Goal: Task Accomplishment & Management: Use online tool/utility

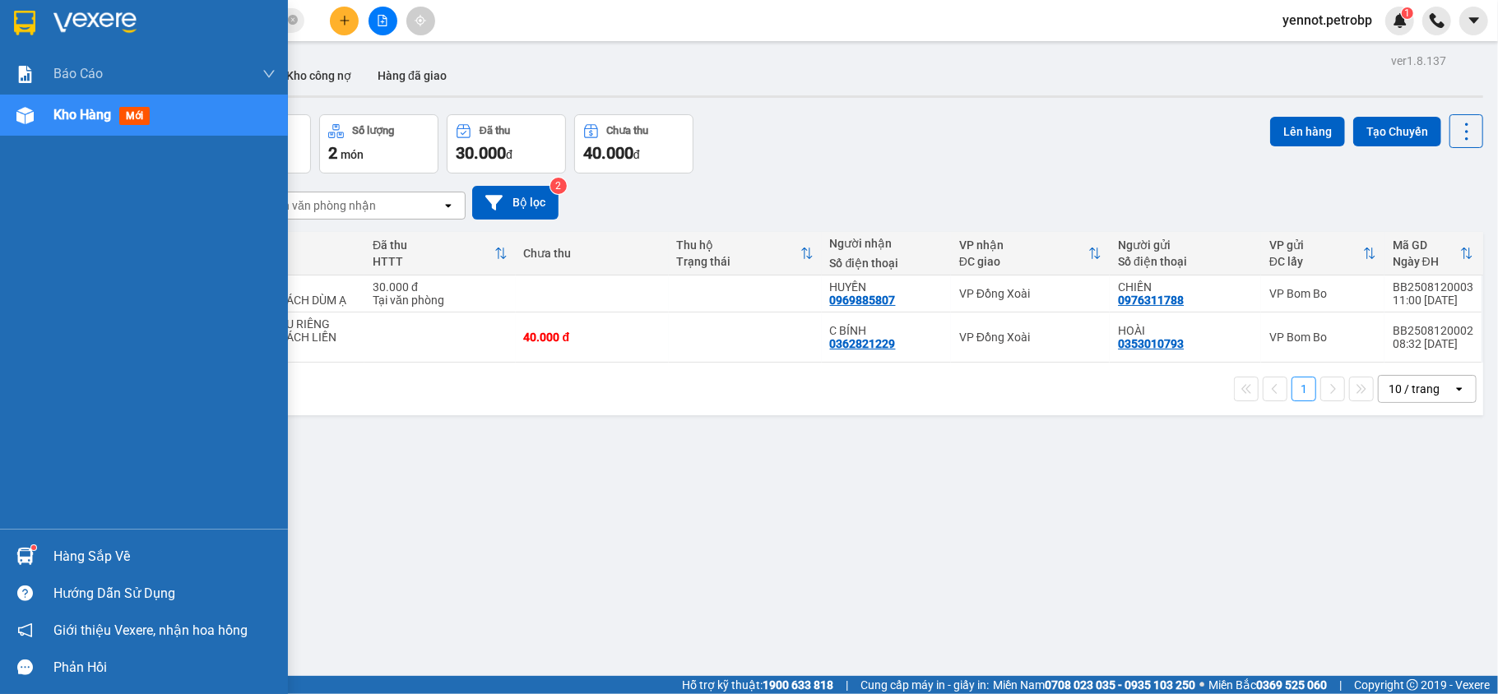
click at [59, 556] on div "Hàng sắp về" at bounding box center [164, 557] width 222 height 25
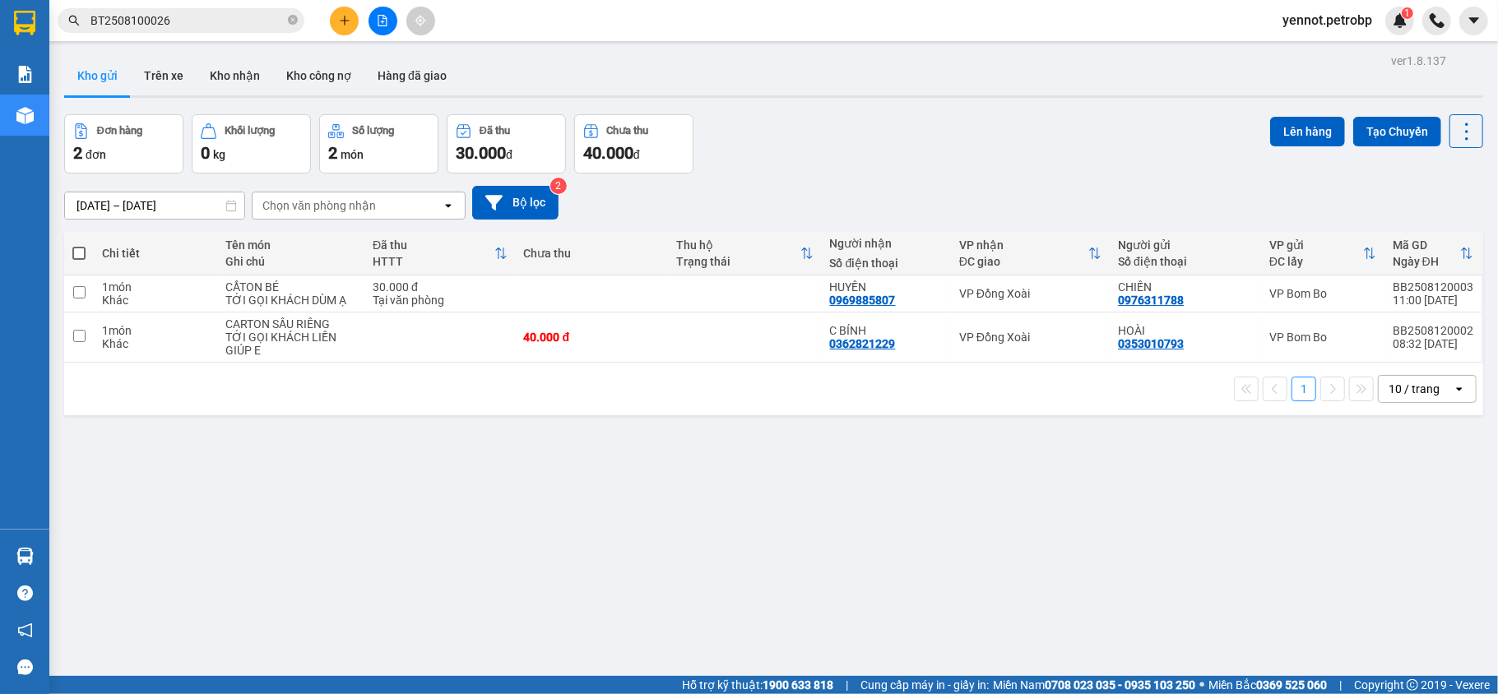
click at [860, 530] on section "Kết quả tìm kiếm ( 1 ) Bộ lọc Mã ĐH Trạng thái Món hàng Tổng cước Chưa cước Ngư…" at bounding box center [749, 347] width 1498 height 694
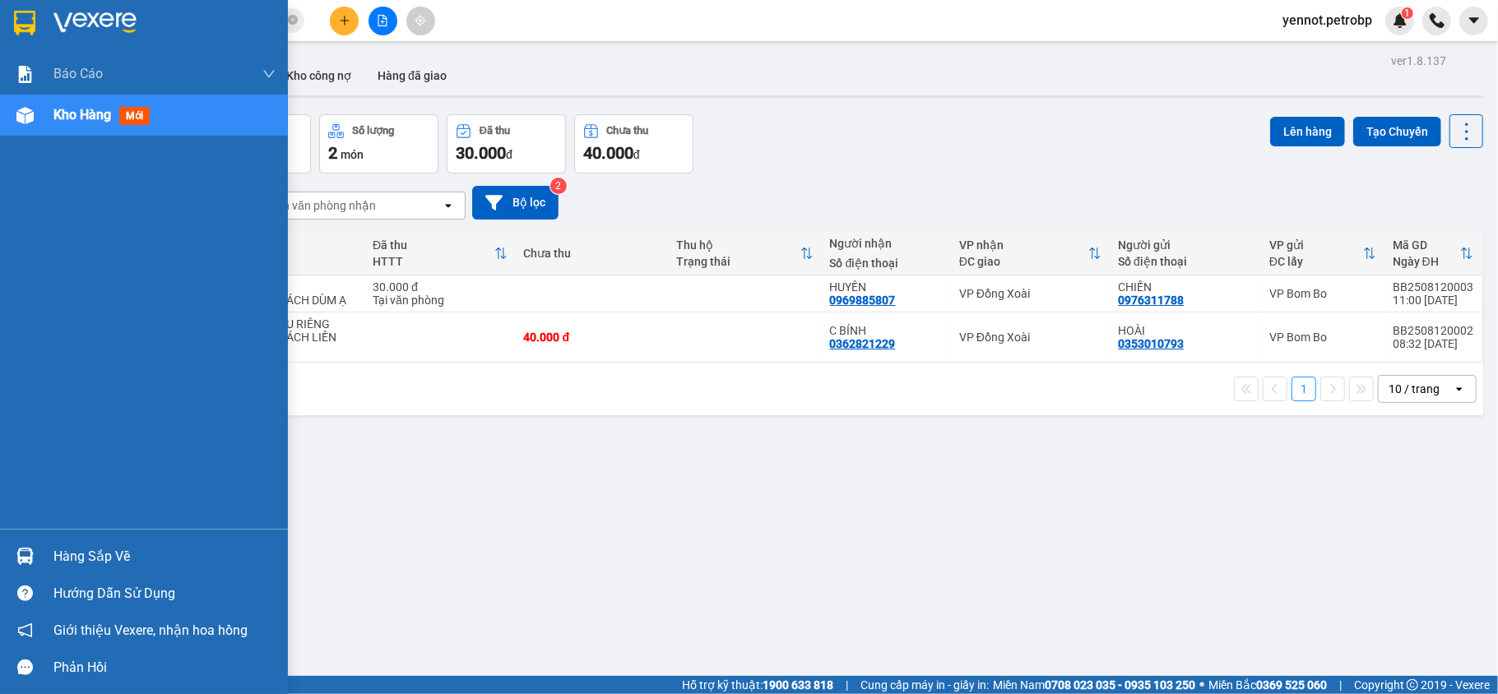
click at [37, 557] on div at bounding box center [25, 556] width 29 height 29
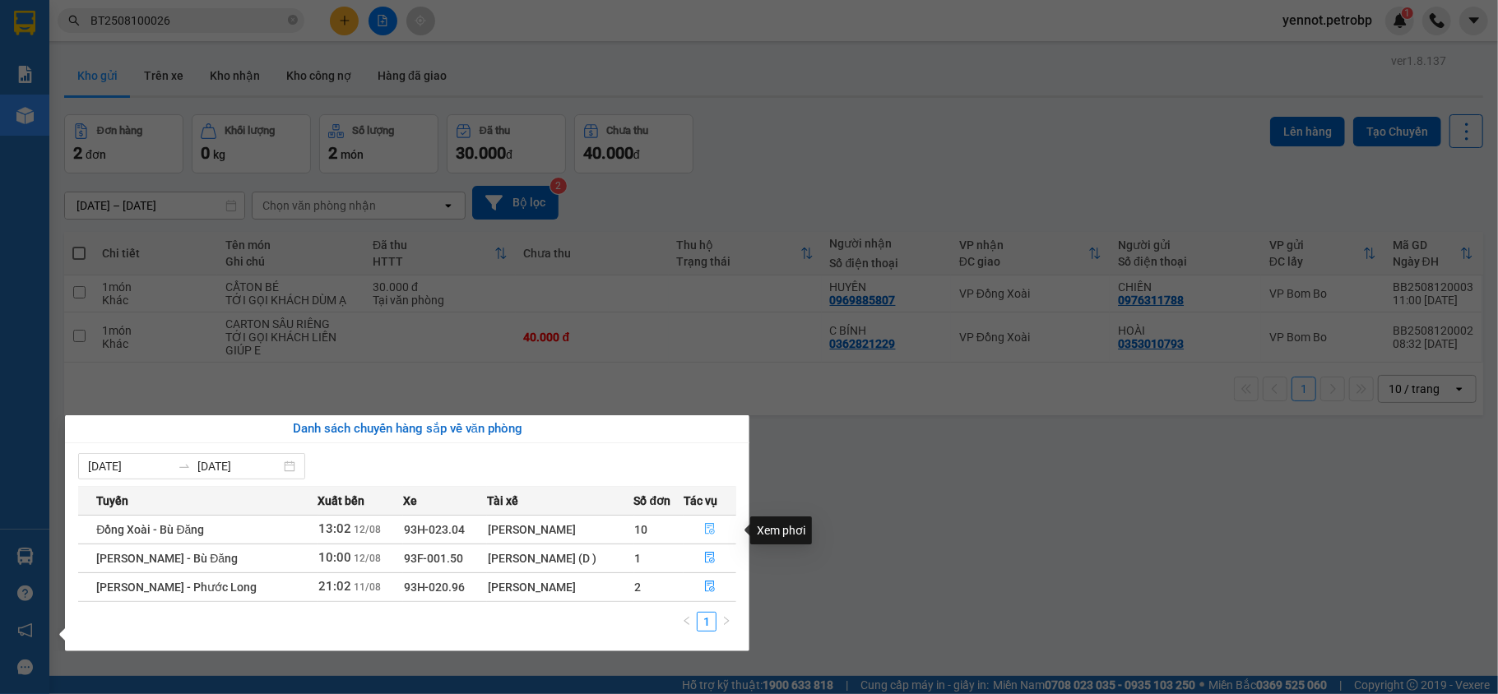
click at [709, 530] on icon "file-done" at bounding box center [710, 529] width 12 height 12
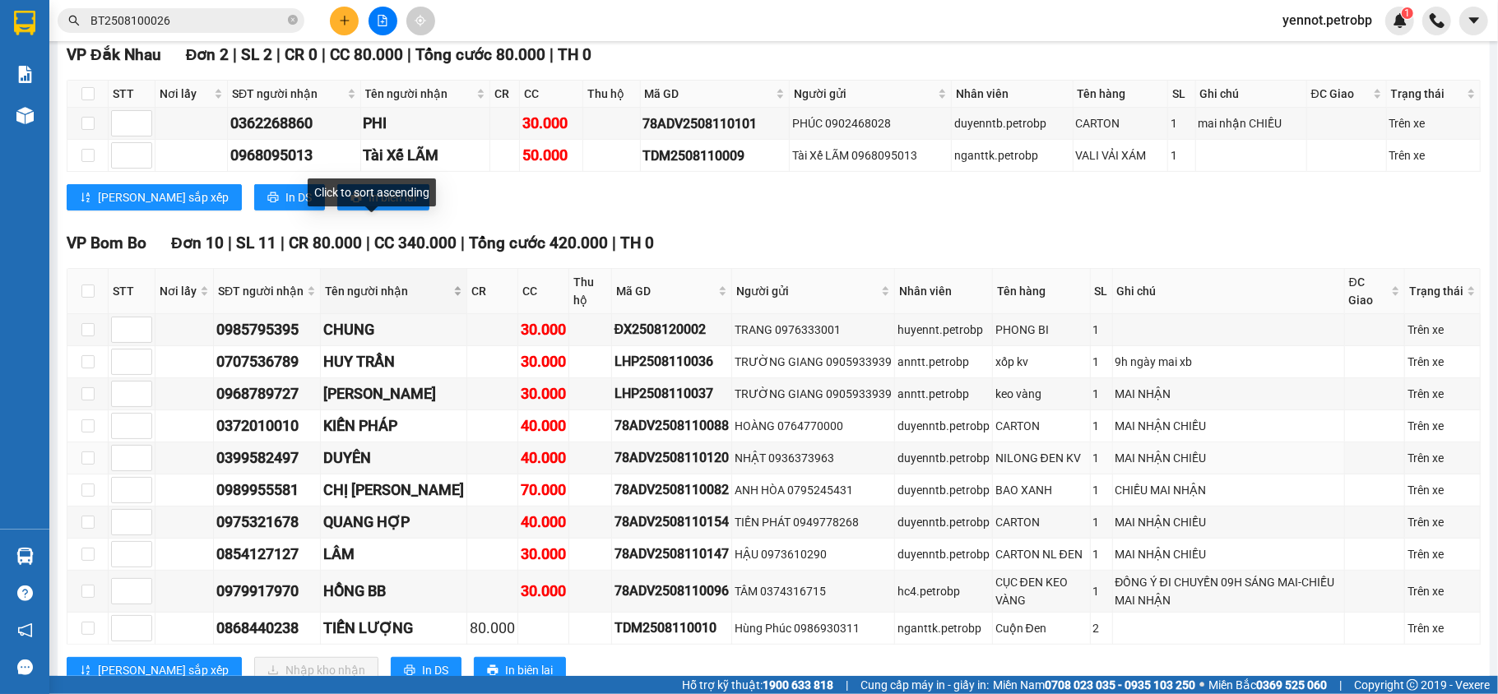
scroll to position [505, 0]
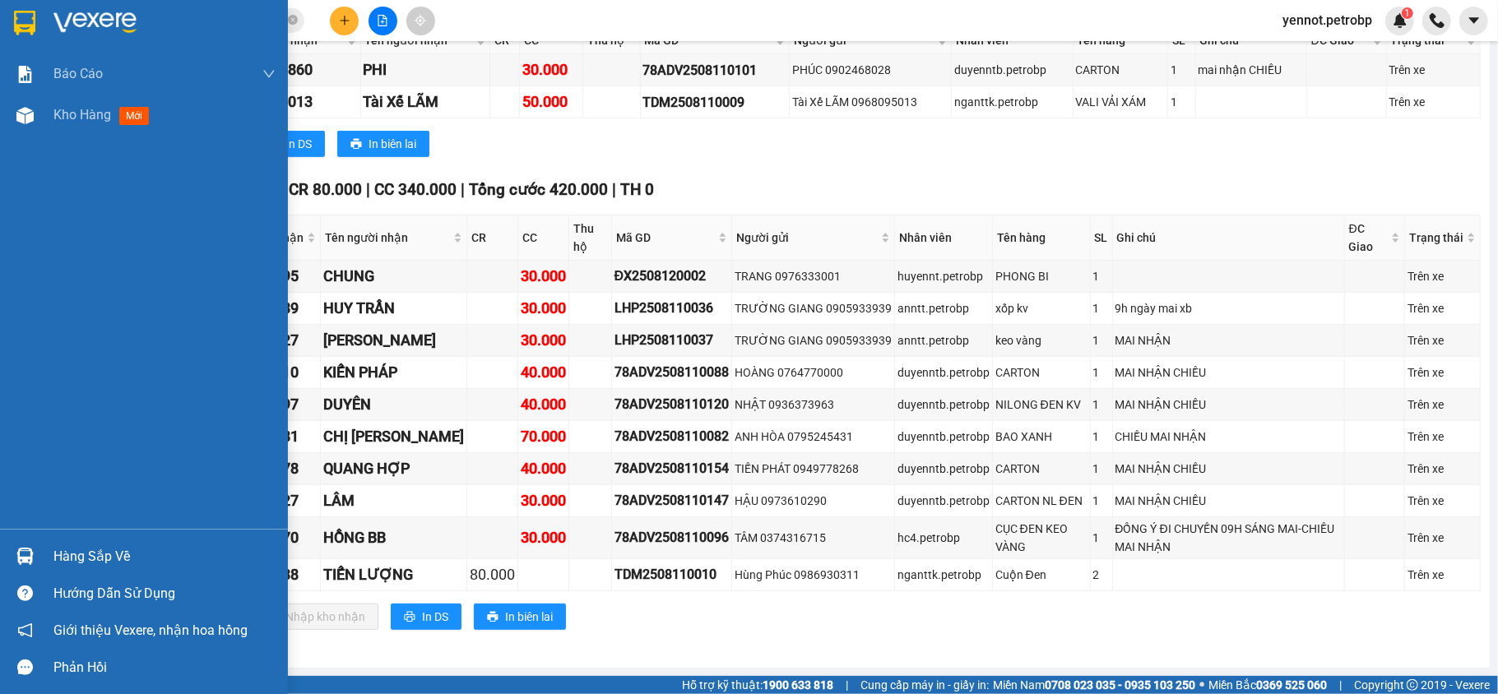
click at [37, 558] on div at bounding box center [25, 556] width 29 height 29
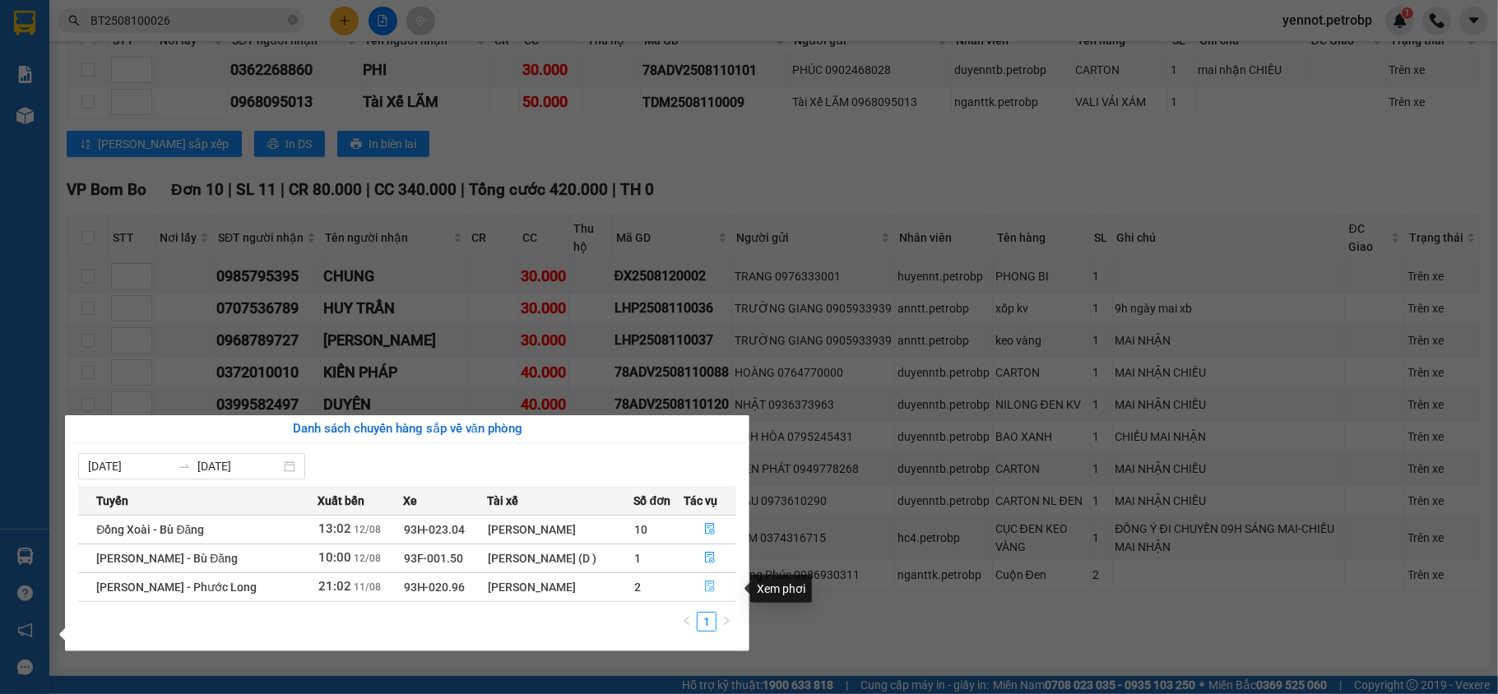
click at [705, 590] on icon "file-done" at bounding box center [710, 588] width 10 height 12
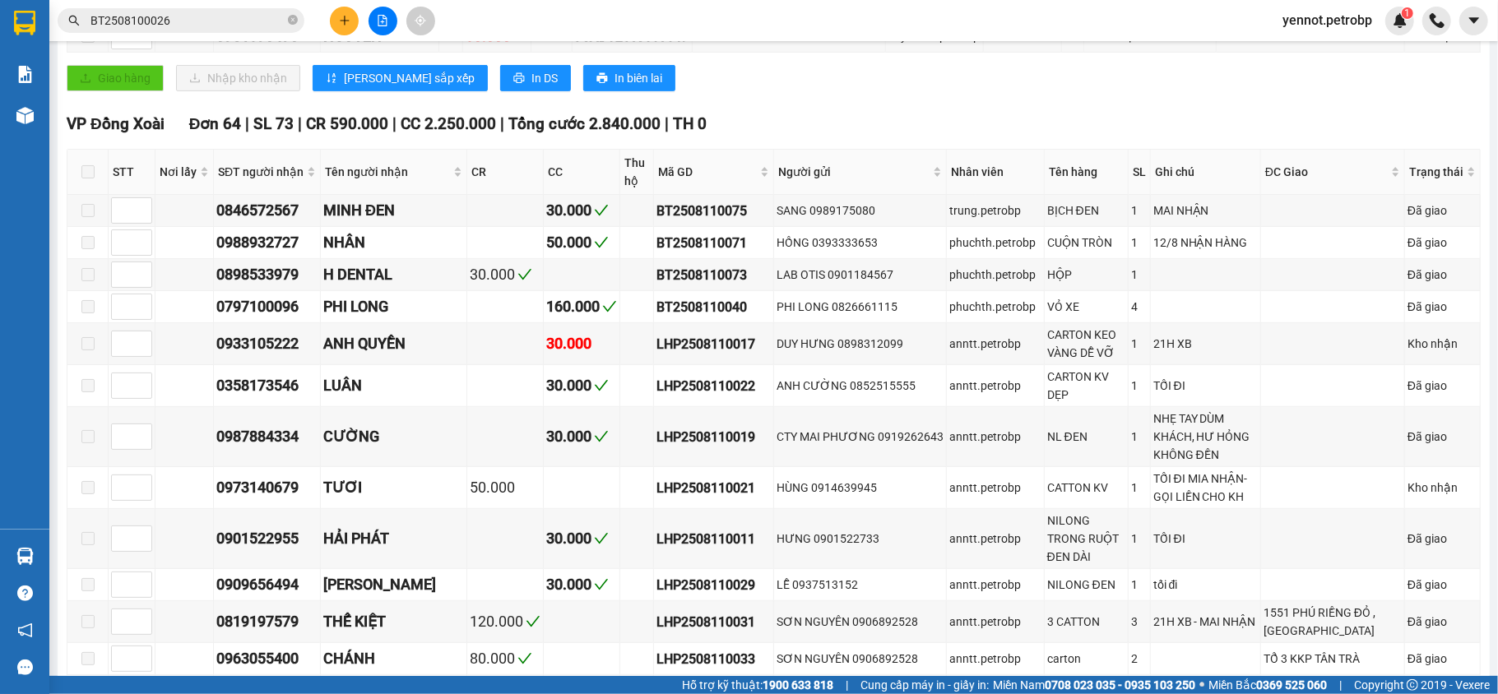
type input "[DATE]"
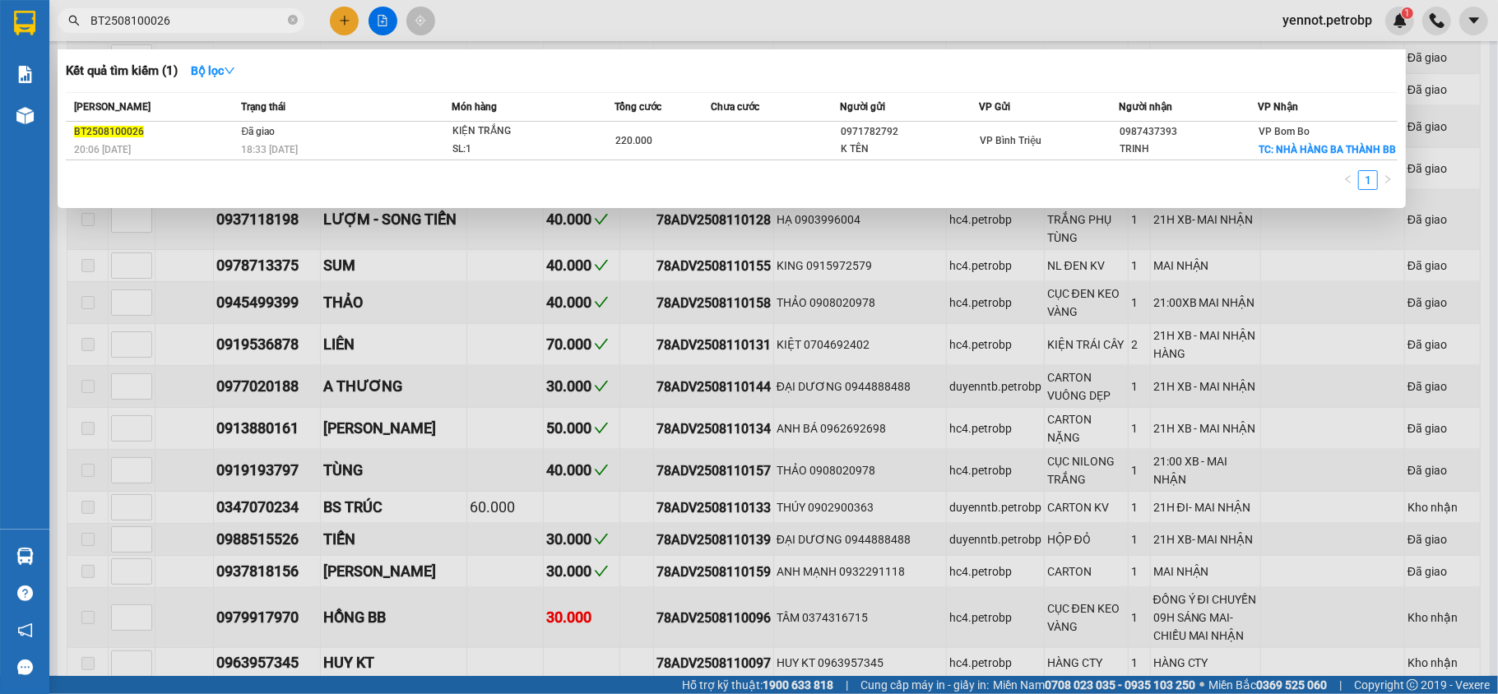
drag, startPoint x: 207, startPoint y: 18, endPoint x: 276, endPoint y: 20, distance: 69.1
click at [211, 18] on input "BT2508100026" at bounding box center [187, 21] width 194 height 18
drag, startPoint x: 296, startPoint y: 20, endPoint x: 253, endPoint y: 21, distance: 42.8
click at [297, 21] on icon "close-circle" at bounding box center [293, 20] width 10 height 10
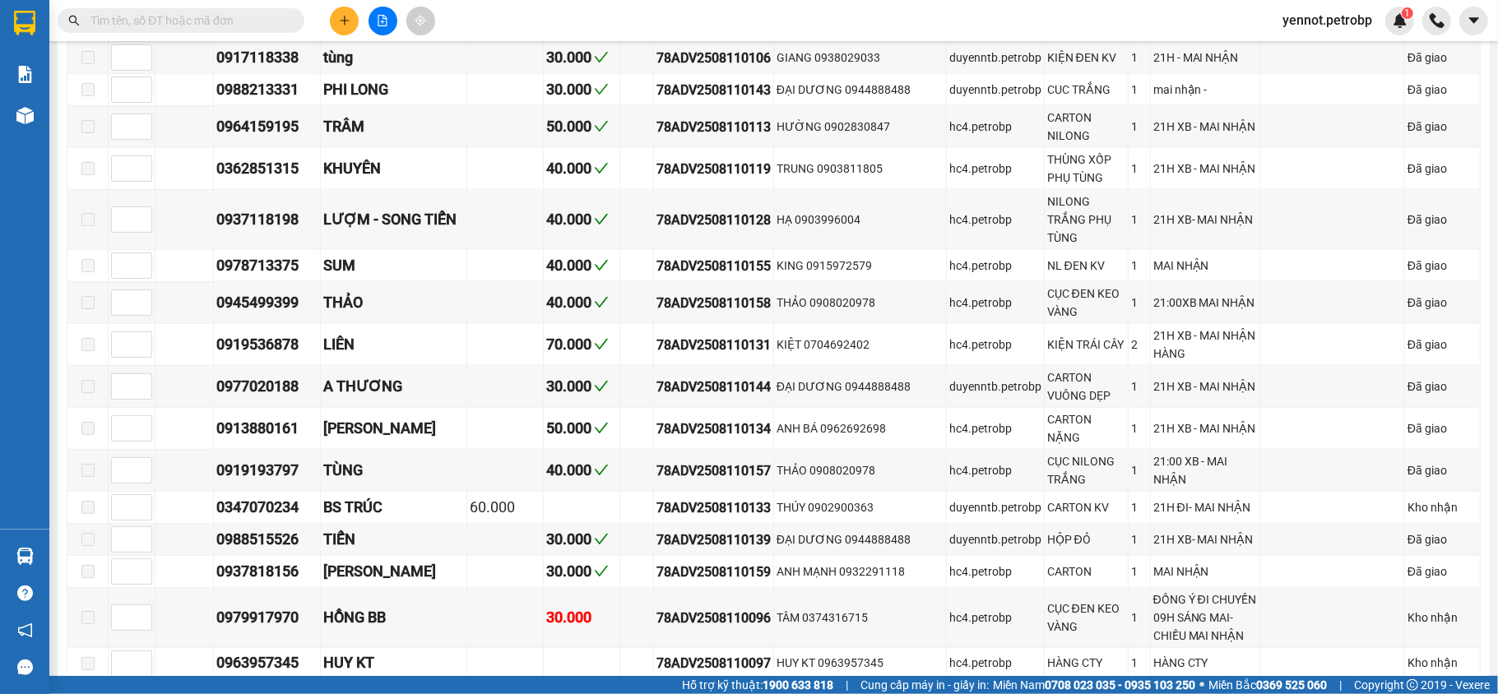
click at [244, 23] on input "text" at bounding box center [187, 21] width 194 height 18
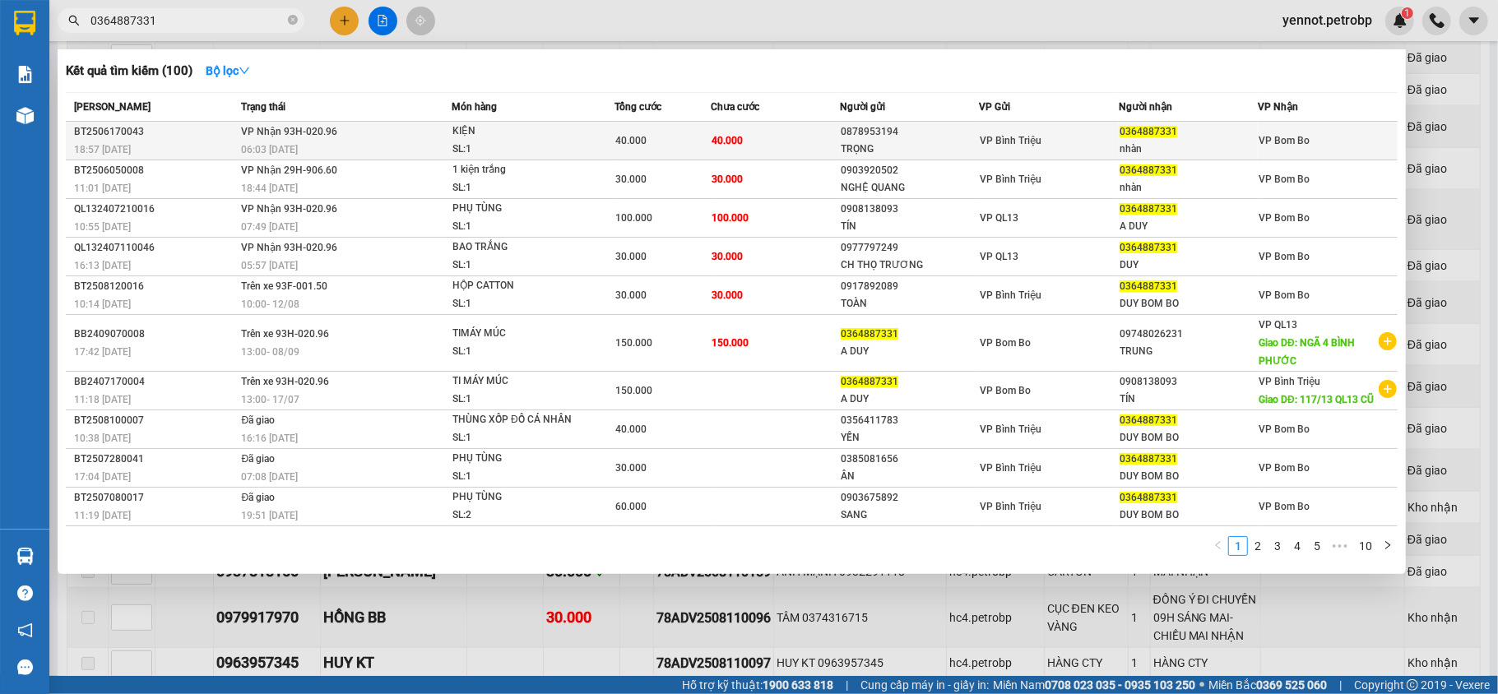
type input "0364887331"
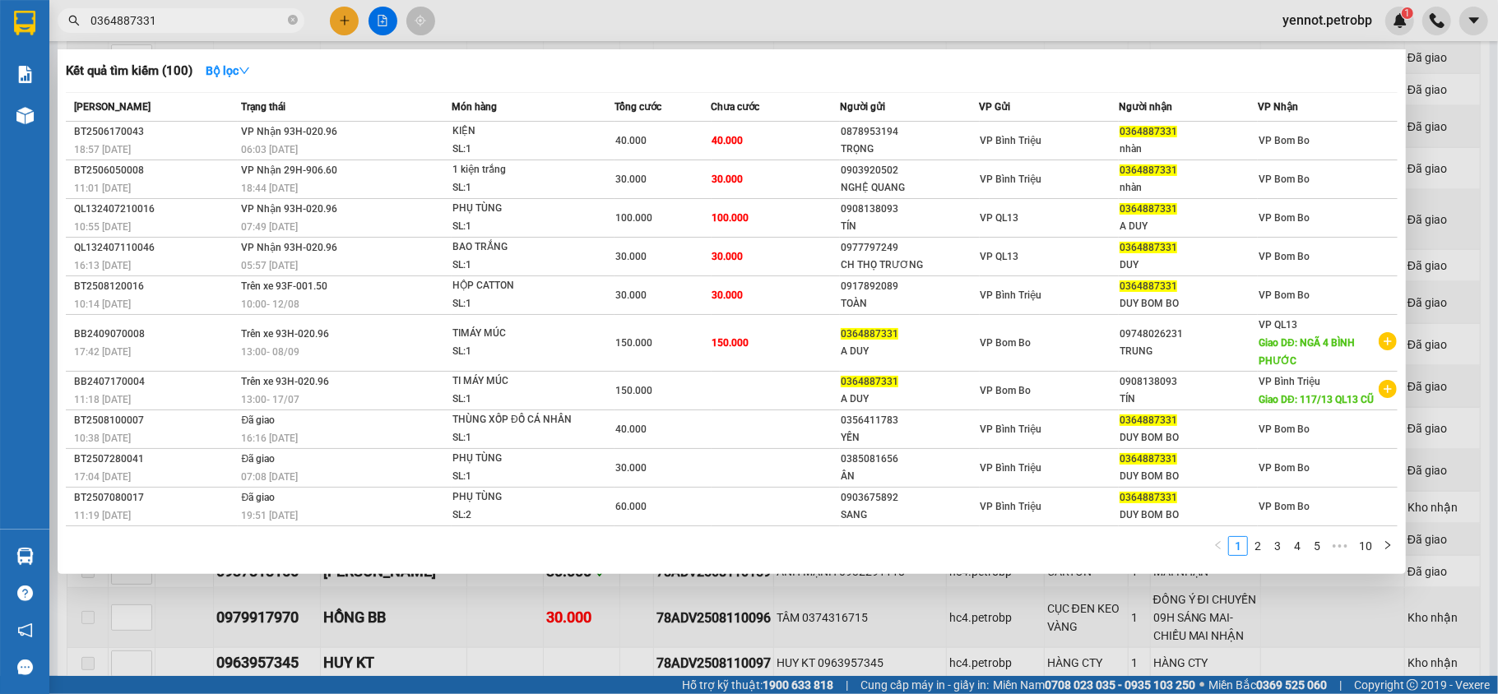
click at [594, 145] on span "KIỆN SL: 1" at bounding box center [532, 140] width 161 height 35
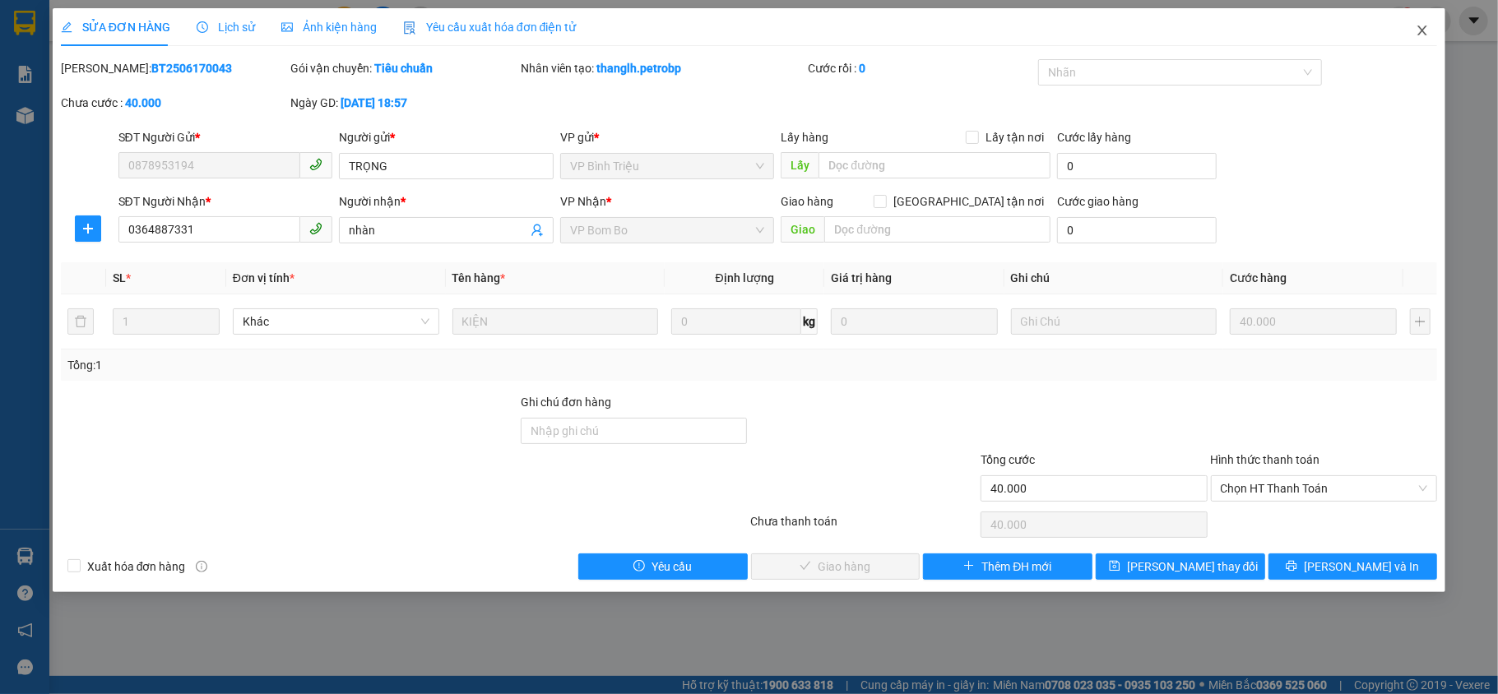
click at [1422, 30] on icon "close" at bounding box center [1422, 31] width 9 height 10
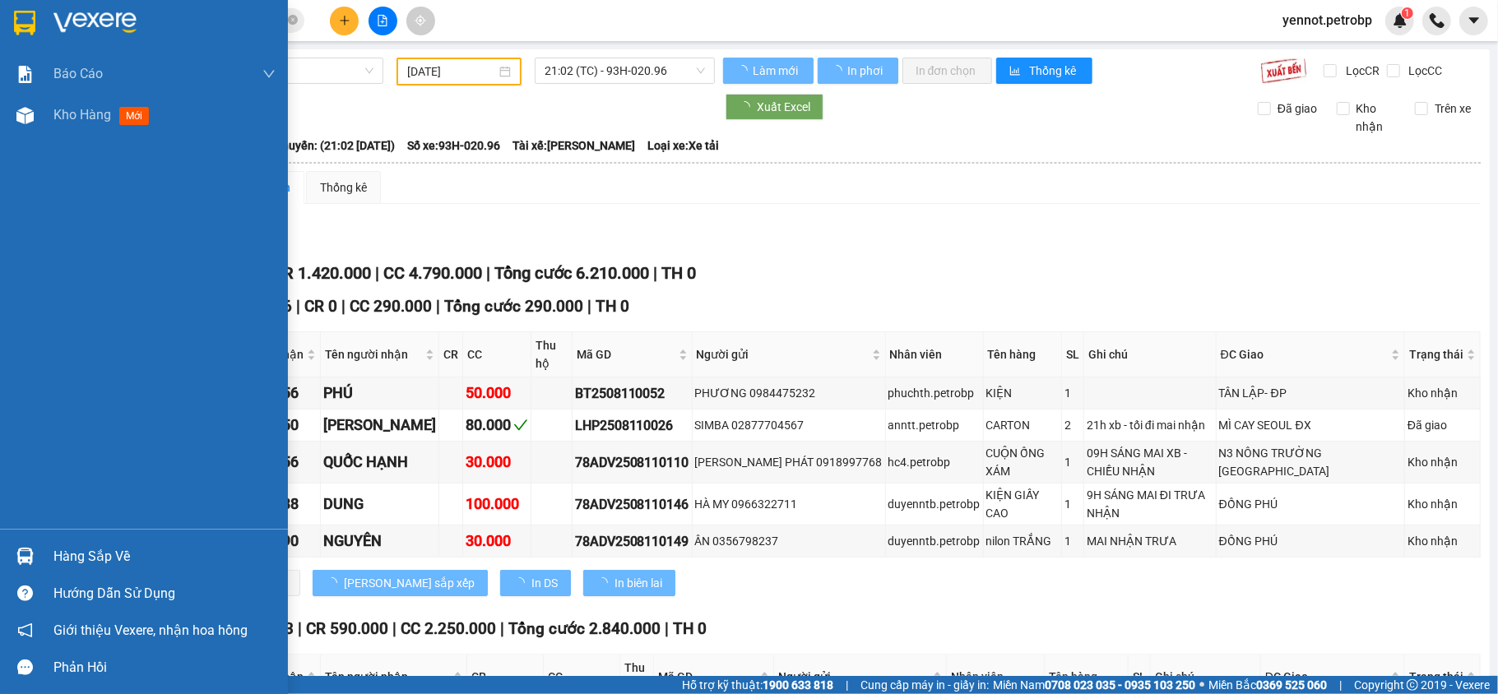
click at [16, 557] on img at bounding box center [24, 556] width 17 height 17
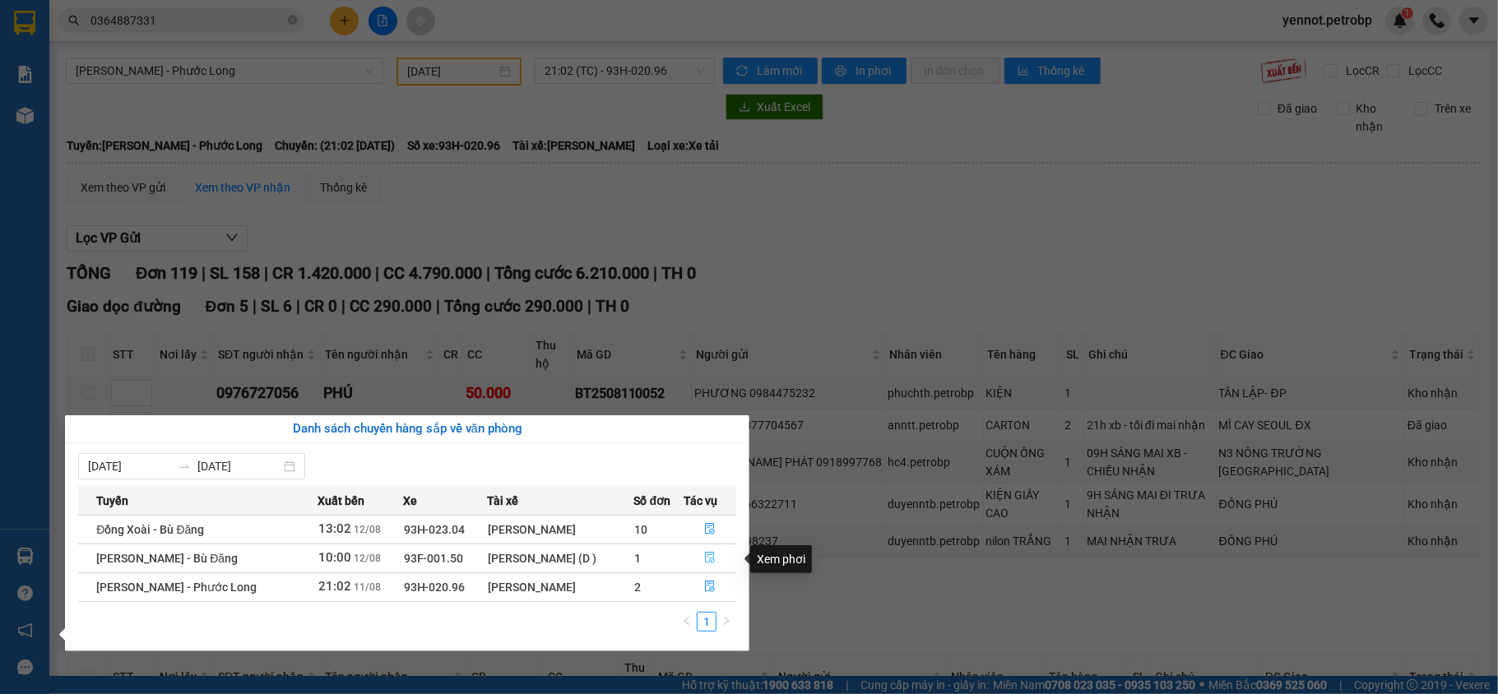
click at [704, 558] on icon "file-done" at bounding box center [710, 558] width 12 height 12
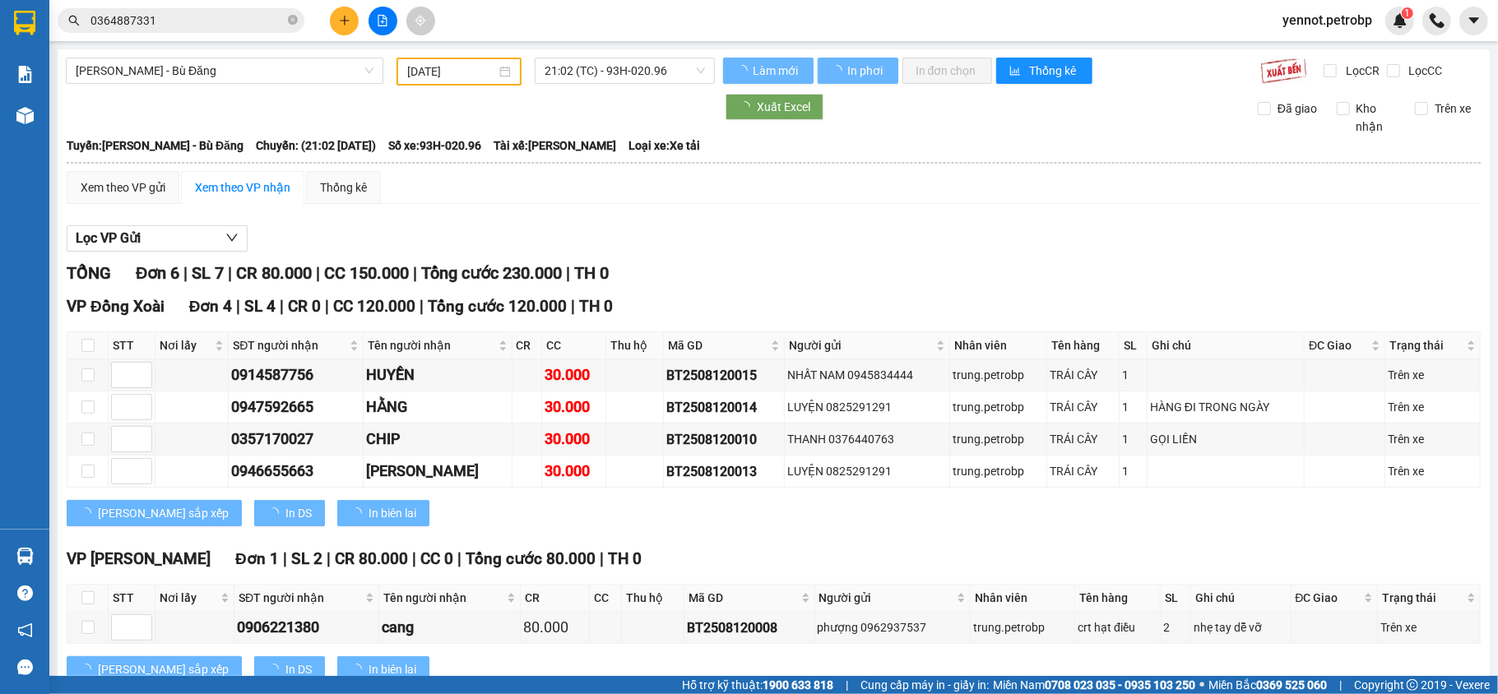
type input "[DATE]"
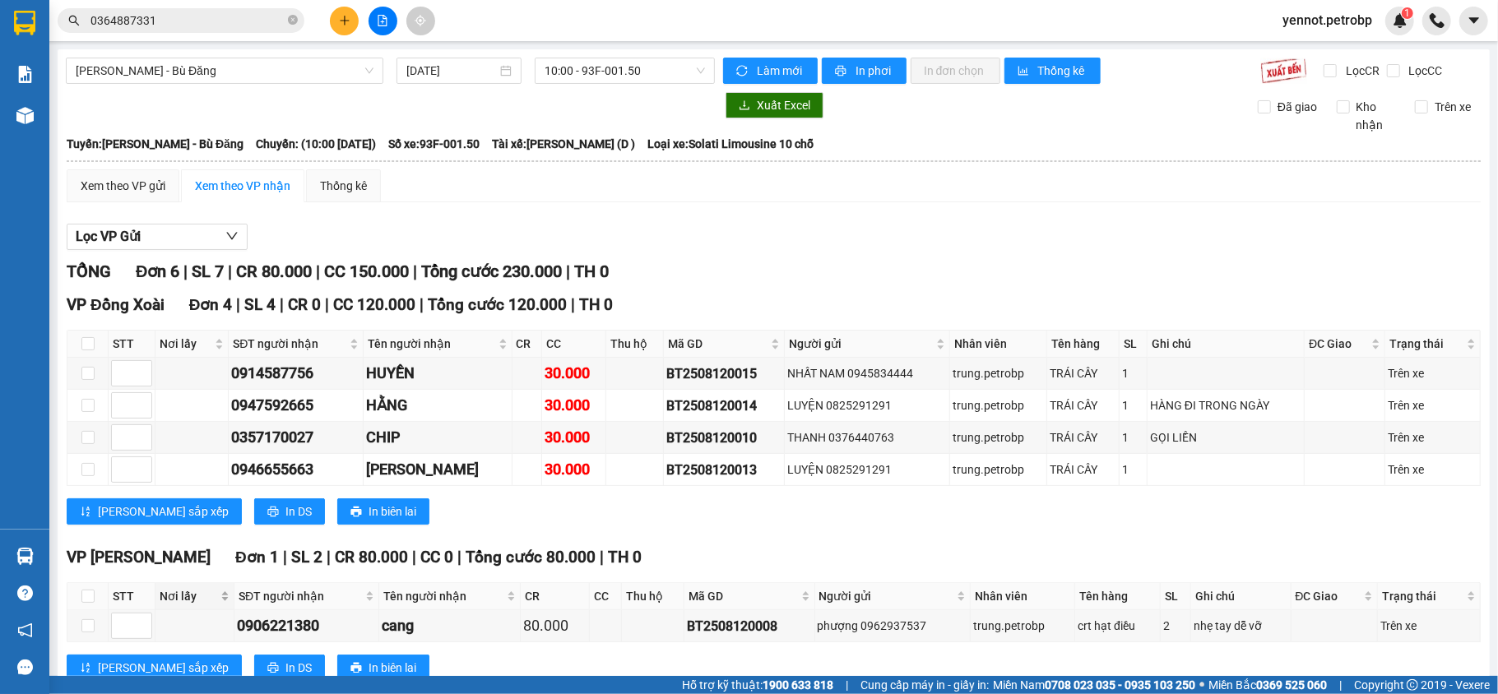
scroll to position [215, 0]
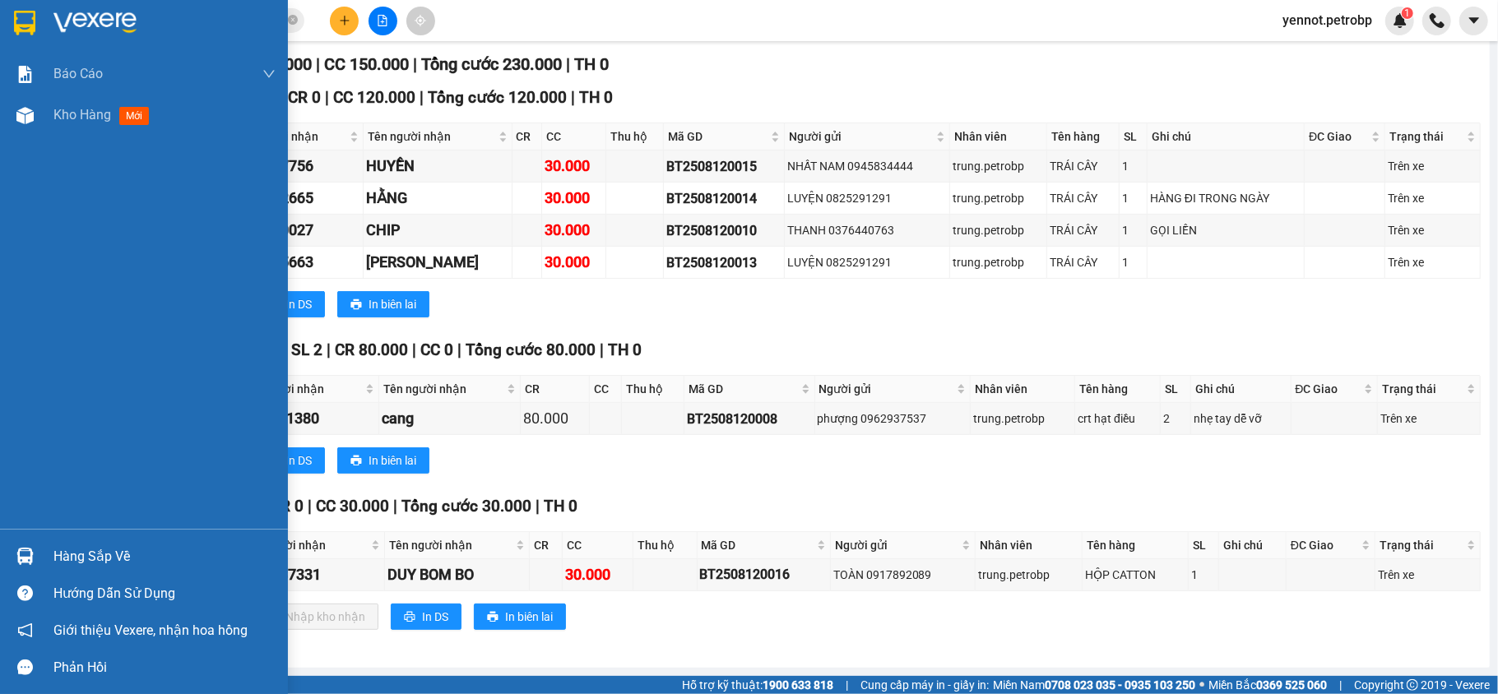
click at [44, 551] on div "Hàng sắp về" at bounding box center [144, 556] width 288 height 37
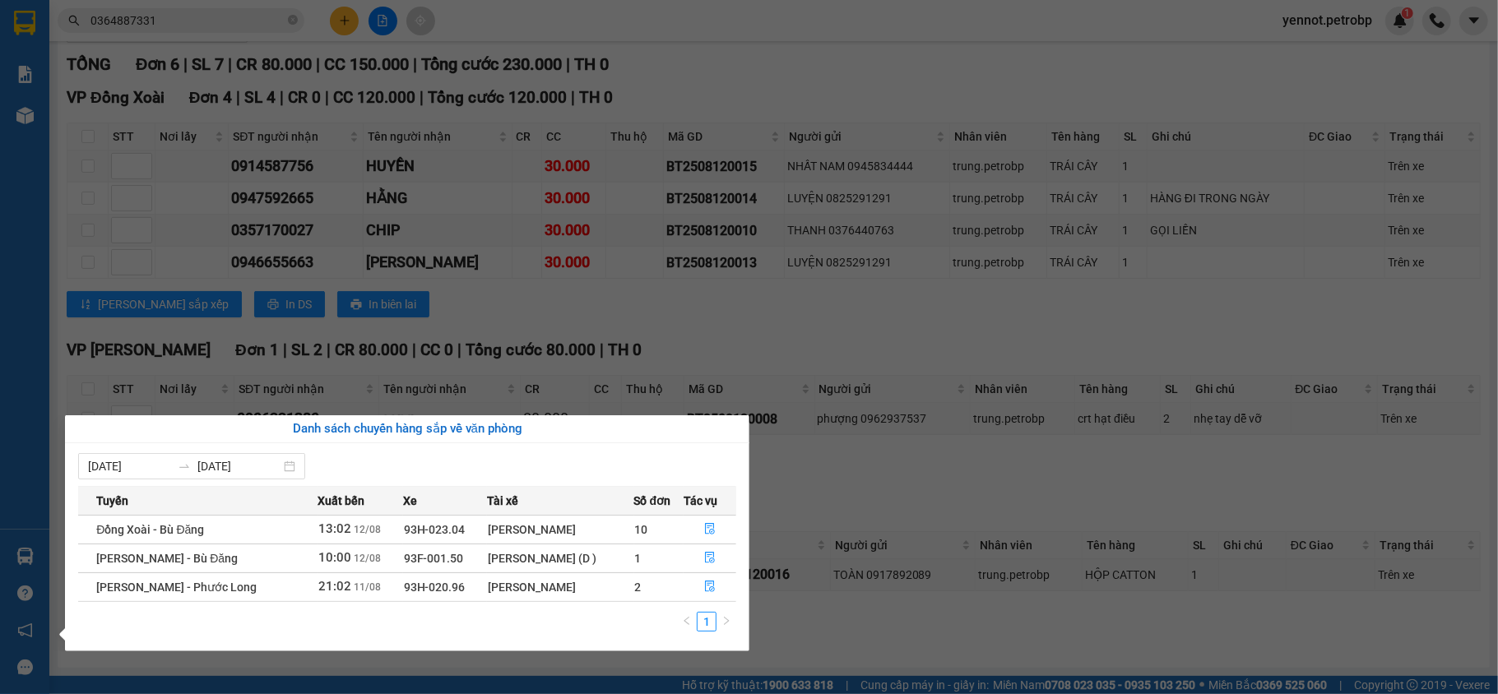
click at [814, 355] on section "Kết quả tìm kiếm ( 100 ) Bộ lọc Mã ĐH Trạng thái Món hàng Tổng cước Chưa cước N…" at bounding box center [749, 347] width 1498 height 694
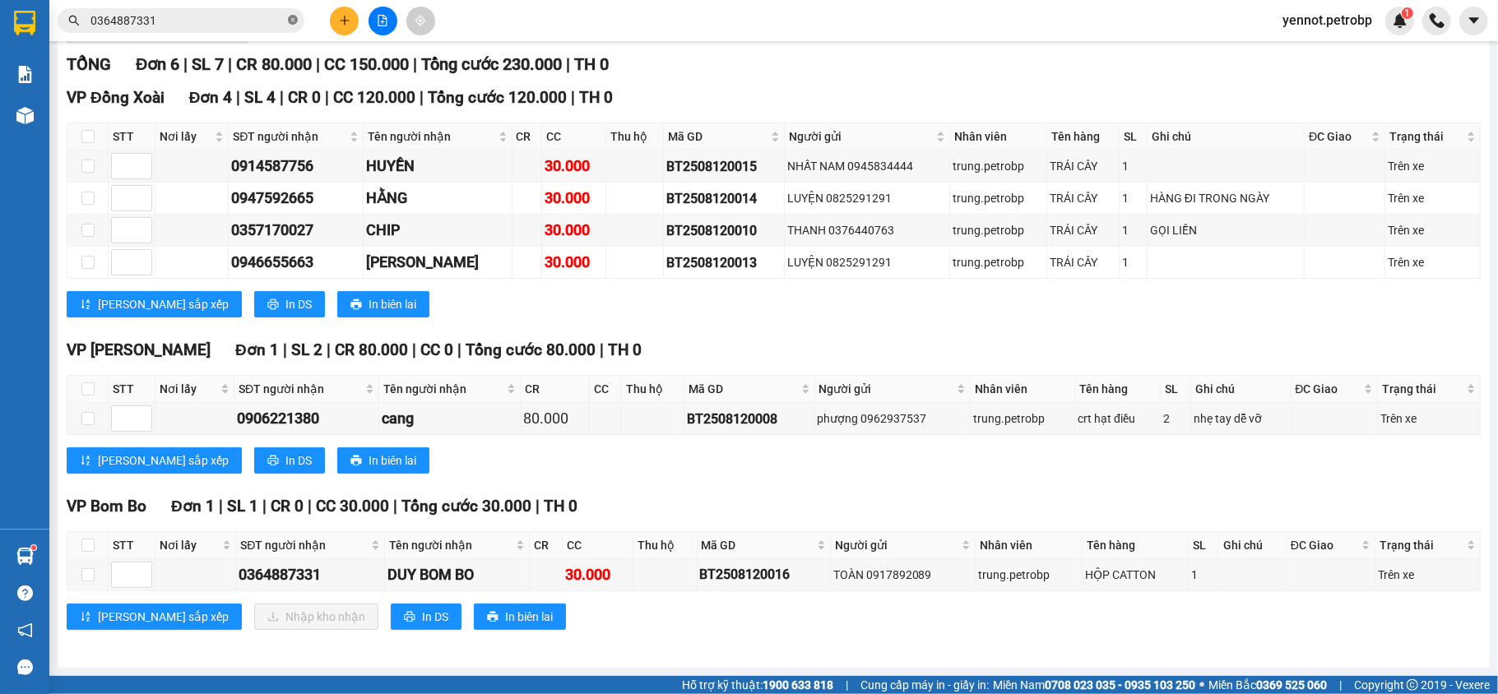
click at [290, 18] on icon "close-circle" at bounding box center [293, 20] width 10 height 10
click at [257, 16] on input "text" at bounding box center [187, 21] width 194 height 18
paste input "BB2508120001"
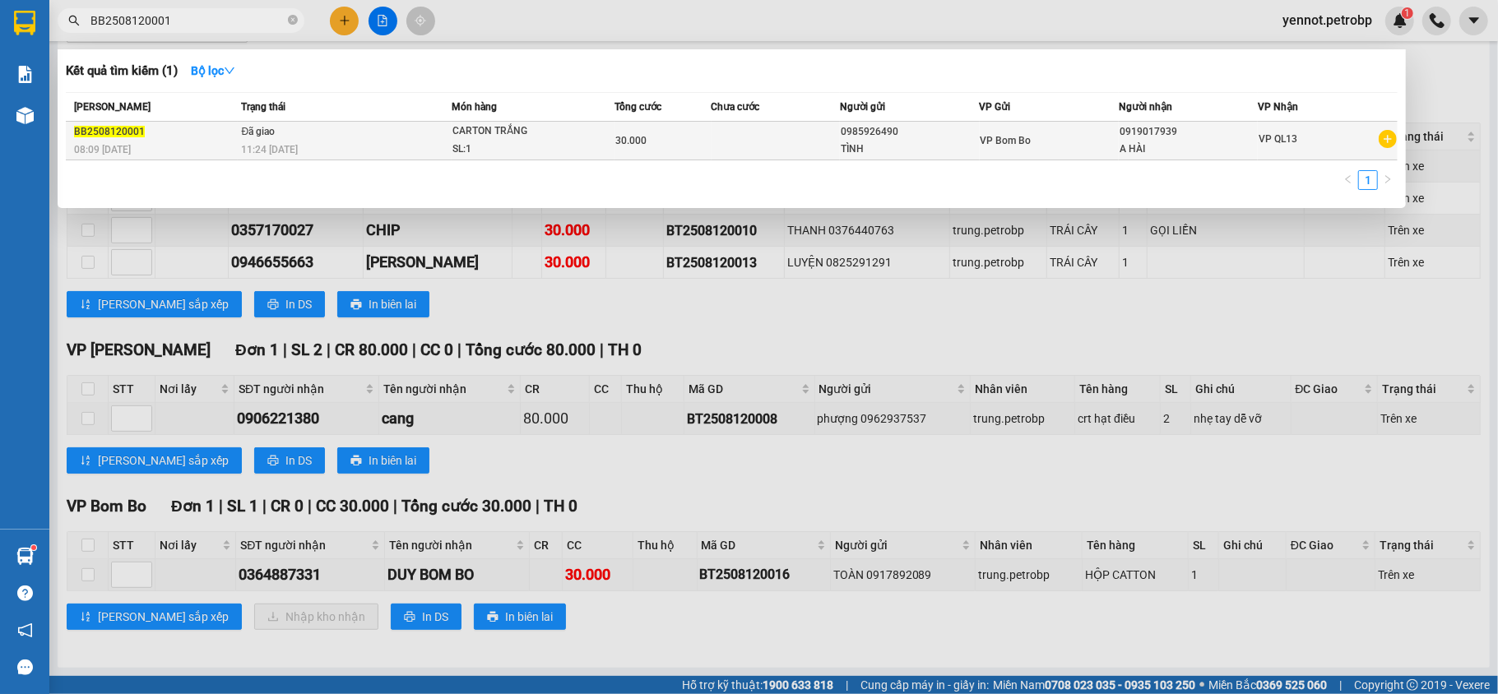
type input "BB2508120001"
click at [322, 141] on div "11:24 [DATE]" at bounding box center [347, 150] width 210 height 18
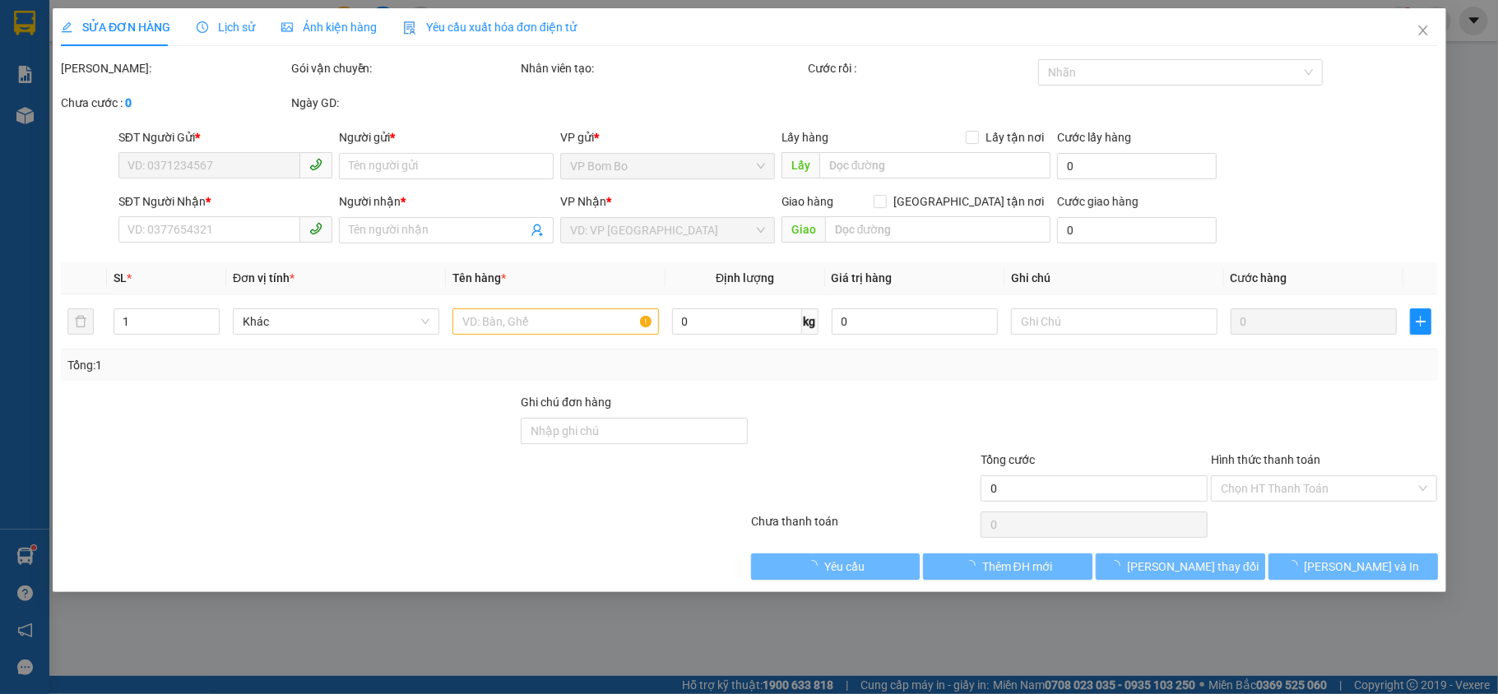
type input "0985926490"
type input "TÌNH"
type input "0919017939"
type input "A HÀI"
type input "30.000"
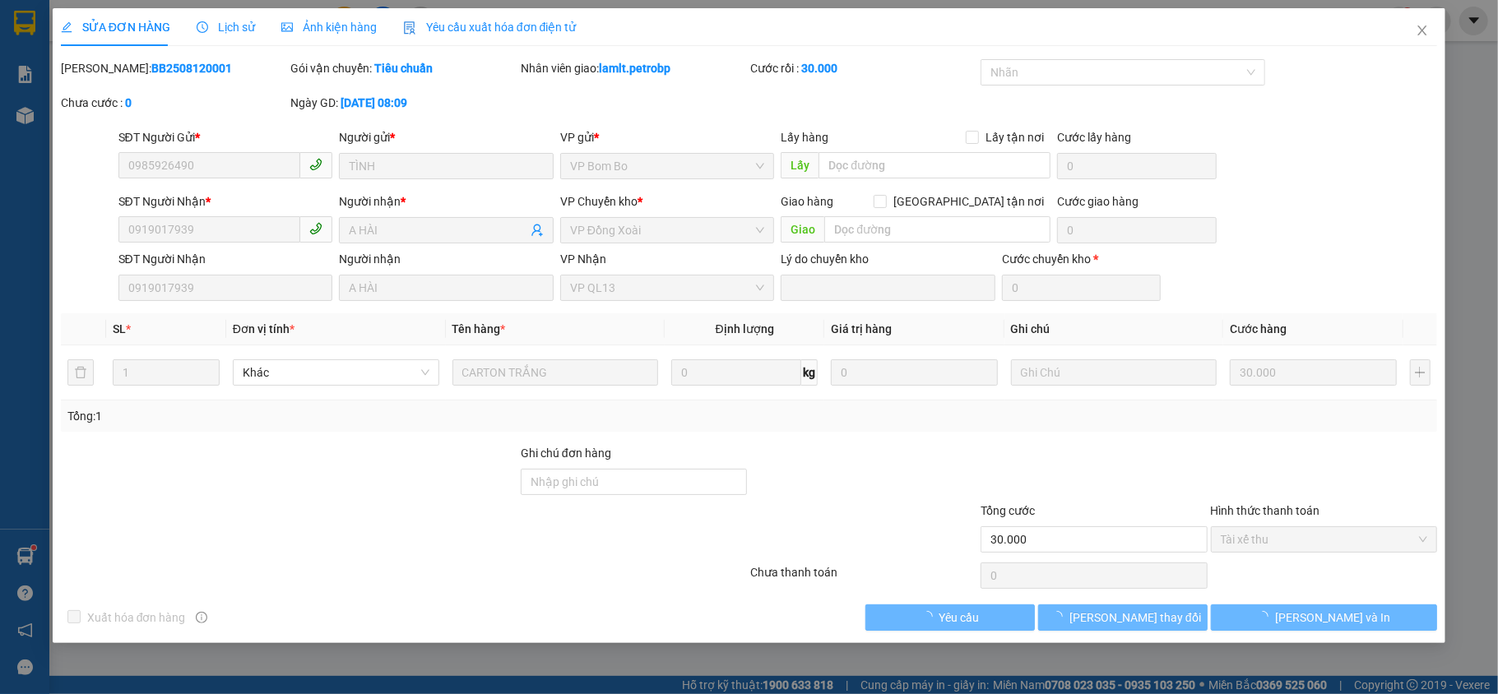
click at [235, 24] on span "Lịch sử" at bounding box center [226, 27] width 58 height 13
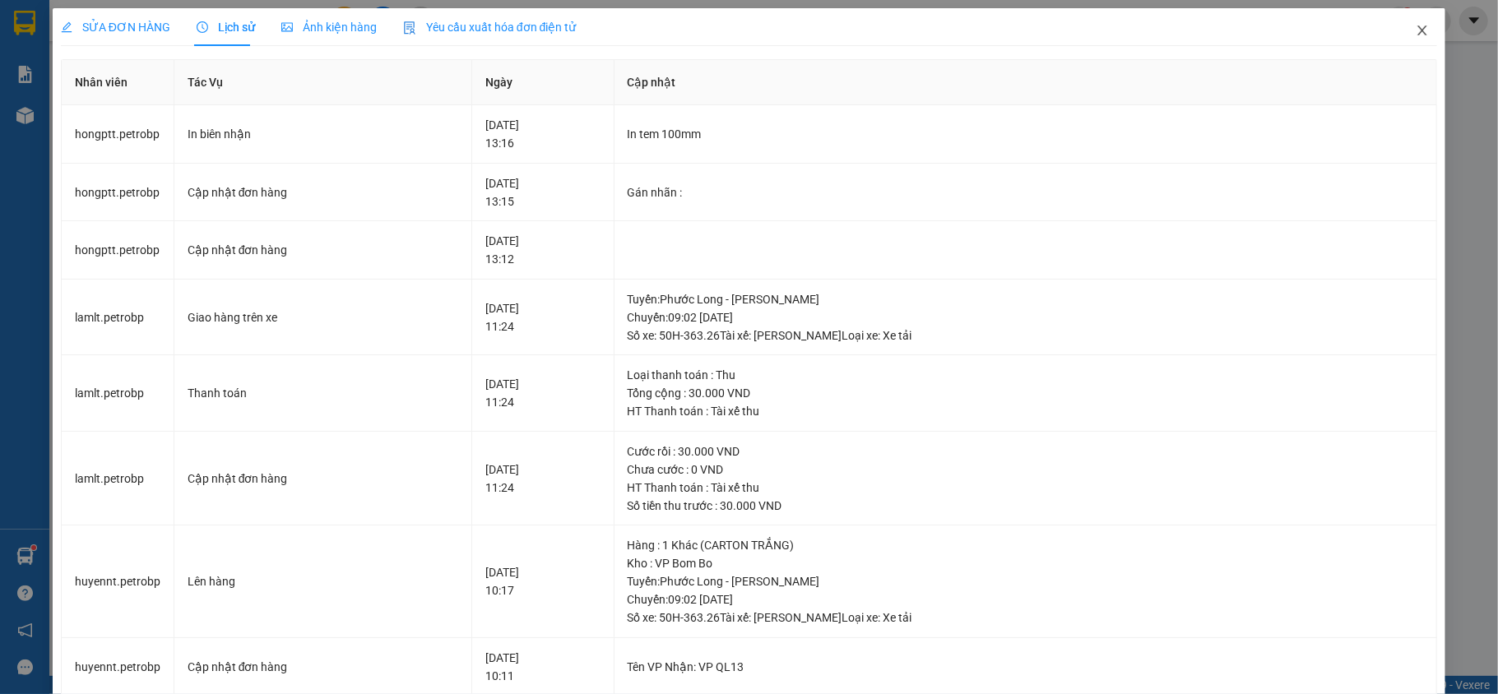
click at [1416, 35] on icon "close" at bounding box center [1422, 30] width 13 height 13
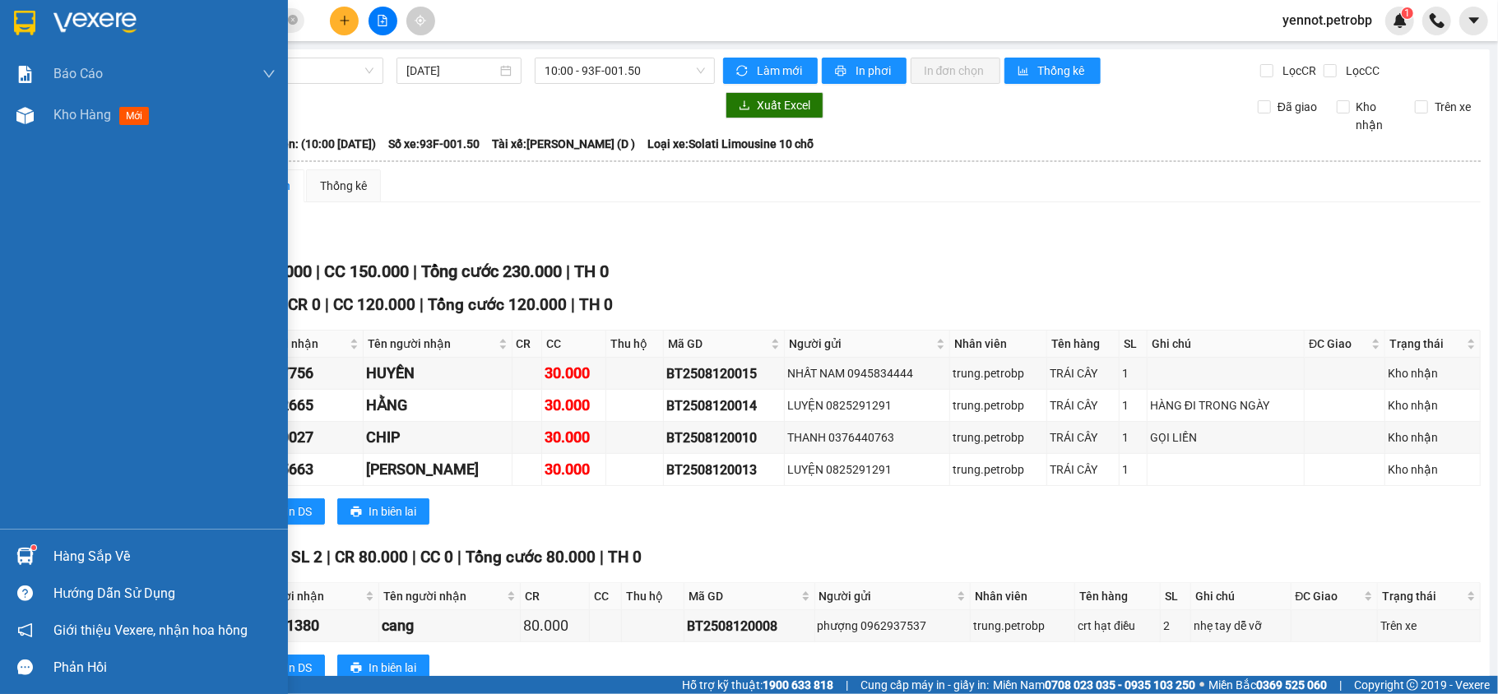
click at [74, 560] on div "Hàng sắp về" at bounding box center [164, 557] width 222 height 25
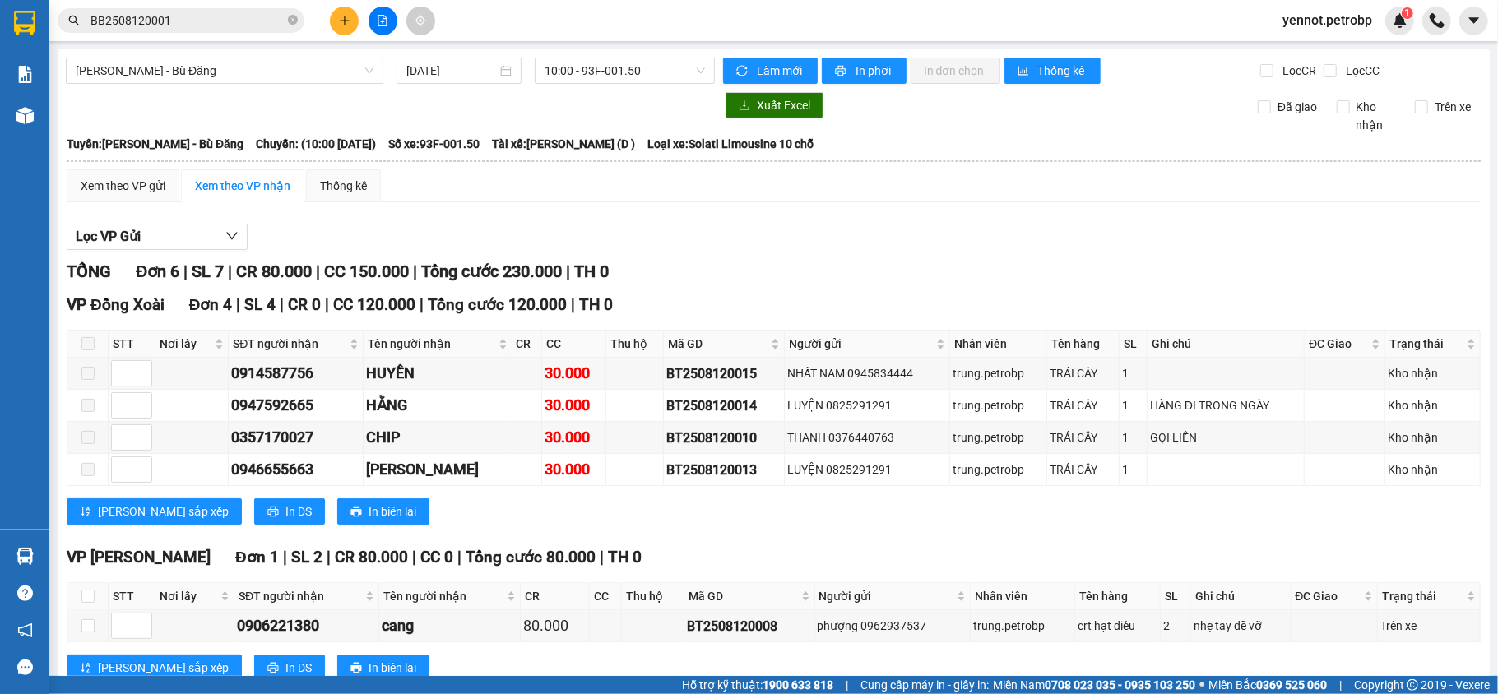
click at [1094, 132] on section "Kết quả tìm kiếm ( 1 ) Bộ lọc Mã ĐH Trạng thái Món hàng Tổng cước Chưa cước Ngư…" at bounding box center [749, 347] width 1498 height 694
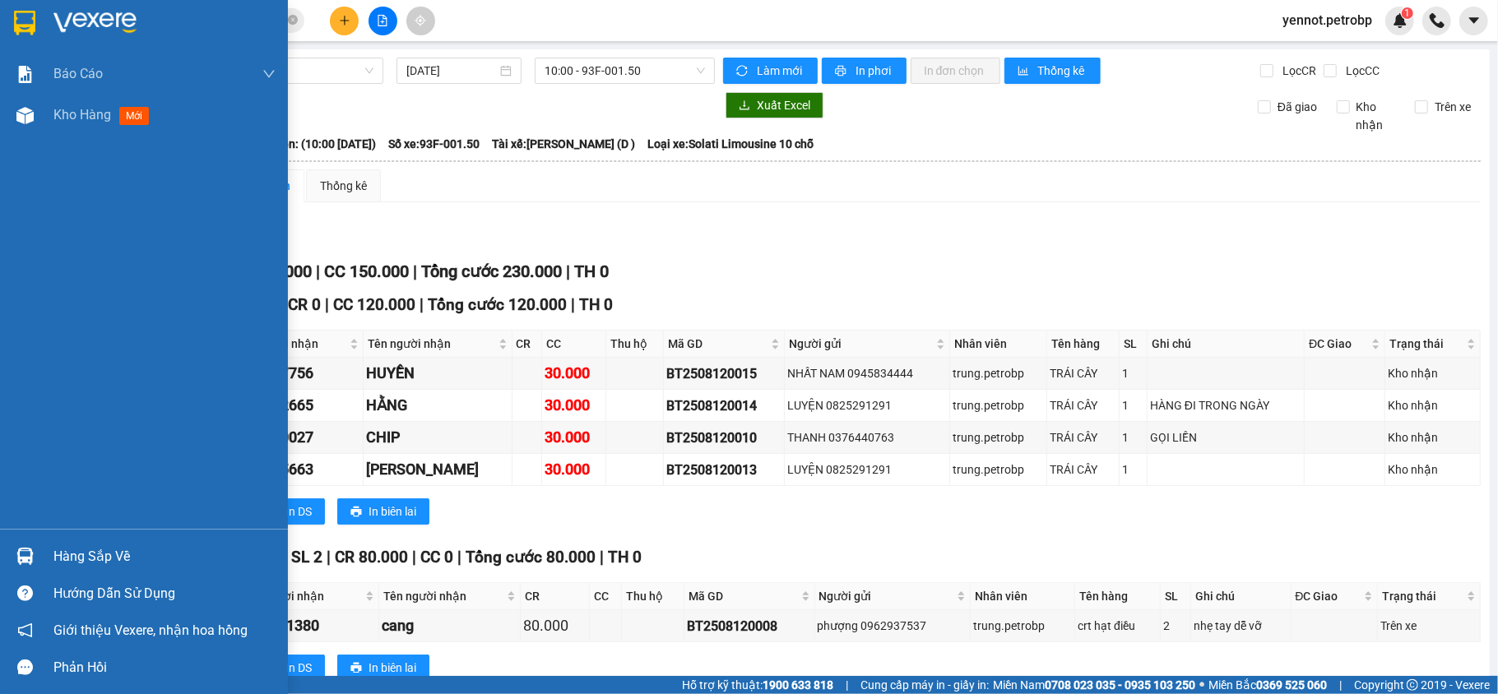
drag, startPoint x: 36, startPoint y: 550, endPoint x: 12, endPoint y: 528, distance: 33.2
click at [34, 553] on div at bounding box center [25, 556] width 29 height 29
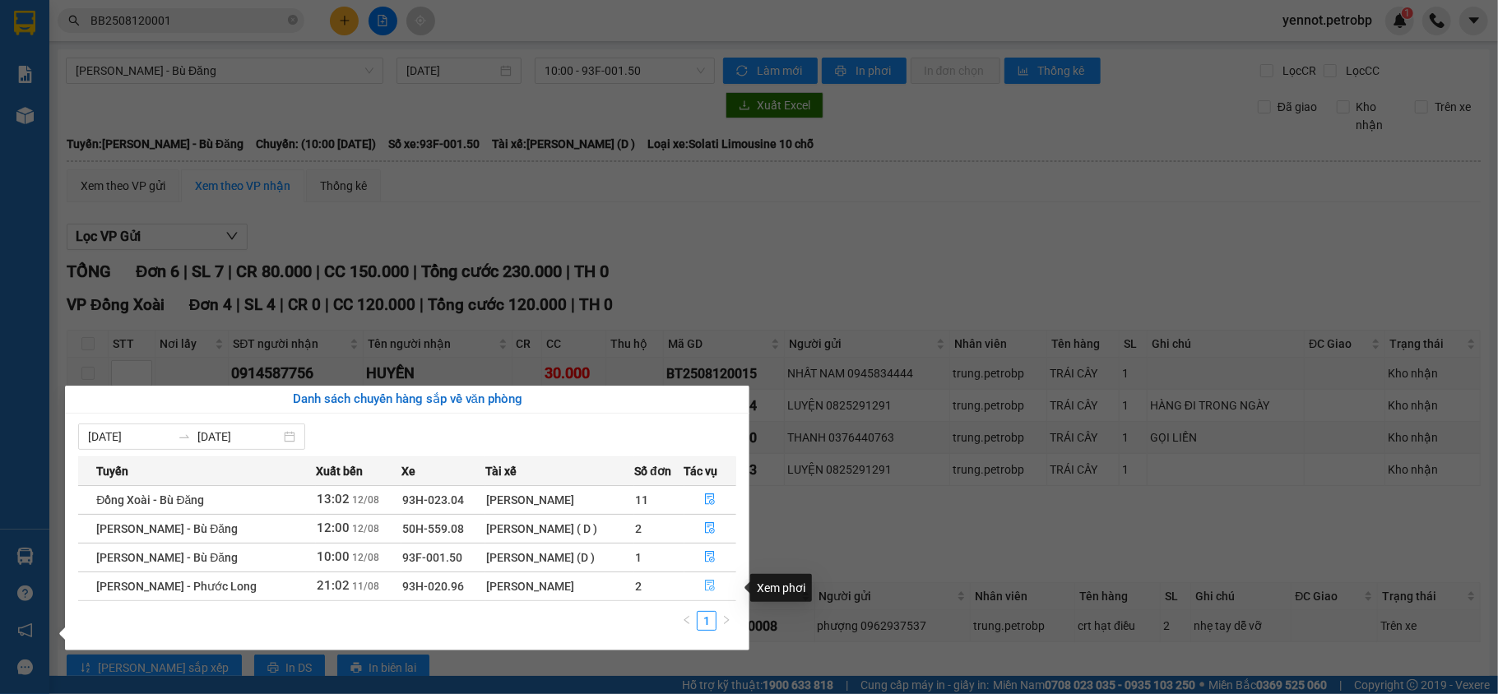
click at [707, 581] on icon "file-done" at bounding box center [710, 586] width 12 height 12
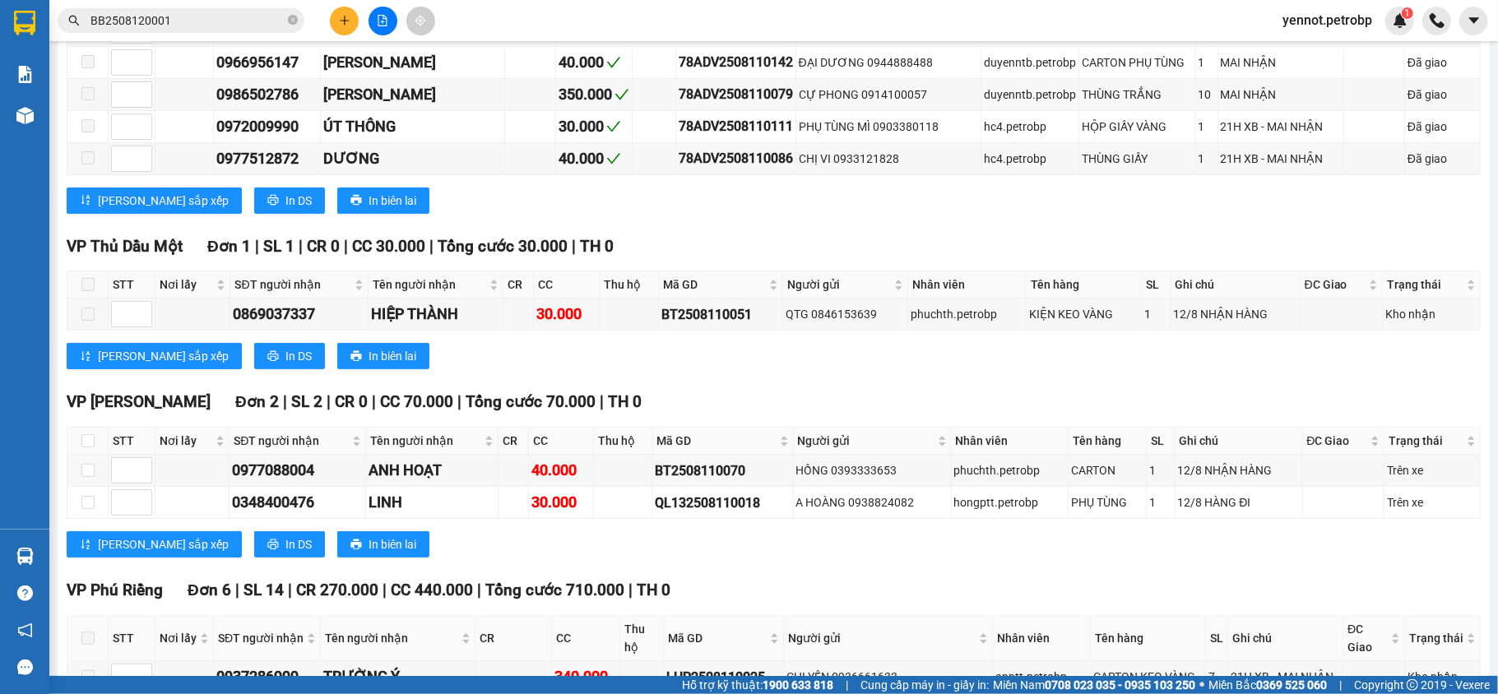
scroll to position [5188, 0]
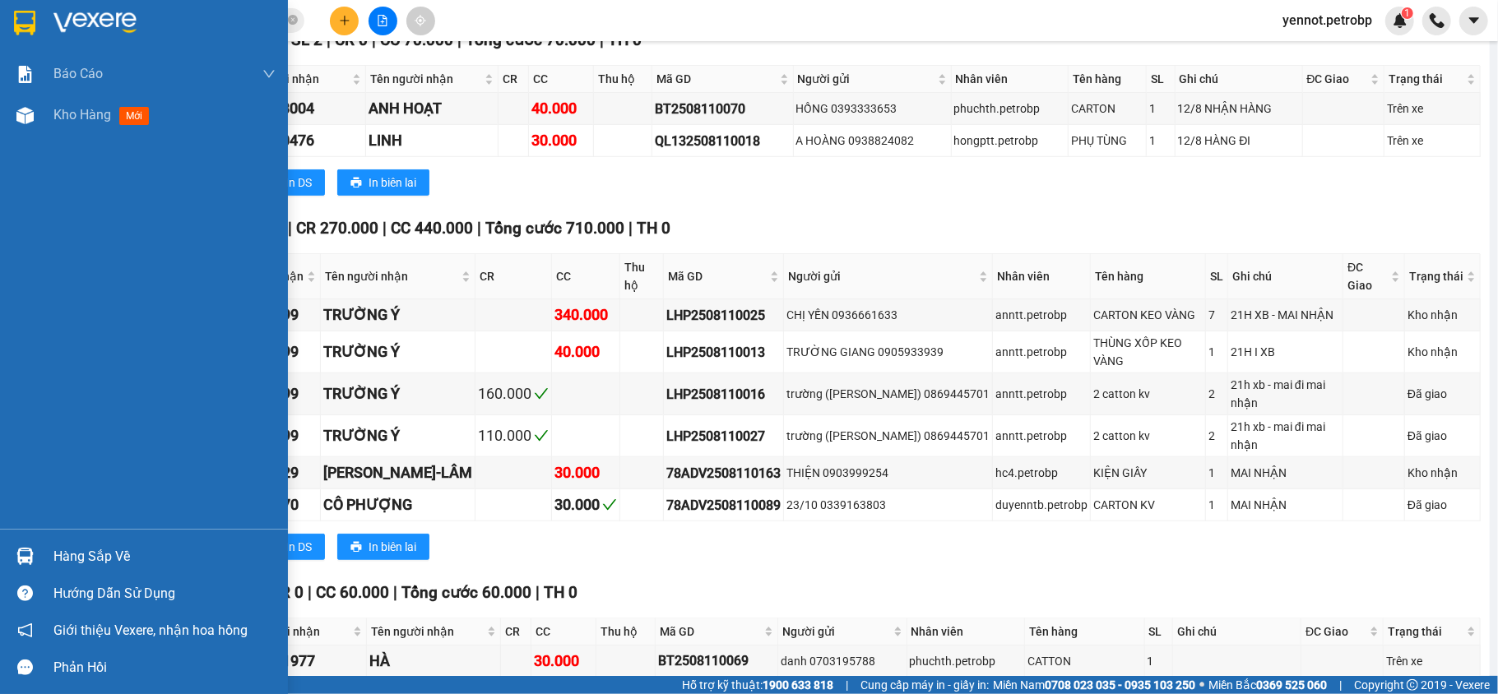
click at [17, 548] on img at bounding box center [24, 556] width 17 height 17
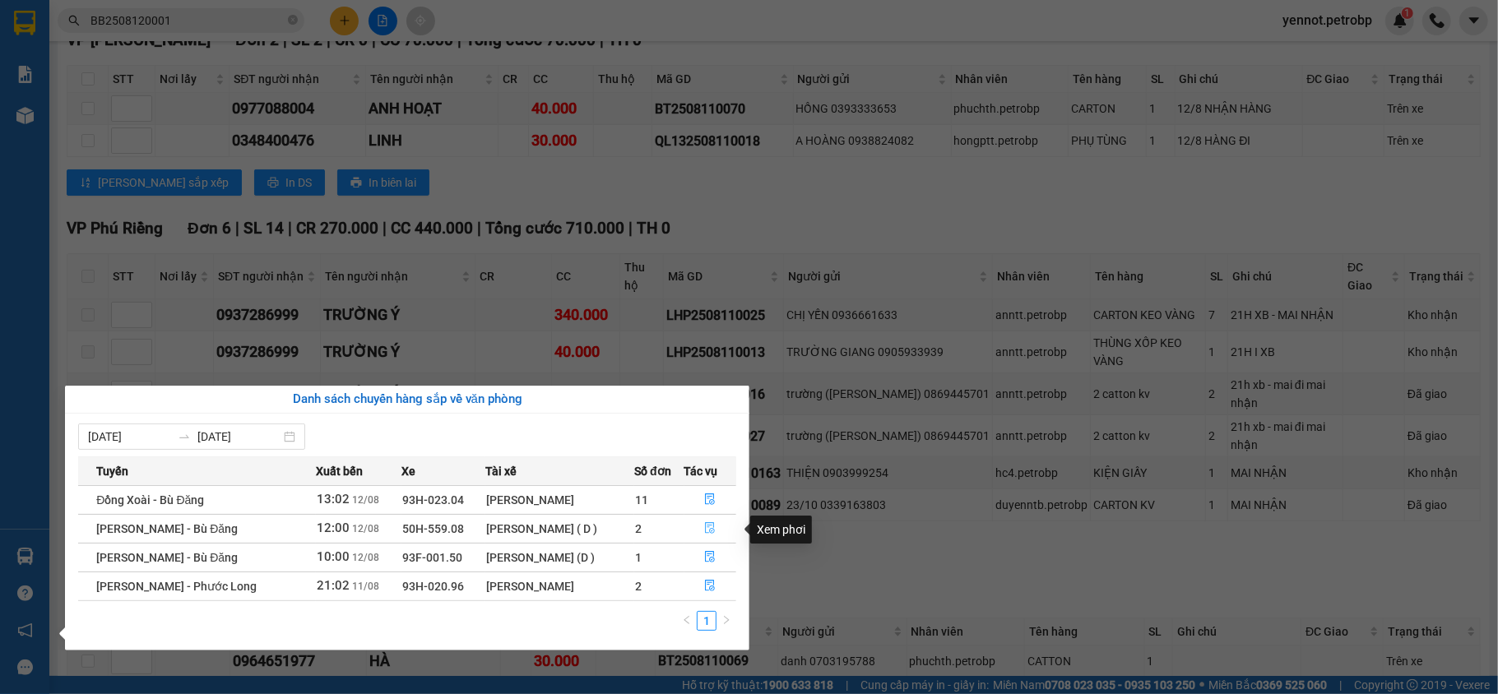
click at [711, 536] on span "file-done" at bounding box center [710, 528] width 12 height 13
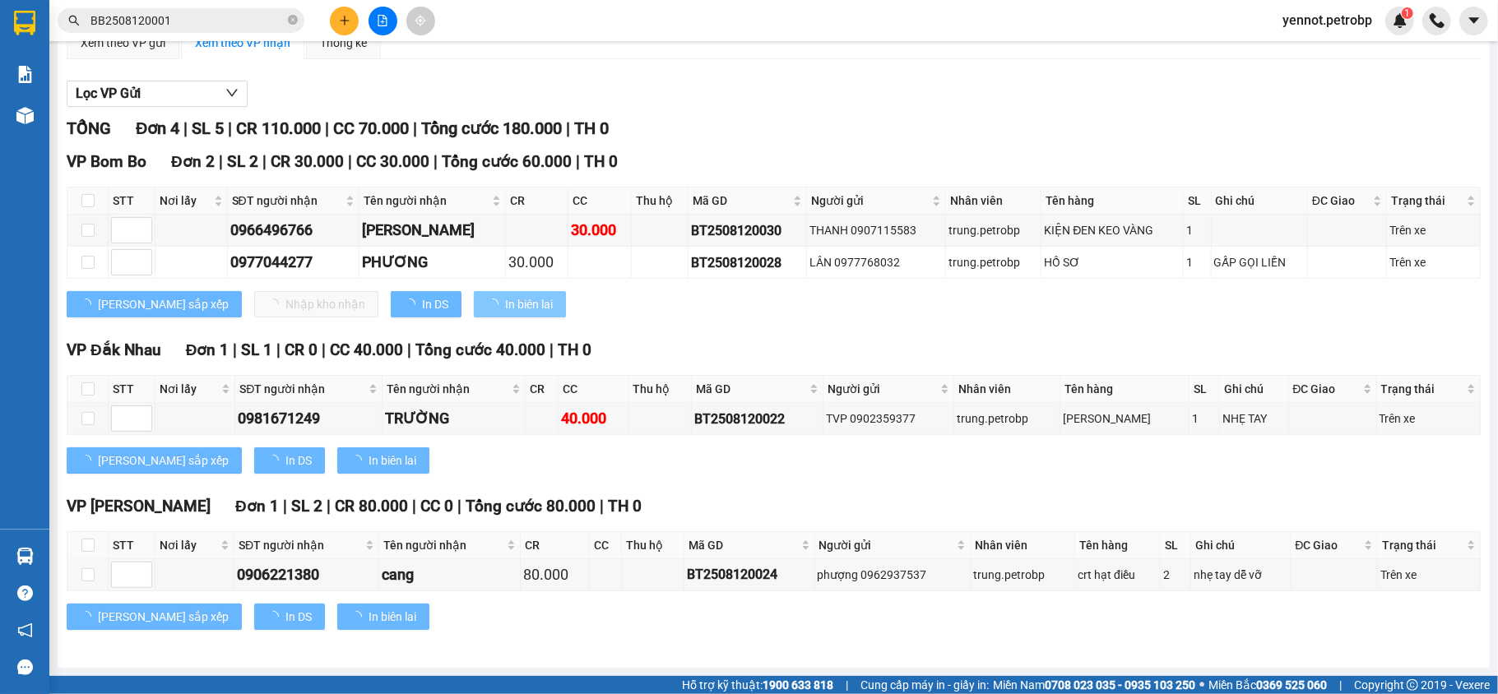
scroll to position [149, 0]
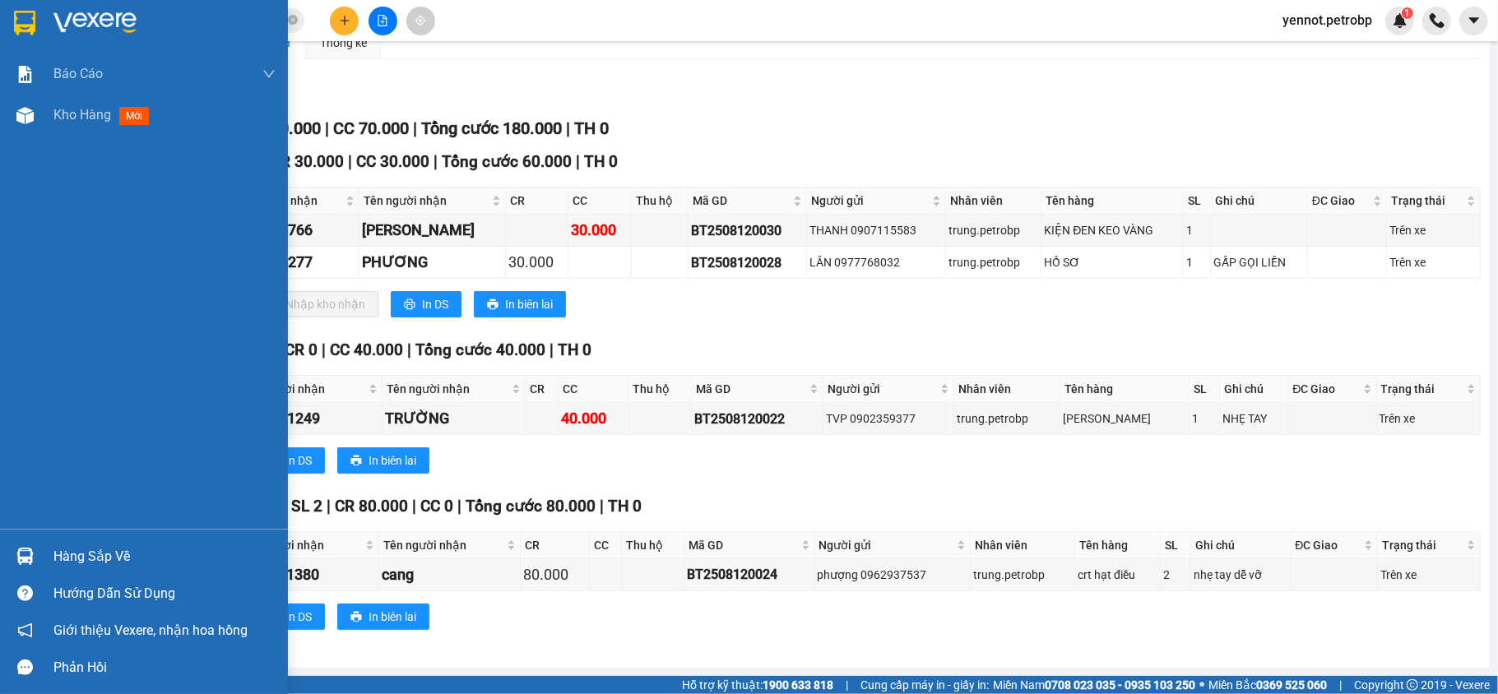
click at [38, 545] on div at bounding box center [25, 556] width 29 height 29
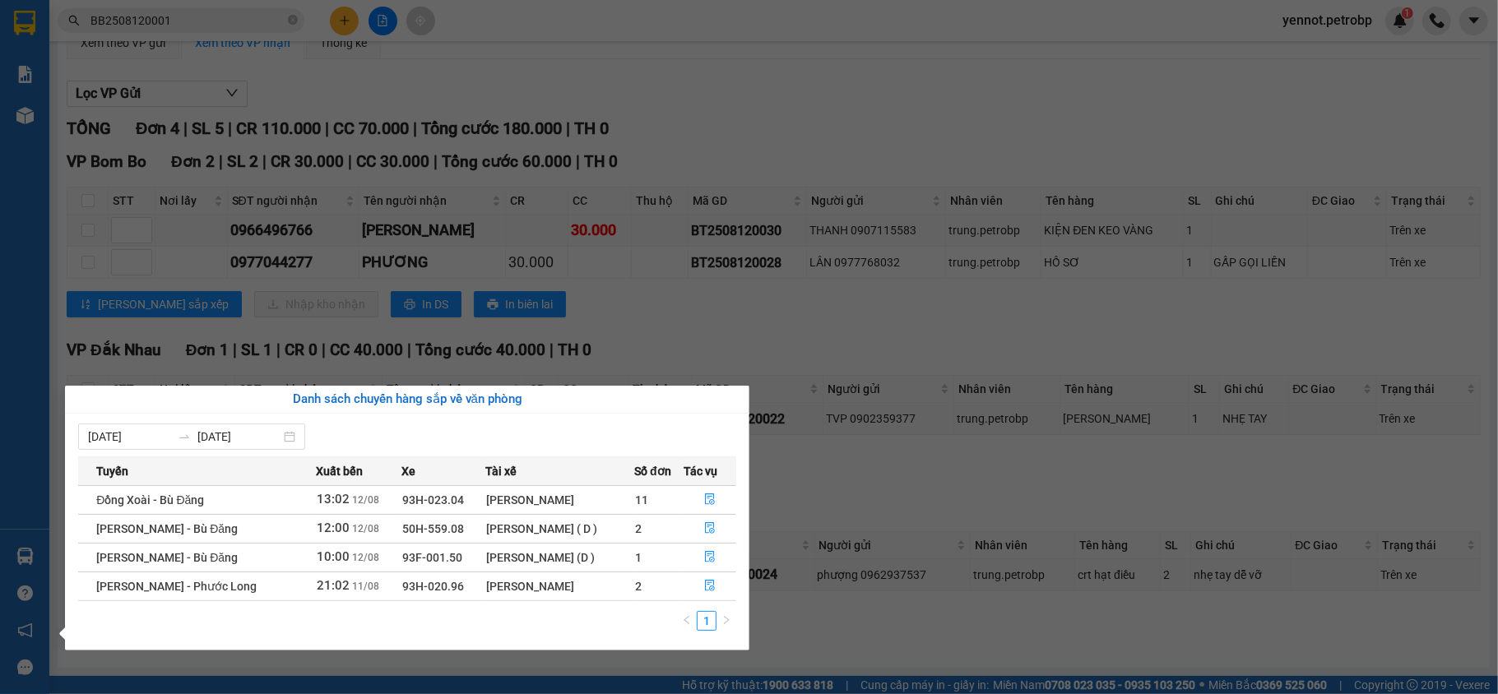
click at [571, 495] on div "[PERSON_NAME]" at bounding box center [560, 500] width 148 height 18
click at [712, 492] on button "button" at bounding box center [710, 500] width 51 height 26
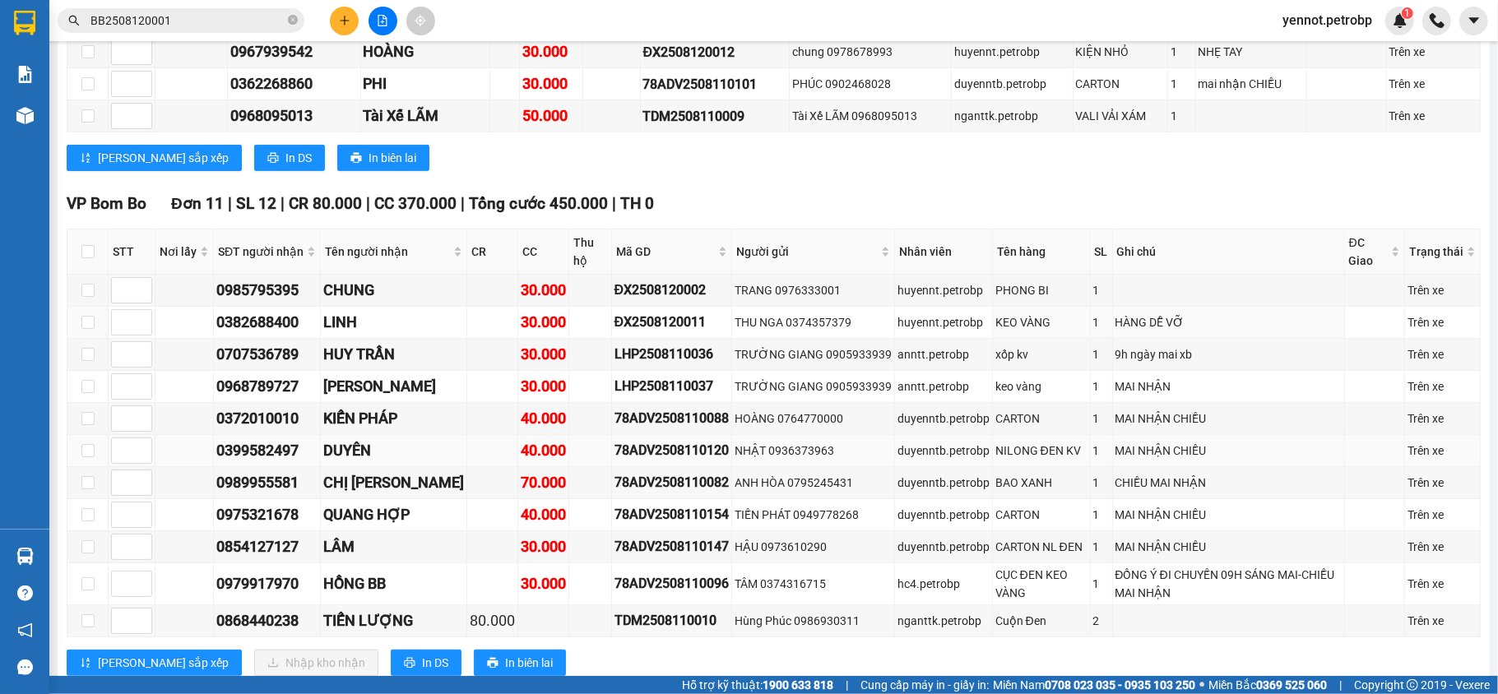
scroll to position [619, 0]
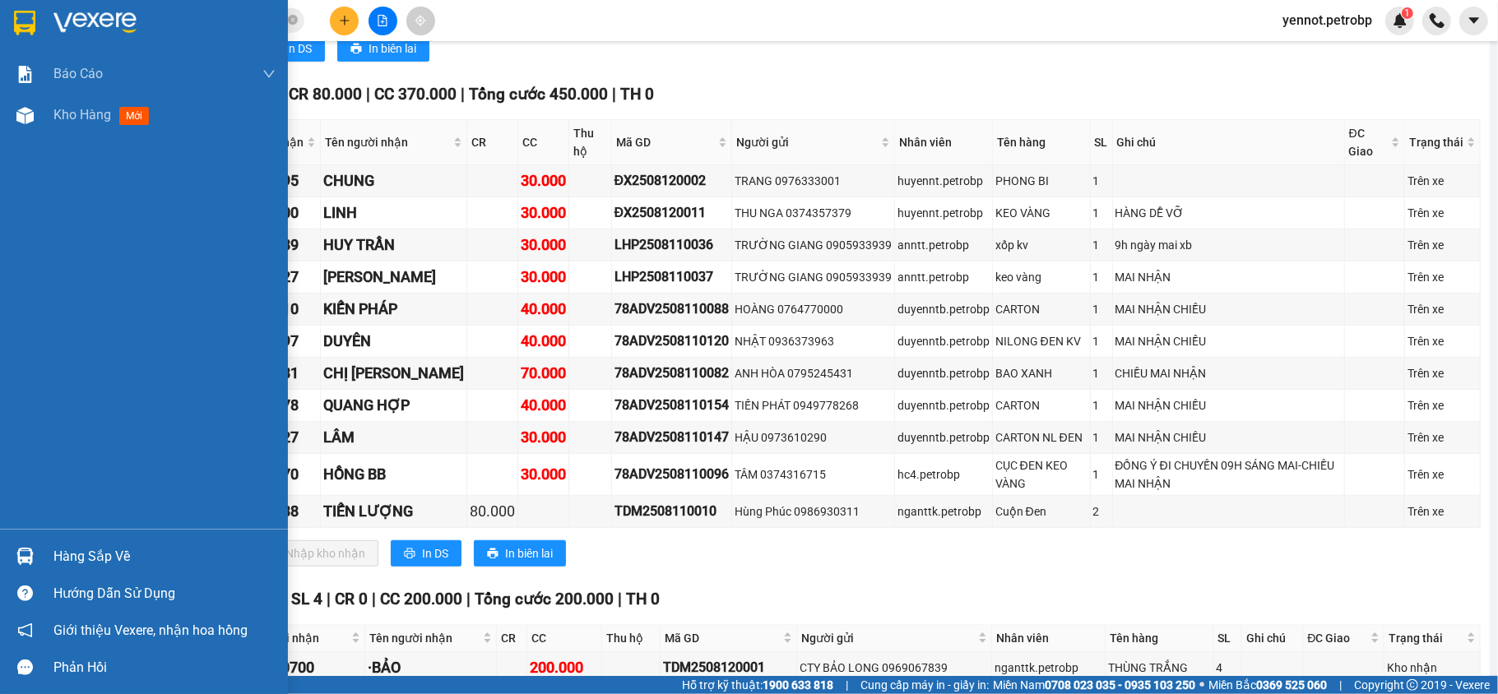
click at [50, 554] on div "Hàng sắp về" at bounding box center [144, 556] width 288 height 37
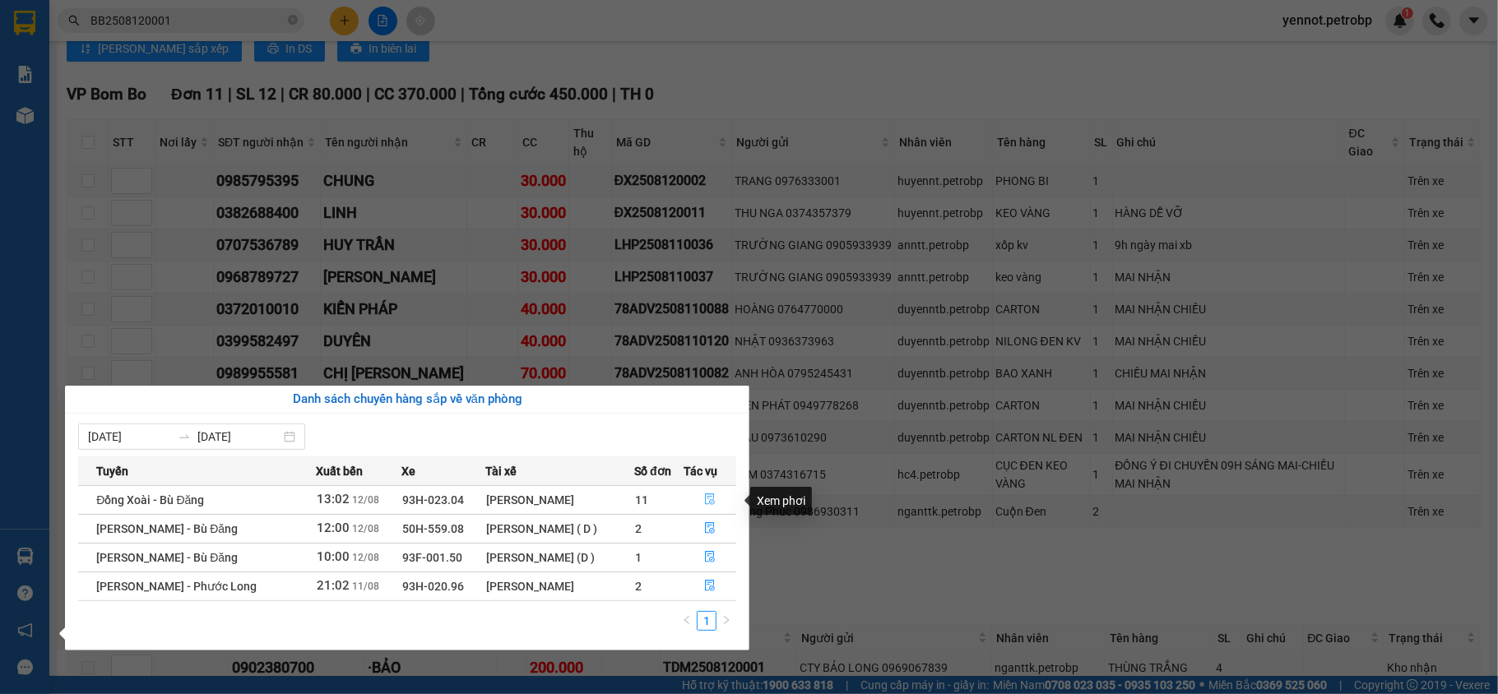
click at [708, 501] on icon "file-done" at bounding box center [710, 500] width 12 height 12
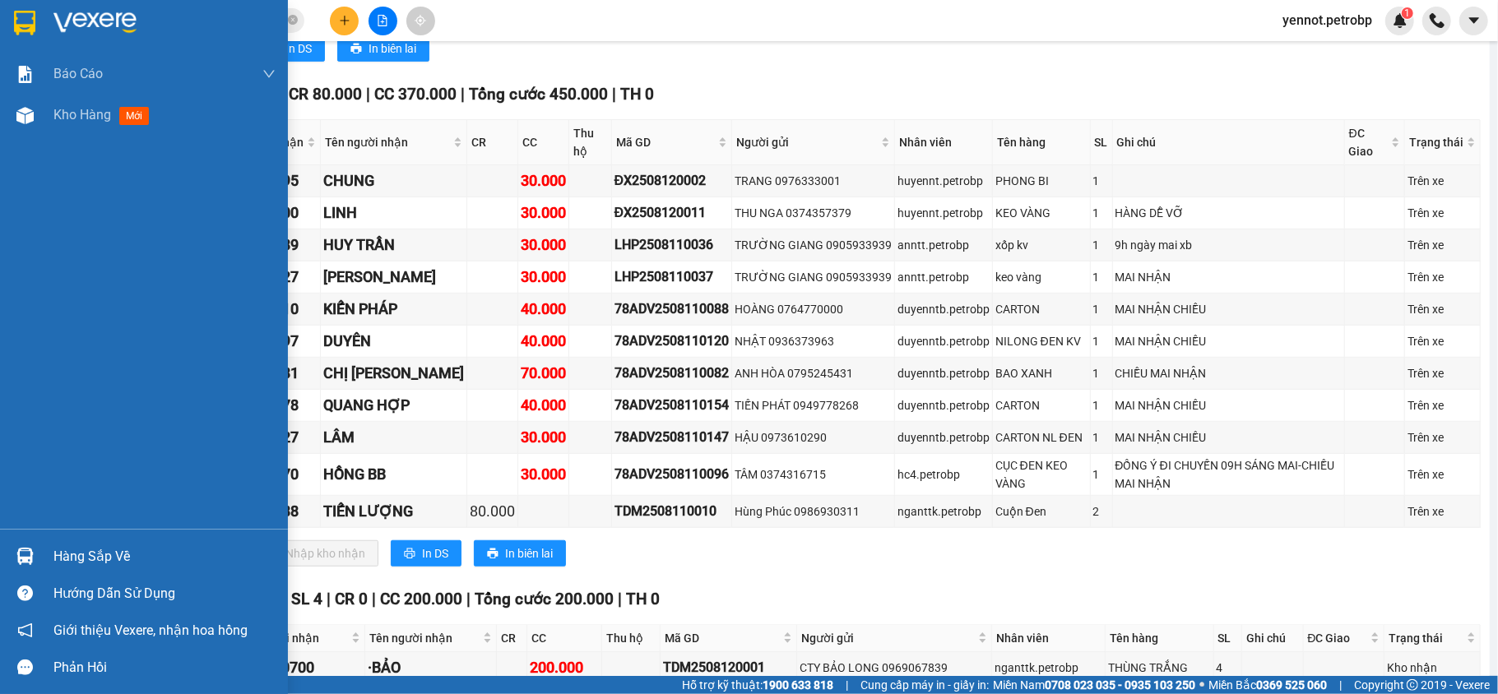
click at [21, 554] on img at bounding box center [24, 556] width 17 height 17
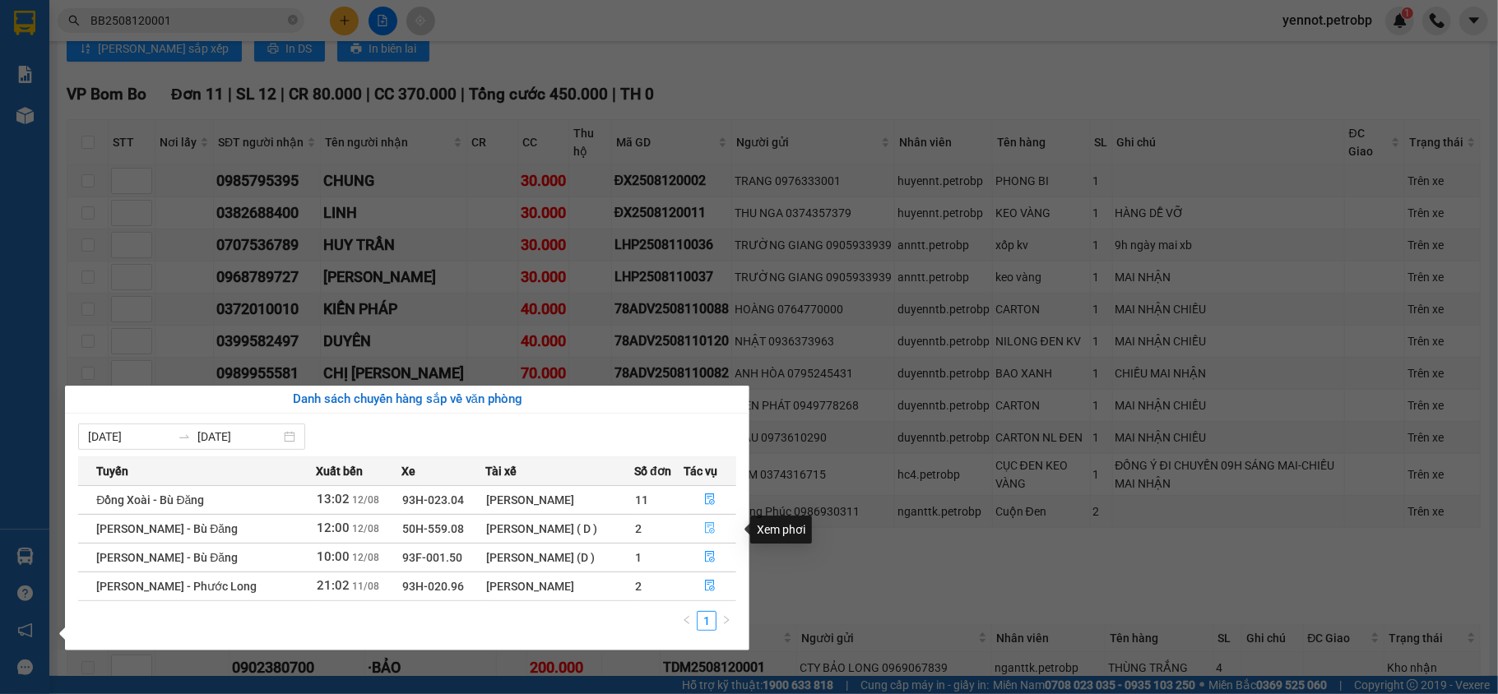
click at [707, 533] on icon "file-done" at bounding box center [710, 528] width 12 height 12
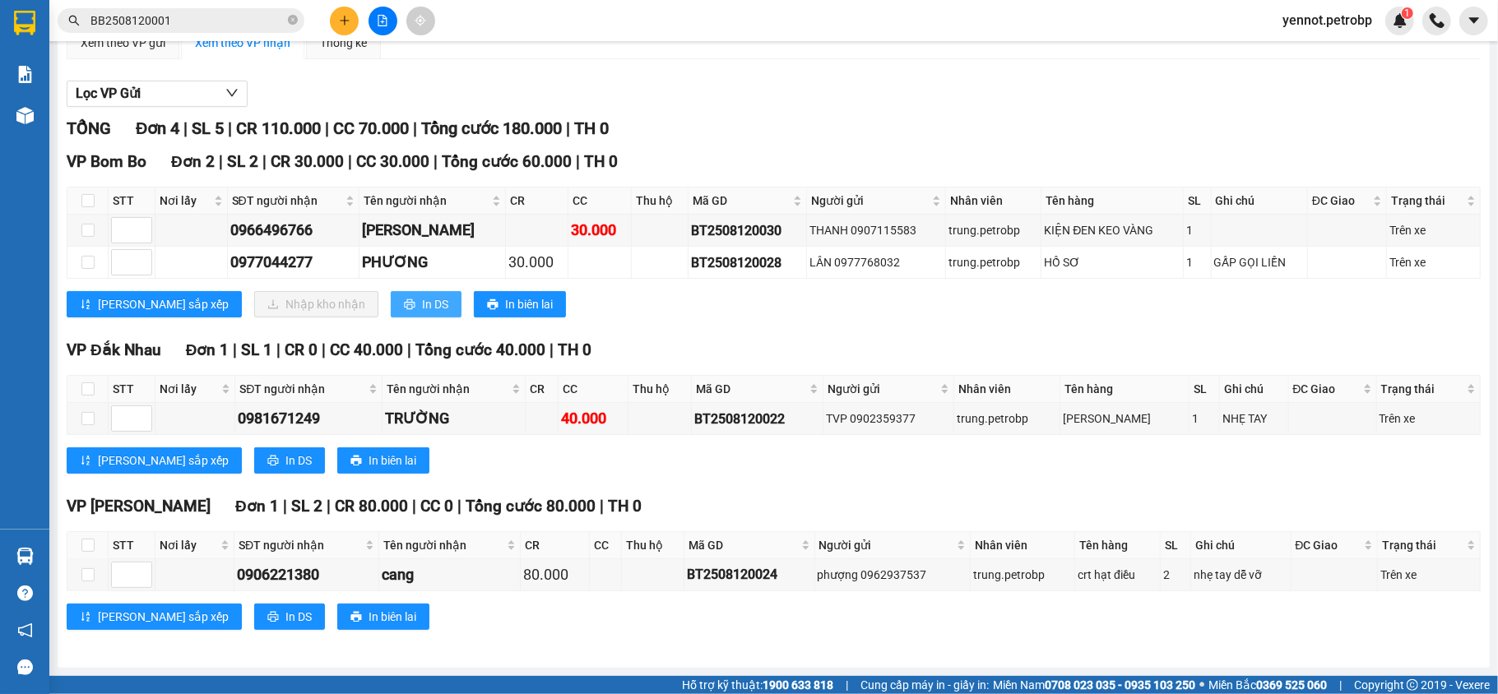
scroll to position [149, 0]
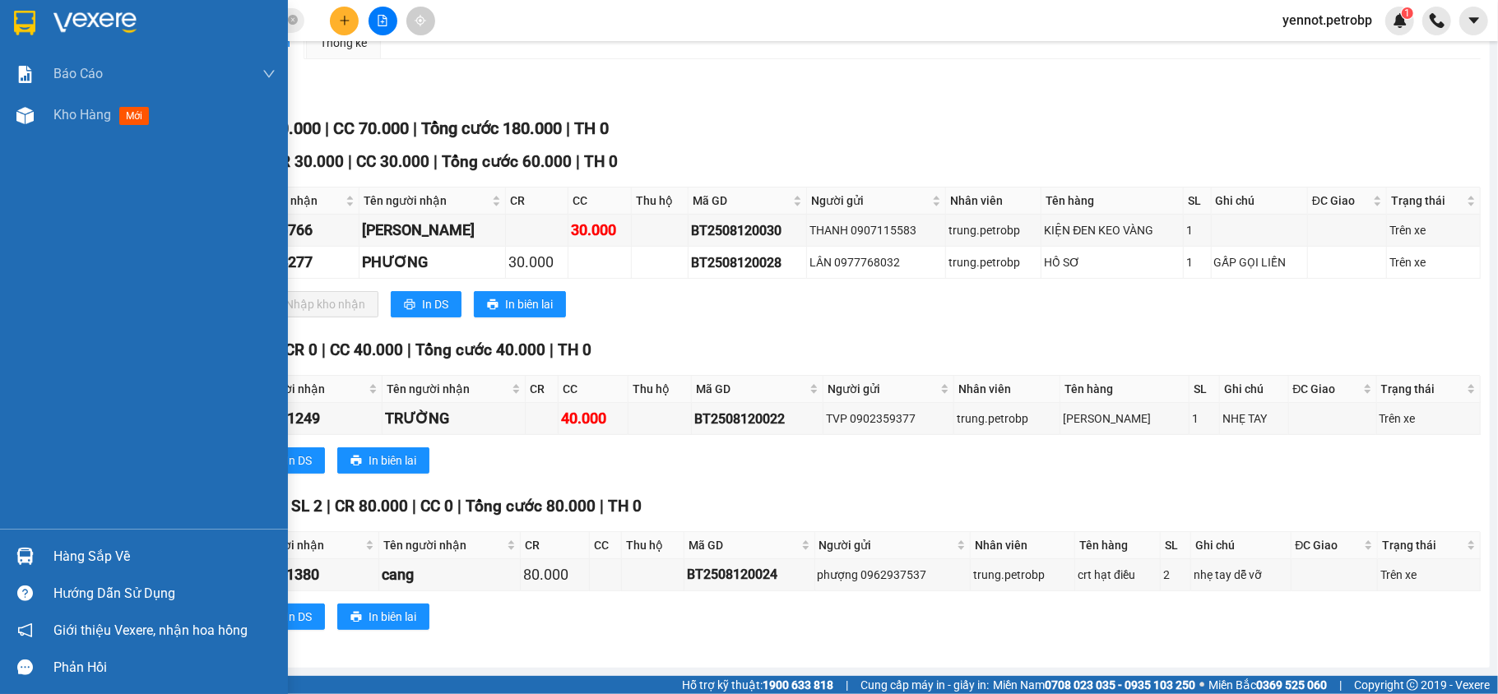
click at [36, 561] on div at bounding box center [25, 556] width 29 height 29
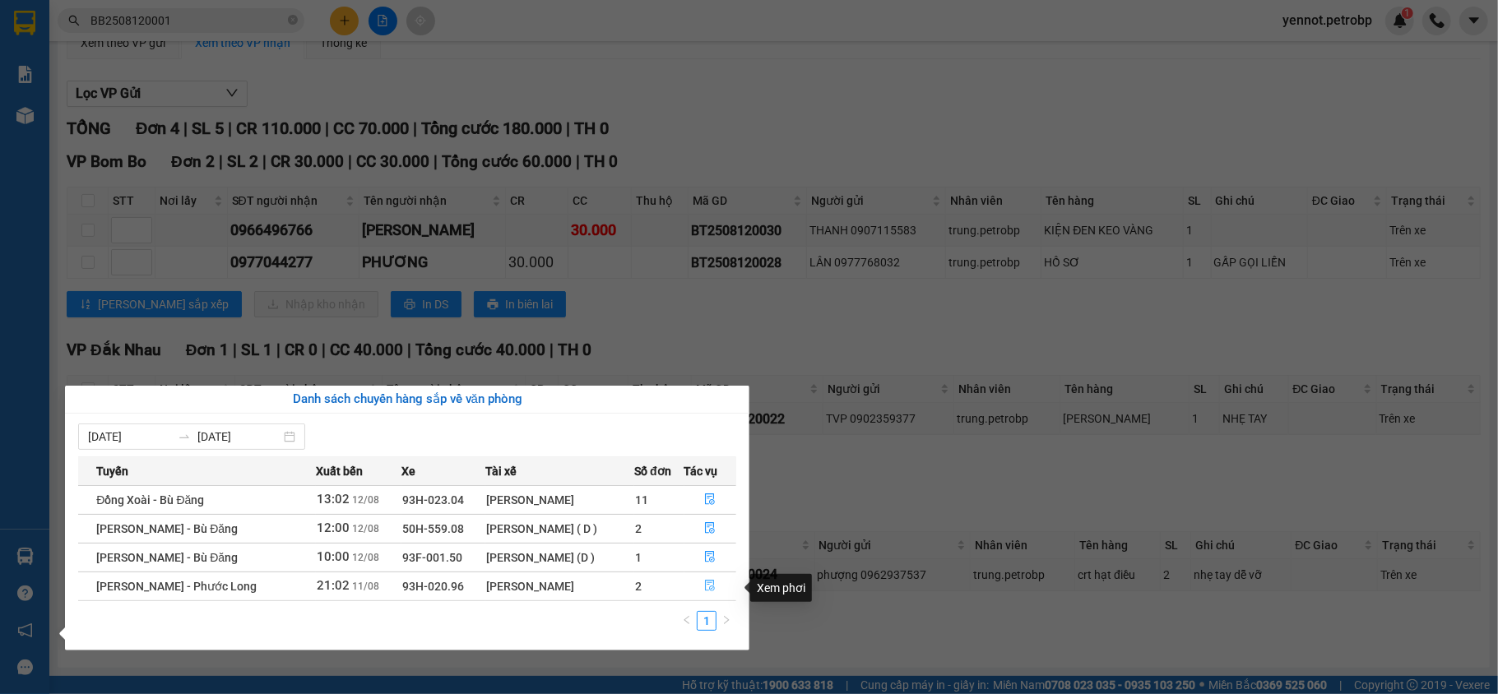
click at [707, 584] on icon "file-done" at bounding box center [710, 586] width 12 height 12
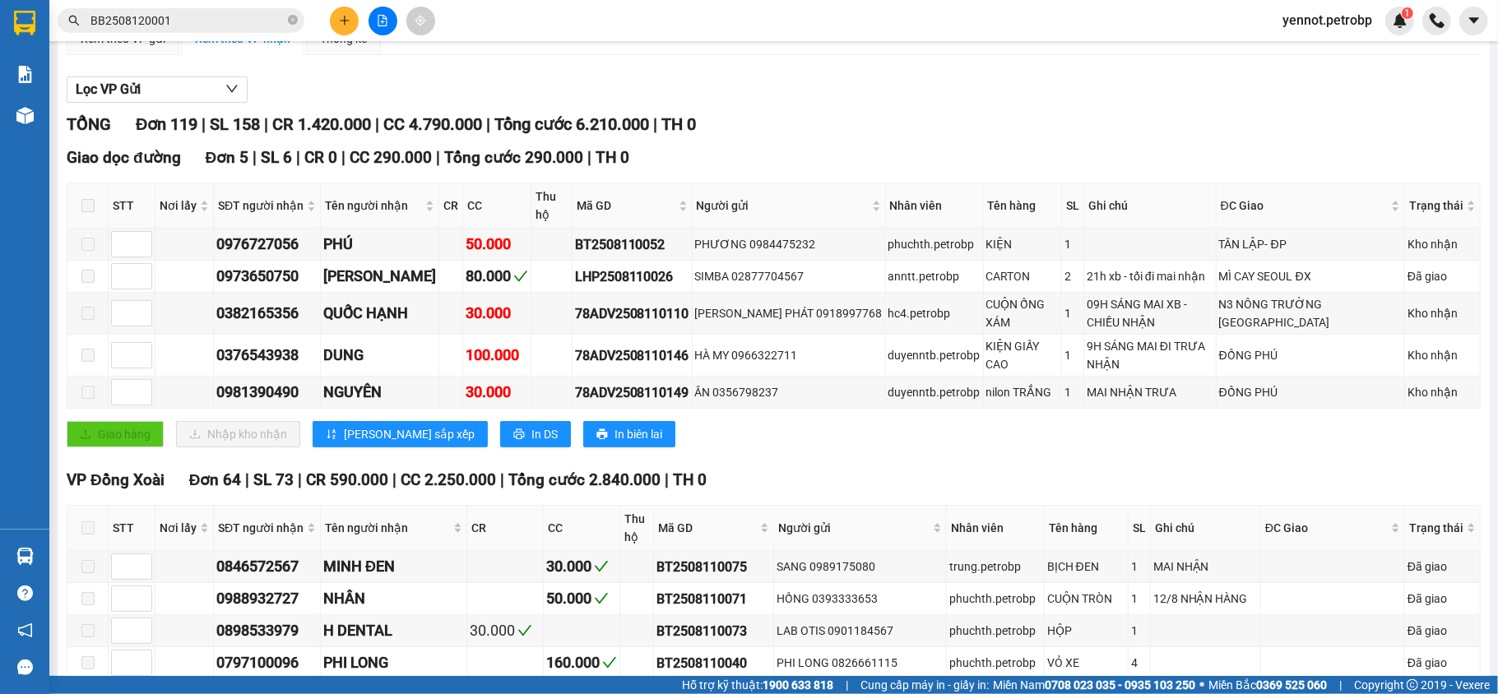
type input "[DATE]"
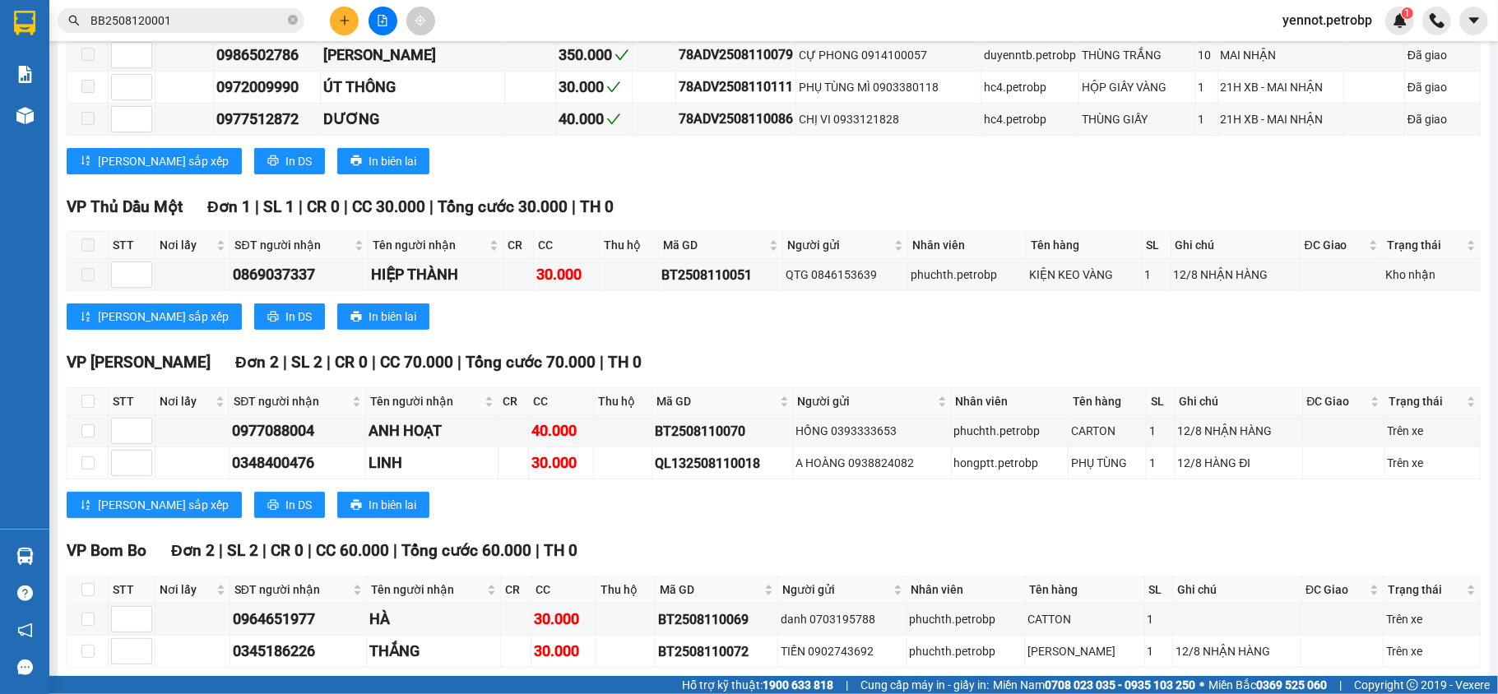
scroll to position [4975, 0]
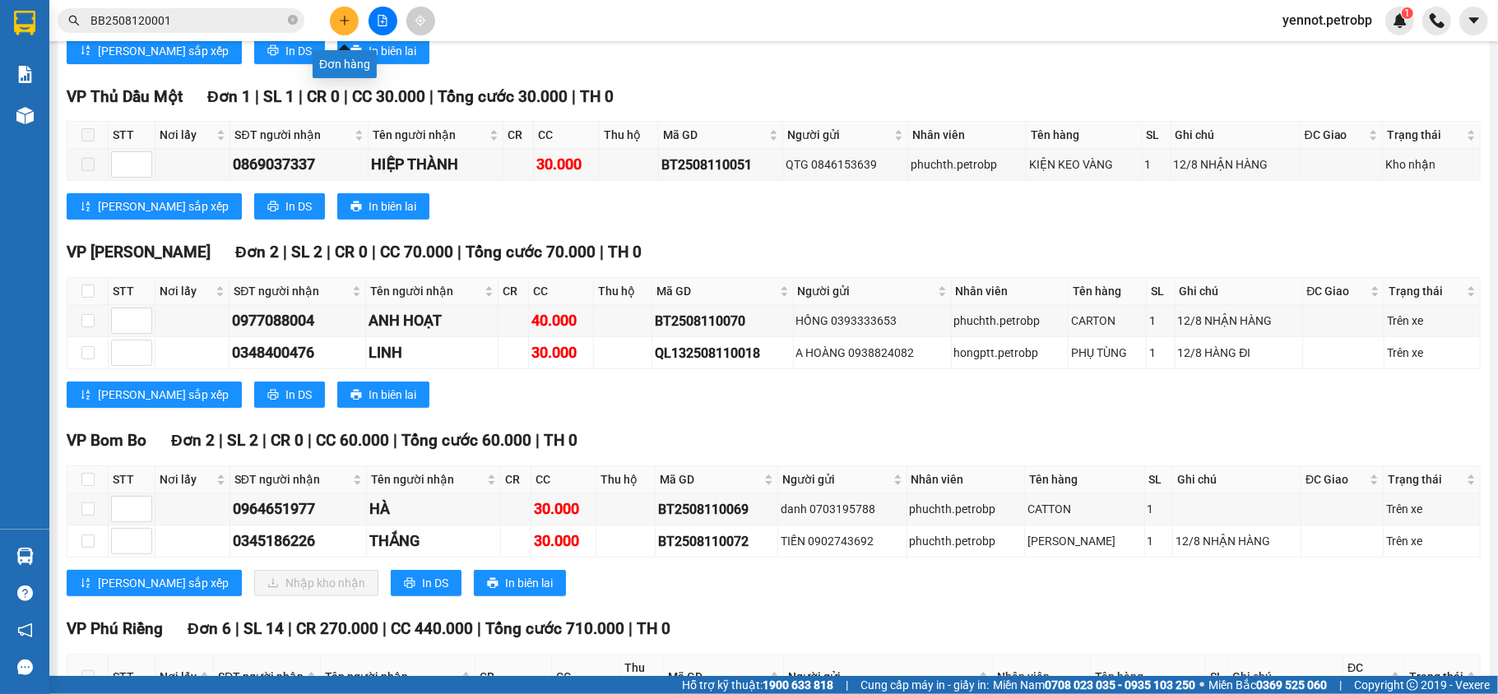
click at [347, 13] on button at bounding box center [344, 21] width 29 height 29
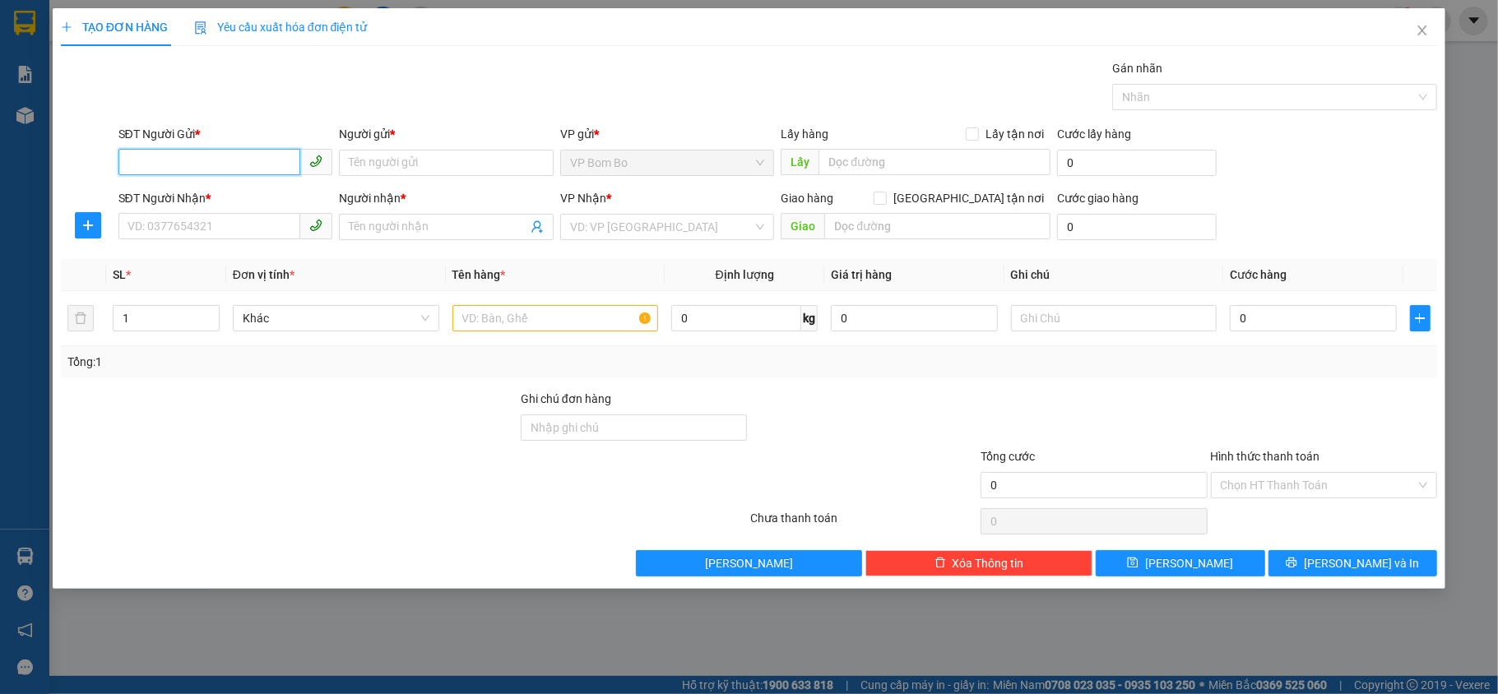
click at [252, 163] on input "SĐT Người Gửi *" at bounding box center [209, 162] width 183 height 26
click at [228, 225] on input "SĐT Người Nhận *" at bounding box center [209, 226] width 183 height 26
click at [241, 161] on input "0" at bounding box center [209, 162] width 183 height 26
click at [219, 225] on input "SĐT Người Nhận *" at bounding box center [209, 226] width 183 height 26
click at [244, 165] on input "0" at bounding box center [209, 162] width 183 height 26
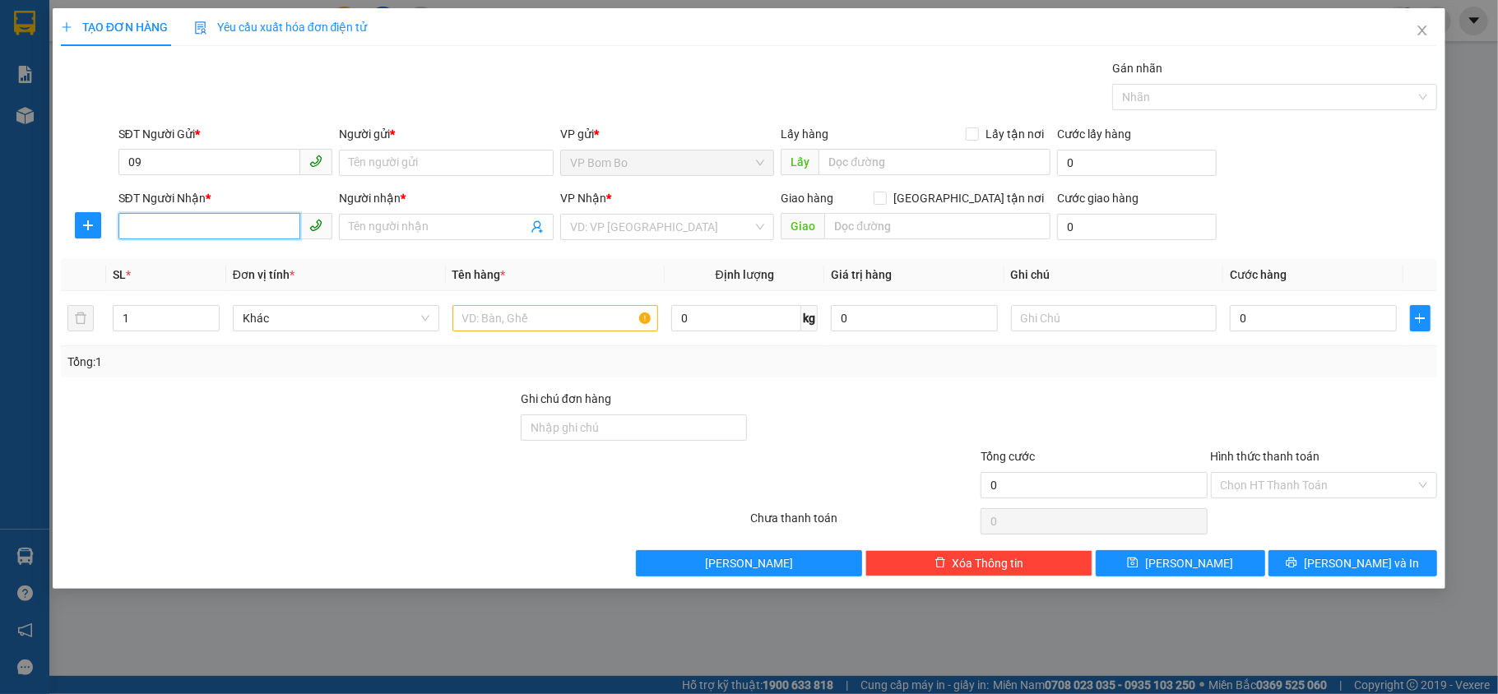
click at [251, 231] on input "SĐT Người Nhận *" at bounding box center [209, 226] width 183 height 26
click at [237, 173] on input "09" at bounding box center [209, 162] width 183 height 26
type input "0968095013"
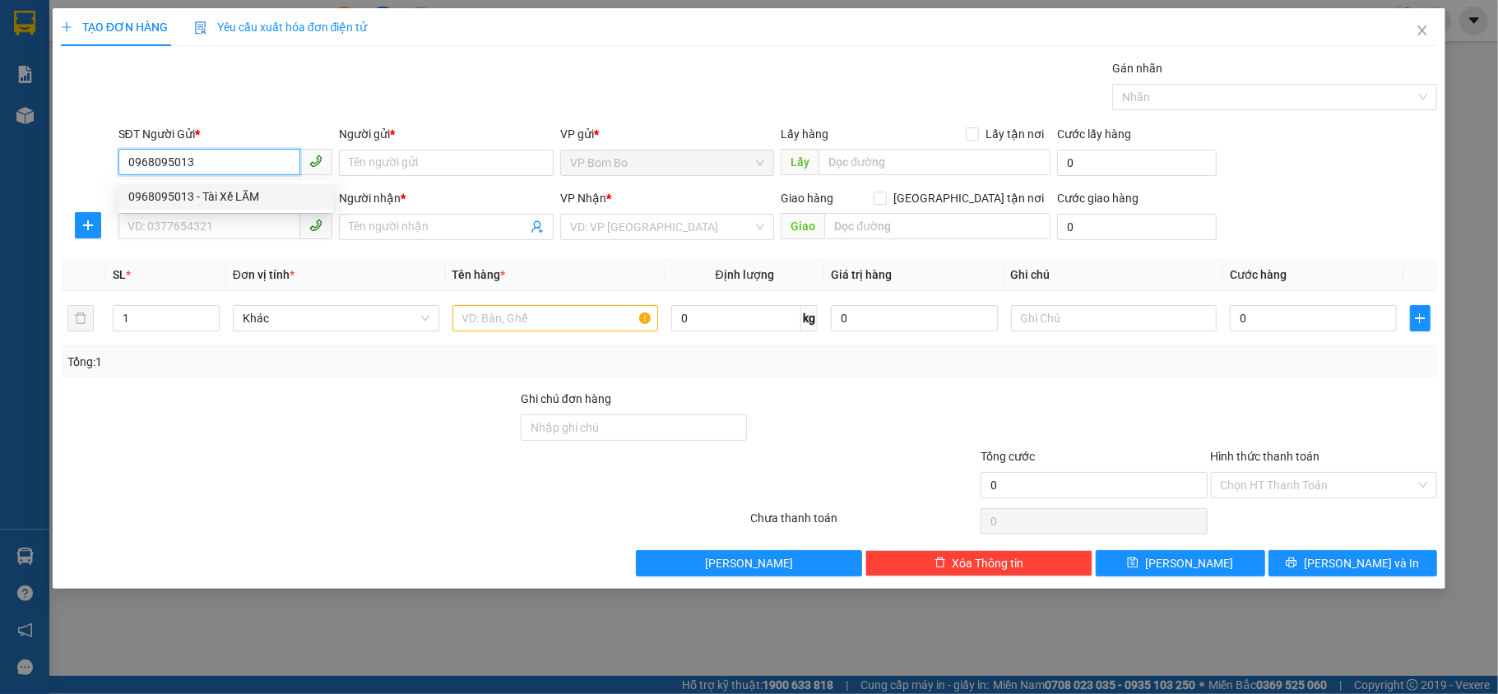
click at [237, 189] on div "0968095013 - Tài Xế LÃM" at bounding box center [225, 197] width 195 height 18
type input "Tài Xế LÃM"
type input "UBND XÃ"
type input "0984573008"
type input "KHÁCH"
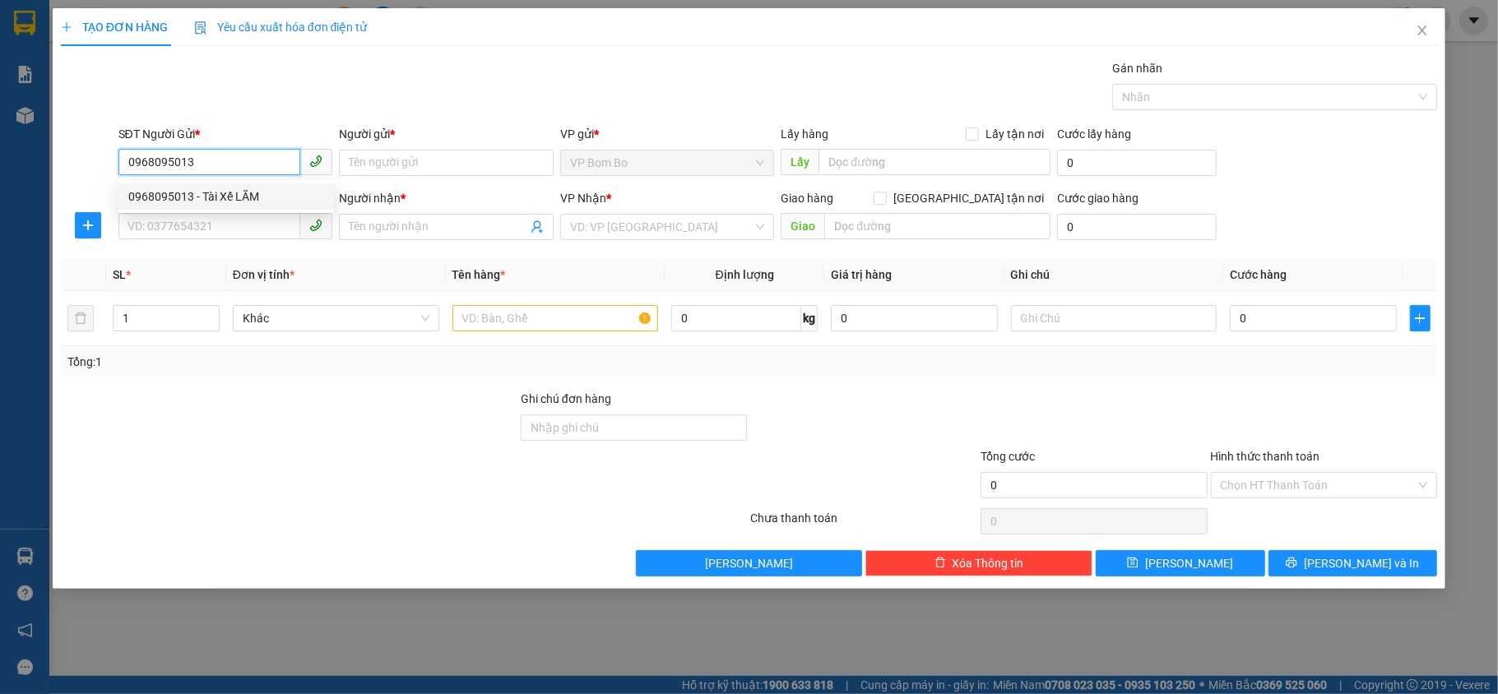
type input "N4 BP"
type input "40.000"
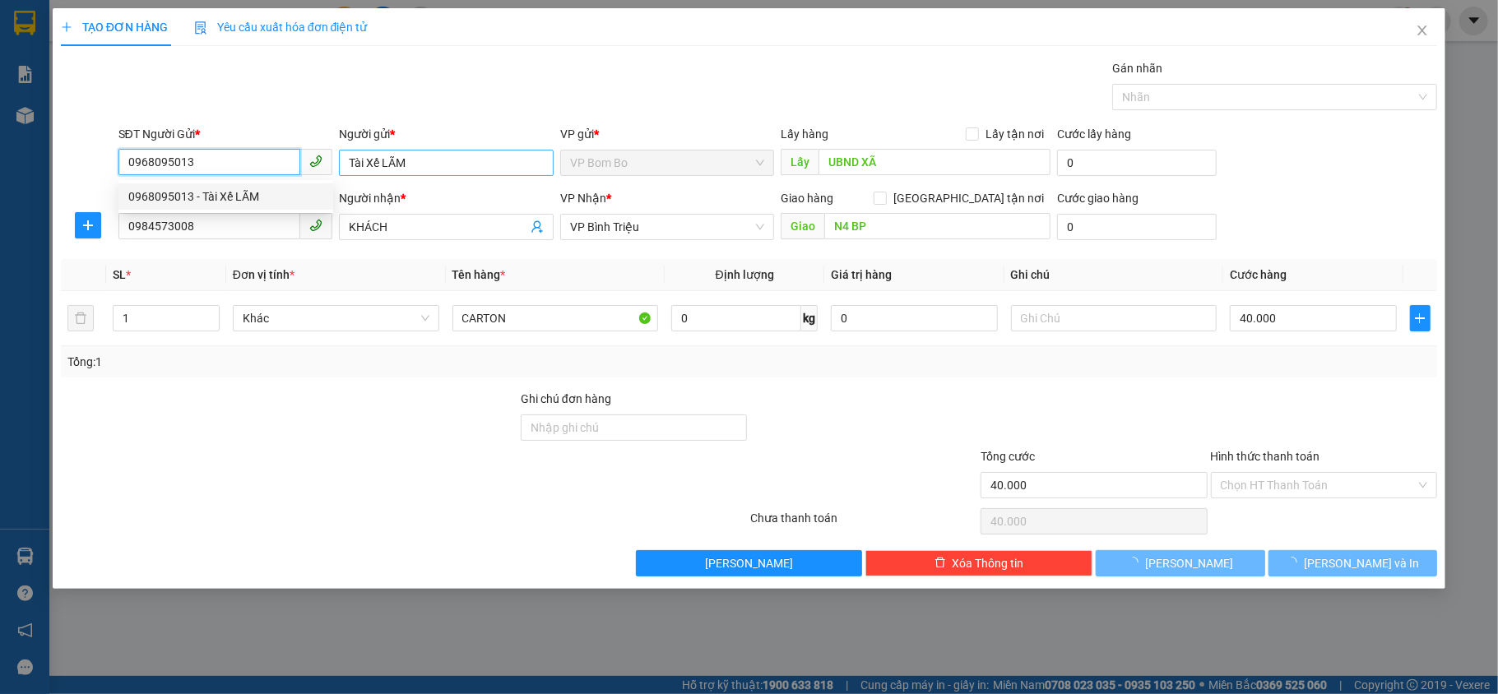
type input "0968095013"
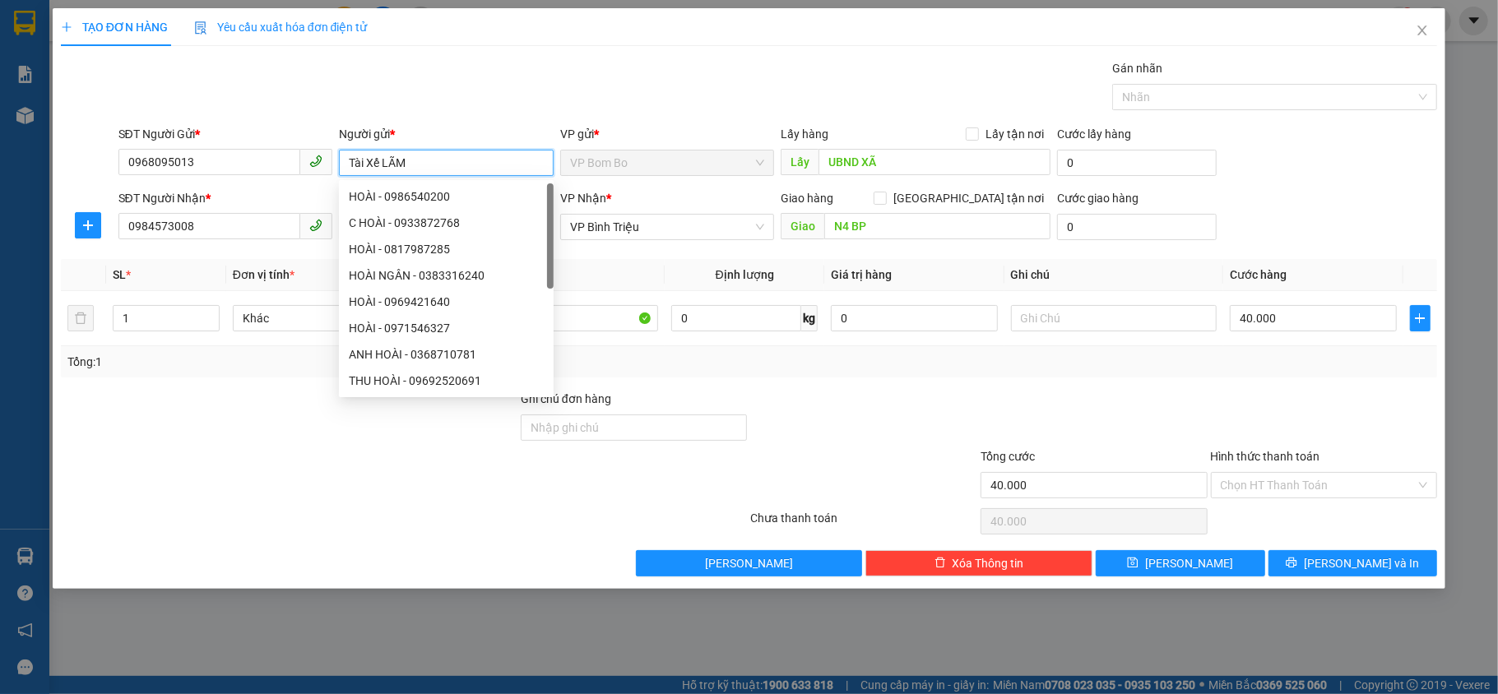
drag, startPoint x: 441, startPoint y: 156, endPoint x: 363, endPoint y: 165, distance: 78.7
click at [363, 165] on input "Tài Xế LÃM" at bounding box center [446, 163] width 215 height 26
type input "T"
type input "KHÁCH"
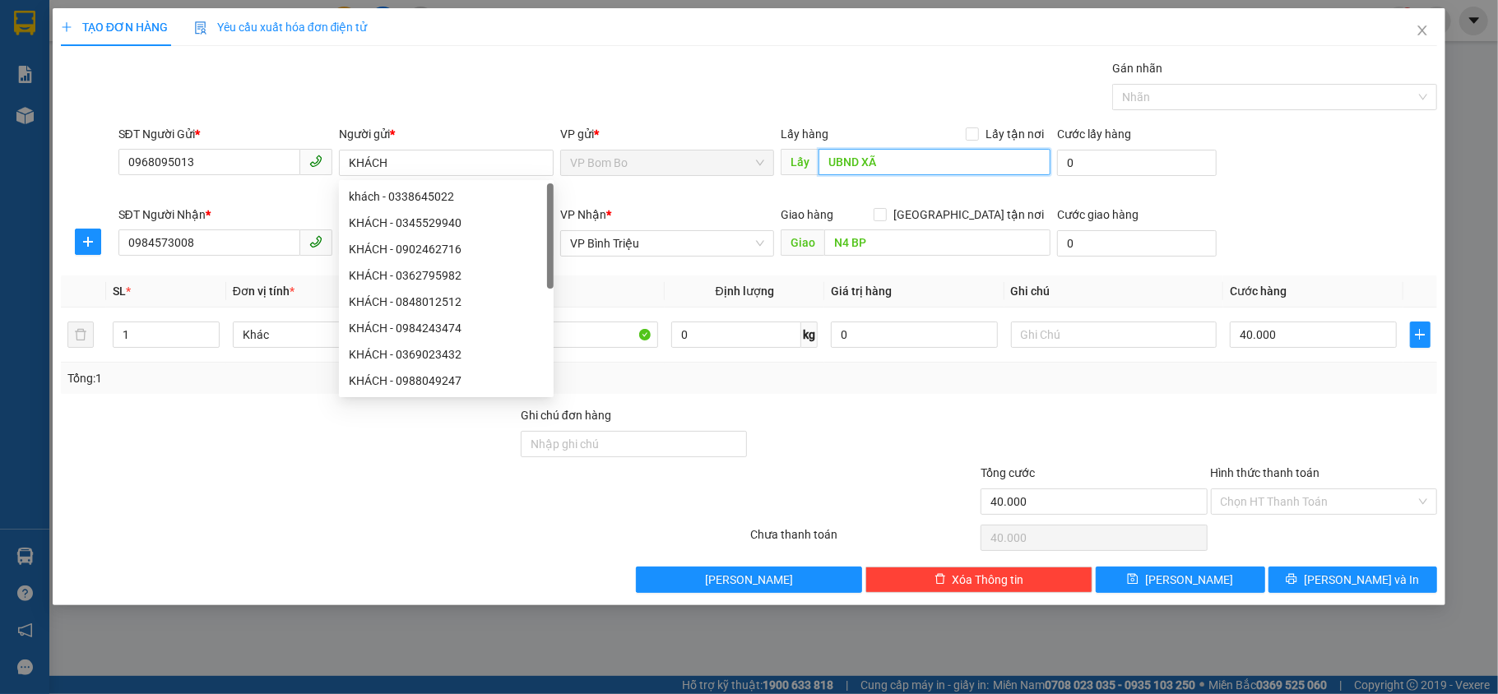
click at [923, 165] on input "UBND XÃ" at bounding box center [935, 162] width 232 height 26
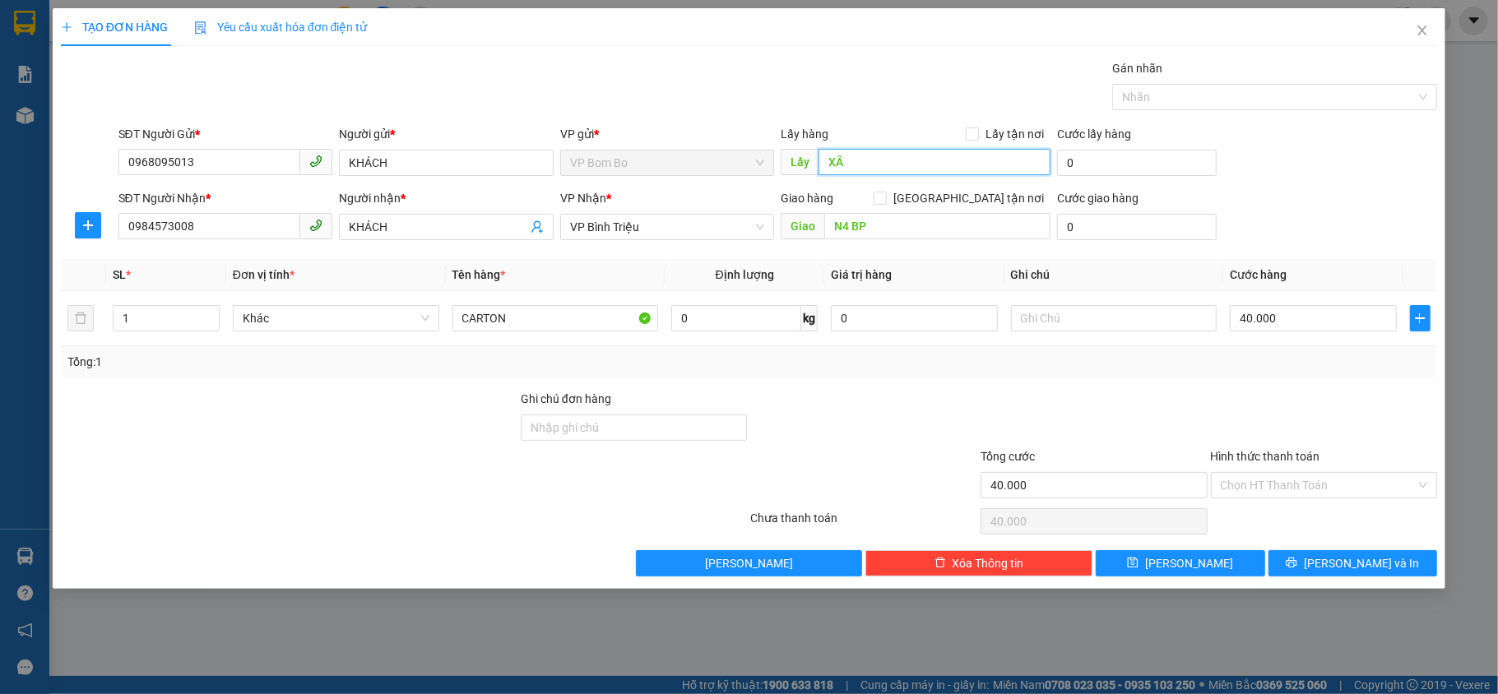
type input "X"
type input "CẦU 38"
click at [908, 224] on input "N4 BP" at bounding box center [937, 226] width 226 height 26
click at [758, 229] on span "VP Bình Triệu" at bounding box center [667, 227] width 195 height 25
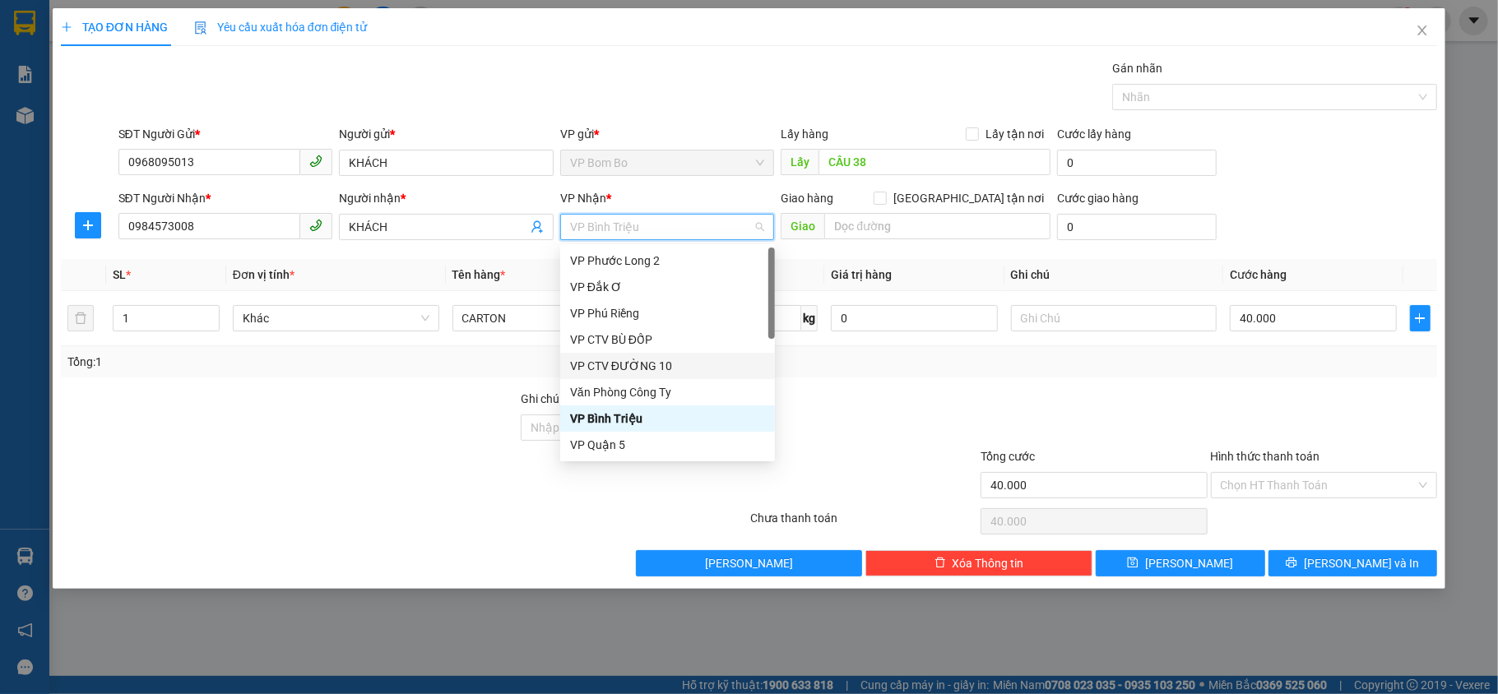
click at [670, 366] on div "VP CTV ĐƯỜNG 10" at bounding box center [667, 366] width 195 height 18
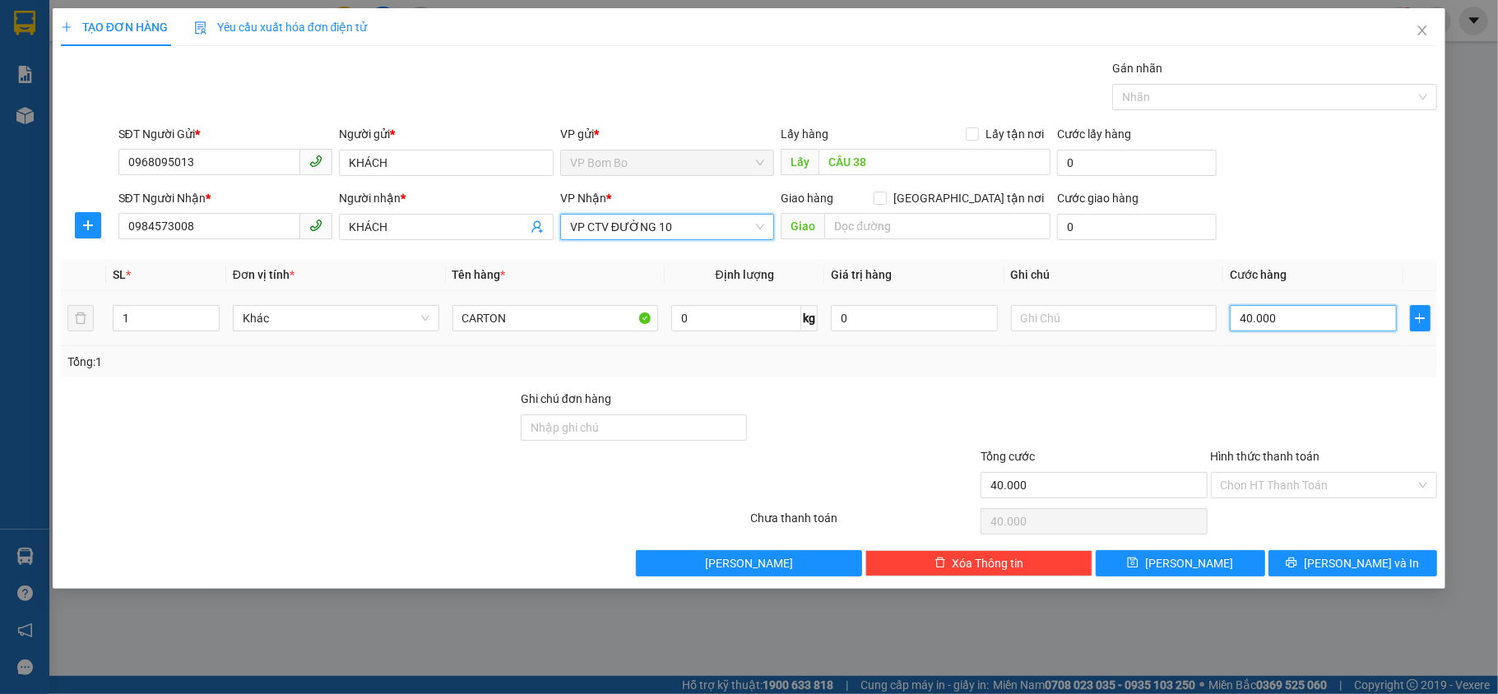
click at [1313, 322] on input "40.000" at bounding box center [1313, 318] width 166 height 26
type input "1"
type input "0.000.010"
type input "10"
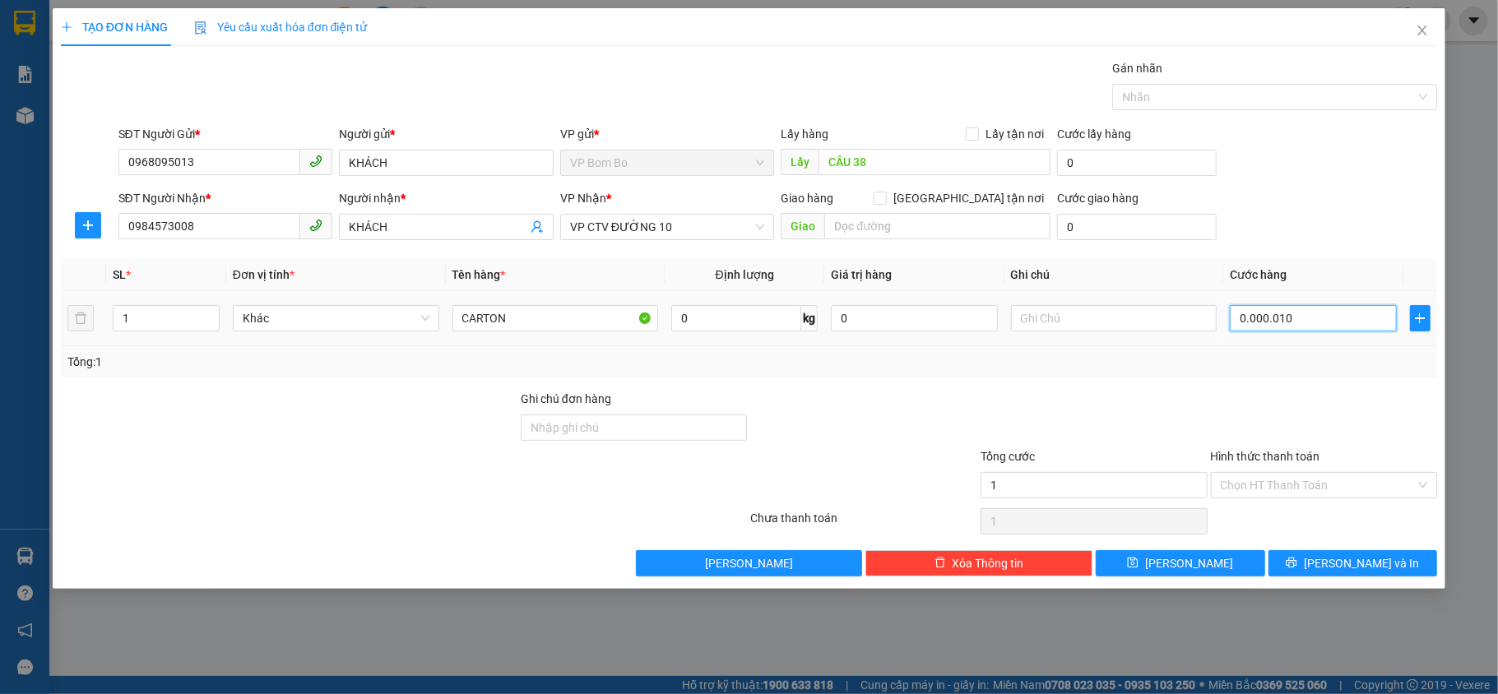
type input "10"
type input "000.000.100"
type input "100"
type input "000.000.100"
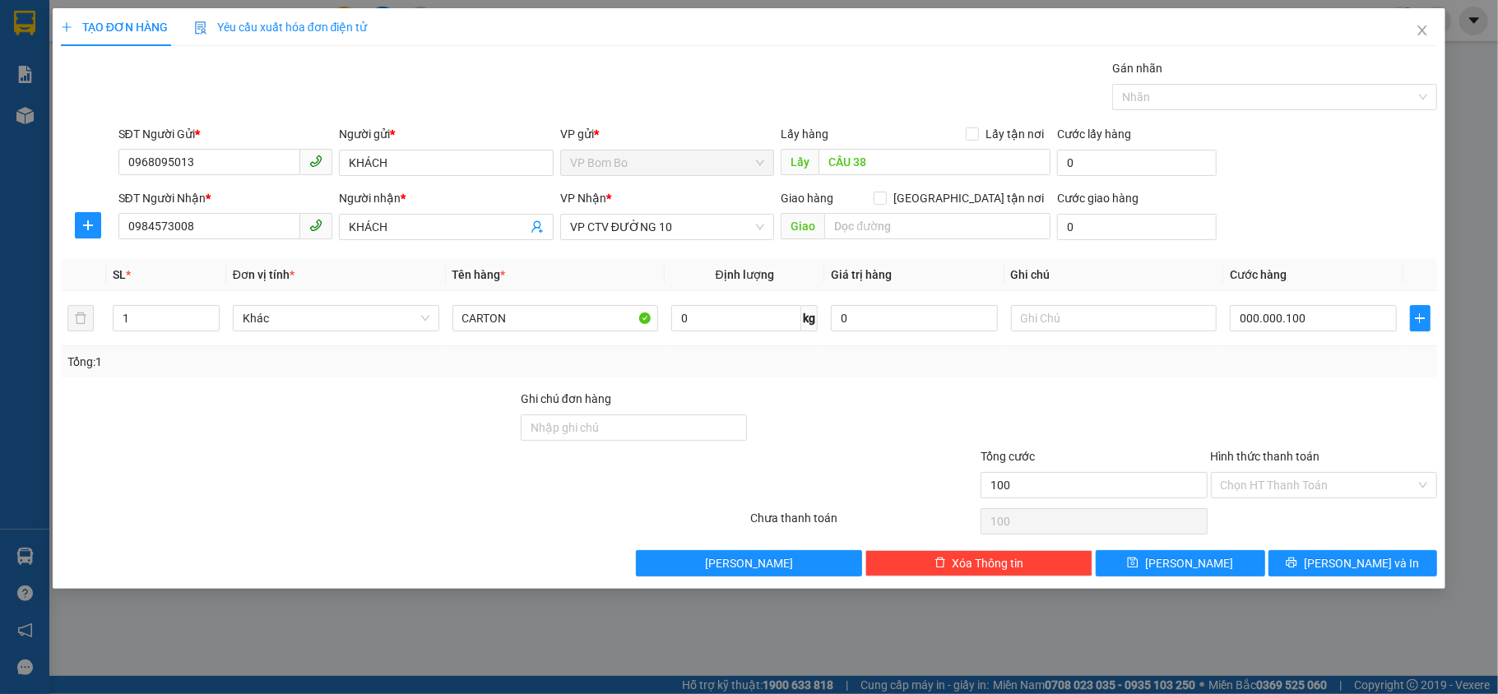
type input "100.000"
click at [1254, 382] on div "Transit Pickup Surcharge Ids Transit Deliver Surcharge Ids Transit Deliver Surc…" at bounding box center [749, 317] width 1377 height 517
drag, startPoint x: 245, startPoint y: 227, endPoint x: 82, endPoint y: 227, distance: 162.9
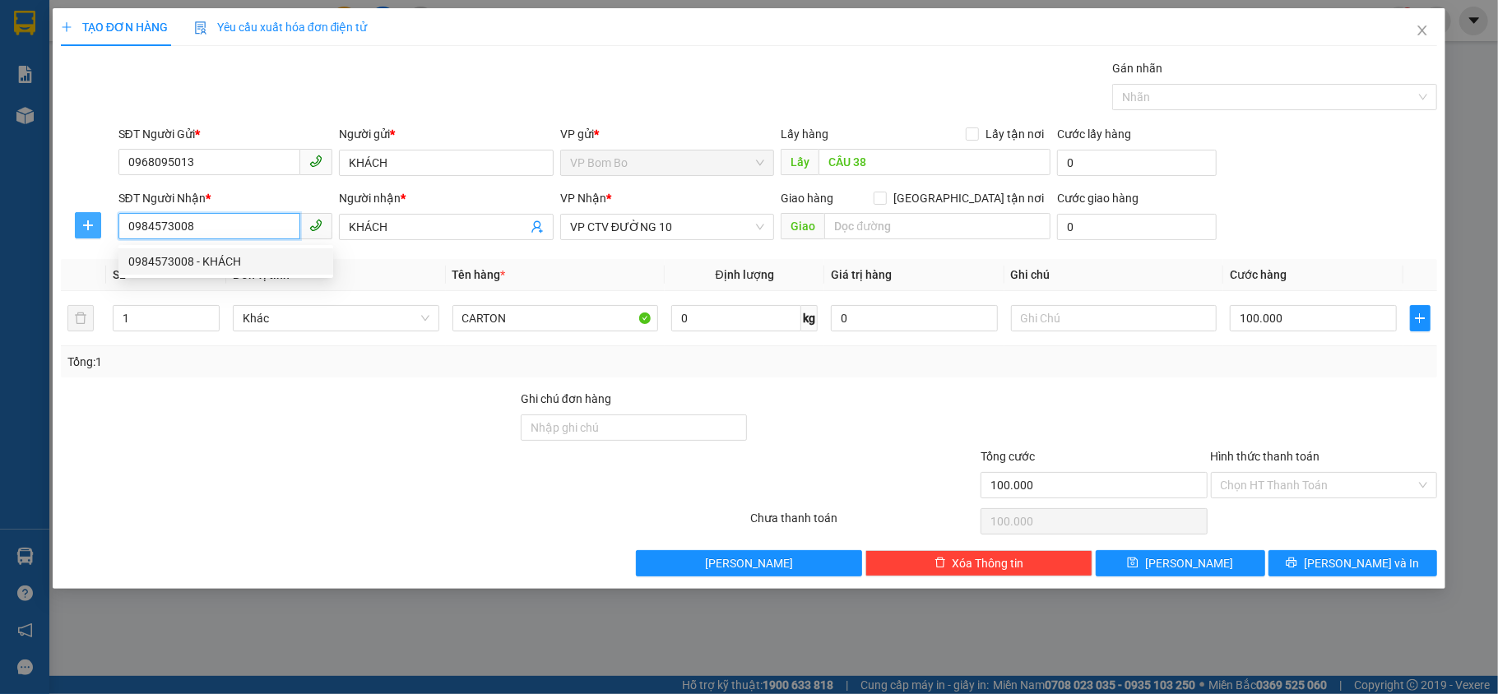
click at [82, 227] on div "SĐT Người Nhận * 0984573008 Người nhận * KHÁCH VP Nhận * VP CTV ĐƯỜNG 10 Giao h…" at bounding box center [749, 218] width 1380 height 58
type input "0967230584"
click at [420, 230] on input "KHÁCH" at bounding box center [438, 227] width 179 height 18
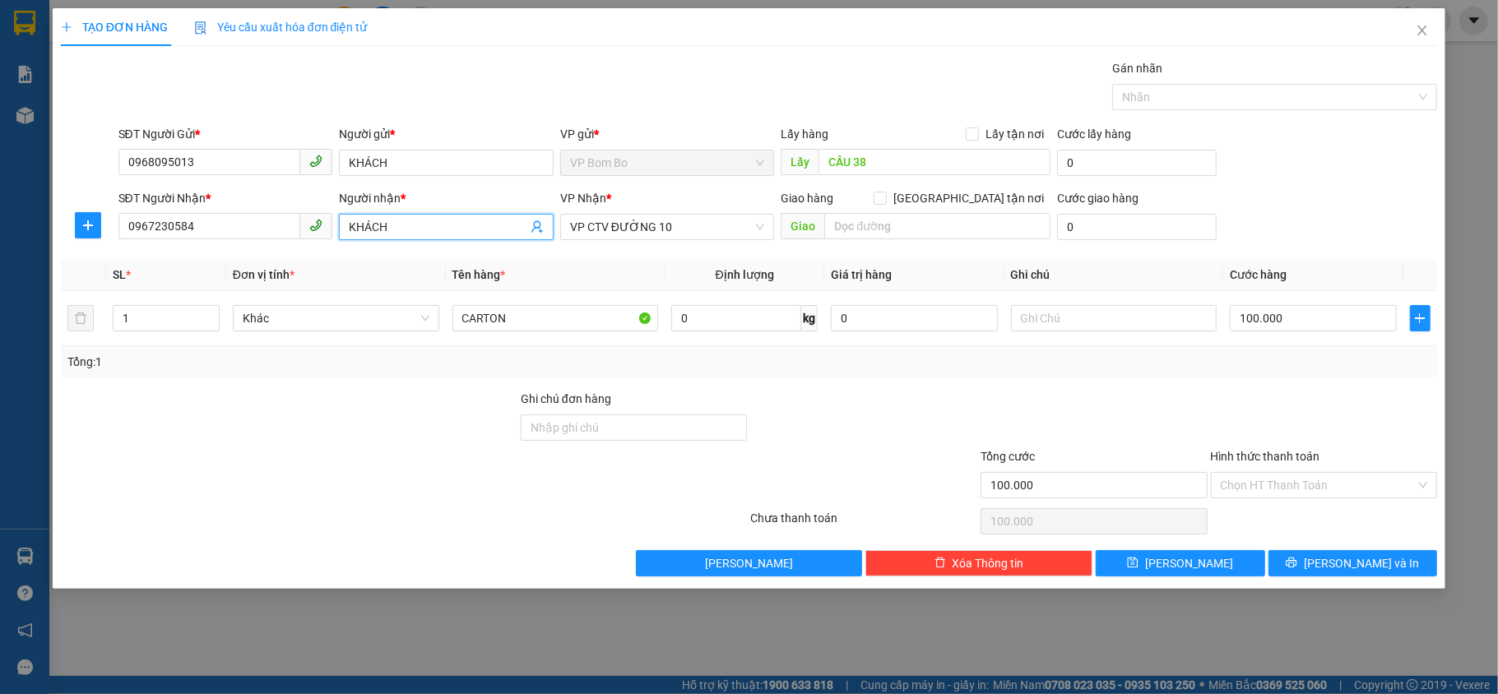
click at [421, 229] on input "KHÁCH" at bounding box center [438, 227] width 179 height 18
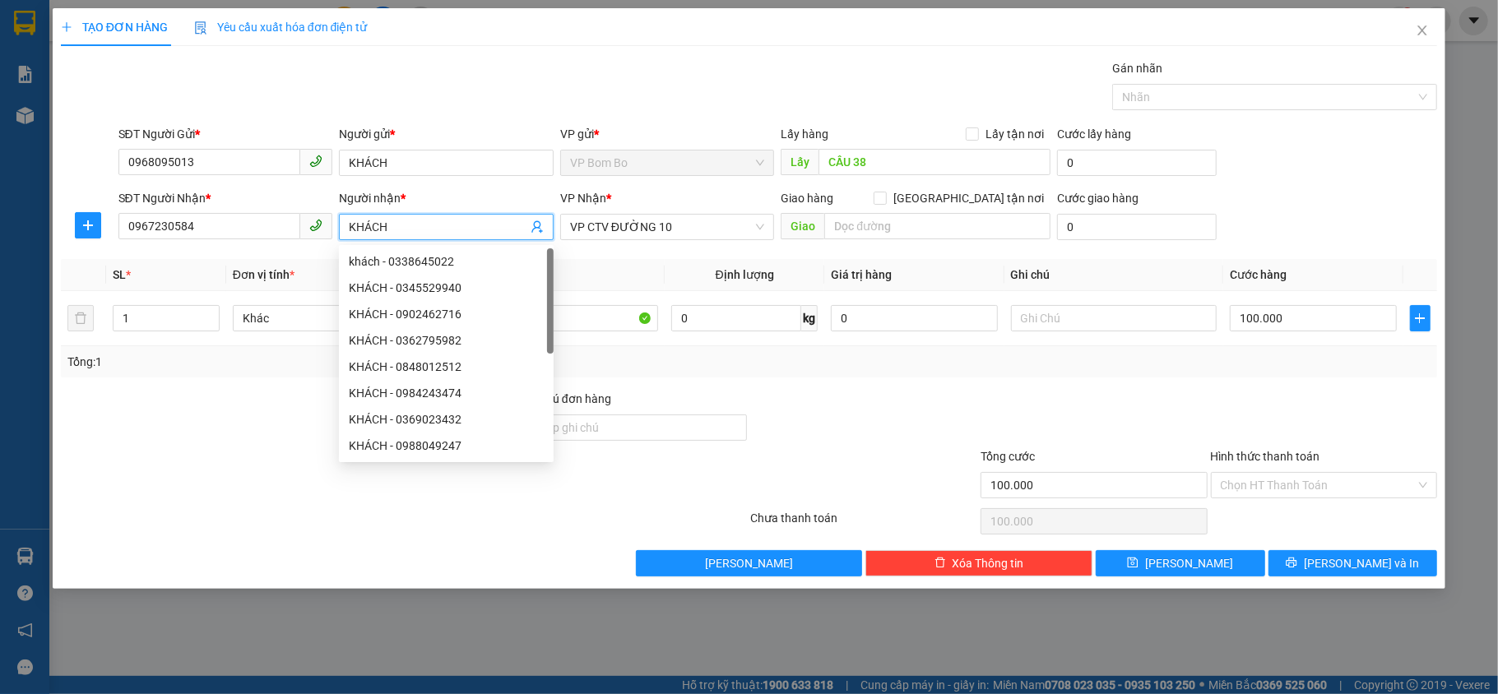
click at [421, 229] on input "KHÁCH" at bounding box center [438, 227] width 179 height 18
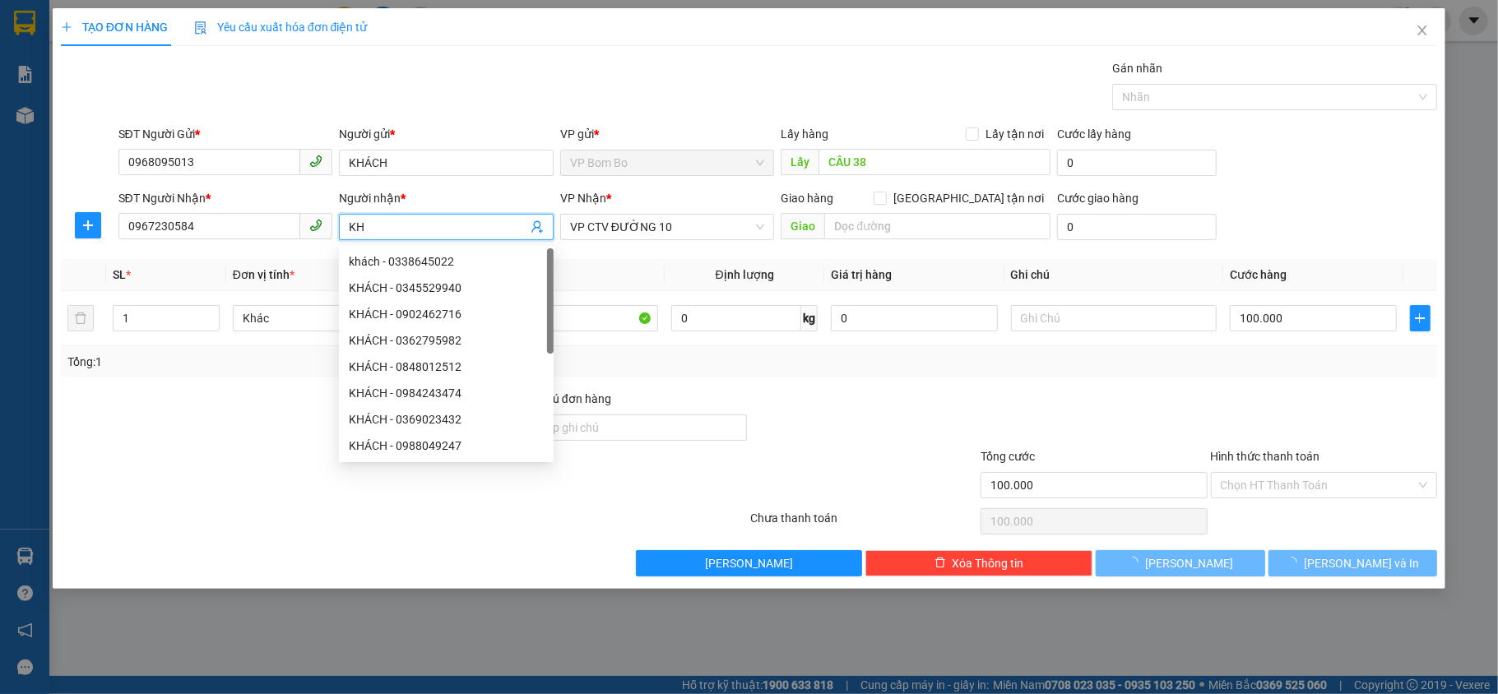
type input "K"
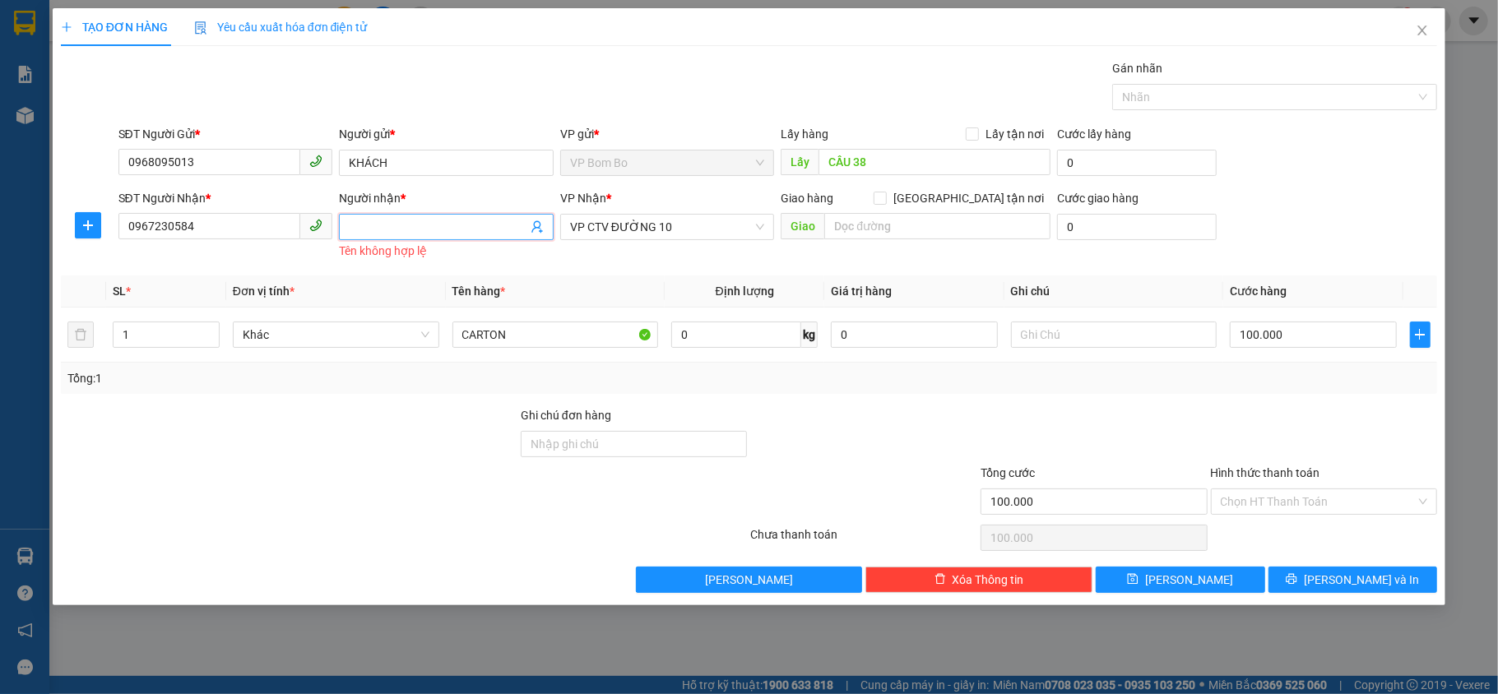
type input "H"
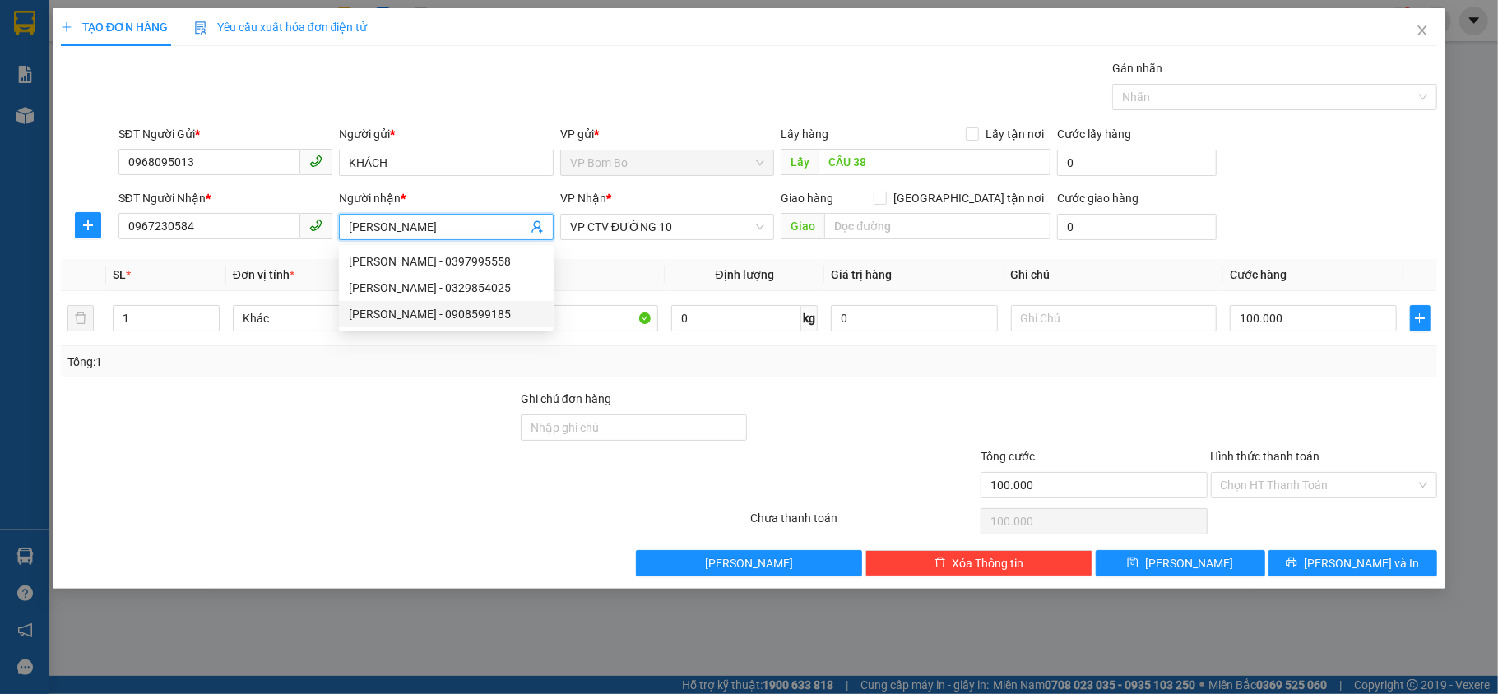
type input "[PERSON_NAME]"
click at [411, 398] on div at bounding box center [289, 419] width 460 height 58
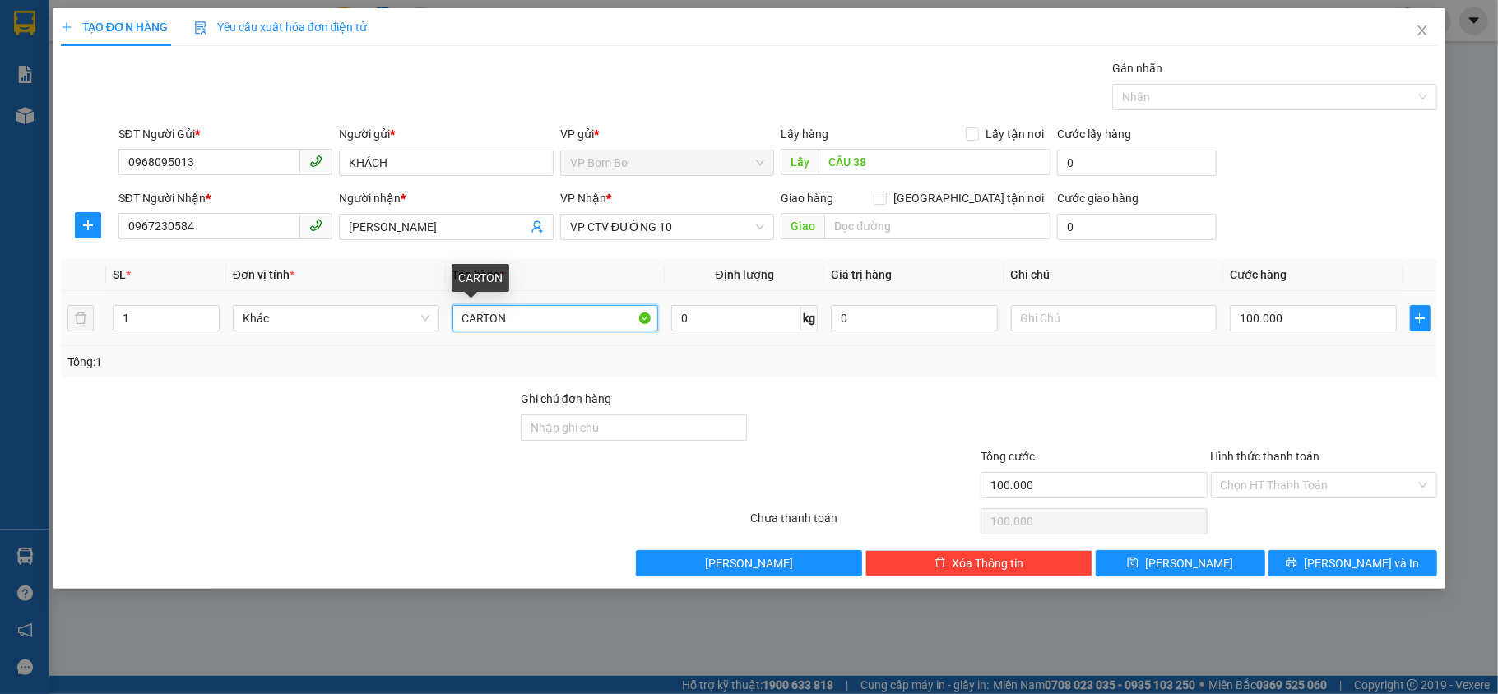
drag, startPoint x: 522, startPoint y: 313, endPoint x: 451, endPoint y: 320, distance: 71.1
click at [451, 320] on td "CARTON" at bounding box center [556, 318] width 220 height 55
type input "BAO ĐIỀU"
click at [1122, 324] on input "text" at bounding box center [1114, 318] width 206 height 26
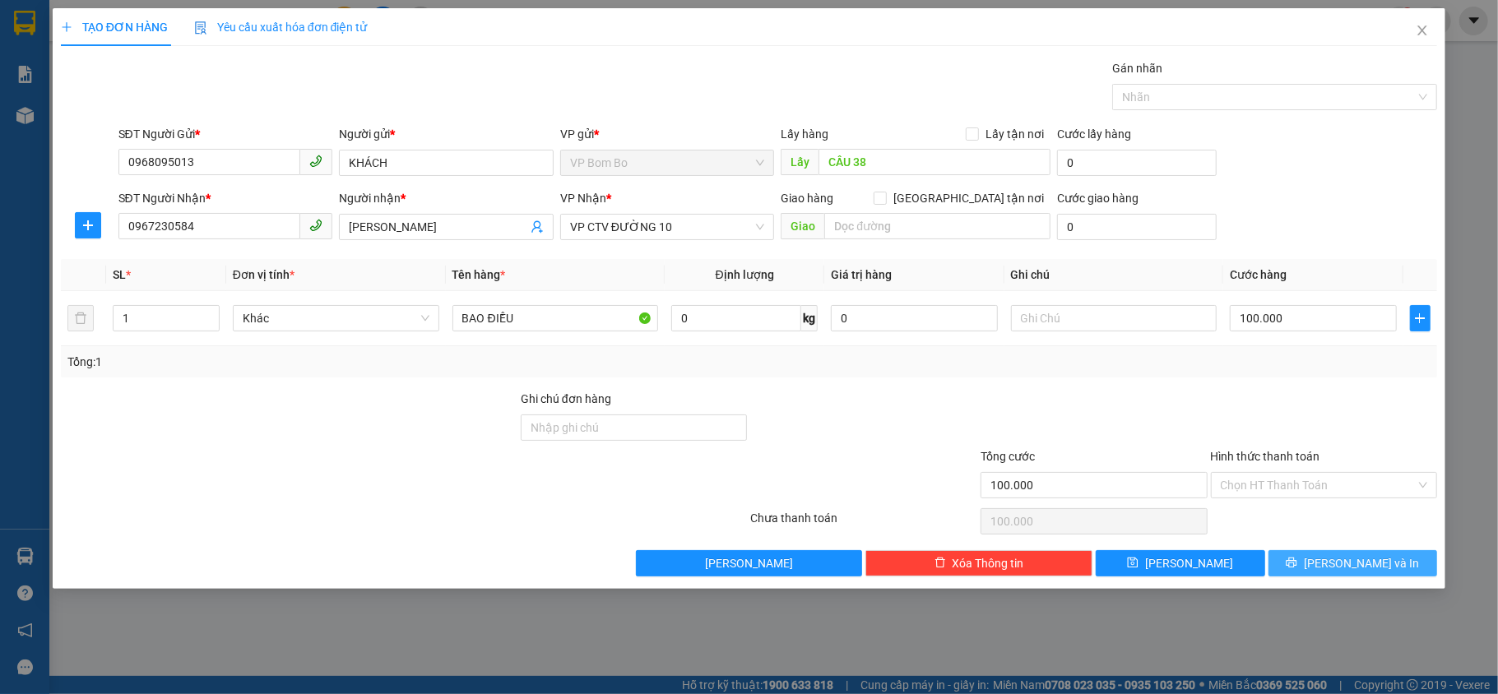
click at [1363, 573] on span "[PERSON_NAME] và In" at bounding box center [1361, 563] width 115 height 18
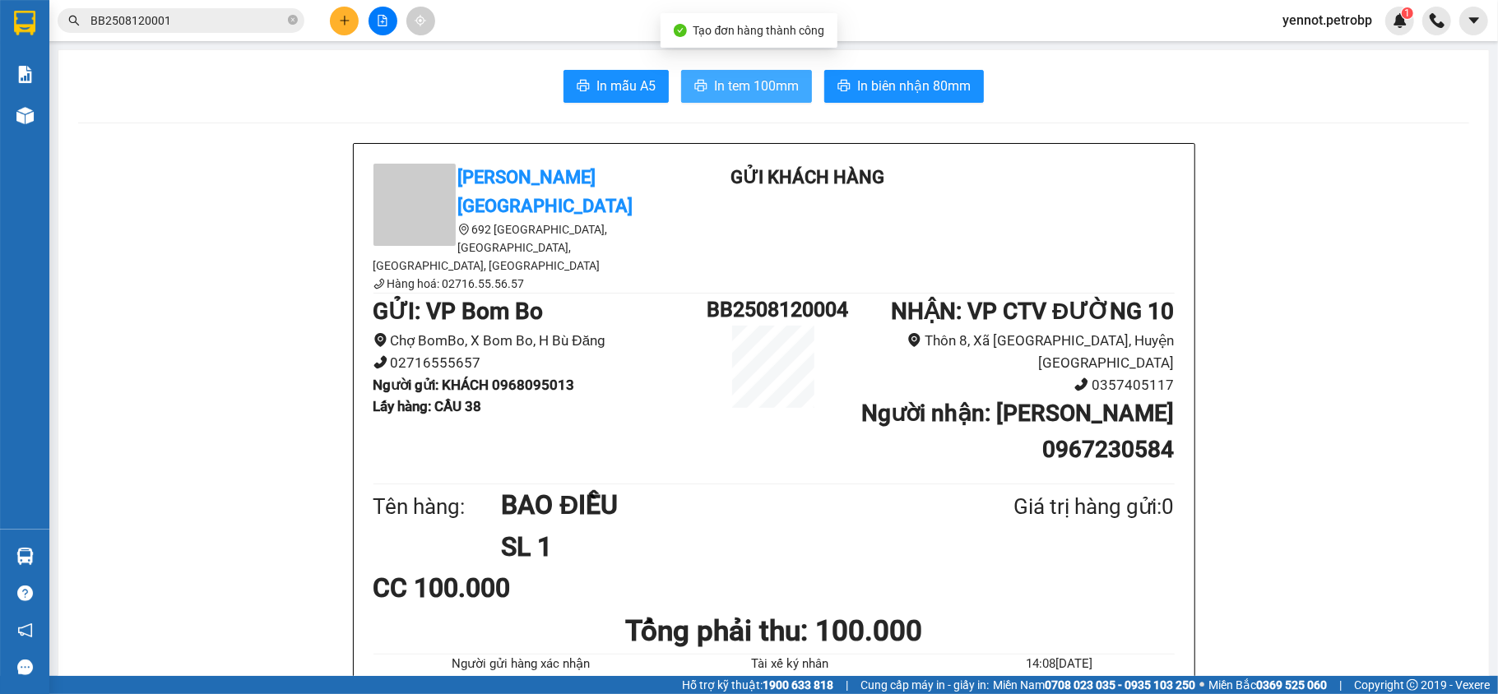
click at [765, 90] on span "In tem 100mm" at bounding box center [756, 86] width 85 height 21
click at [1347, 24] on span "yennot.petrobp" at bounding box center [1327, 20] width 116 height 21
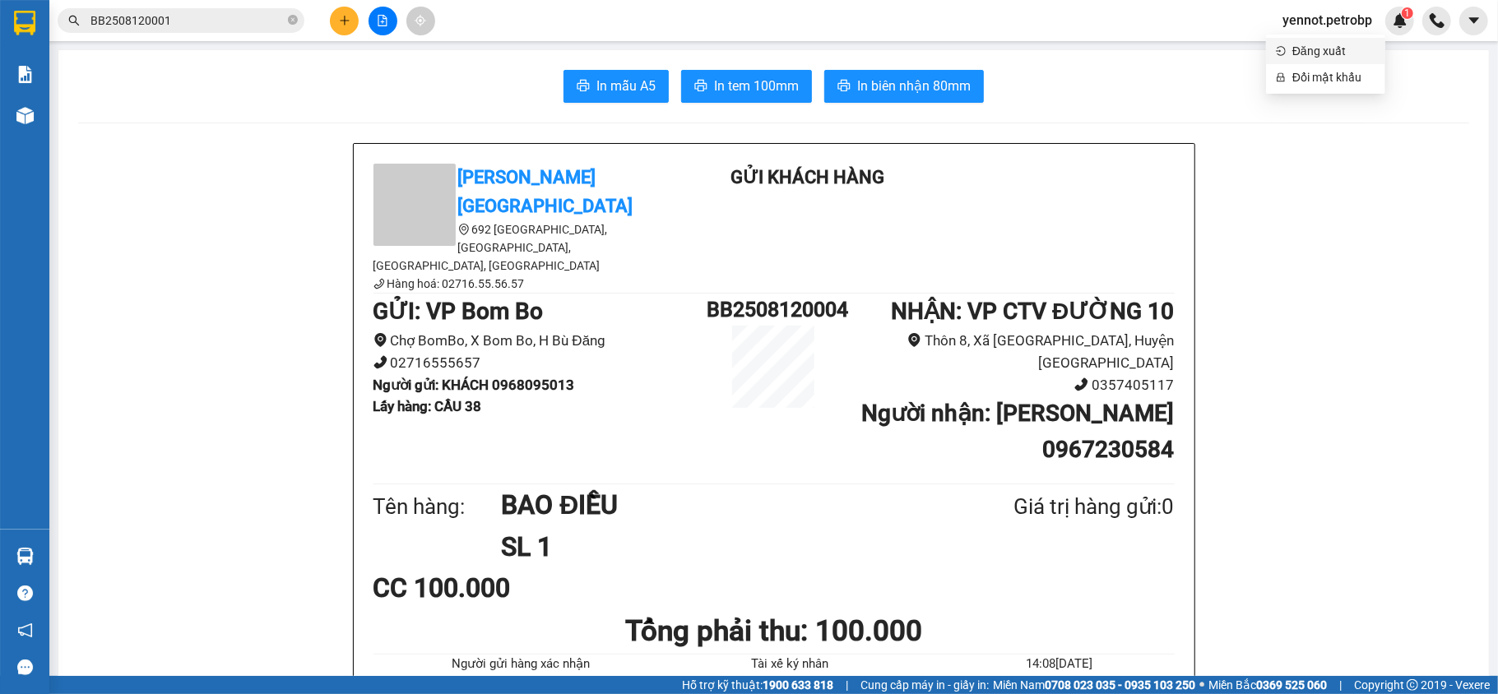
click at [1343, 50] on span "Đăng xuất" at bounding box center [1333, 51] width 83 height 18
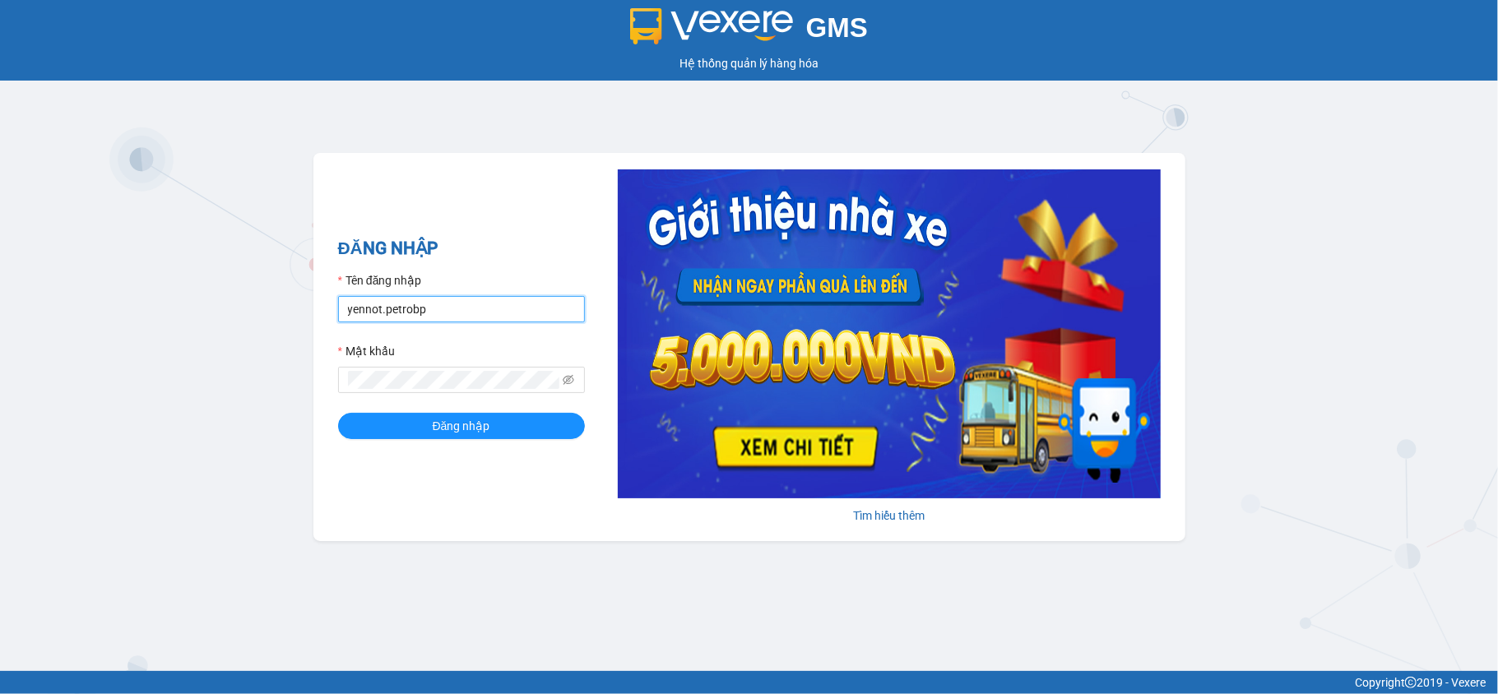
click at [419, 313] on input "yennot.petrobp" at bounding box center [461, 309] width 247 height 26
type input "sonnp.petrobp"
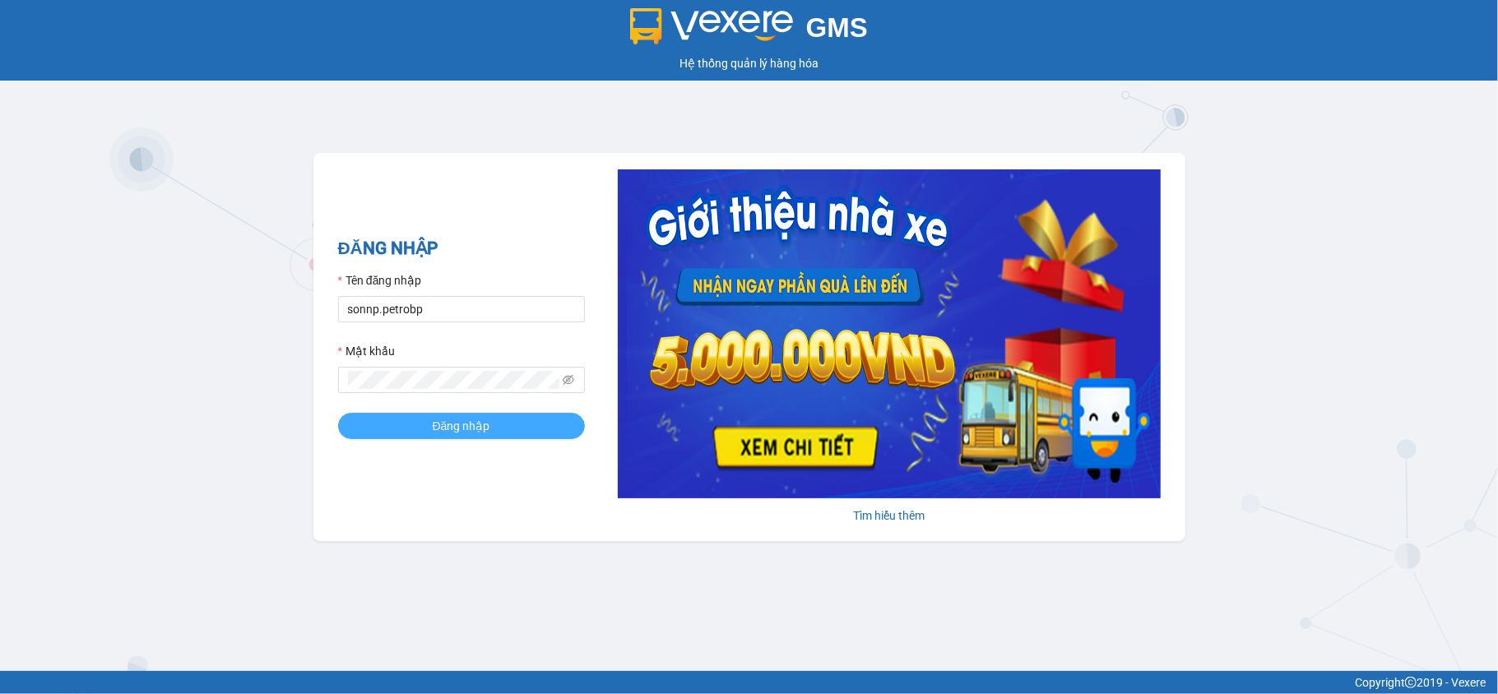
click at [433, 415] on button "Đăng nhập" at bounding box center [461, 426] width 247 height 26
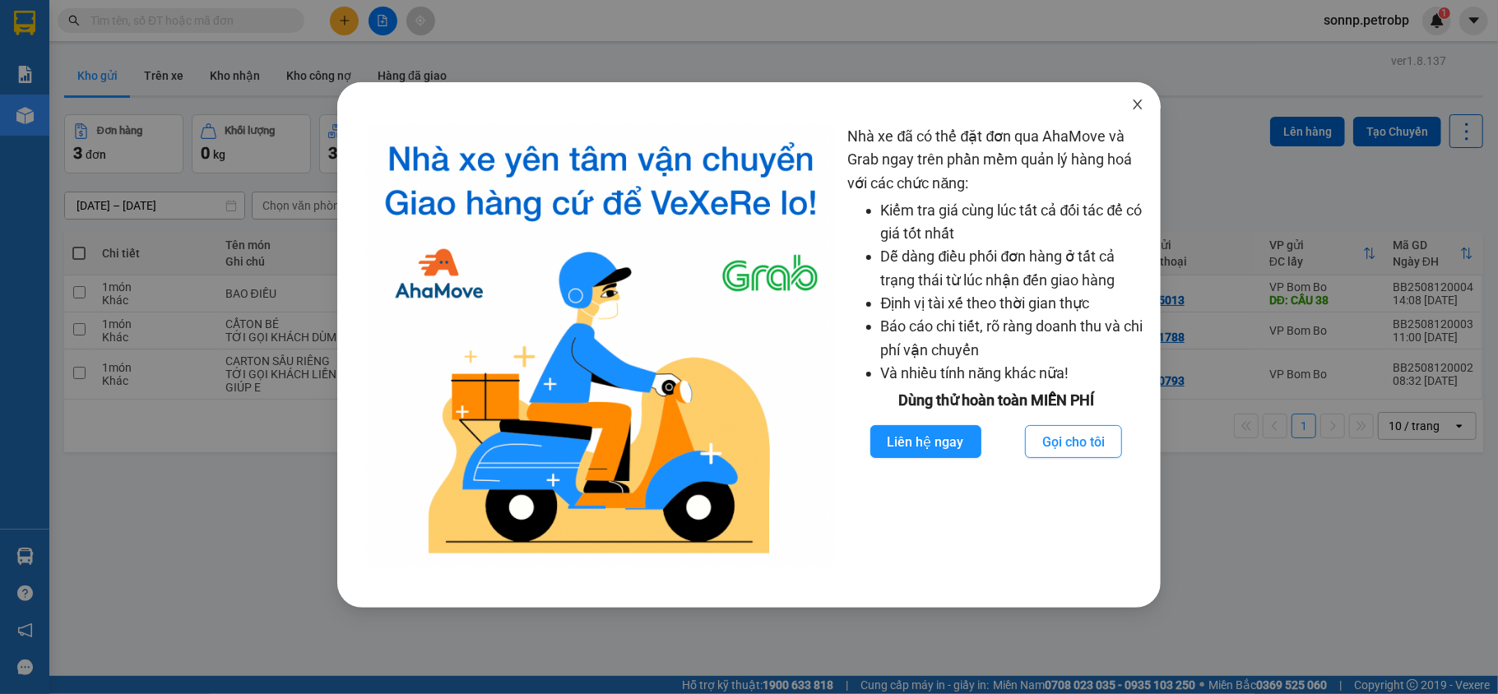
click at [1134, 104] on icon "close" at bounding box center [1137, 104] width 13 height 13
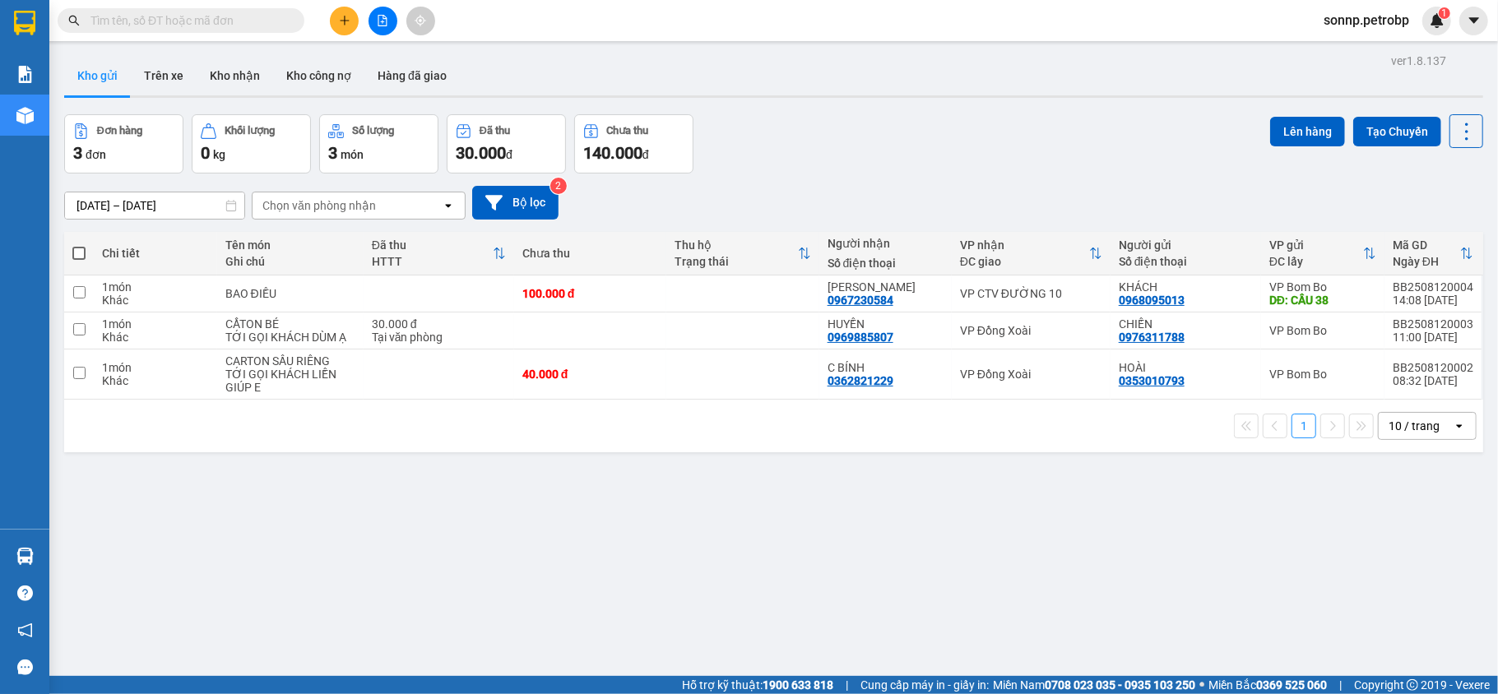
click at [350, 21] on button at bounding box center [344, 21] width 29 height 29
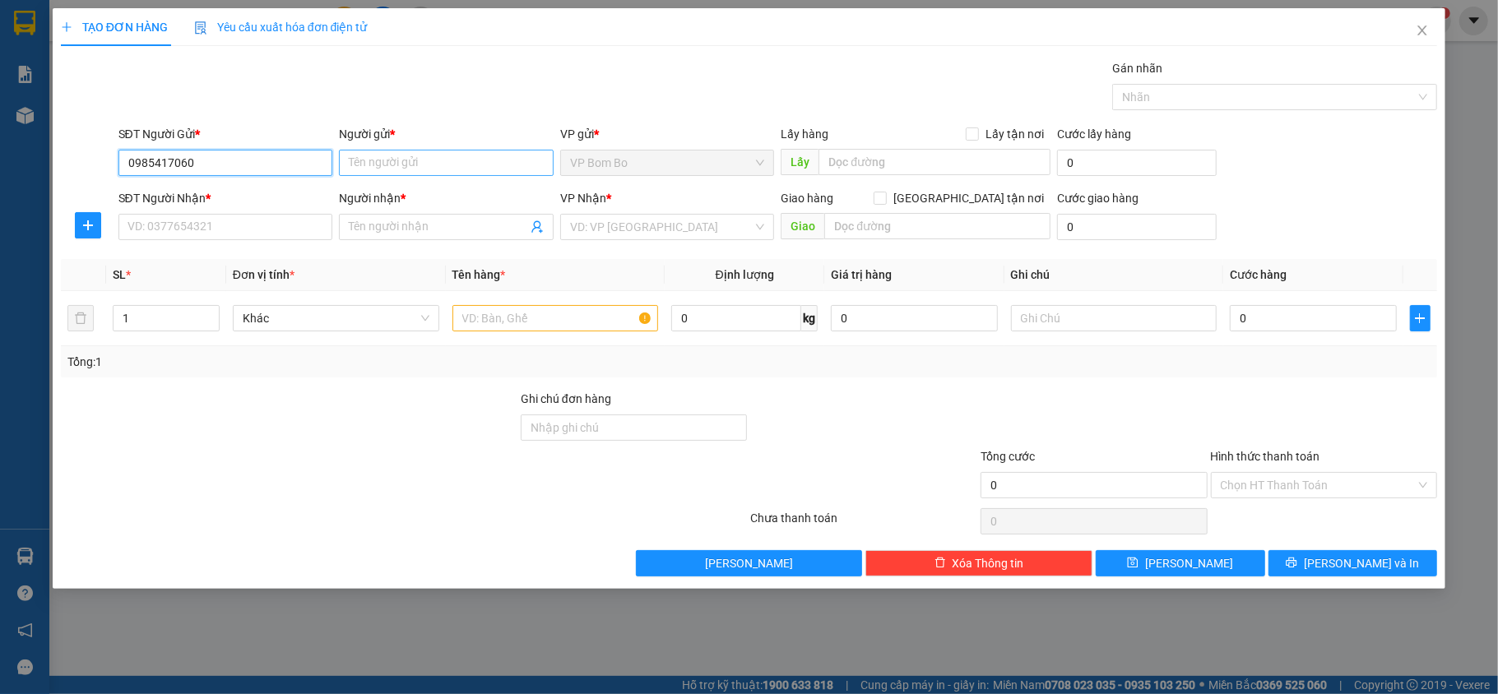
type input "0985417060"
click at [436, 165] on input "Người gửi *" at bounding box center [446, 163] width 215 height 26
type input "NÔNG THỊ HƠN"
click at [247, 230] on input "SĐT Người Nhận *" at bounding box center [225, 227] width 215 height 26
type input "0363766679"
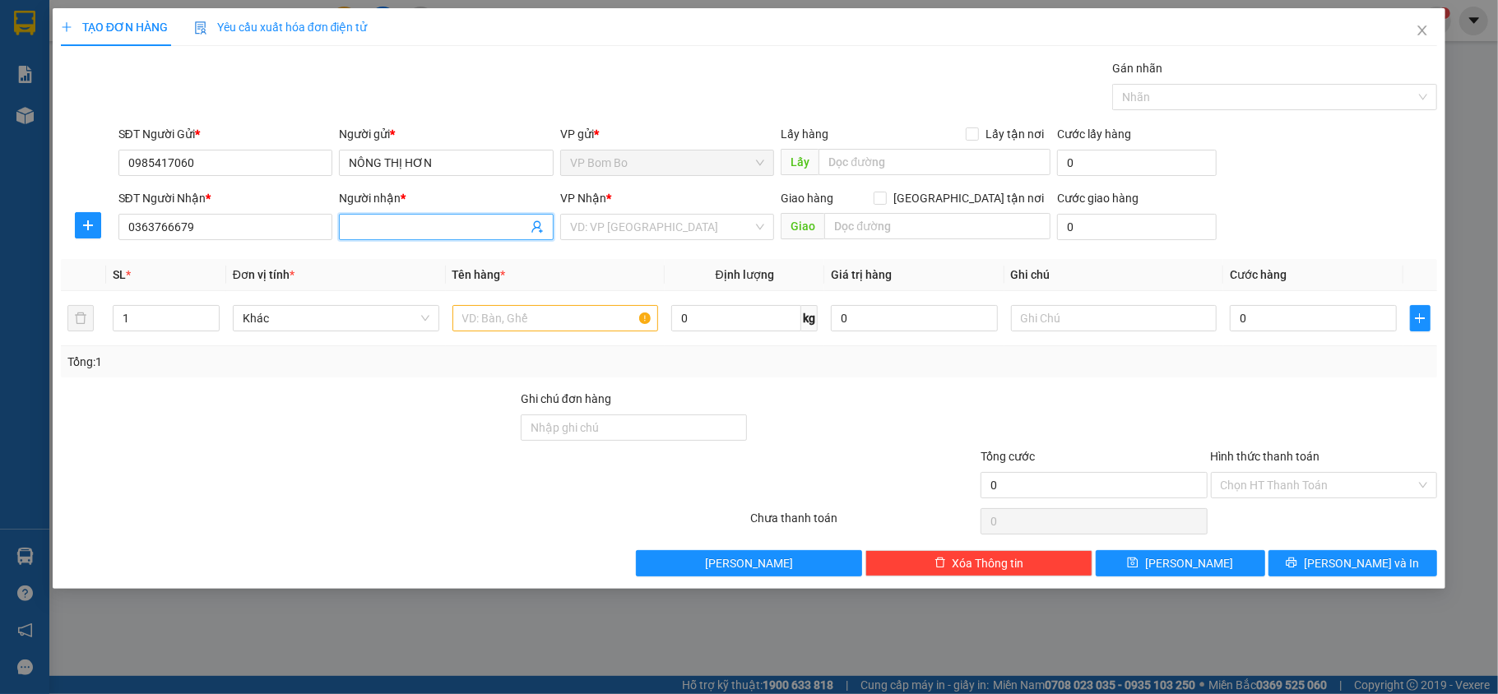
click at [436, 232] on input "Người nhận *" at bounding box center [438, 227] width 179 height 18
type input "T"
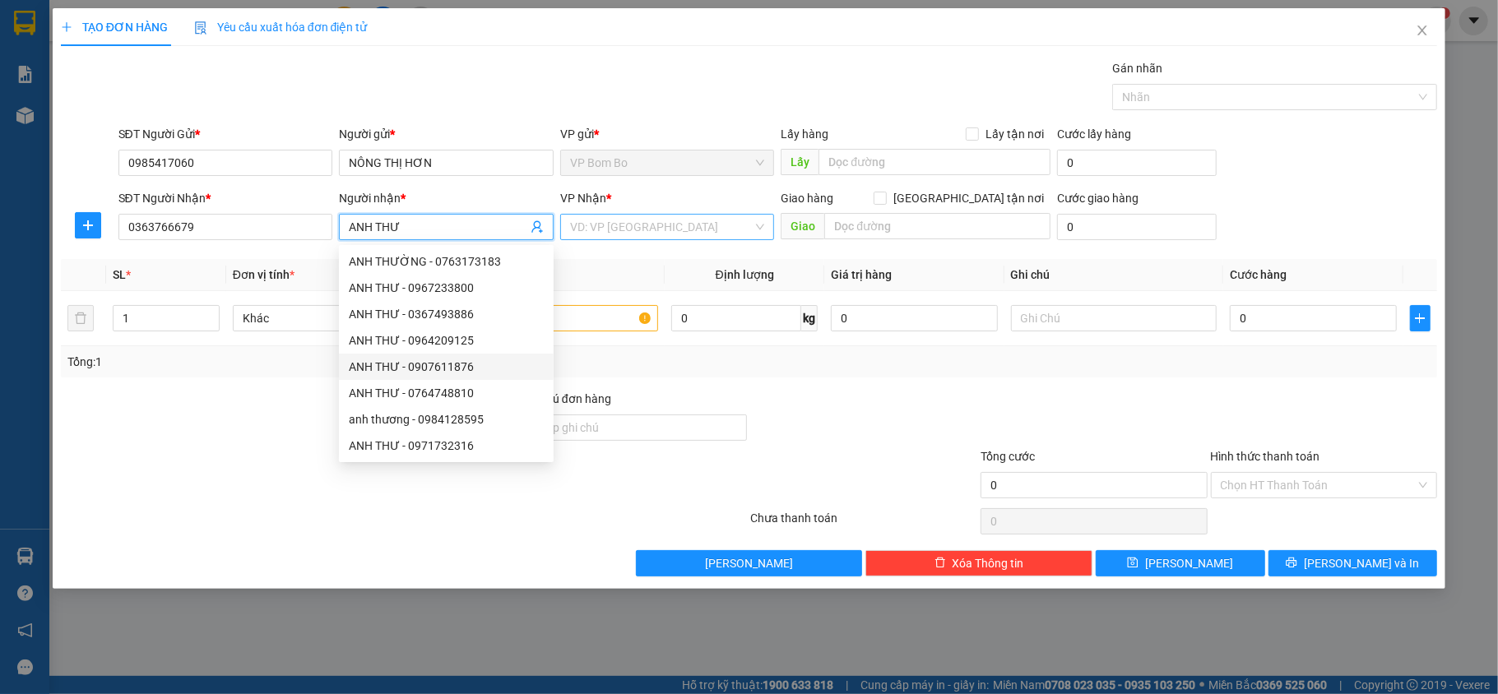
type input "ANH THƯ"
click at [684, 224] on input "search" at bounding box center [661, 227] width 183 height 25
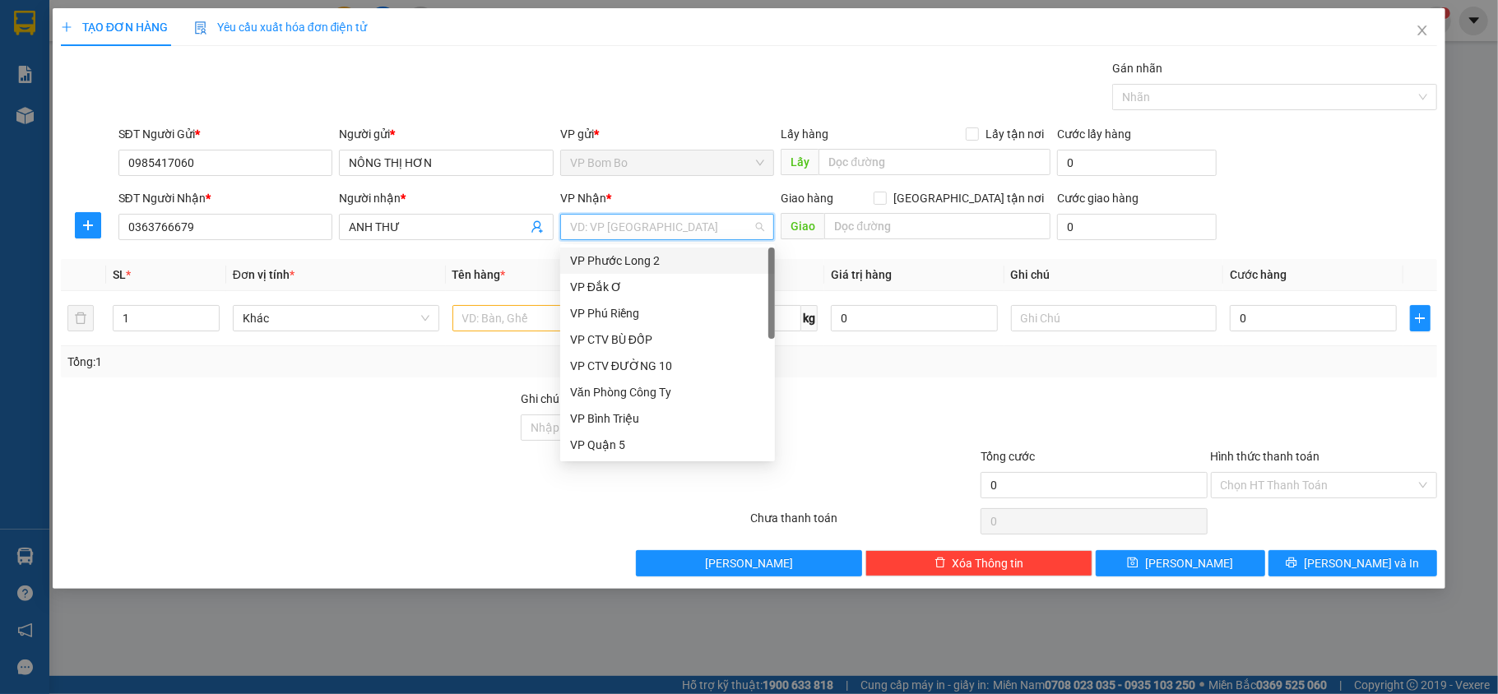
type input "D"
click at [666, 444] on div "VP Đồng Xoài" at bounding box center [667, 445] width 195 height 18
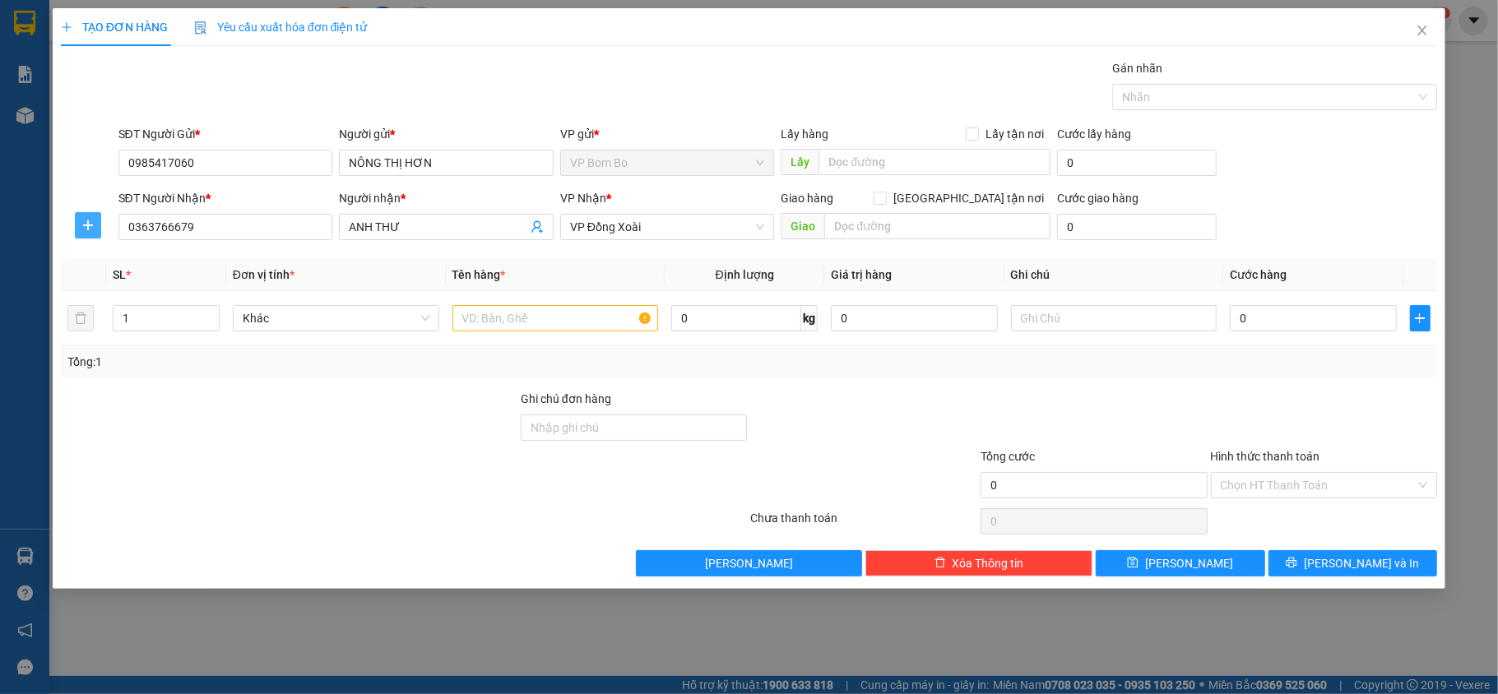
click at [96, 229] on span "plus" at bounding box center [88, 225] width 25 height 13
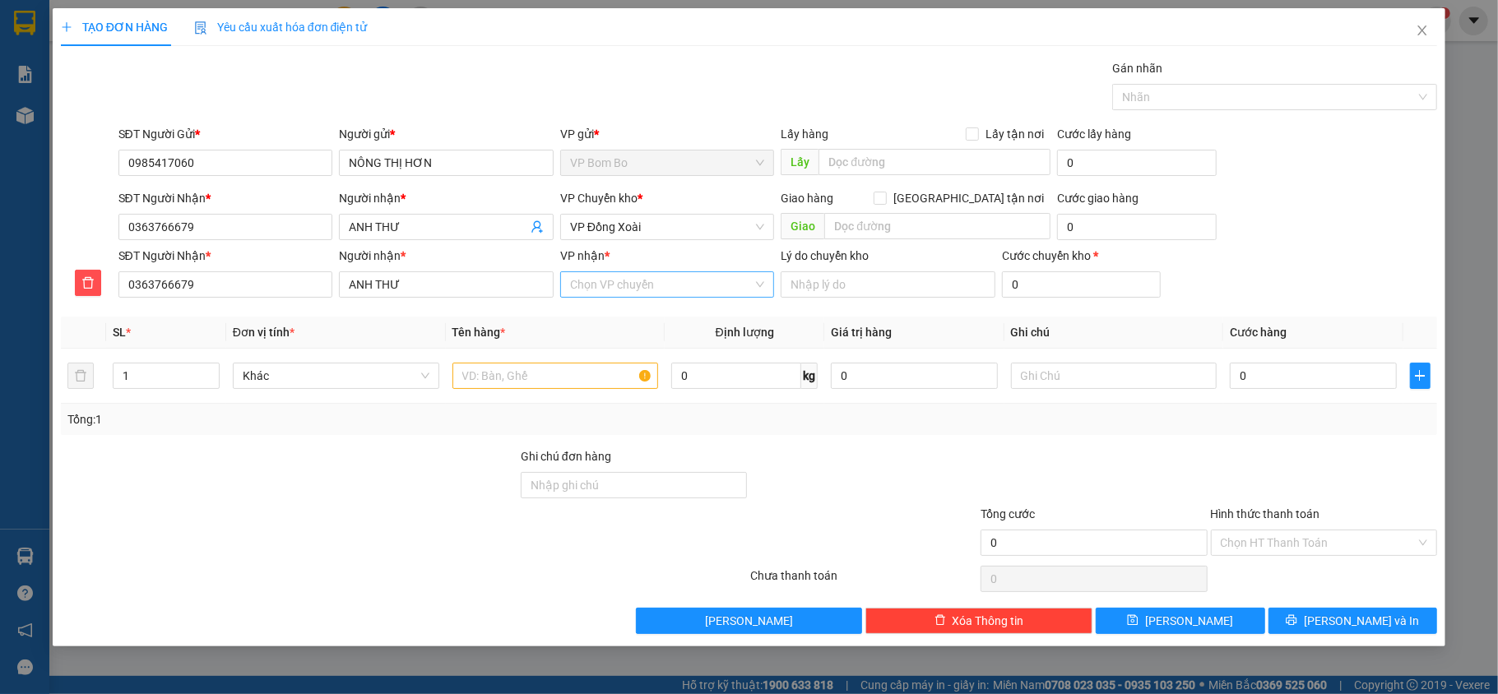
click at [669, 295] on input "VP nhận *" at bounding box center [661, 284] width 183 height 25
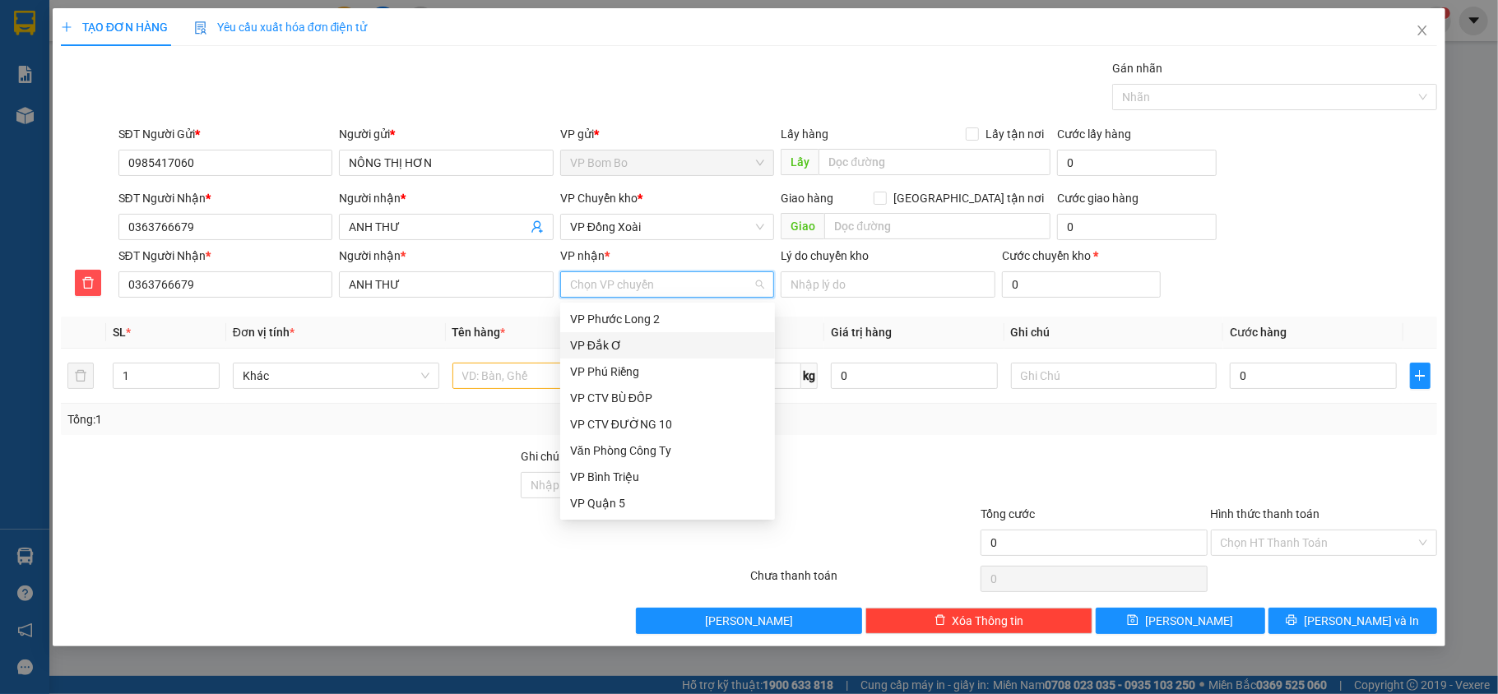
type input "B"
click at [624, 339] on div "VP Bình Triệu" at bounding box center [667, 345] width 195 height 18
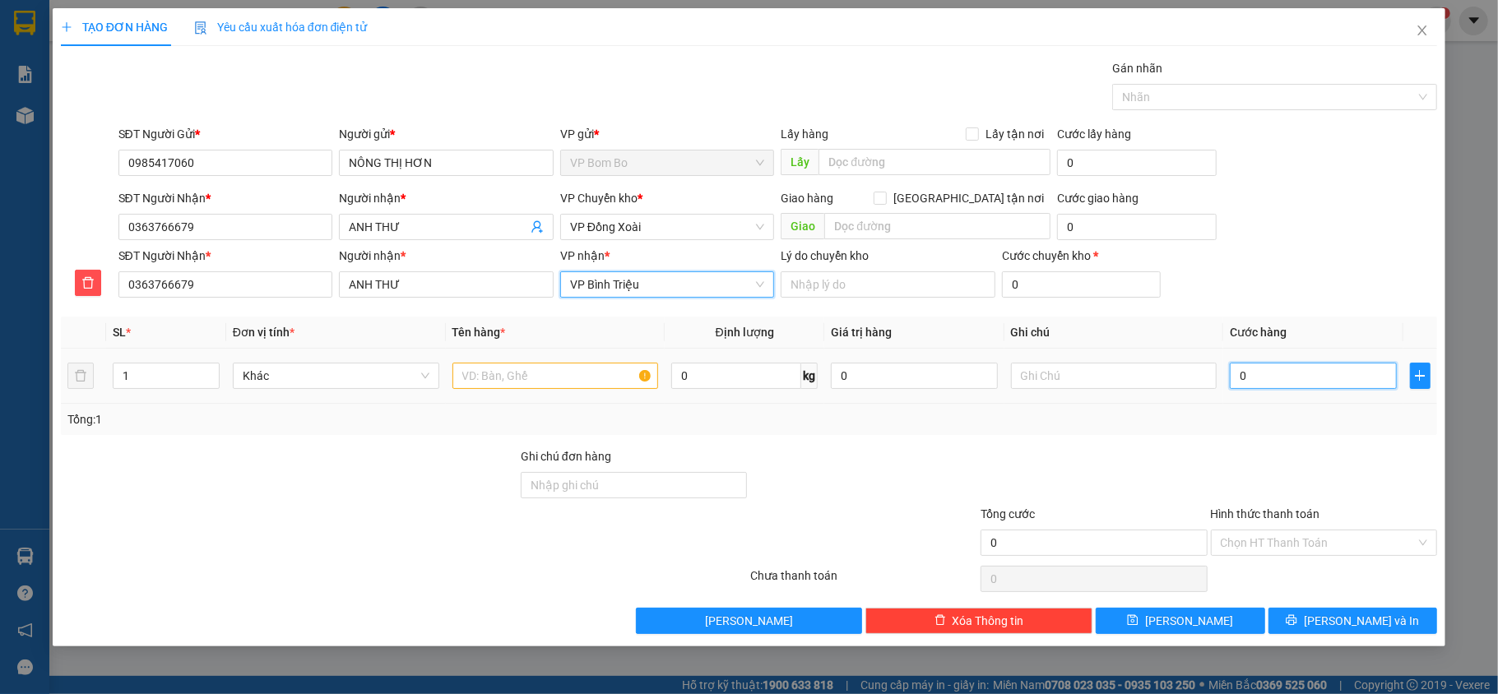
click at [1307, 379] on input "0" at bounding box center [1313, 376] width 166 height 26
type input "004"
type input "4"
type input "0.040"
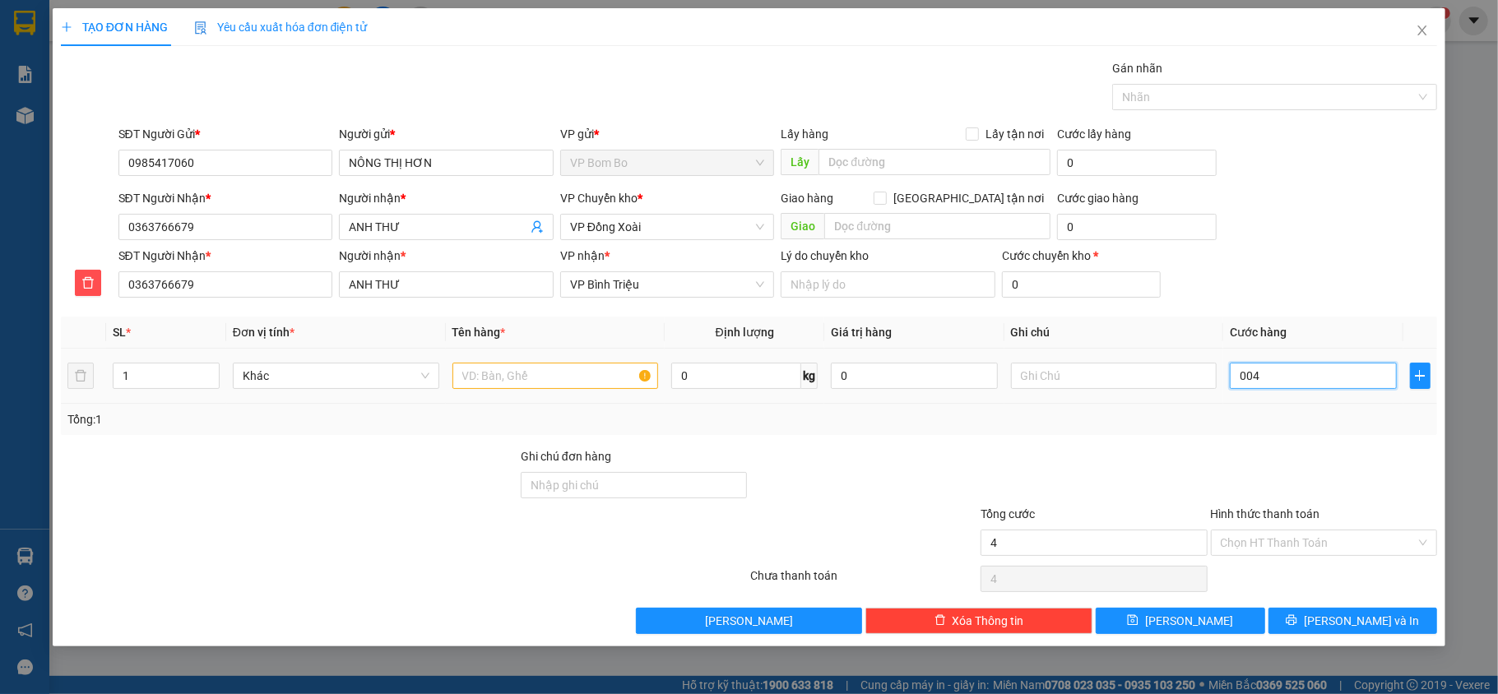
type input "40"
click at [1218, 432] on div "Tổng: 1" at bounding box center [749, 419] width 1377 height 31
type input "40.000"
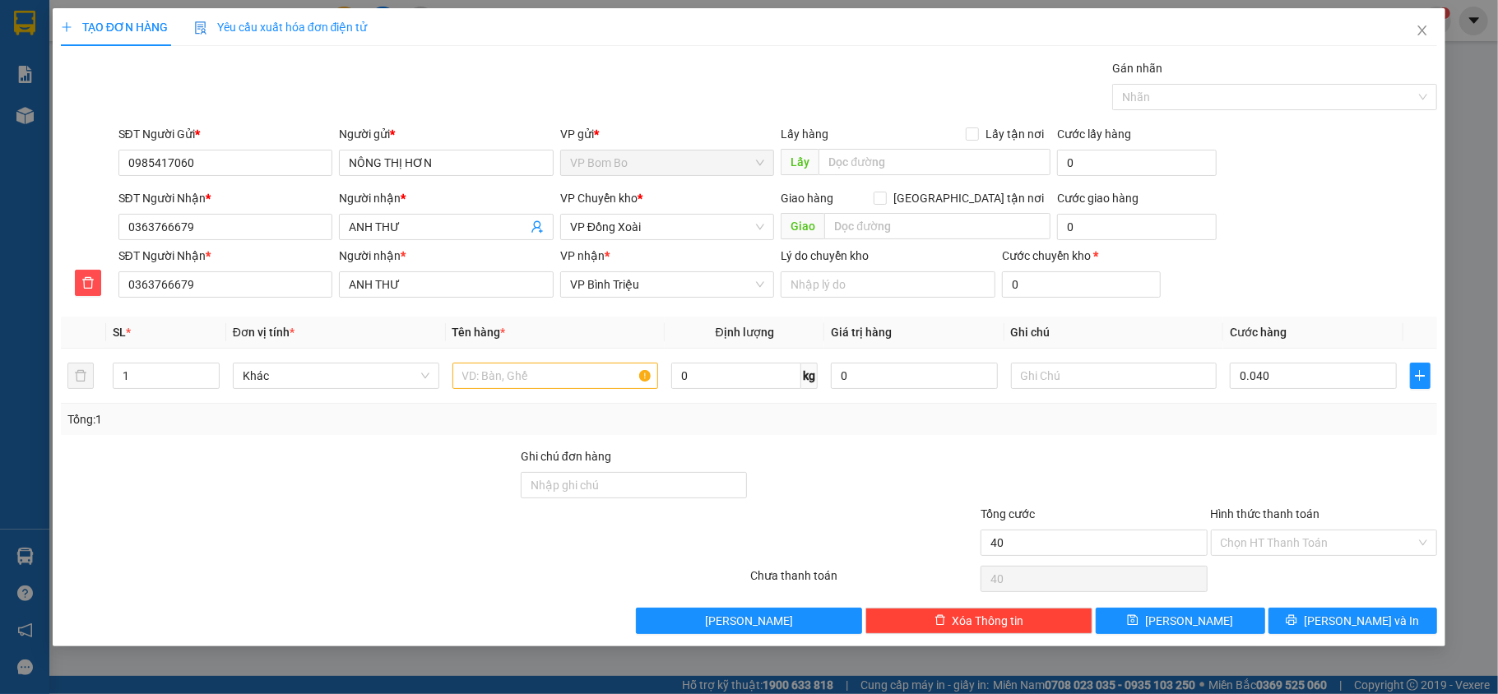
type input "40.000"
click at [602, 383] on input "text" at bounding box center [555, 376] width 206 height 26
type input "THÙNG SỐP"
click at [1317, 547] on input "Hình thức thanh toán" at bounding box center [1319, 543] width 196 height 25
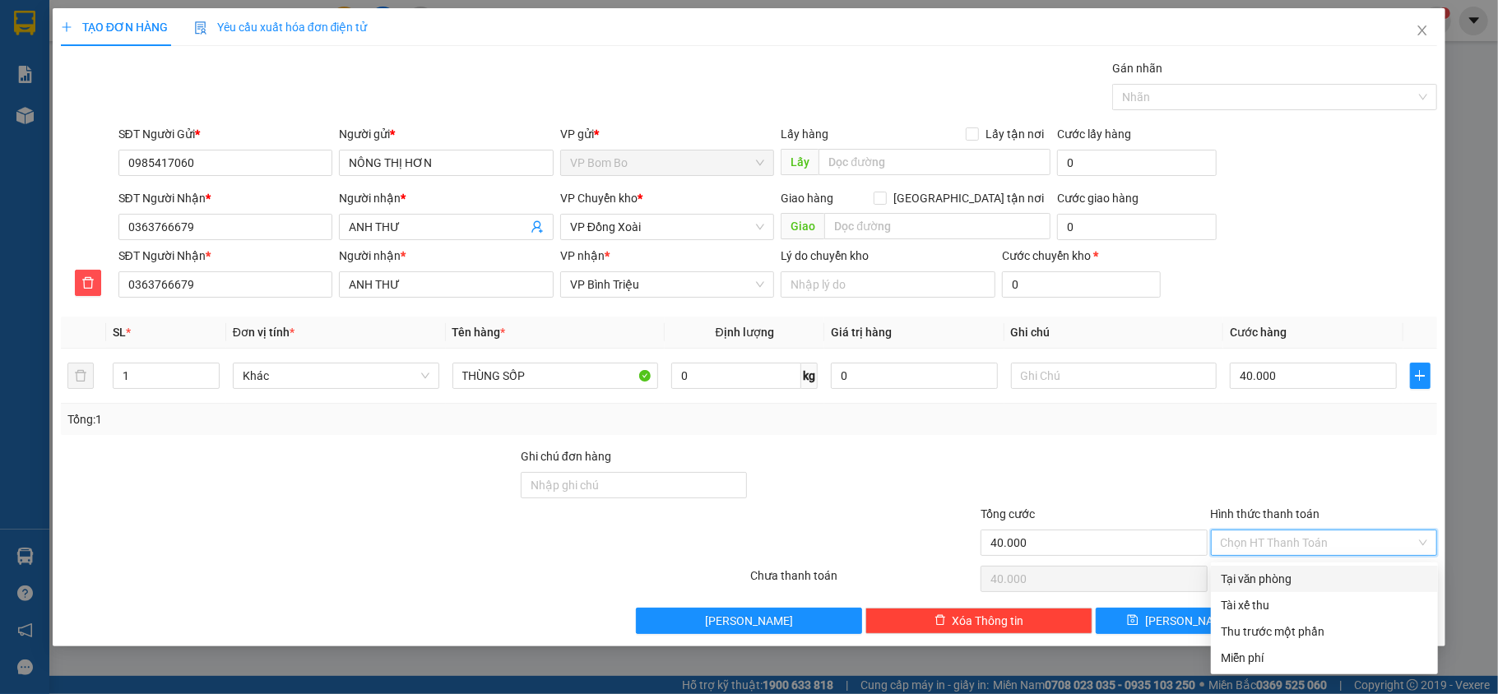
click at [1301, 583] on div "Tại văn phòng" at bounding box center [1324, 579] width 207 height 18
type input "0"
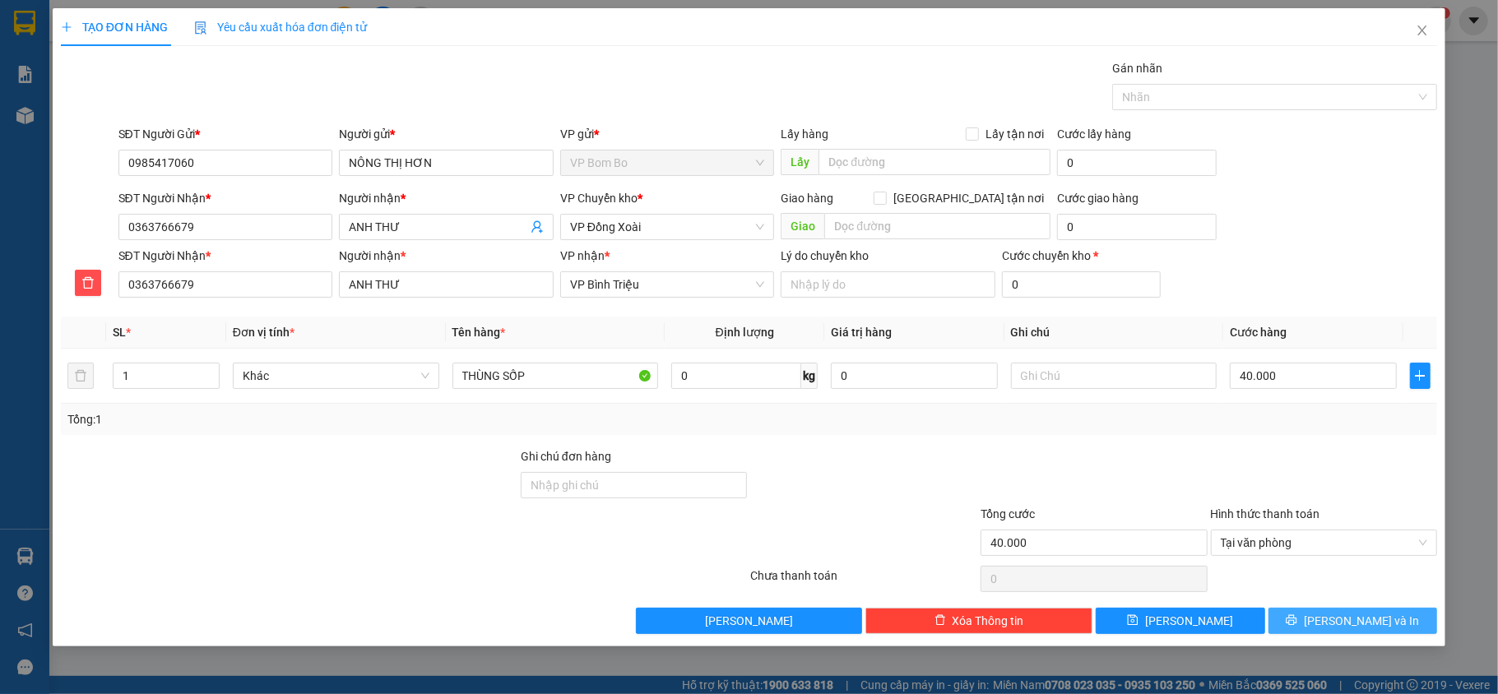
click at [1361, 617] on span "[PERSON_NAME] và In" at bounding box center [1361, 621] width 115 height 18
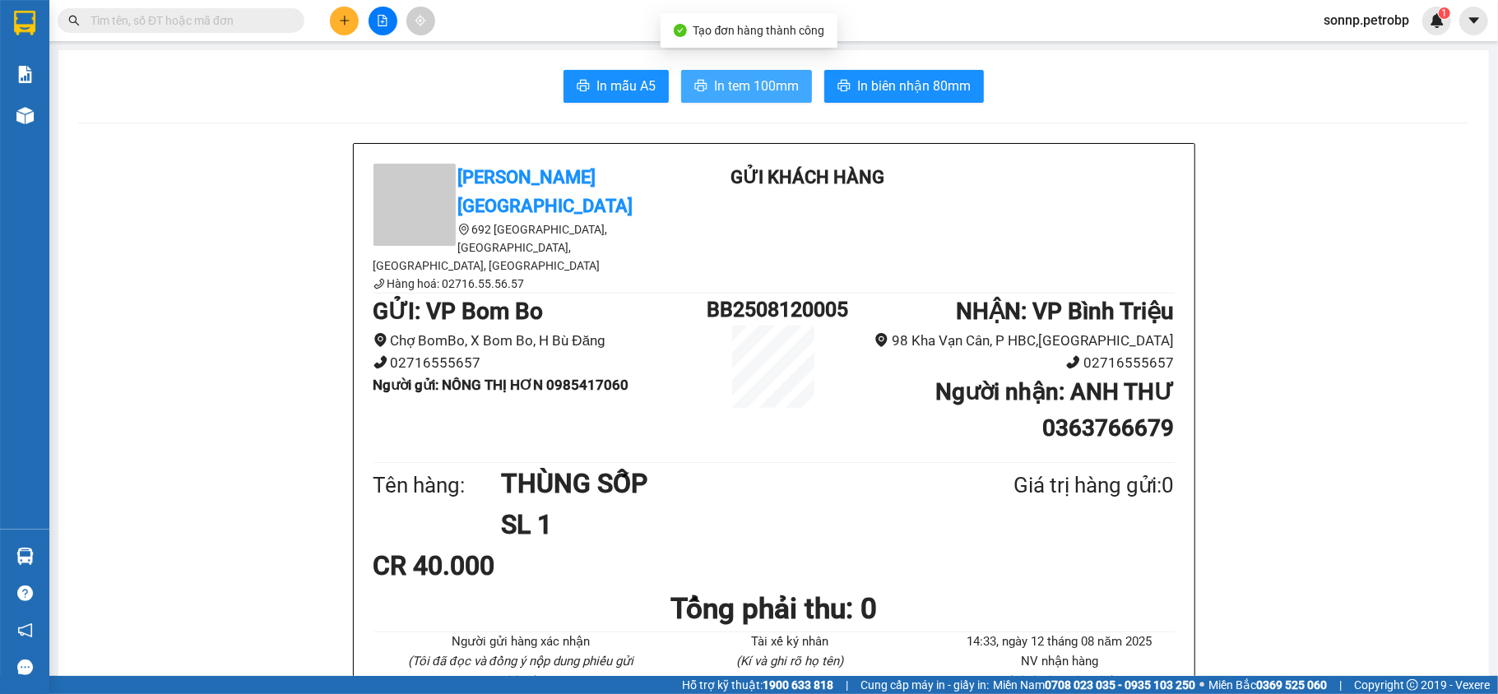
click at [758, 87] on span "In tem 100mm" at bounding box center [756, 86] width 85 height 21
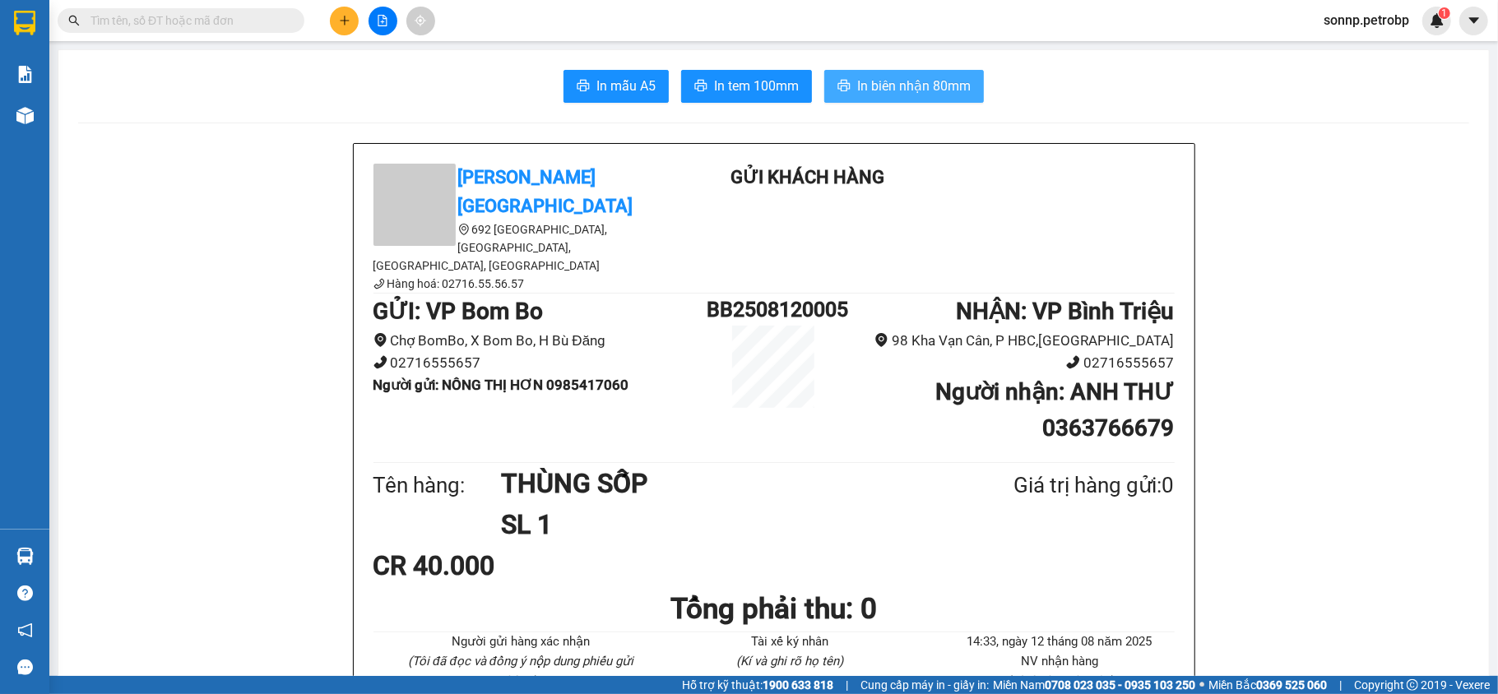
click at [903, 93] on span "In biên nhận 80mm" at bounding box center [914, 86] width 114 height 21
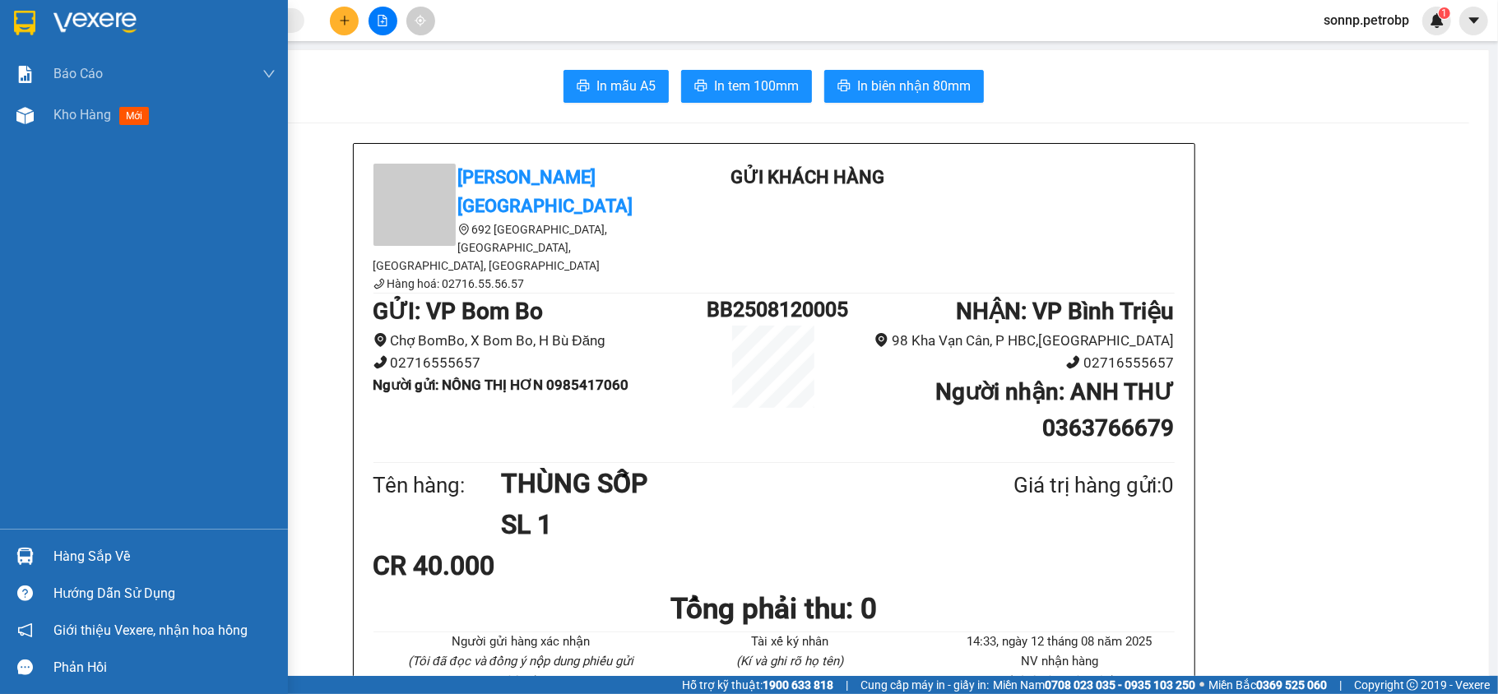
click at [36, 551] on div at bounding box center [25, 556] width 29 height 29
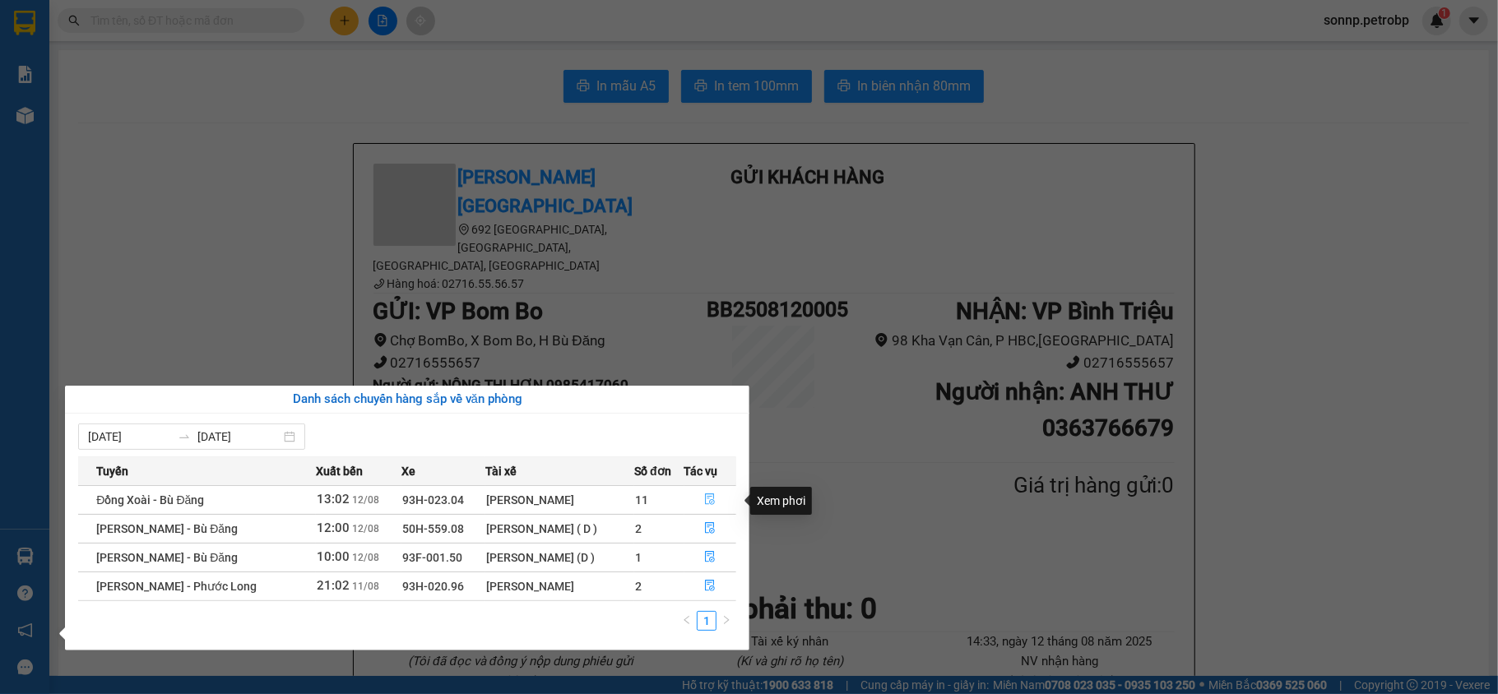
click at [711, 500] on icon "file-done" at bounding box center [710, 500] width 12 height 12
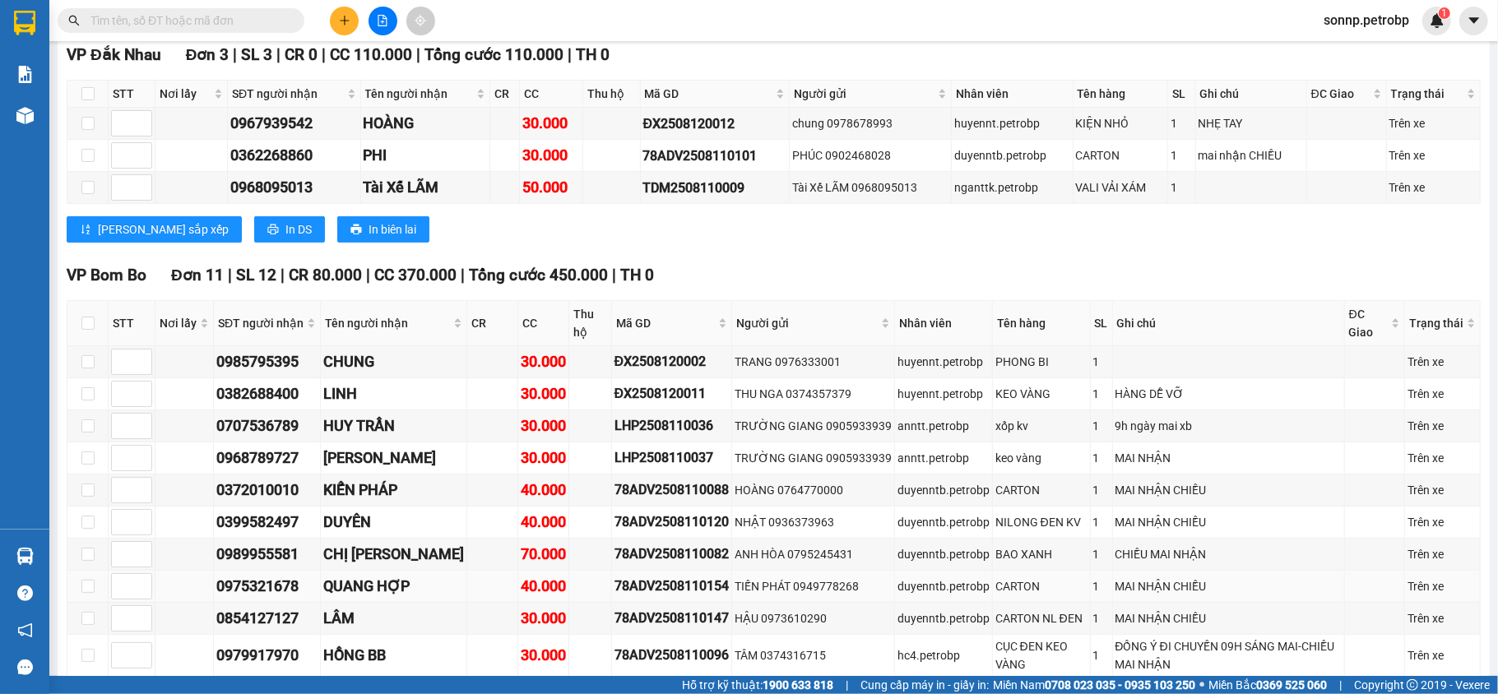
scroll to position [658, 0]
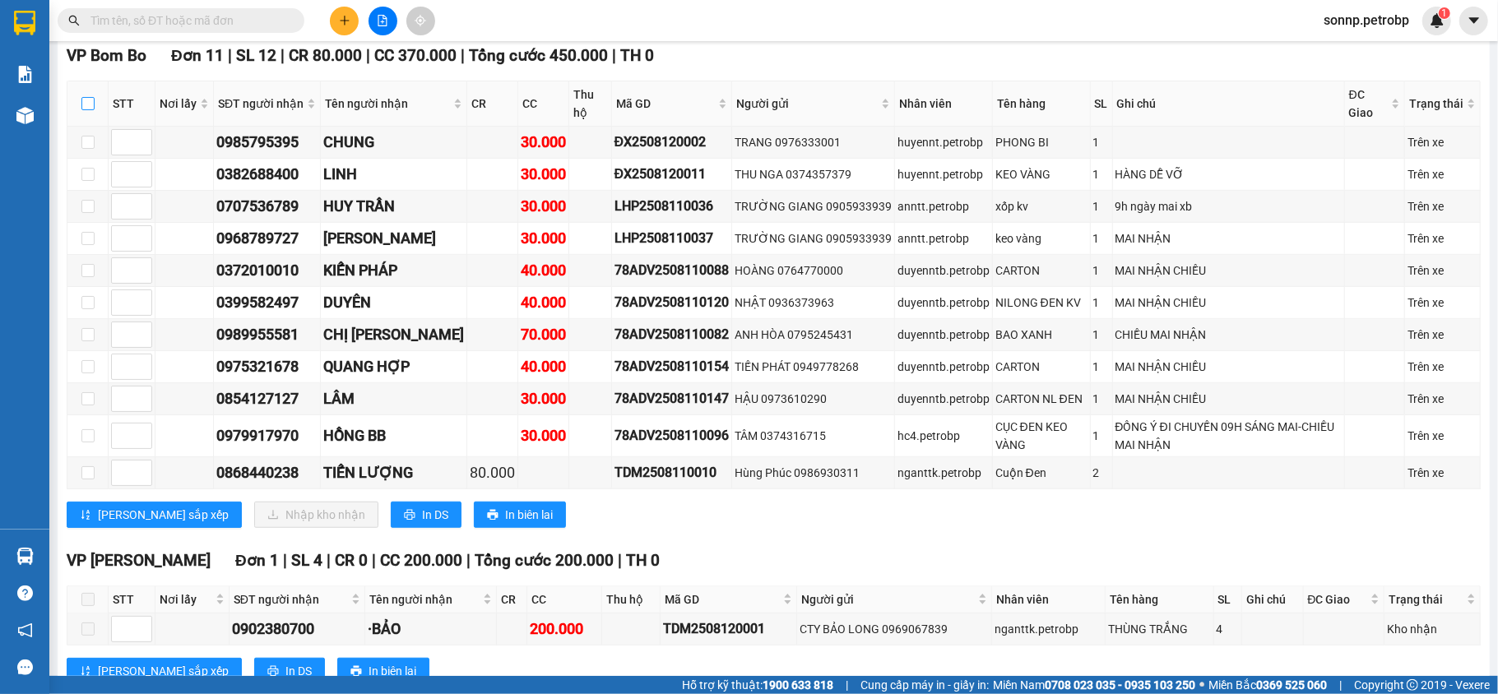
click at [90, 109] on input "checkbox" at bounding box center [87, 103] width 13 height 13
checkbox input "true"
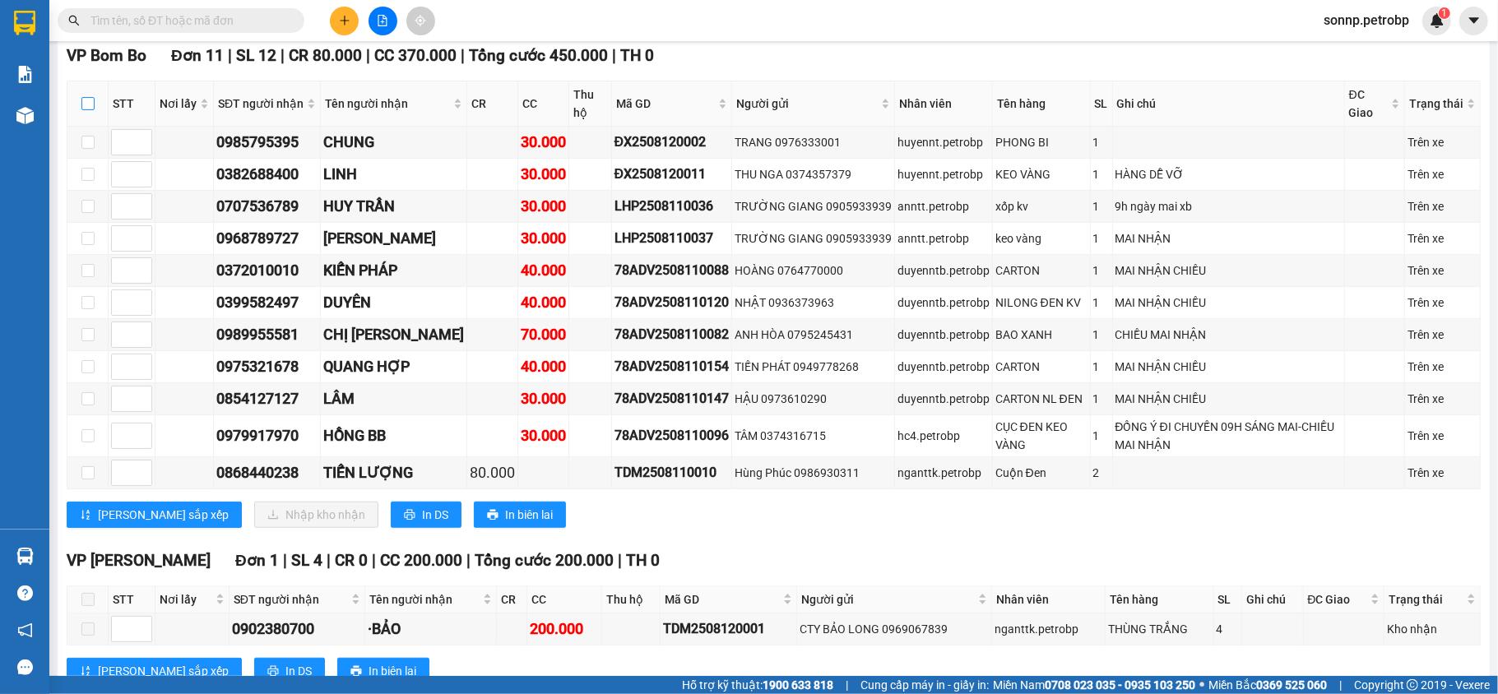
checkbox input "true"
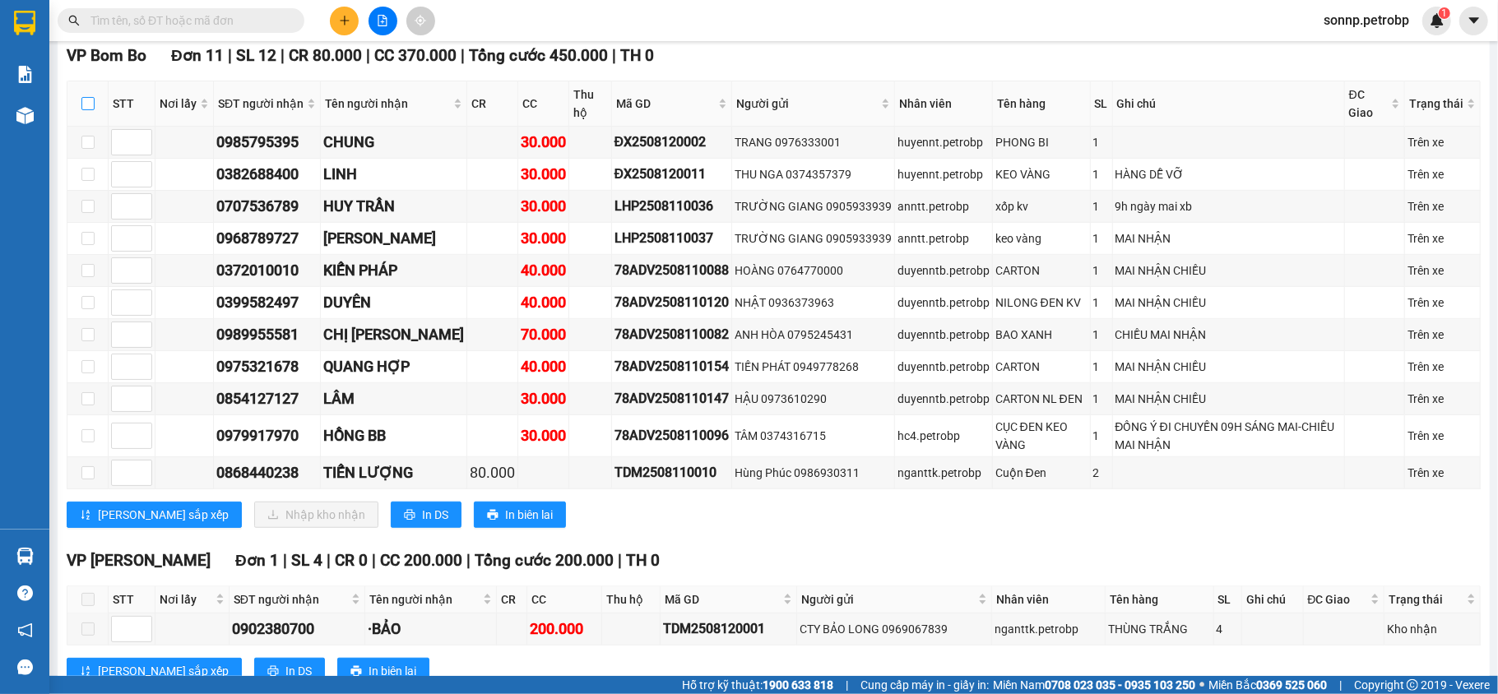
checkbox input "true"
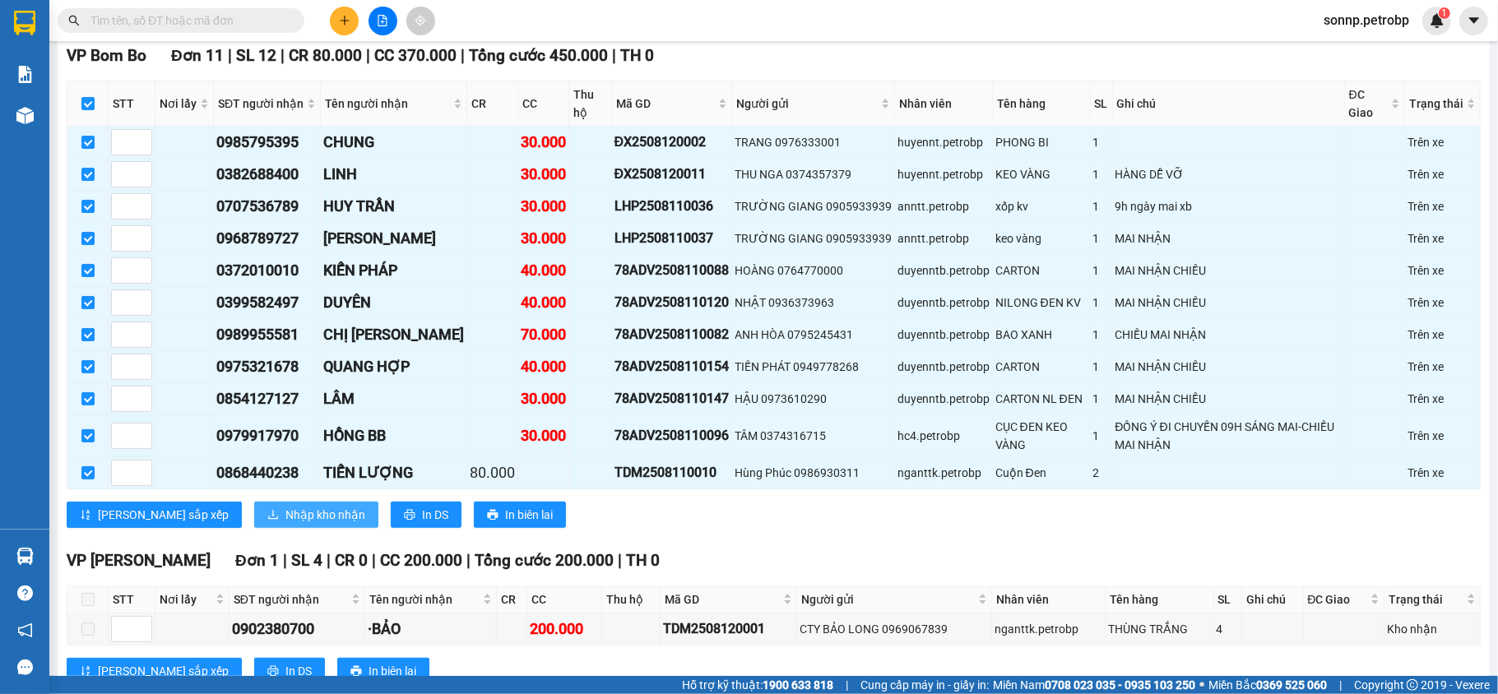
click at [285, 524] on span "Nhập kho nhận" at bounding box center [325, 515] width 80 height 18
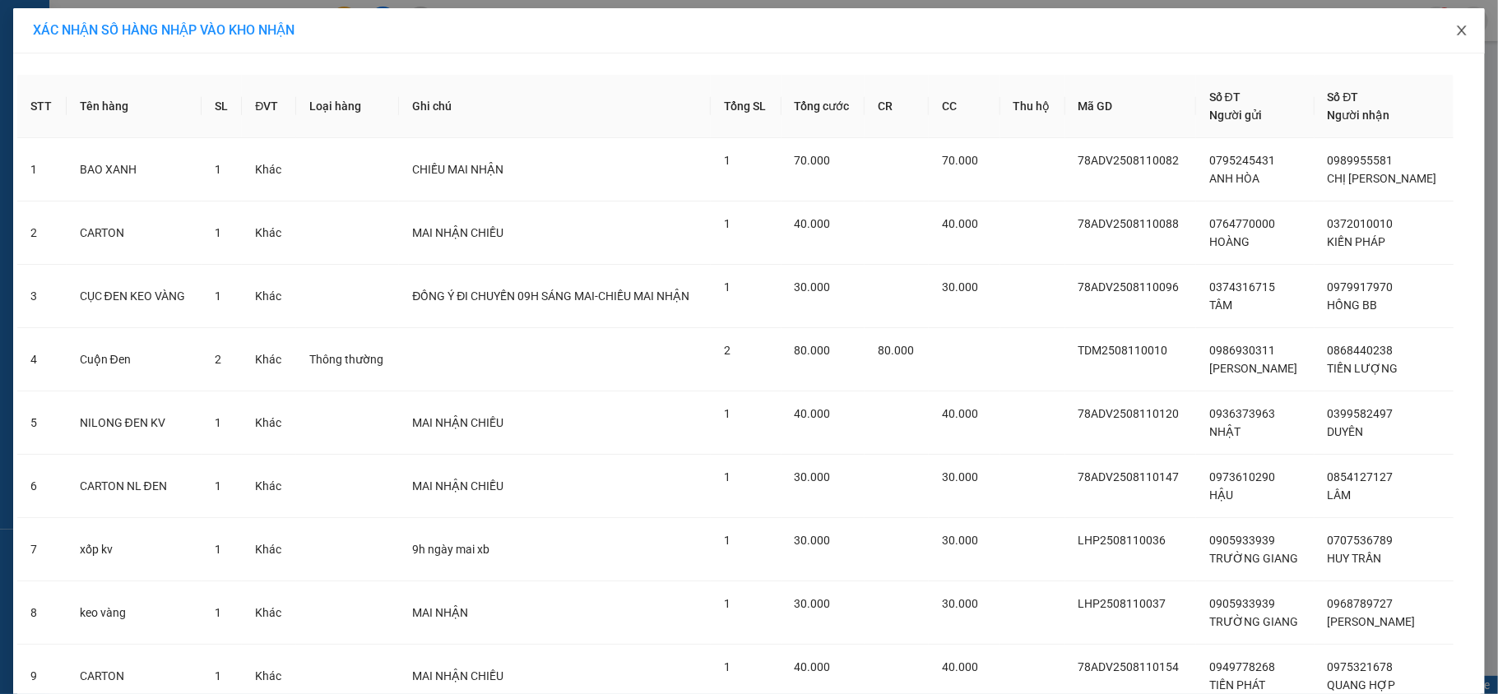
click at [1456, 37] on icon "close" at bounding box center [1461, 30] width 13 height 13
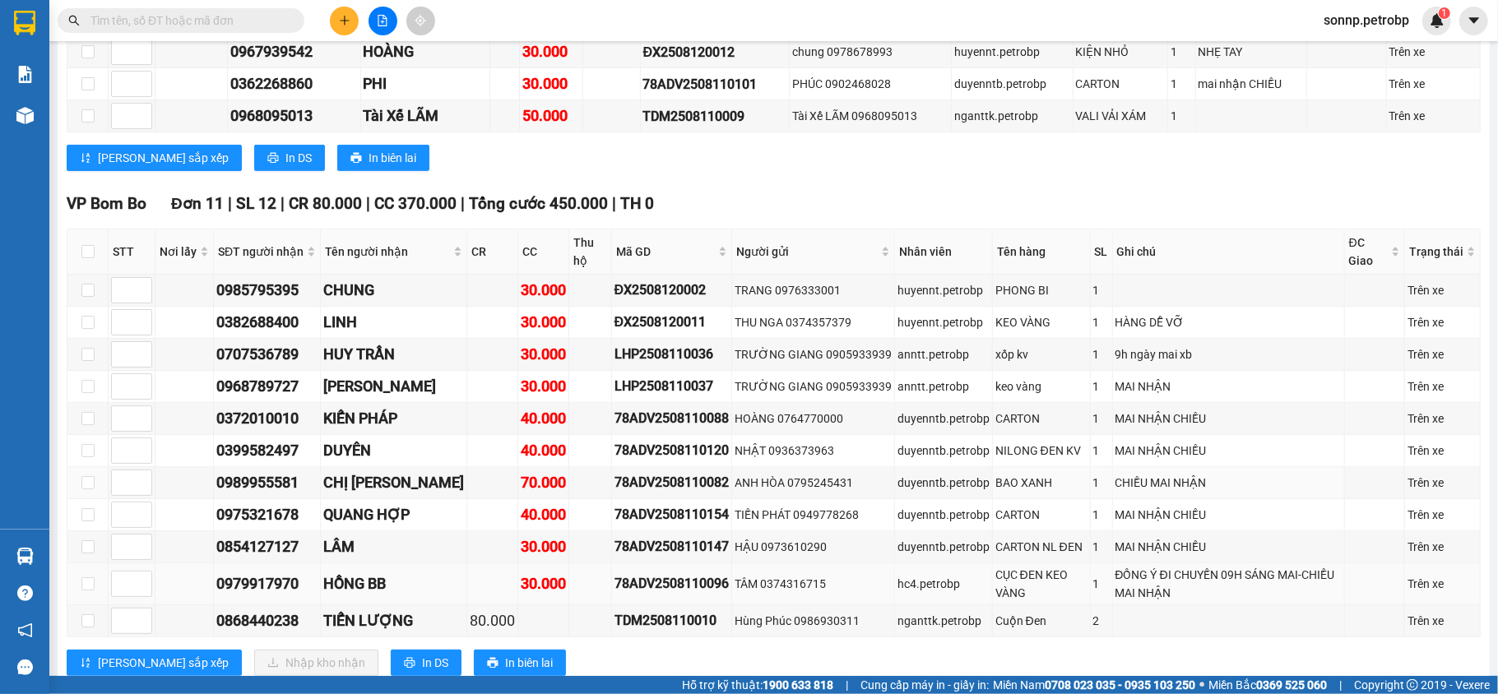
scroll to position [619, 0]
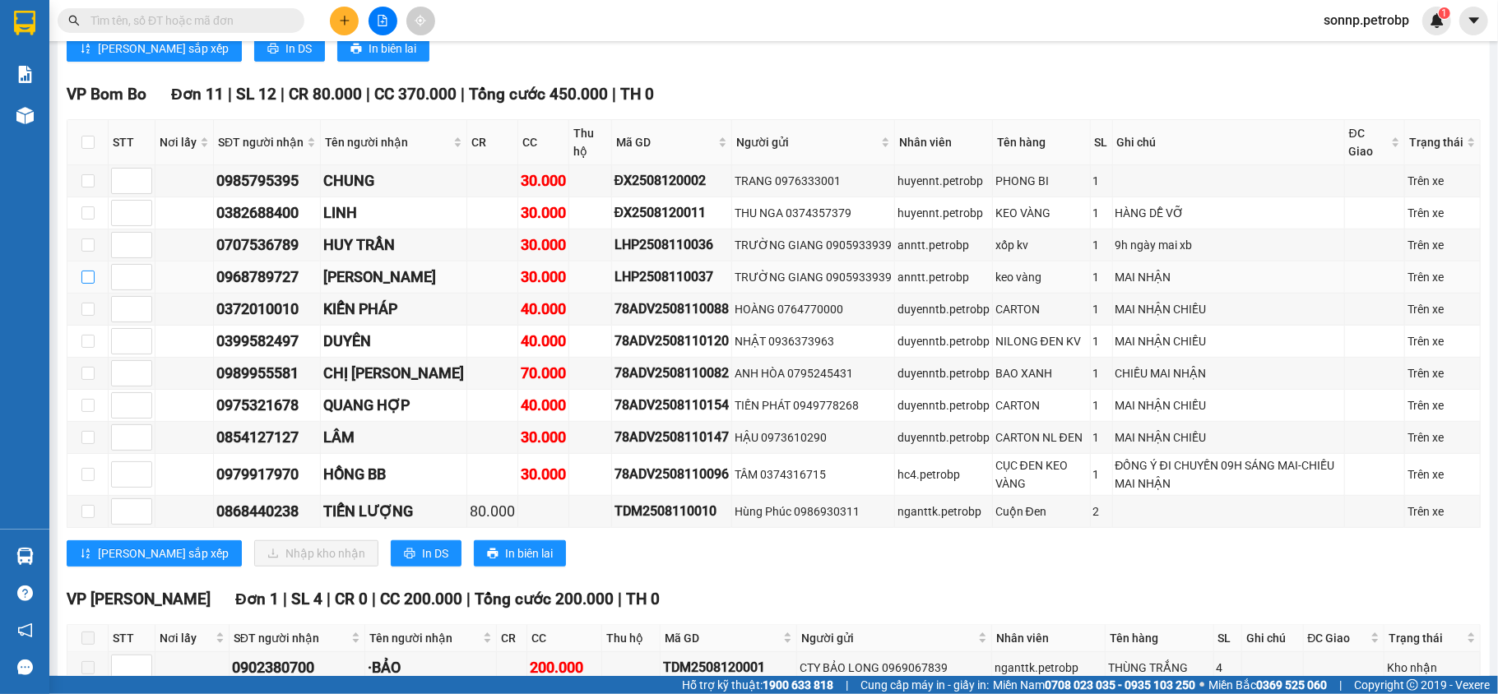
click at [89, 284] on input "checkbox" at bounding box center [87, 277] width 13 height 13
checkbox input "true"
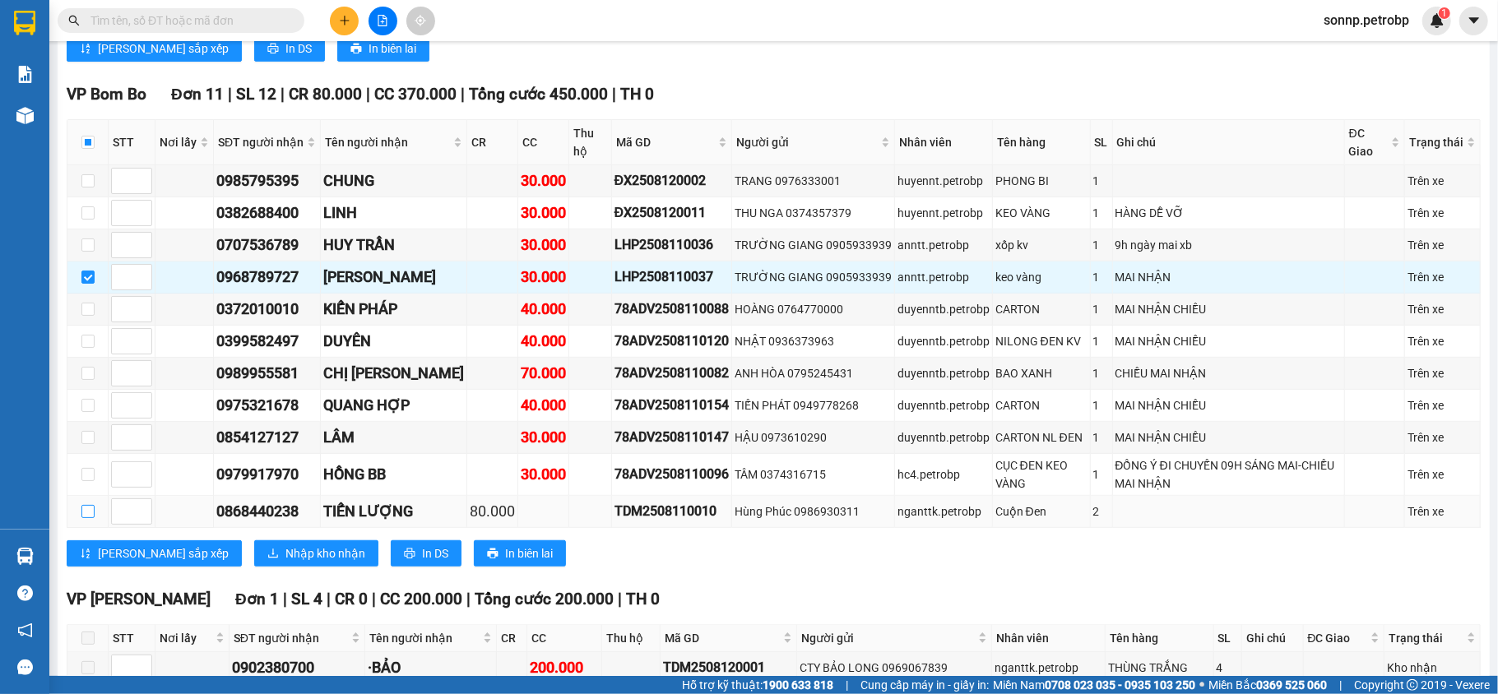
click at [89, 518] on input "checkbox" at bounding box center [87, 511] width 13 height 13
checkbox input "true"
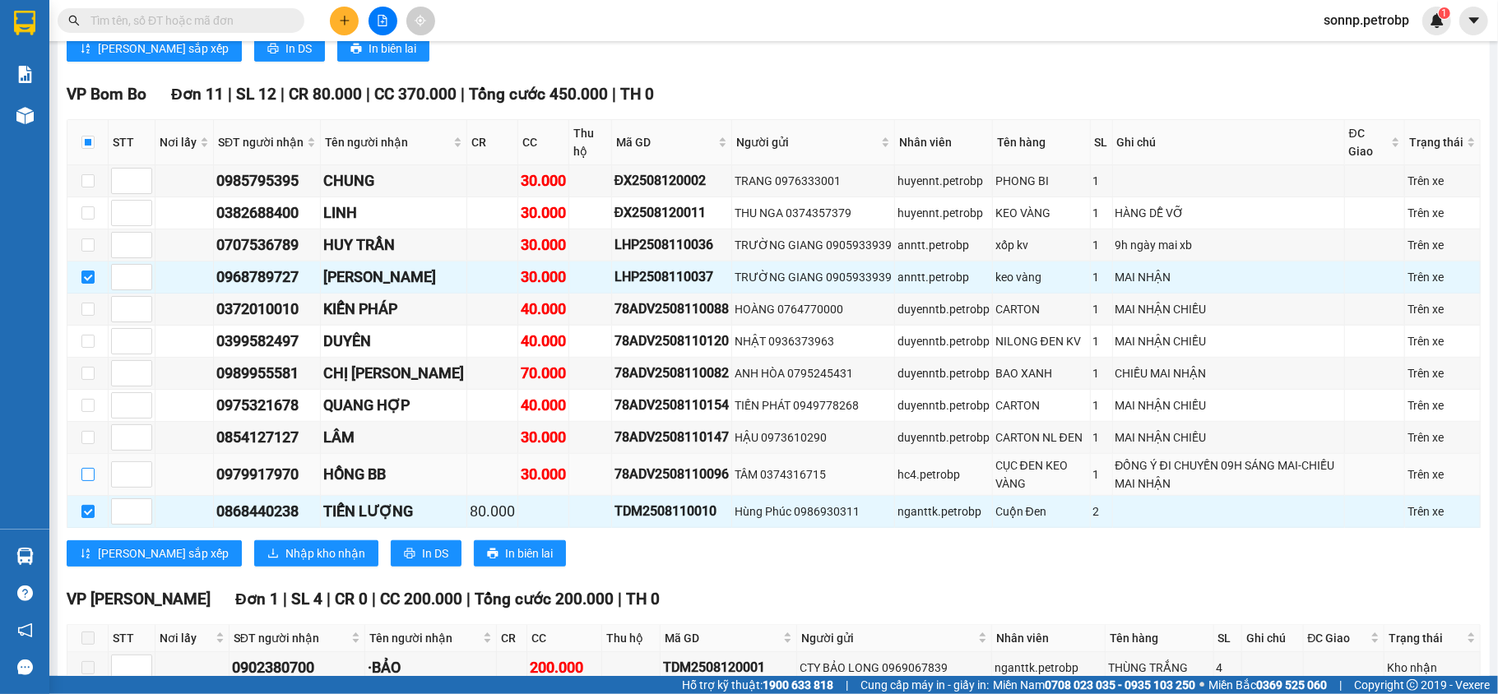
click at [86, 481] on input "checkbox" at bounding box center [87, 474] width 13 height 13
checkbox input "true"
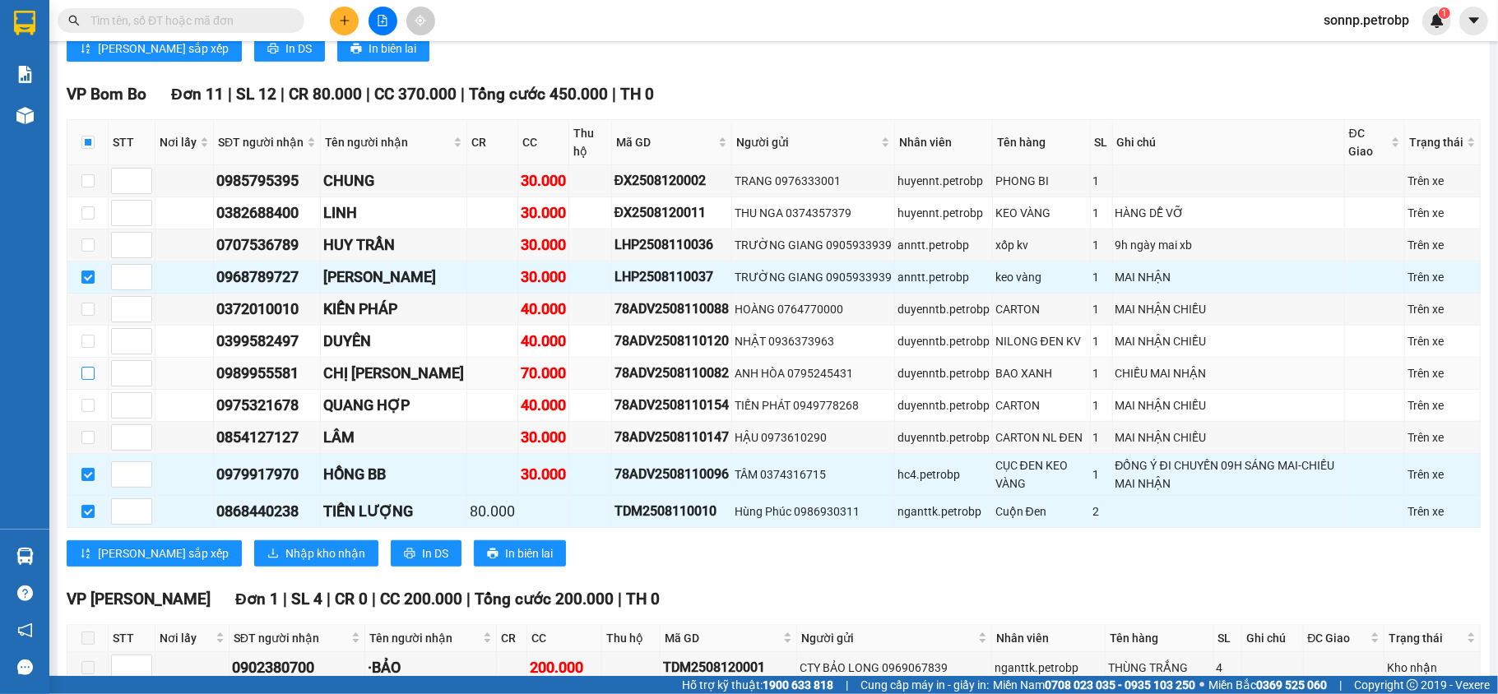
click at [86, 380] on input "checkbox" at bounding box center [87, 373] width 13 height 13
checkbox input "true"
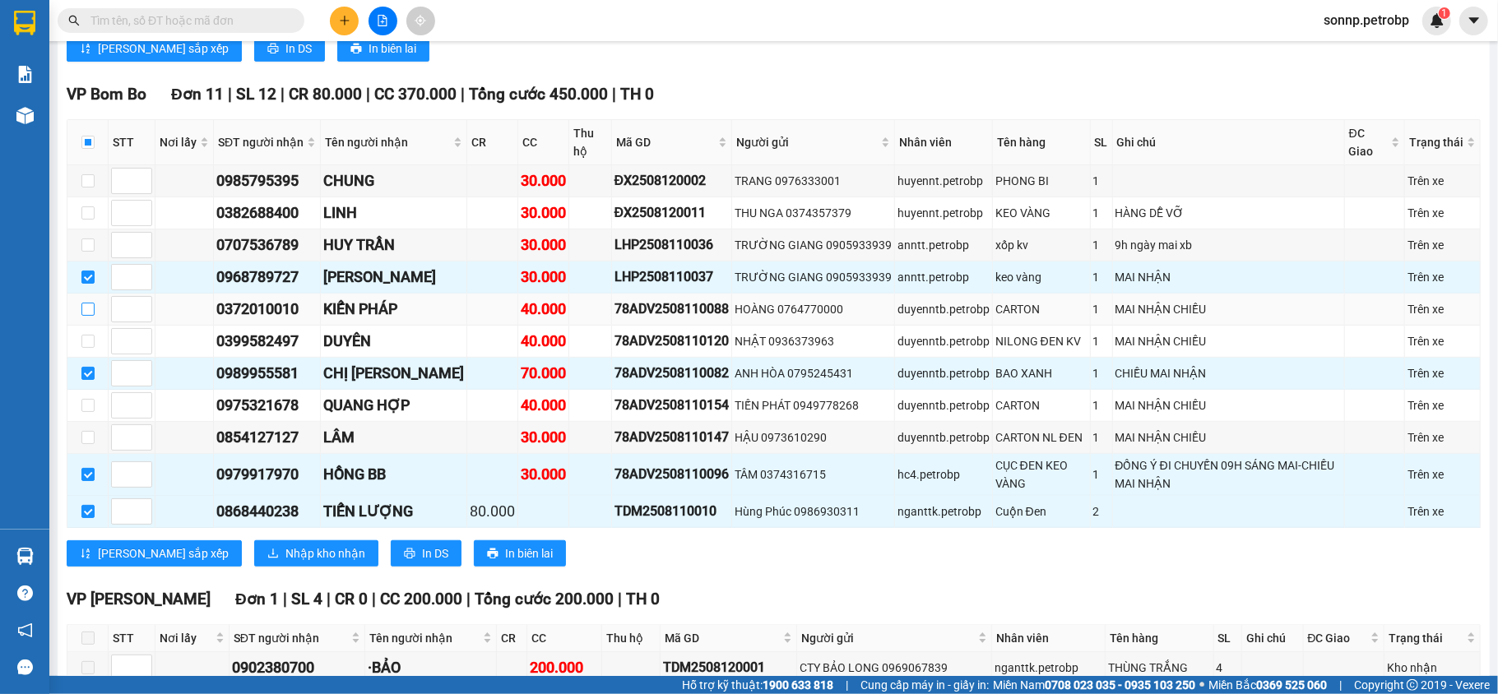
click at [90, 316] on input "checkbox" at bounding box center [87, 309] width 13 height 13
checkbox input "true"
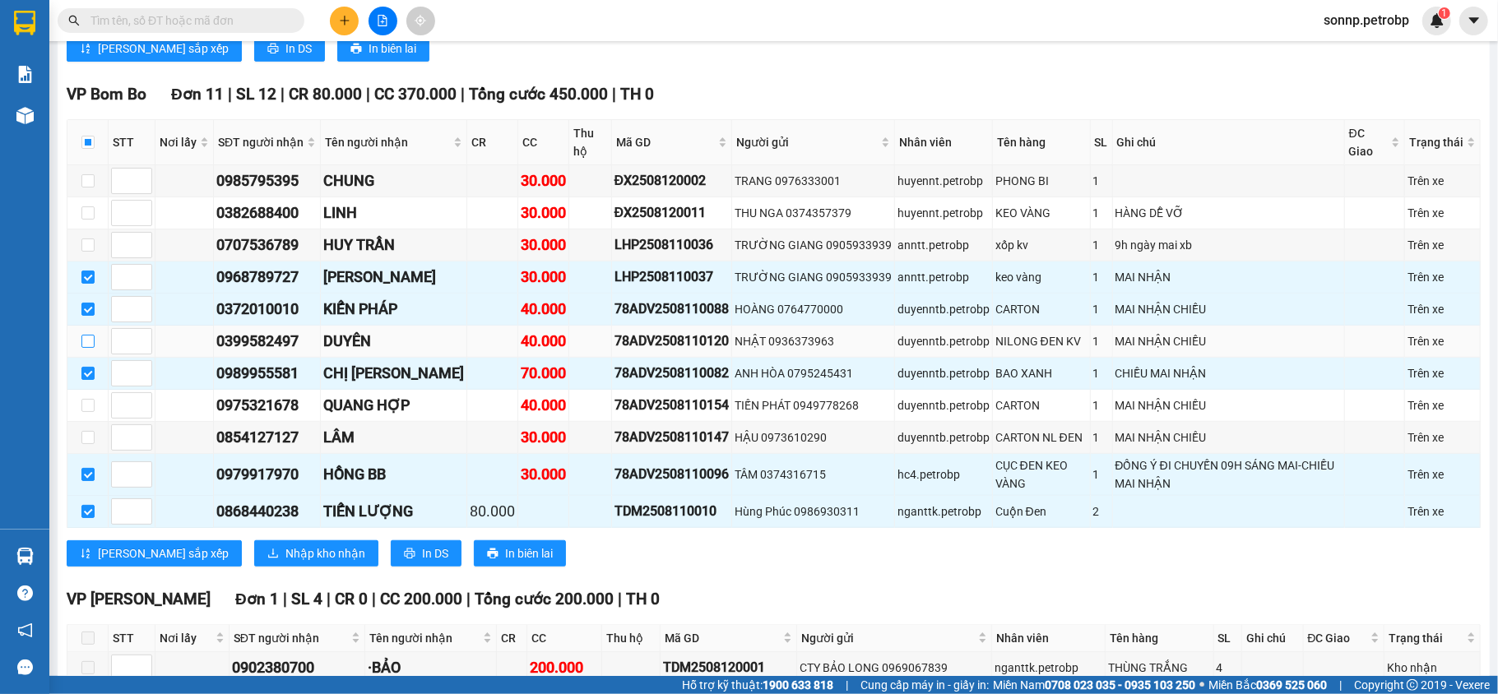
click at [86, 348] on input "checkbox" at bounding box center [87, 341] width 13 height 13
checkbox input "true"
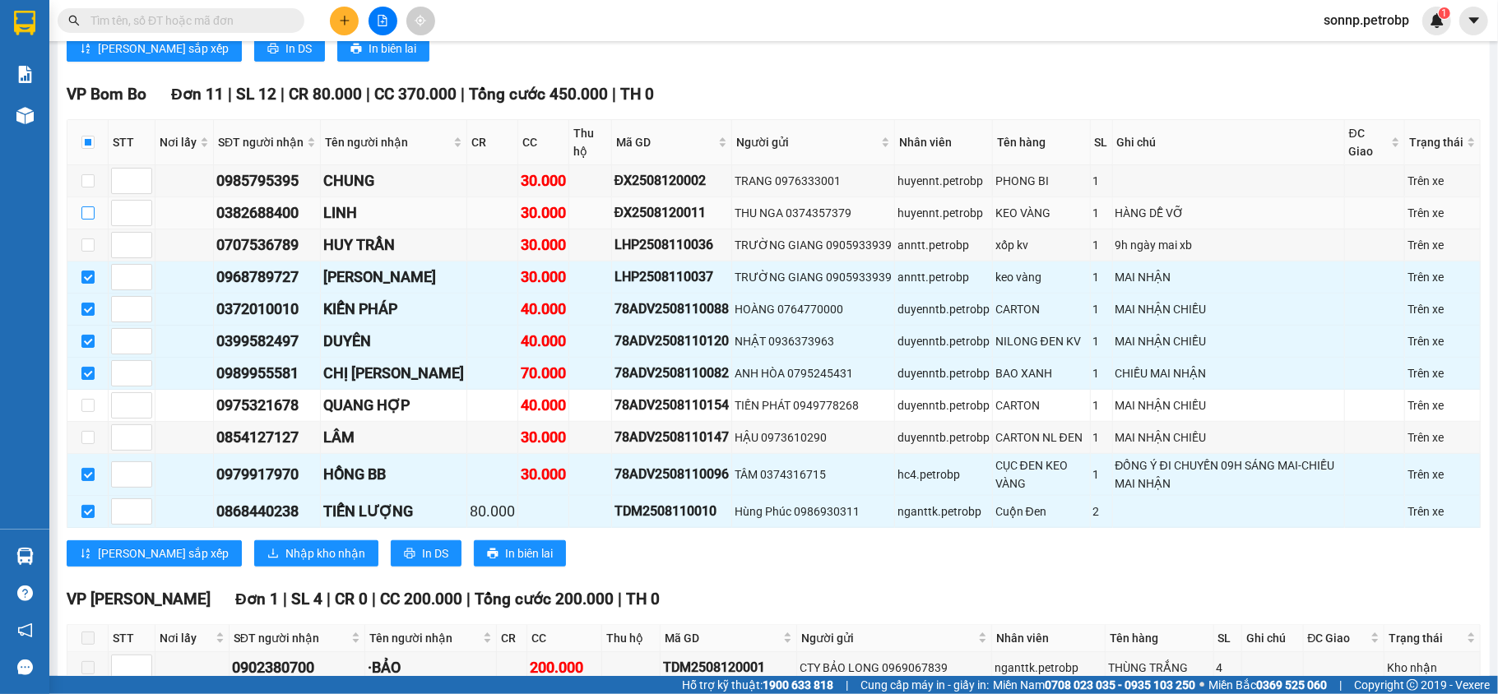
click at [90, 215] on input "checkbox" at bounding box center [87, 212] width 13 height 13
checkbox input "true"
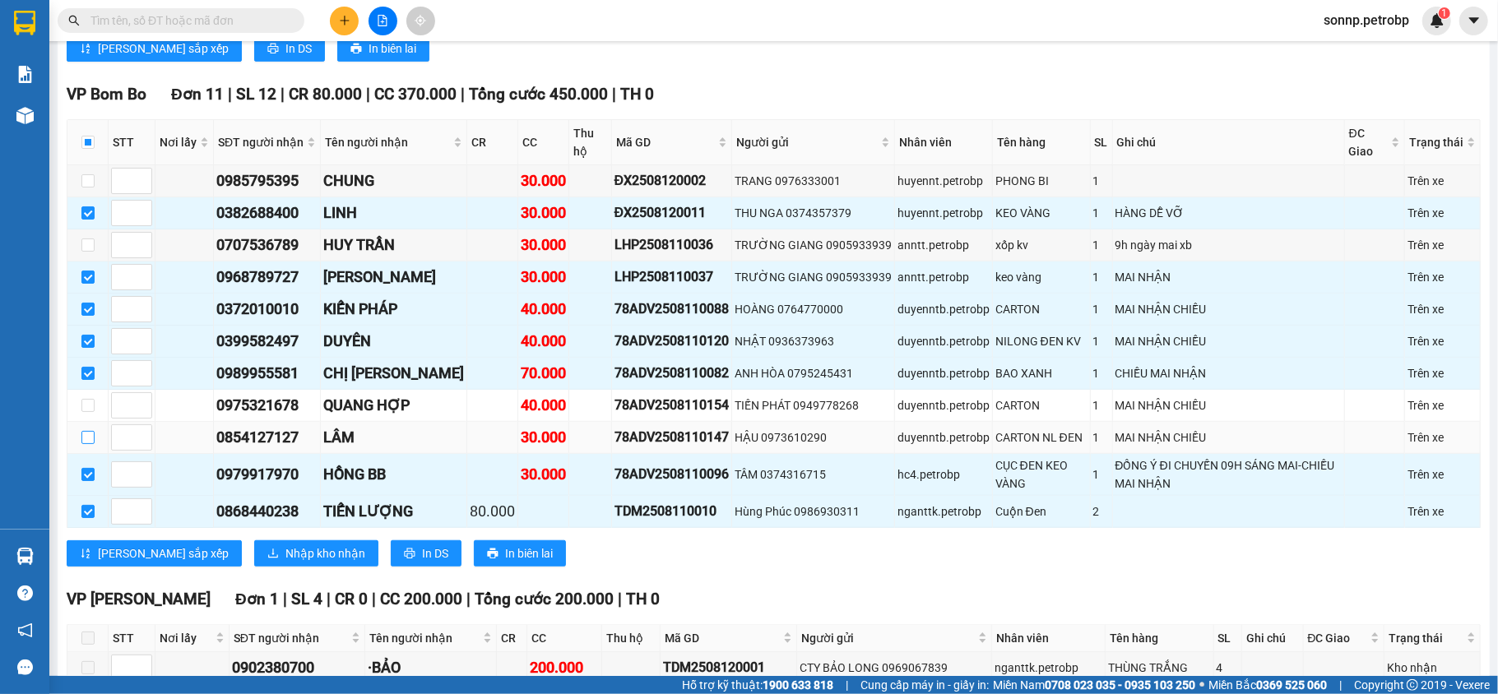
click at [92, 444] on input "checkbox" at bounding box center [87, 437] width 13 height 13
checkbox input "true"
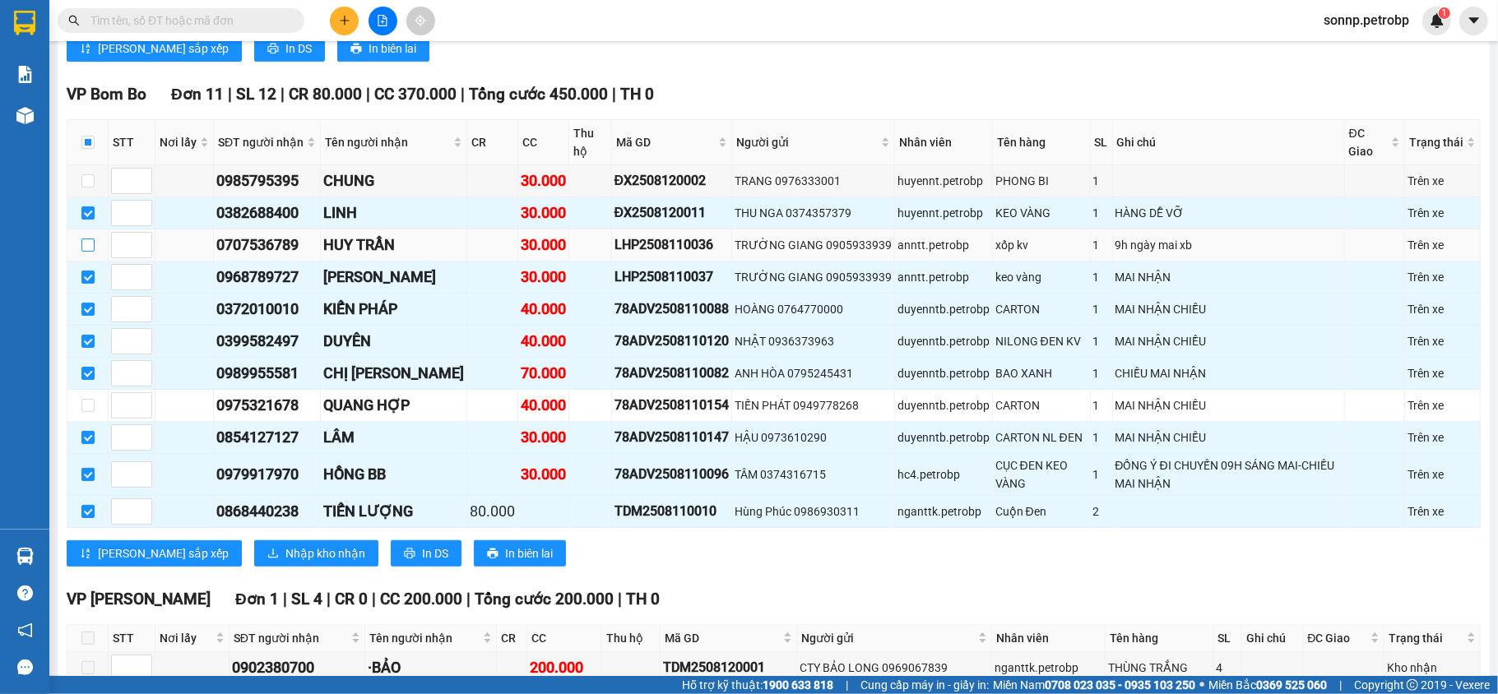
click at [92, 252] on input "checkbox" at bounding box center [87, 245] width 13 height 13
checkbox input "true"
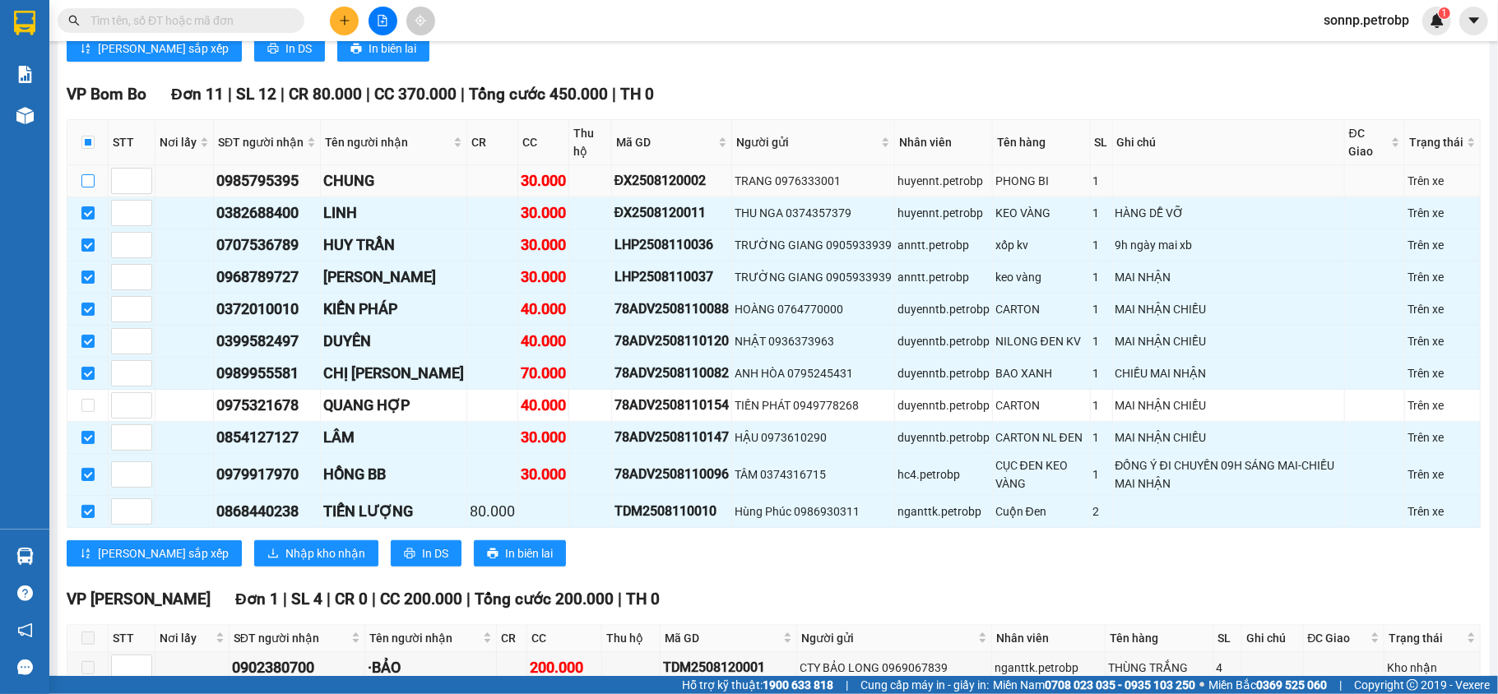
click at [93, 188] on input "checkbox" at bounding box center [87, 180] width 13 height 13
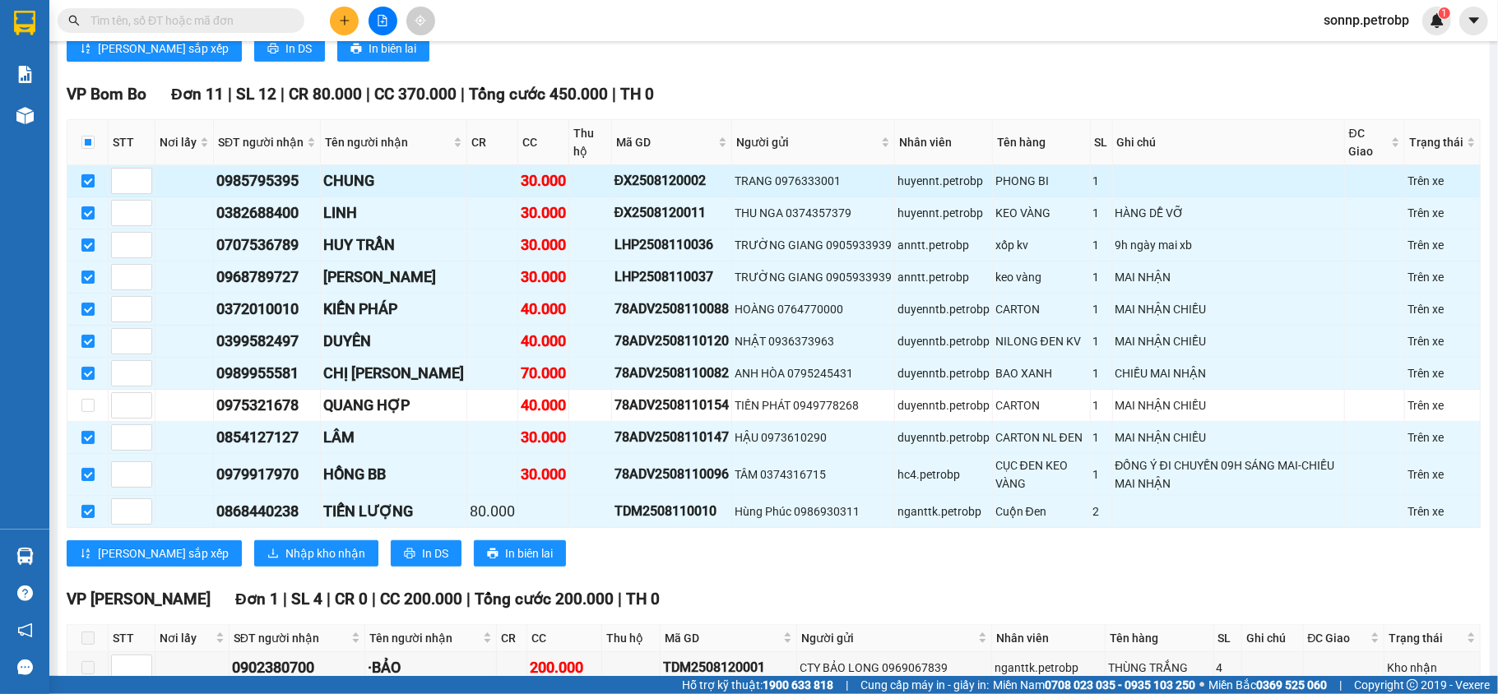
click at [86, 188] on input "checkbox" at bounding box center [87, 180] width 13 height 13
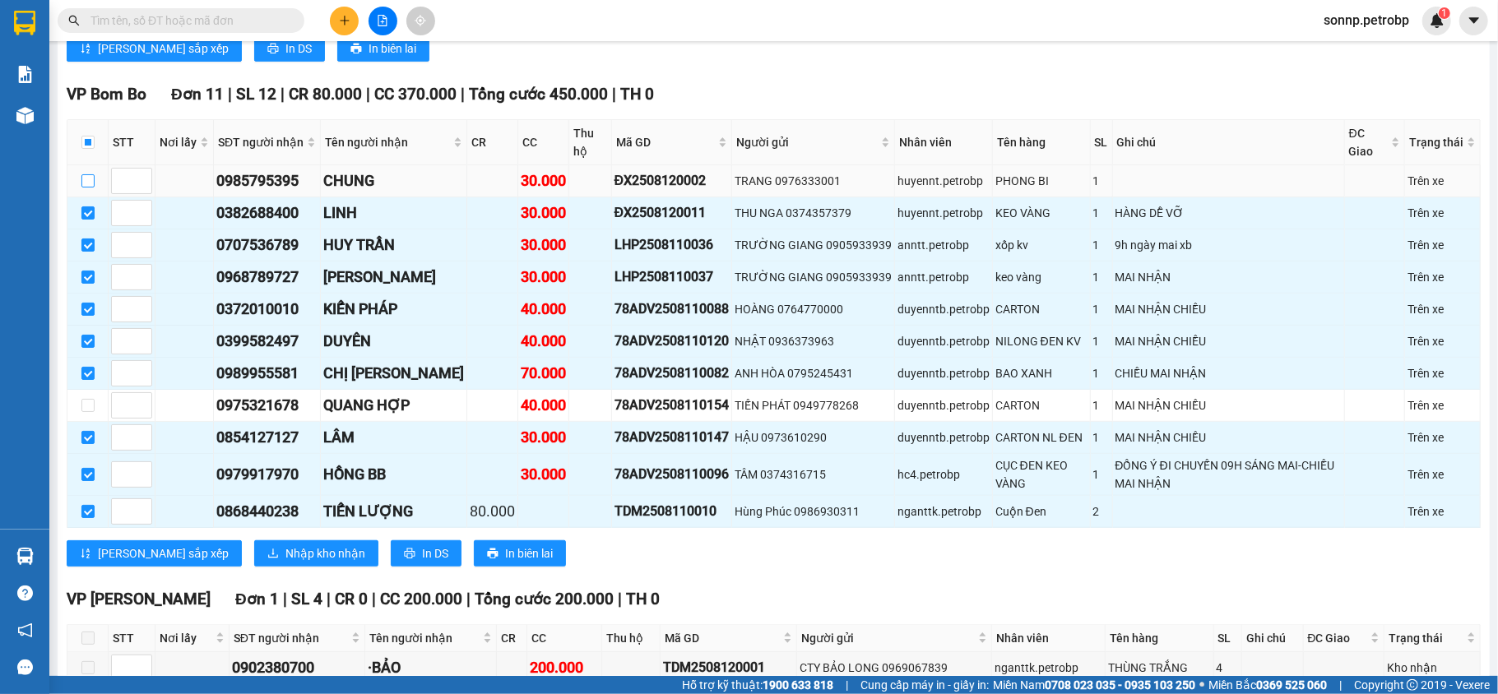
click at [92, 188] on input "checkbox" at bounding box center [87, 180] width 13 height 13
checkbox input "true"
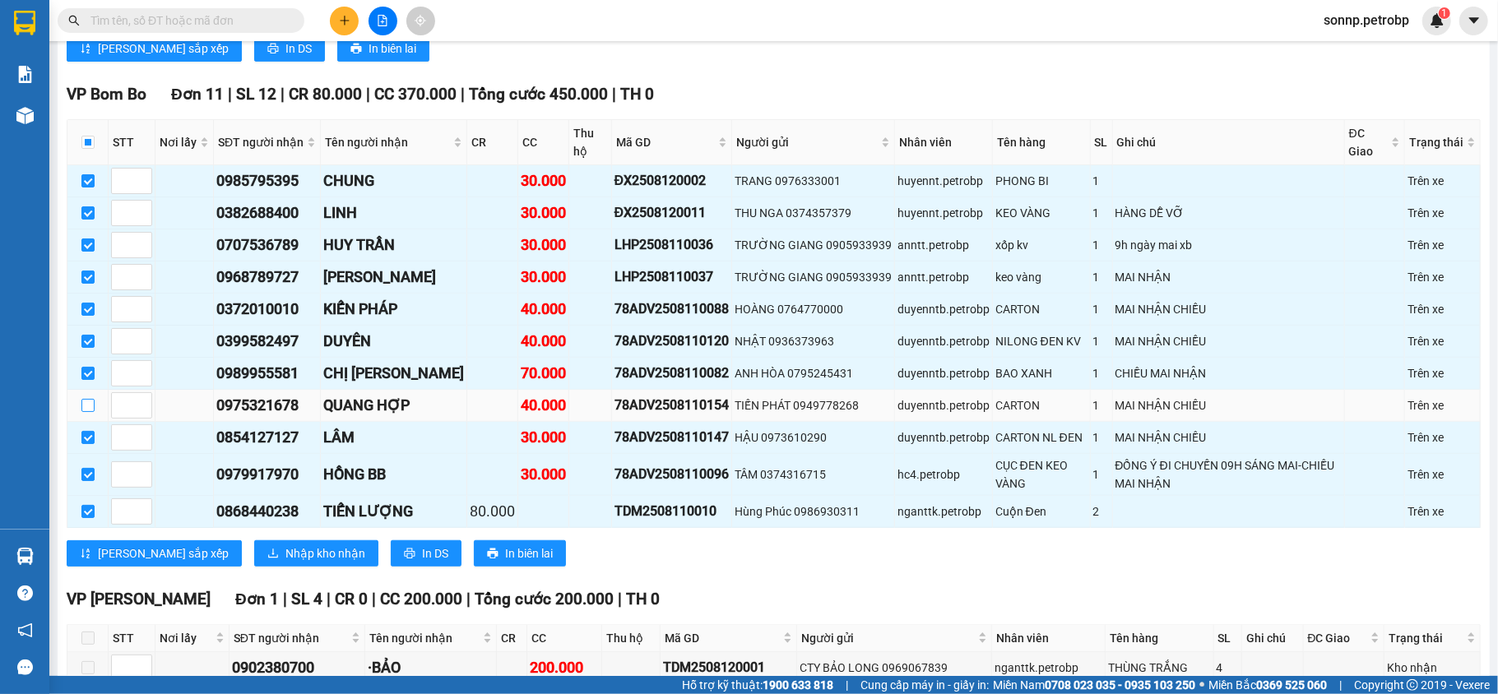
click at [82, 412] on input "checkbox" at bounding box center [87, 405] width 13 height 13
checkbox input "true"
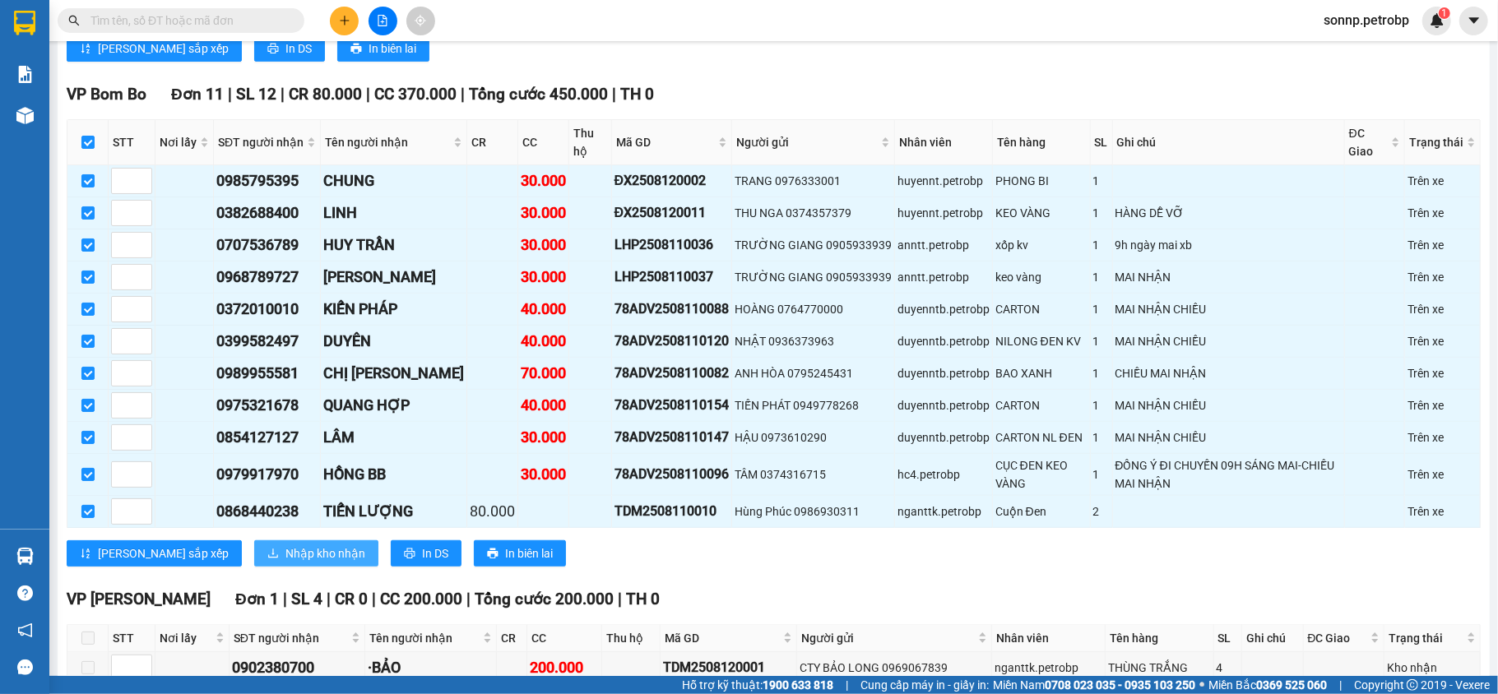
click at [285, 563] on span "Nhập kho nhận" at bounding box center [325, 554] width 80 height 18
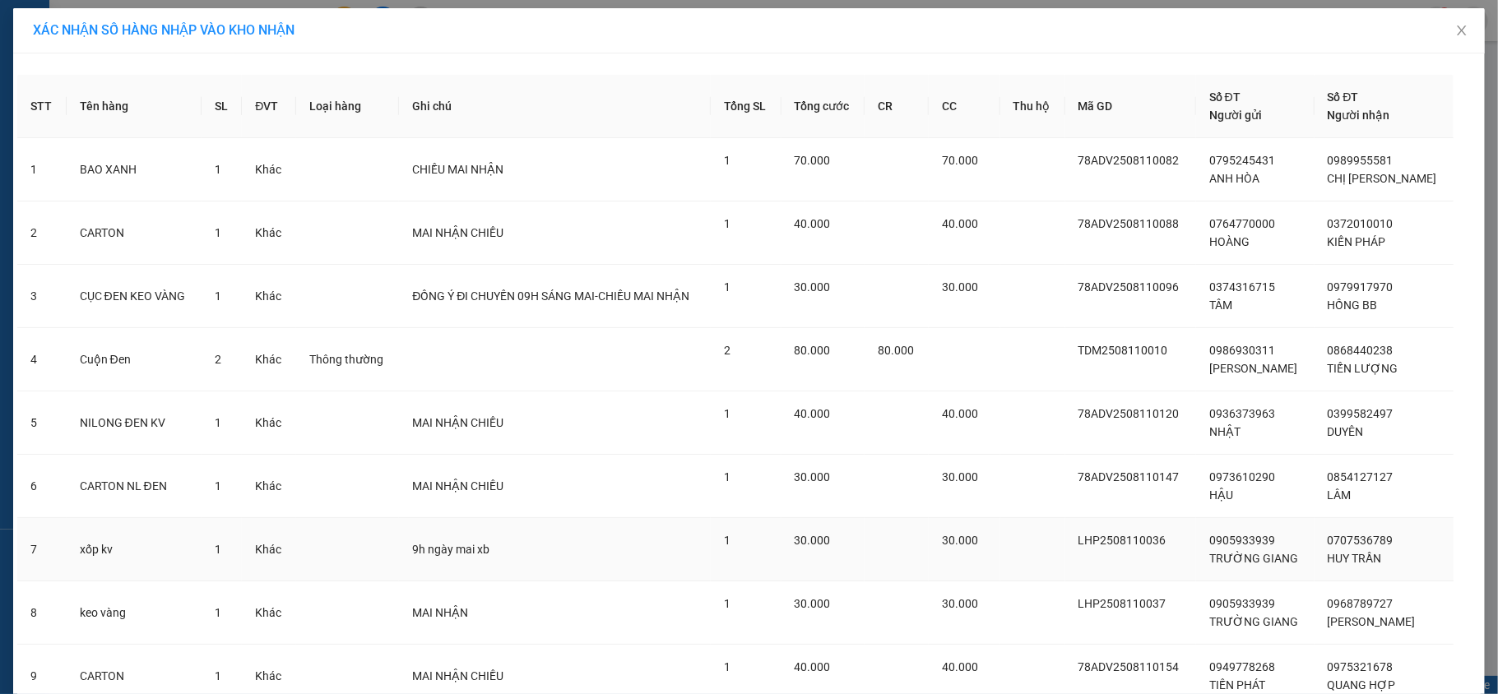
scroll to position [264, 0]
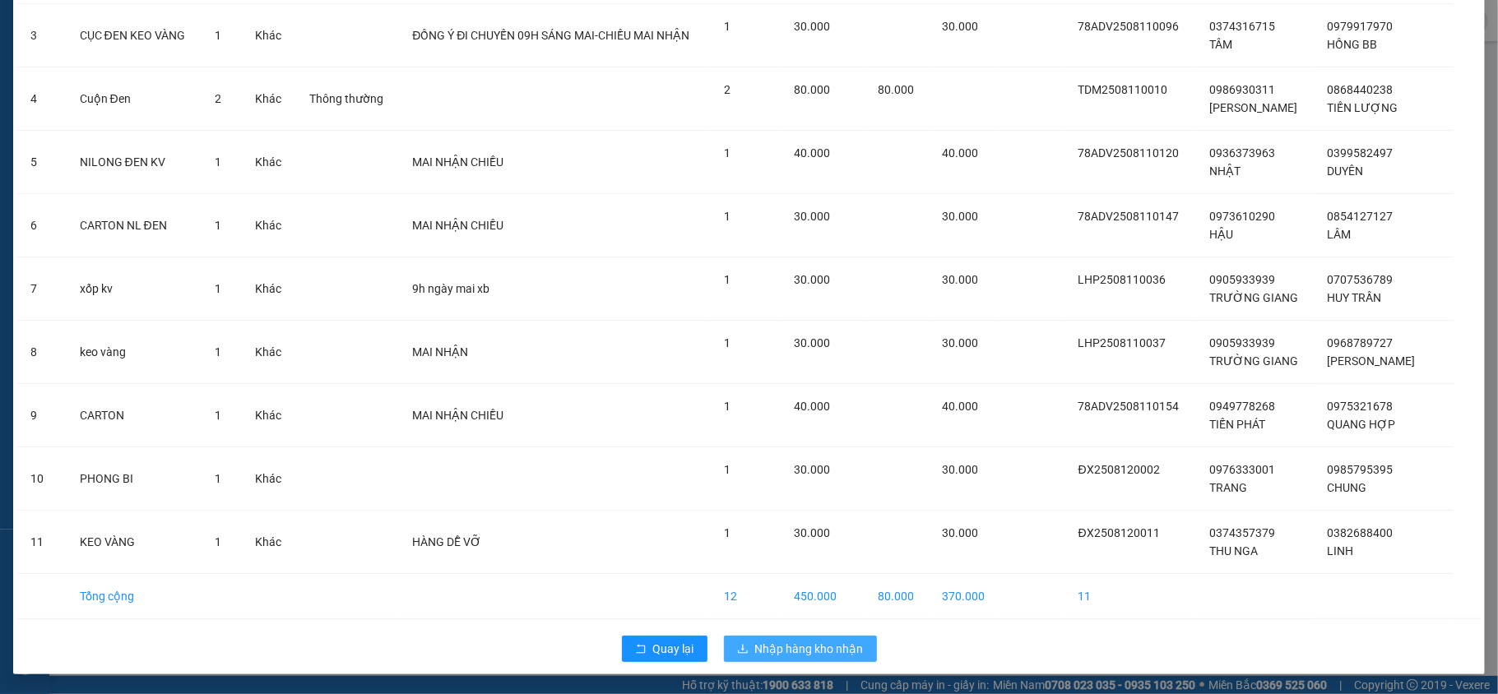
click at [785, 648] on span "Nhập hàng kho nhận" at bounding box center [809, 649] width 109 height 18
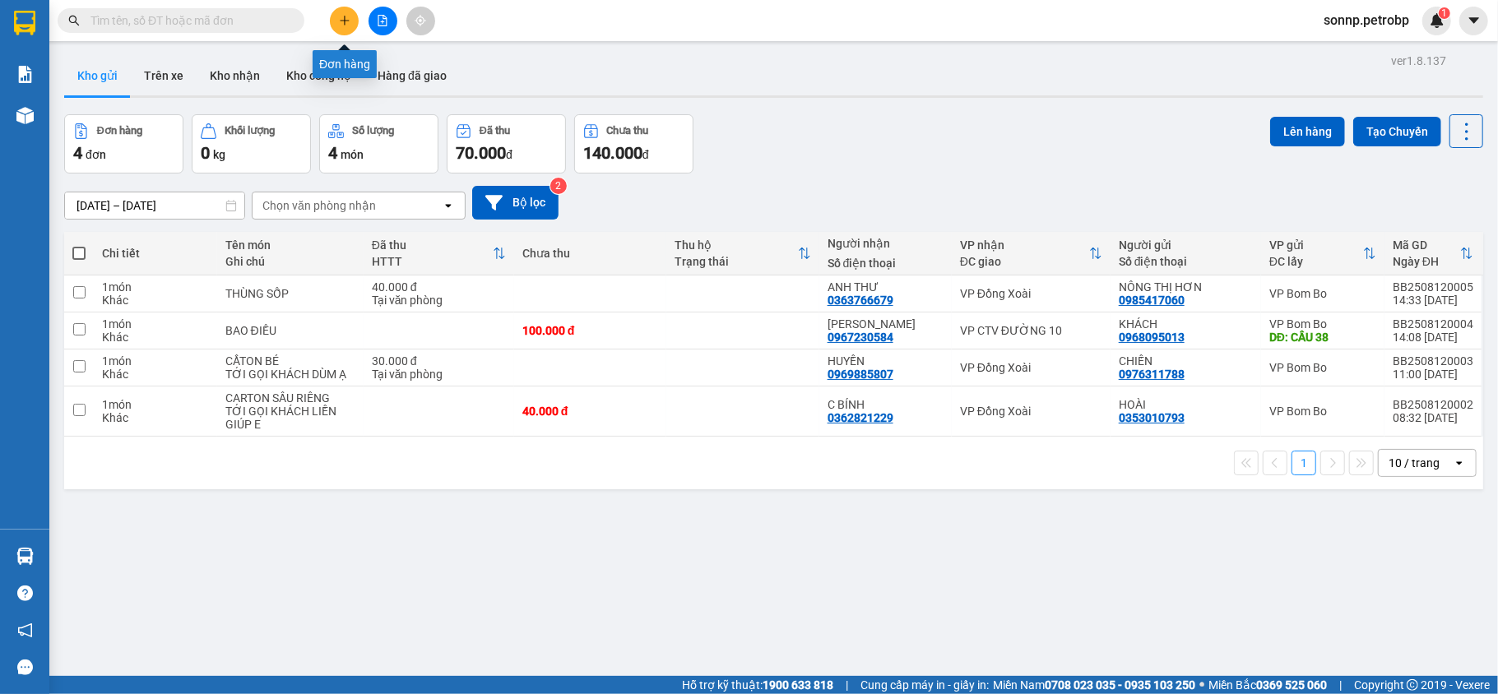
click at [343, 21] on icon "plus" at bounding box center [344, 20] width 9 height 1
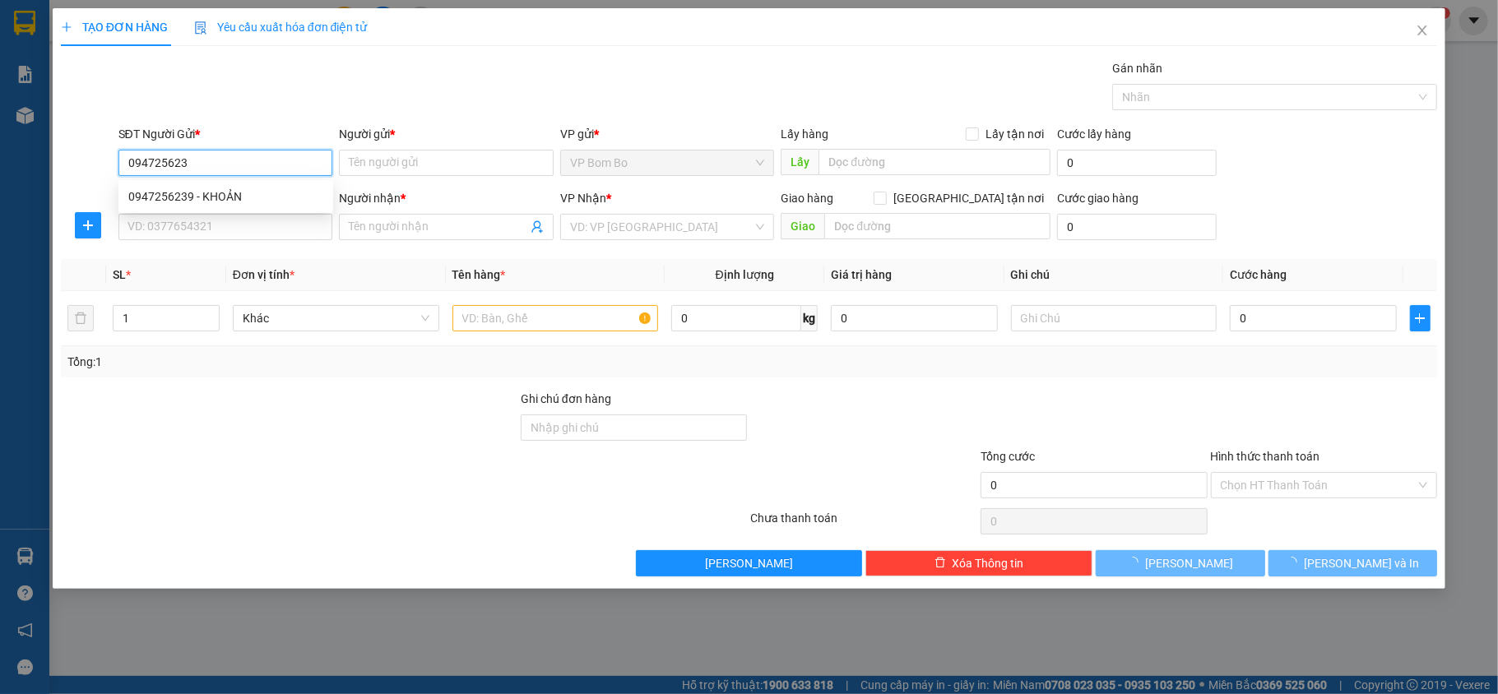
type input "0947256239"
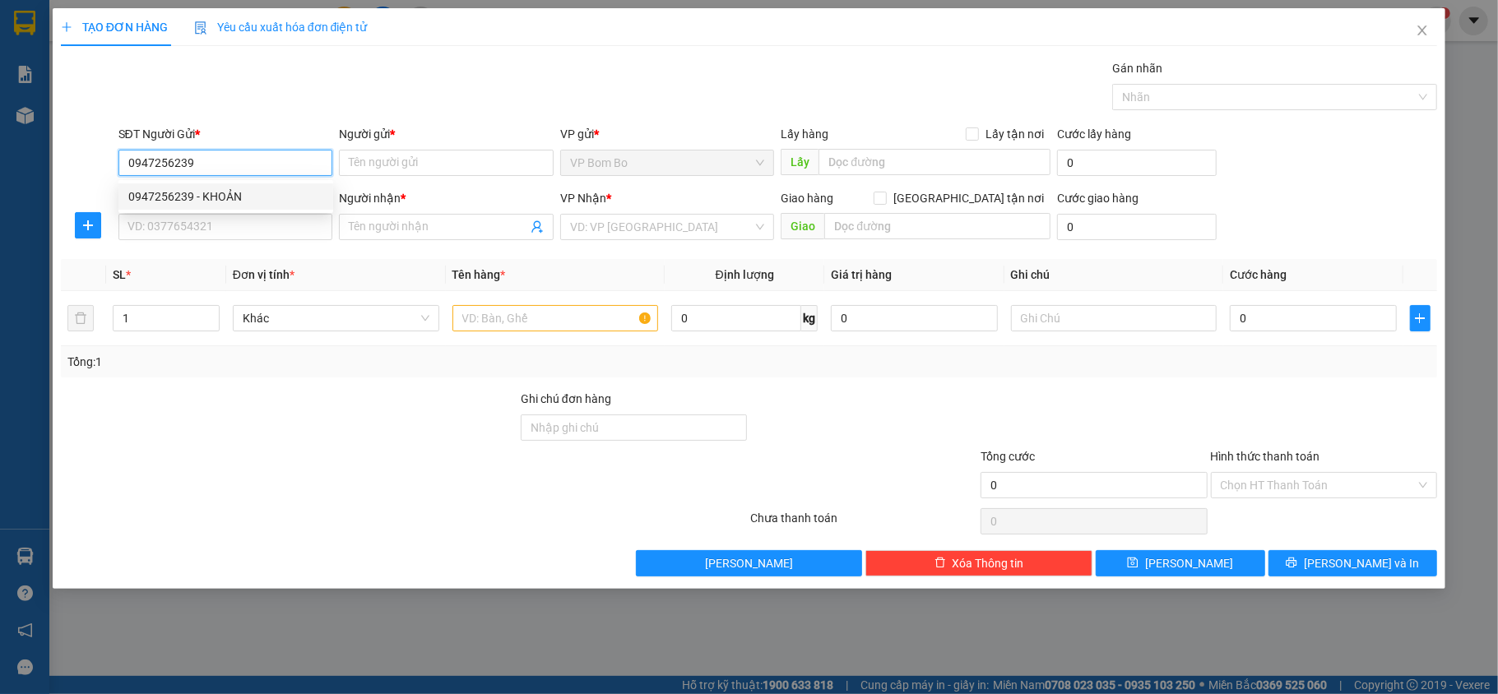
click at [274, 191] on div "0947256239 - KHOẢN" at bounding box center [225, 197] width 195 height 18
type input "KHOẢN"
type input "0908606160"
type input "LABO VIET TIEN"
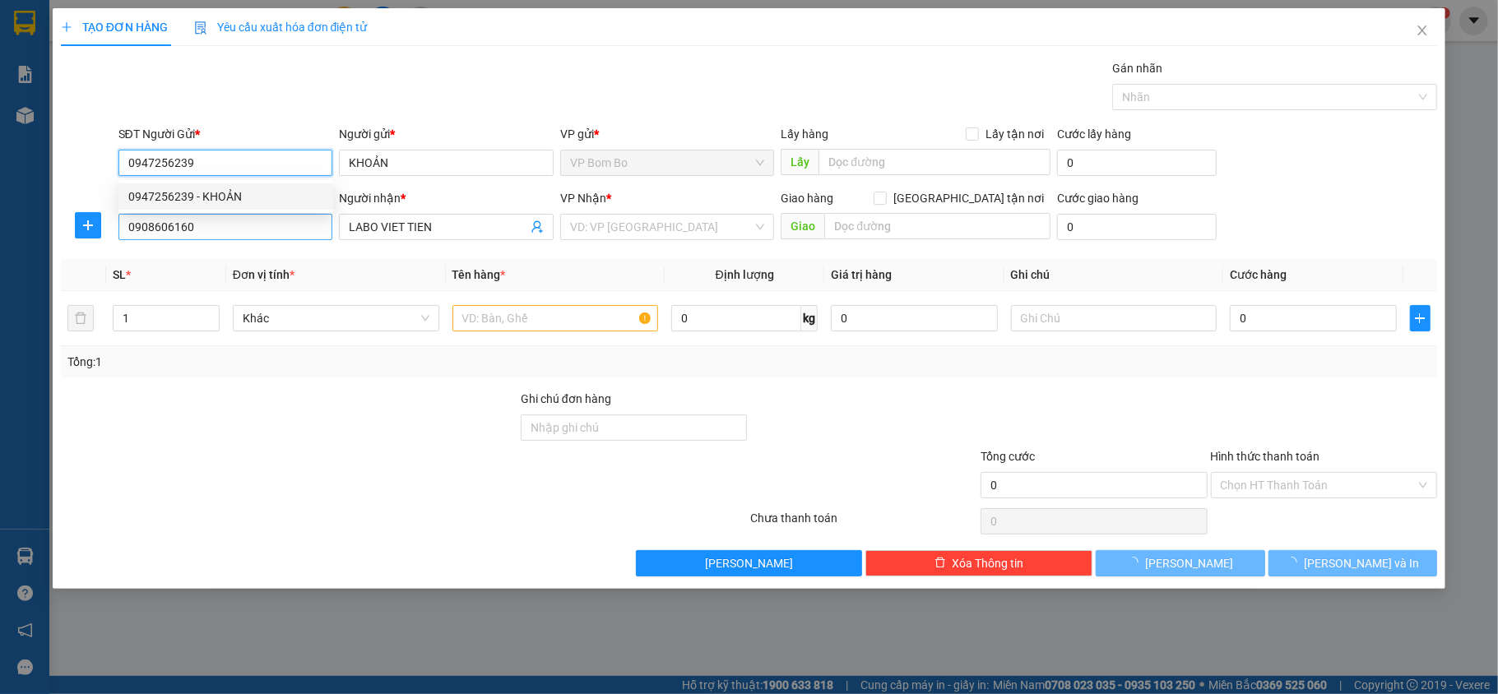
type input "100.000"
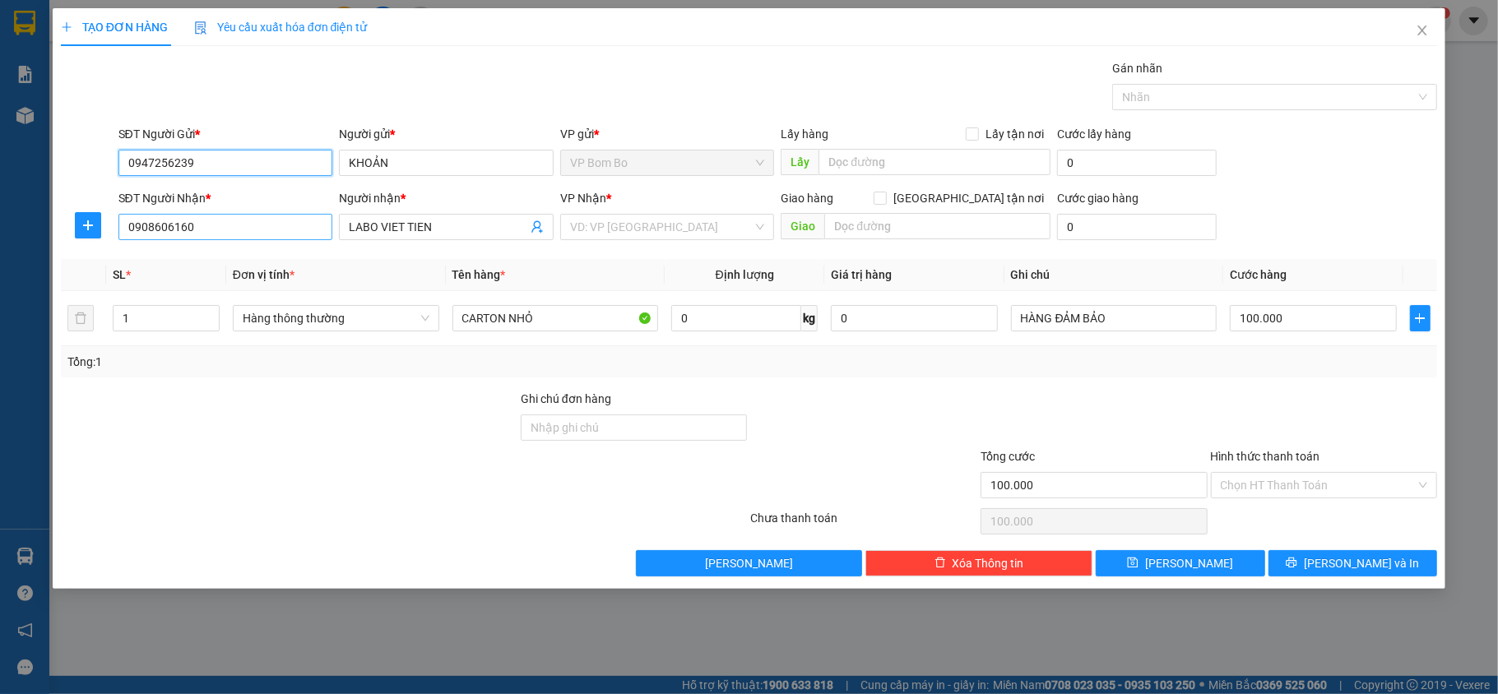
type input "0947256239"
click at [267, 229] on input "0908606160" at bounding box center [225, 227] width 215 height 26
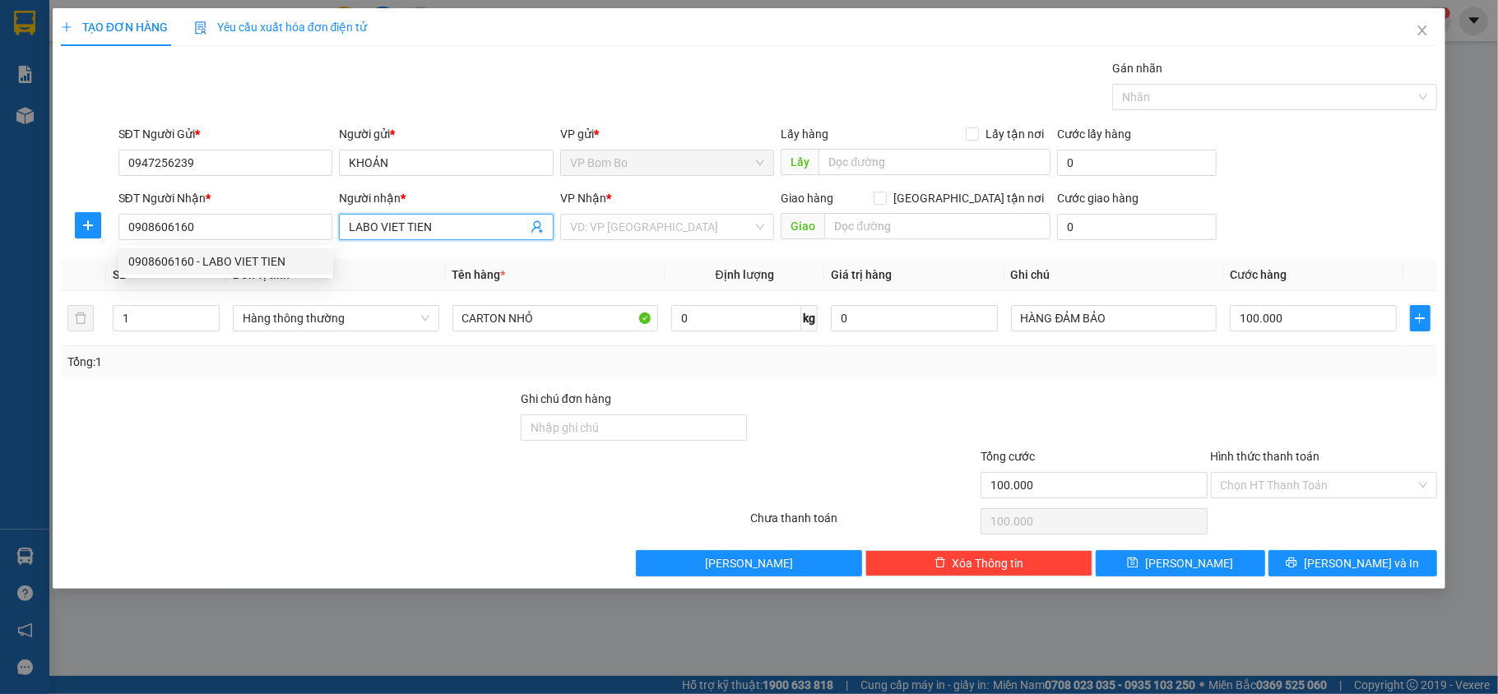
click at [540, 224] on icon "user-add" at bounding box center [537, 226] width 13 height 13
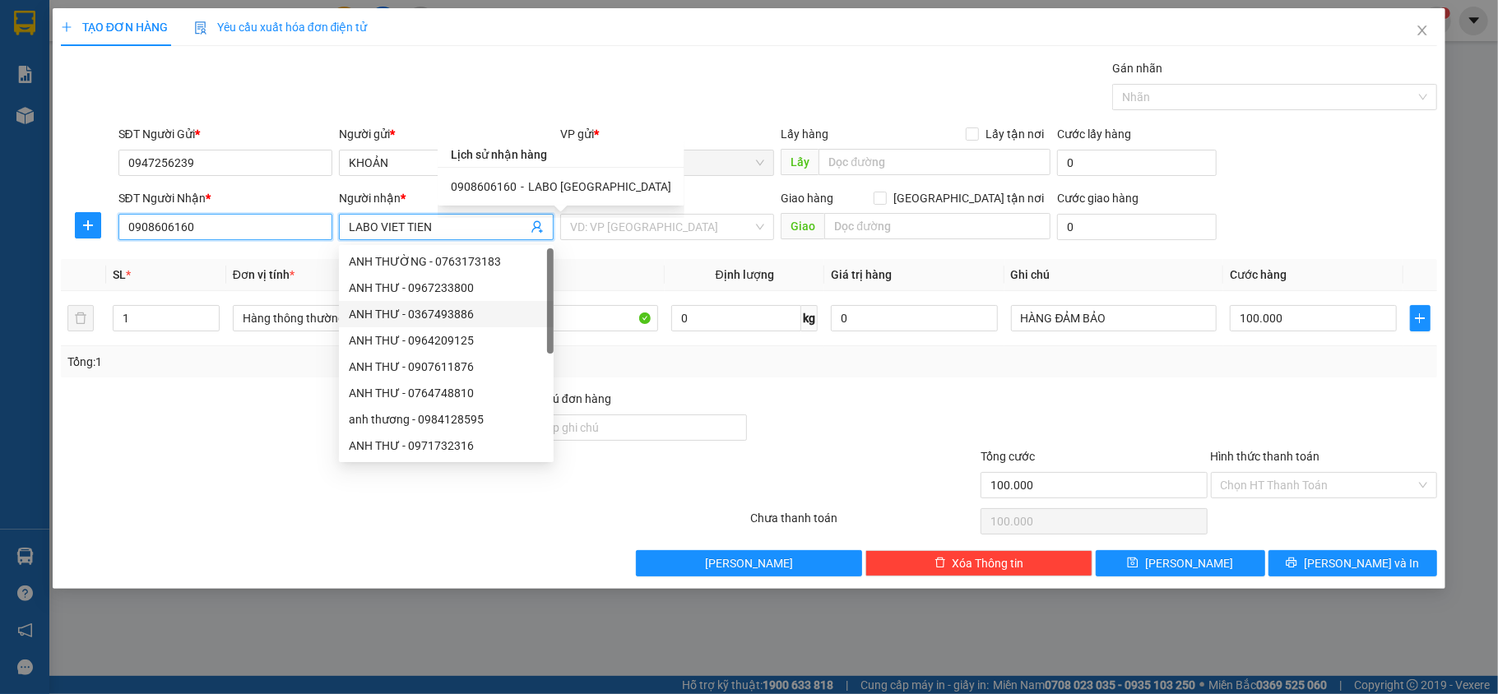
click at [264, 229] on input "0908606160" at bounding box center [225, 227] width 215 height 26
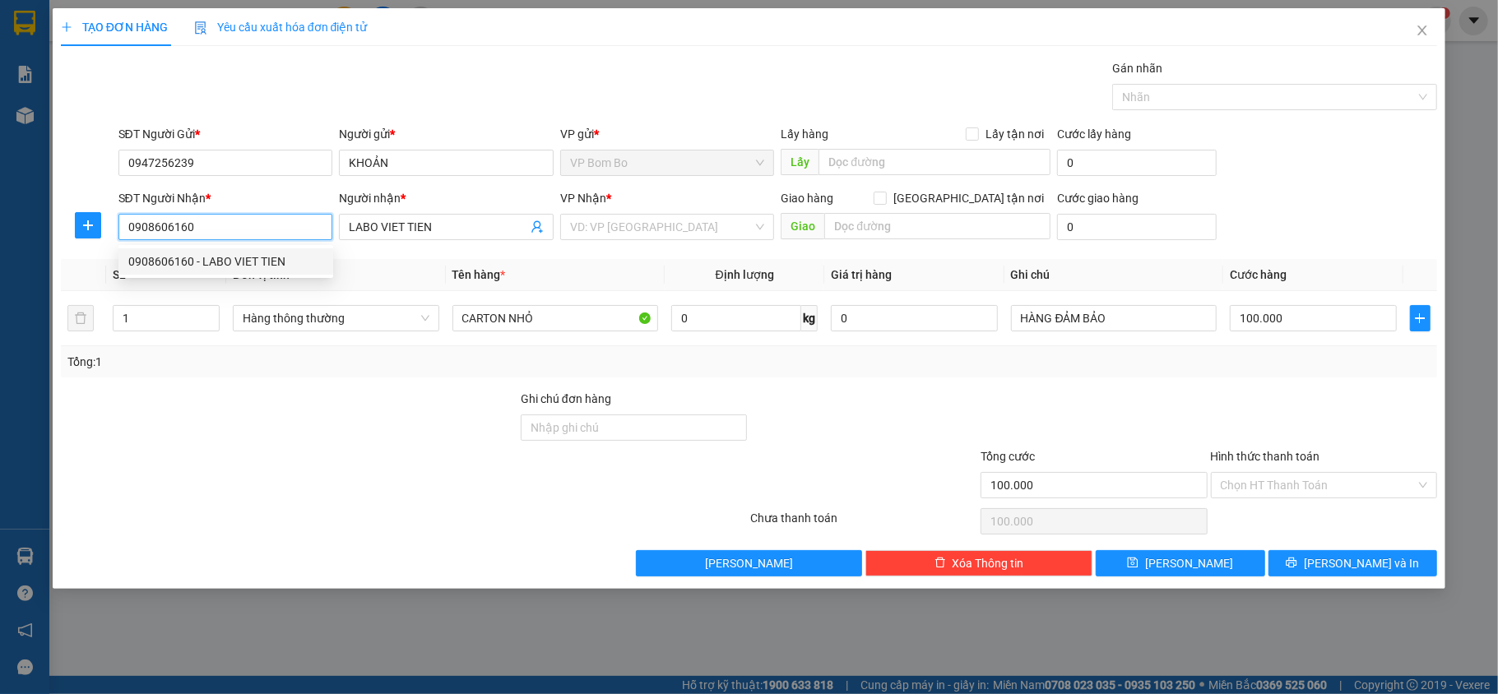
drag, startPoint x: 264, startPoint y: 229, endPoint x: 127, endPoint y: 230, distance: 137.4
click at [127, 230] on input "0908606160" at bounding box center [225, 227] width 215 height 26
type input "0844879799"
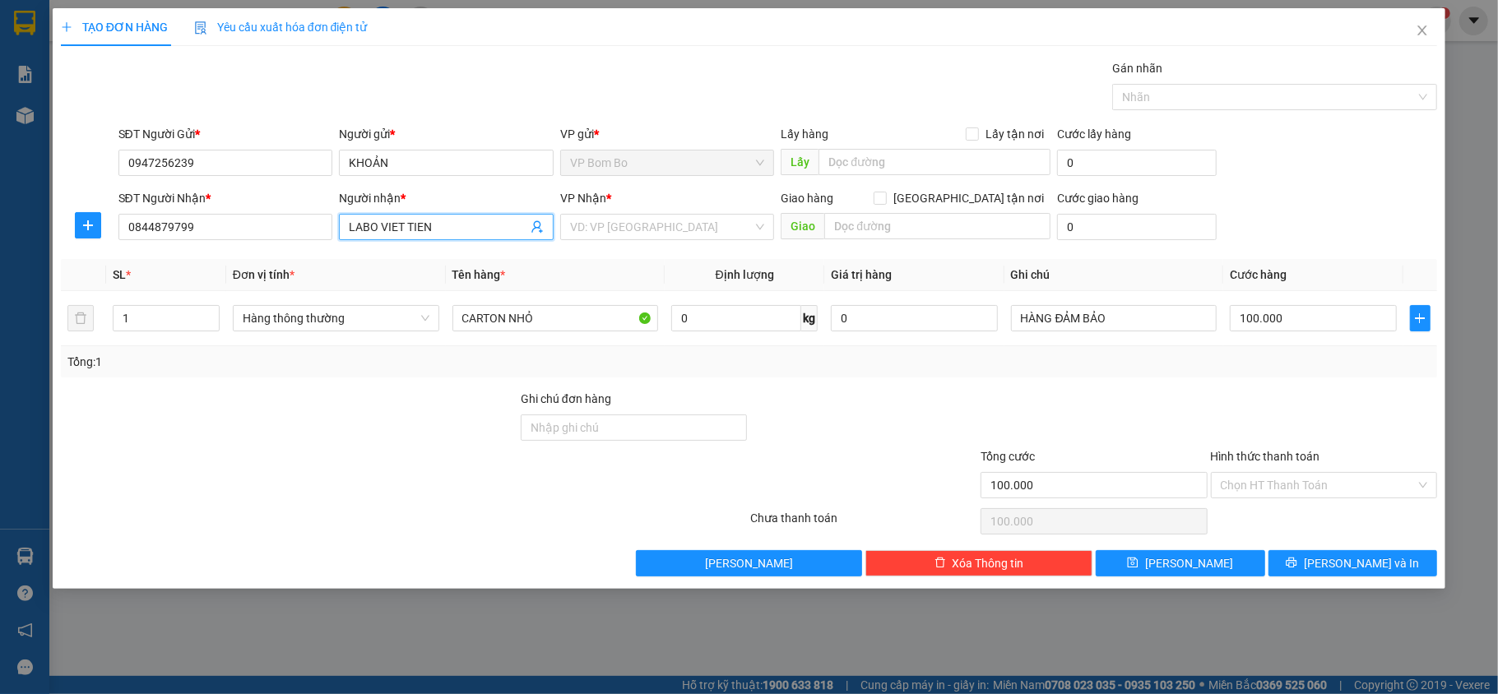
click at [489, 219] on input "LABO VIET TIEN" at bounding box center [438, 227] width 179 height 18
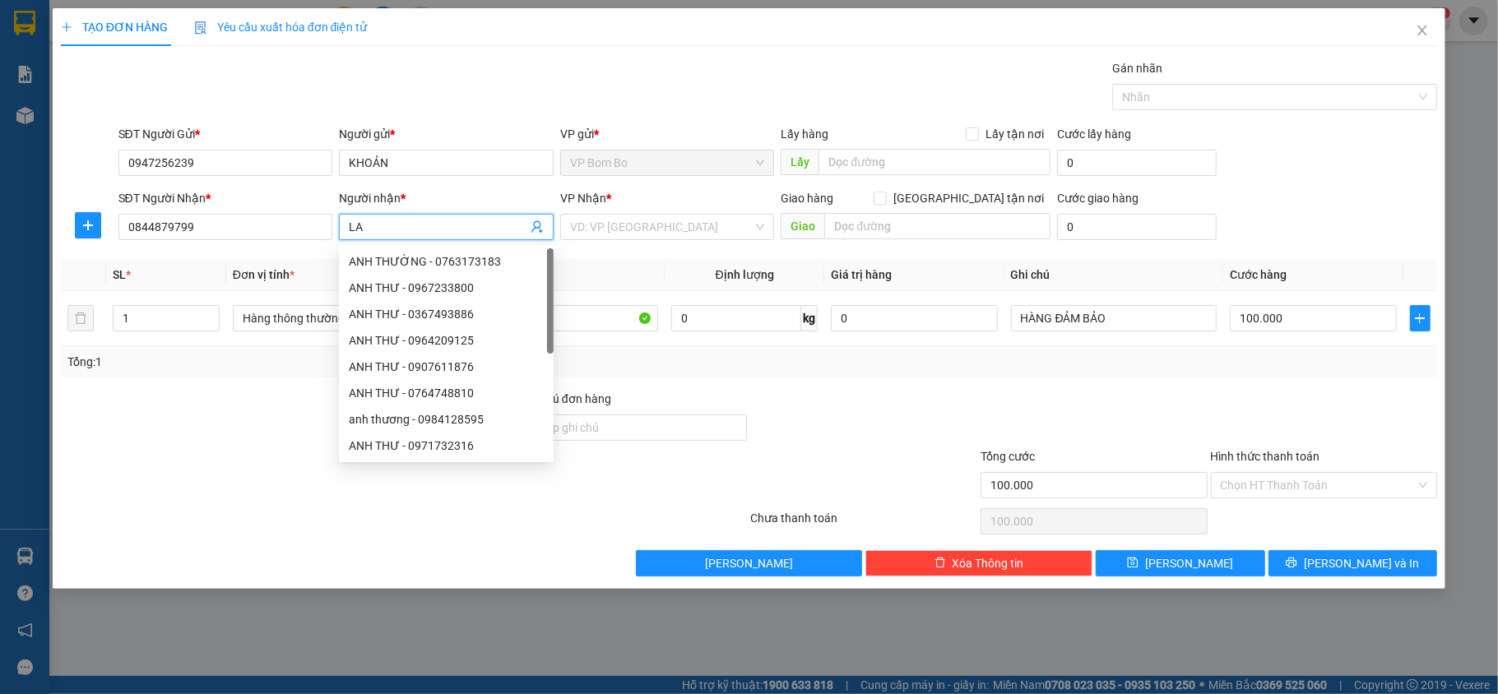
type input "L"
type input "A TRỌNG"
click at [245, 398] on div at bounding box center [289, 419] width 460 height 58
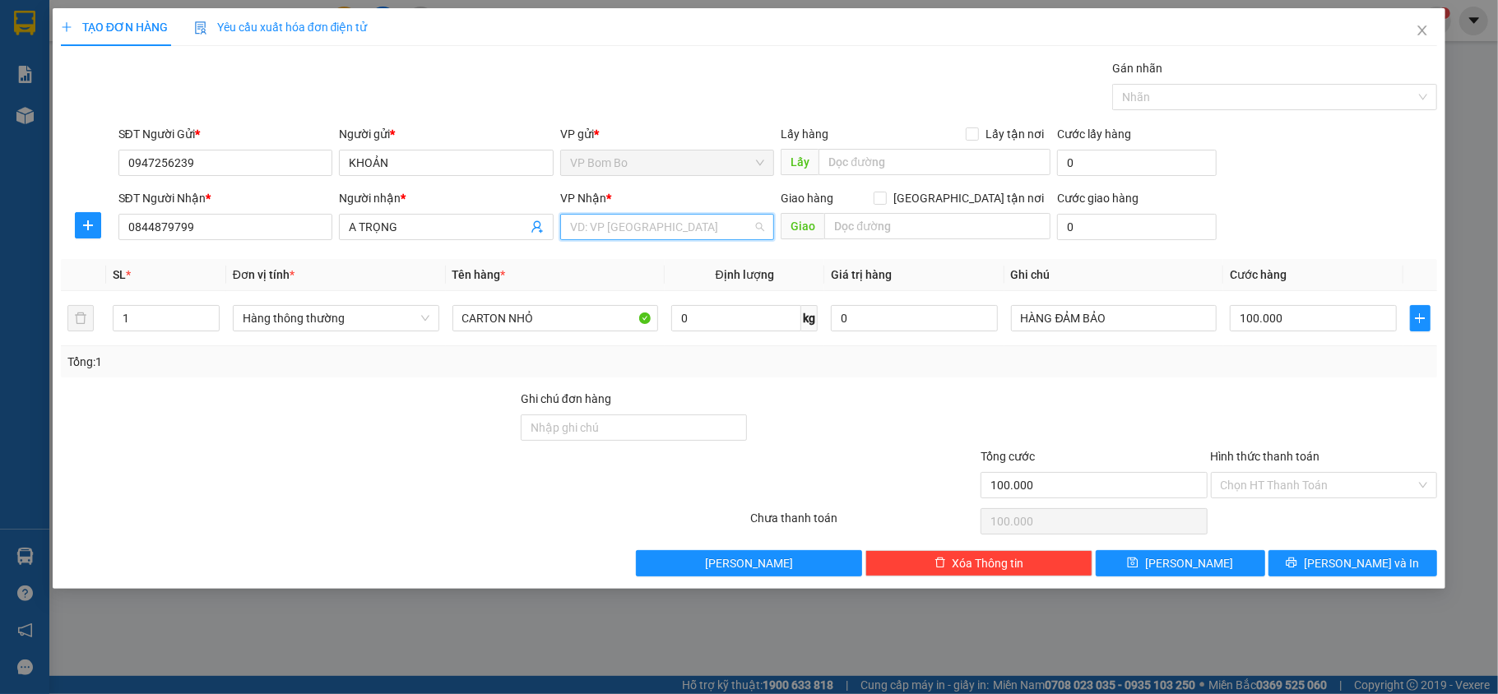
click at [752, 225] on input "search" at bounding box center [661, 227] width 183 height 25
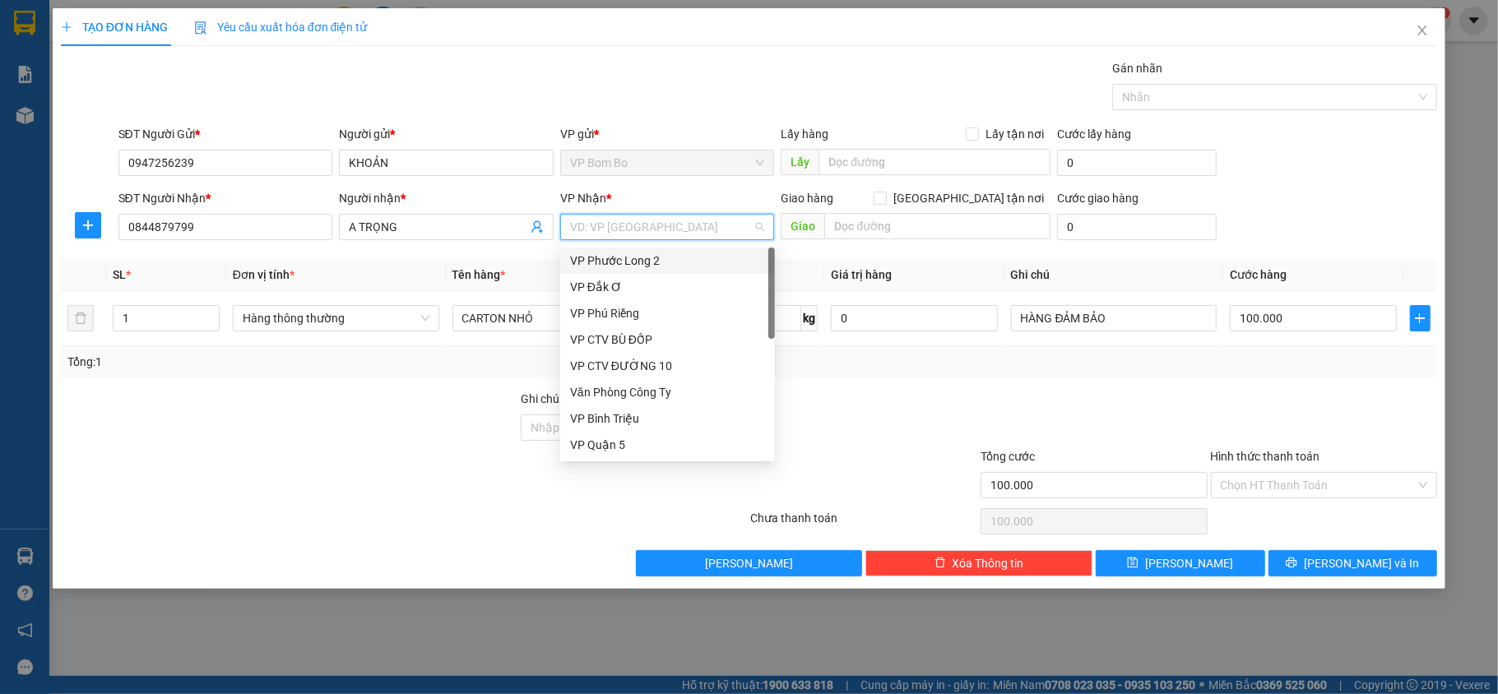
type input "B"
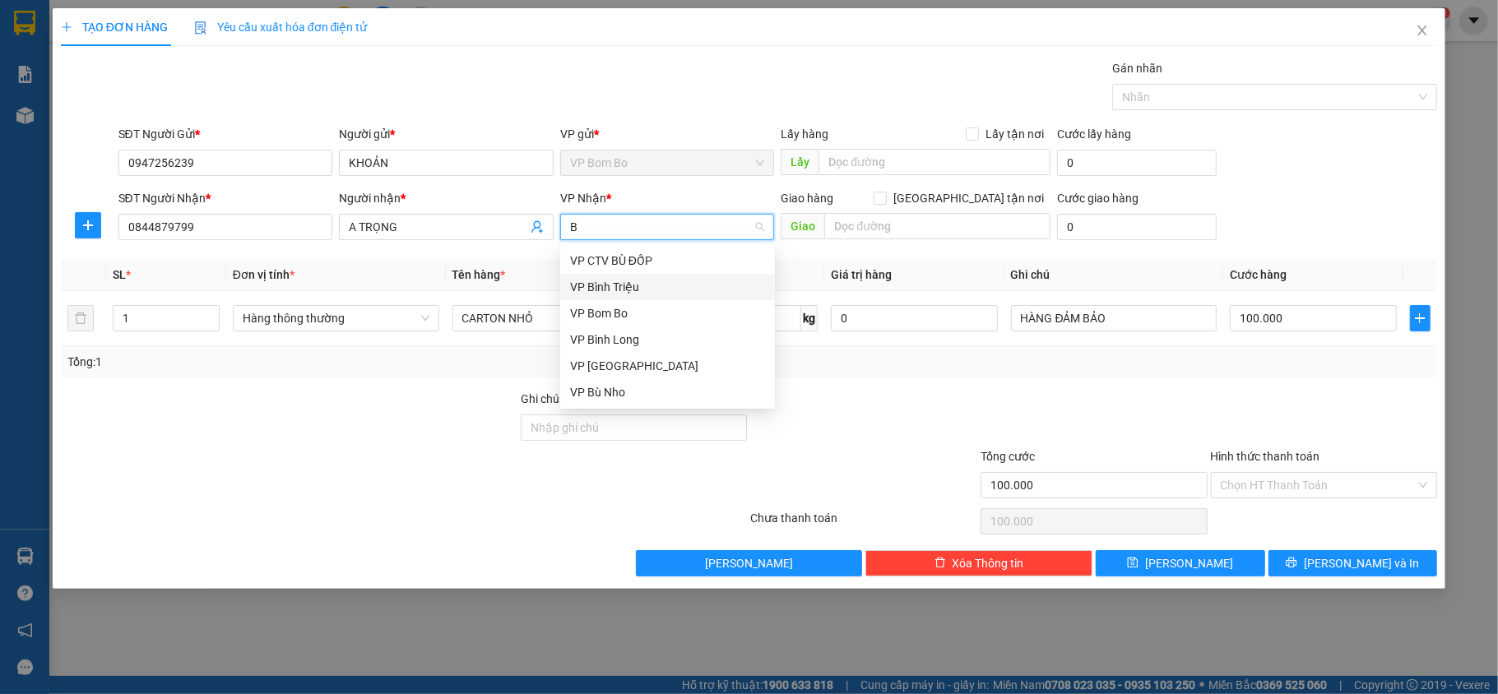
click at [656, 284] on div "VP Bình Triệu" at bounding box center [667, 287] width 195 height 18
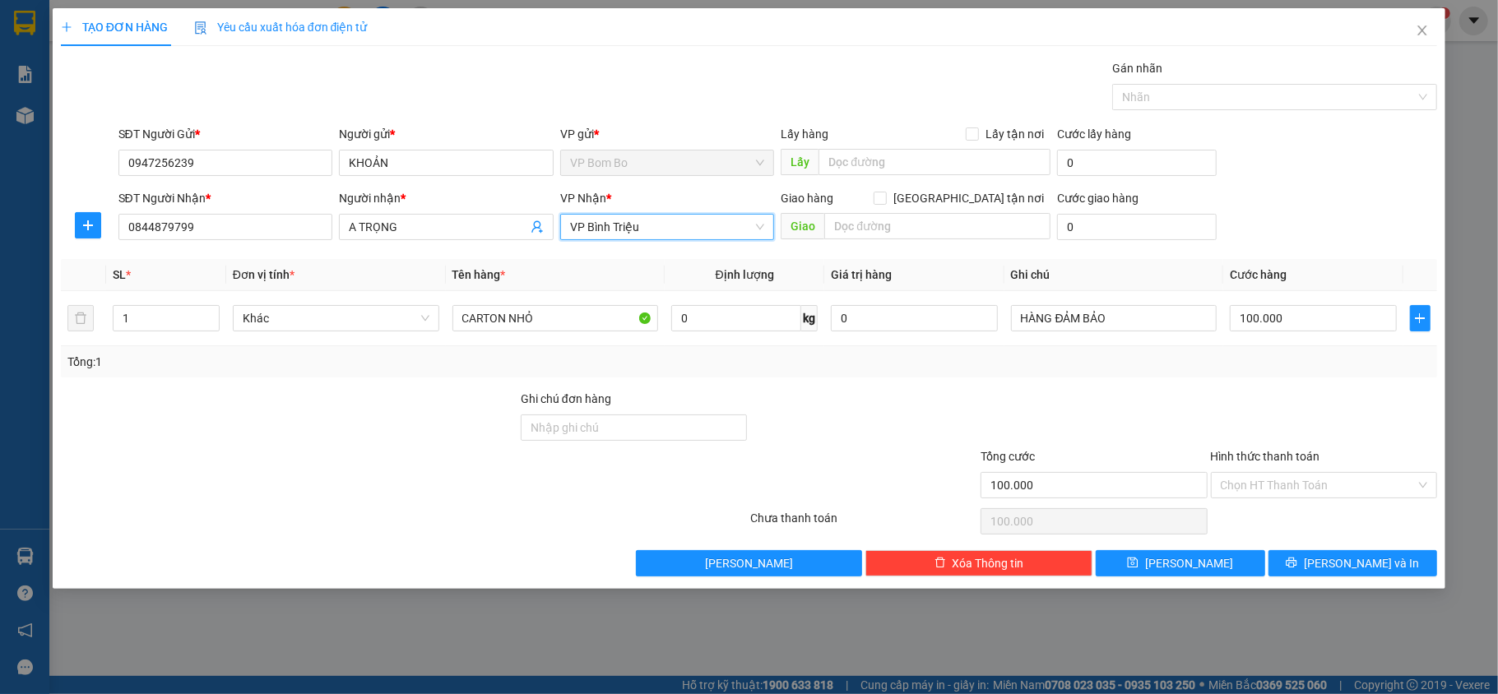
click at [435, 388] on div "Transit Pickup Surcharge Ids Transit Deliver Surcharge Ids Transit Deliver Surc…" at bounding box center [749, 317] width 1377 height 517
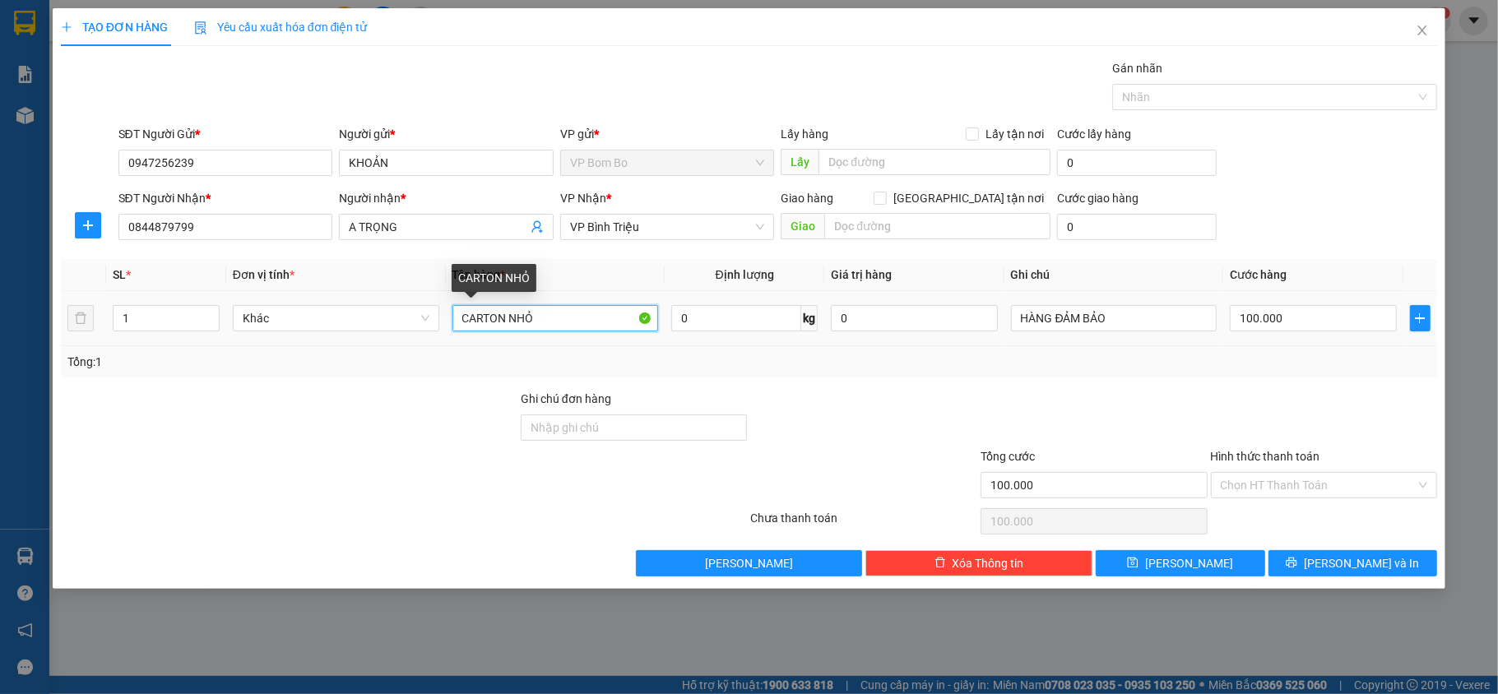
click at [587, 318] on input "CARTON NHỎ" at bounding box center [555, 318] width 206 height 26
type input "C"
type input "CRT BỌC [PERSON_NAME]"
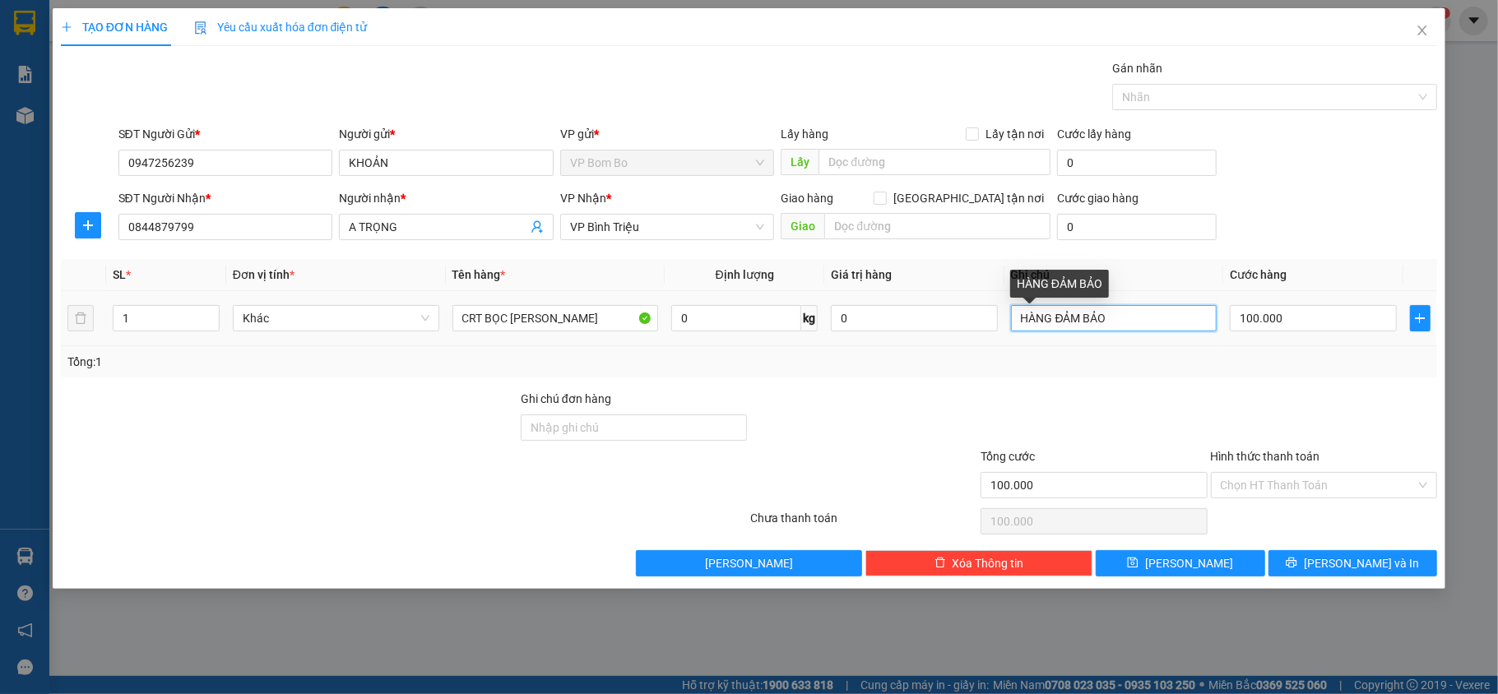
click at [1112, 322] on input "HÀNG ĐẢM BẢO" at bounding box center [1114, 318] width 206 height 26
type input "H"
type input "D"
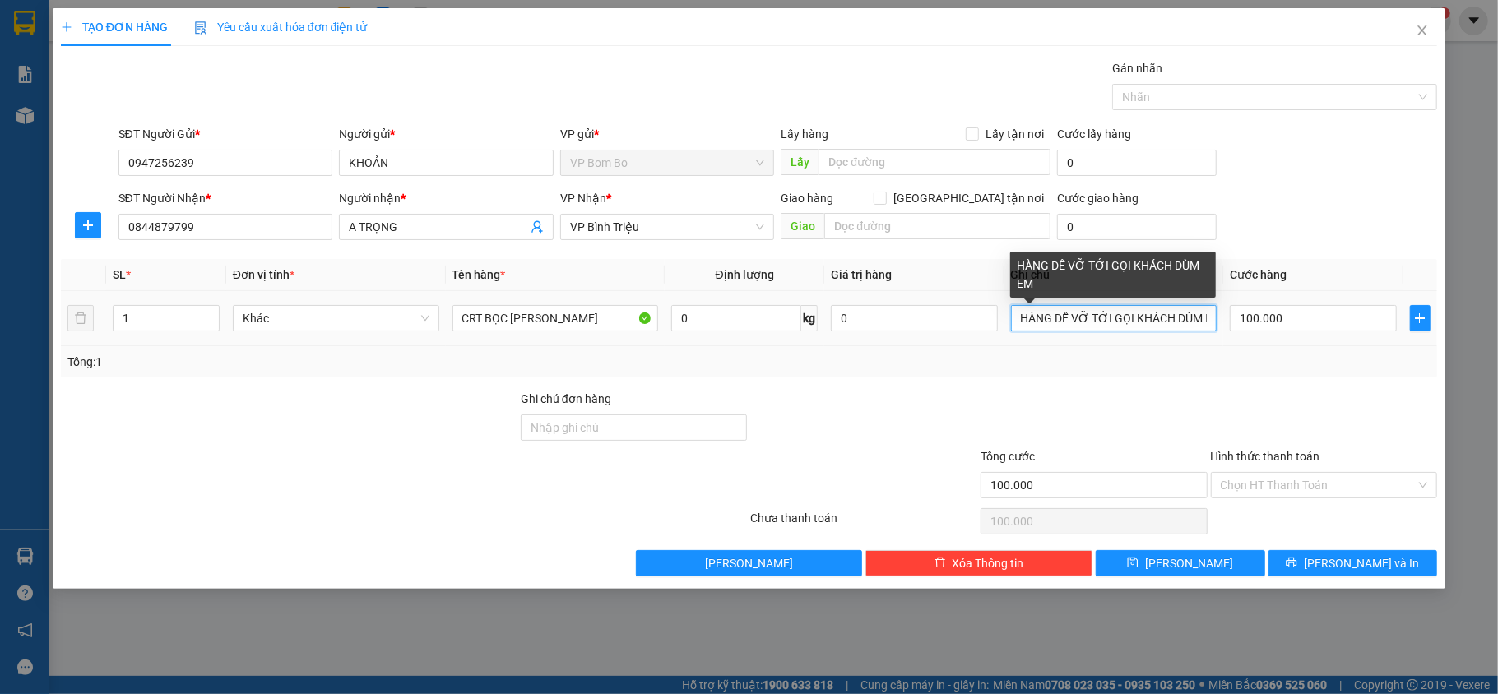
scroll to position [0, 15]
type input "HÀNG DỄ VỠ TỚI GỌI KHÁCH DÙM EM"
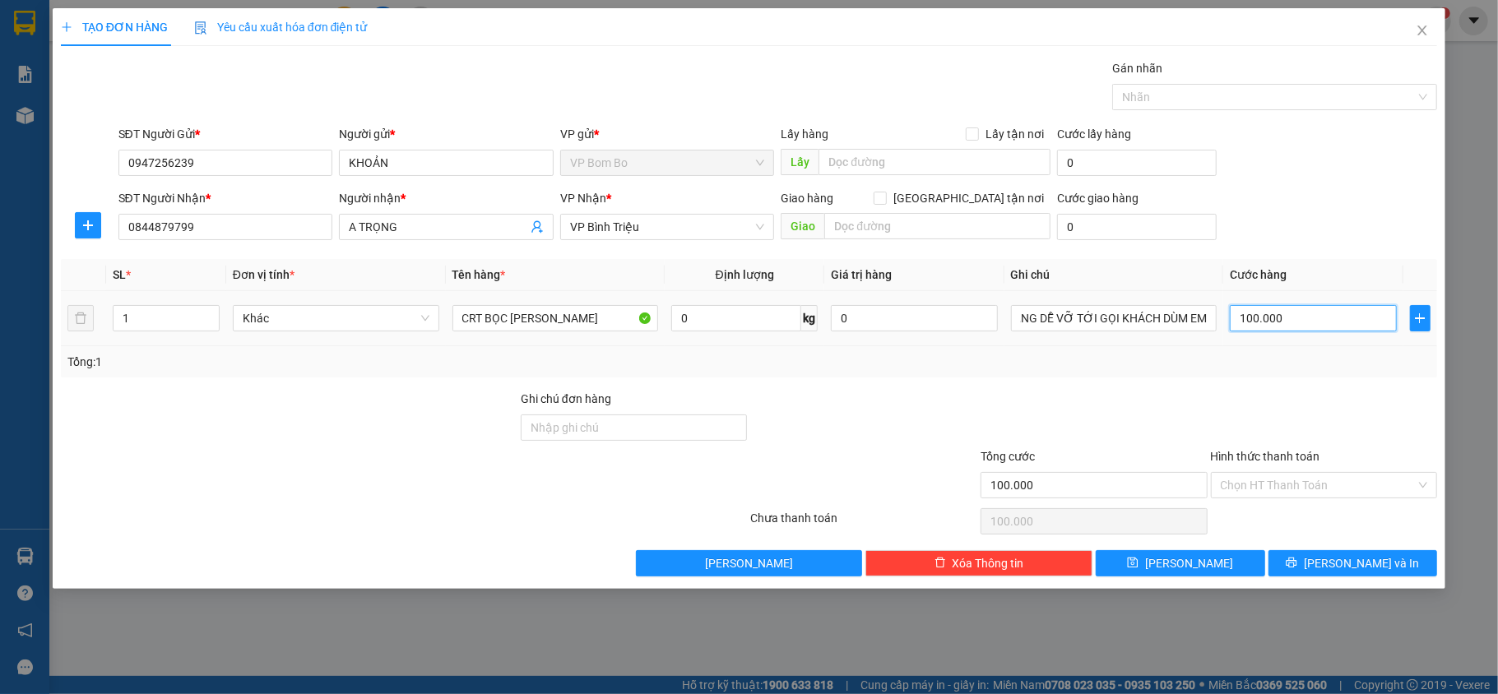
click at [1272, 320] on input "100.000" at bounding box center [1313, 318] width 166 height 26
type input "3"
type input "00.003"
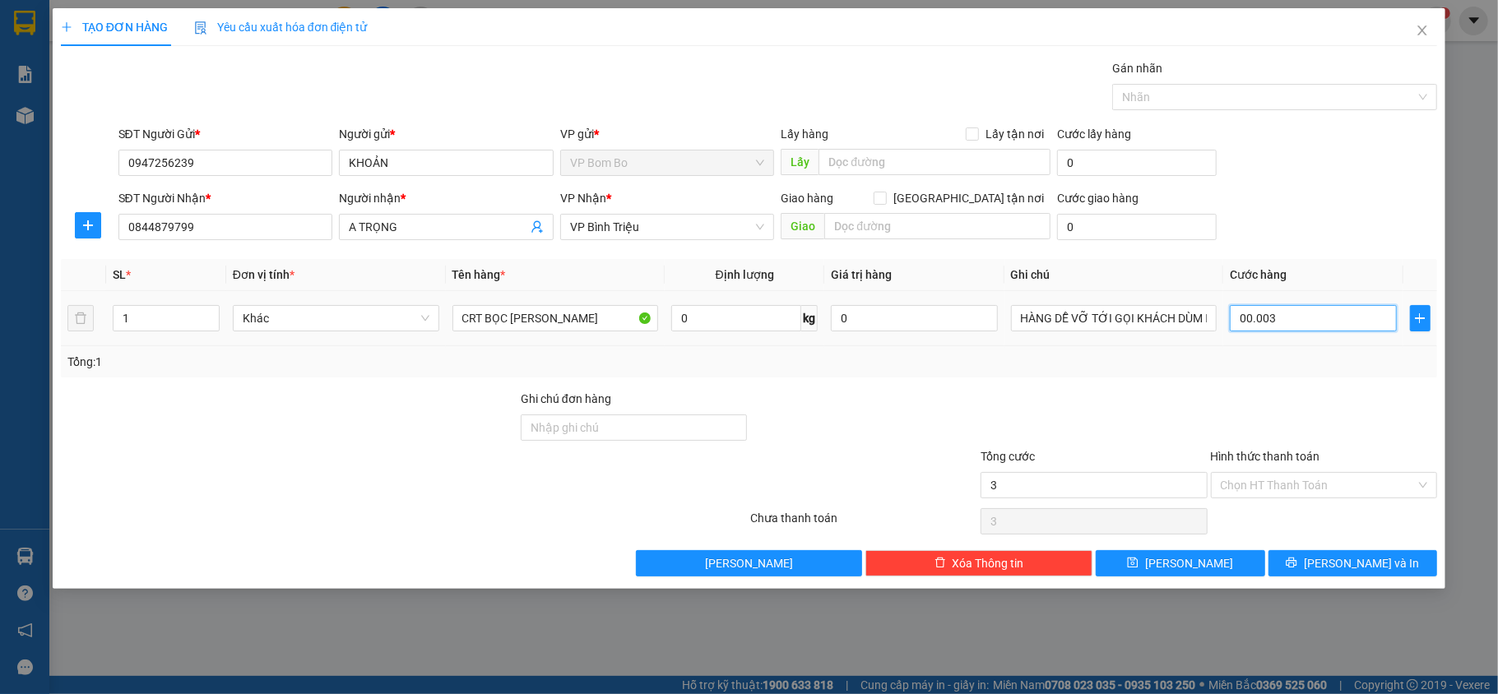
type input "30"
type input "00.000.030"
type input "30.000"
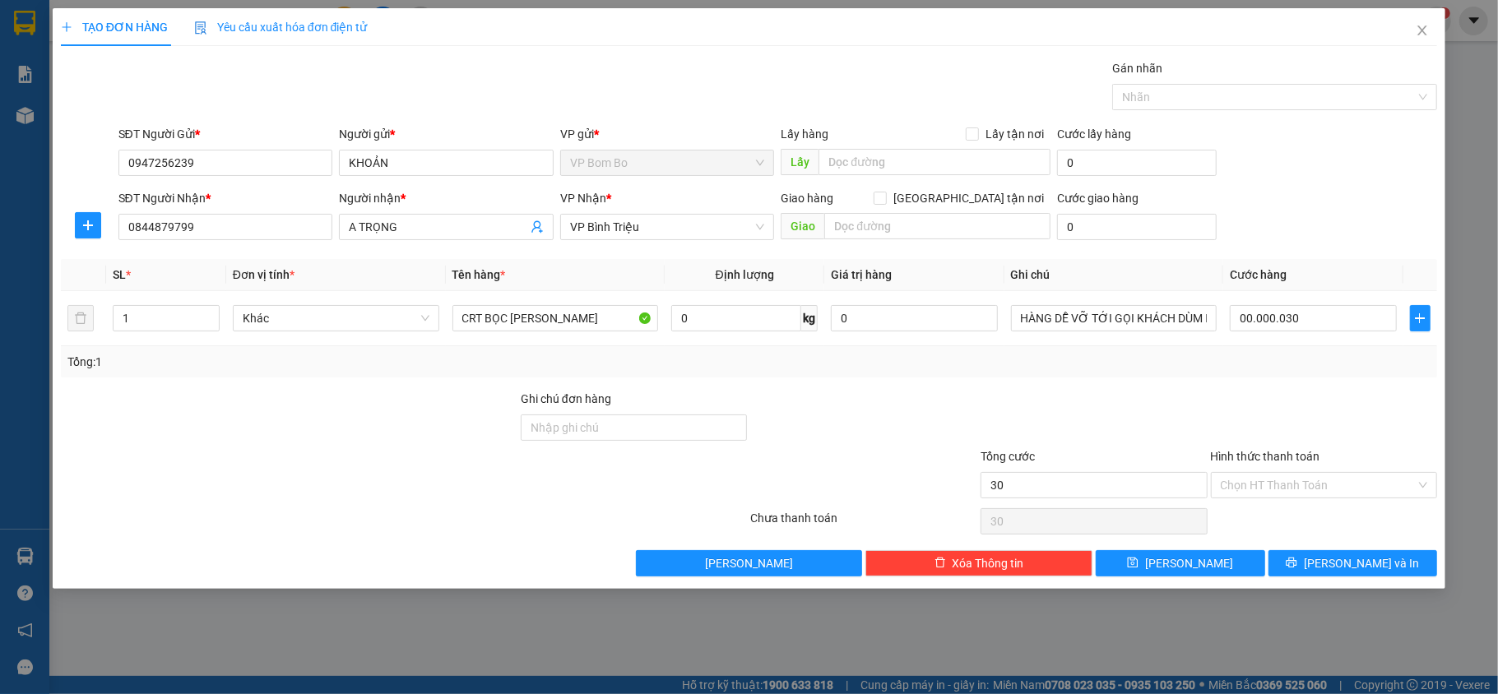
type input "30.000"
click at [1129, 396] on div at bounding box center [1094, 419] width 230 height 58
click at [1313, 498] on input "Hình thức thanh toán" at bounding box center [1319, 485] width 196 height 25
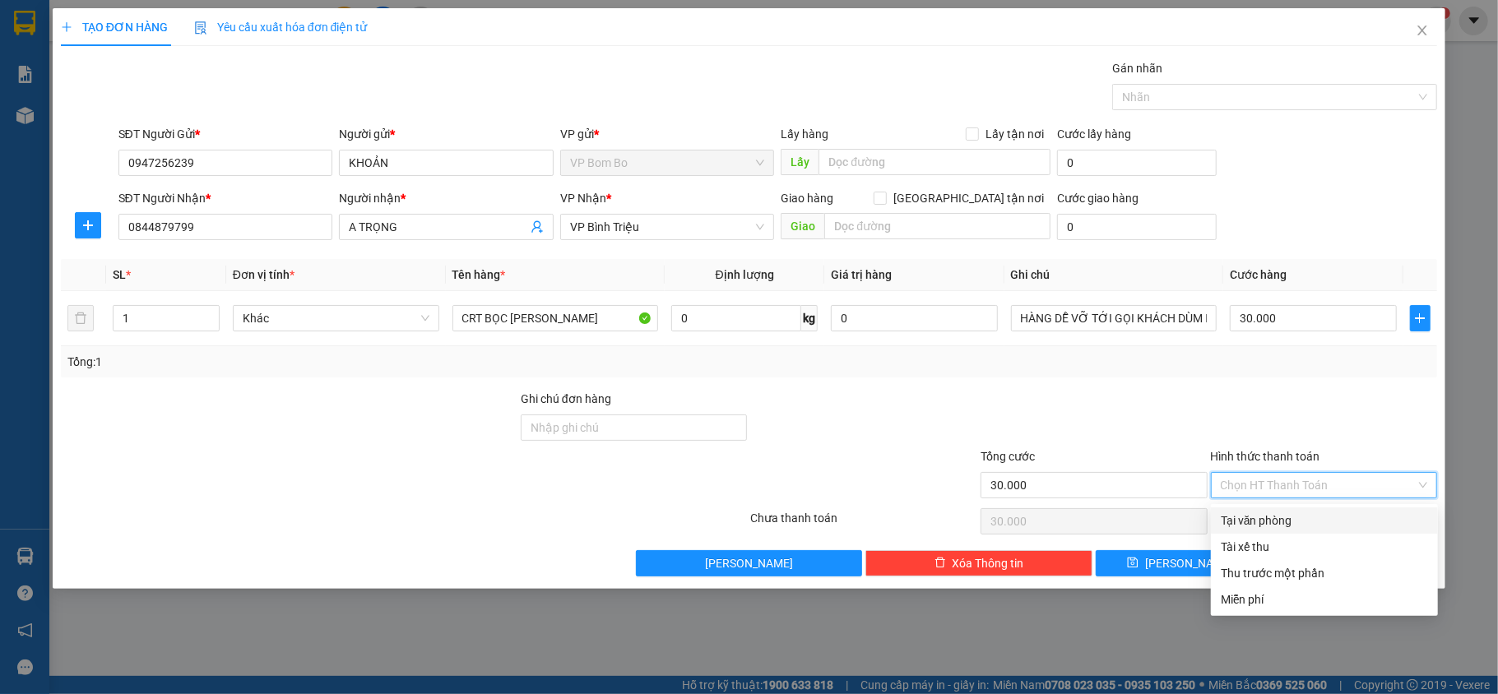
click at [1313, 515] on div "Tại văn phòng" at bounding box center [1324, 521] width 207 height 18
type input "0"
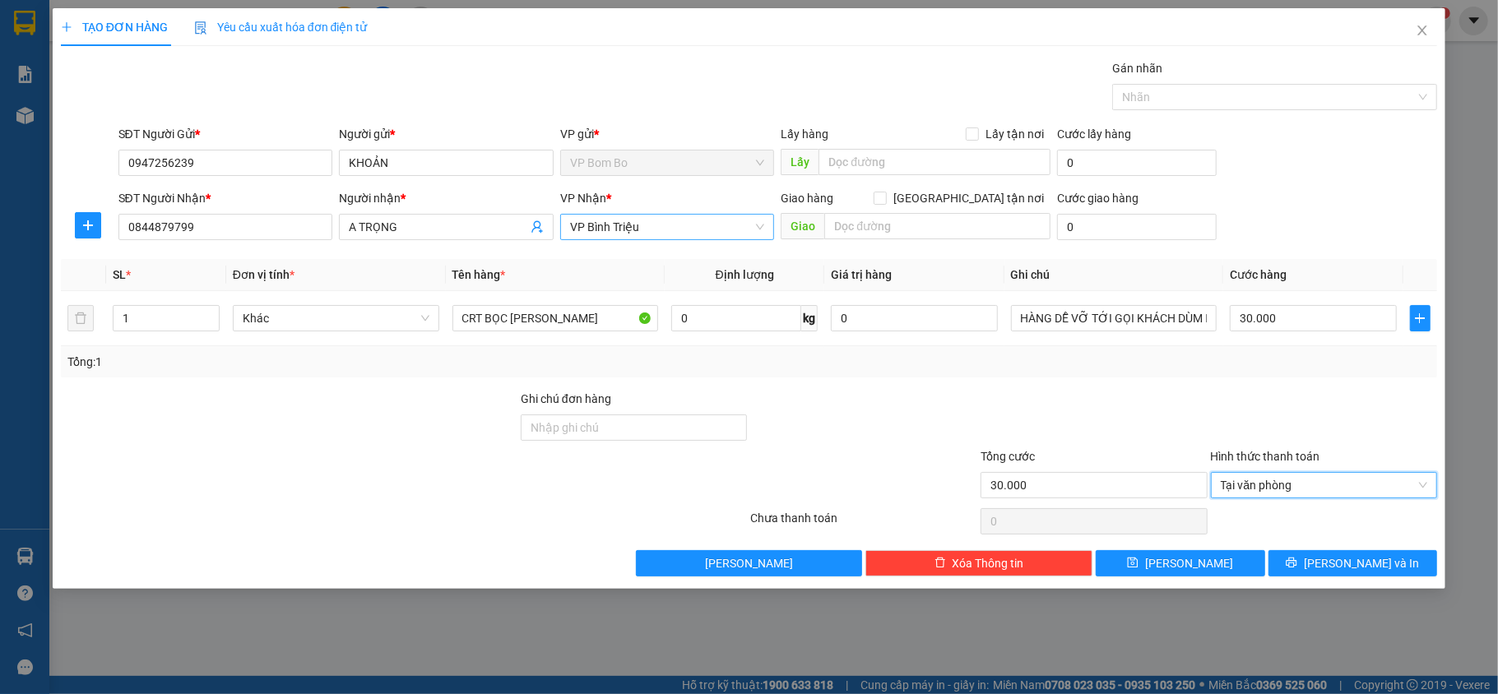
click at [725, 230] on span "VP Bình Triệu" at bounding box center [667, 227] width 195 height 25
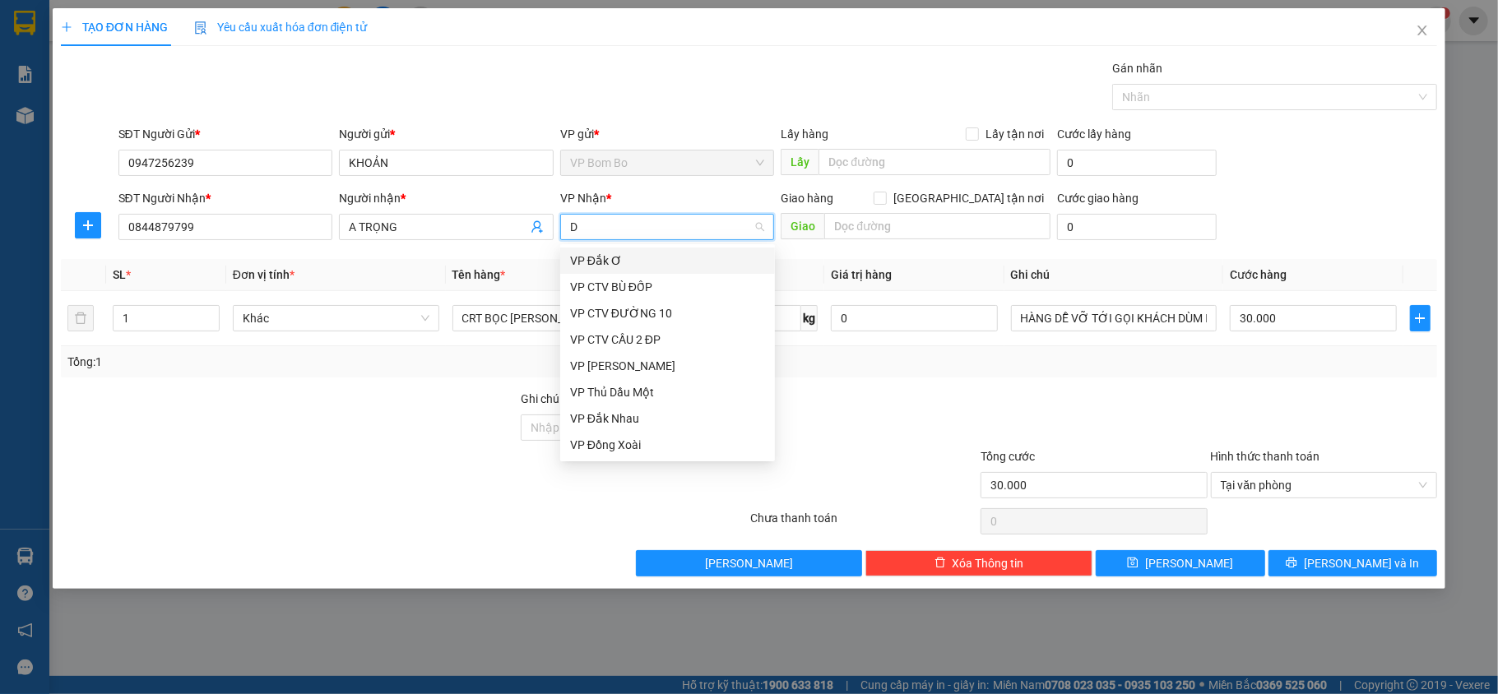
type input "Đ"
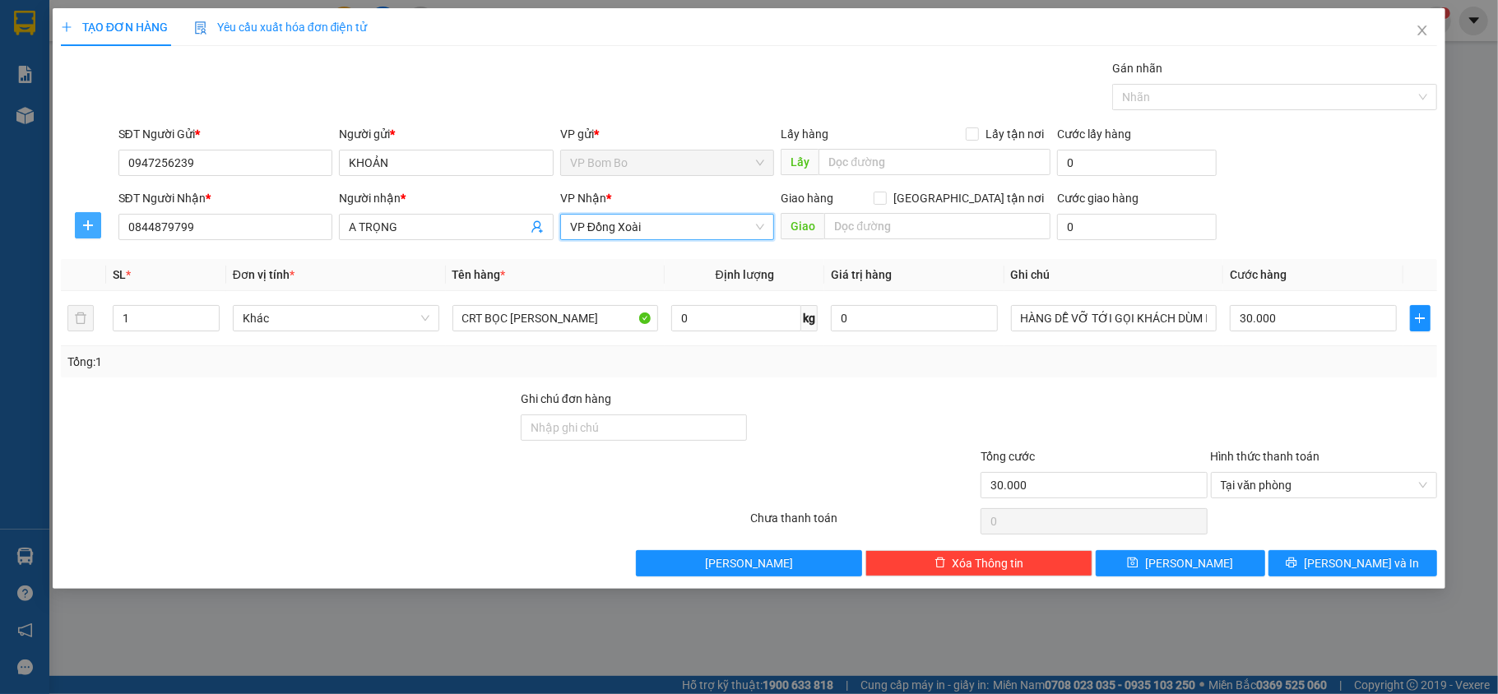
click at [94, 225] on icon "plus" at bounding box center [87, 225] width 13 height 13
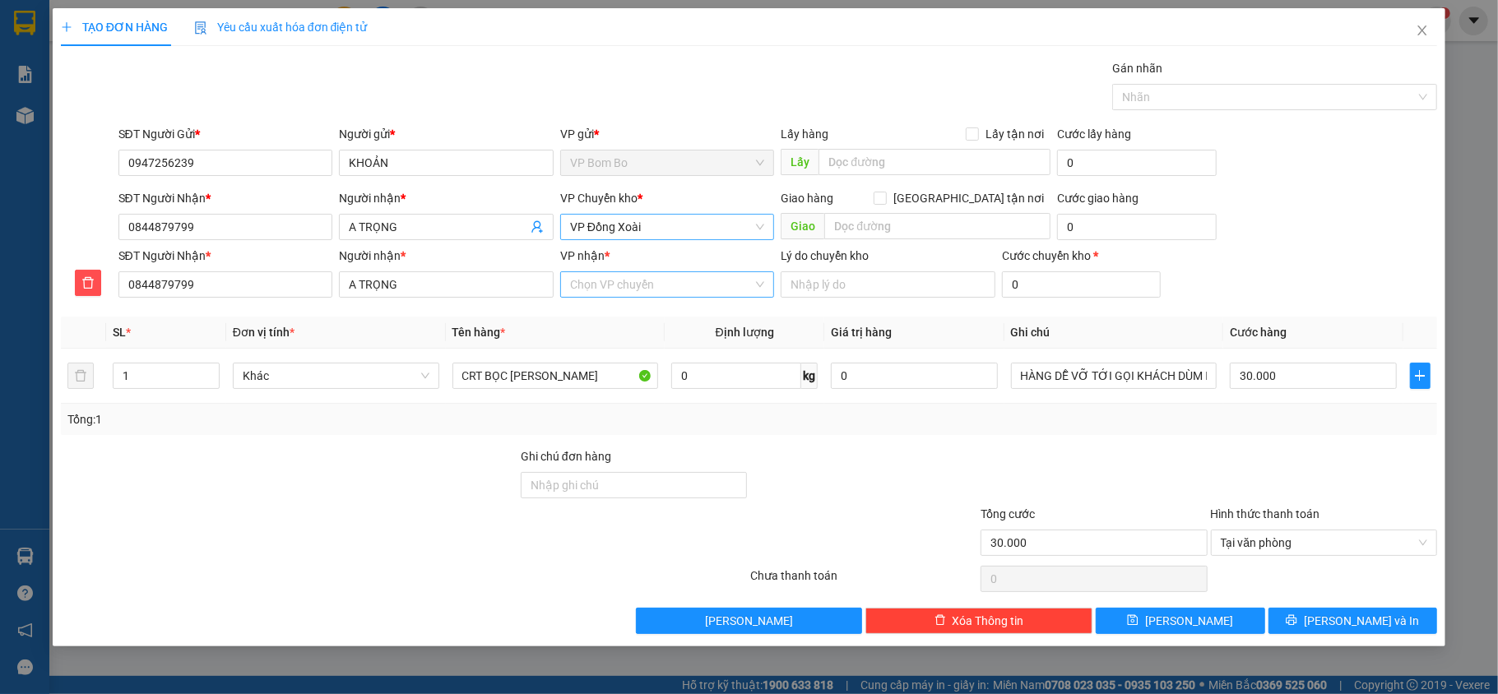
click at [658, 290] on input "VP nhận *" at bounding box center [661, 284] width 183 height 25
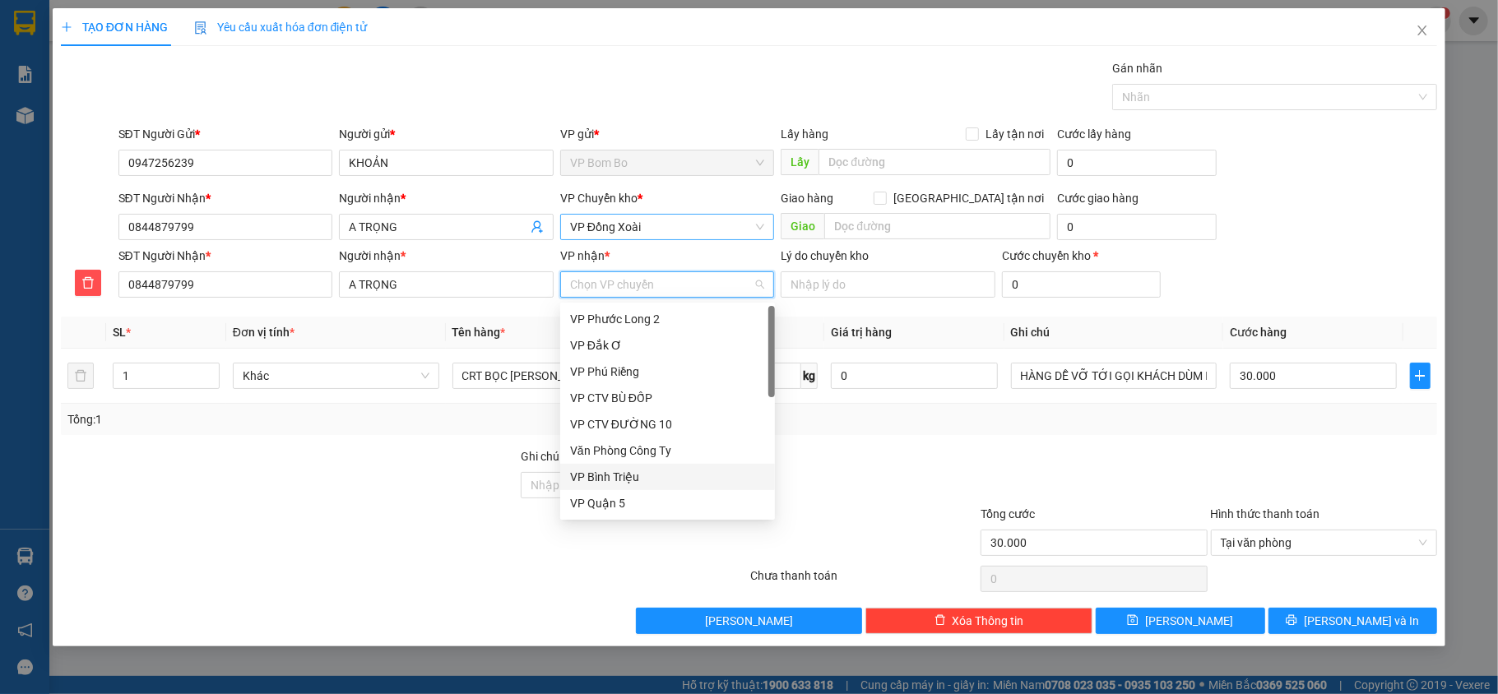
click at [630, 472] on div "VP Bình Triệu" at bounding box center [667, 477] width 195 height 18
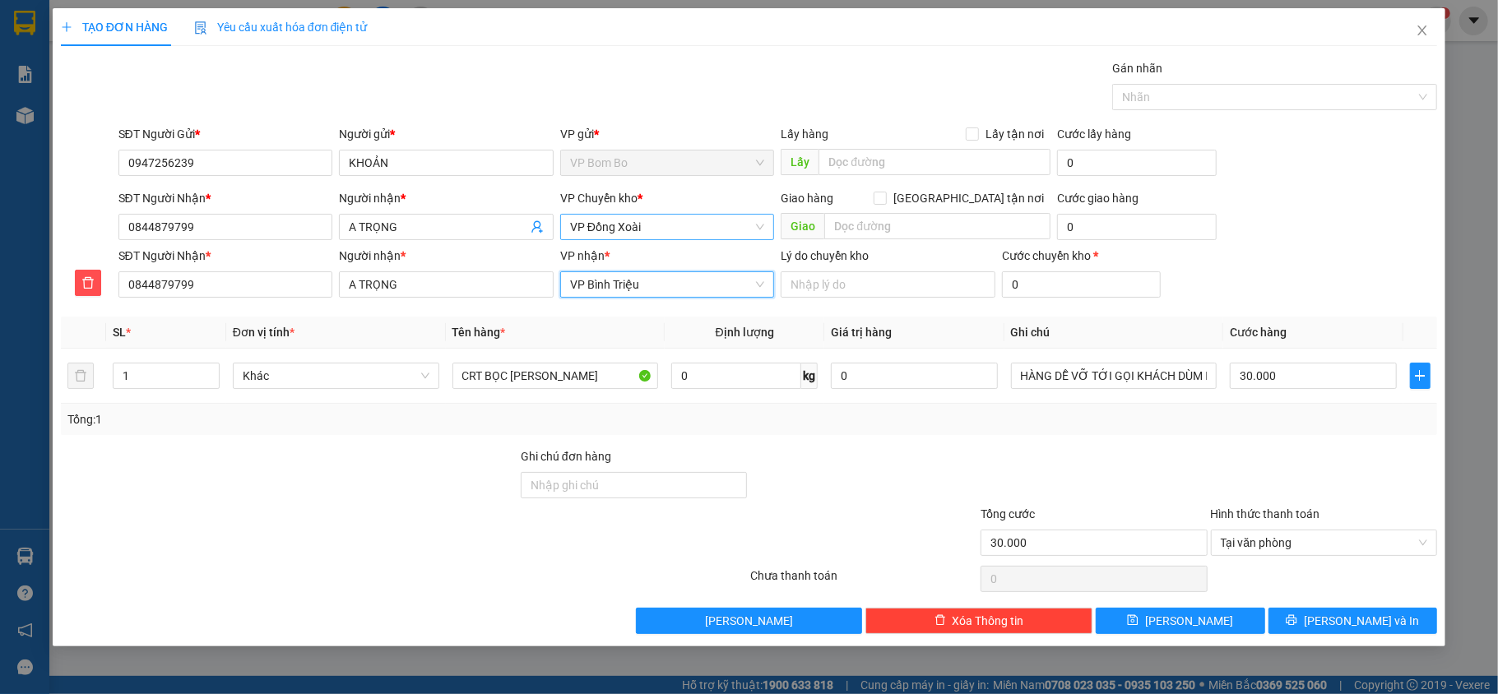
click at [874, 445] on div "Transit Pickup Surcharge Ids Transit Deliver Surcharge Ids Transit Deliver Surc…" at bounding box center [749, 346] width 1377 height 575
click at [1351, 623] on span "[PERSON_NAME] và In" at bounding box center [1361, 621] width 115 height 18
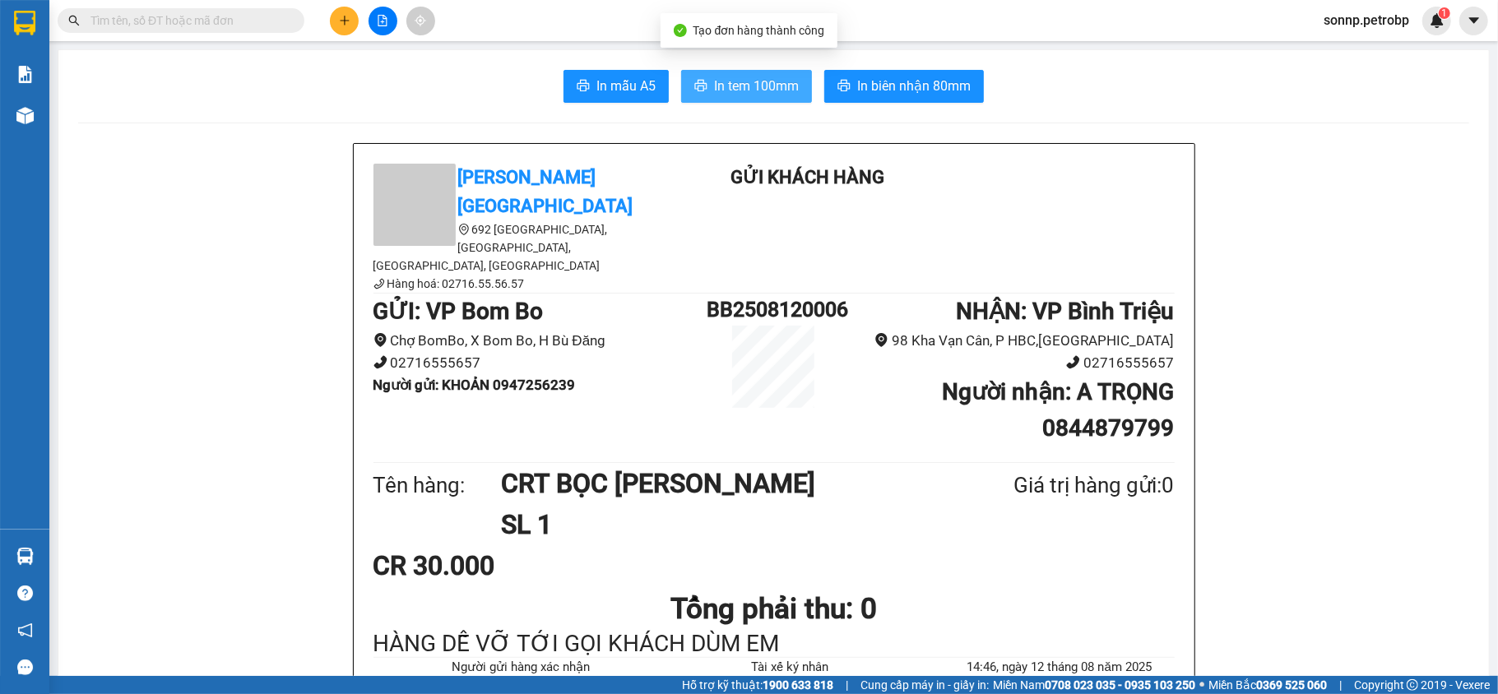
click at [741, 86] on span "In tem 100mm" at bounding box center [756, 86] width 85 height 21
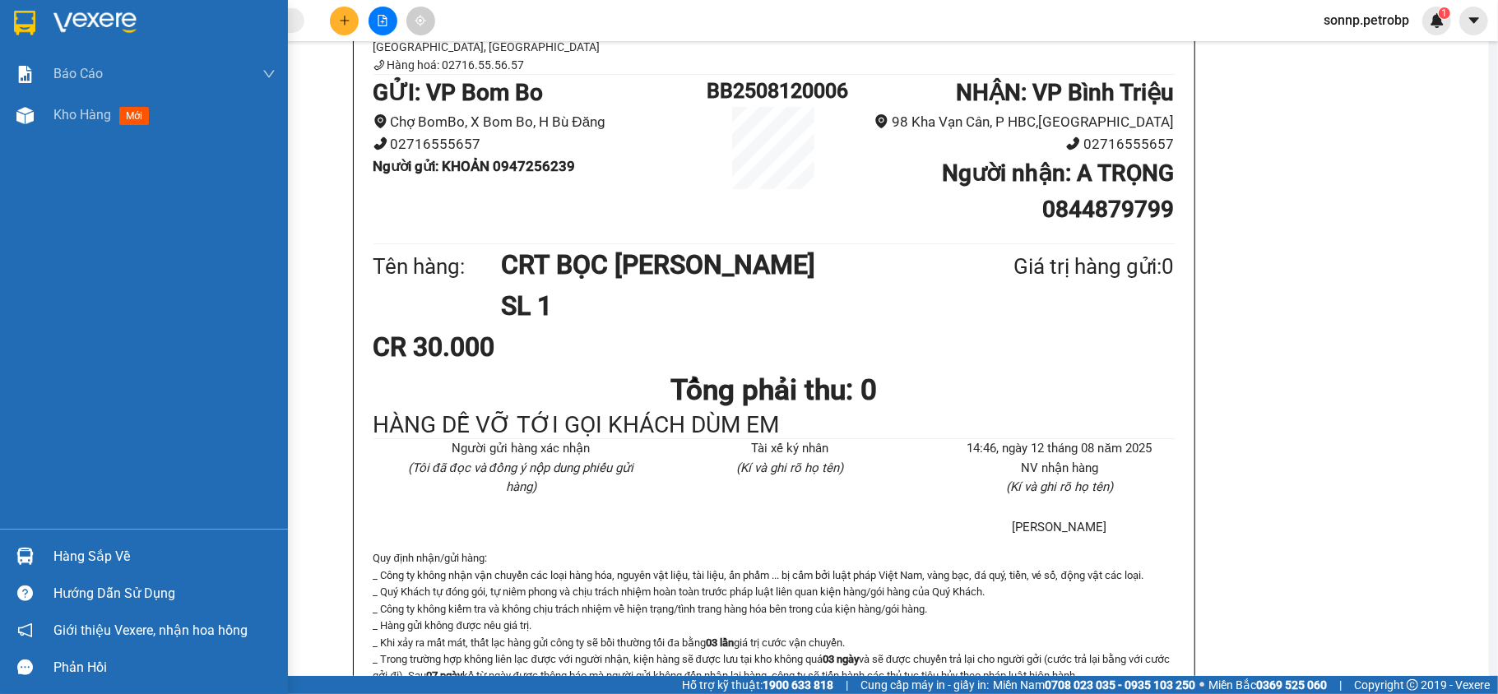
click at [44, 550] on div "Hàng sắp về" at bounding box center [144, 556] width 288 height 37
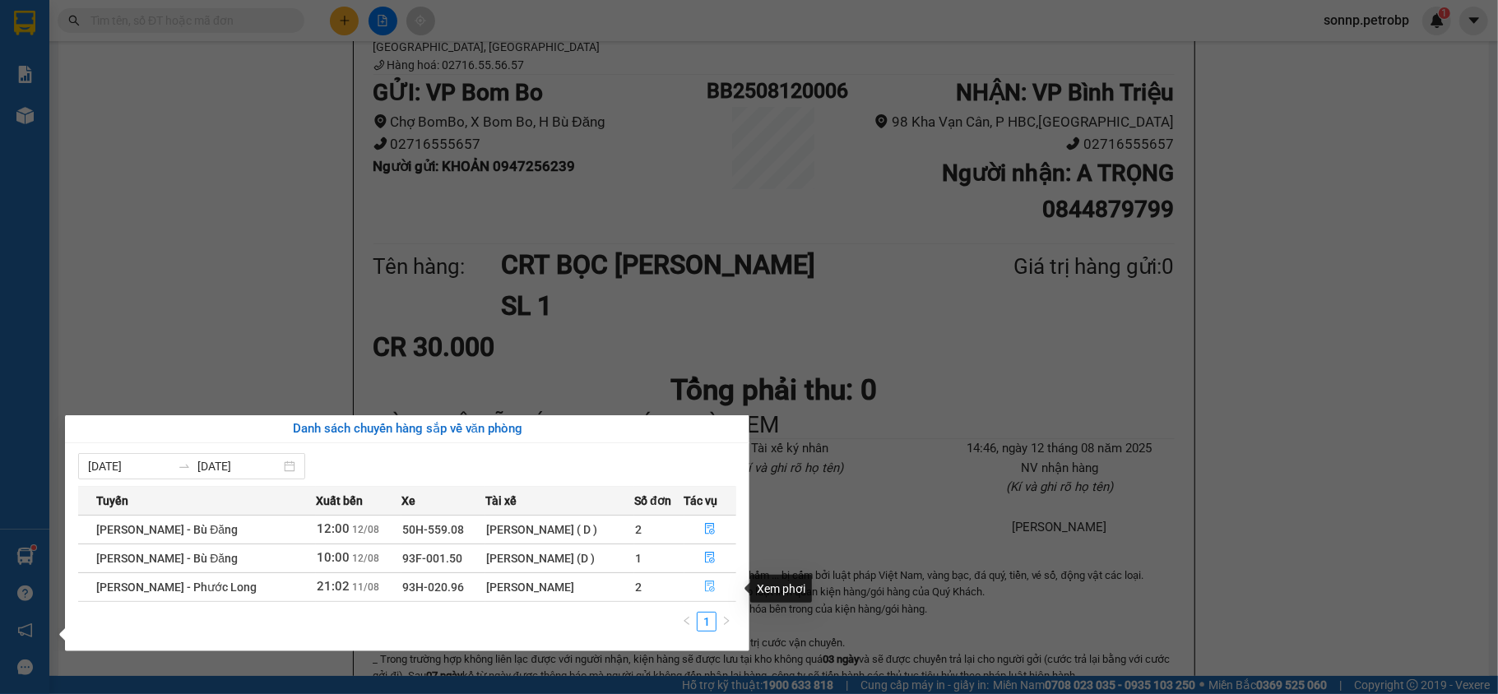
click at [707, 587] on icon "file-done" at bounding box center [710, 587] width 12 height 12
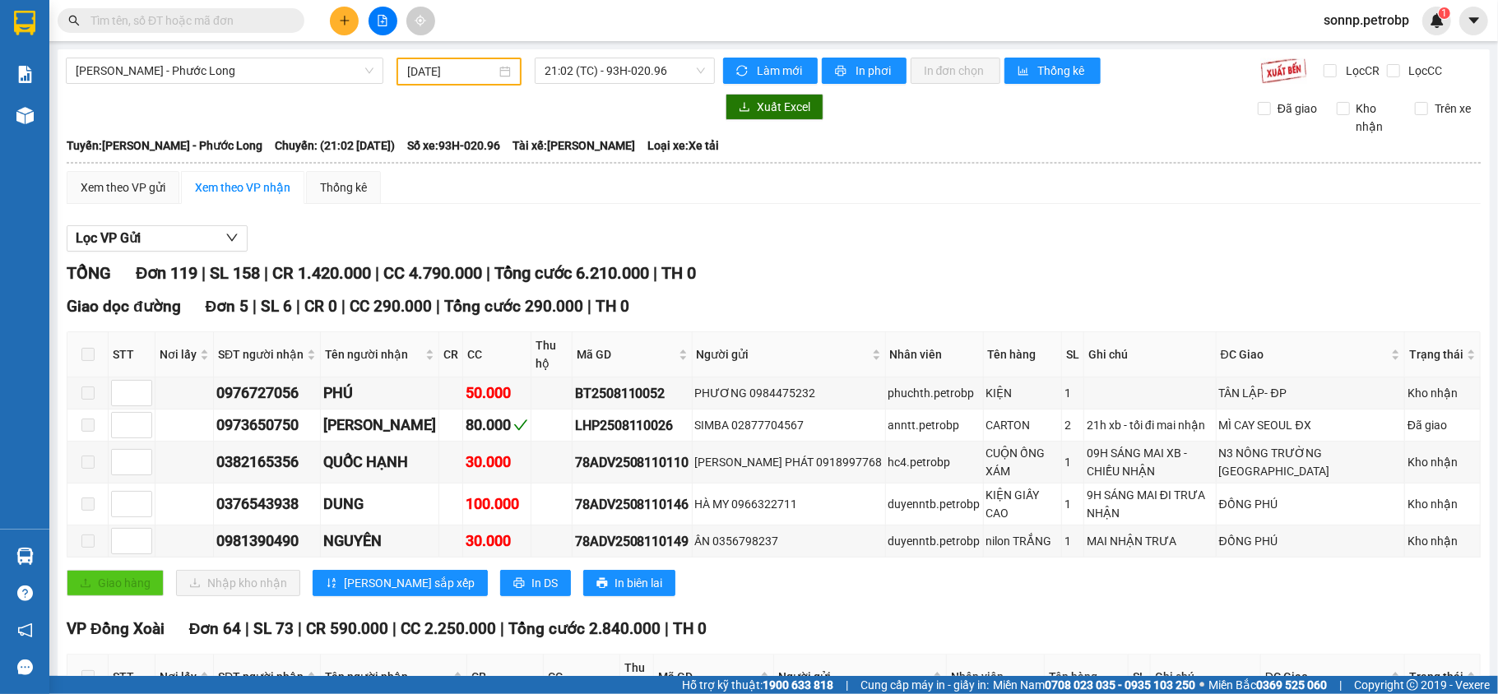
type input "[DATE]"
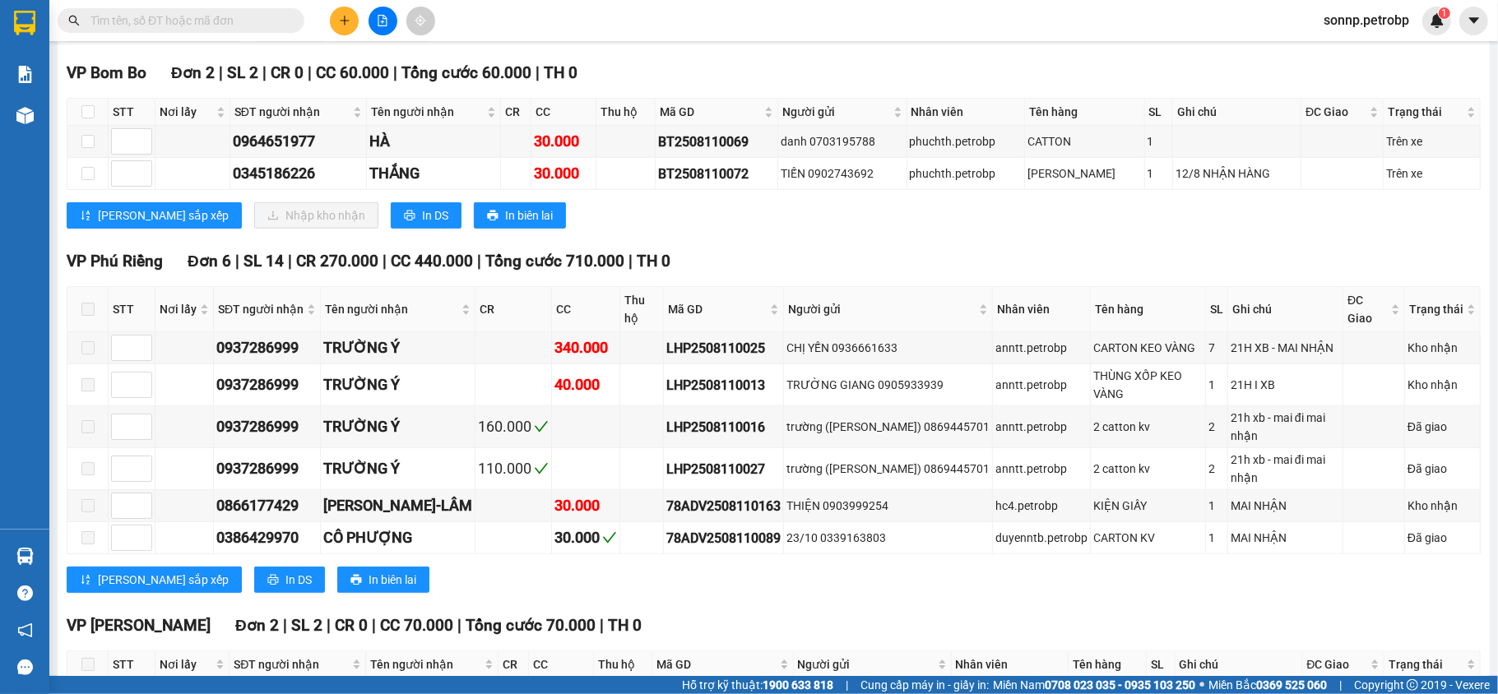
scroll to position [5045, 0]
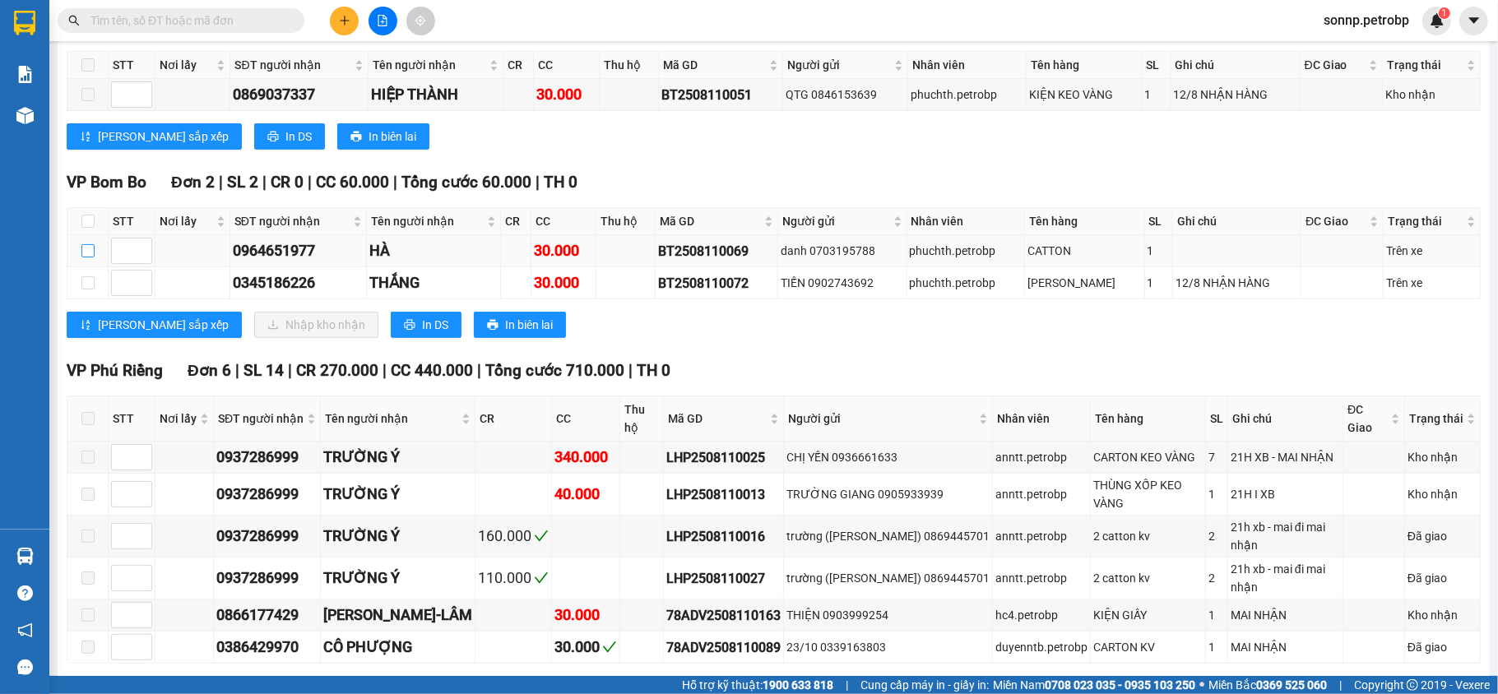
click at [93, 242] on label at bounding box center [87, 251] width 13 height 18
click at [93, 244] on input "checkbox" at bounding box center [87, 250] width 13 height 13
checkbox input "true"
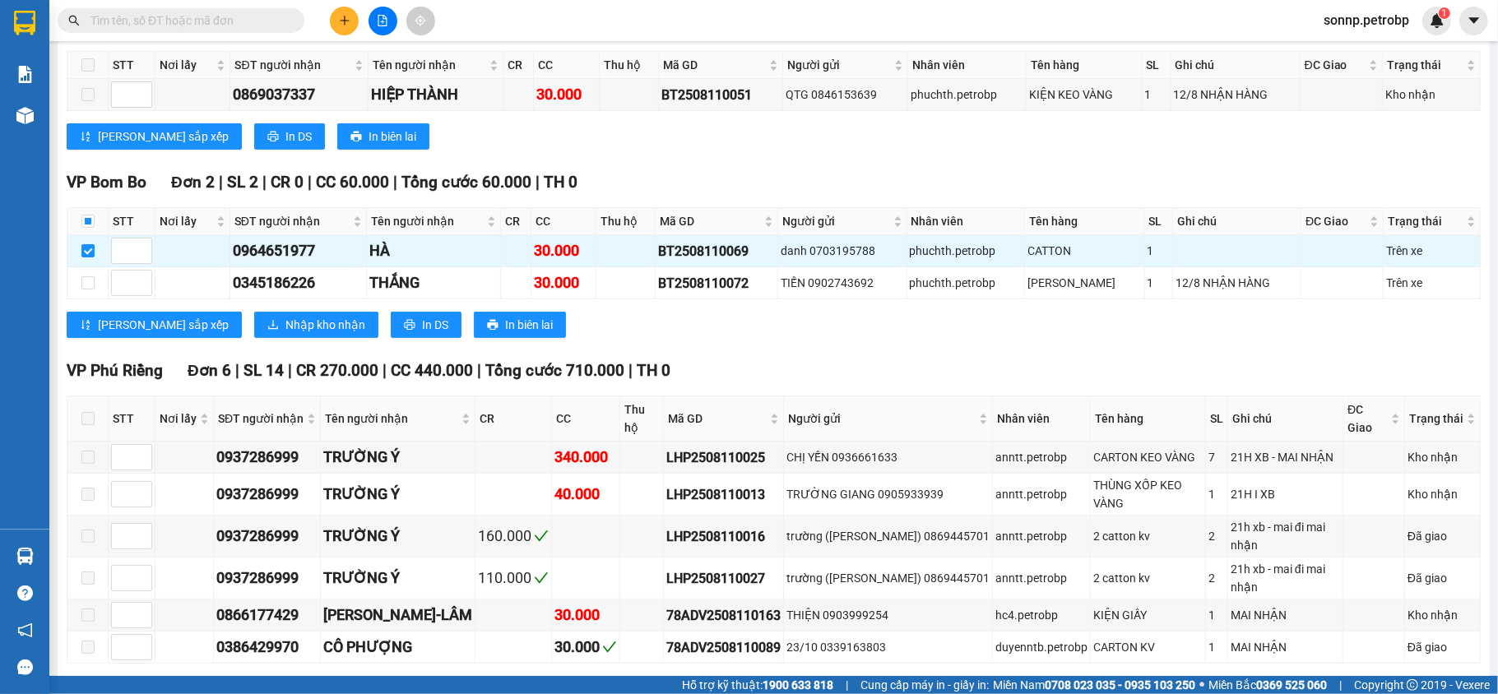
click at [258, 234] on div "VP [GEOGRAPHIC_DATA] 2 | SL 2 | CR 0 | CC 60.000 | Tổng cước 60.000 | TH 0 STT …" at bounding box center [774, 260] width 1414 height 180
click at [285, 316] on span "Nhập kho nhận" at bounding box center [325, 325] width 80 height 18
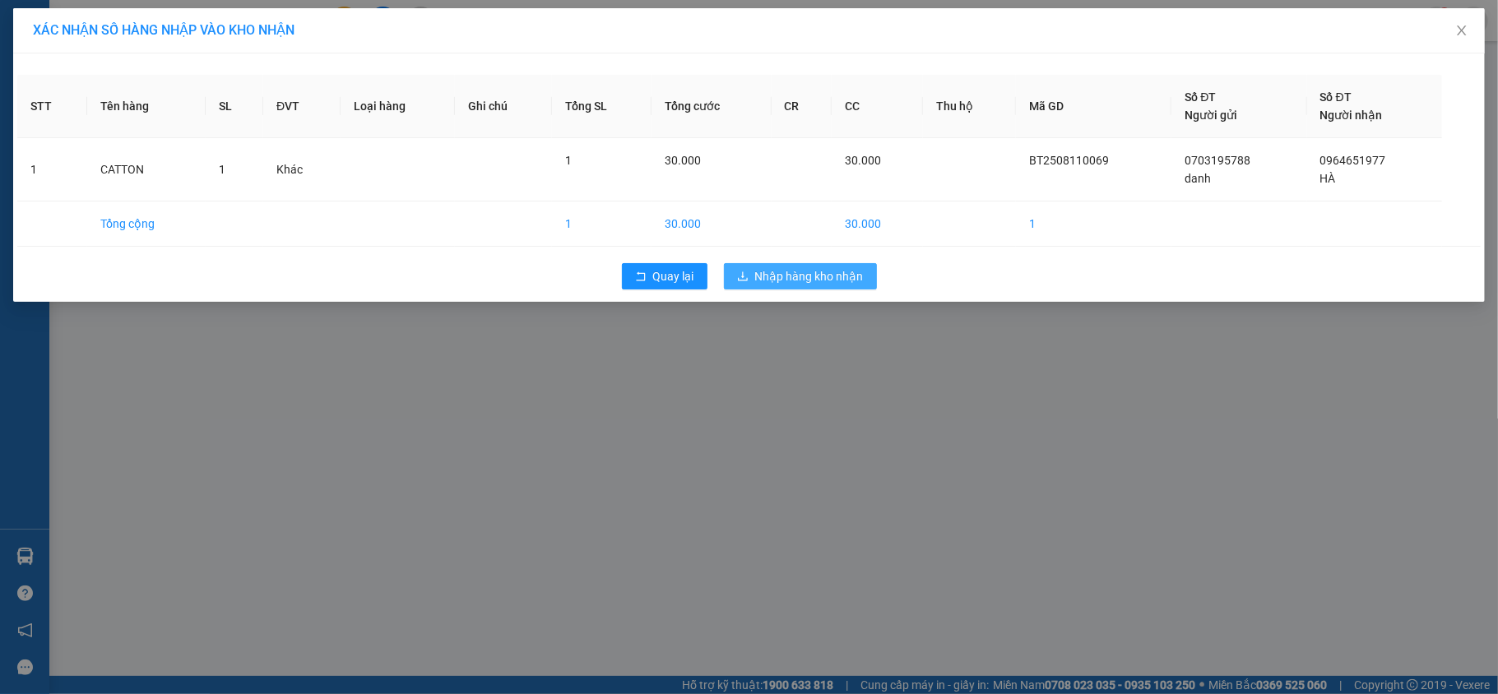
click at [762, 281] on span "Nhập hàng kho nhận" at bounding box center [809, 276] width 109 height 18
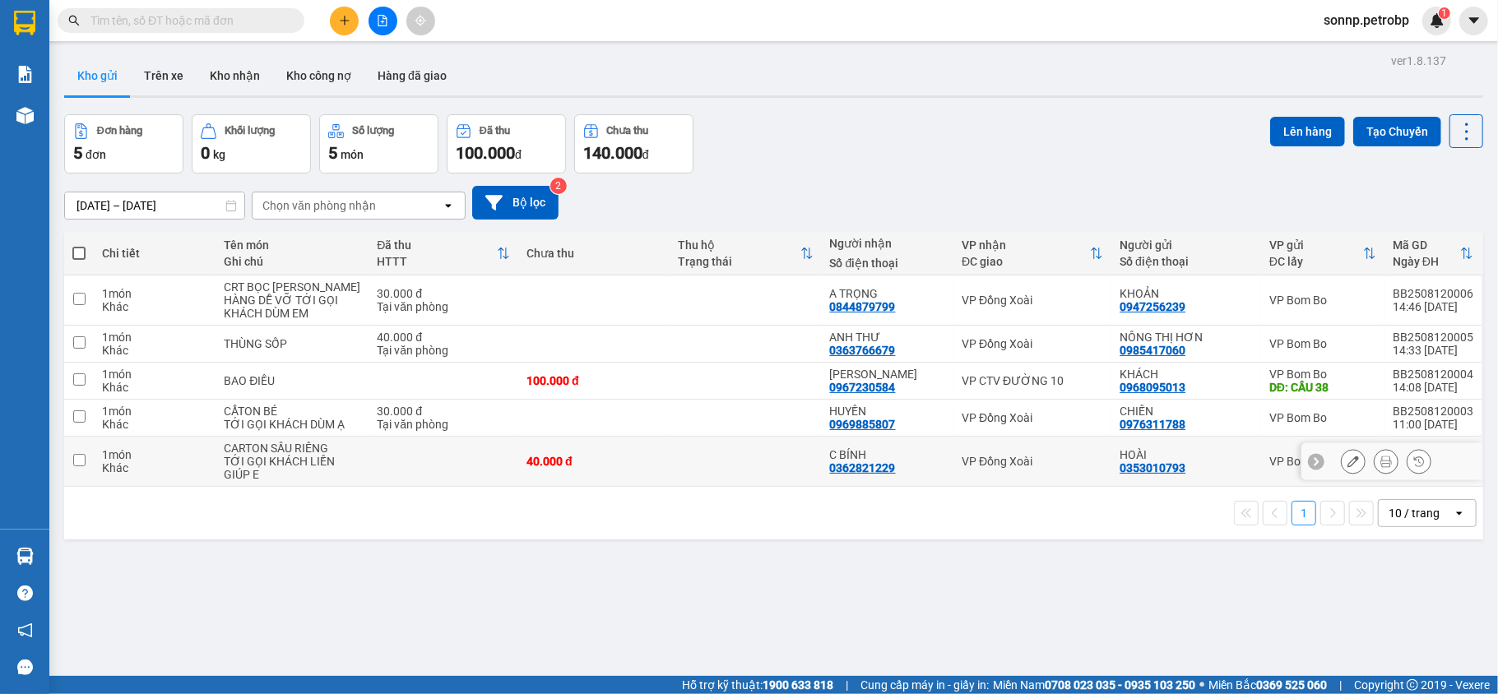
click at [79, 461] on input "checkbox" at bounding box center [79, 460] width 12 height 12
checkbox input "true"
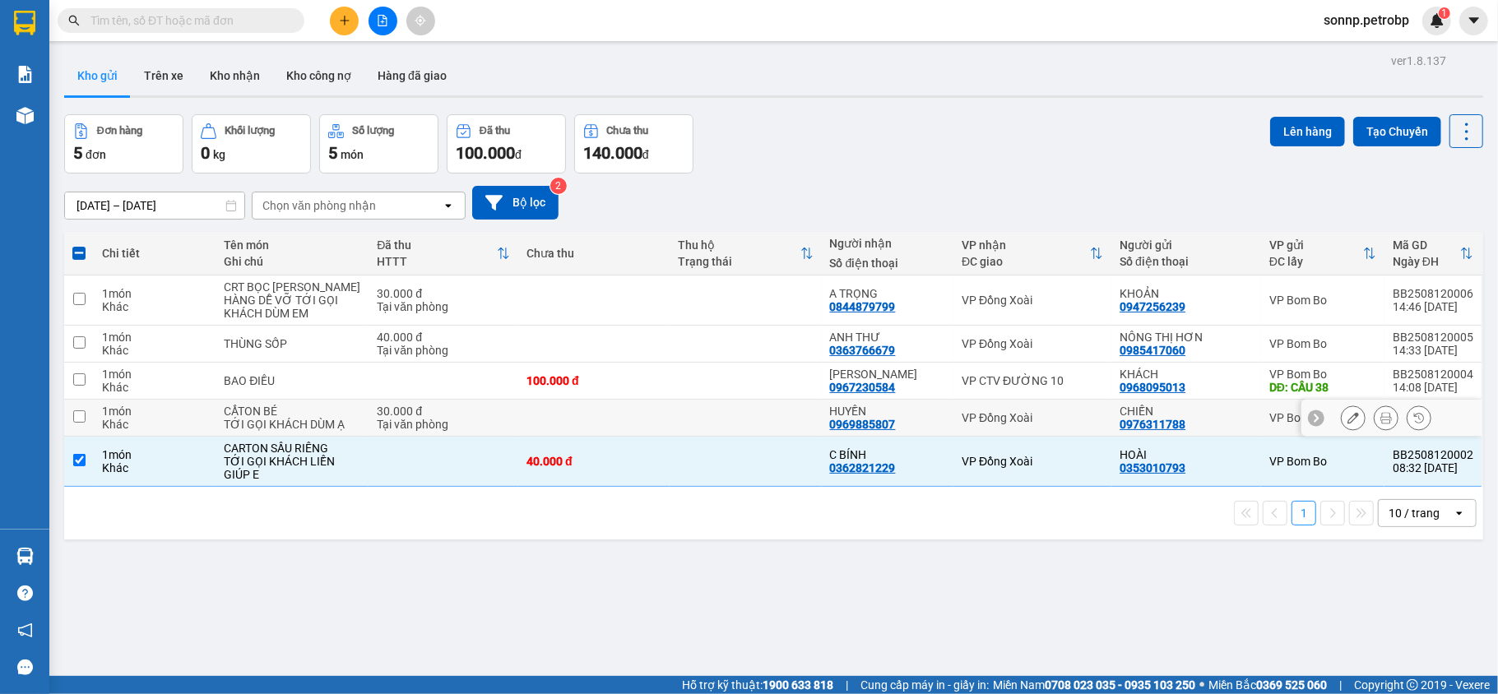
click at [80, 420] on input "checkbox" at bounding box center [79, 416] width 12 height 12
checkbox input "true"
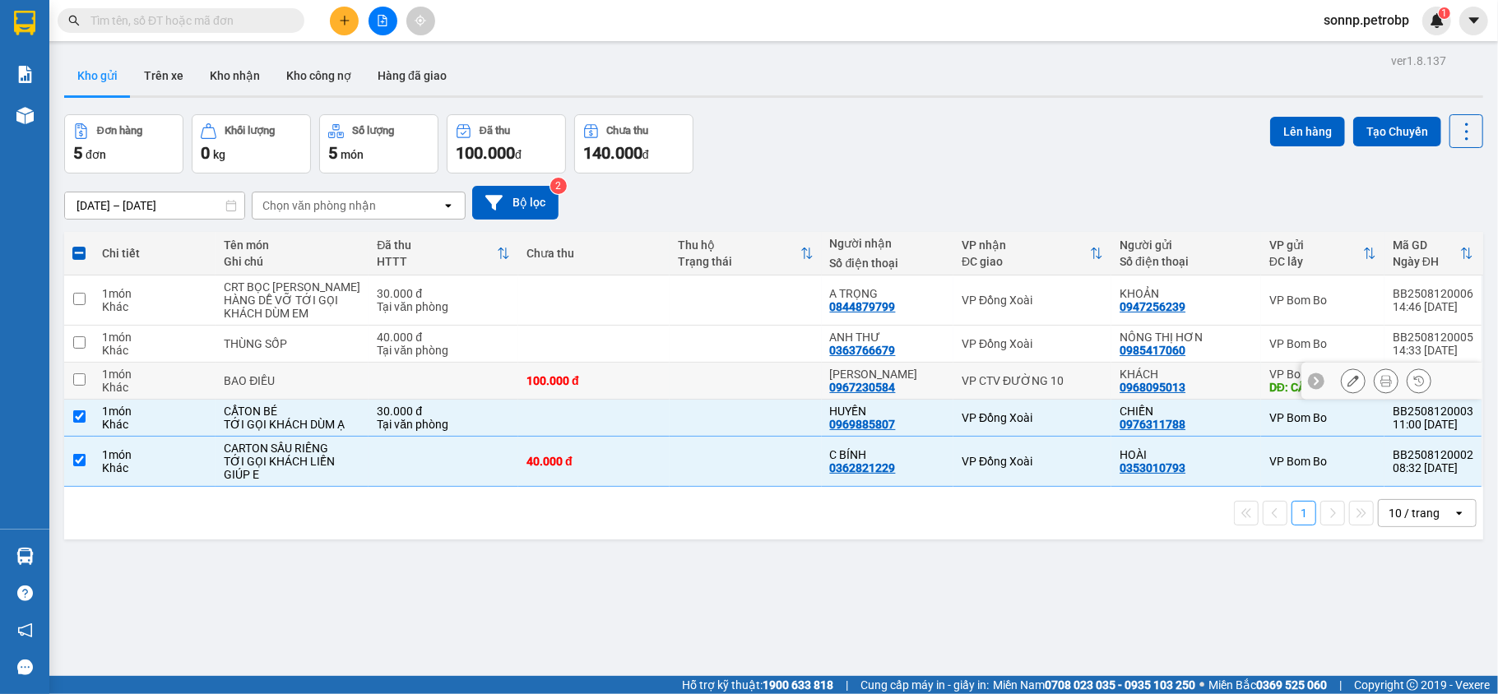
click at [80, 389] on td at bounding box center [79, 381] width 30 height 37
checkbox input "true"
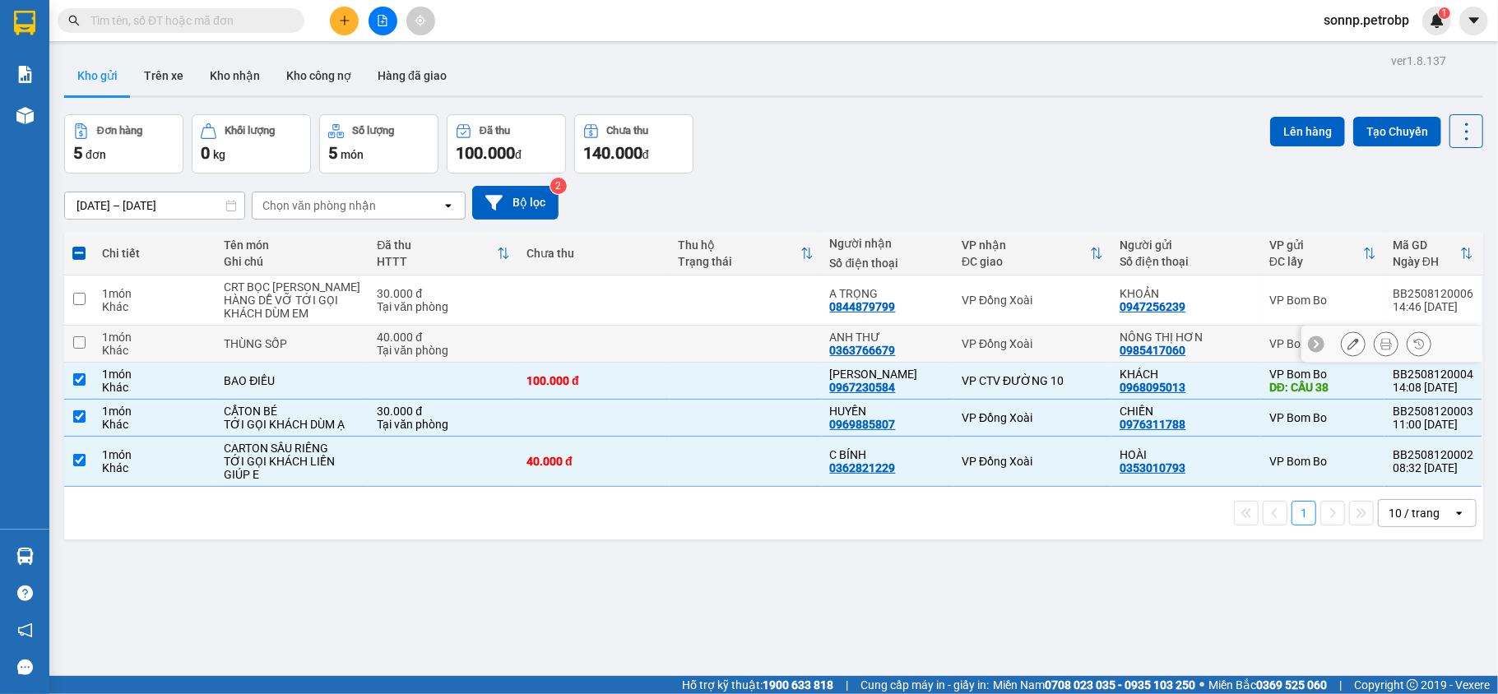
click at [81, 349] on input "checkbox" at bounding box center [79, 342] width 12 height 12
checkbox input "true"
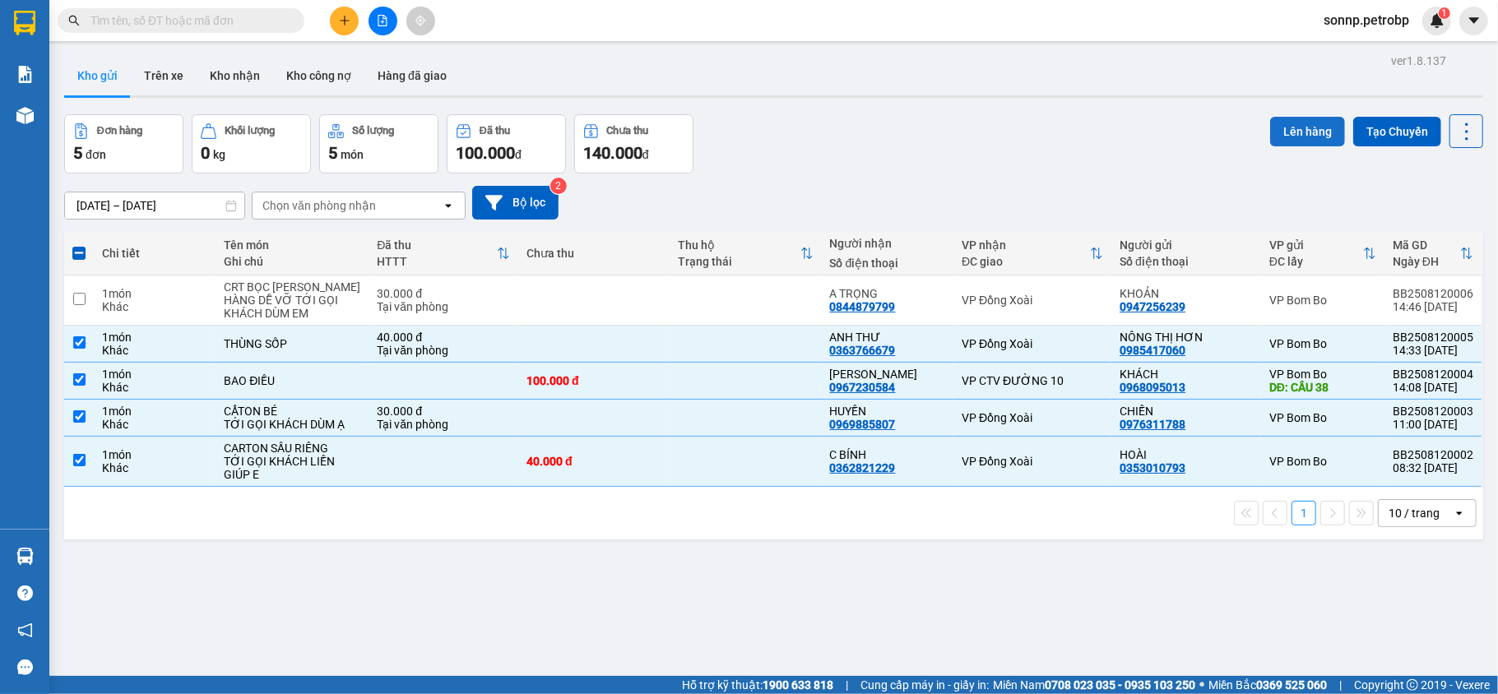
click at [1310, 133] on button "Lên hàng" at bounding box center [1307, 132] width 75 height 30
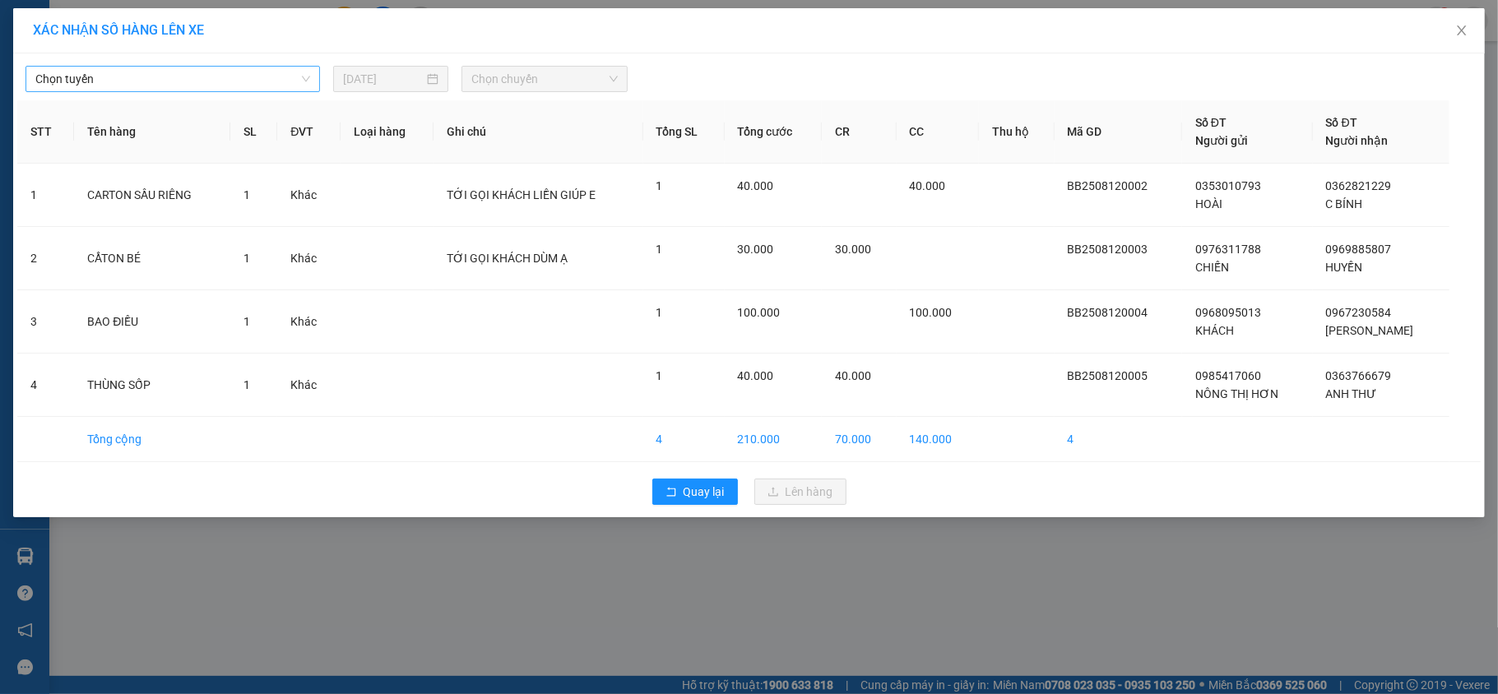
click at [220, 77] on span "Chọn tuyến" at bounding box center [172, 79] width 275 height 25
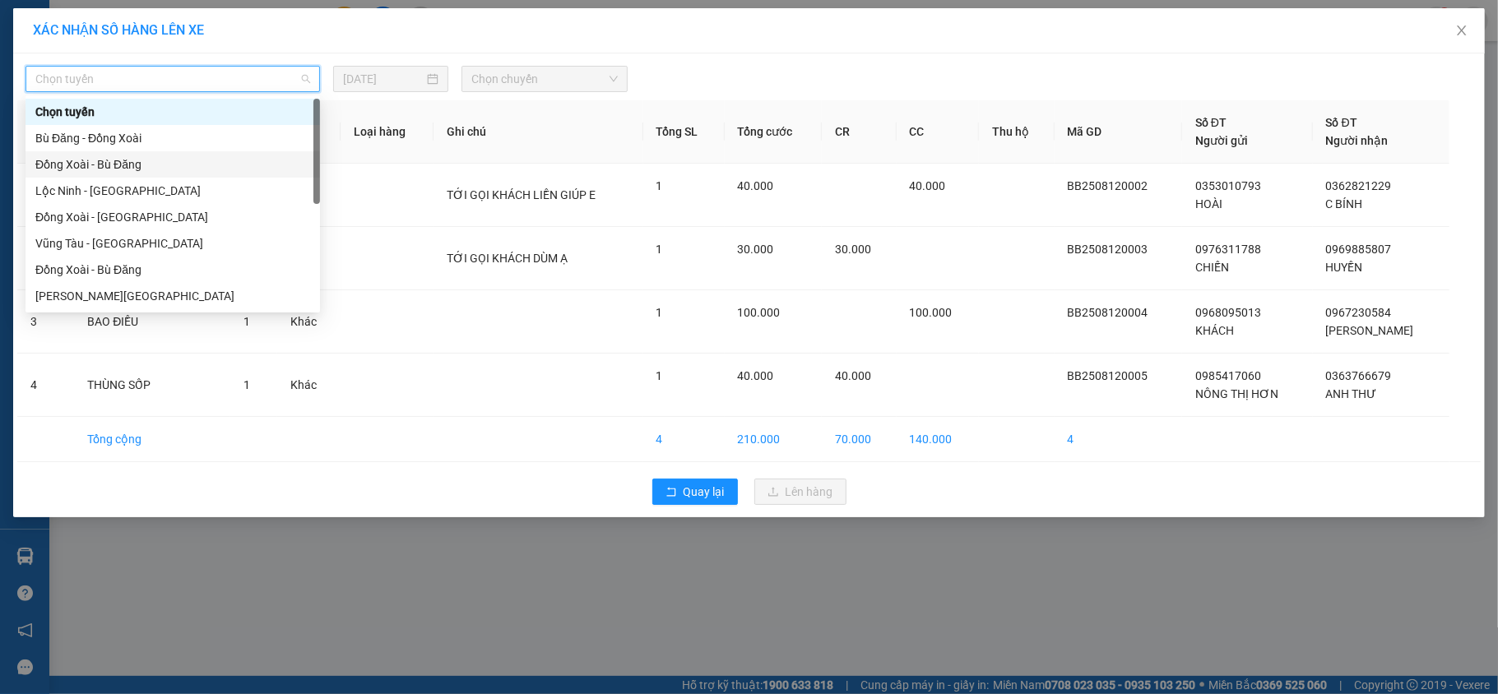
click at [197, 161] on div "Đồng Xoài - Bù Đăng" at bounding box center [172, 164] width 275 height 18
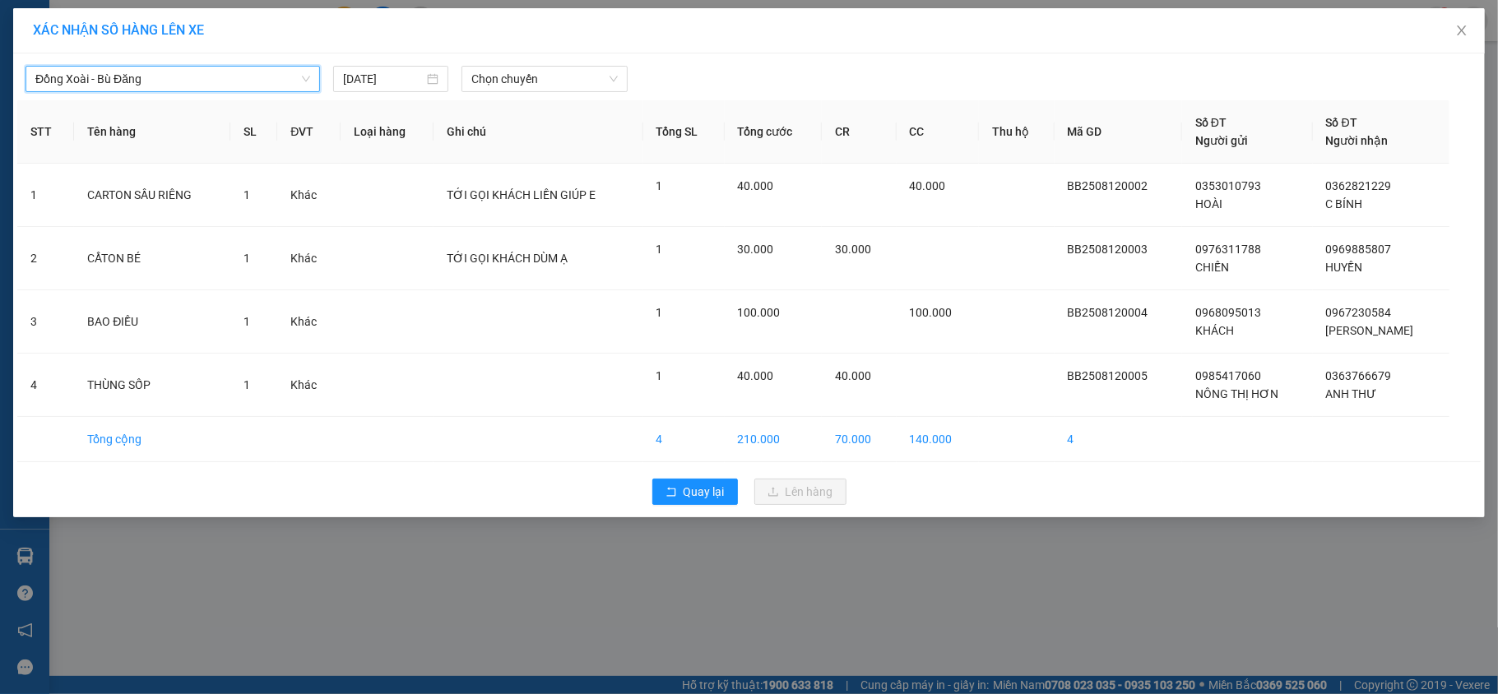
click at [205, 87] on span "Đồng Xoài - Bù Đăng" at bounding box center [172, 79] width 275 height 25
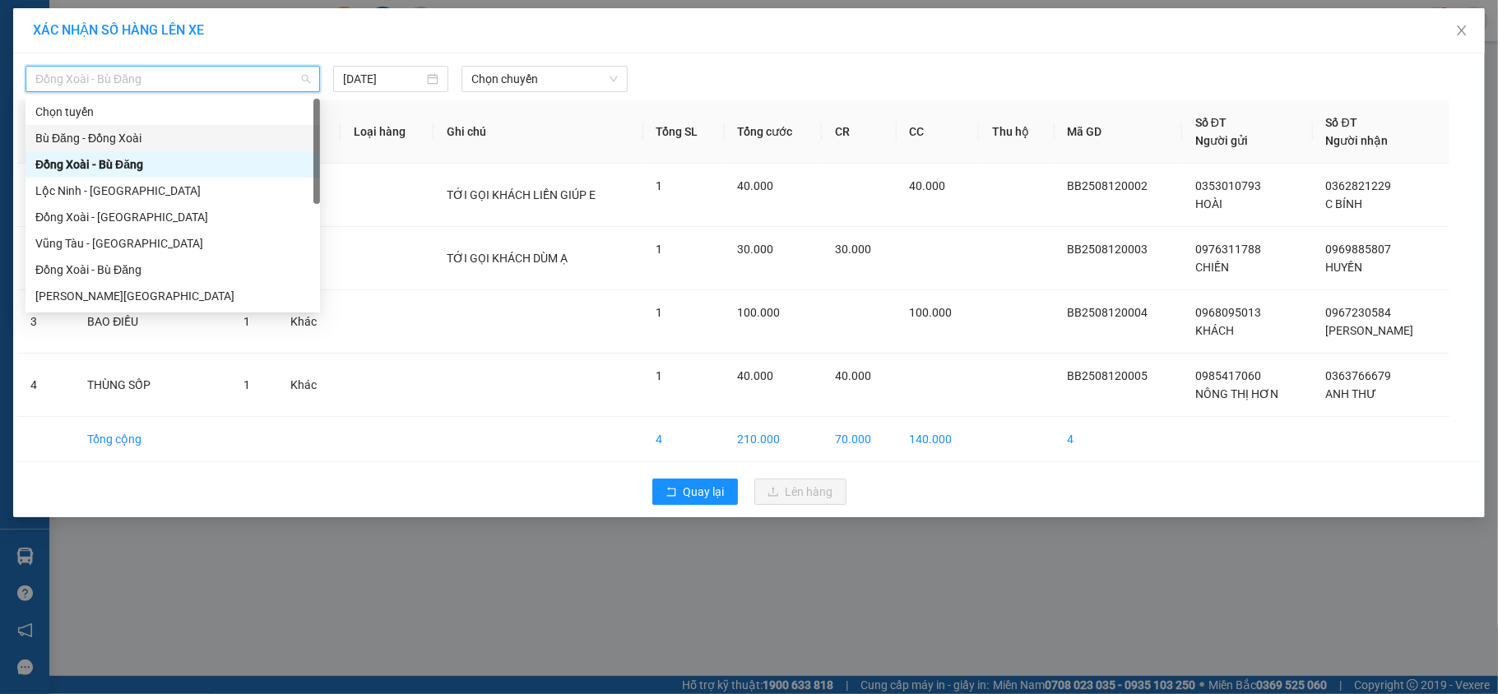
click at [184, 140] on div "Bù Đăng - Đồng Xoài" at bounding box center [172, 138] width 275 height 18
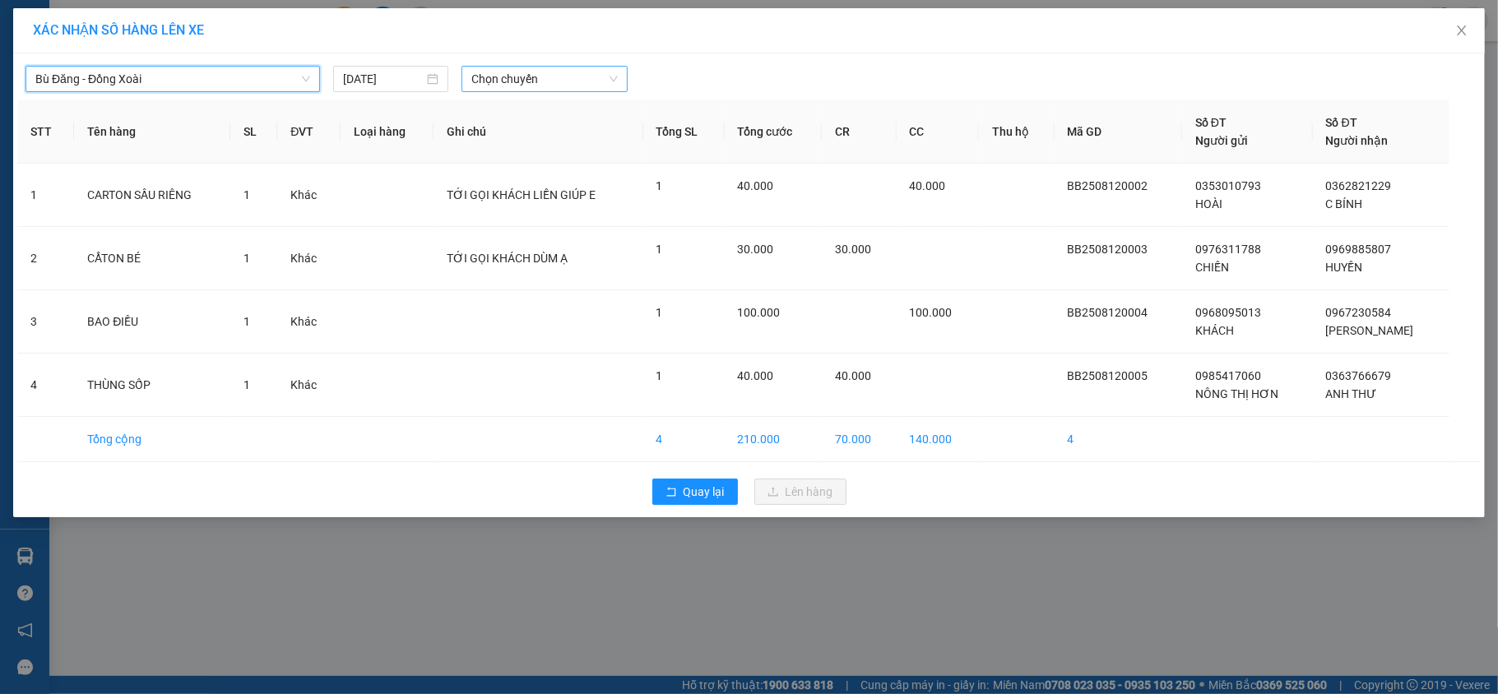
click at [550, 81] on span "Chọn chuyến" at bounding box center [544, 79] width 146 height 25
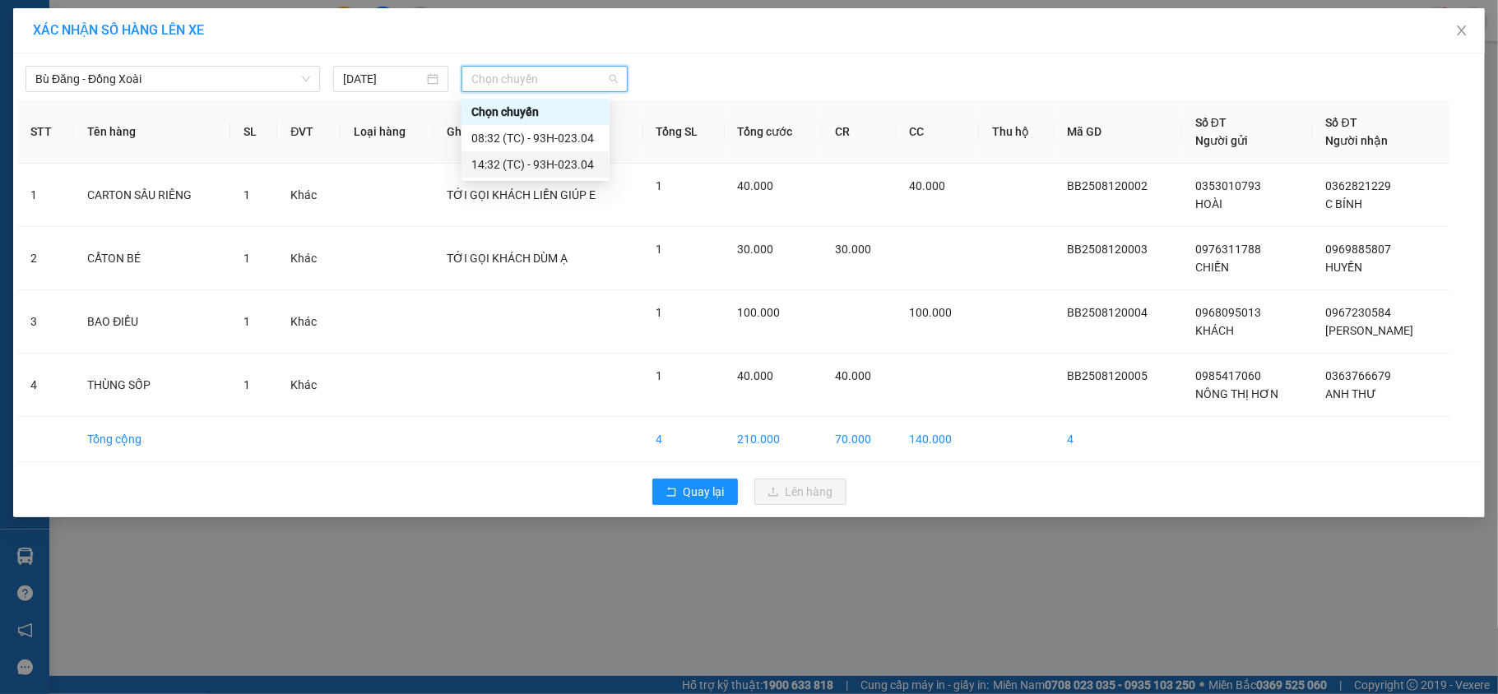
click at [557, 165] on div "14:32 (TC) - 93H-023.04" at bounding box center [535, 164] width 128 height 18
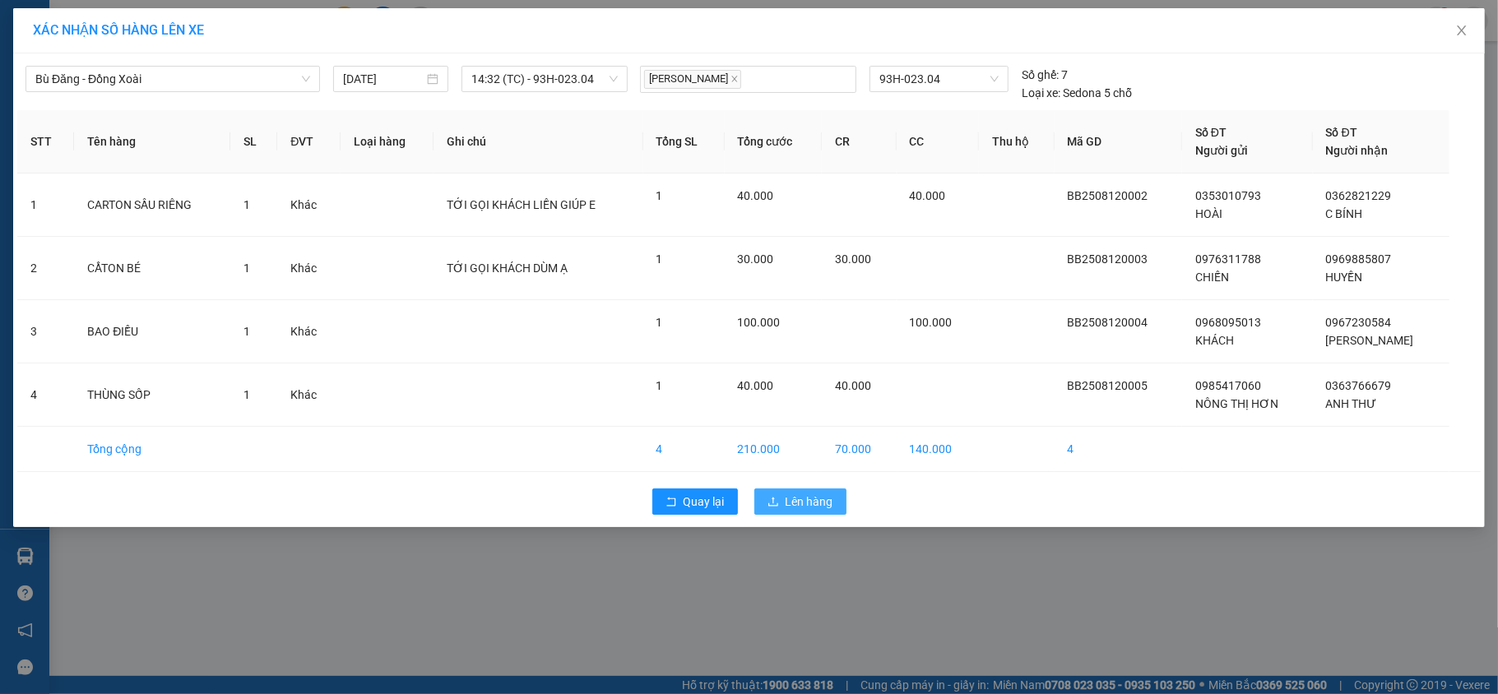
click at [791, 507] on span "Lên hàng" at bounding box center [810, 502] width 48 height 18
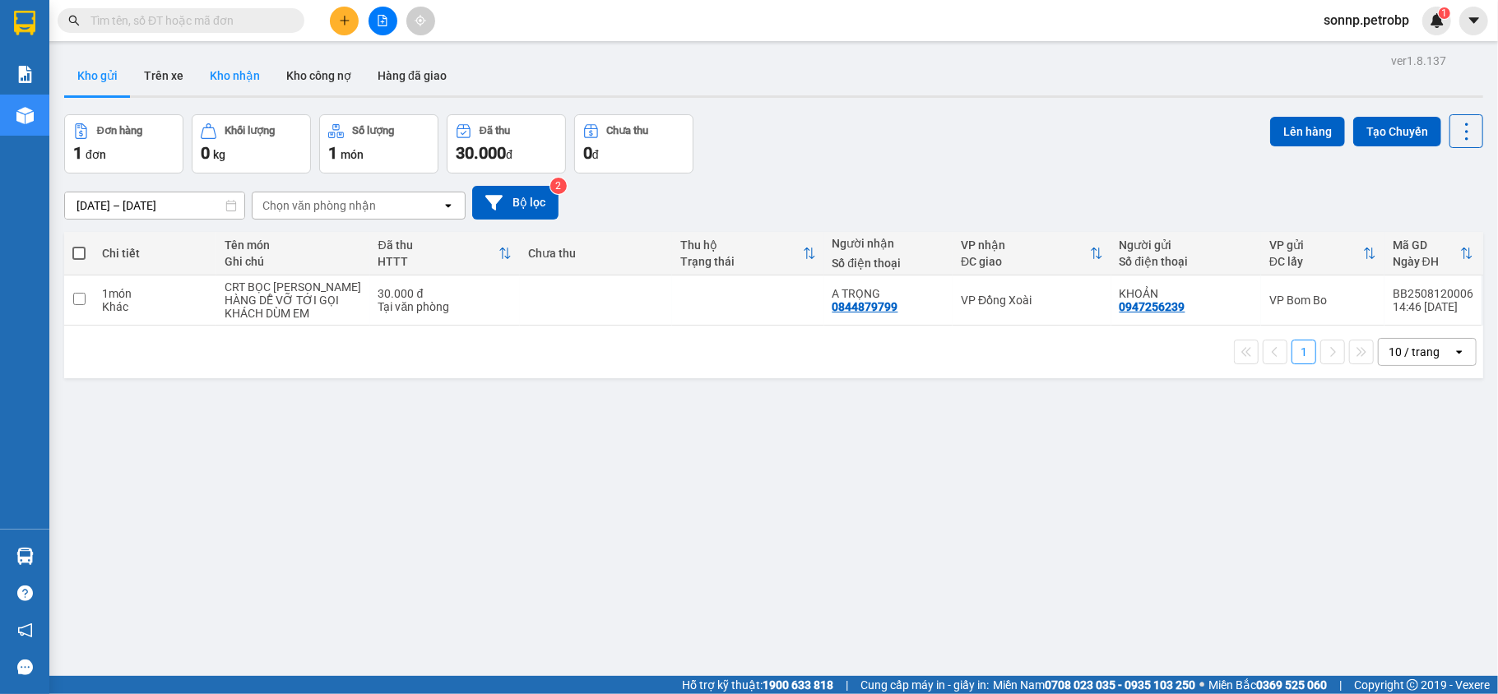
click at [232, 72] on button "Kho nhận" at bounding box center [235, 75] width 77 height 39
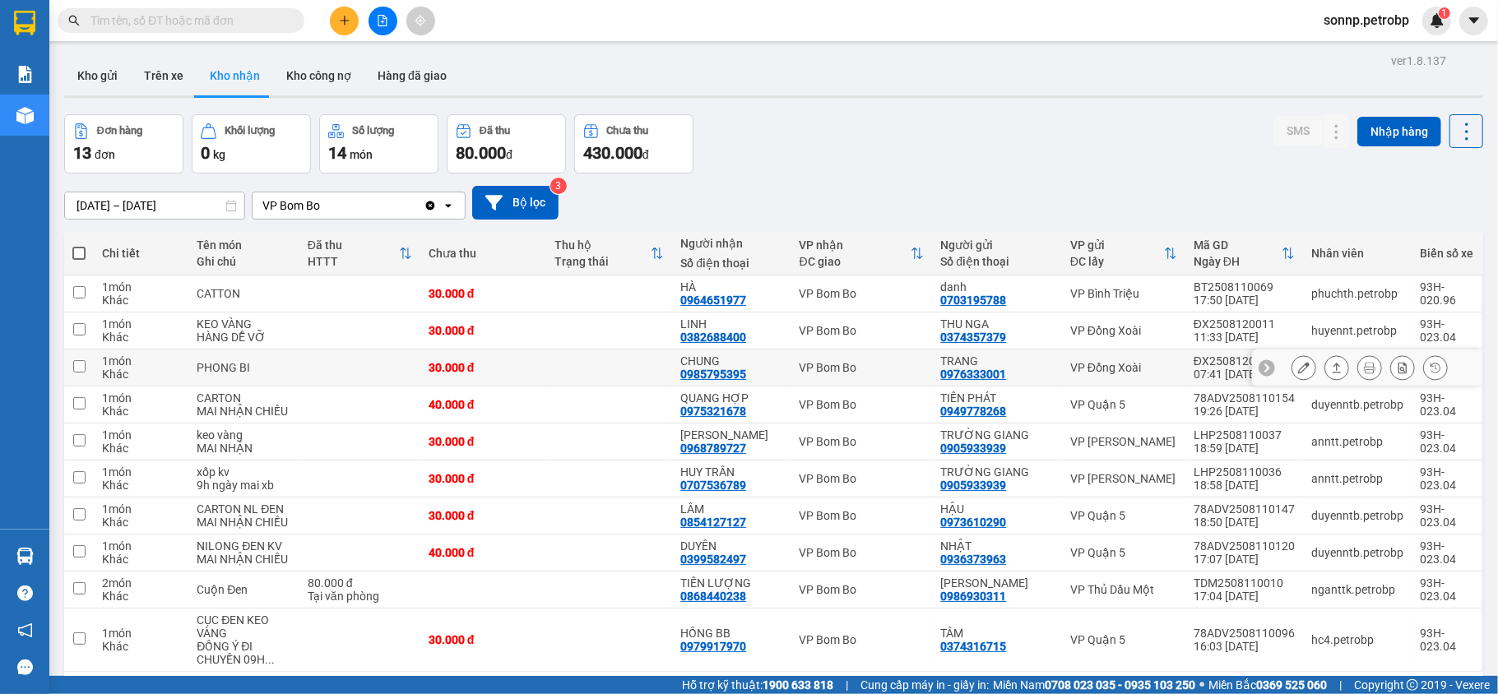
scroll to position [76, 0]
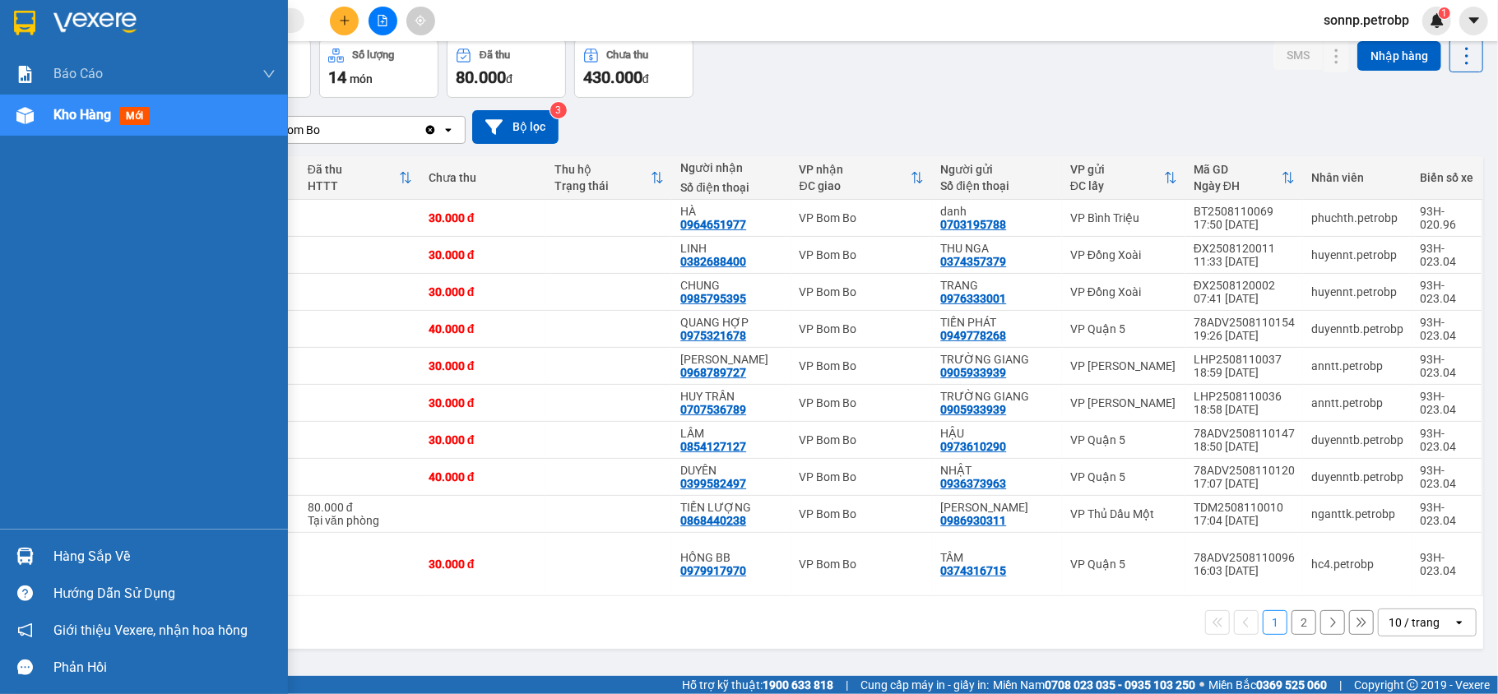
click at [87, 550] on div "Hàng sắp về" at bounding box center [164, 557] width 222 height 25
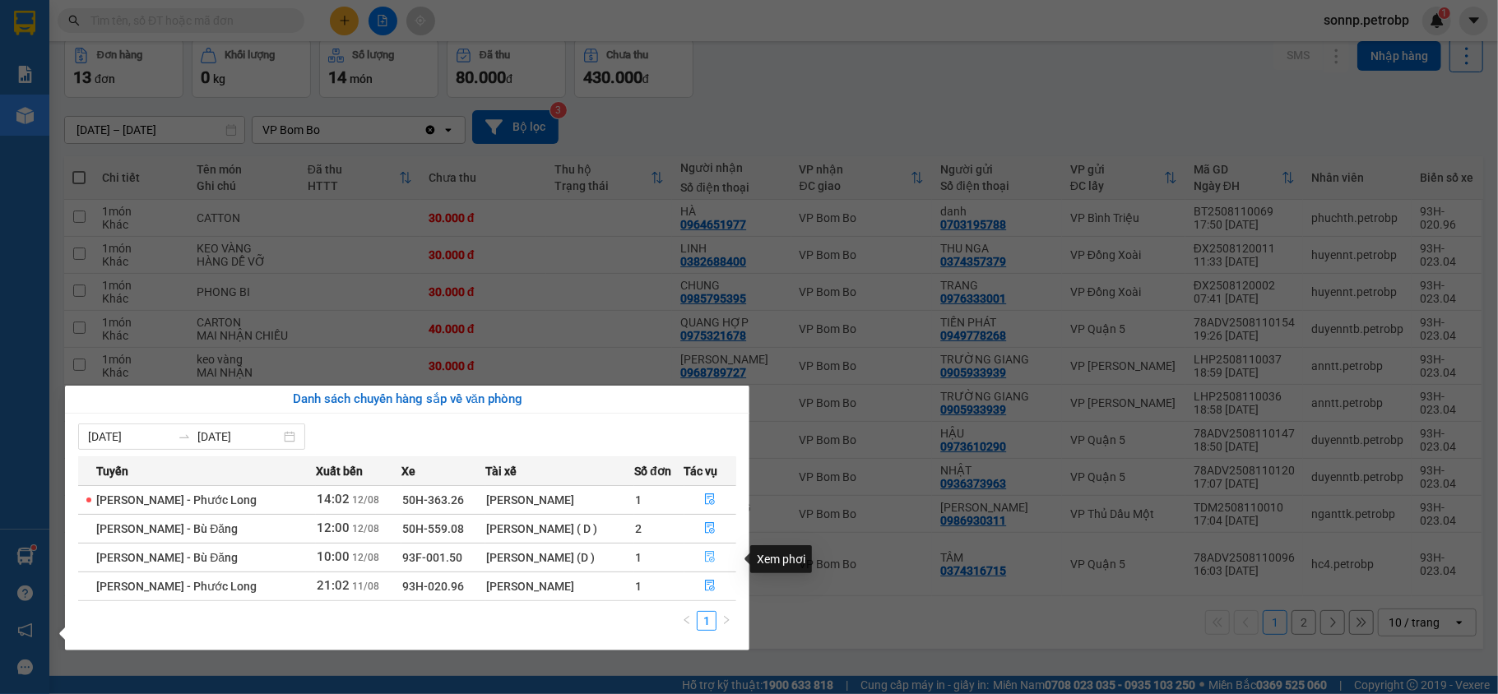
click at [712, 554] on icon "file-done" at bounding box center [711, 558] width 10 height 12
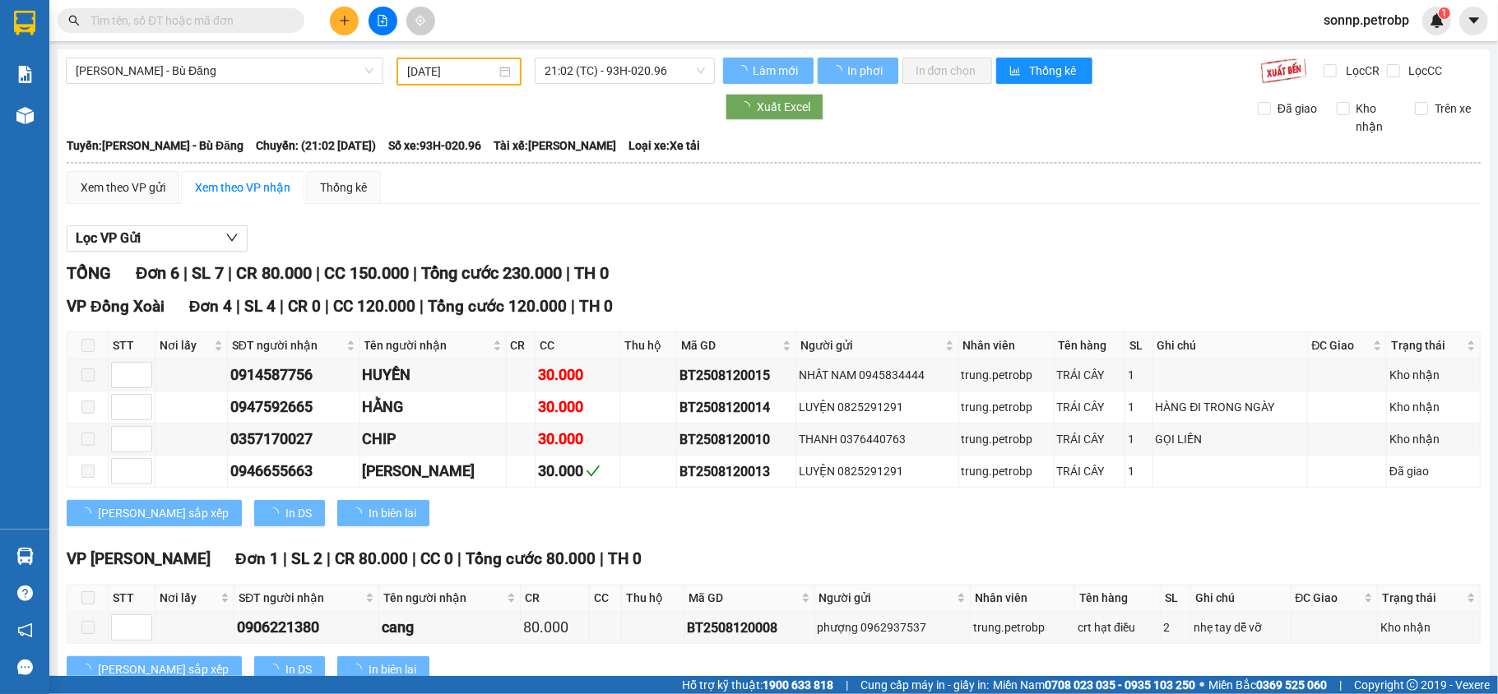
type input "[DATE]"
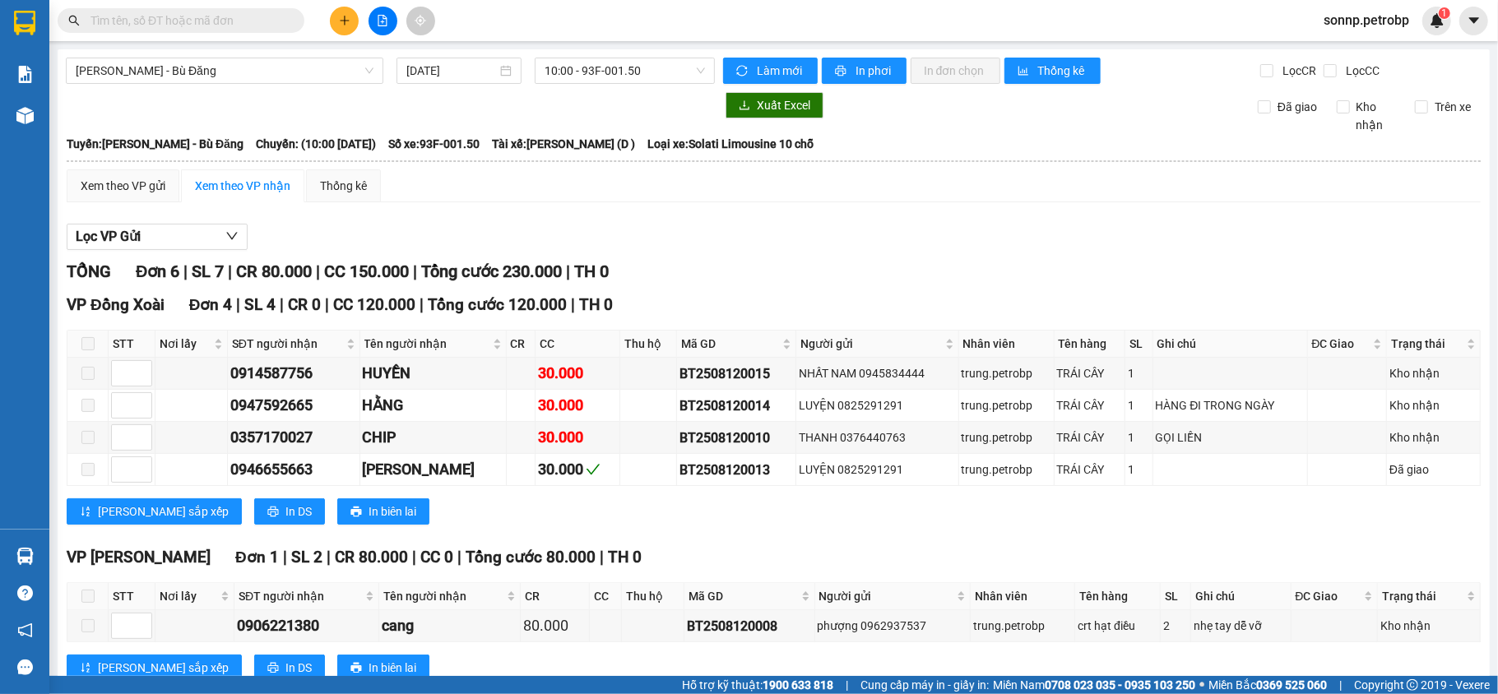
scroll to position [215, 0]
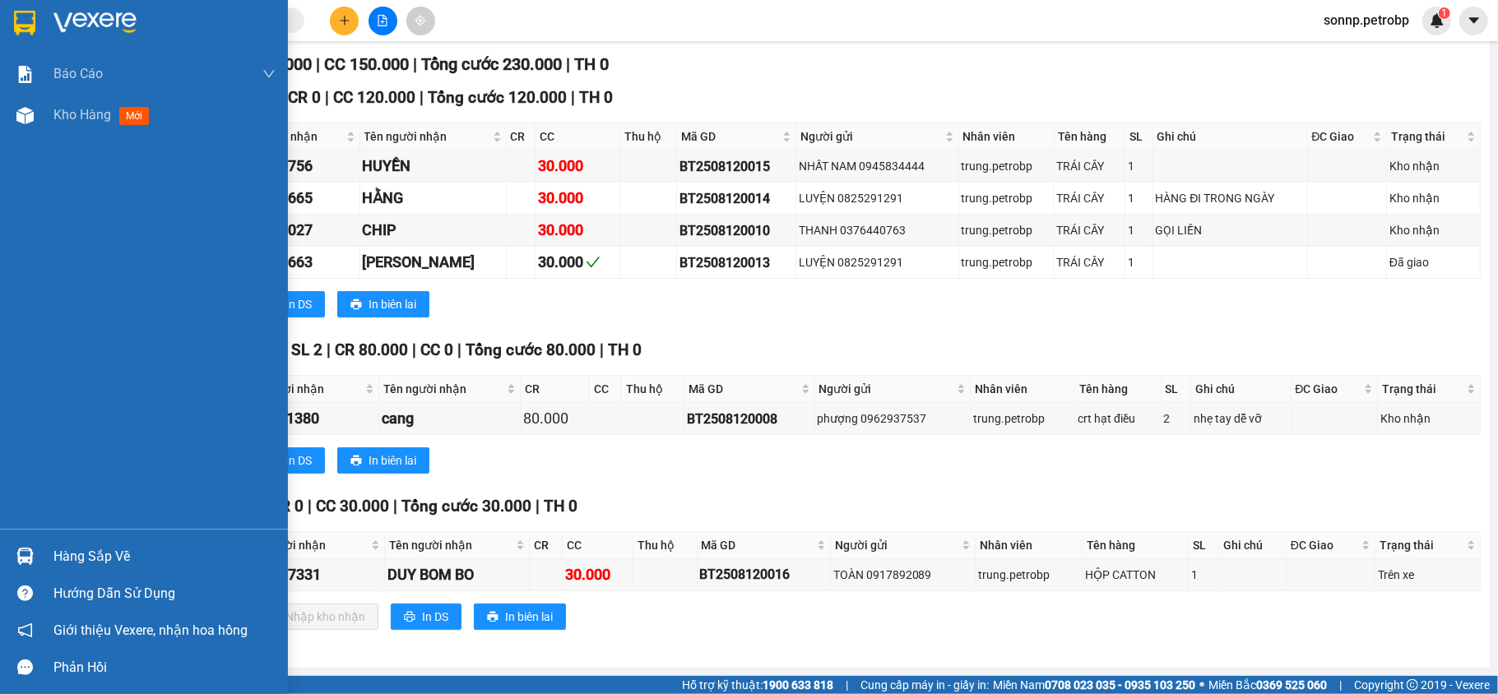
click at [107, 550] on div "Hàng sắp về" at bounding box center [164, 557] width 222 height 25
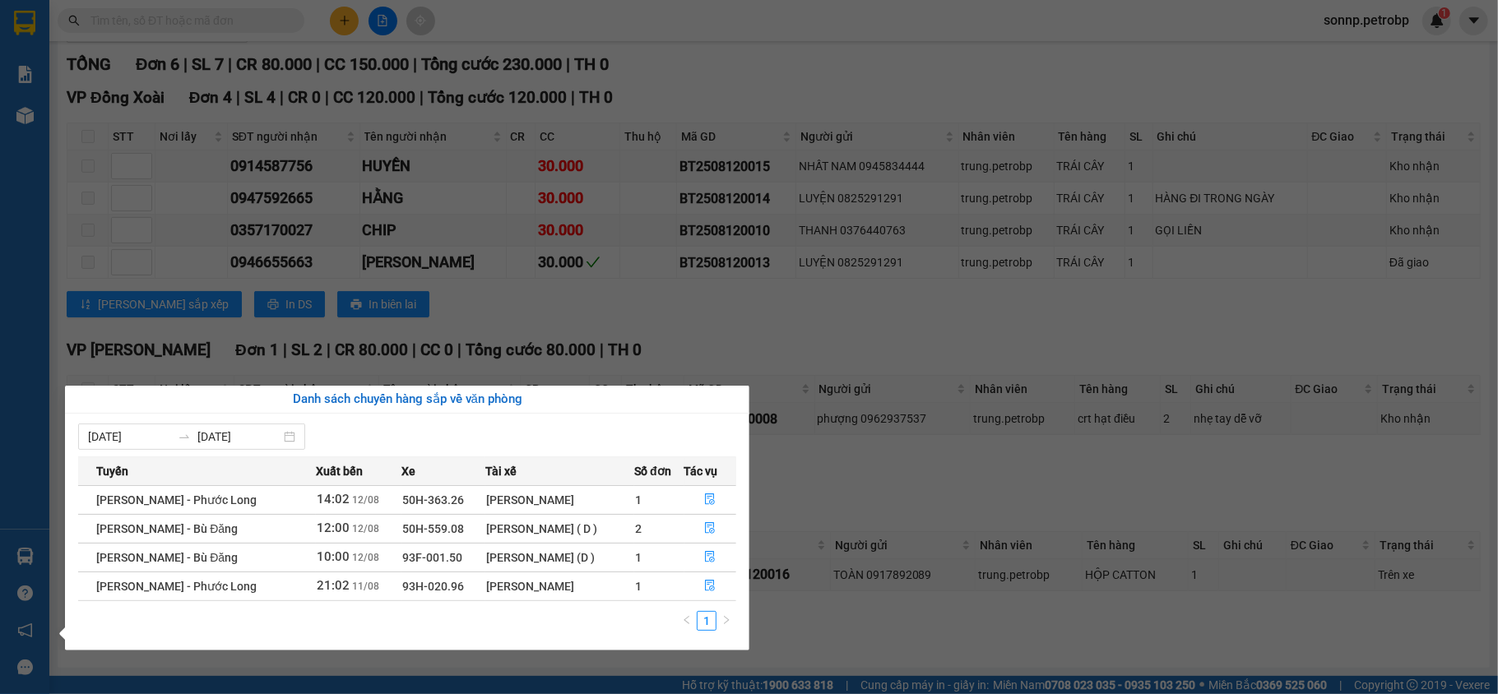
click at [47, 237] on div "Báo cáo BC tiền tận nơi (nhân viên) Báo cáo 1 (nv): Số tiền đã thu của văn phòn…" at bounding box center [24, 347] width 49 height 694
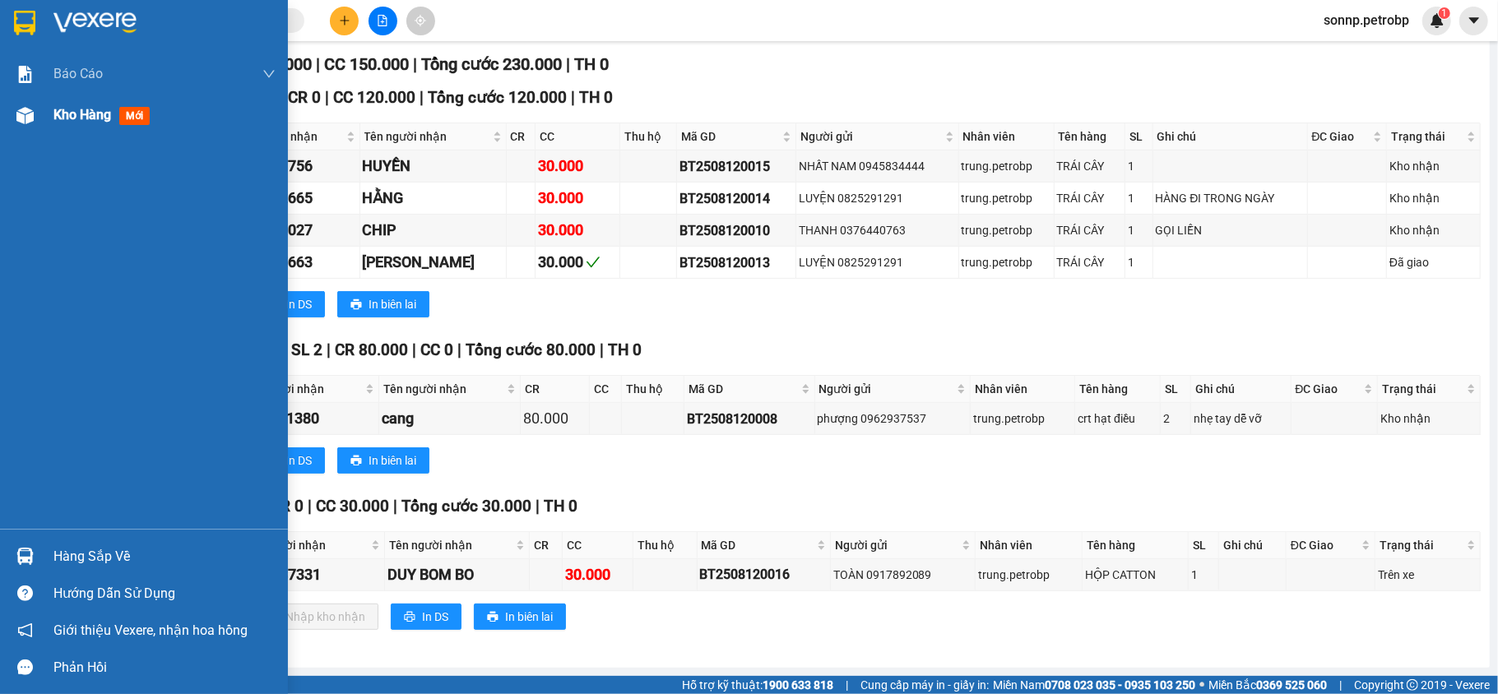
click at [23, 103] on div at bounding box center [25, 115] width 29 height 29
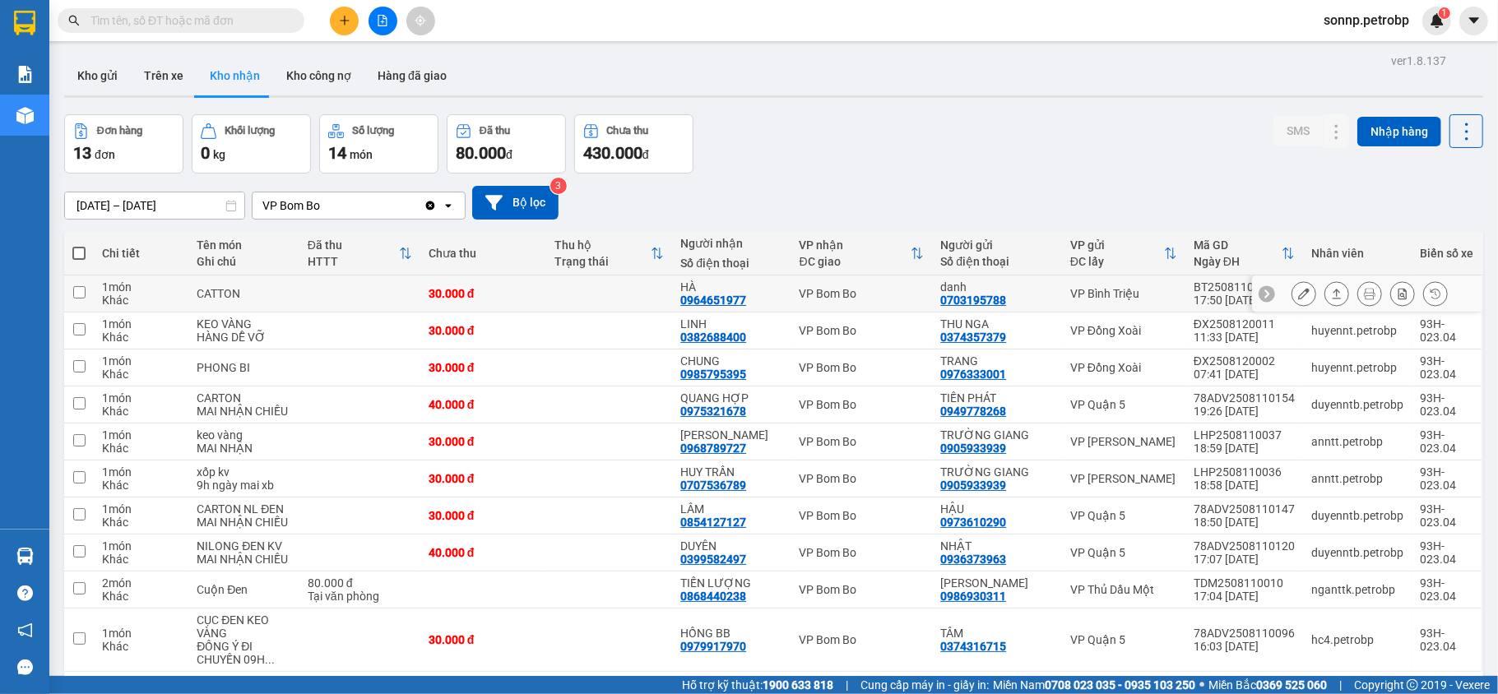
click at [86, 298] on td at bounding box center [79, 294] width 30 height 37
checkbox input "true"
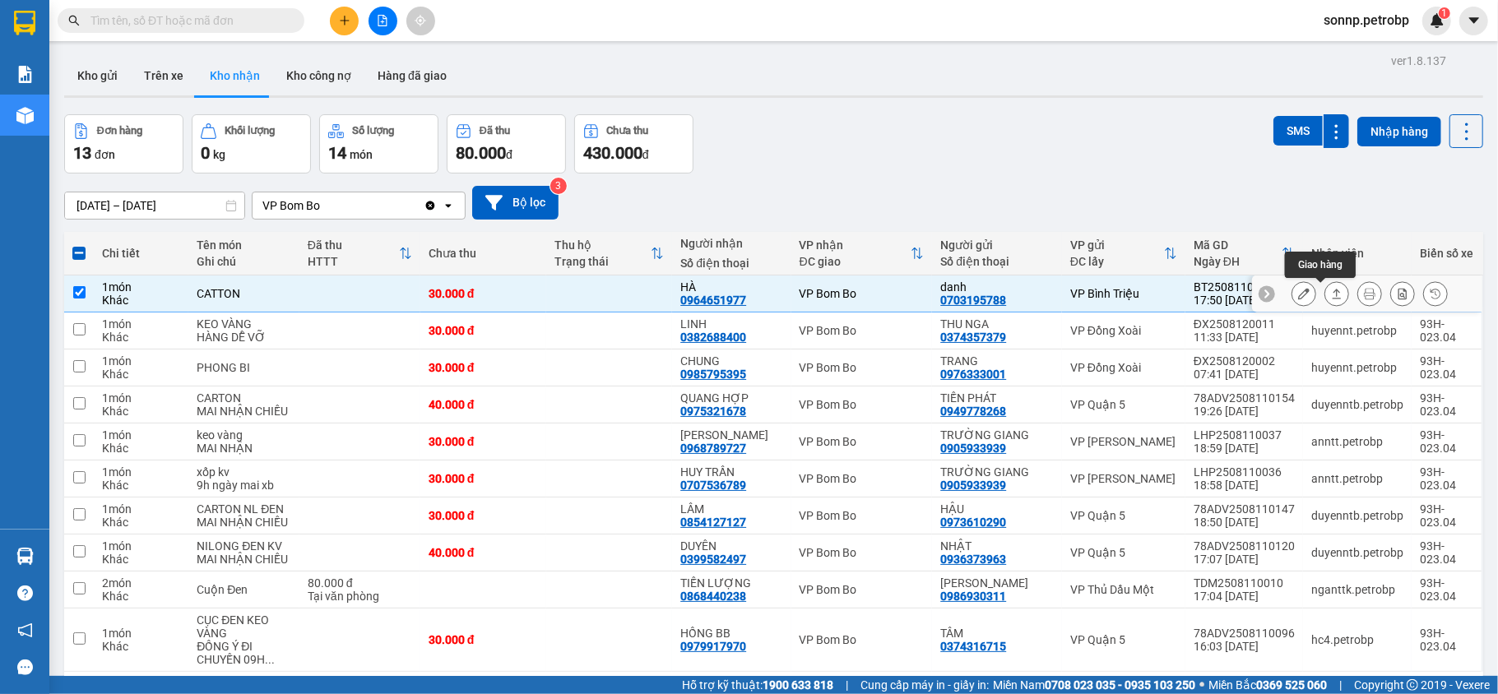
click at [1328, 303] on button at bounding box center [1336, 294] width 23 height 29
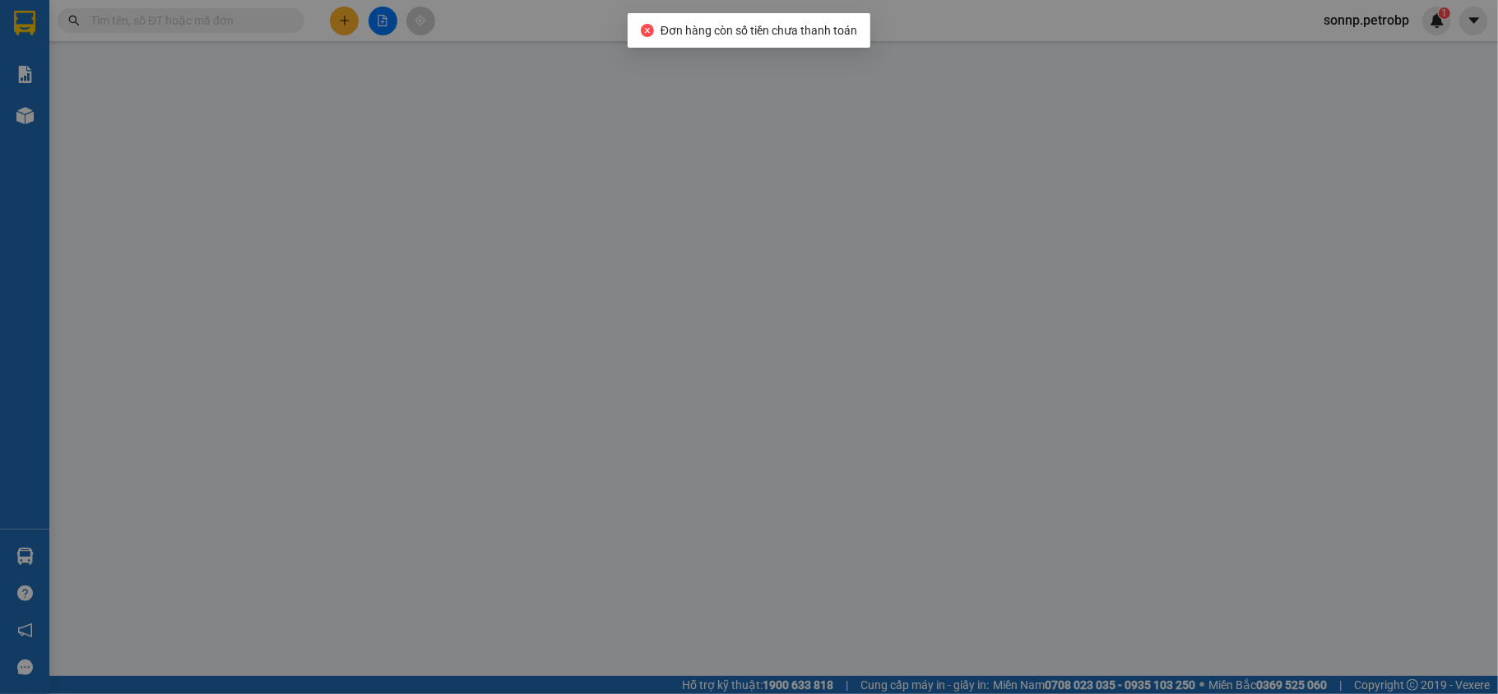
type input "0703195788"
type input "danh"
type input "0964651977"
type input "HÀ"
type input "30.000"
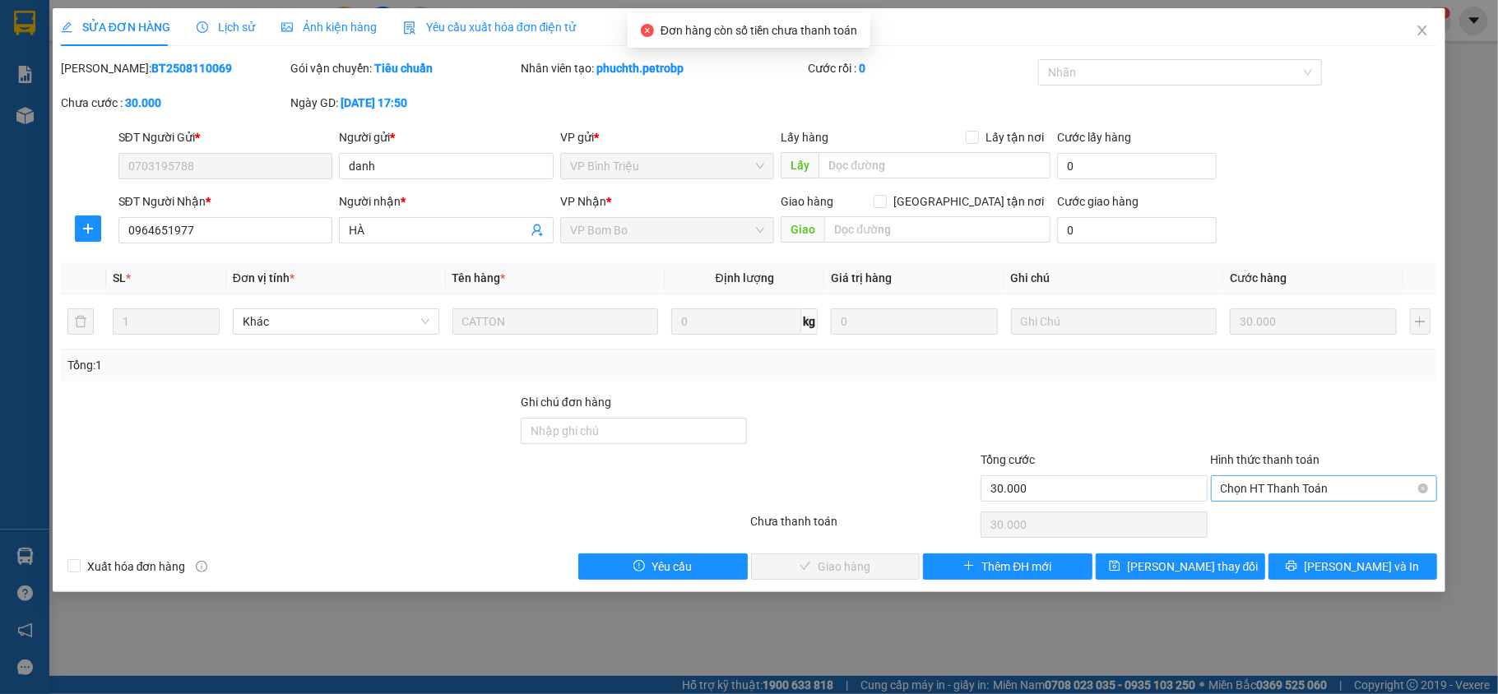
click at [1303, 494] on span "Chọn HT Thanh Toán" at bounding box center [1324, 488] width 207 height 25
click at [1297, 523] on div "Tại văn phòng" at bounding box center [1324, 523] width 207 height 18
type input "0"
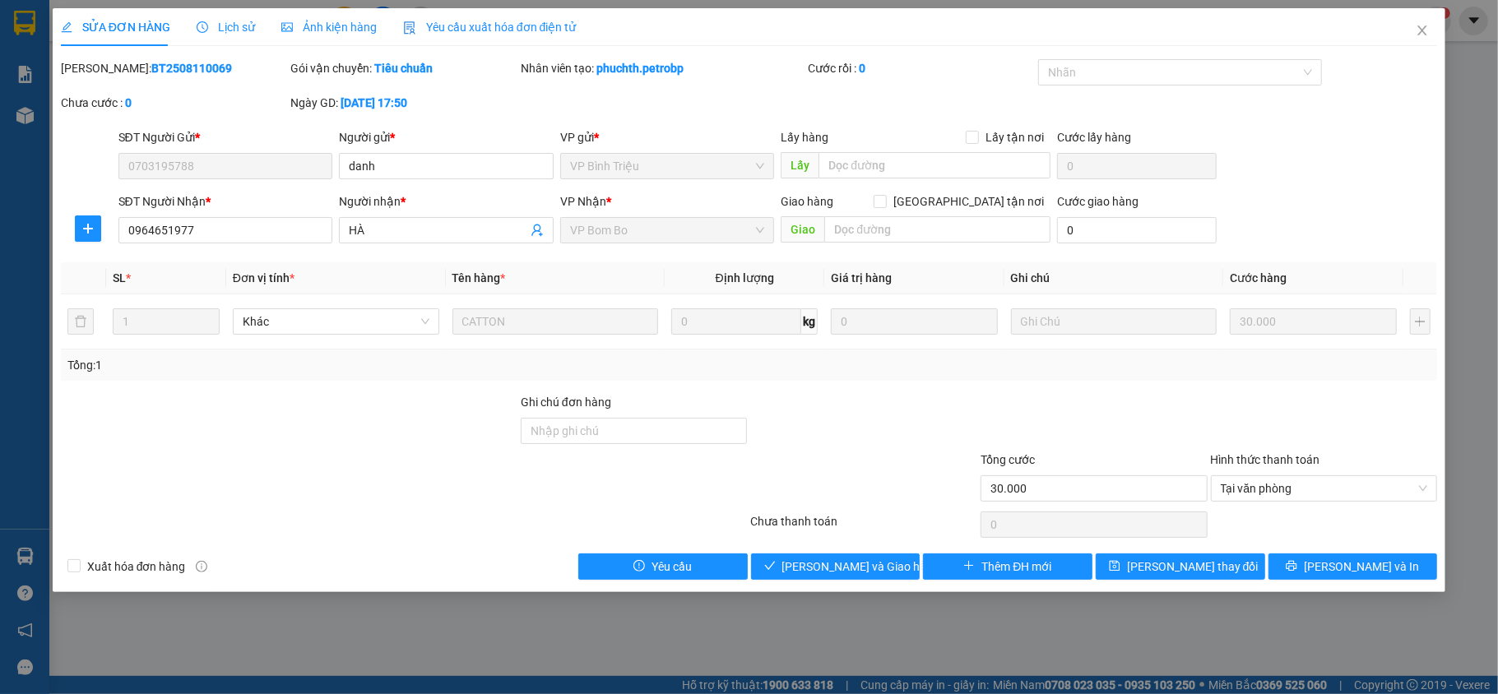
drag, startPoint x: 197, startPoint y: 71, endPoint x: 105, endPoint y: 76, distance: 92.3
click at [105, 76] on div "[PERSON_NAME]: BT2508110069" at bounding box center [174, 68] width 227 height 18
copy b "BT2508110069"
click at [856, 563] on span "[PERSON_NAME] và Giao hàng" at bounding box center [861, 567] width 158 height 18
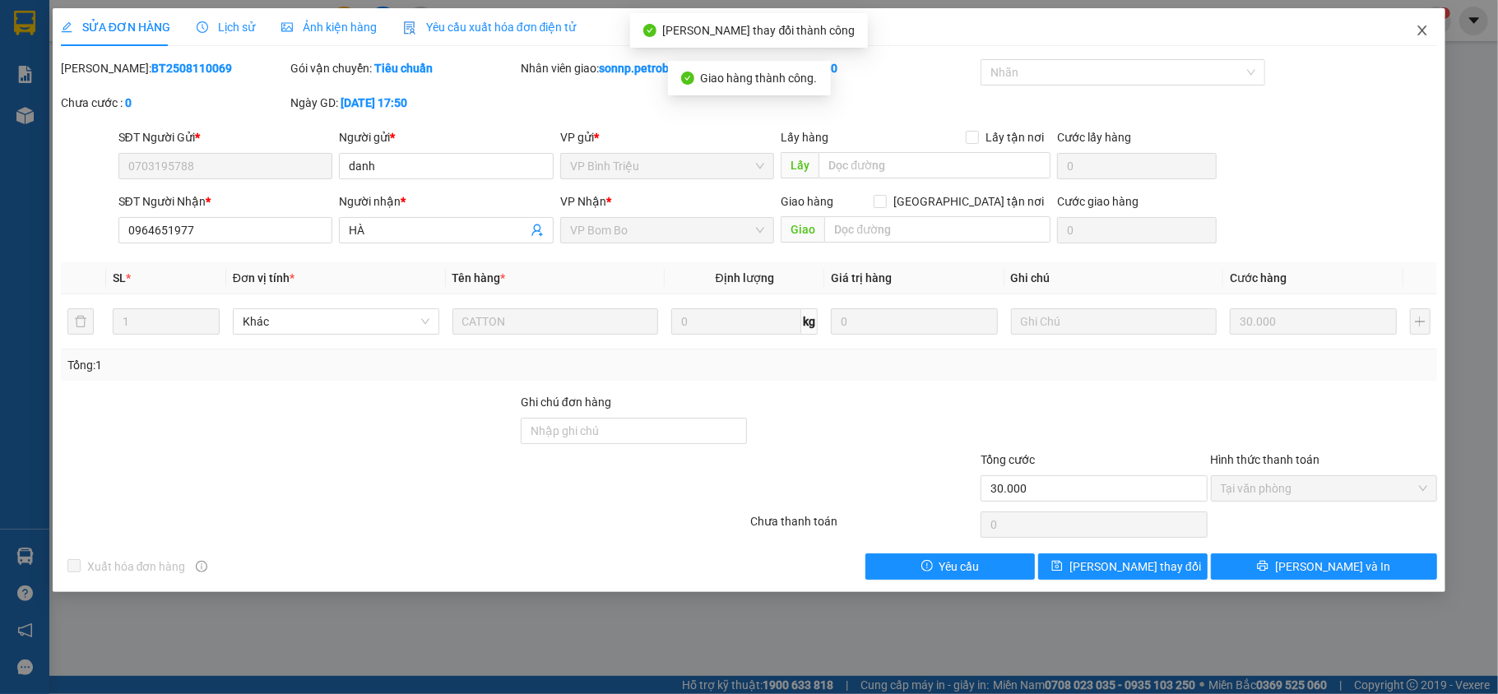
click at [1415, 37] on span "Close" at bounding box center [1422, 31] width 46 height 46
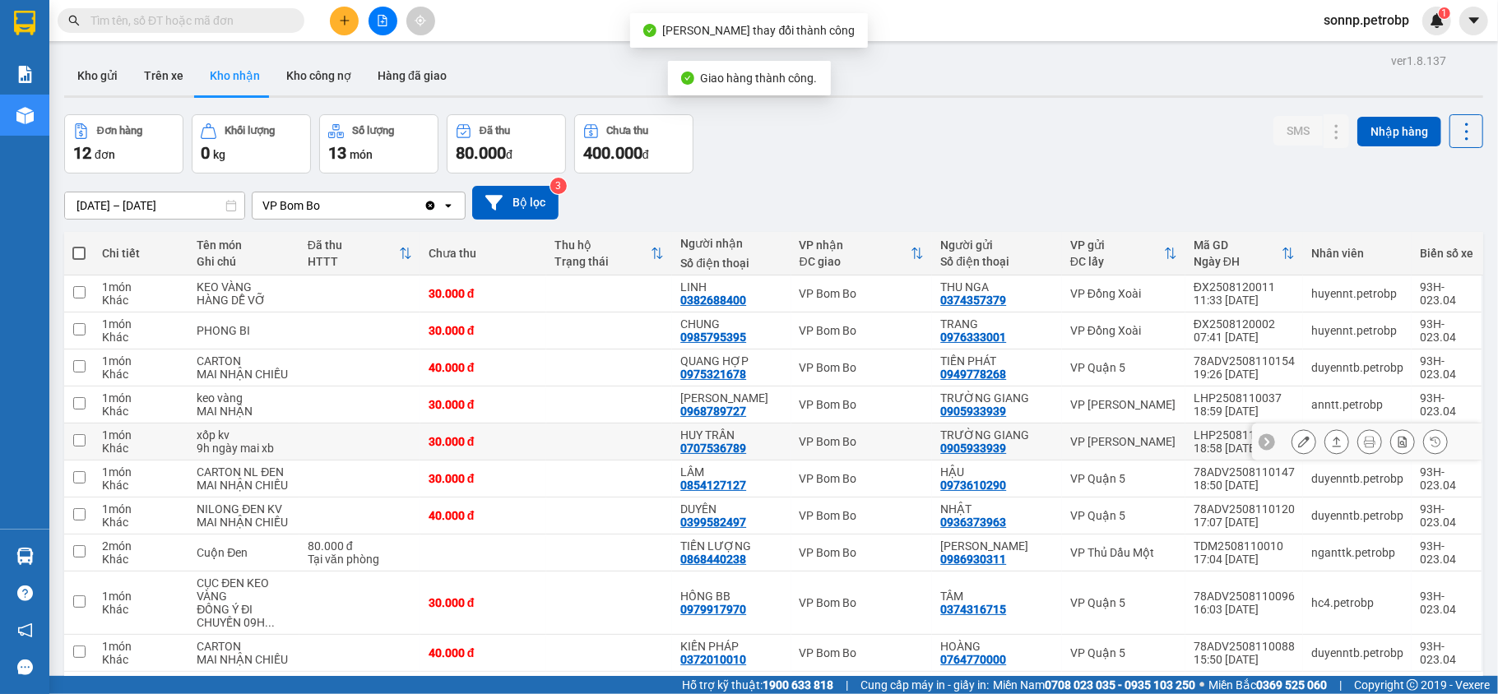
scroll to position [76, 0]
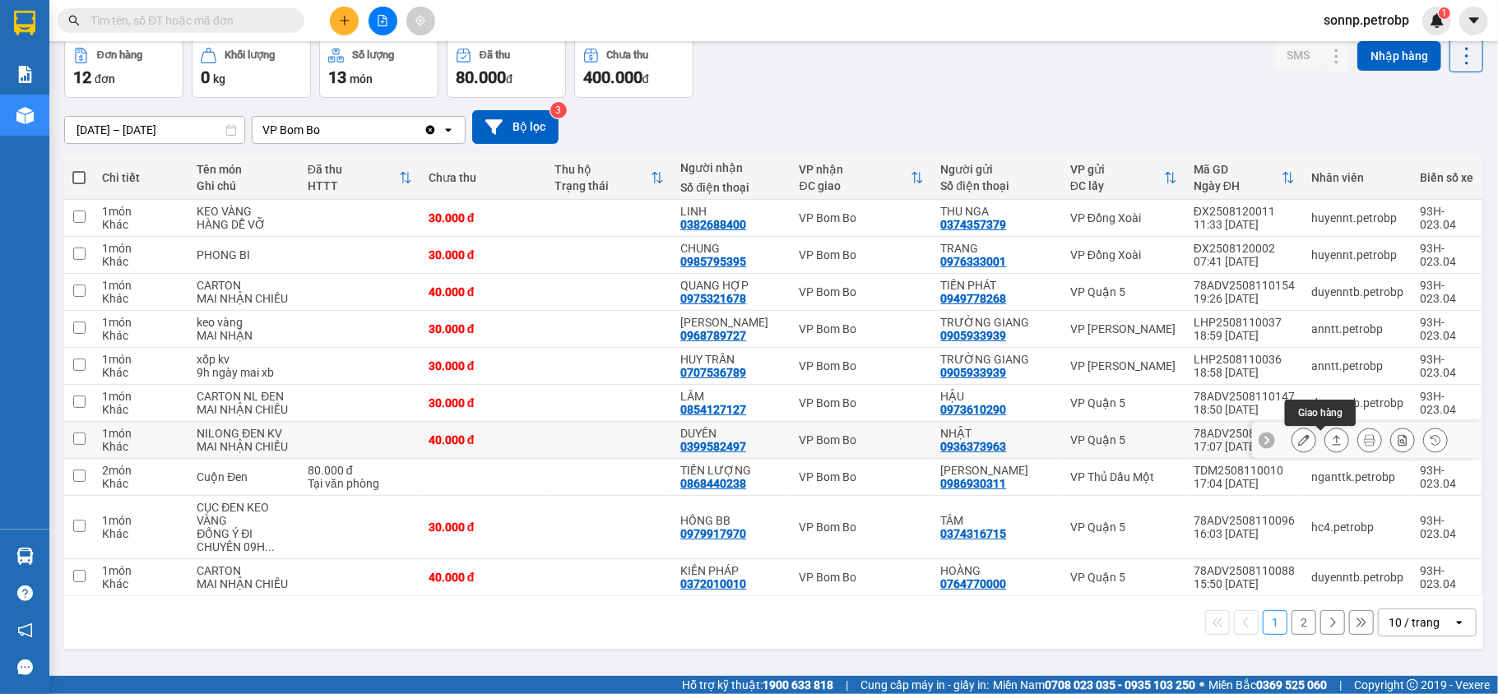
click at [1333, 443] on icon at bounding box center [1337, 440] width 9 height 10
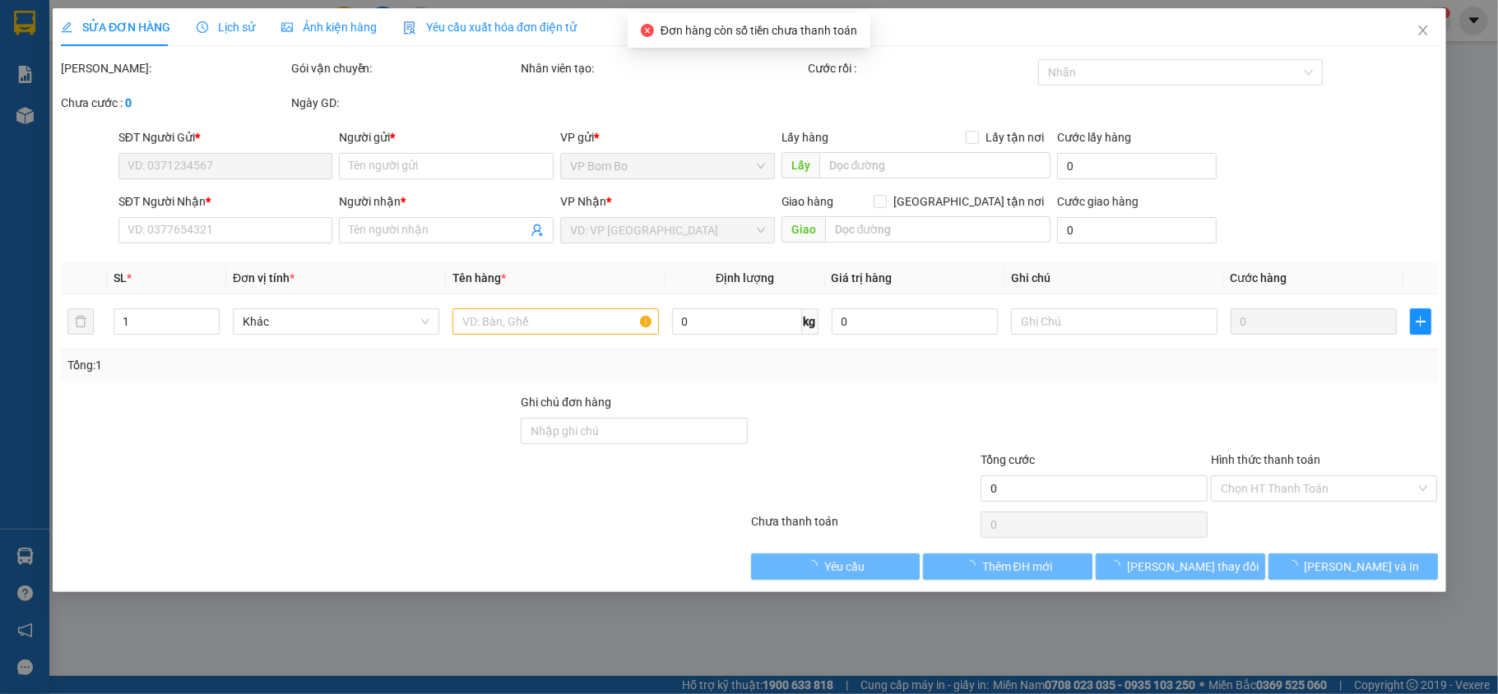
type input "0936373963"
type input "NHẬT"
type input "0399582497"
type input "DUYÊN"
type input "40.000"
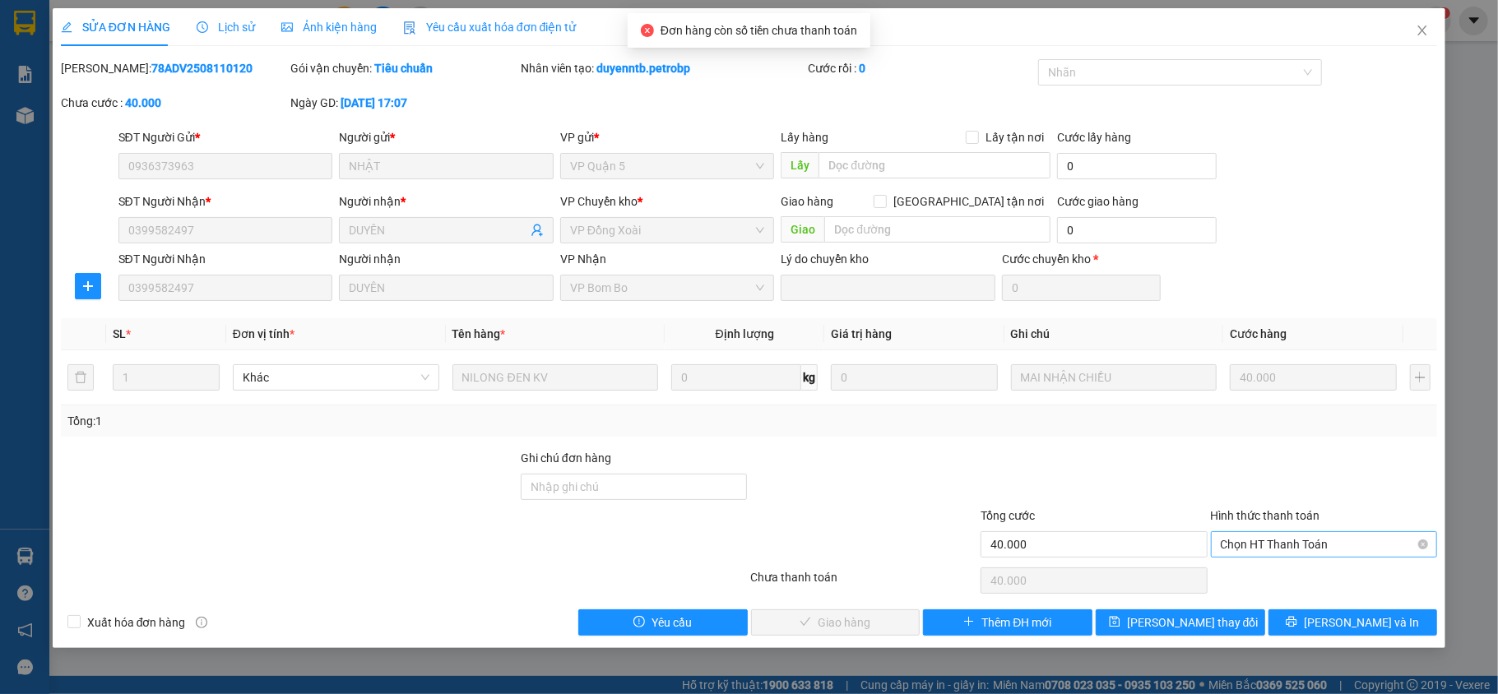
click at [1370, 550] on span "Chọn HT Thanh Toán" at bounding box center [1324, 544] width 207 height 25
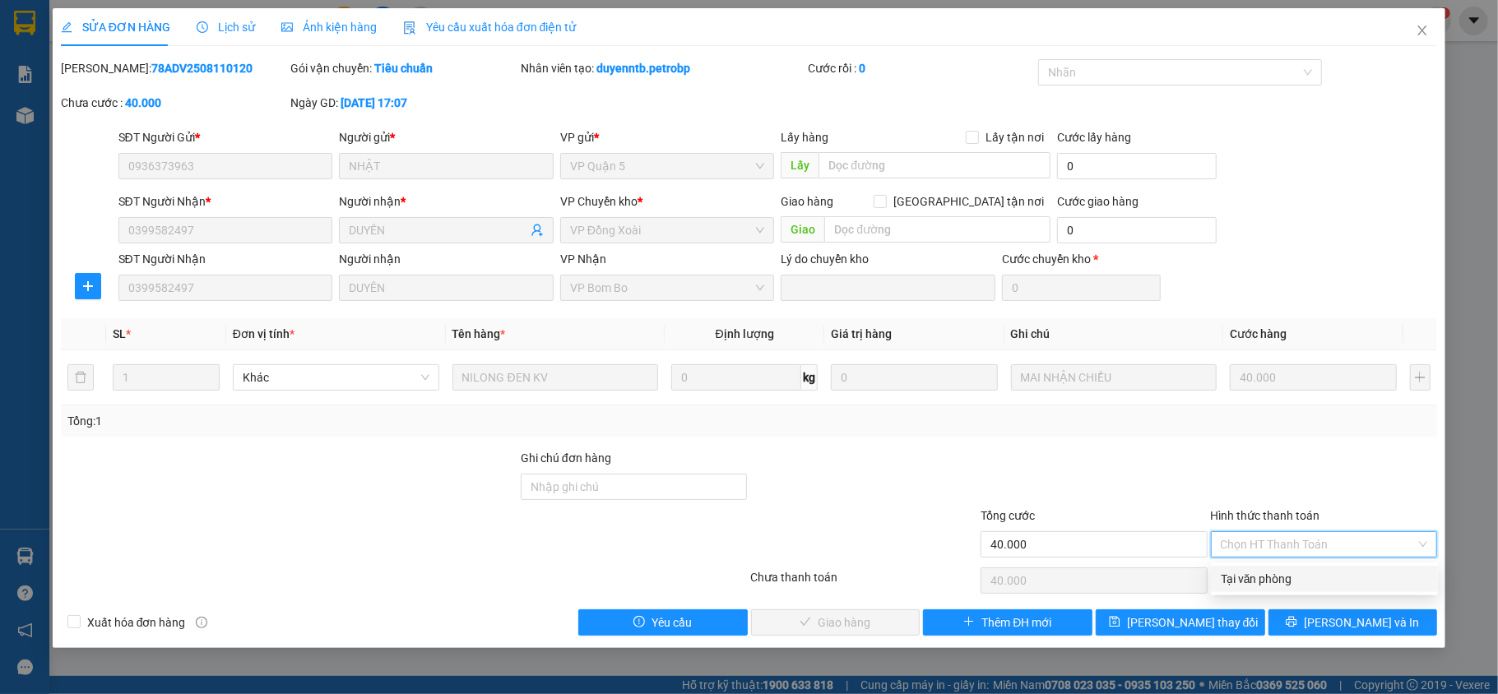
click at [1327, 584] on div "Tại văn phòng" at bounding box center [1324, 579] width 207 height 18
type input "0"
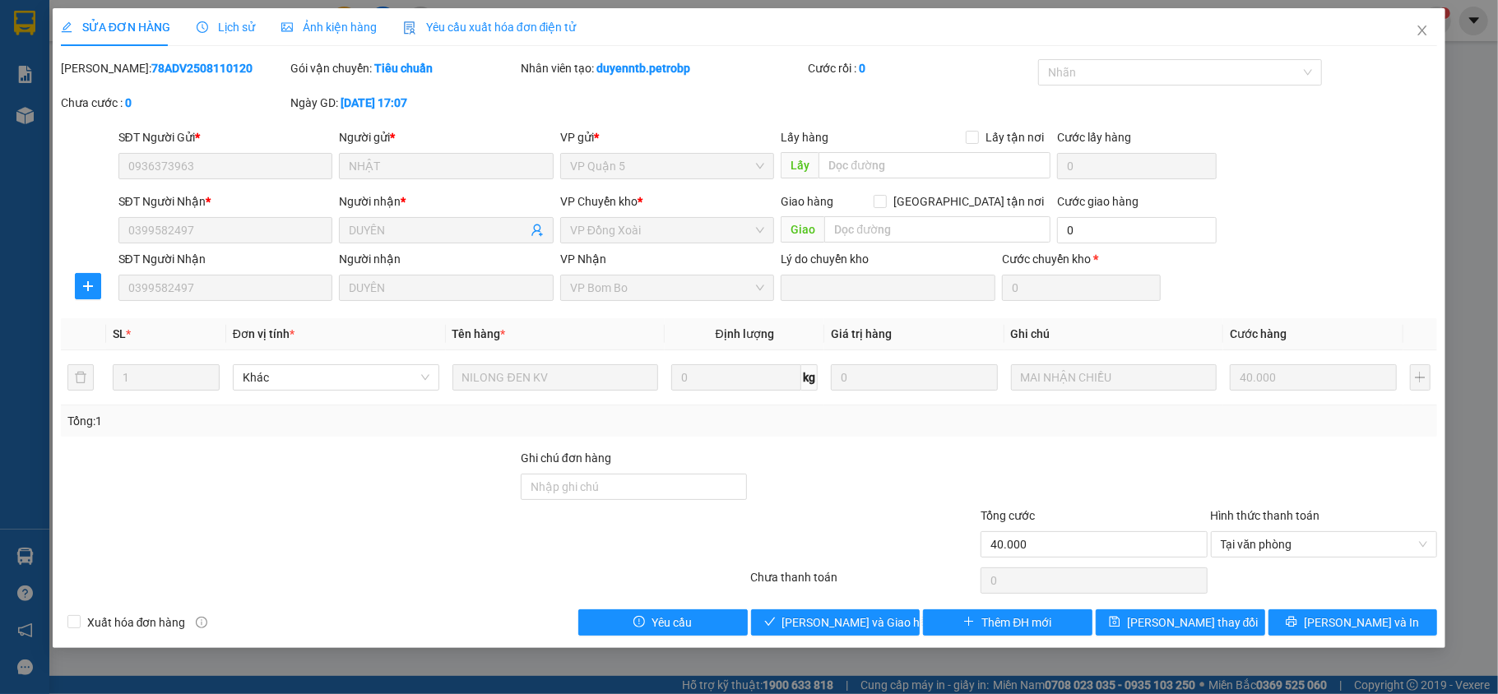
copy b "78ADV2508110120"
drag, startPoint x: 216, startPoint y: 69, endPoint x: 102, endPoint y: 66, distance: 113.6
click at [102, 66] on div "[PERSON_NAME]: 78ADV2508110120" at bounding box center [174, 68] width 227 height 18
click at [1422, 34] on icon "close" at bounding box center [1422, 31] width 9 height 10
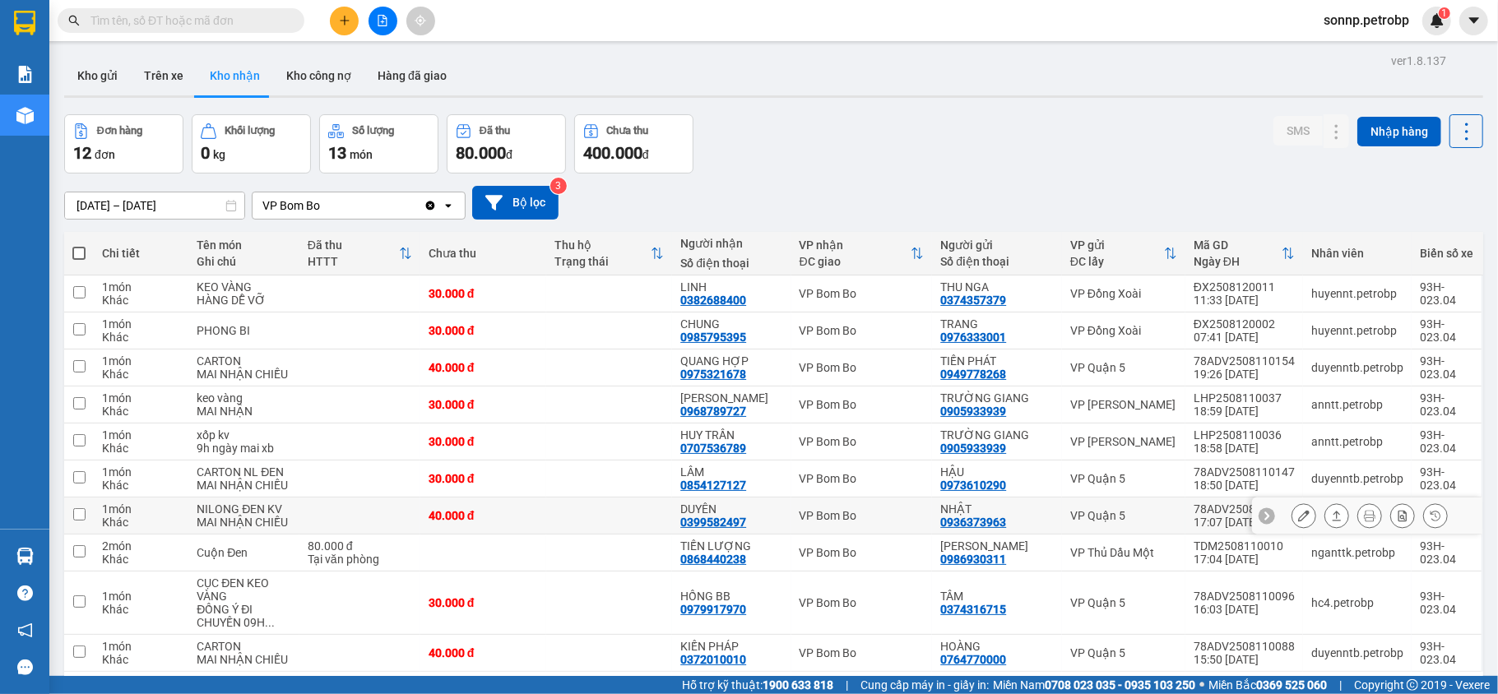
click at [1331, 520] on icon at bounding box center [1337, 516] width 12 height 12
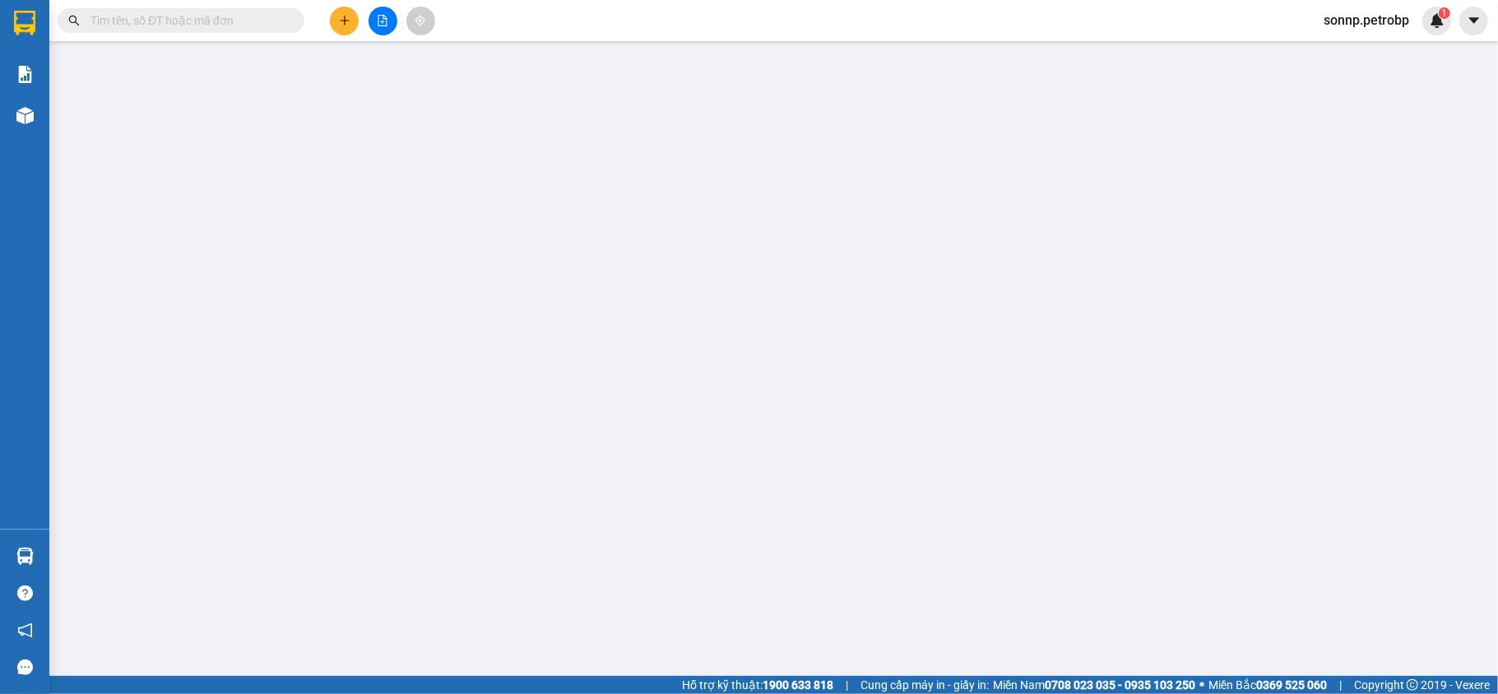
type input "0936373963"
type input "NHẬT"
type input "0399582497"
type input "DUYÊN"
type input "40.000"
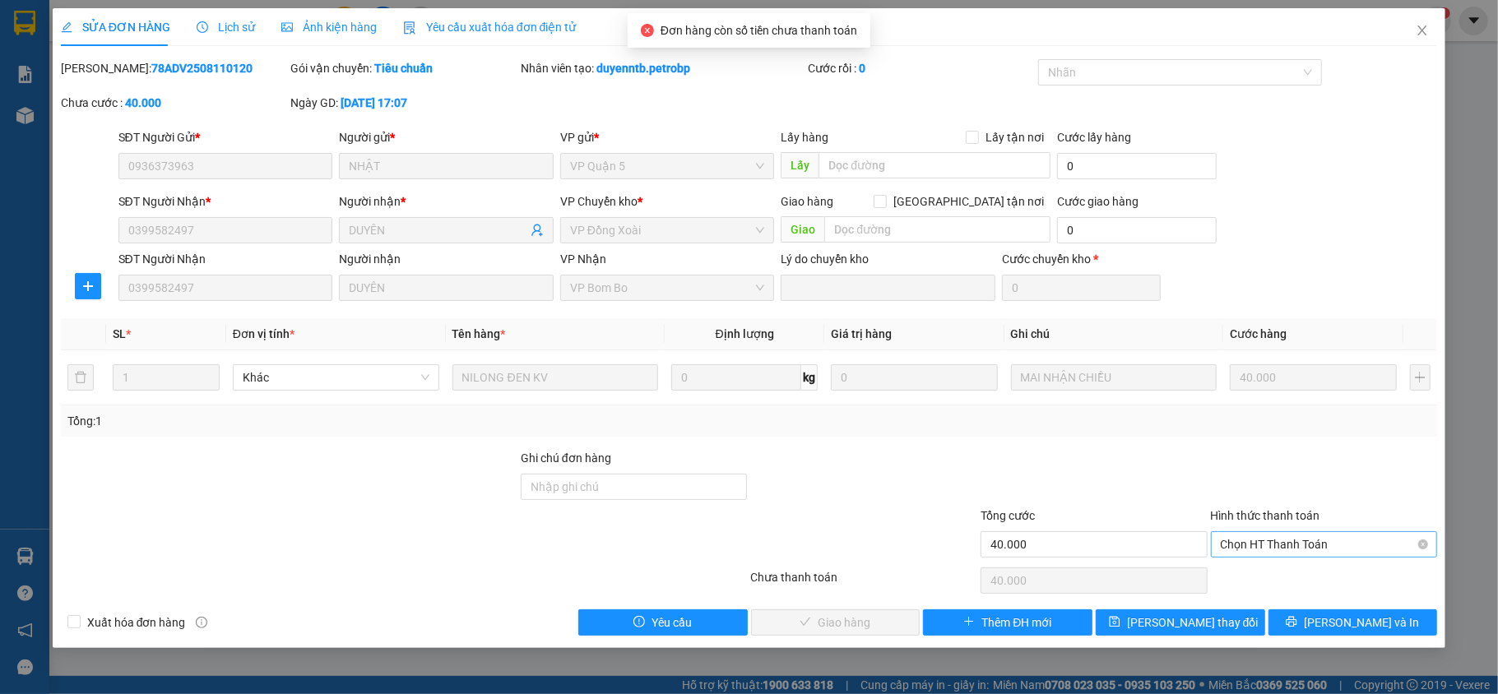
click at [1333, 535] on span "Chọn HT Thanh Toán" at bounding box center [1324, 544] width 207 height 25
click at [1317, 576] on div "Tại văn phòng" at bounding box center [1324, 579] width 207 height 18
type input "0"
click at [833, 624] on span "[PERSON_NAME] và Giao hàng" at bounding box center [861, 623] width 158 height 18
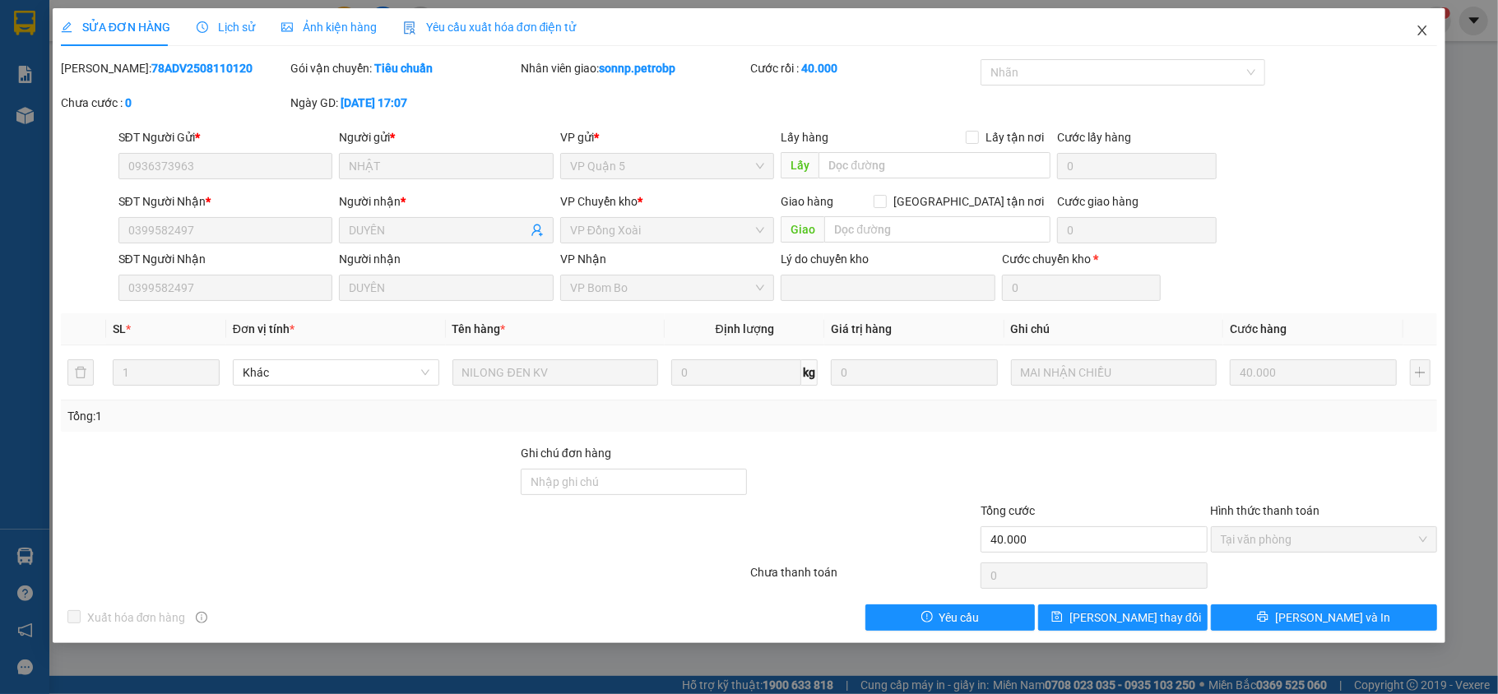
click at [1418, 36] on icon "close" at bounding box center [1422, 30] width 13 height 13
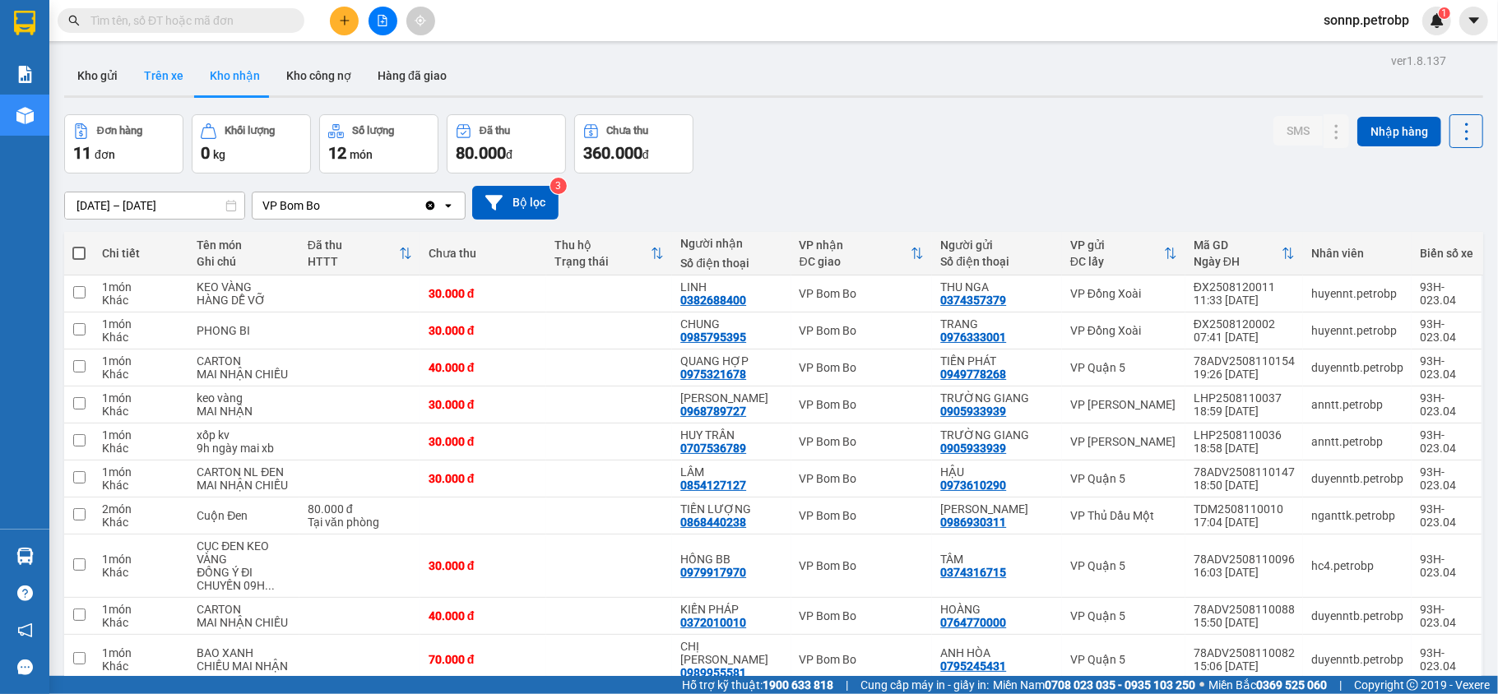
click at [178, 77] on button "Trên xe" at bounding box center [164, 75] width 66 height 39
type input "[DATE] – [DATE]"
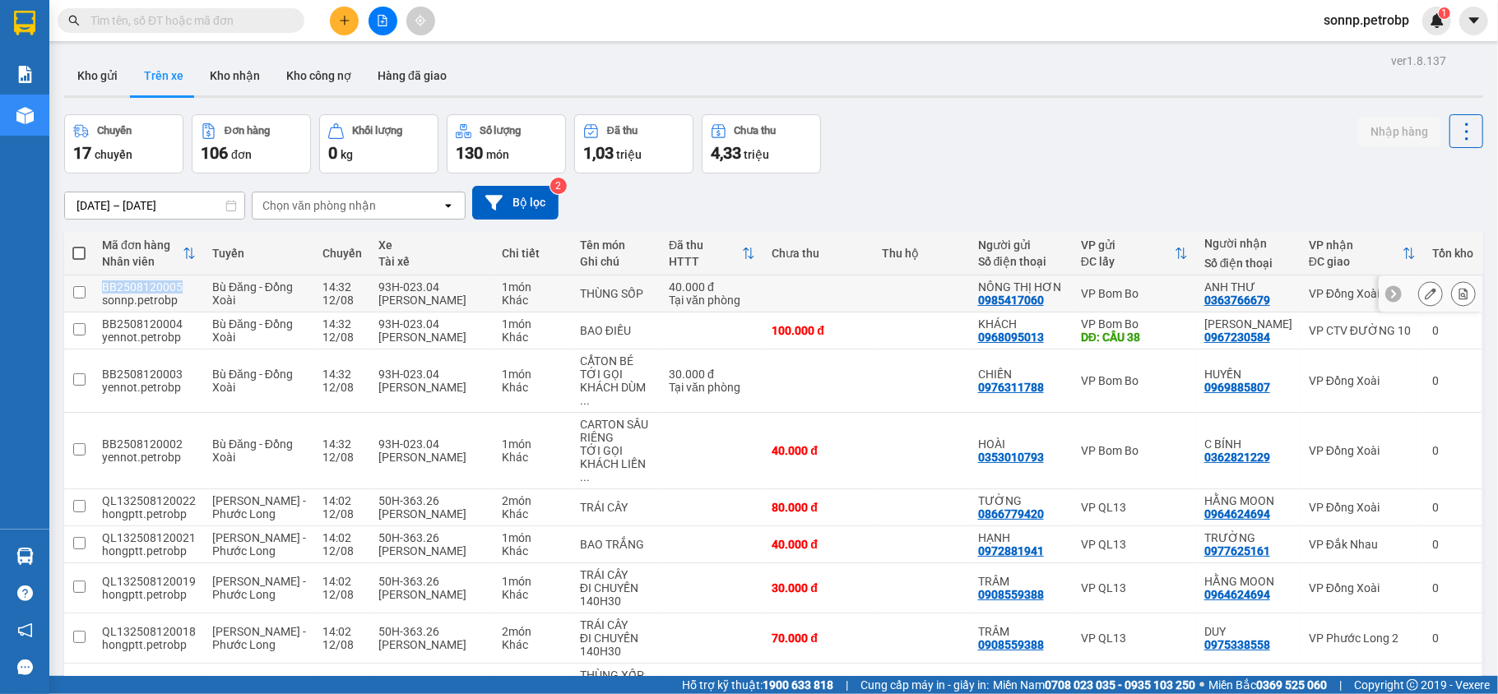
drag, startPoint x: 181, startPoint y: 290, endPoint x: 94, endPoint y: 295, distance: 87.3
click at [94, 295] on td "BB2508120005 sonnp.petrobp" at bounding box center [149, 294] width 110 height 37
checkbox input "true"
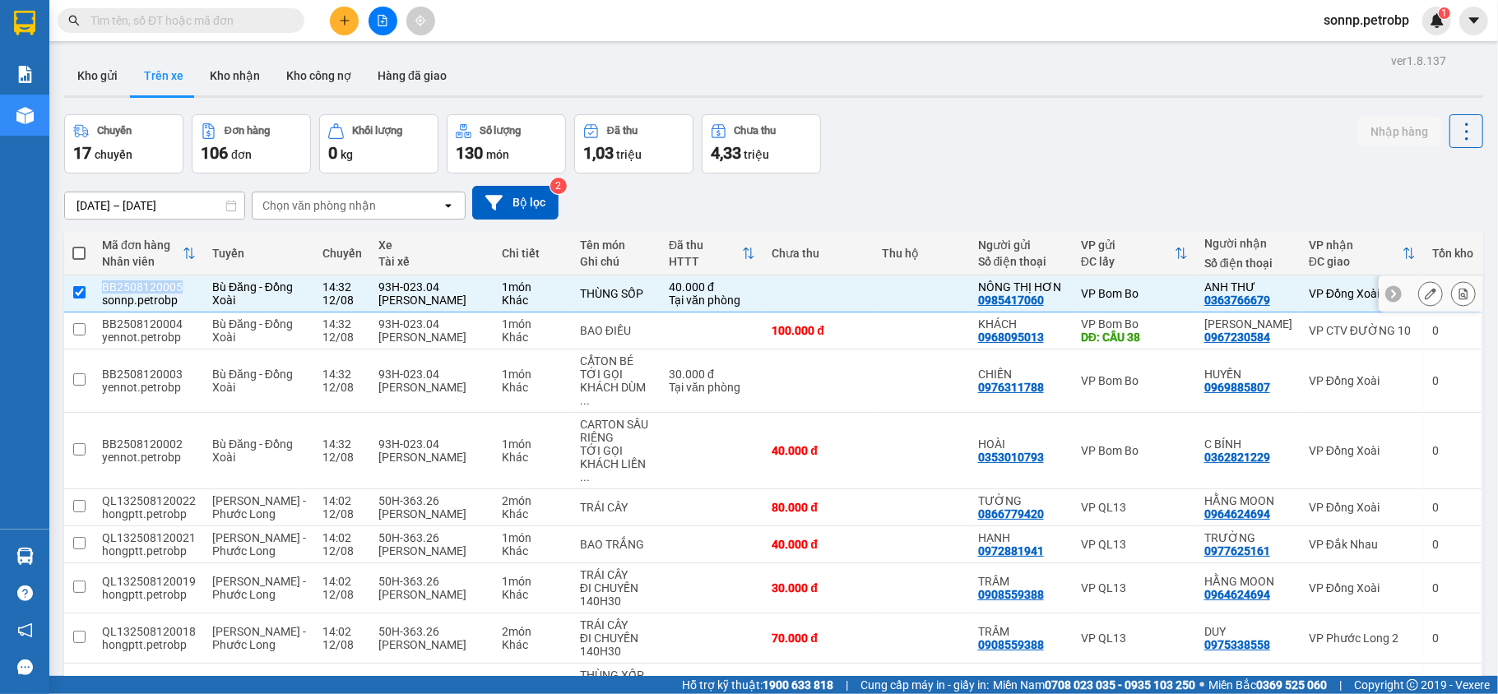
copy div "BB2508120005"
click at [99, 76] on button "Kho gửi" at bounding box center [97, 75] width 67 height 39
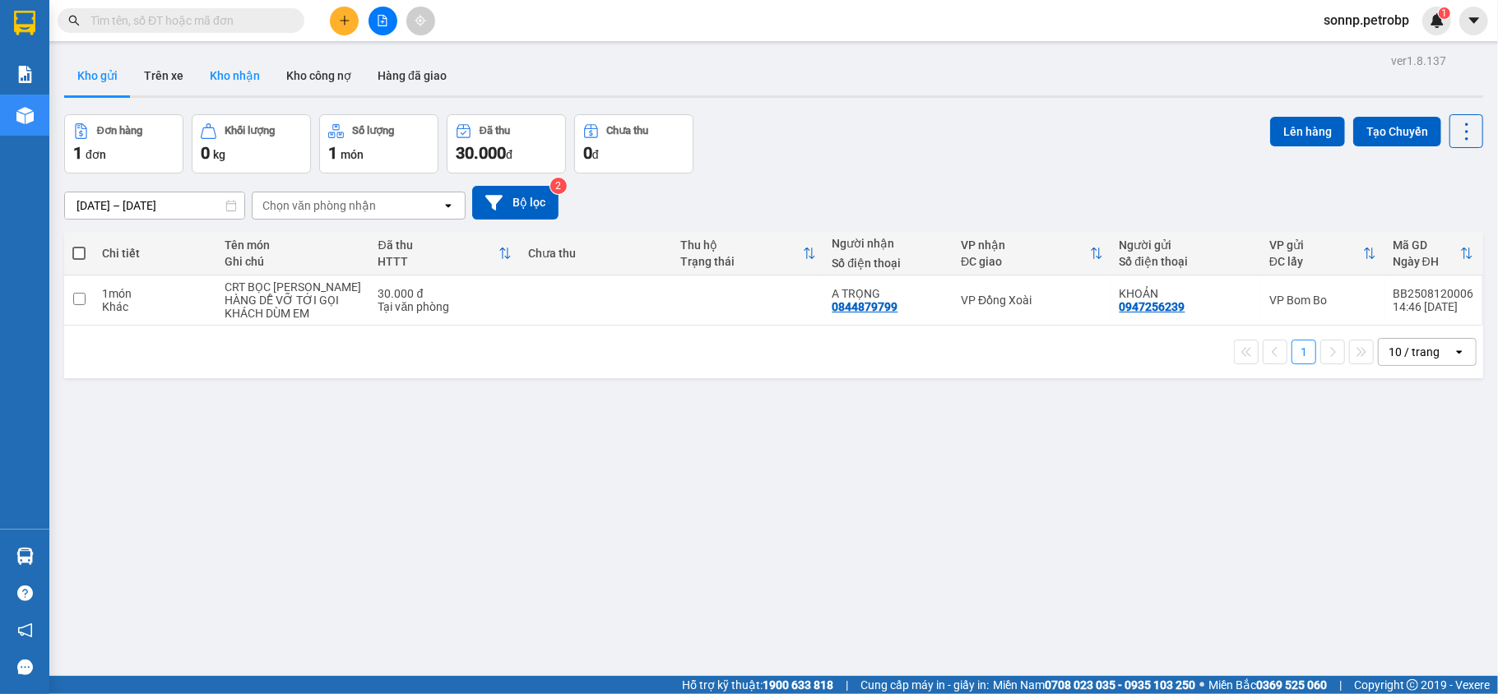
click at [255, 76] on button "Kho nhận" at bounding box center [235, 75] width 77 height 39
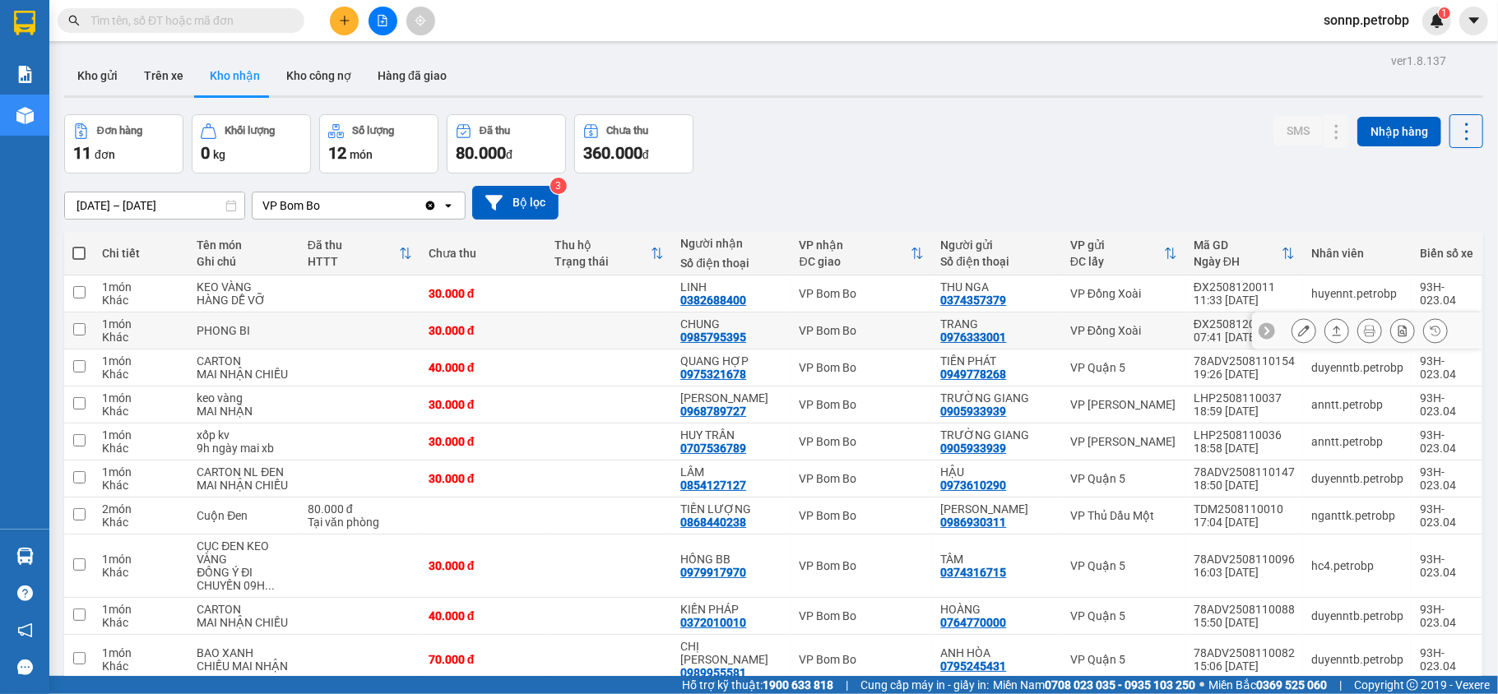
scroll to position [76, 0]
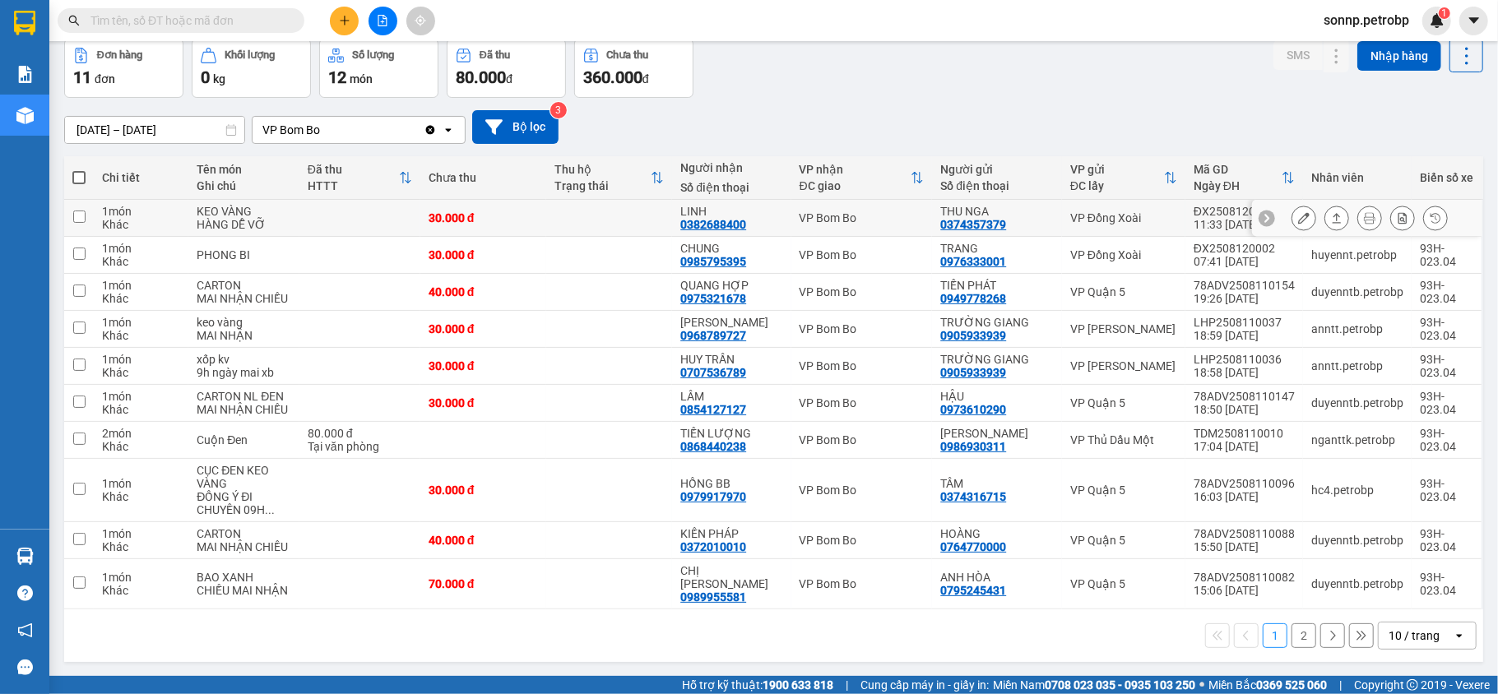
click at [582, 230] on td at bounding box center [609, 218] width 126 height 37
checkbox input "true"
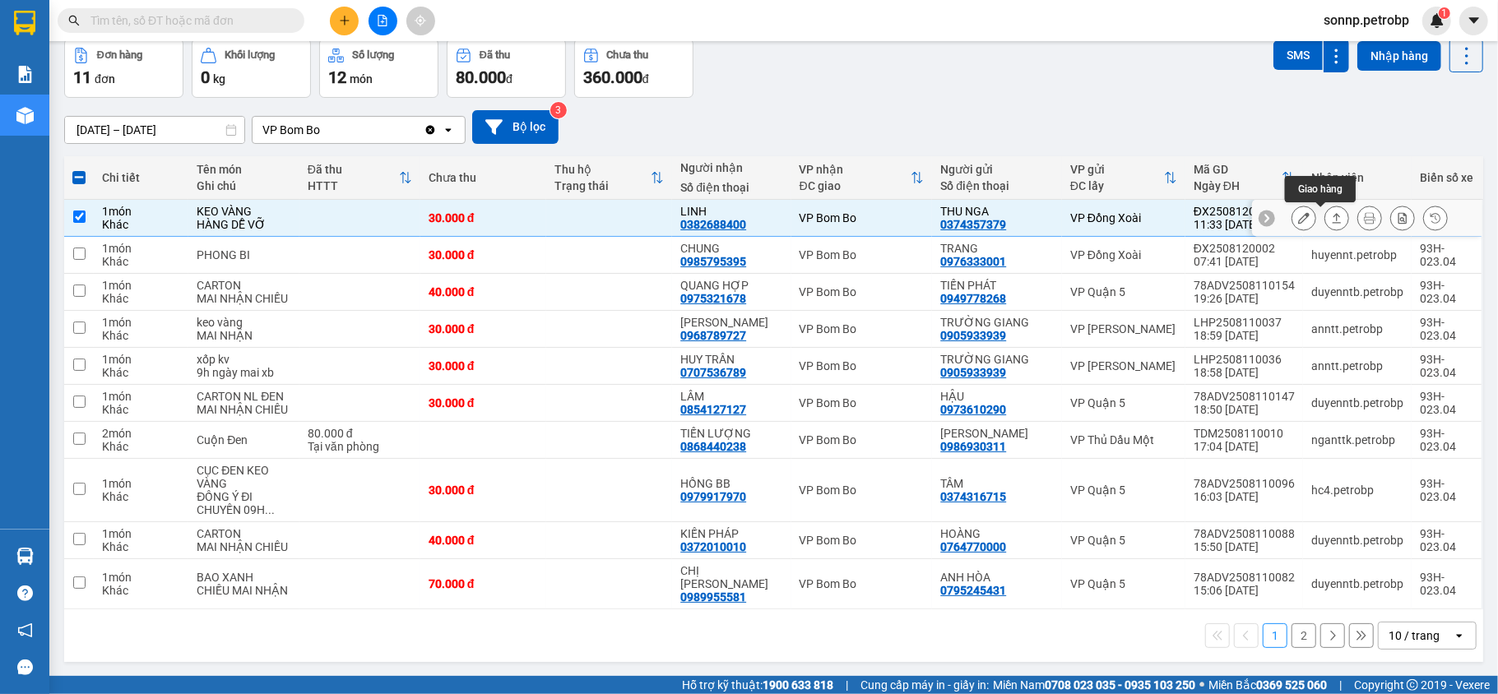
click at [1328, 218] on button at bounding box center [1336, 218] width 23 height 29
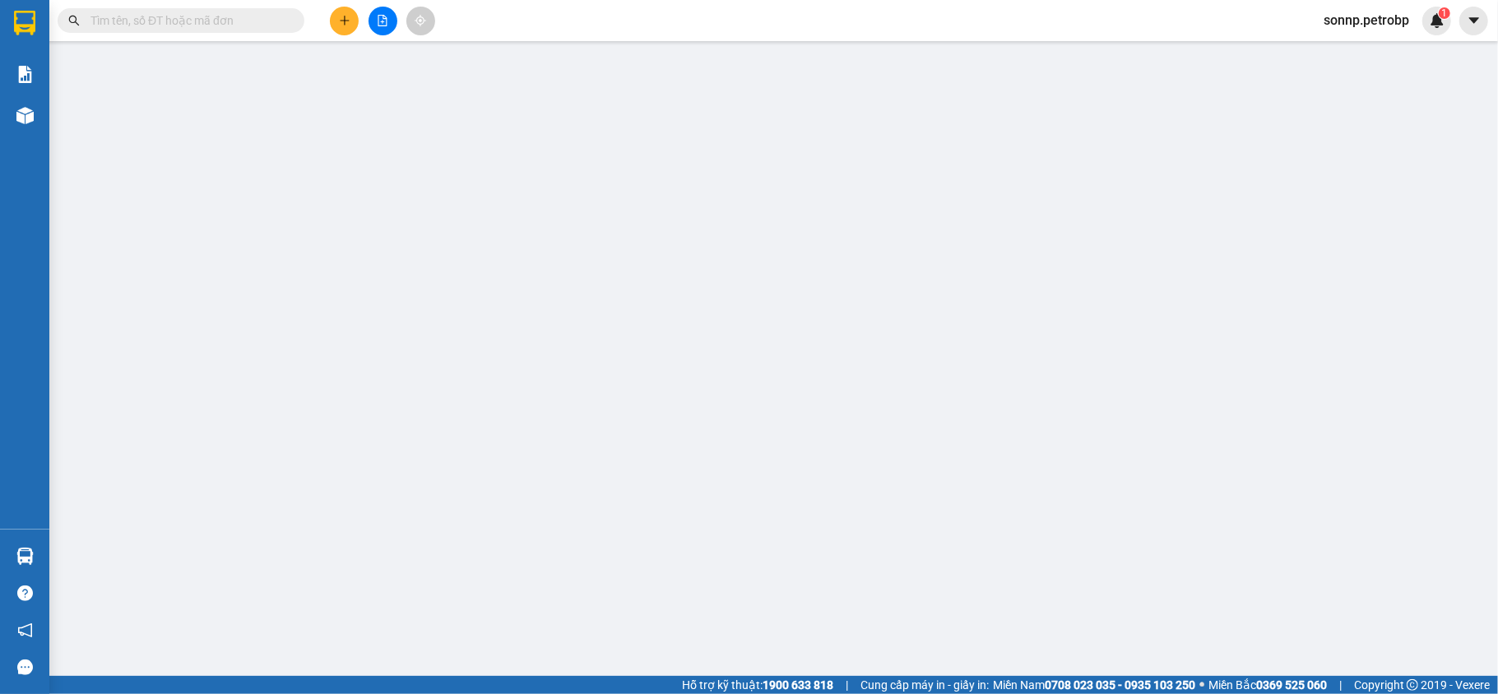
type input "0374357379"
type input "THU NGA"
type input "0382688400"
type input "LINH"
type input "30.000"
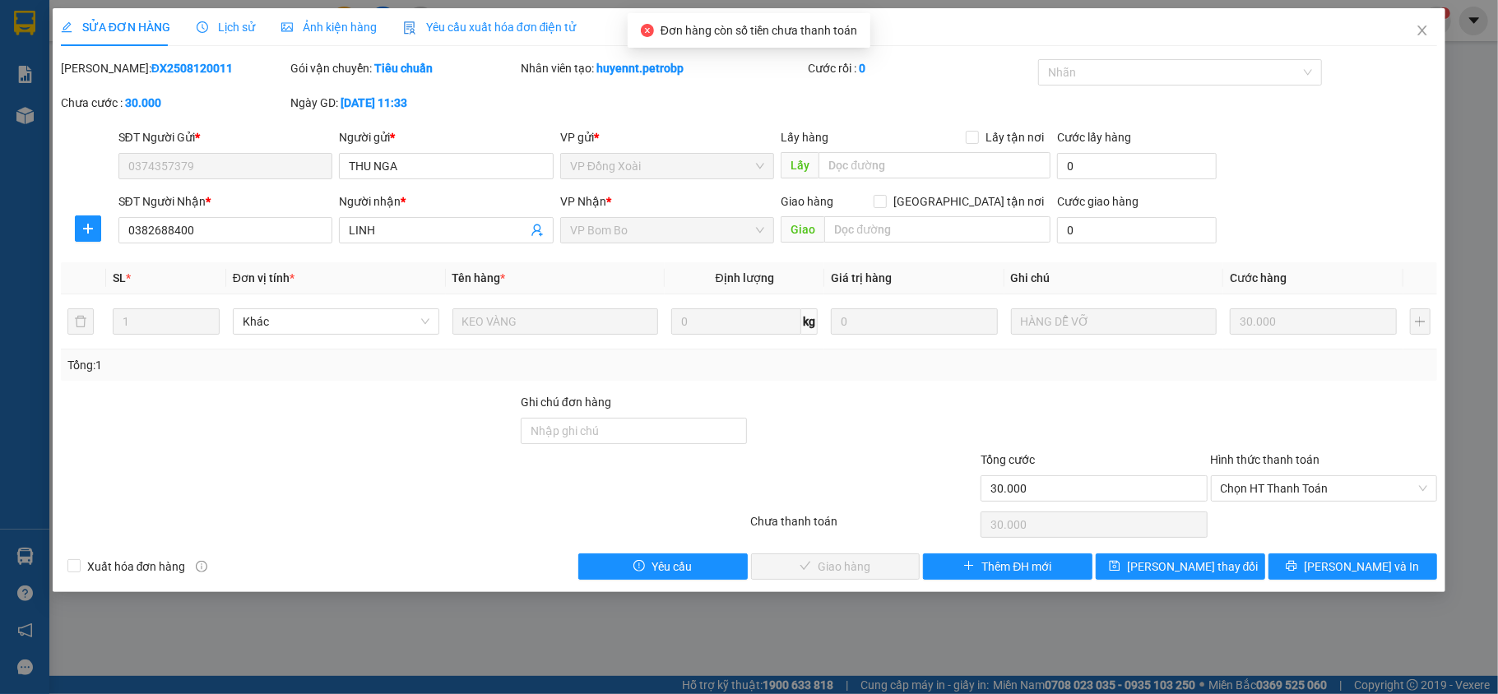
drag, startPoint x: 202, startPoint y: 67, endPoint x: 105, endPoint y: 60, distance: 97.3
click at [105, 60] on div "[PERSON_NAME]: ĐX2508120011" at bounding box center [174, 68] width 227 height 18
copy b "ĐX2508120011"
click at [1301, 491] on span "Chọn HT Thanh Toán" at bounding box center [1324, 488] width 207 height 25
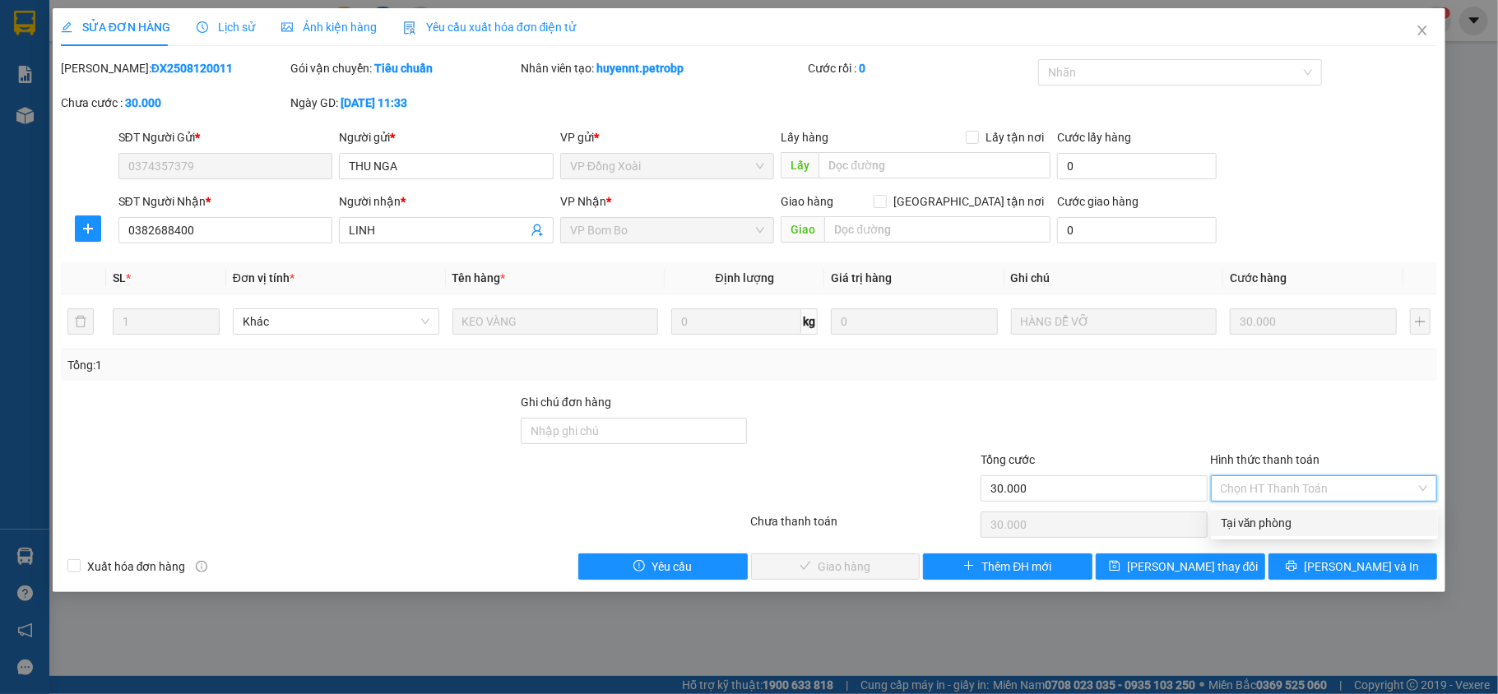
click at [1300, 531] on div "Tại văn phòng" at bounding box center [1324, 523] width 207 height 18
type input "0"
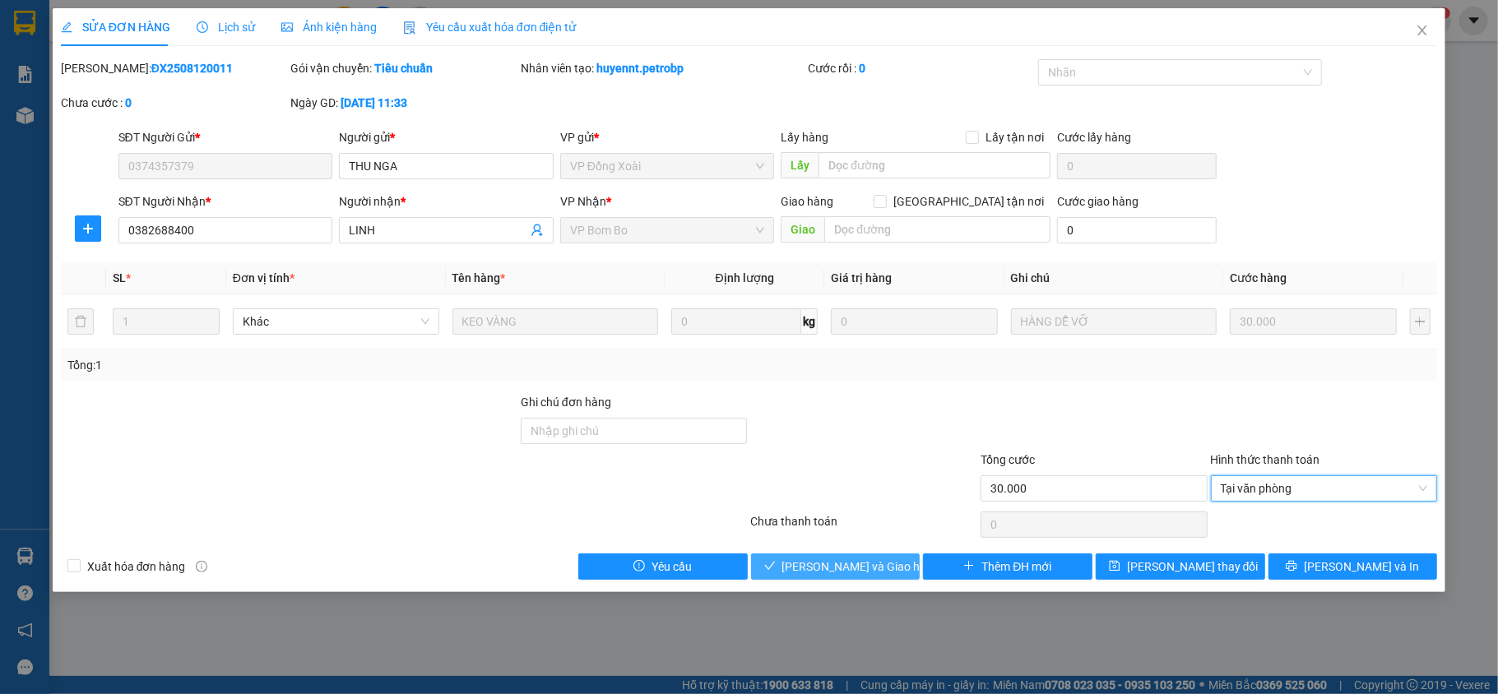
click at [850, 569] on span "[PERSON_NAME] và Giao hàng" at bounding box center [861, 567] width 158 height 18
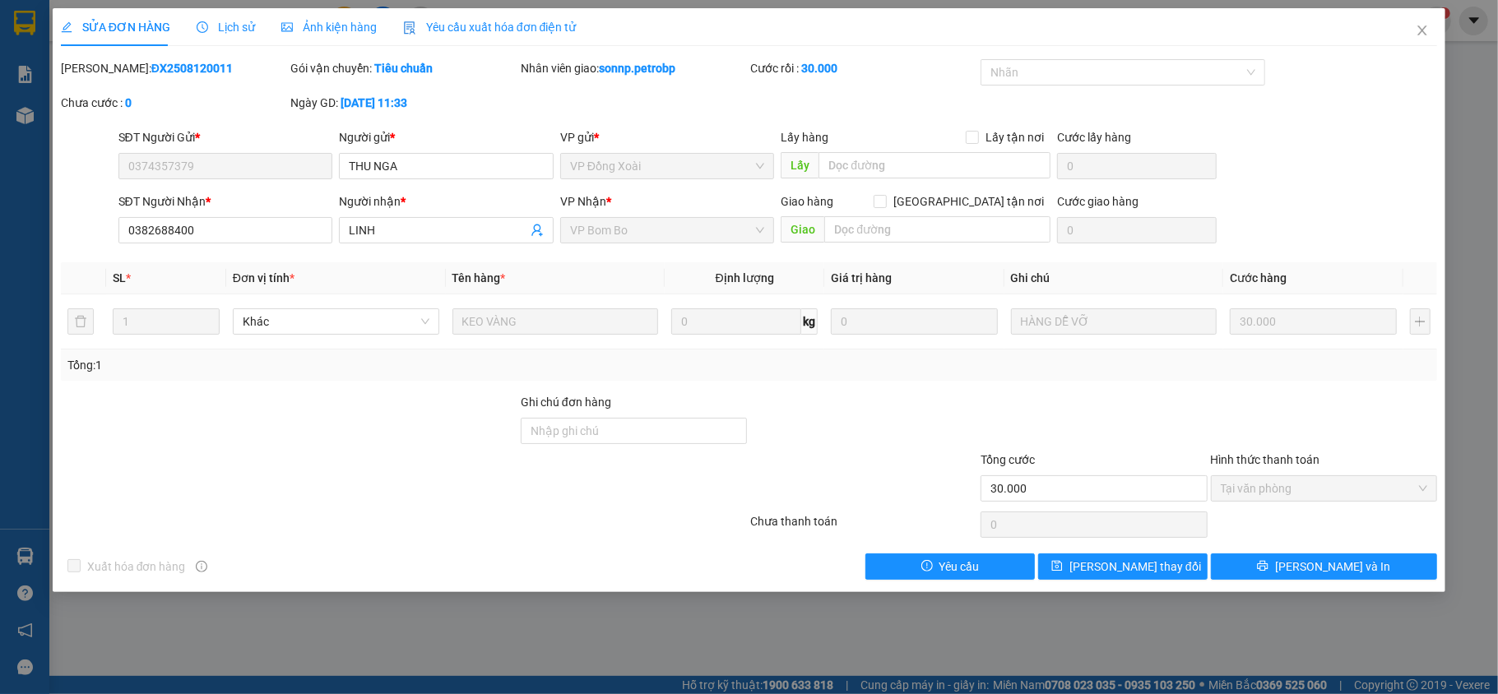
click at [1341, 495] on span "Tại văn phòng" at bounding box center [1324, 488] width 207 height 25
click at [1418, 34] on icon "close" at bounding box center [1422, 30] width 13 height 13
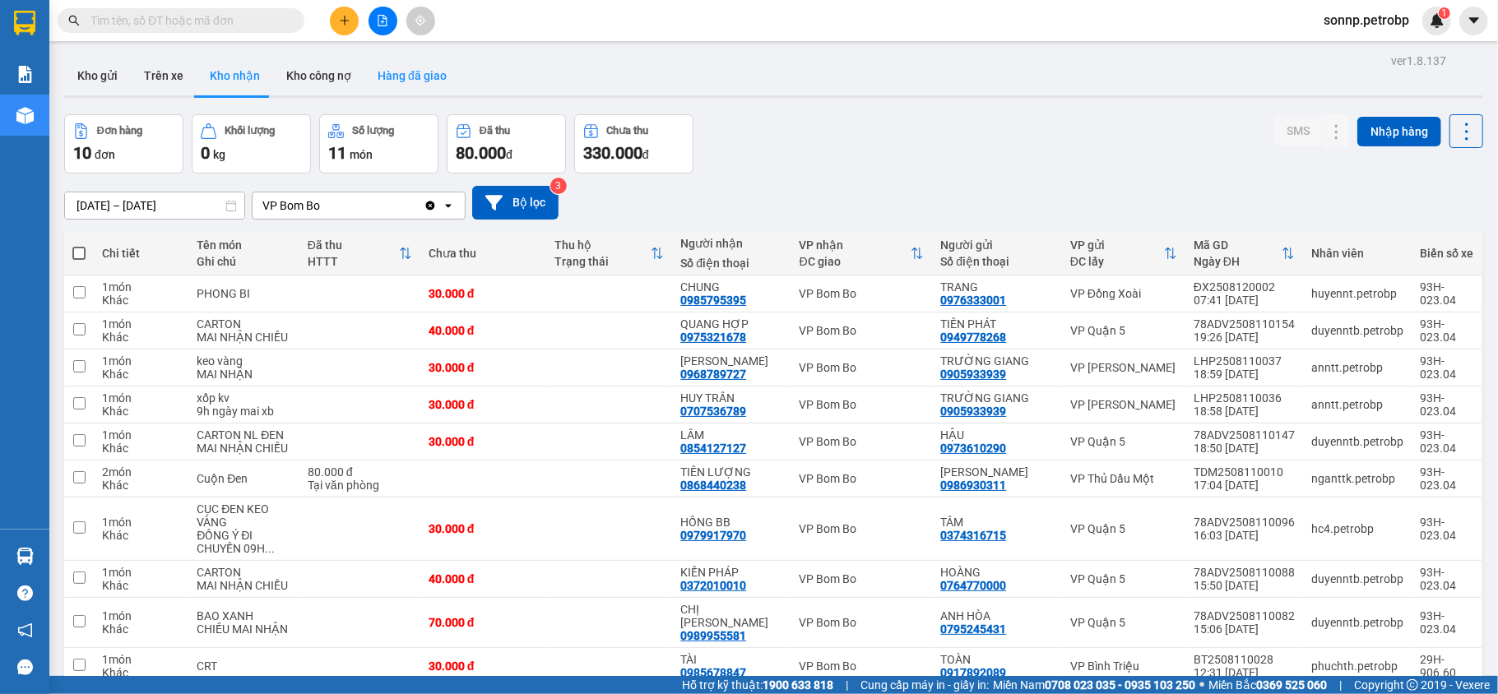
click at [428, 70] on button "Hàng đã giao" at bounding box center [411, 75] width 95 height 39
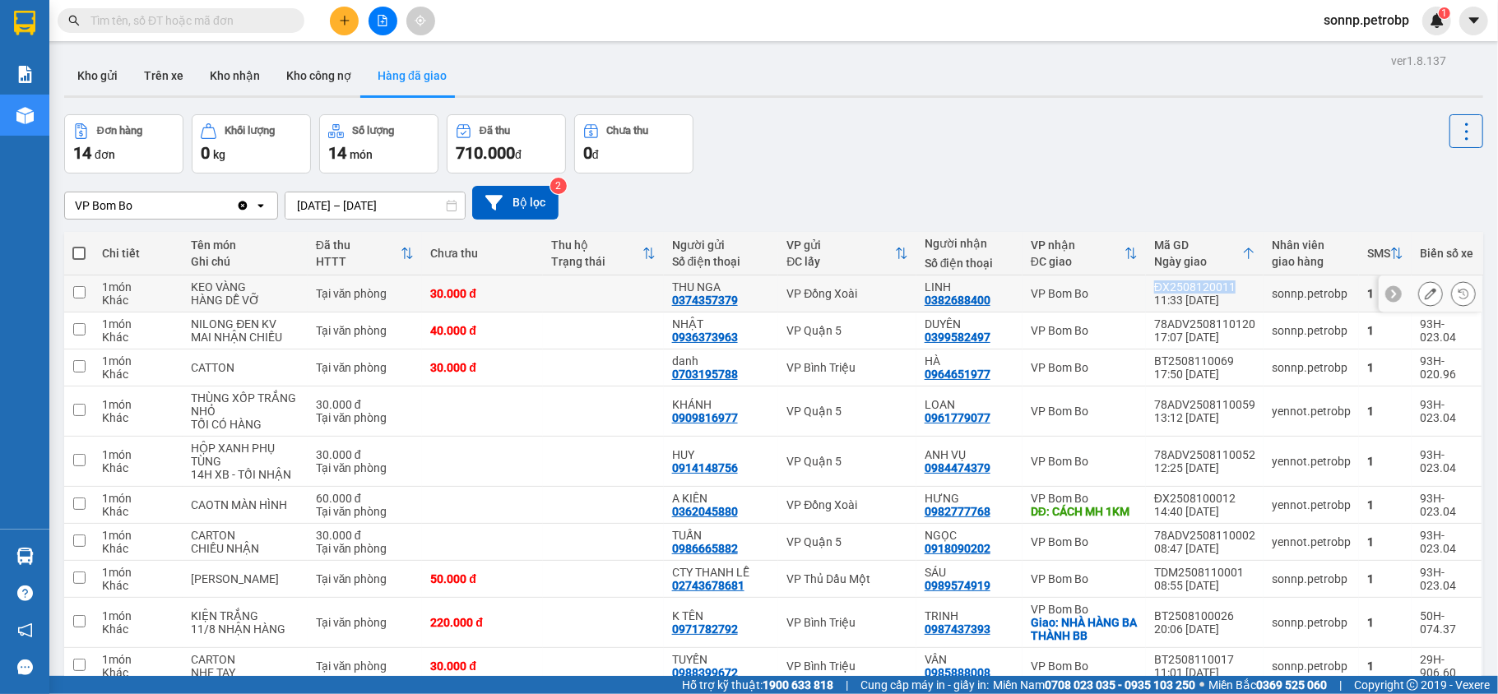
drag, startPoint x: 1224, startPoint y: 287, endPoint x: 1140, endPoint y: 290, distance: 84.0
click at [1146, 290] on td "ĐX2508120011 11:33 [DATE]" at bounding box center [1205, 294] width 118 height 37
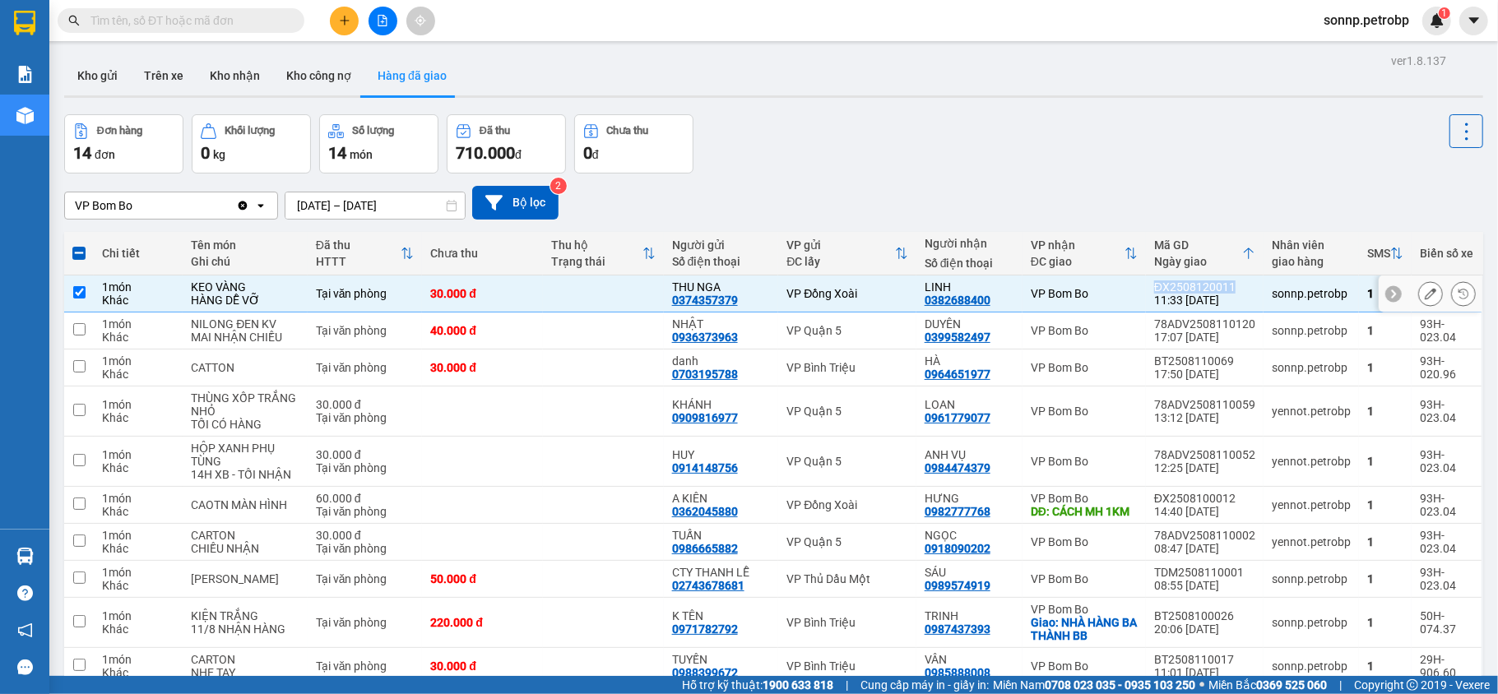
copy div "ĐX2508120011"
click at [981, 151] on div "Đơn hàng 14 đơn Khối lượng 0 kg Số lượng 14 món Đã thu 710.000 đ Chưa thu 0 đ" at bounding box center [773, 143] width 1419 height 59
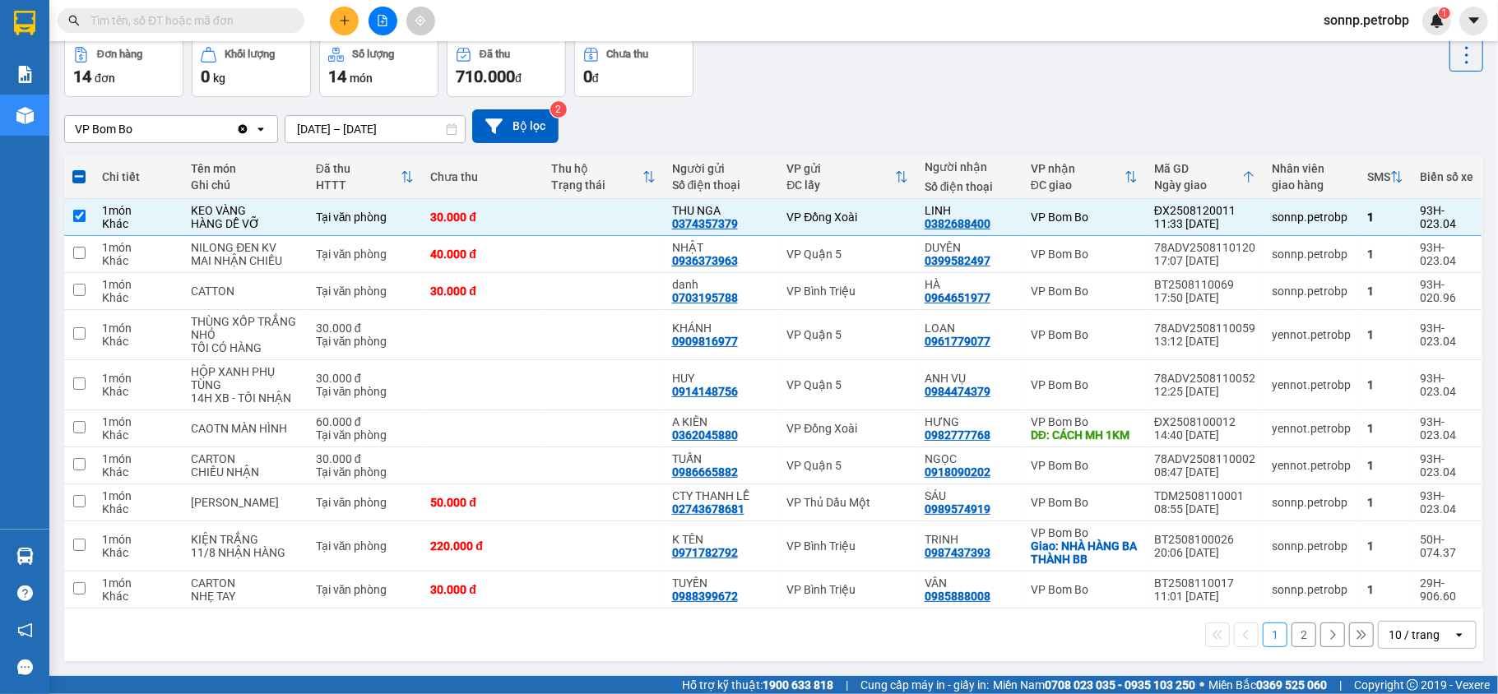
click at [1292, 642] on button "2" at bounding box center [1304, 635] width 25 height 25
checkbox input "false"
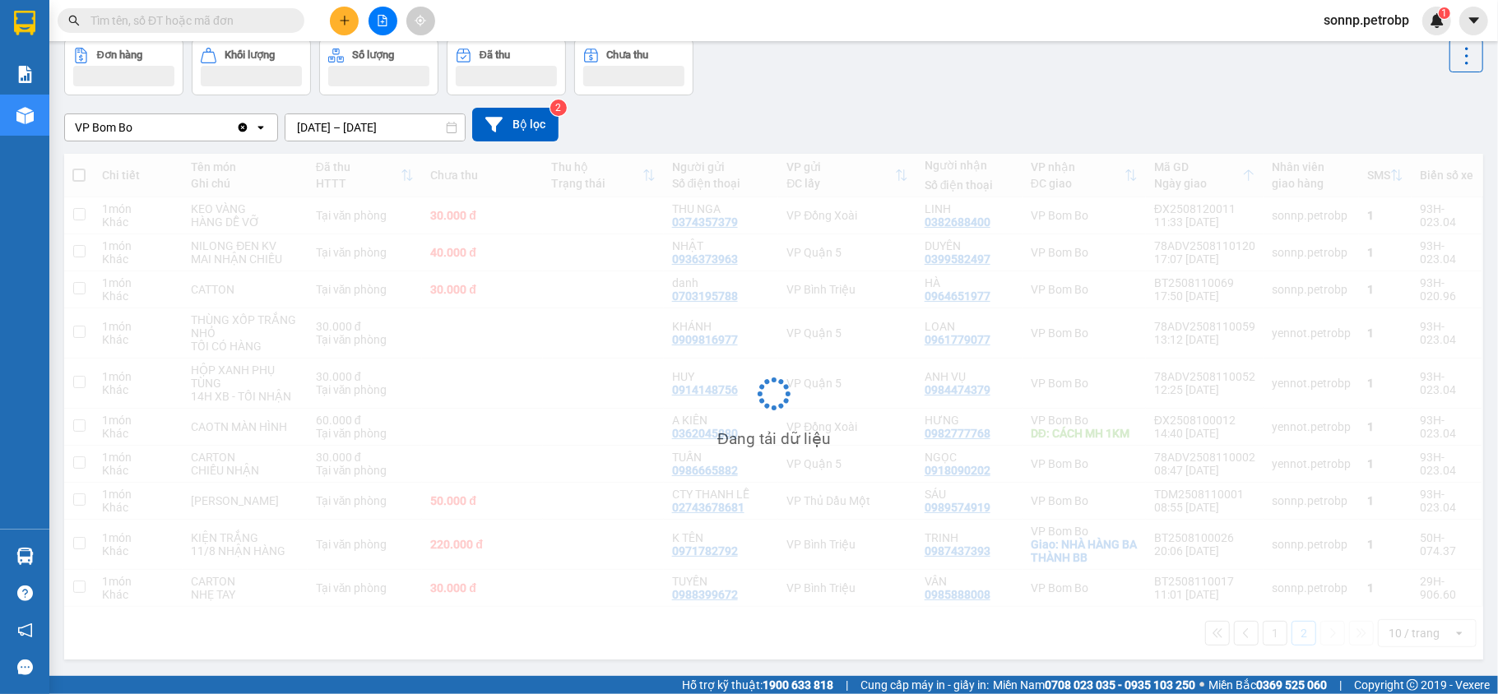
scroll to position [76, 0]
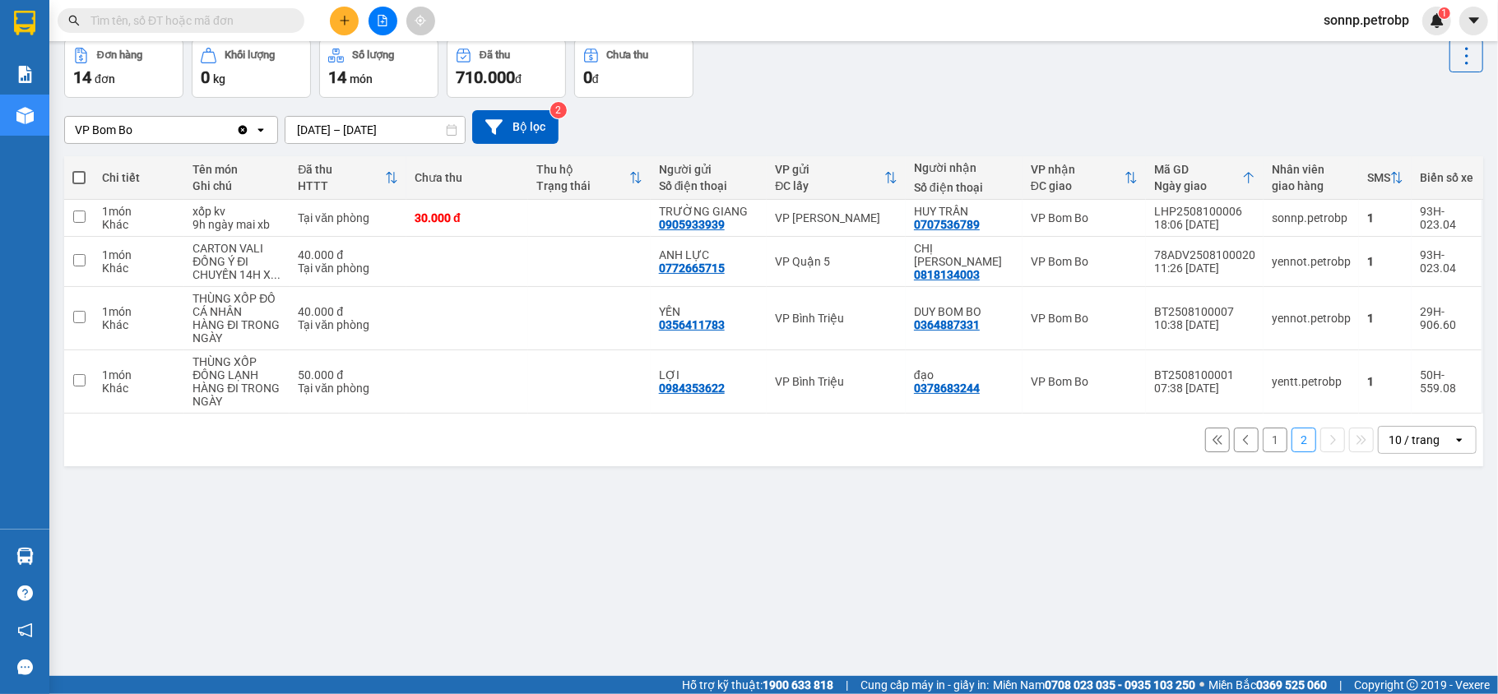
click at [1263, 448] on button "1" at bounding box center [1275, 440] width 25 height 25
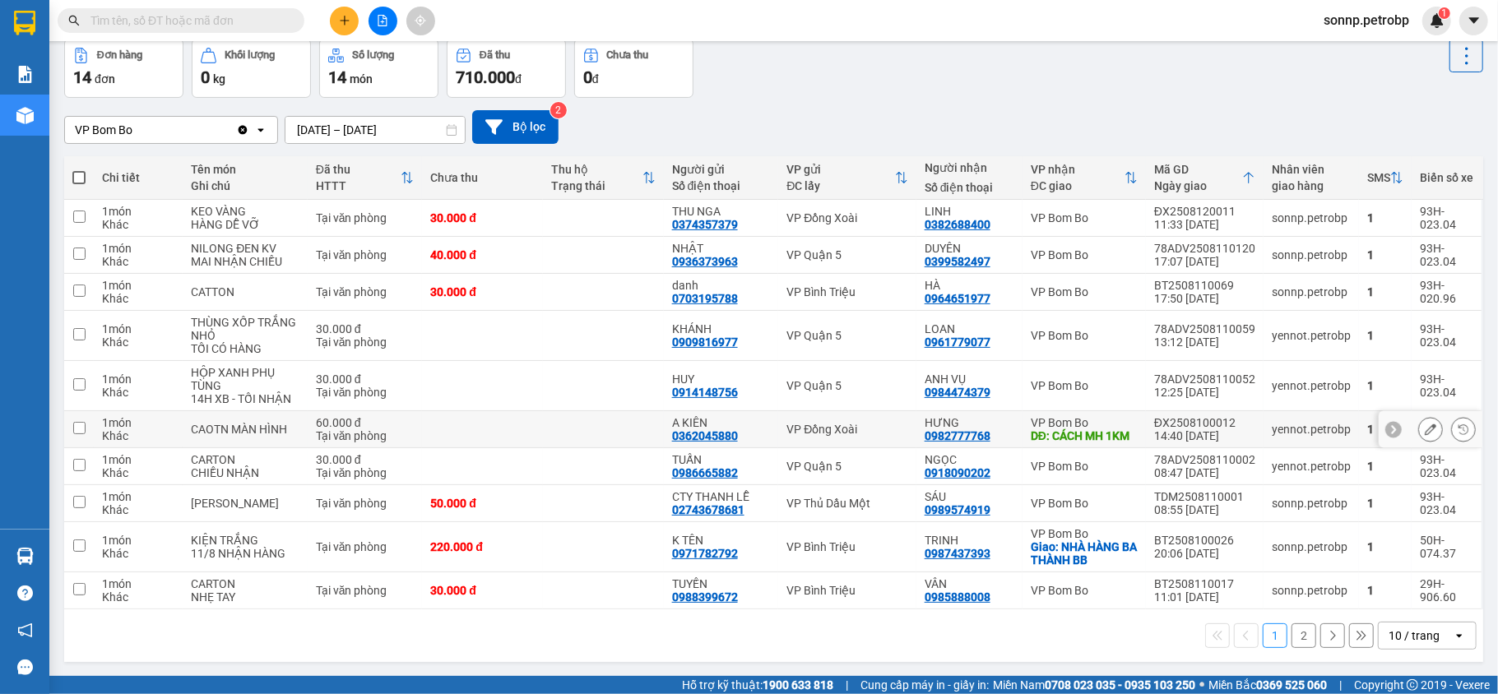
scroll to position [107, 0]
click at [1292, 642] on button "2" at bounding box center [1304, 635] width 25 height 25
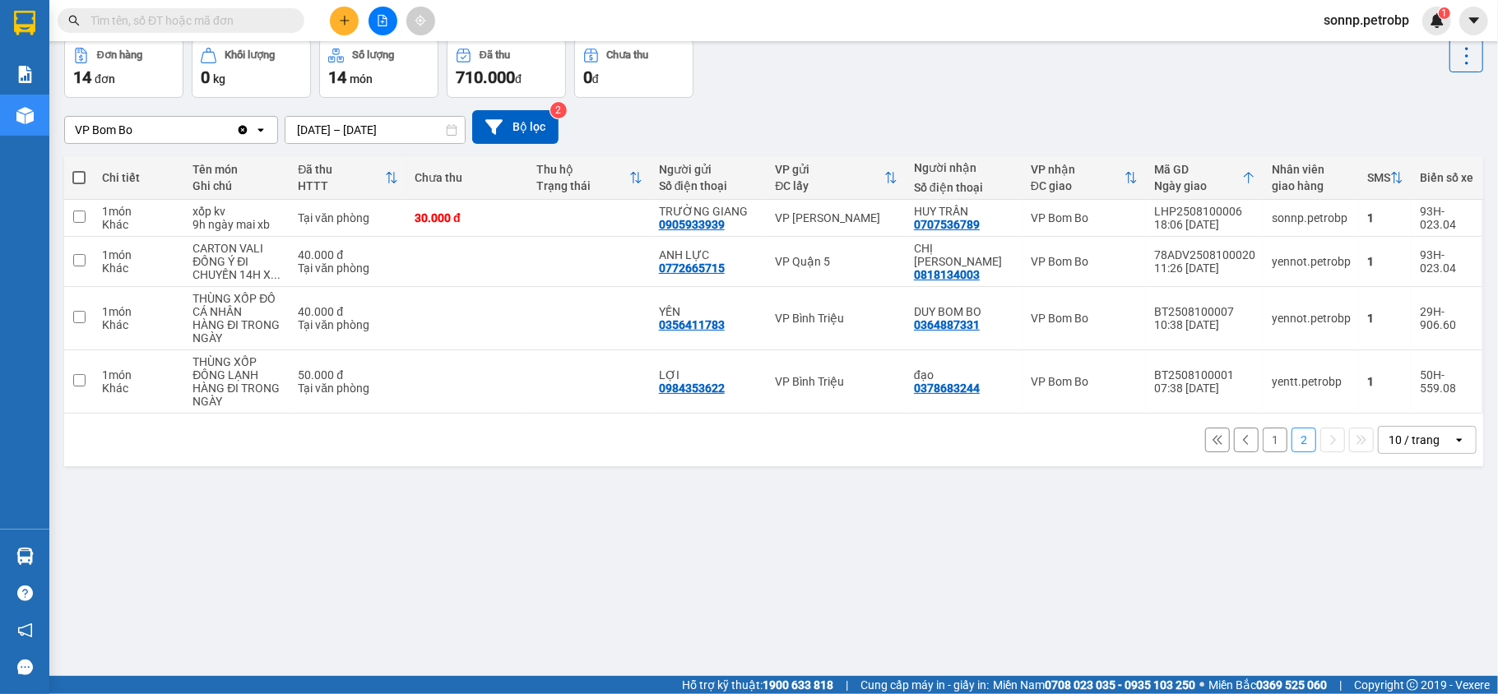
scroll to position [0, 0]
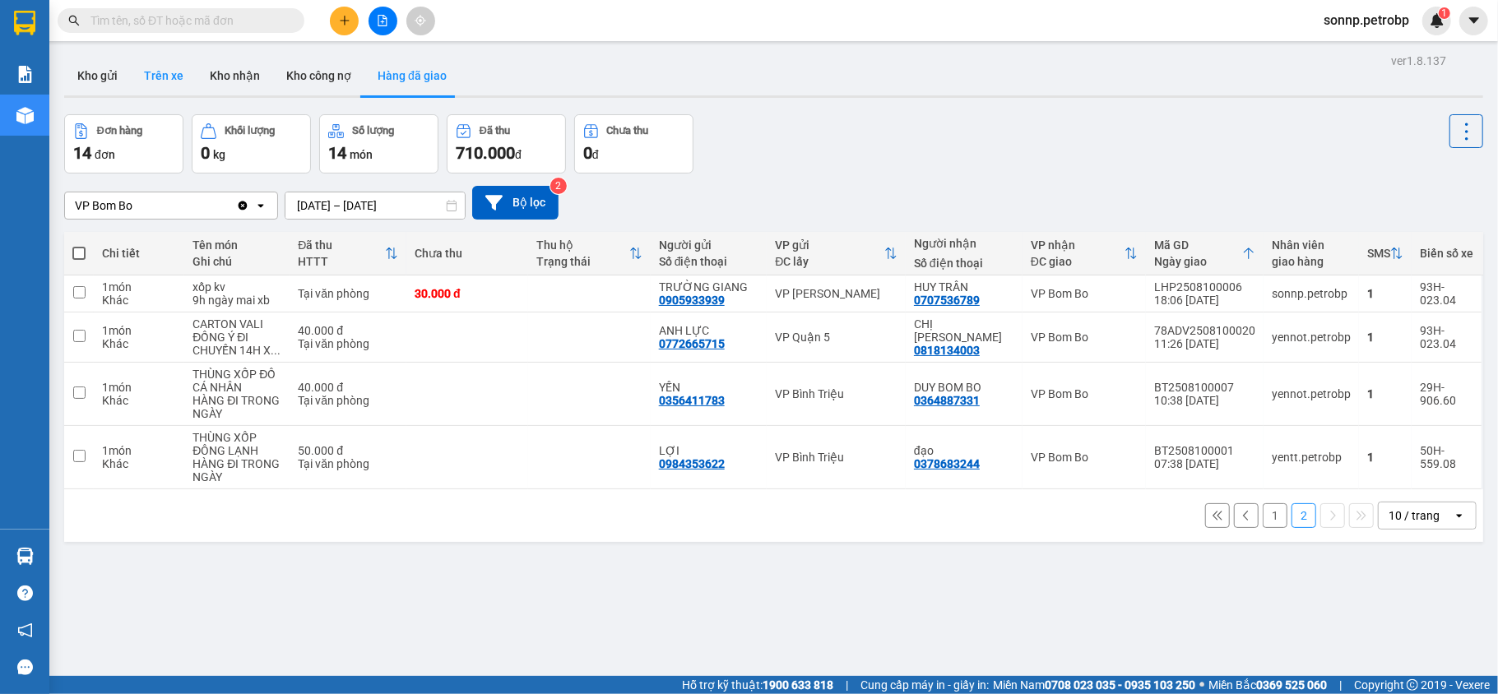
click at [184, 74] on button "Trên xe" at bounding box center [164, 75] width 66 height 39
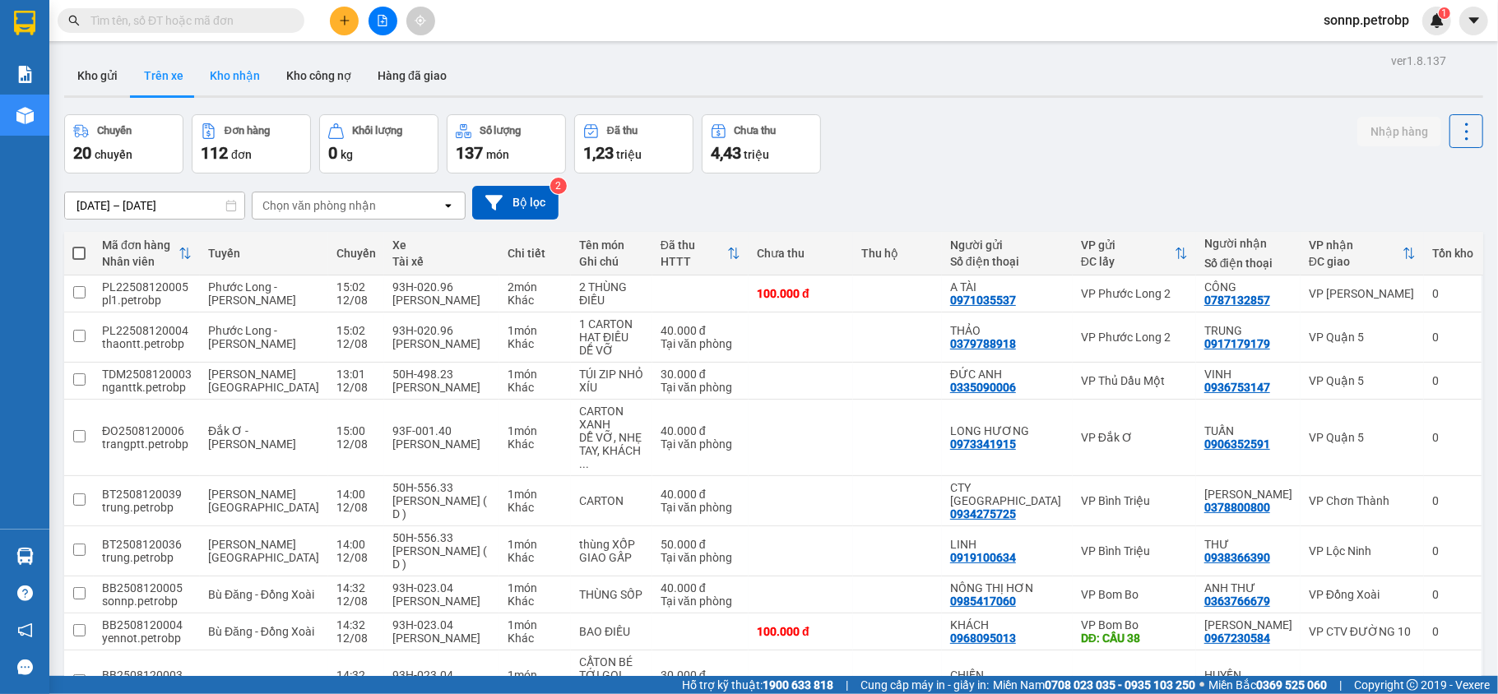
click at [238, 80] on button "Kho nhận" at bounding box center [235, 75] width 77 height 39
type input "[DATE] – [DATE]"
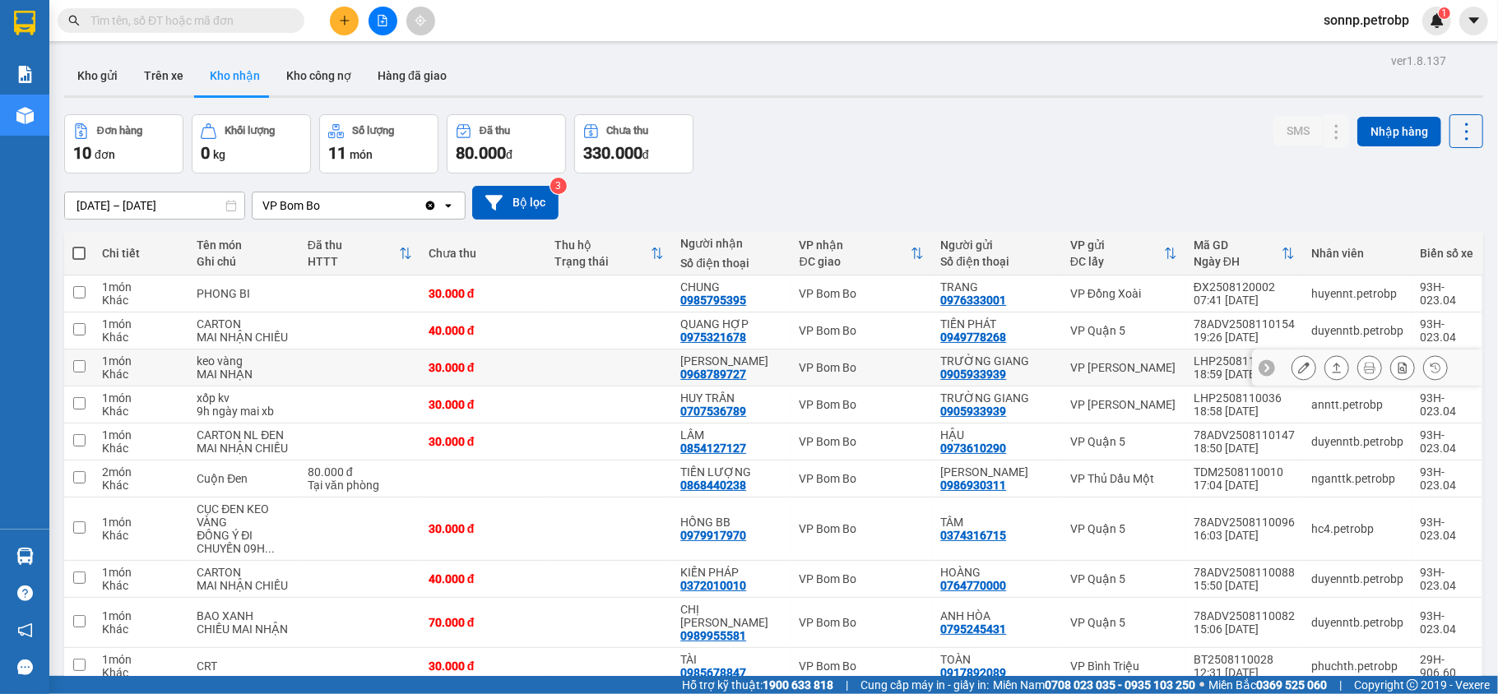
click at [1331, 370] on icon at bounding box center [1337, 368] width 12 height 12
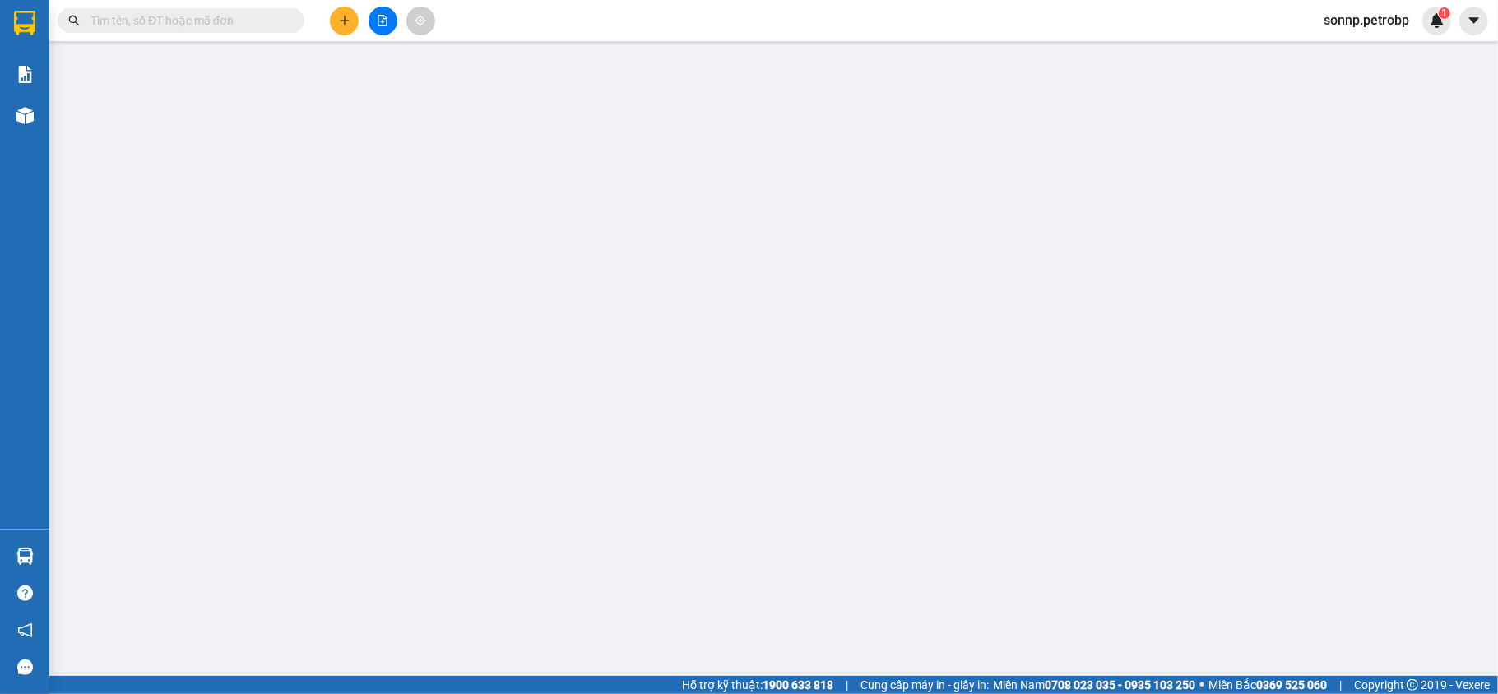
type input "0905933939"
type input "TRƯỜNG GIANG"
type input "0968789727"
type input "[PERSON_NAME]"
type input "30.000"
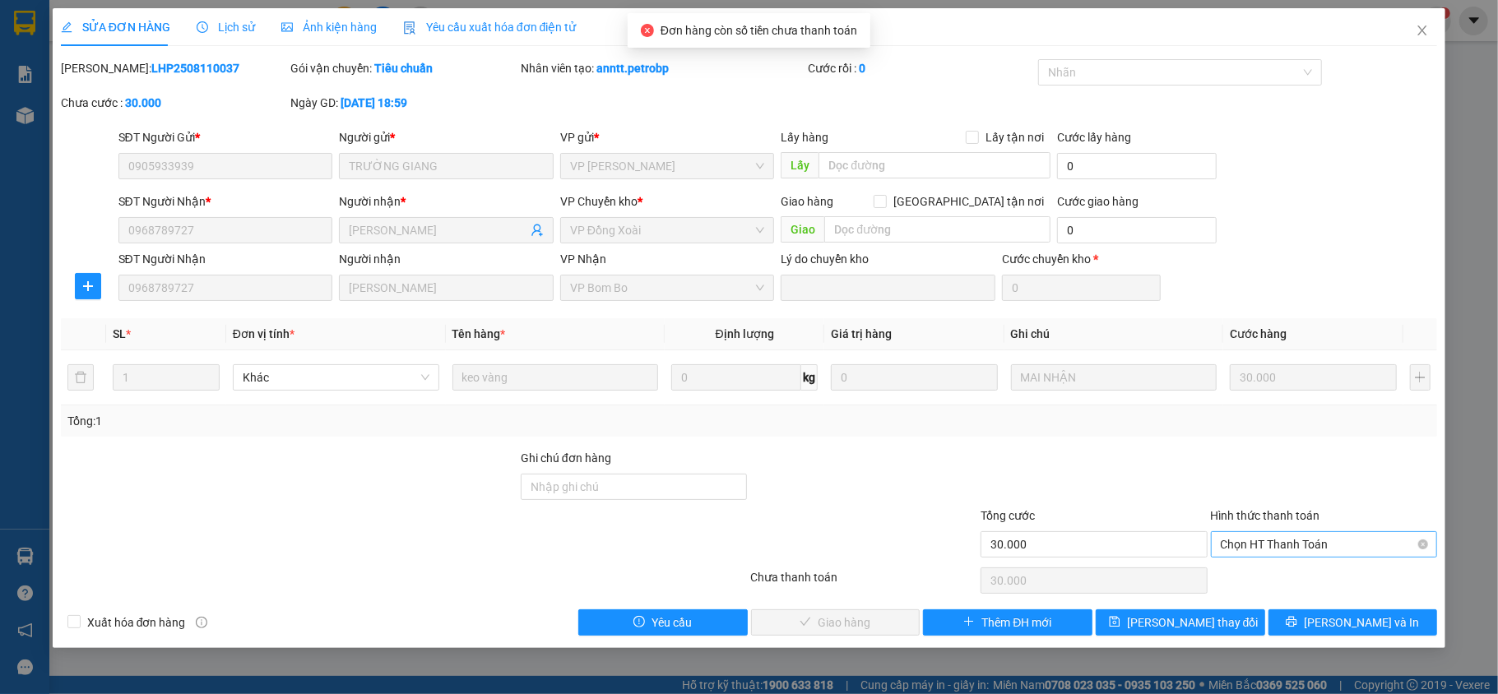
click at [1290, 541] on span "Chọn HT Thanh Toán" at bounding box center [1324, 544] width 207 height 25
click at [1258, 576] on div "Tại văn phòng" at bounding box center [1324, 579] width 207 height 18
type input "0"
click at [875, 614] on button "[PERSON_NAME] và Giao hàng" at bounding box center [835, 623] width 169 height 26
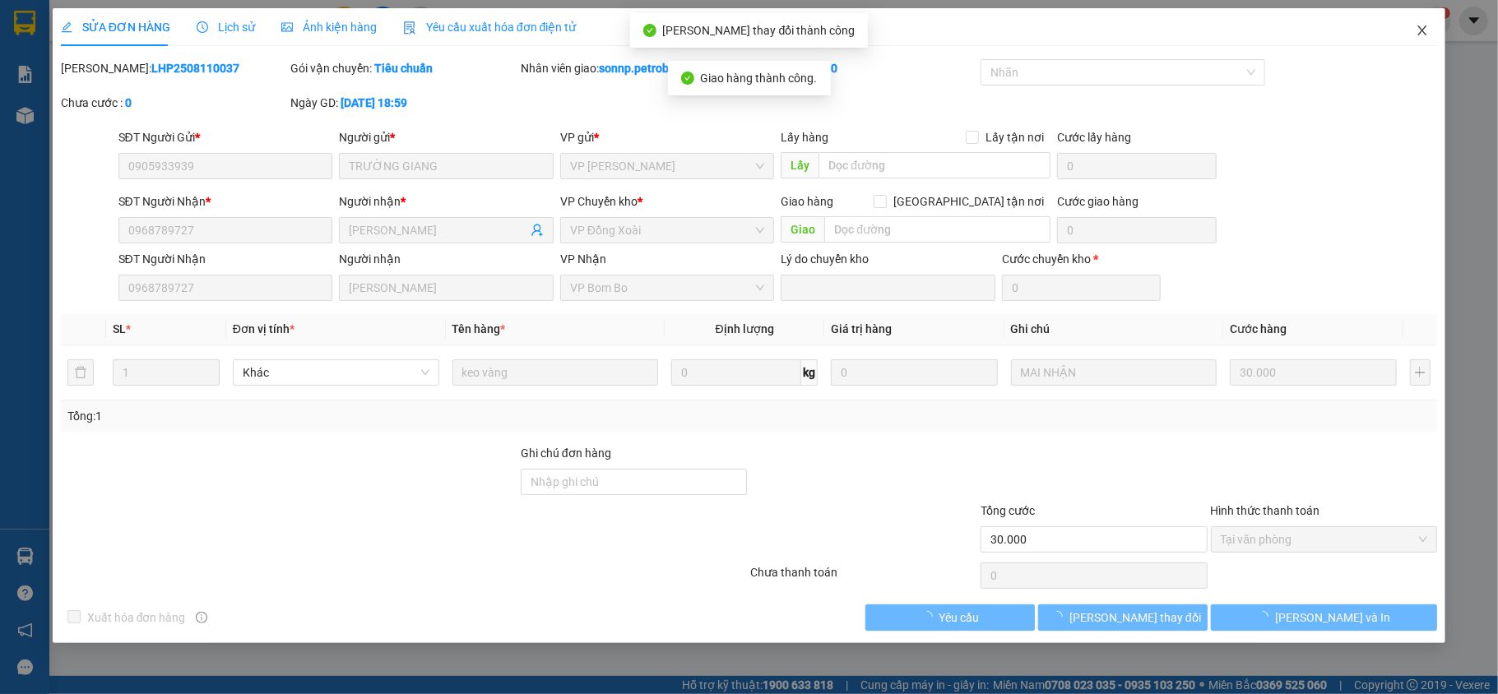
click at [1423, 35] on icon "close" at bounding box center [1422, 30] width 13 height 13
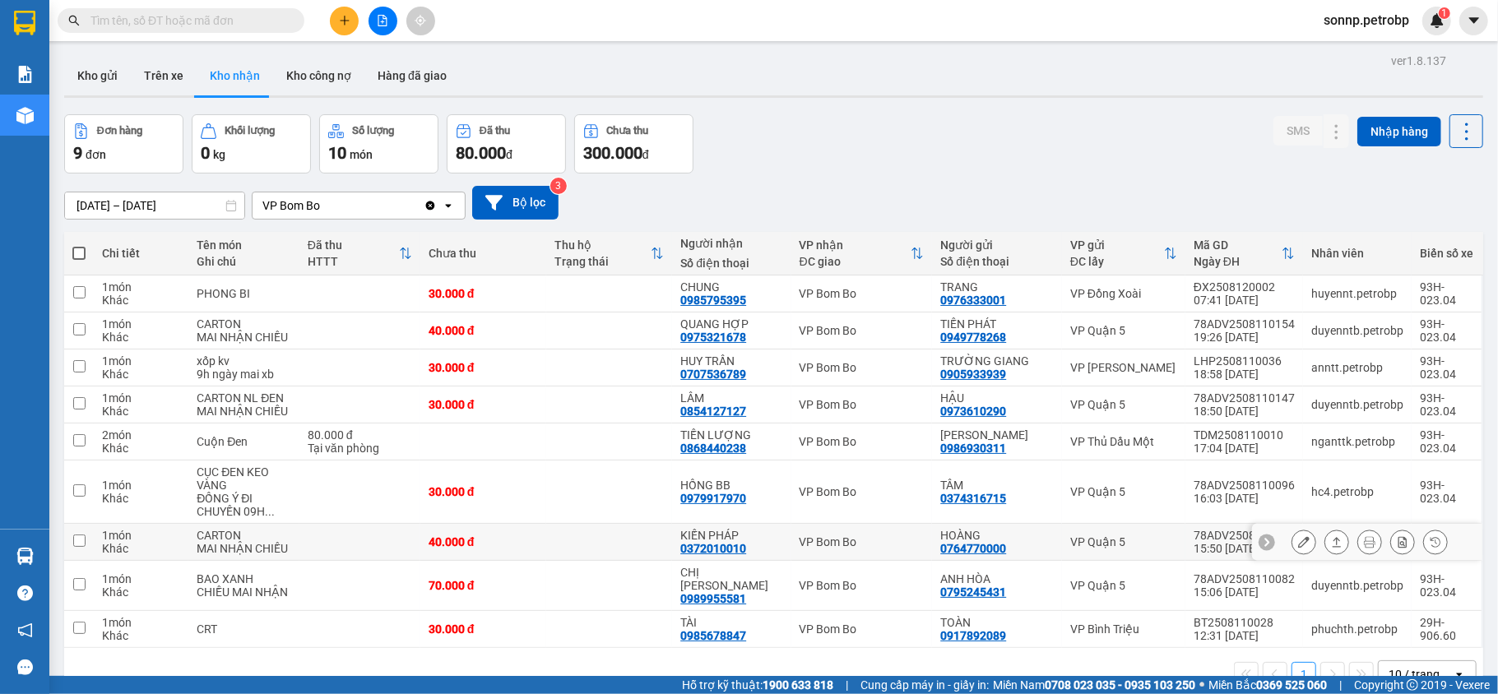
scroll to position [76, 0]
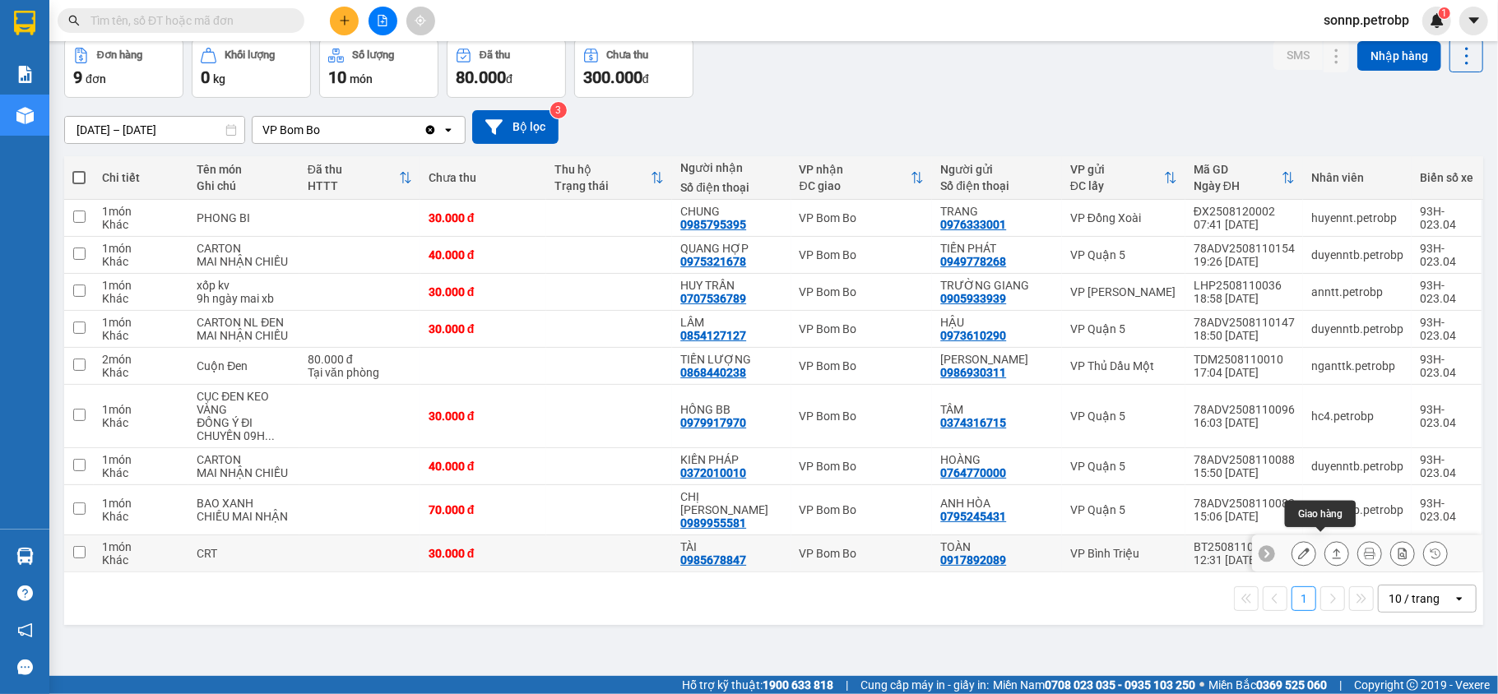
click at [1330, 546] on button at bounding box center [1336, 554] width 23 height 29
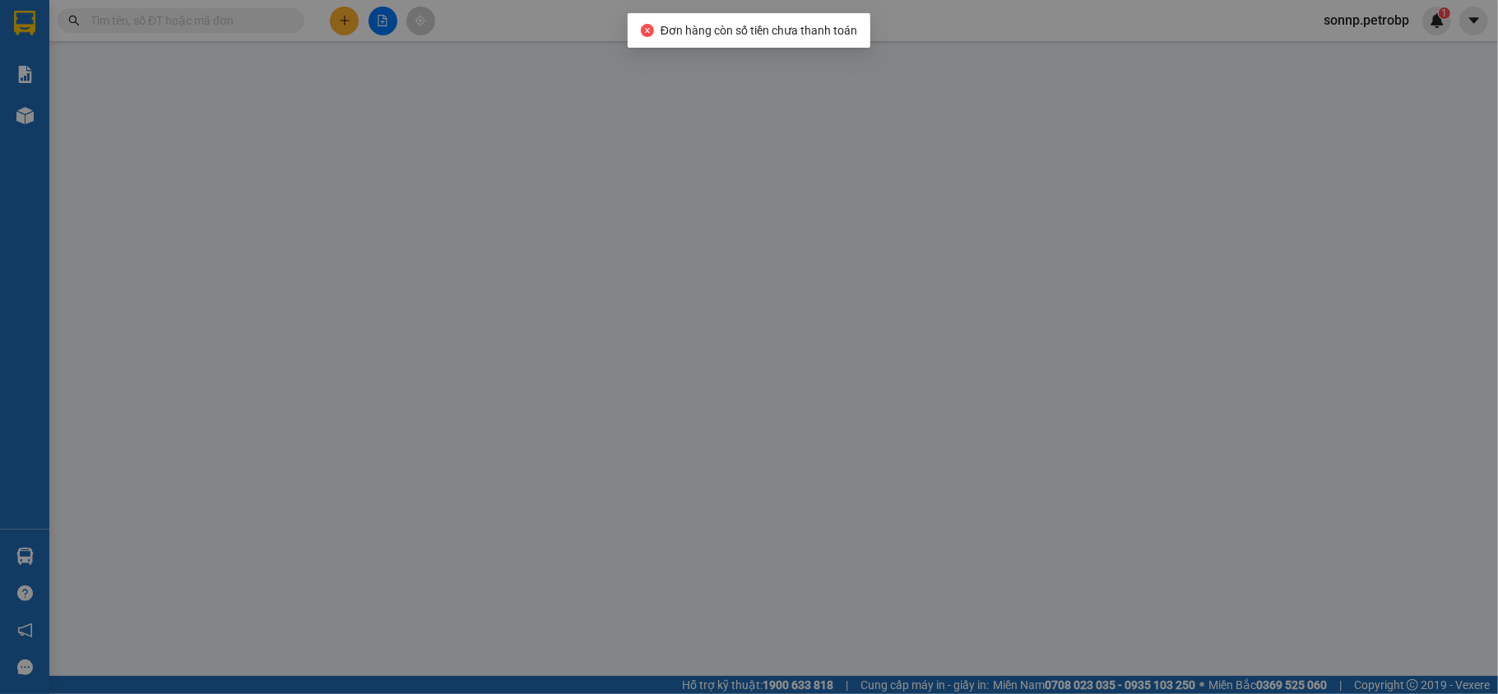
type input "0917892089"
type input "TOÀN"
type input "0985678847"
type input "TÀI"
type input "30.000"
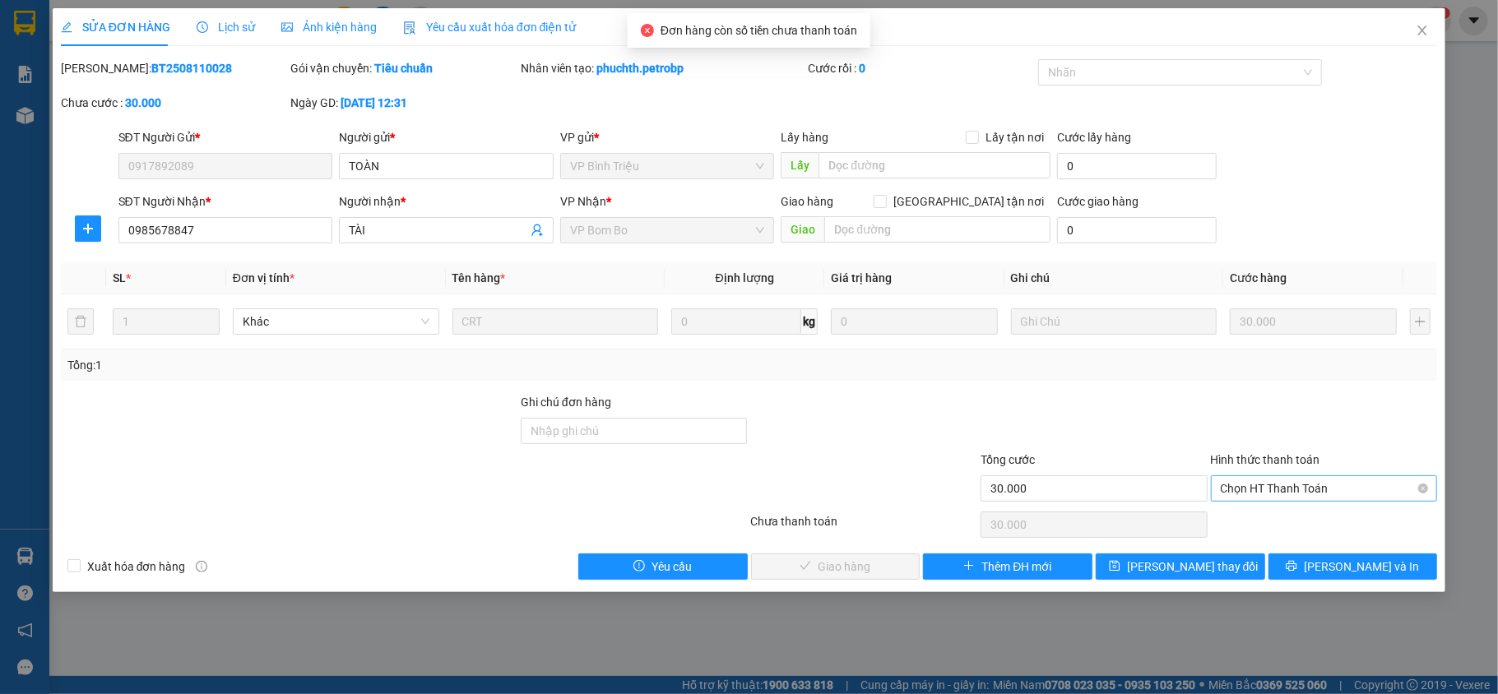
click at [1338, 501] on span "Chọn HT Thanh Toán" at bounding box center [1324, 488] width 207 height 25
click at [1329, 521] on div "Tại văn phòng" at bounding box center [1324, 523] width 207 height 18
type input "0"
click at [854, 567] on span "[PERSON_NAME] và Giao hàng" at bounding box center [861, 567] width 158 height 18
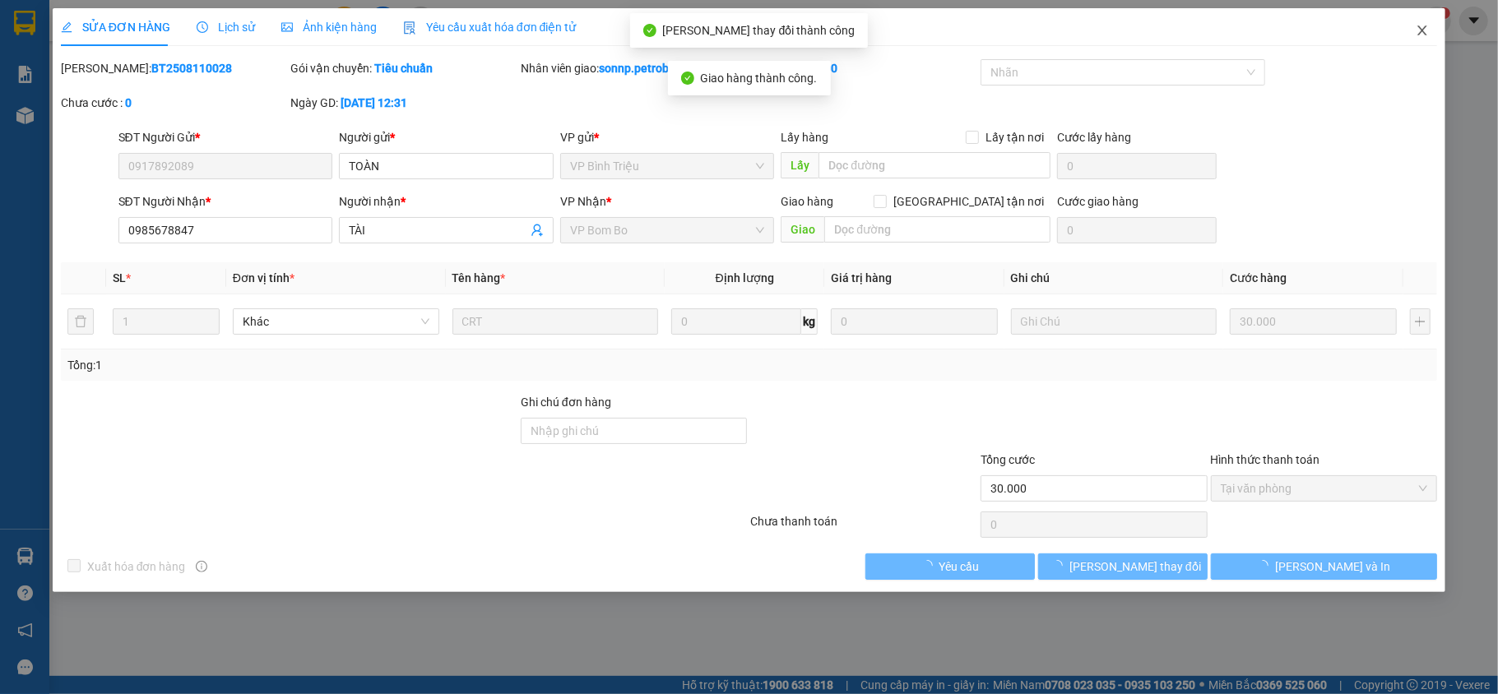
click at [1422, 28] on icon "close" at bounding box center [1422, 30] width 13 height 13
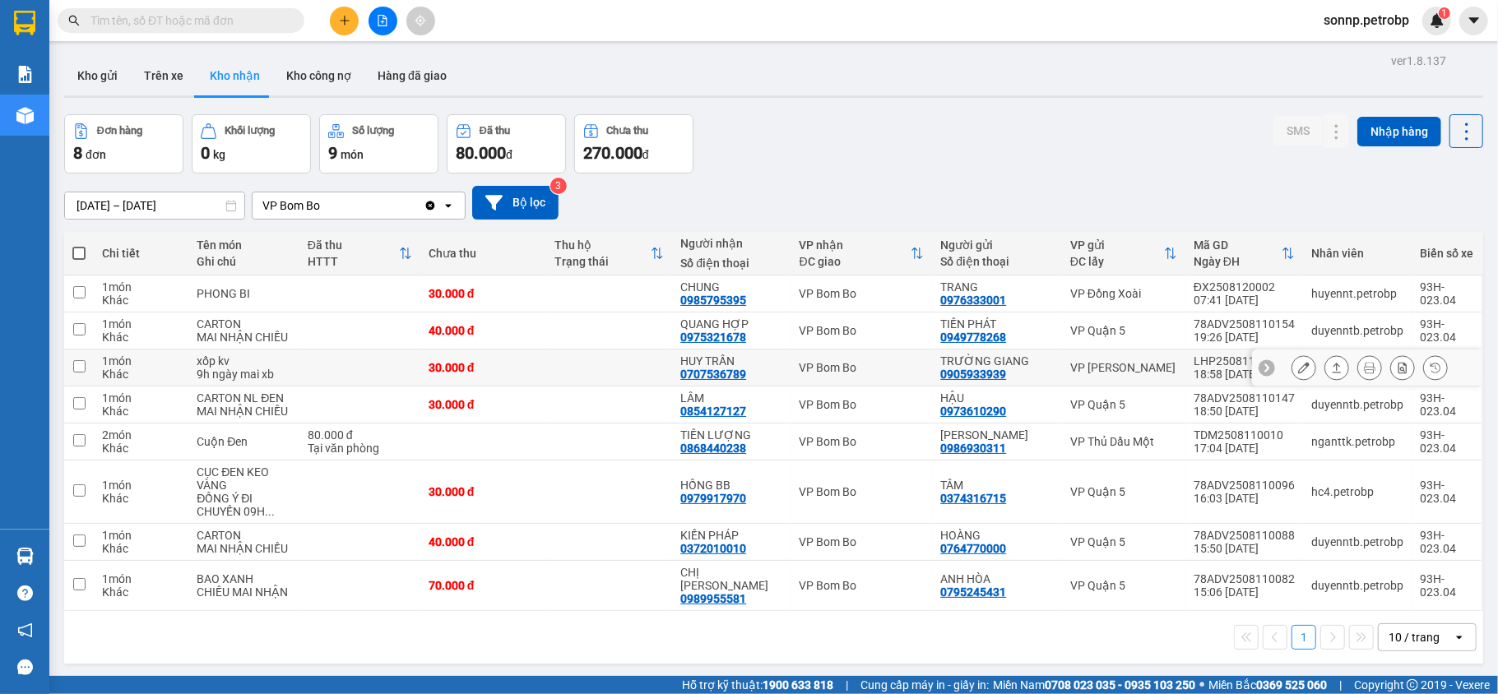
click at [1327, 366] on button at bounding box center [1336, 368] width 23 height 29
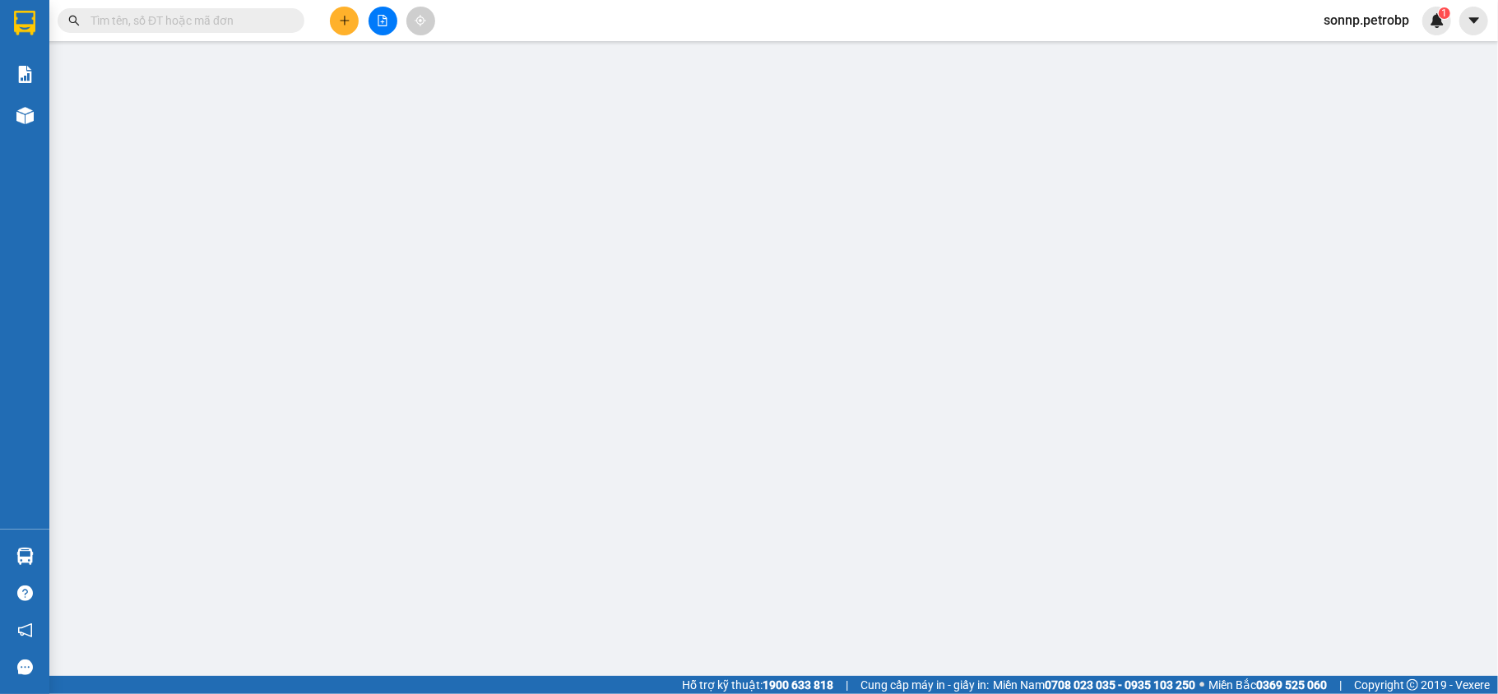
type input "0905933939"
type input "TRƯỜNG GIANG"
type input "0707536789"
type input "HUY TRẦN"
type input "30.000"
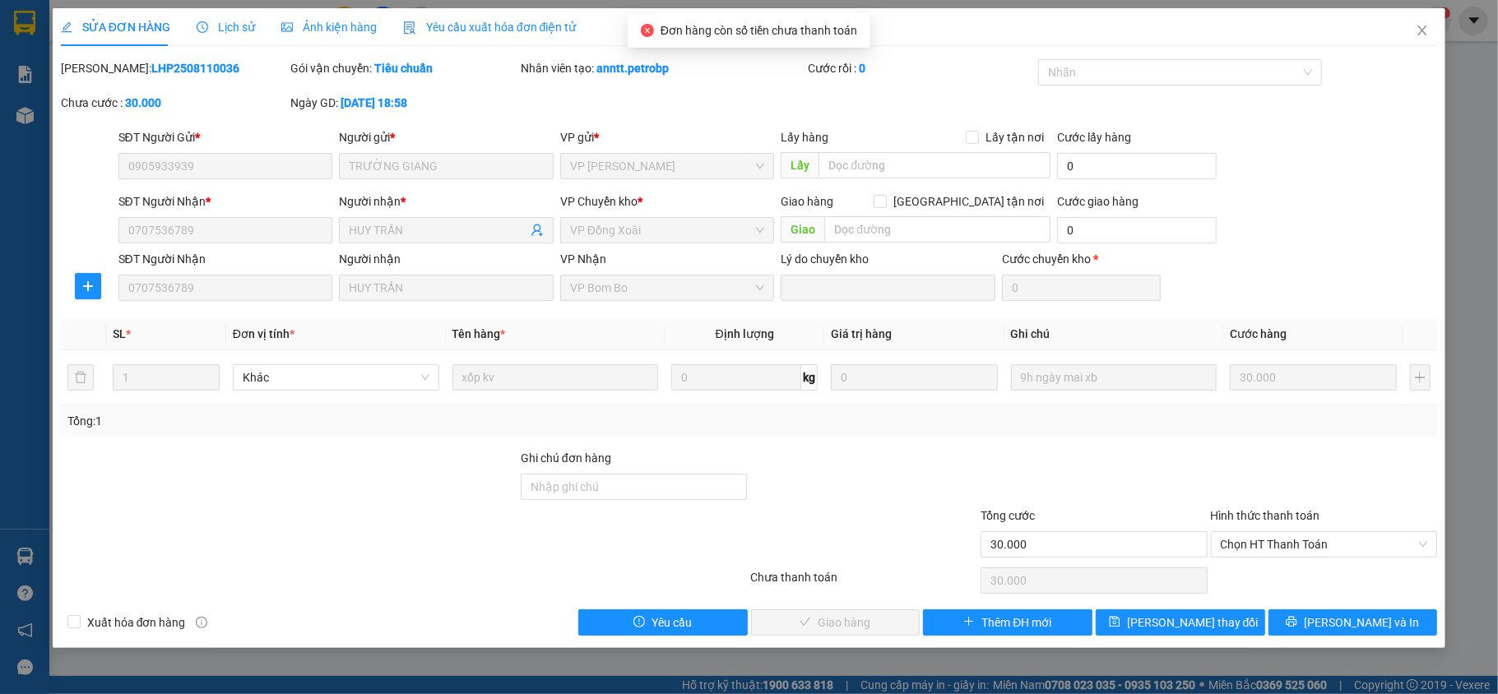
click at [1331, 567] on div "Chọn HT Thanh Toán" at bounding box center [1324, 580] width 230 height 33
click at [1315, 548] on span "Chọn HT Thanh Toán" at bounding box center [1324, 544] width 207 height 25
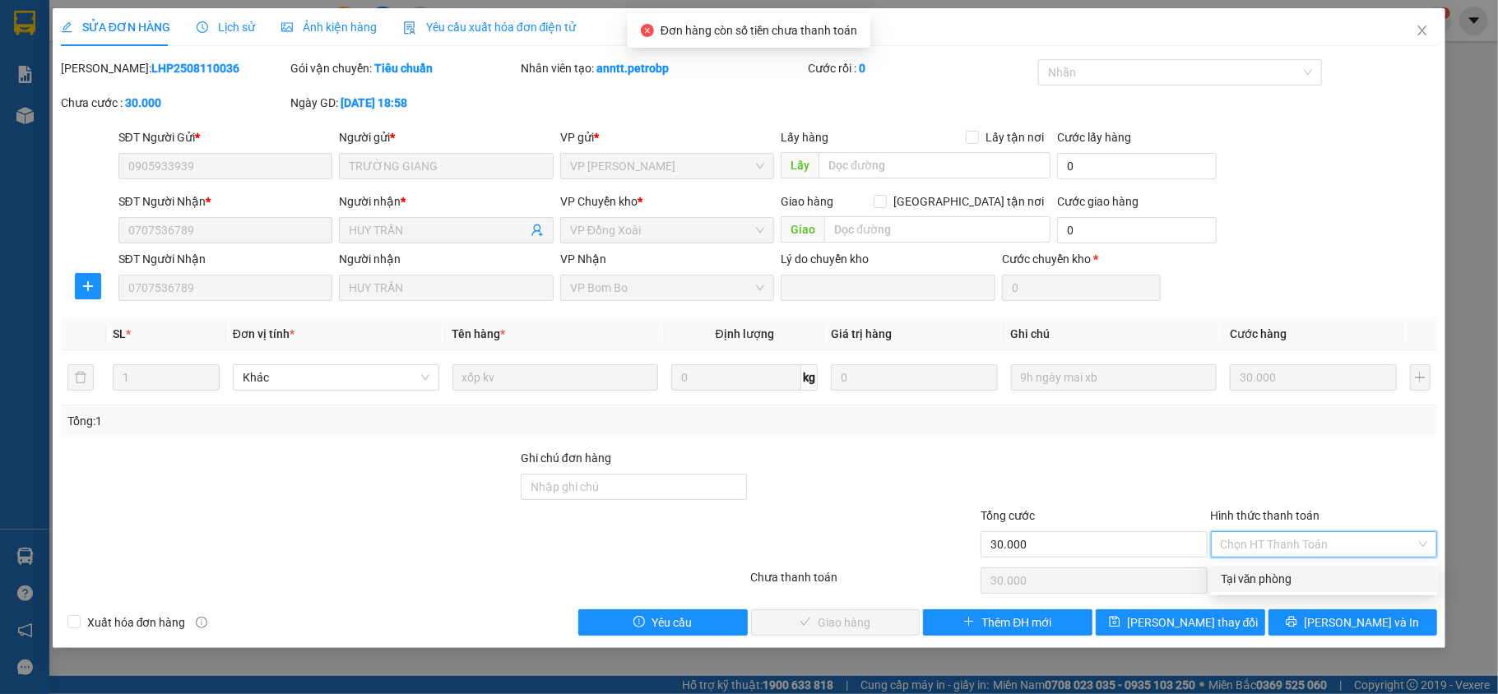
click at [1308, 570] on div "Tại văn phòng" at bounding box center [1324, 579] width 207 height 18
type input "0"
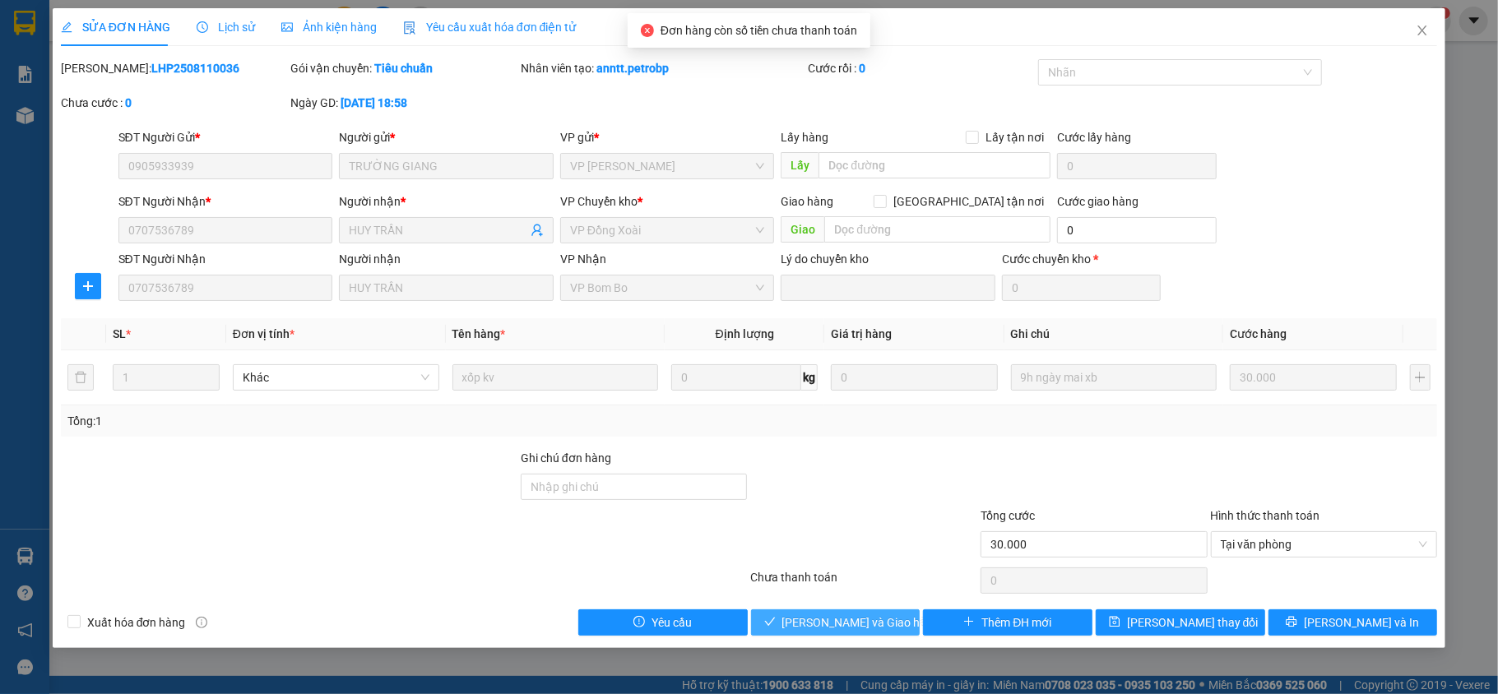
click at [883, 628] on span "[PERSON_NAME] và Giao hàng" at bounding box center [861, 623] width 158 height 18
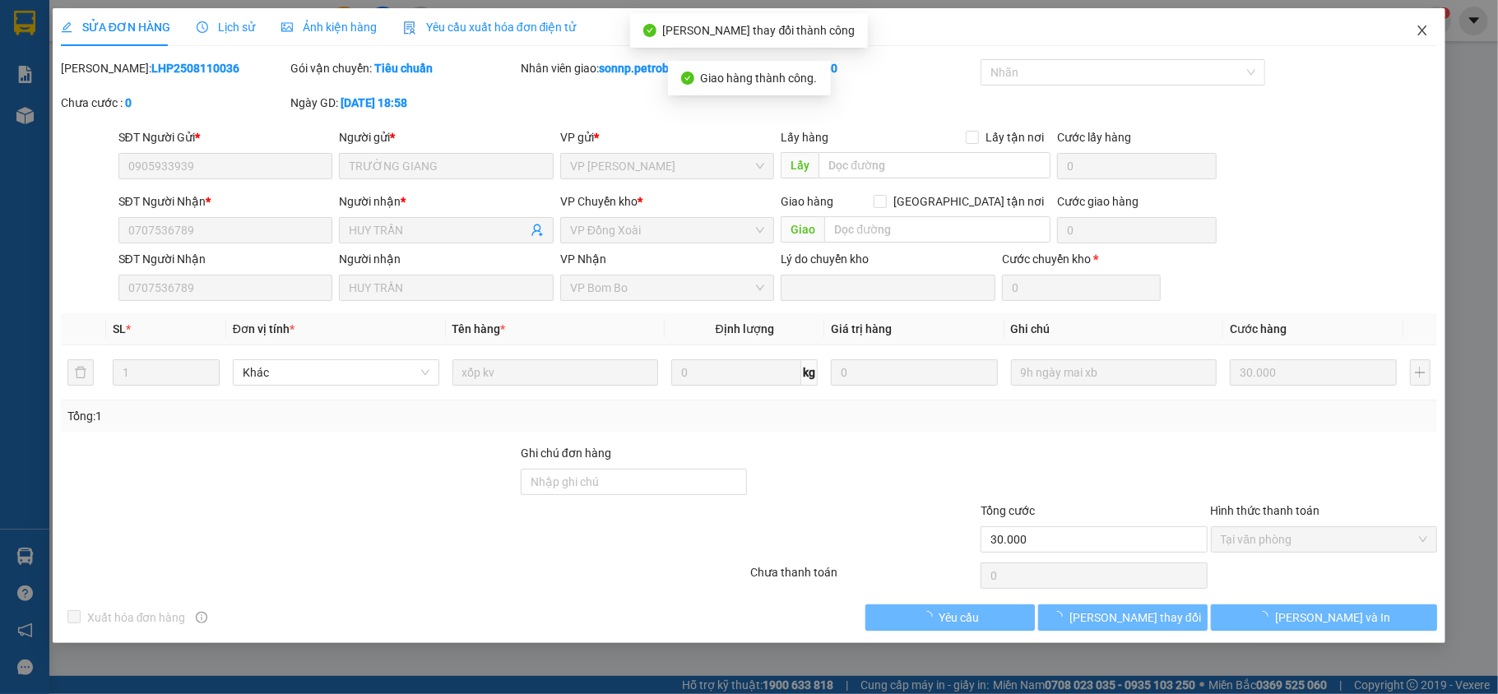
drag, startPoint x: 1420, startPoint y: 23, endPoint x: 942, endPoint y: 2, distance: 478.4
click at [1420, 24] on span "Close" at bounding box center [1422, 31] width 46 height 46
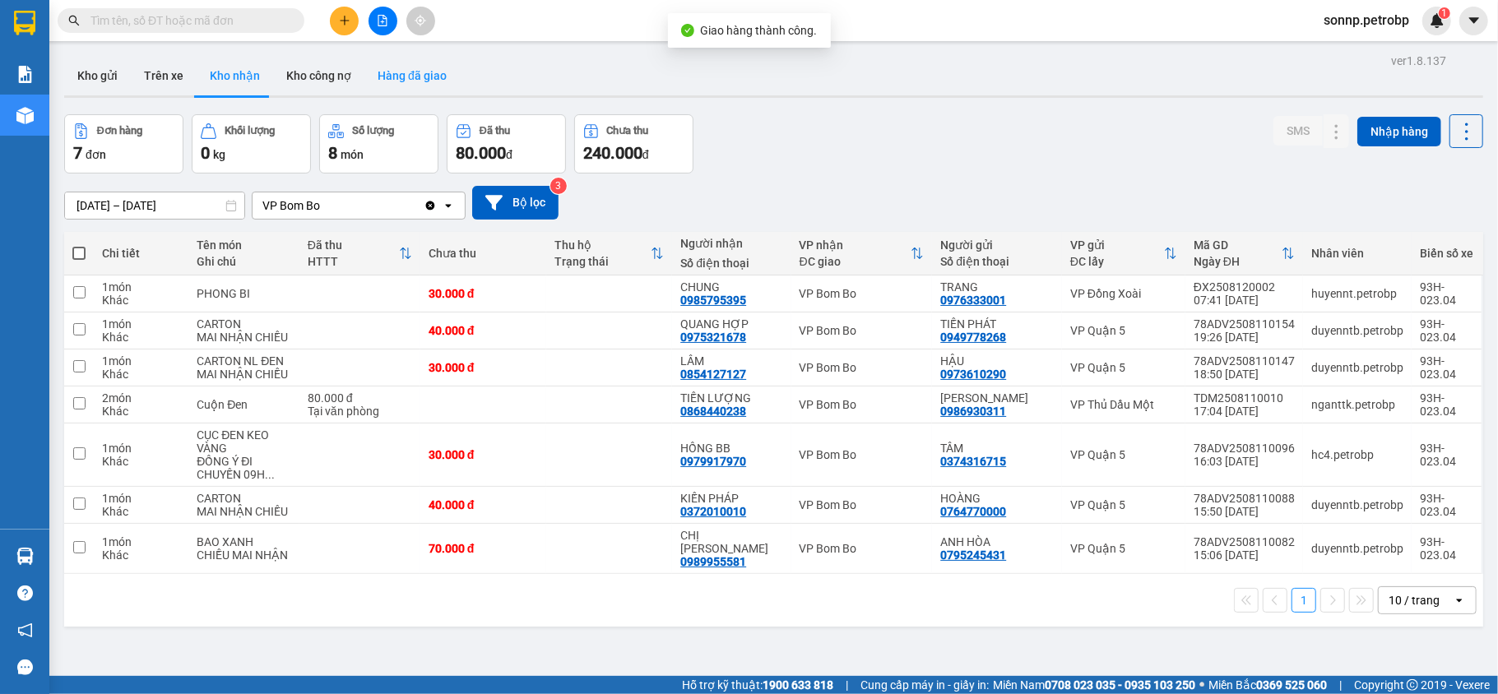
click at [377, 74] on button "Hàng đã giao" at bounding box center [411, 75] width 95 height 39
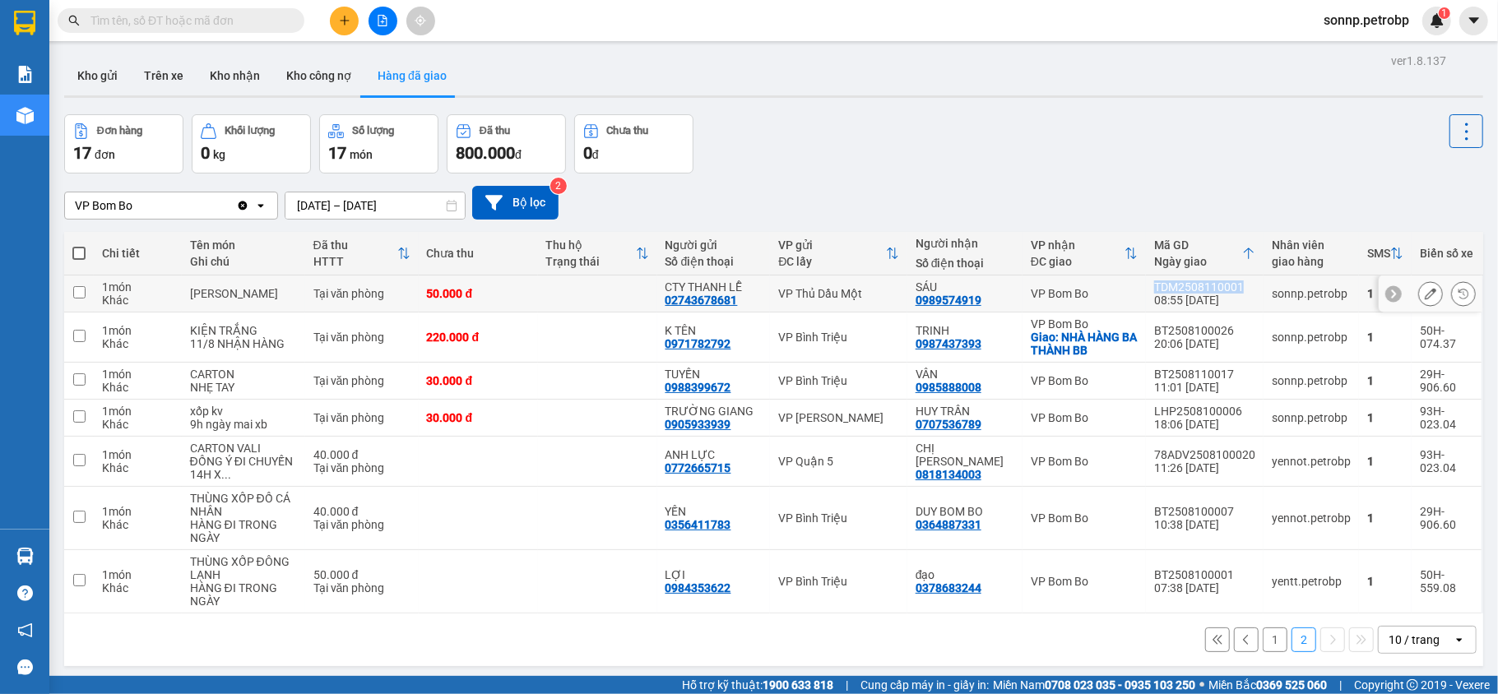
drag, startPoint x: 1231, startPoint y: 288, endPoint x: 1137, endPoint y: 287, distance: 94.6
click at [1146, 287] on td "TDM2508110001 08:55 [DATE]" at bounding box center [1205, 294] width 118 height 37
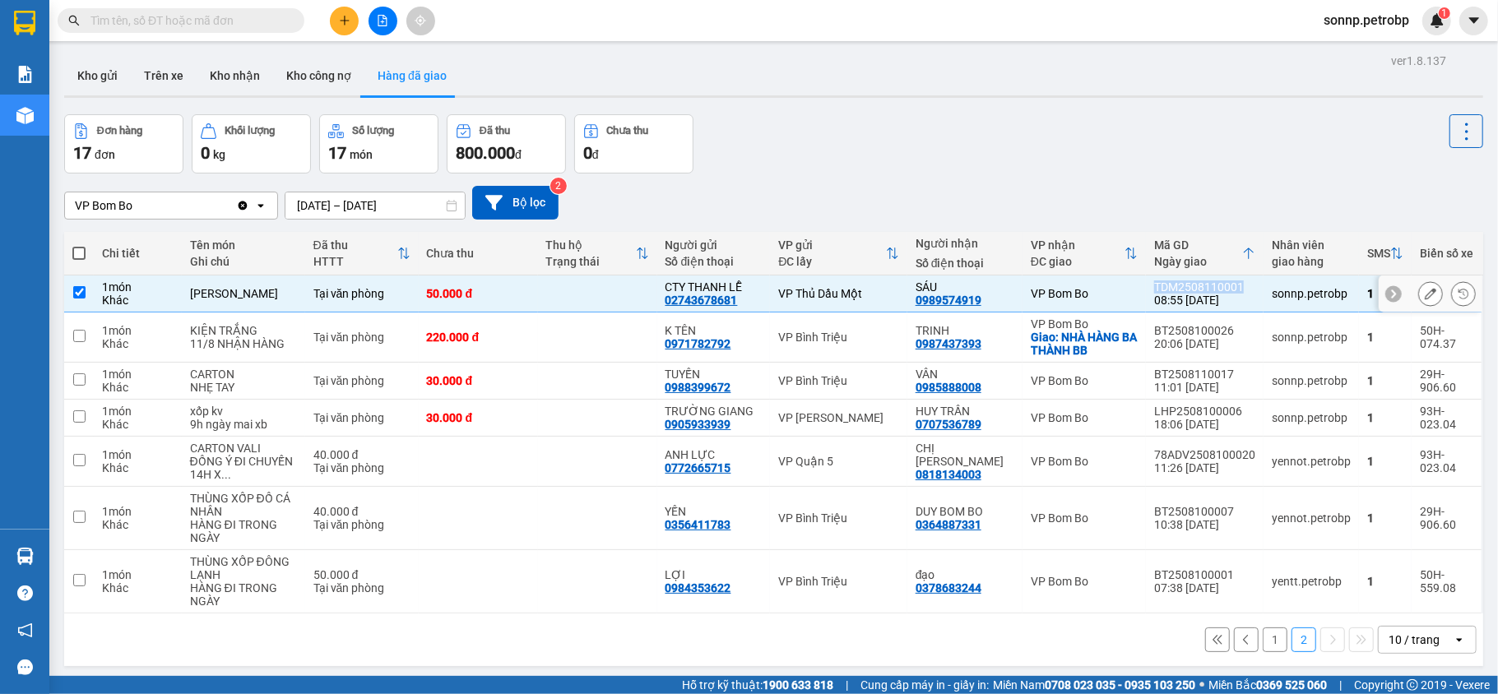
copy div "TDM2508110001"
click at [954, 148] on div "Đơn hàng 17 đơn Khối lượng 0 kg Số lượng 17 món Đã thu 800.000 đ Chưa thu 0 đ" at bounding box center [773, 143] width 1419 height 59
click at [967, 174] on div "VP Bom Bo Clear value open [DATE] – [DATE] Press the down arrow key to interact…" at bounding box center [773, 203] width 1419 height 58
click at [79, 295] on input "checkbox" at bounding box center [79, 292] width 12 height 12
checkbox input "false"
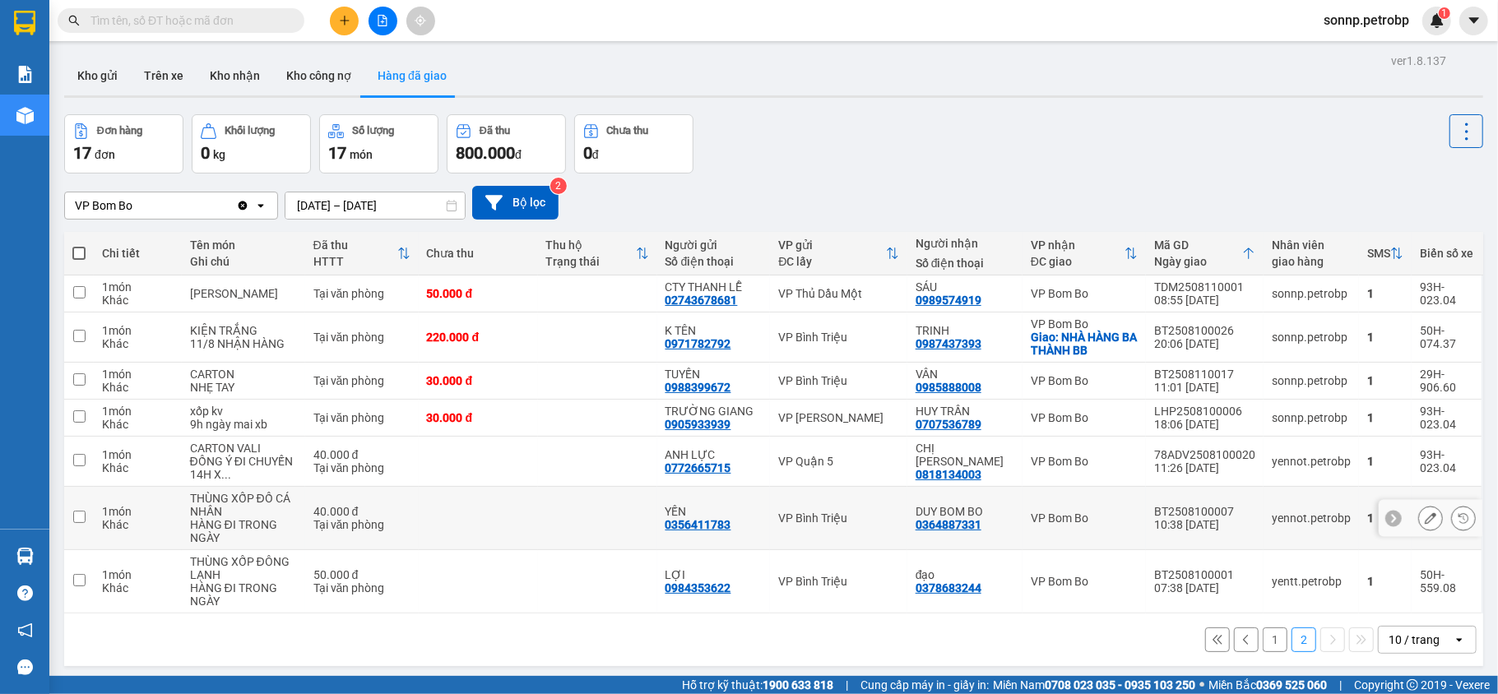
scroll to position [76, 0]
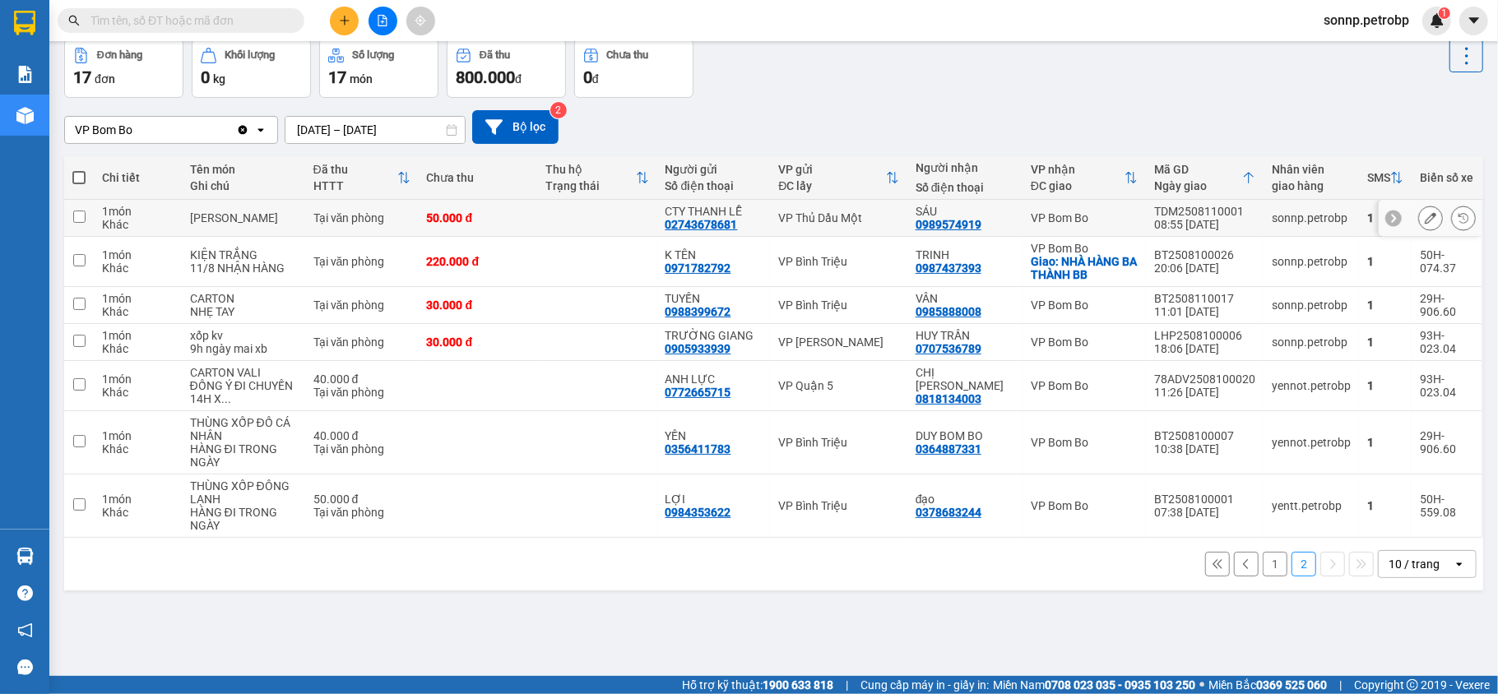
click at [1425, 216] on icon at bounding box center [1431, 218] width 12 height 12
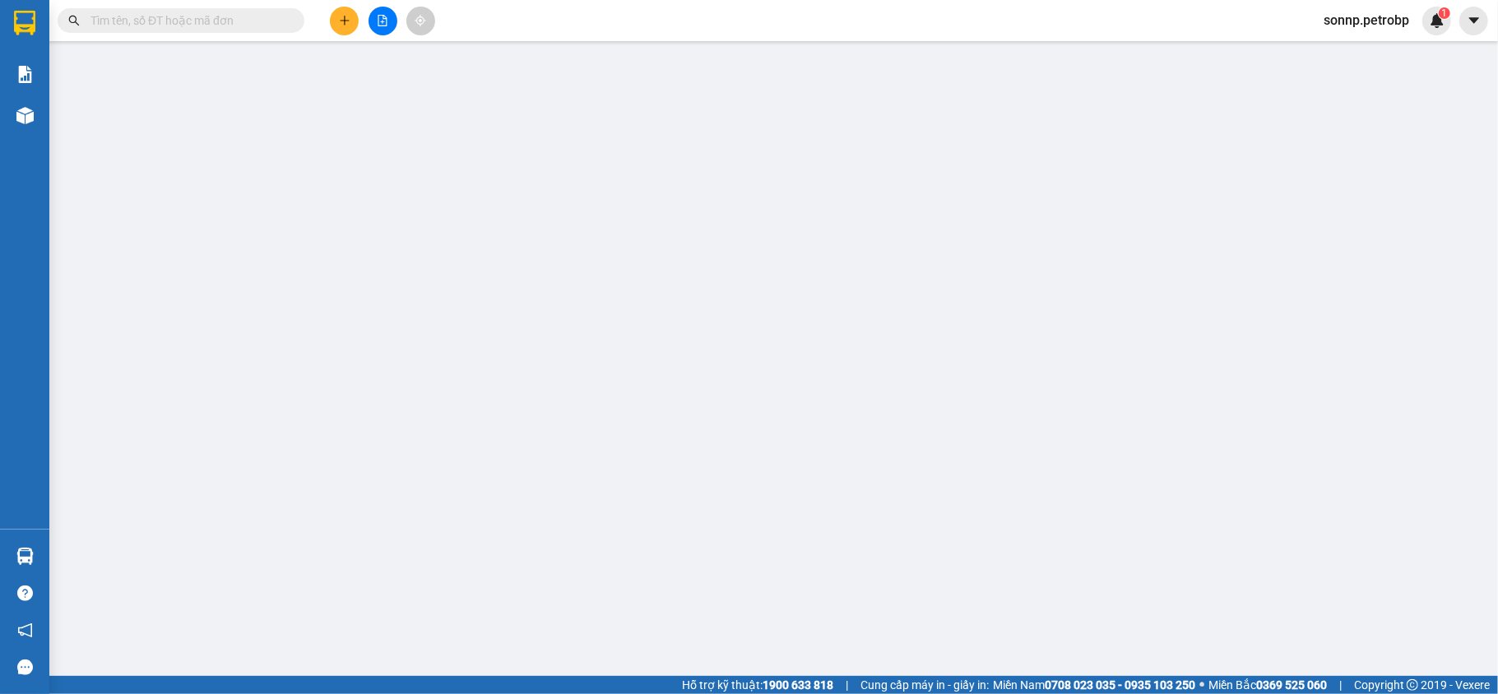
type input "02743678681"
type input "CTY THANH LỄ"
type input "0989574919"
type input "SÁU"
type input "50.000"
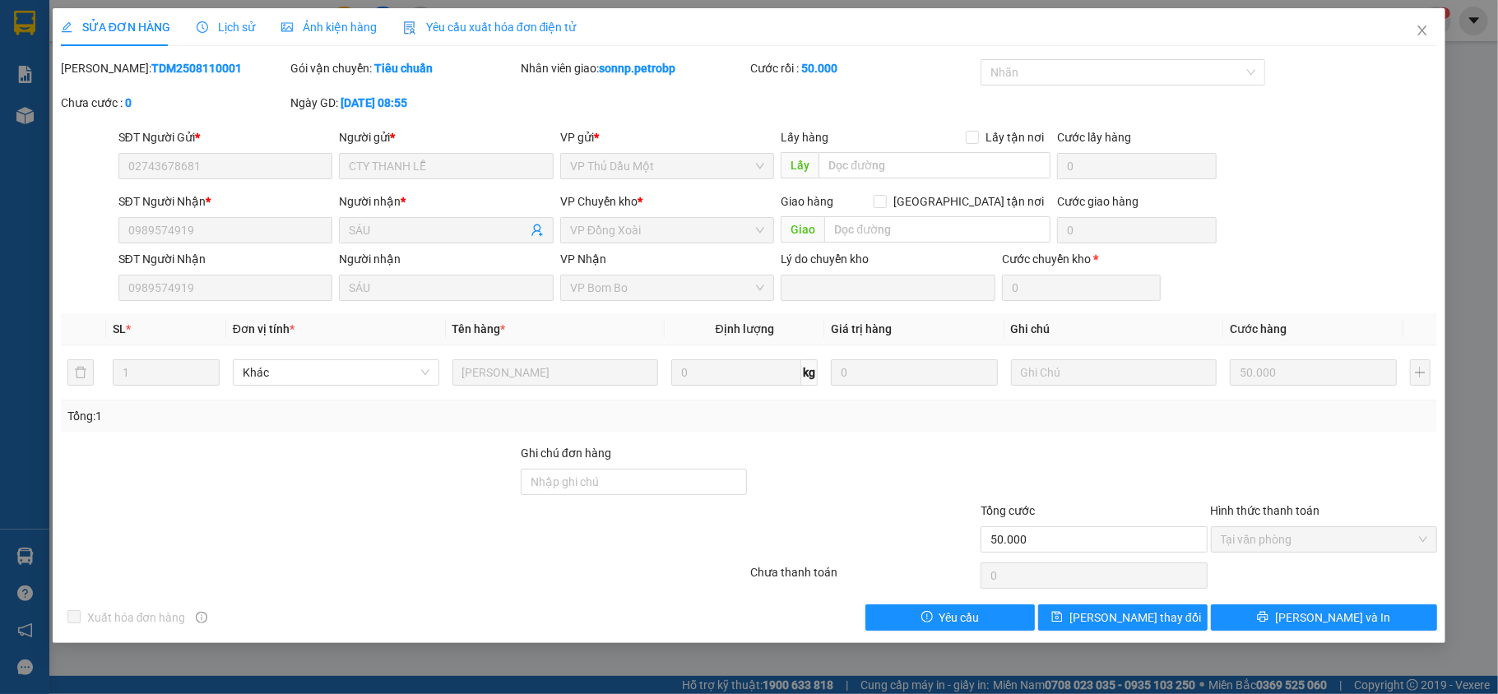
click at [255, 34] on div "SỬA ĐƠN HÀNG Lịch sử Ảnh kiện hàng Yêu cầu xuất hóa đơn điện tử" at bounding box center [319, 27] width 516 height 38
click at [232, 21] on span "Lịch sử" at bounding box center [226, 27] width 58 height 13
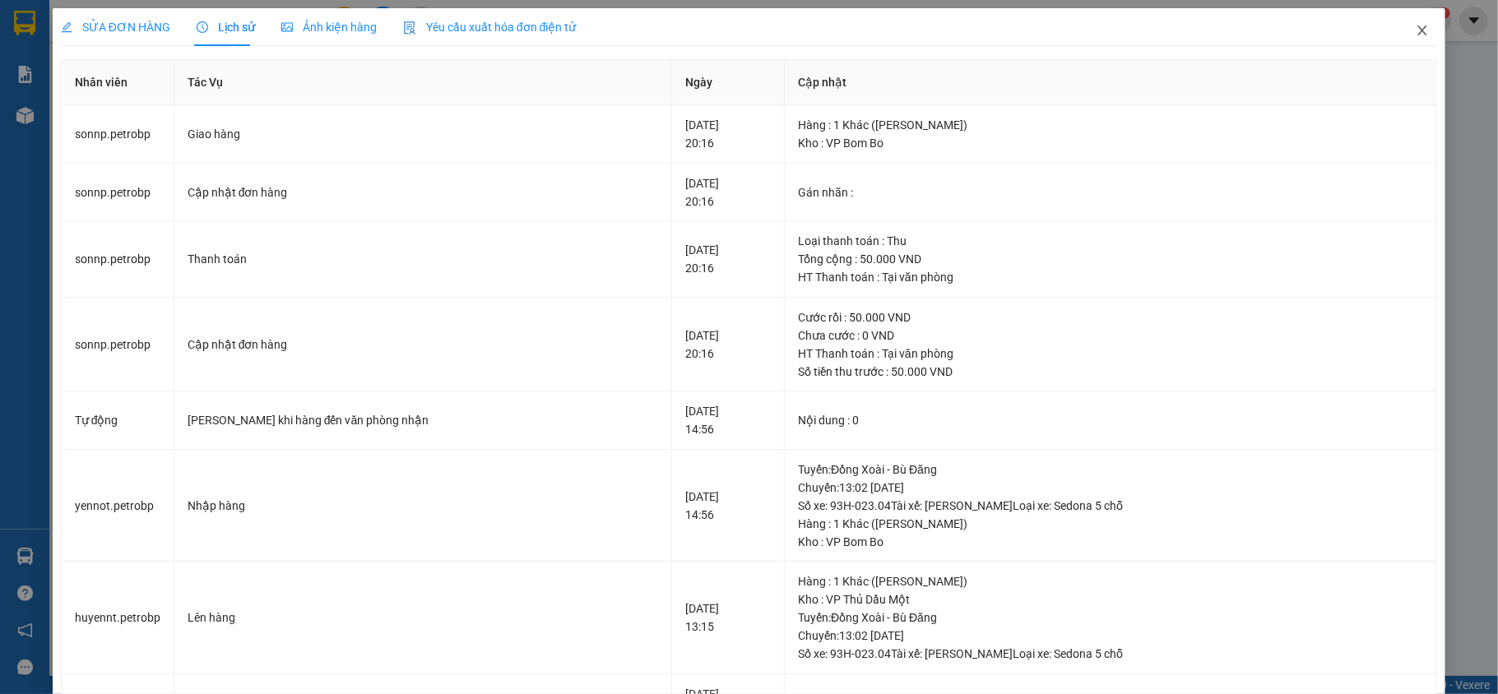
click at [1416, 31] on icon "close" at bounding box center [1422, 30] width 13 height 13
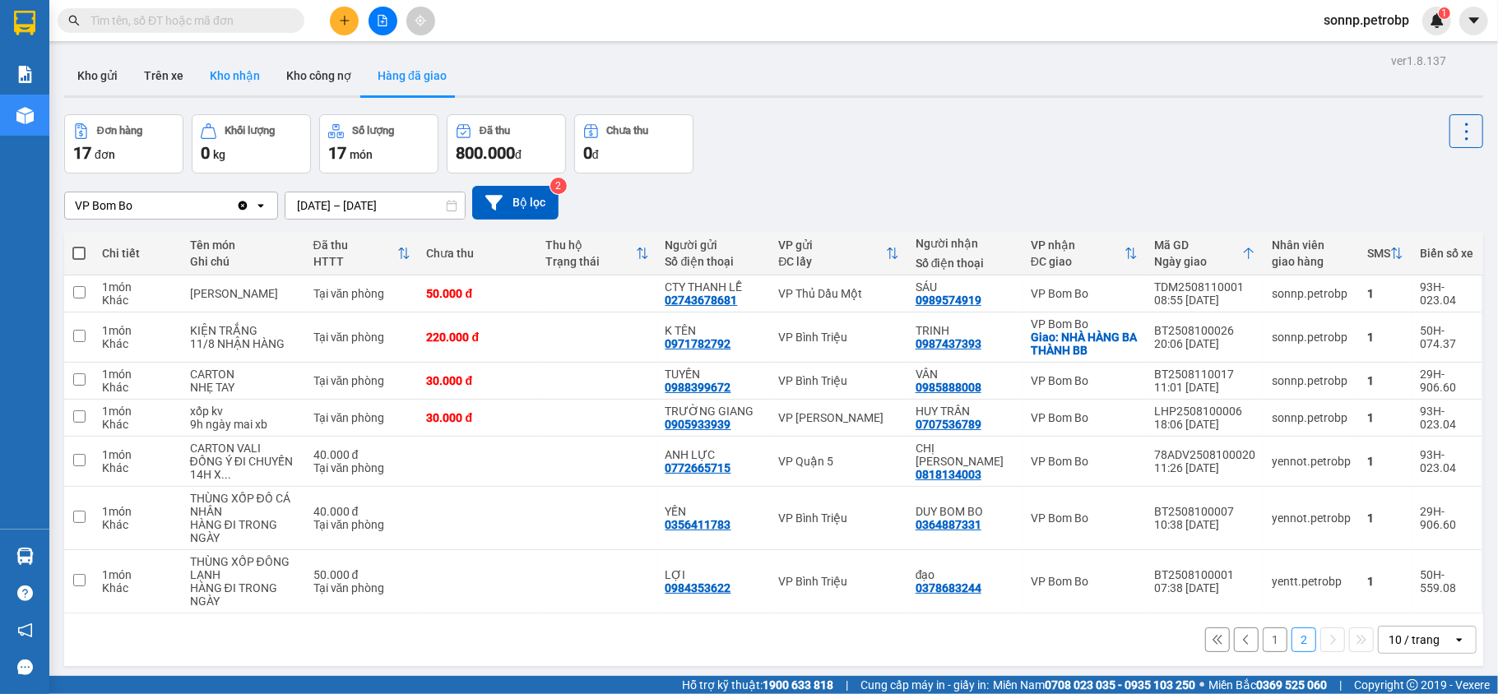
click at [221, 80] on button "Kho nhận" at bounding box center [235, 75] width 77 height 39
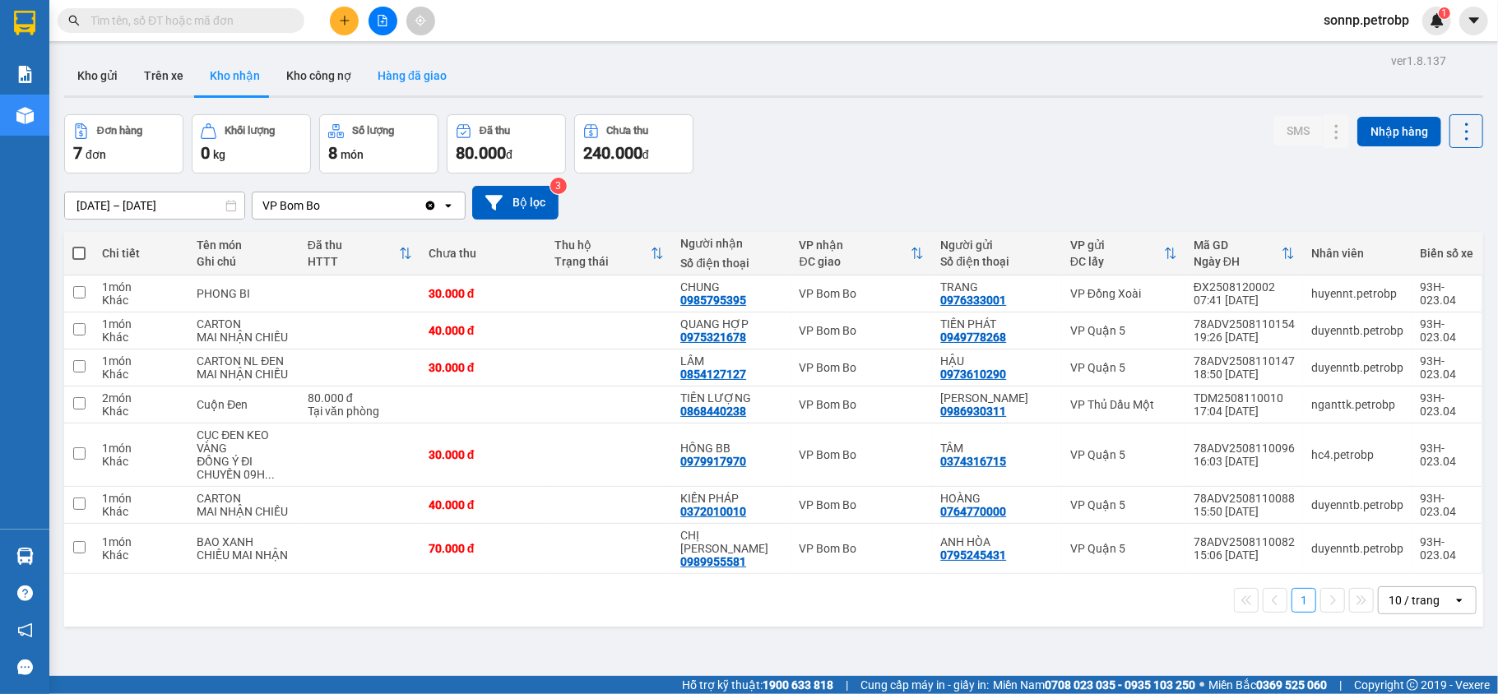
click at [378, 72] on button "Hàng đã giao" at bounding box center [411, 75] width 95 height 39
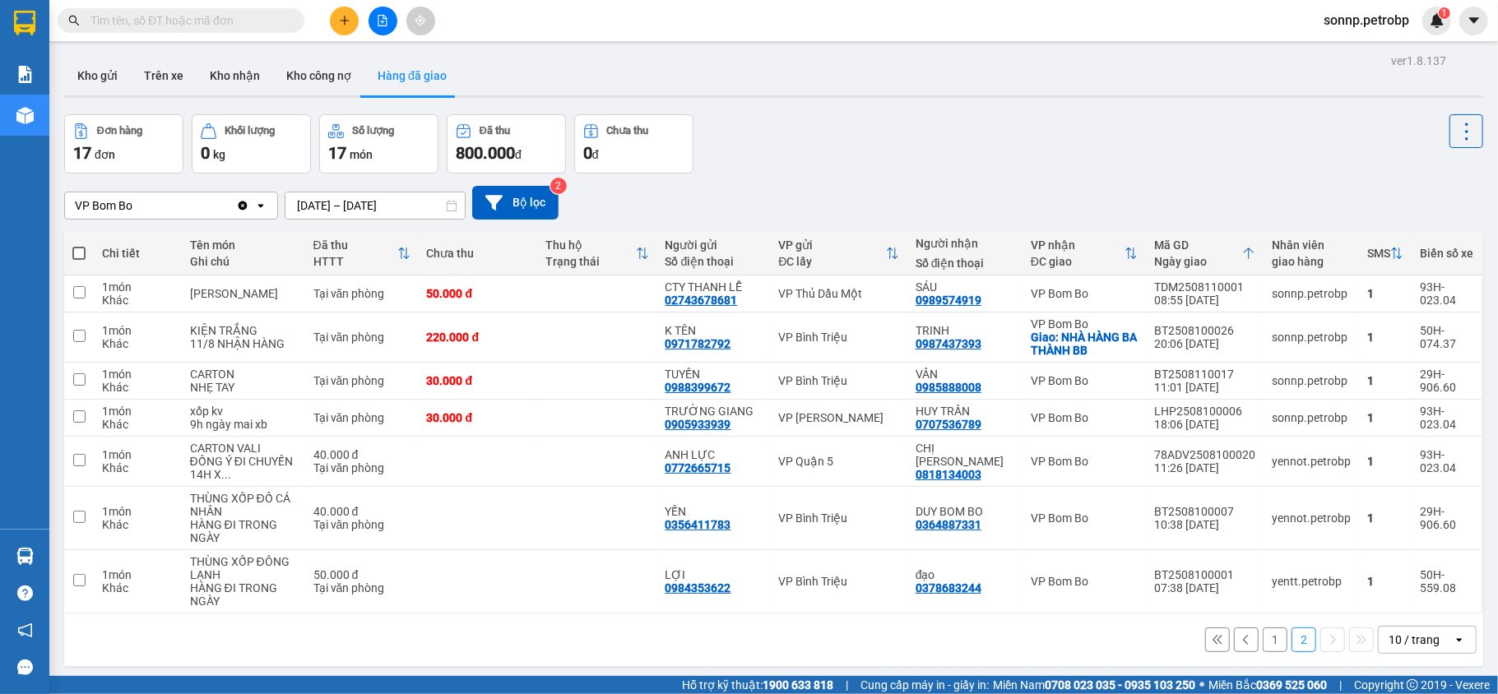
click at [1263, 652] on button "1" at bounding box center [1275, 640] width 25 height 25
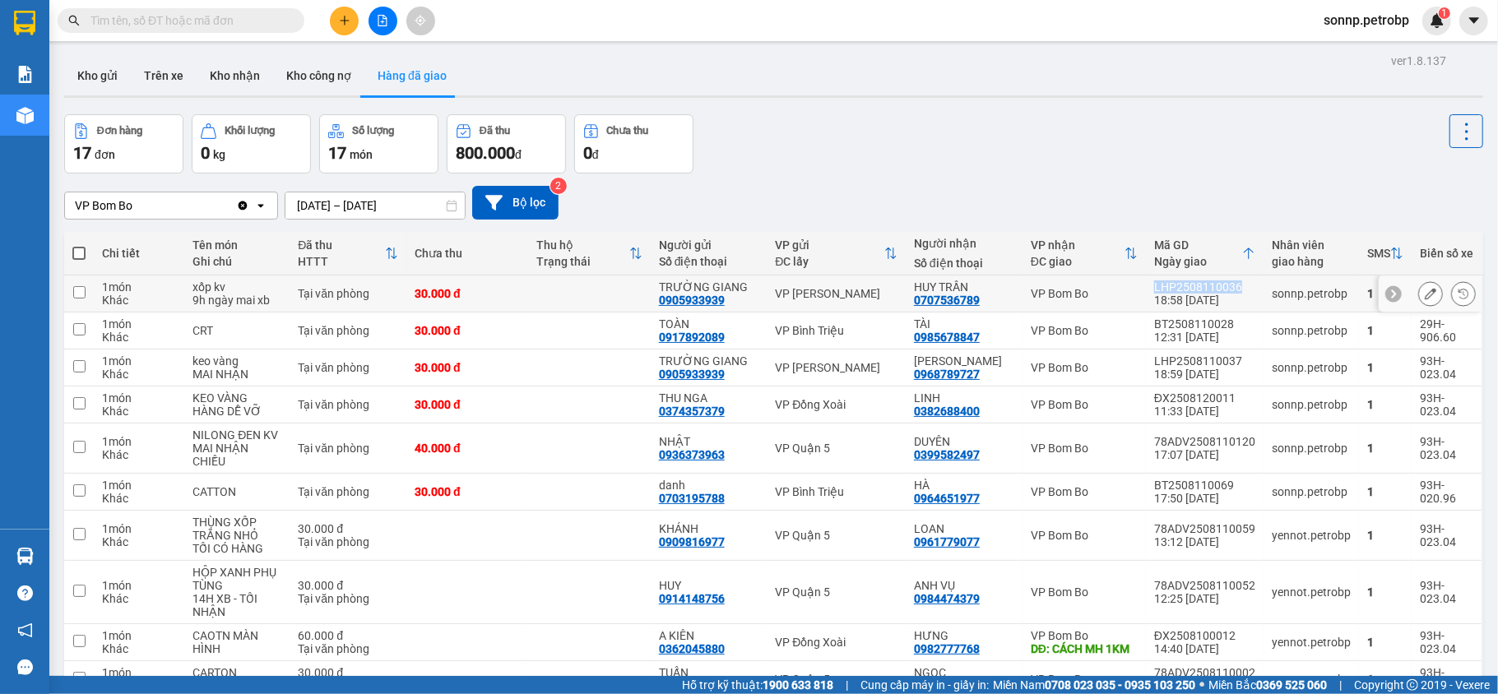
drag, startPoint x: 1224, startPoint y: 285, endPoint x: 1139, endPoint y: 293, distance: 85.1
click at [1146, 293] on td "LHP2508110036 18:58 [DATE]" at bounding box center [1205, 294] width 118 height 37
checkbox input "true"
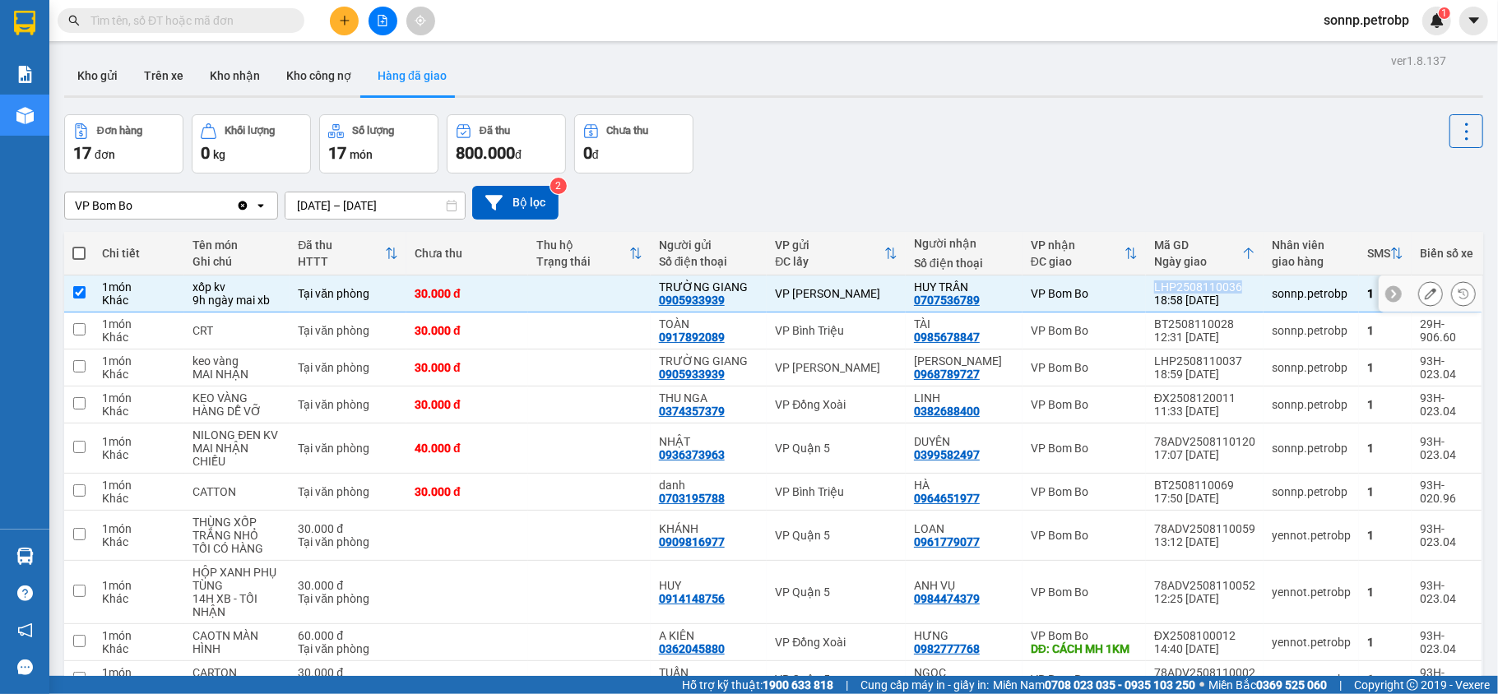
copy div "LHP2508110036"
drag, startPoint x: 1227, startPoint y: 327, endPoint x: 1139, endPoint y: 321, distance: 89.0
click at [1146, 321] on td "BT2508110028 12:31 [DATE]" at bounding box center [1205, 331] width 118 height 37
checkbox input "true"
copy div "BT2508110028"
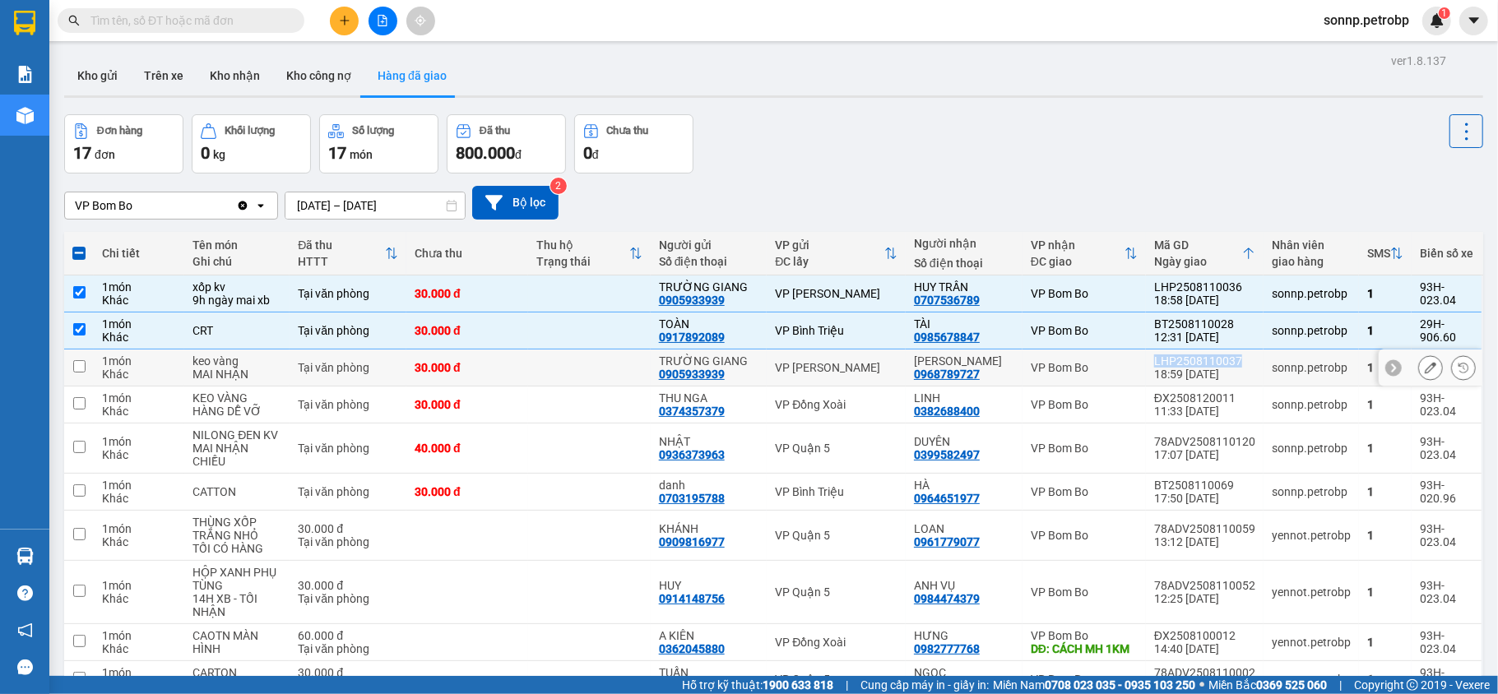
drag, startPoint x: 1234, startPoint y: 359, endPoint x: 1142, endPoint y: 363, distance: 92.2
click at [1146, 363] on td "LHP2508110037 18:59 [DATE]" at bounding box center [1205, 368] width 118 height 37
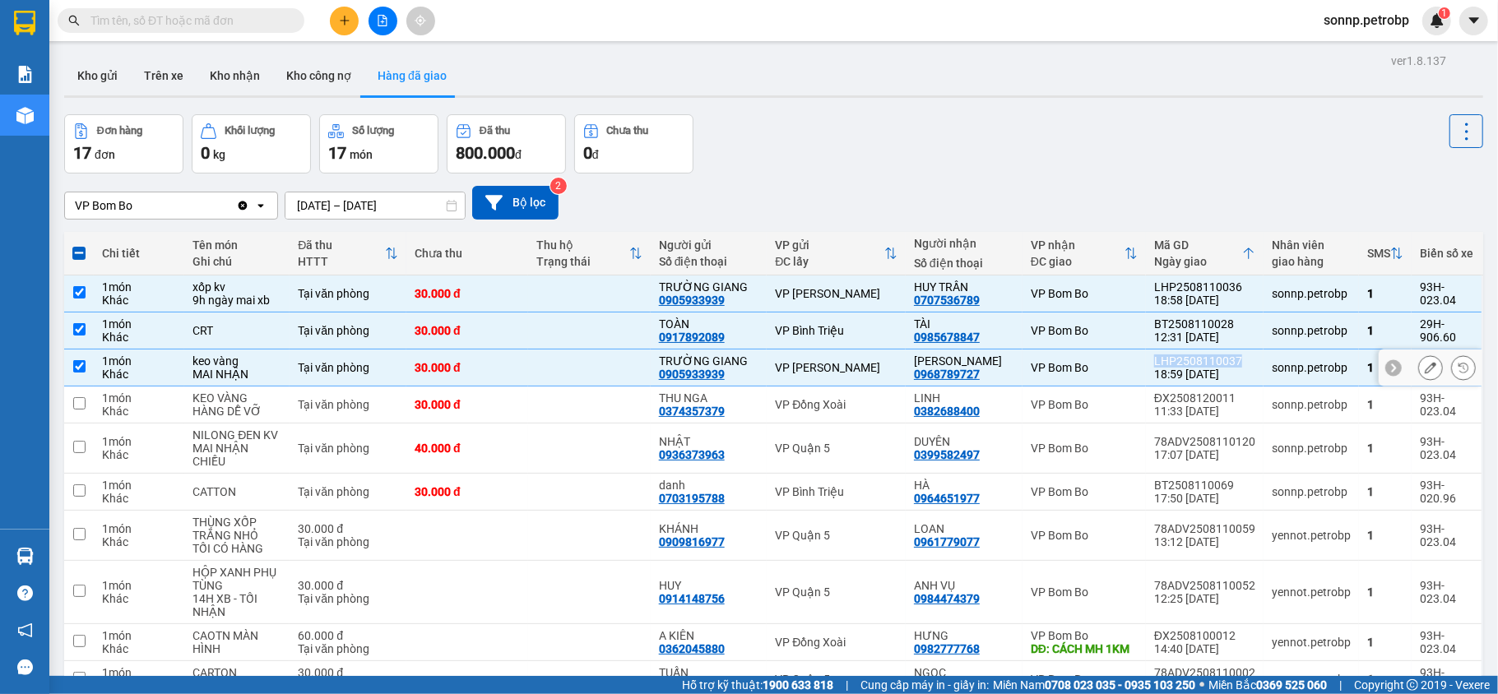
copy div "LHP2508110037"
click at [69, 359] on td at bounding box center [79, 368] width 30 height 37
checkbox input "false"
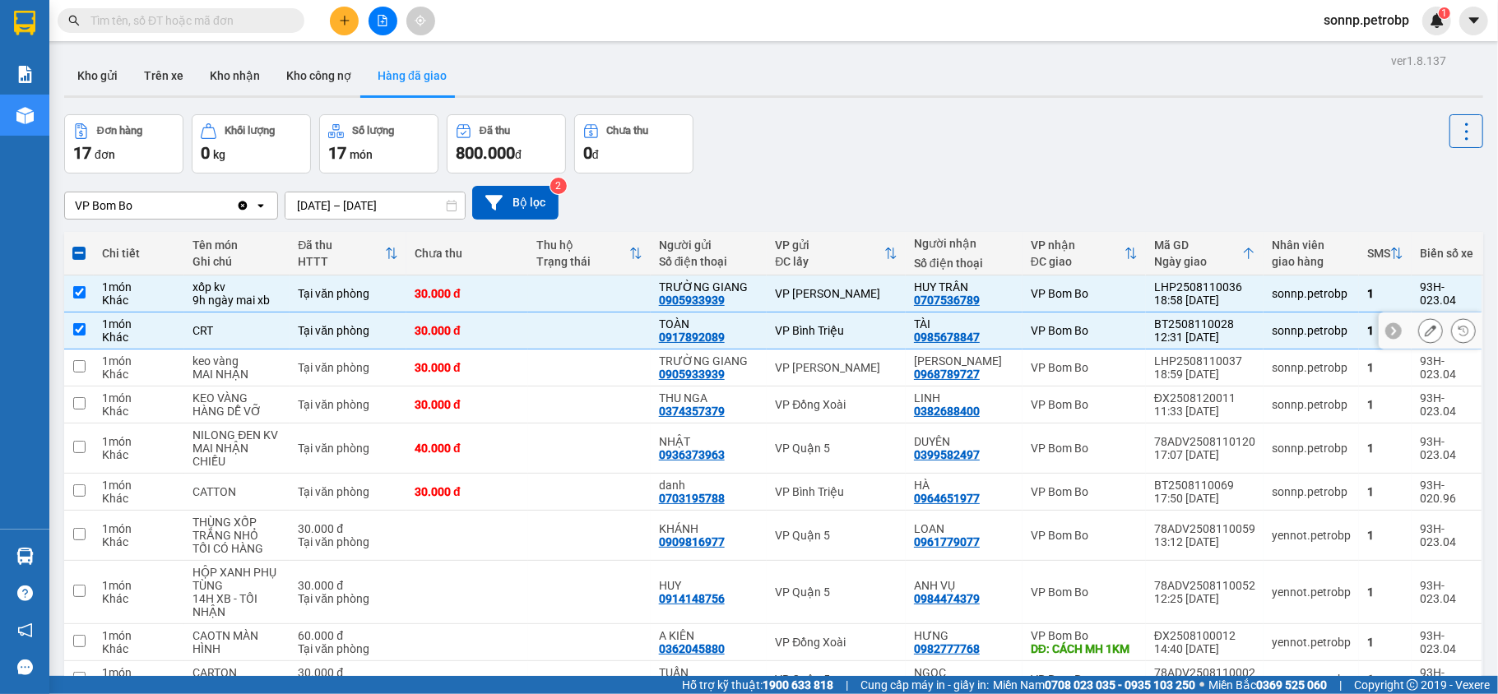
click at [79, 327] on input "checkbox" at bounding box center [79, 329] width 12 height 12
checkbox input "false"
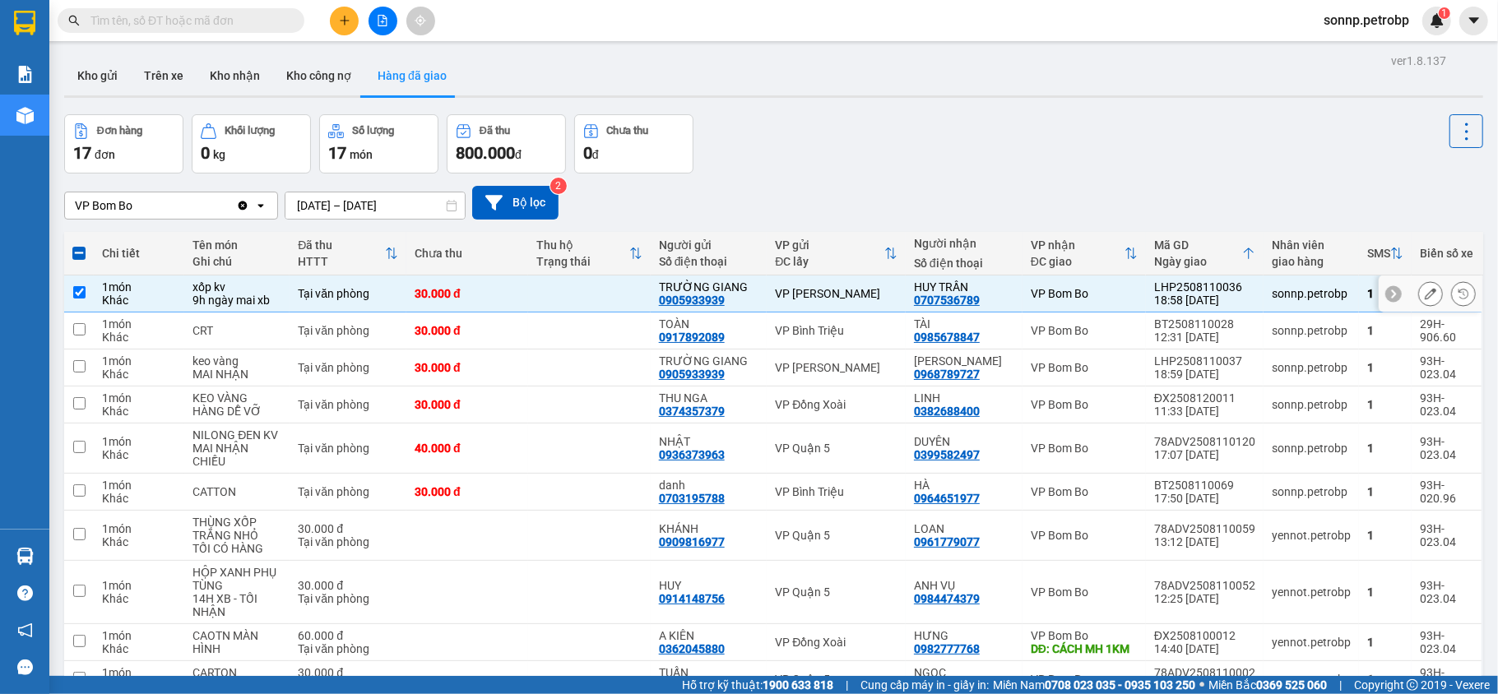
click at [90, 295] on td at bounding box center [79, 294] width 30 height 37
checkbox input "false"
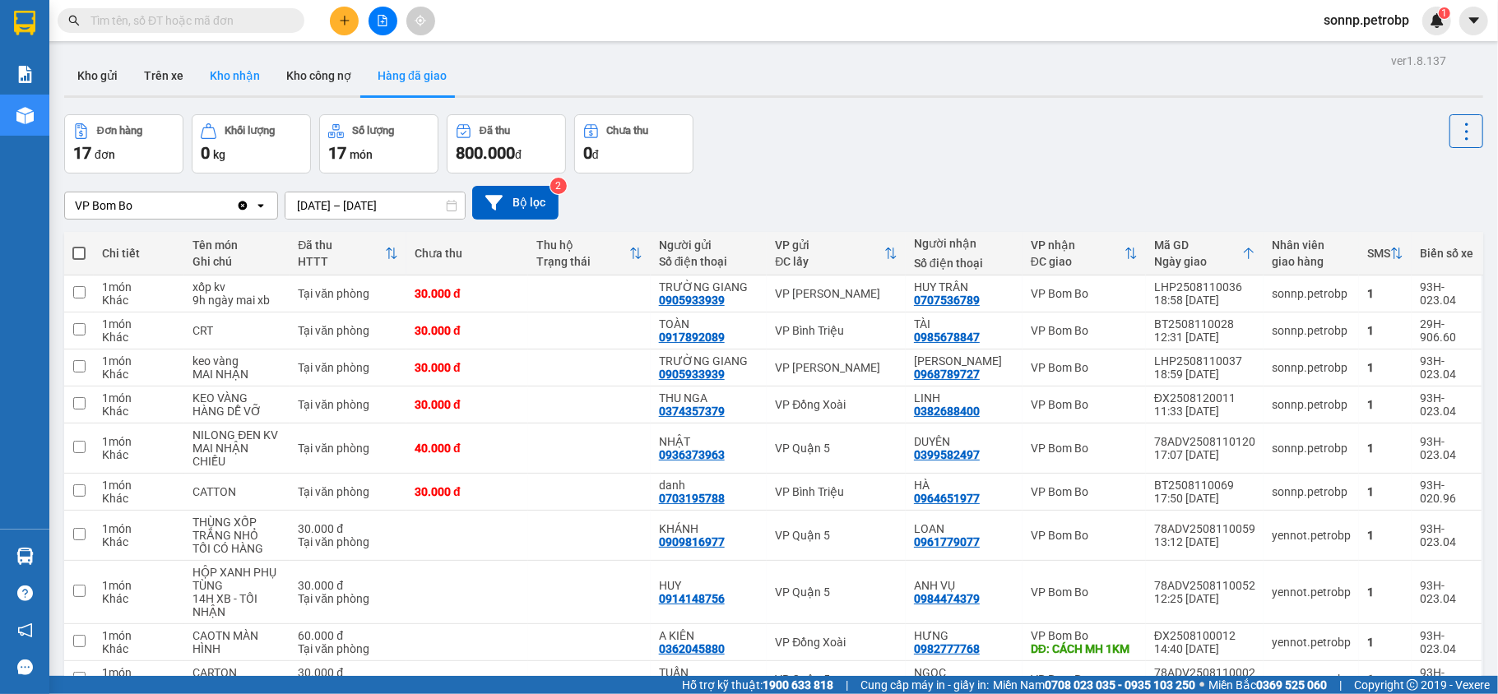
click at [241, 67] on button "Kho nhận" at bounding box center [235, 75] width 77 height 39
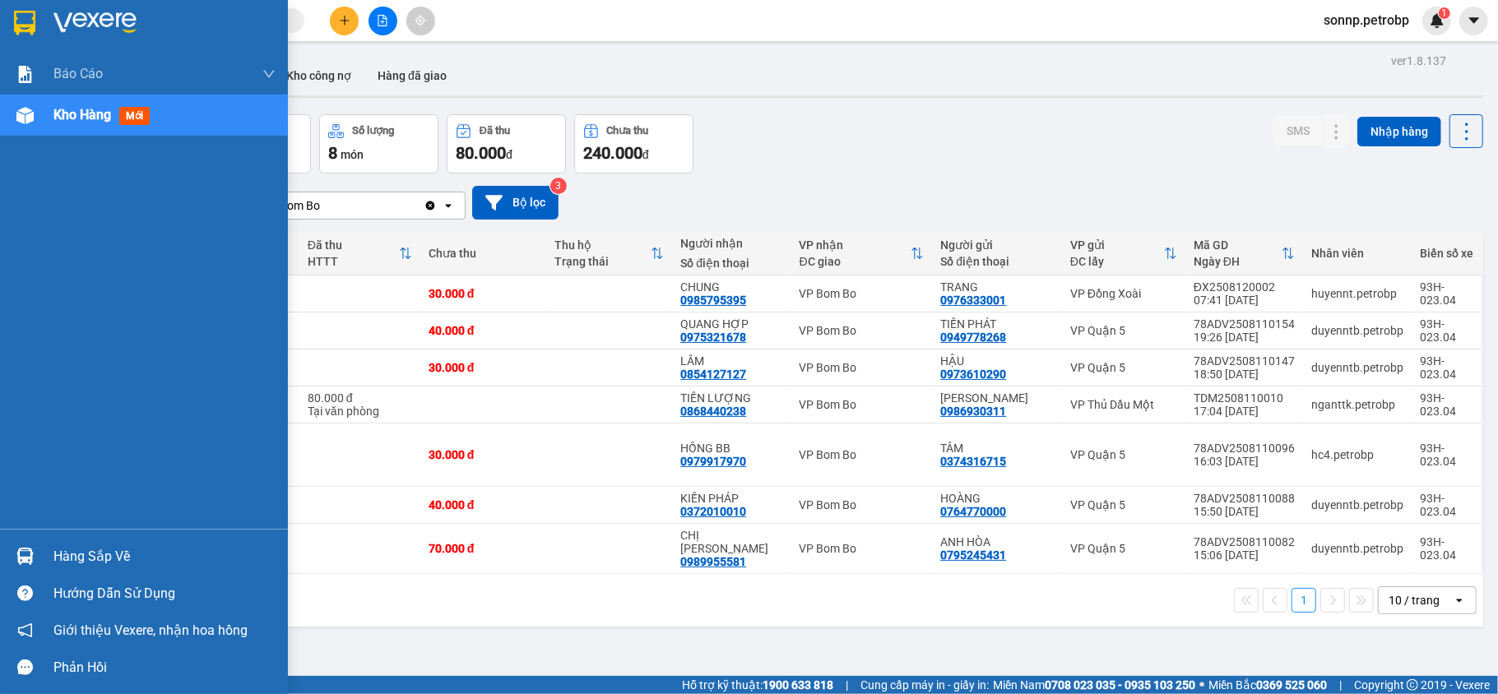
click at [76, 554] on div "Hàng sắp về" at bounding box center [164, 557] width 222 height 25
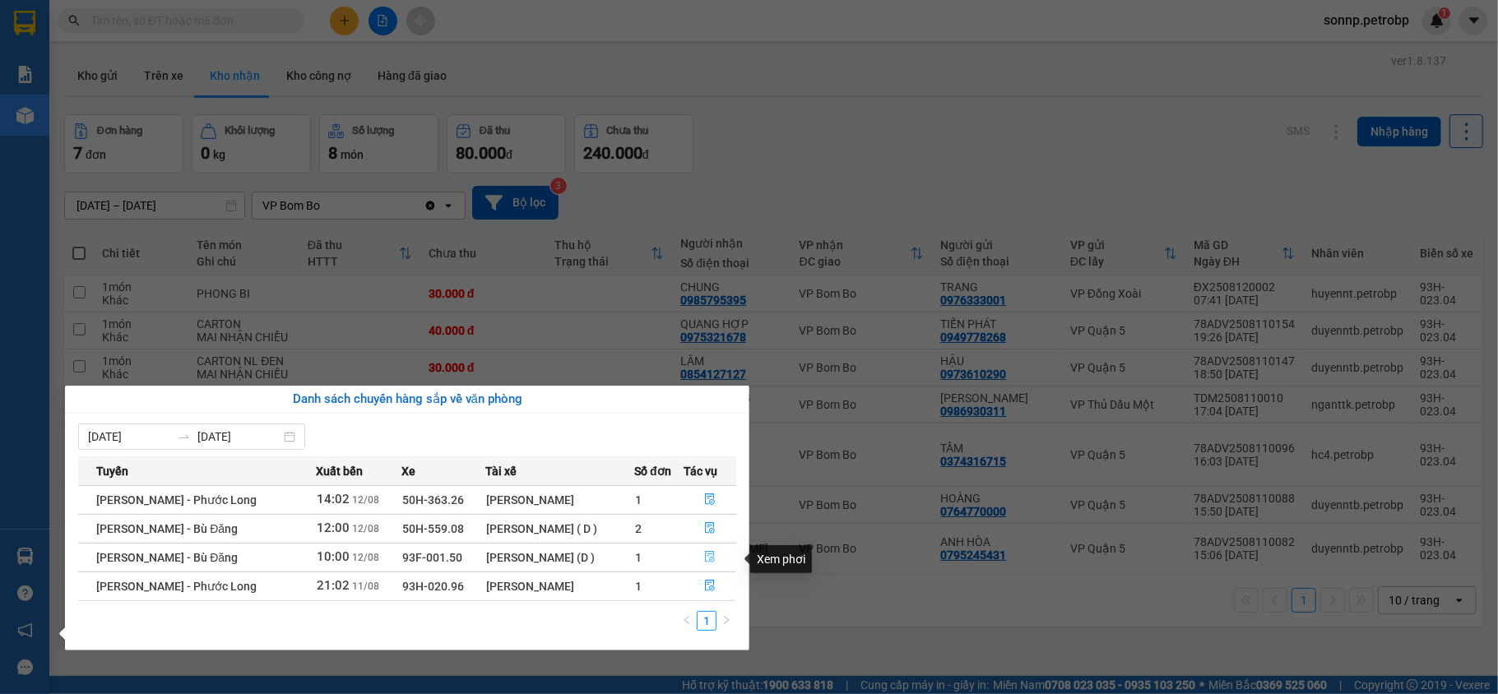
click at [712, 560] on icon "file-done" at bounding box center [711, 558] width 10 height 12
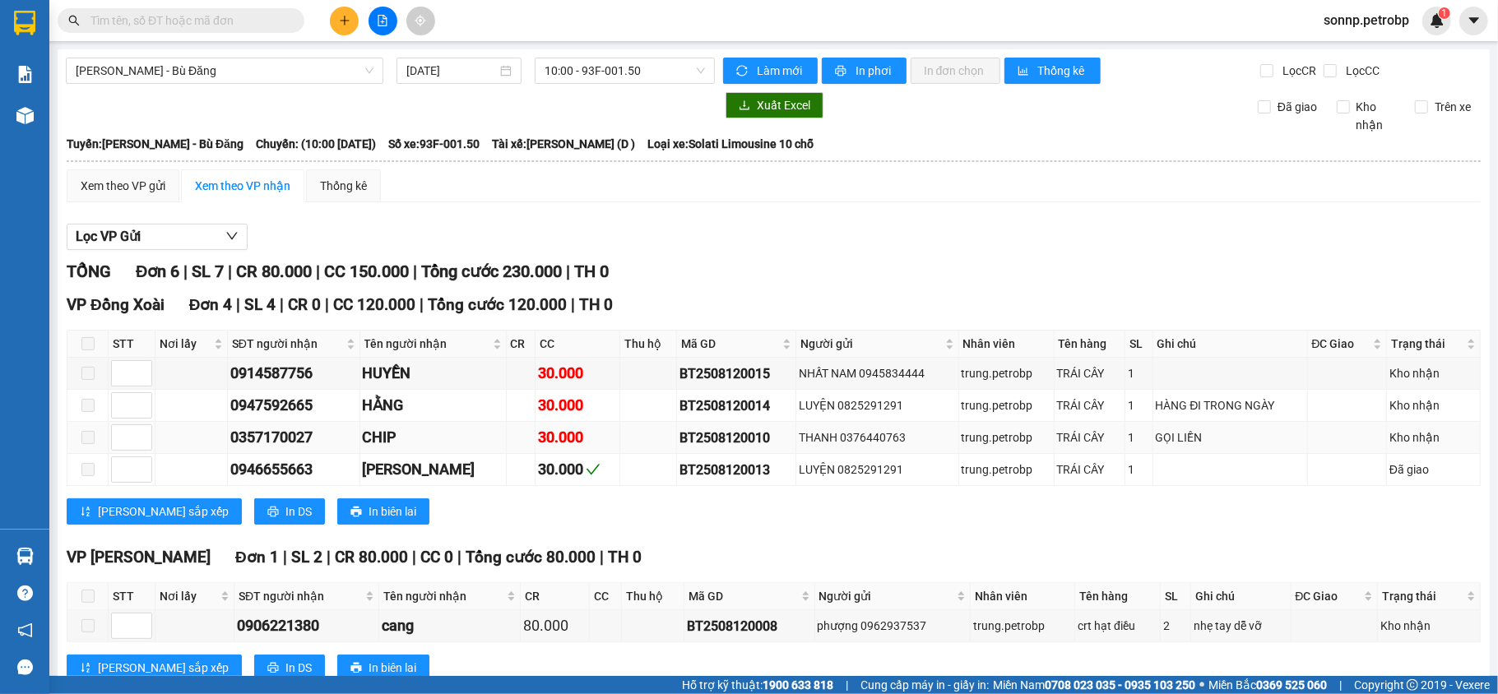
scroll to position [215, 0]
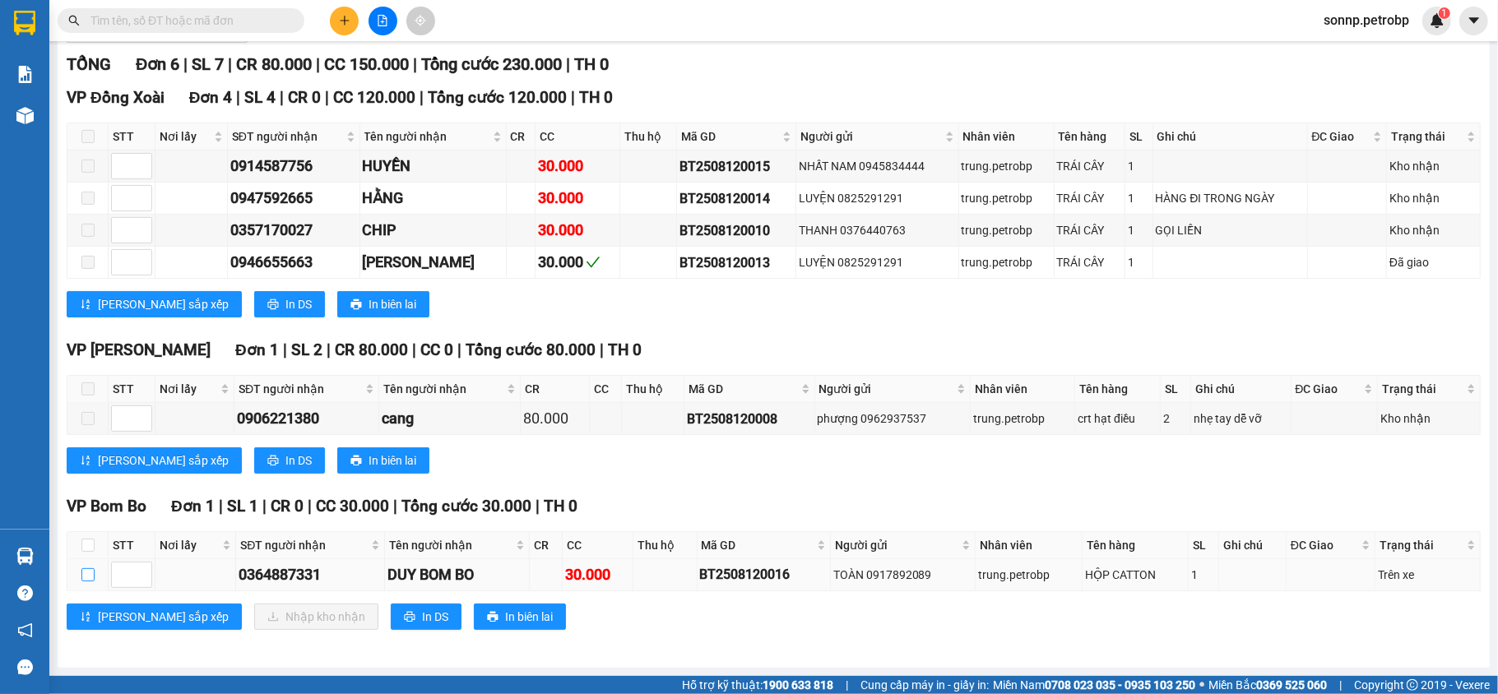
click at [89, 576] on input "checkbox" at bounding box center [87, 574] width 13 height 13
checkbox input "true"
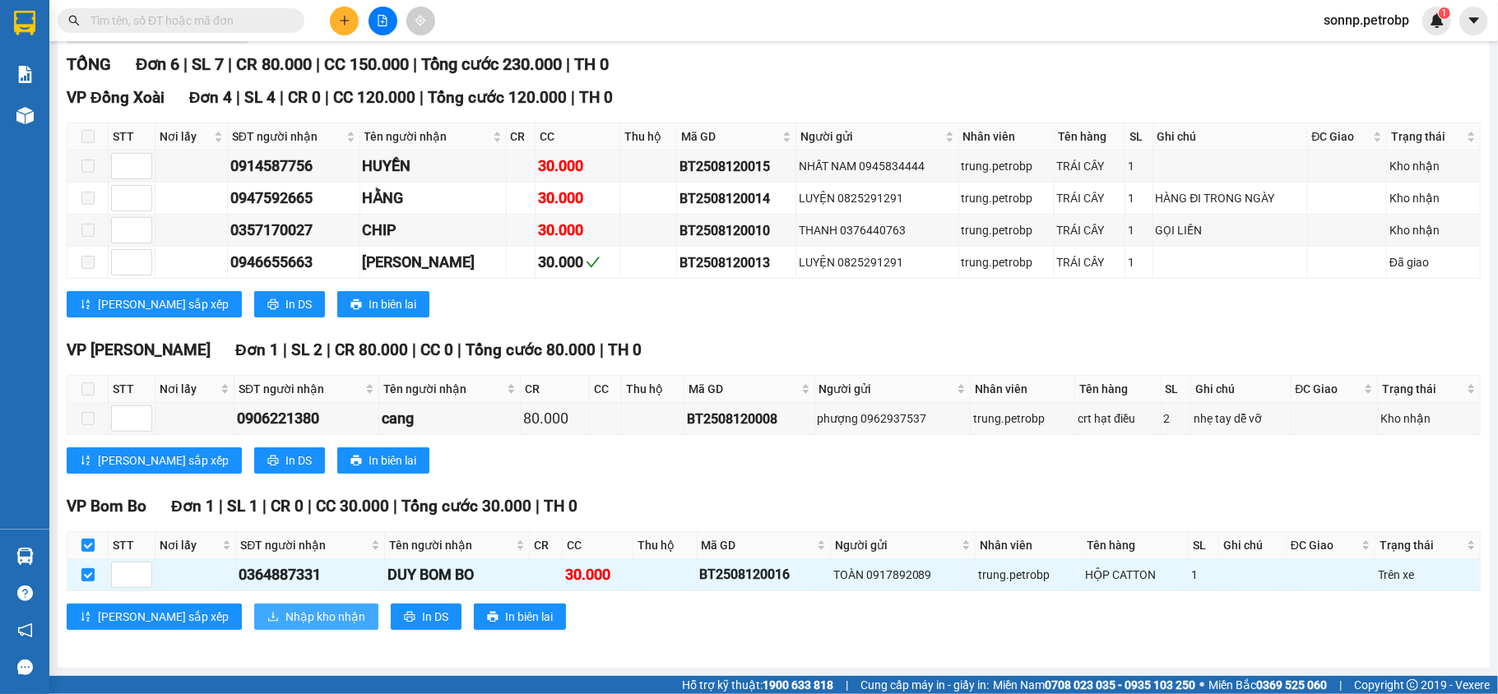
click at [254, 619] on button "Nhập kho nhận" at bounding box center [316, 617] width 124 height 26
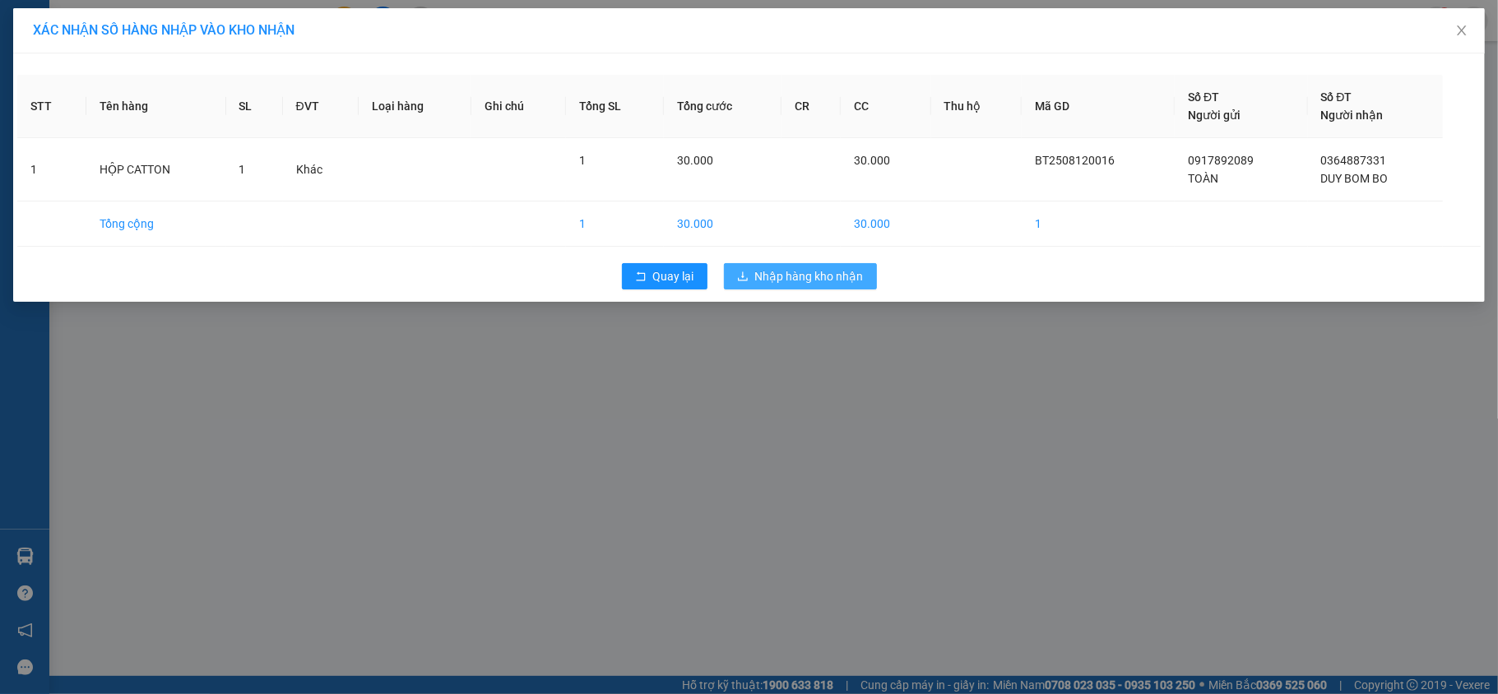
click at [820, 271] on span "Nhập hàng kho nhận" at bounding box center [809, 276] width 109 height 18
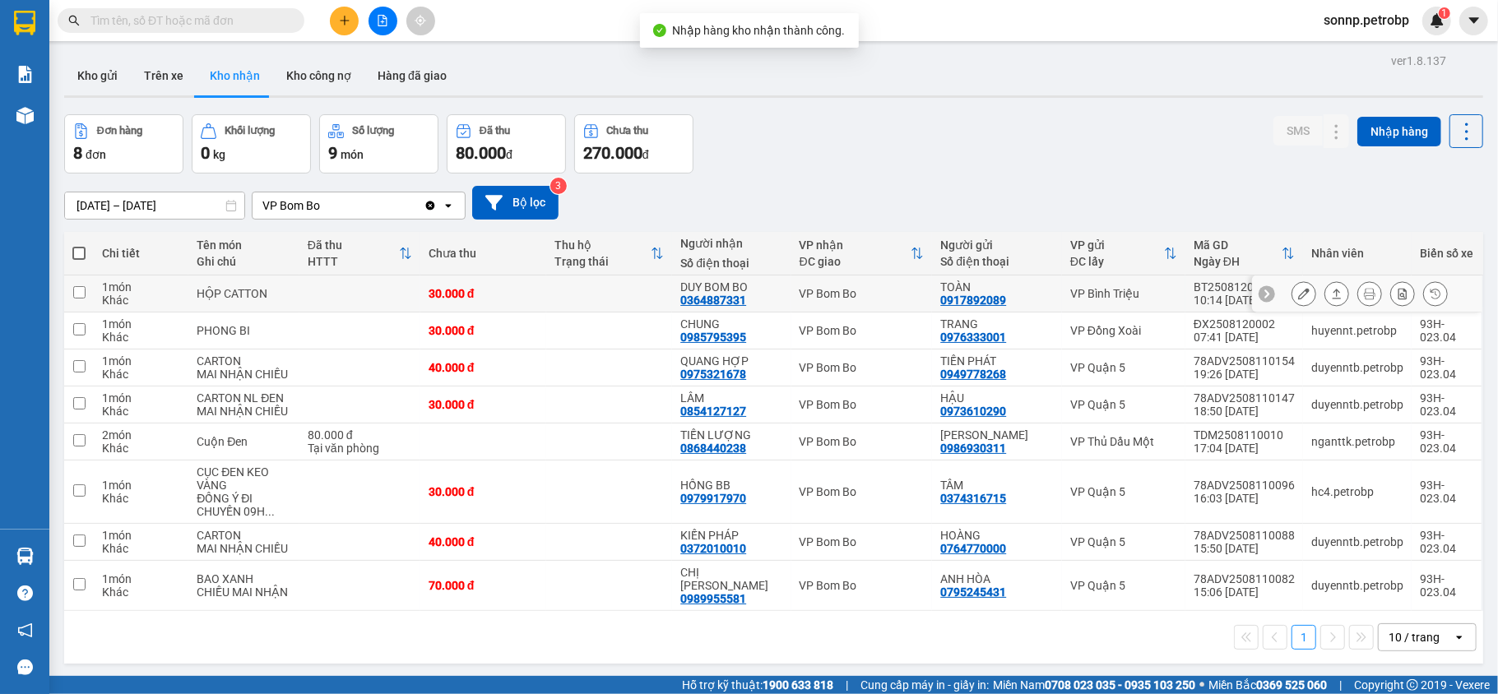
click at [1325, 301] on button at bounding box center [1336, 294] width 23 height 29
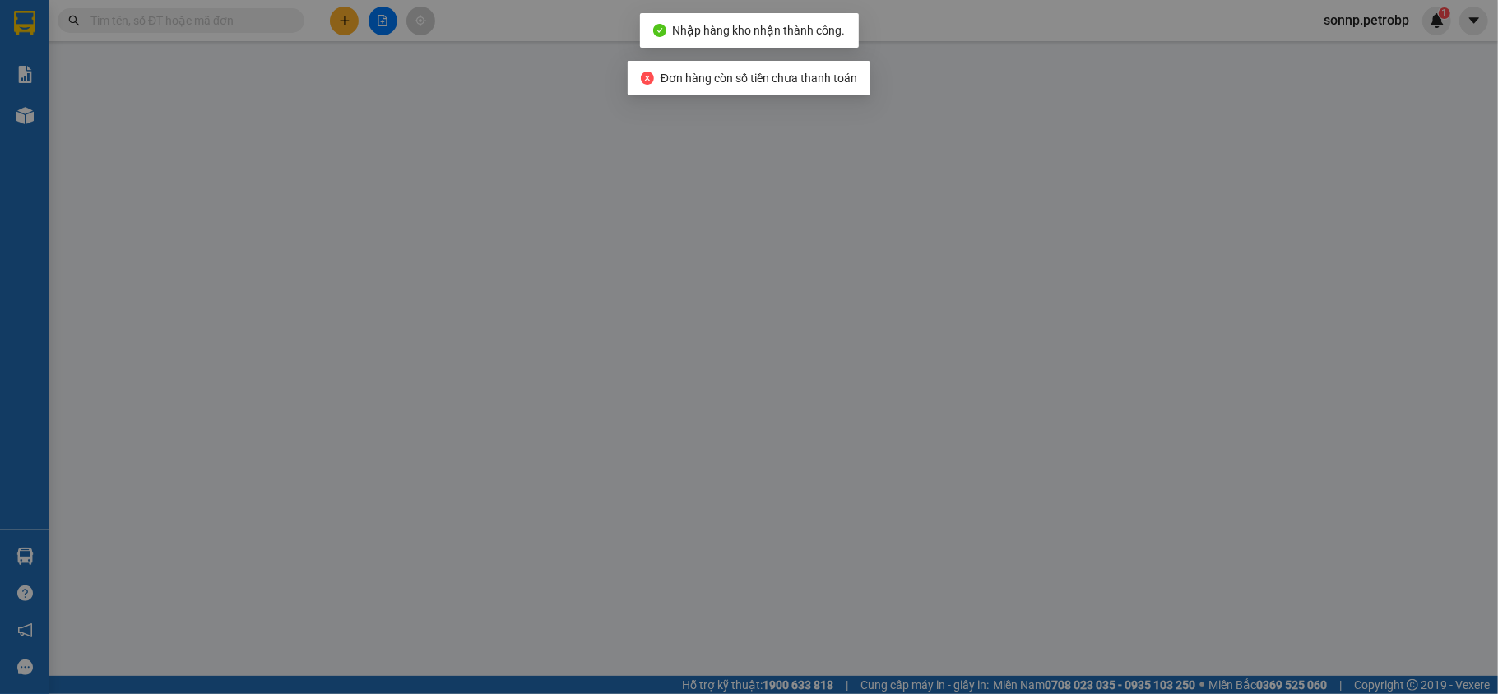
type input "0917892089"
type input "TOÀN"
type input "0364887331"
type input "DUY BOM BO"
type input "30.000"
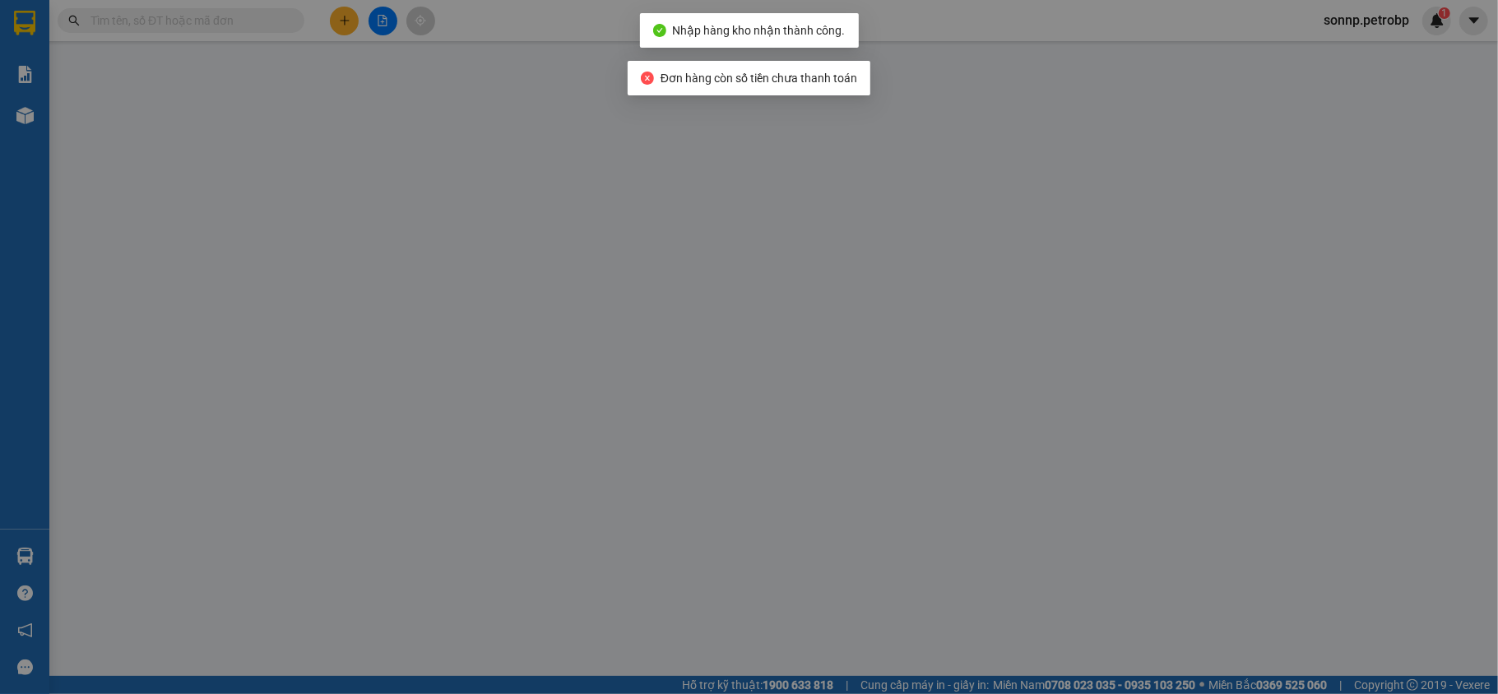
type input "30.000"
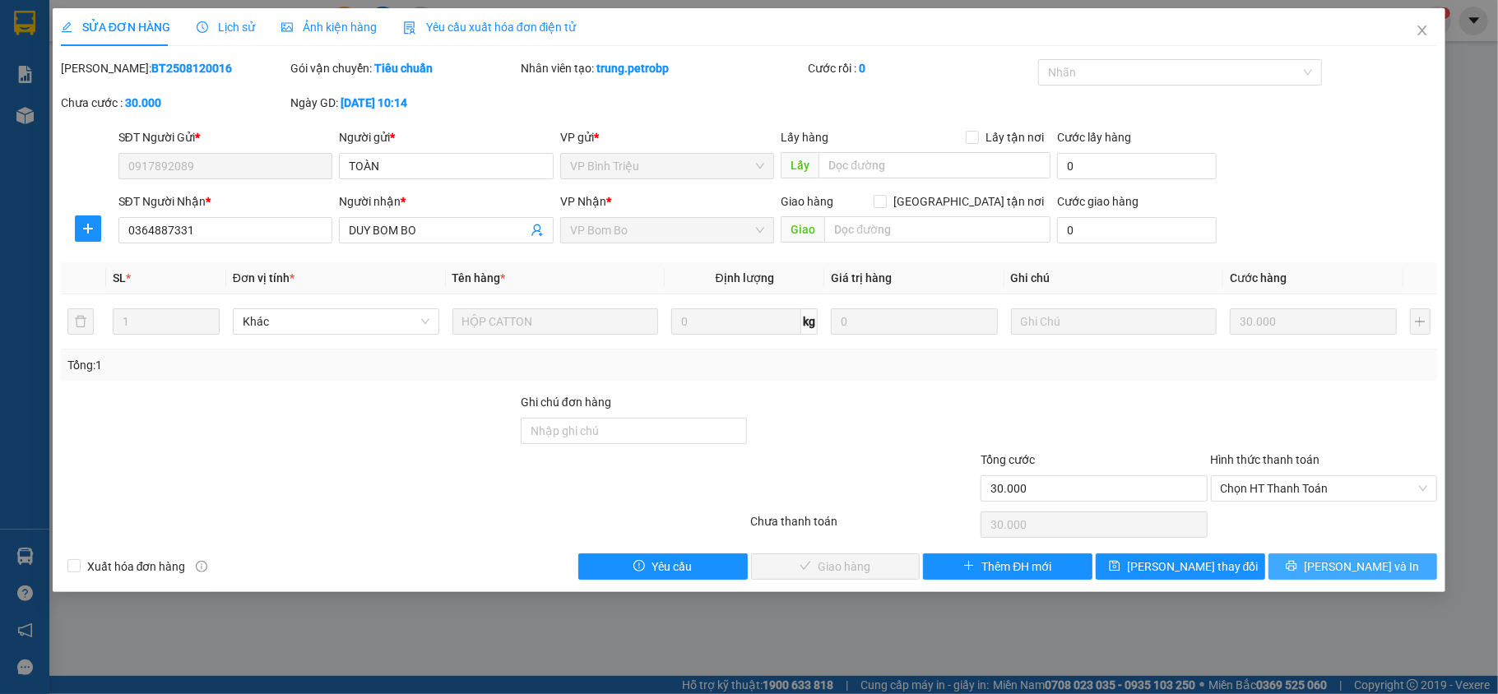
click at [1328, 560] on button "[PERSON_NAME] và In" at bounding box center [1353, 567] width 169 height 26
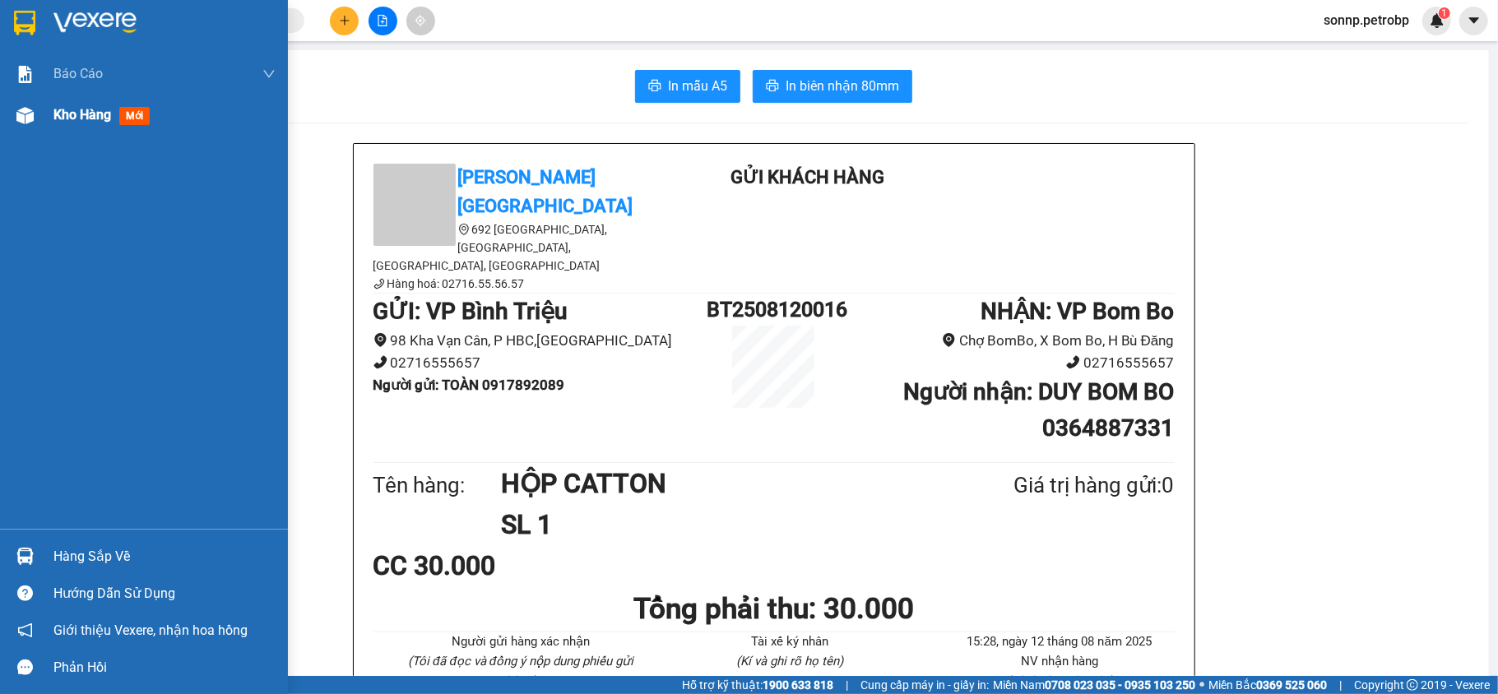
click at [64, 117] on span "Kho hàng" at bounding box center [82, 115] width 58 height 16
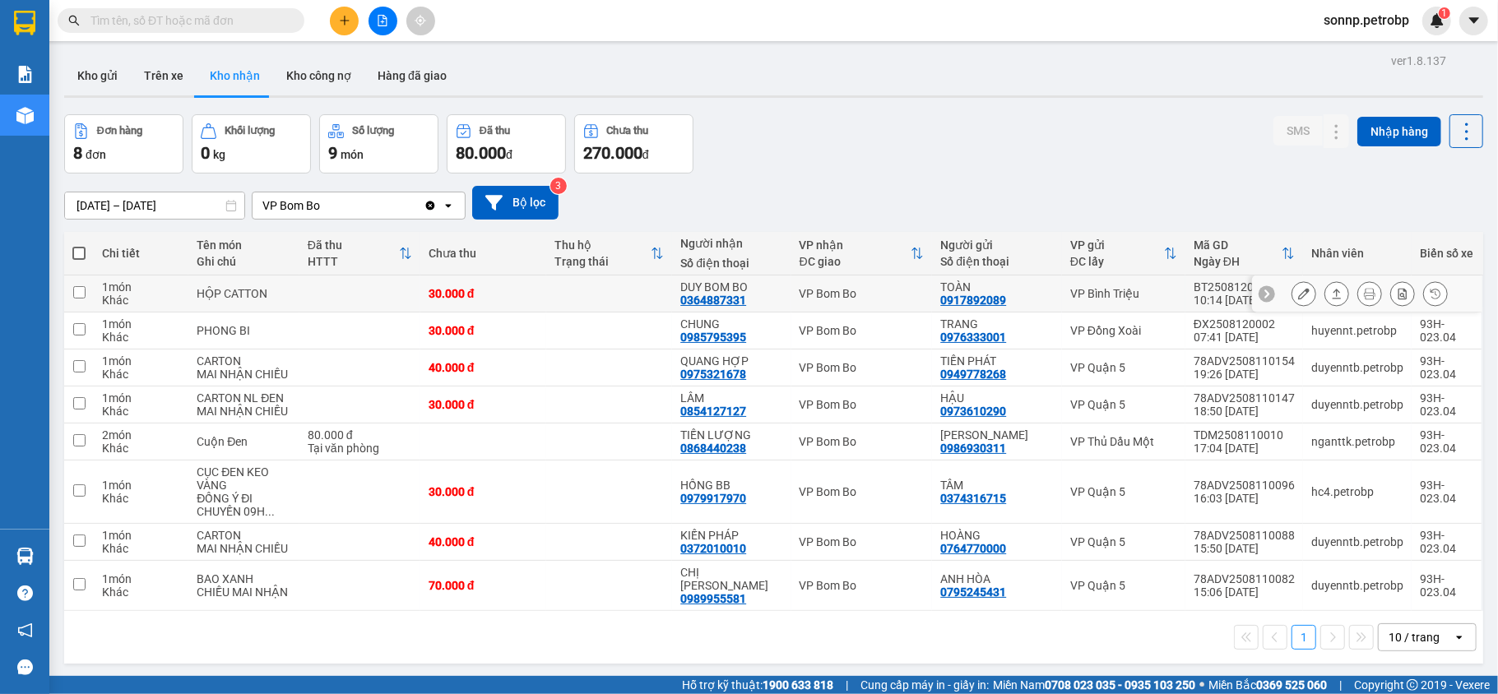
click at [1333, 295] on icon at bounding box center [1337, 294] width 9 height 10
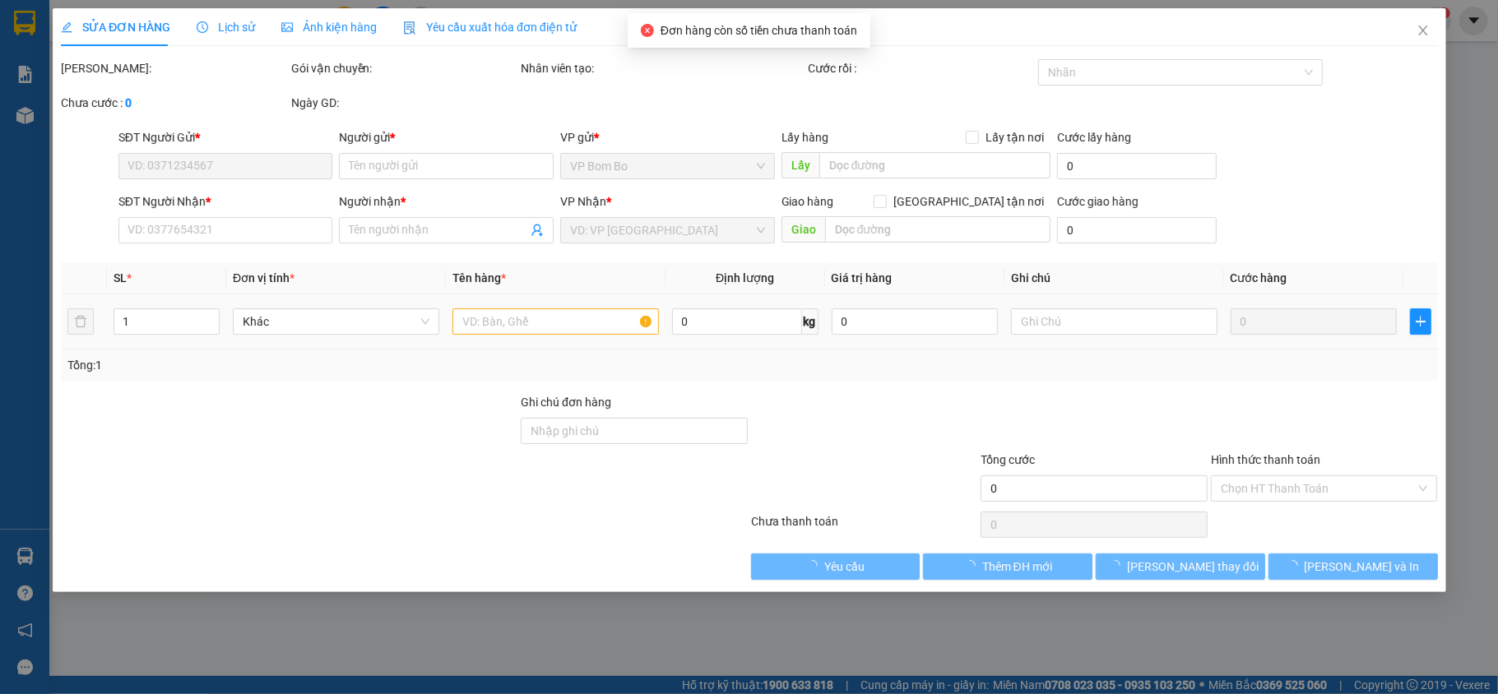
type input "0917892089"
type input "TOÀN"
type input "0364887331"
type input "DUY BOM BO"
type input "30.000"
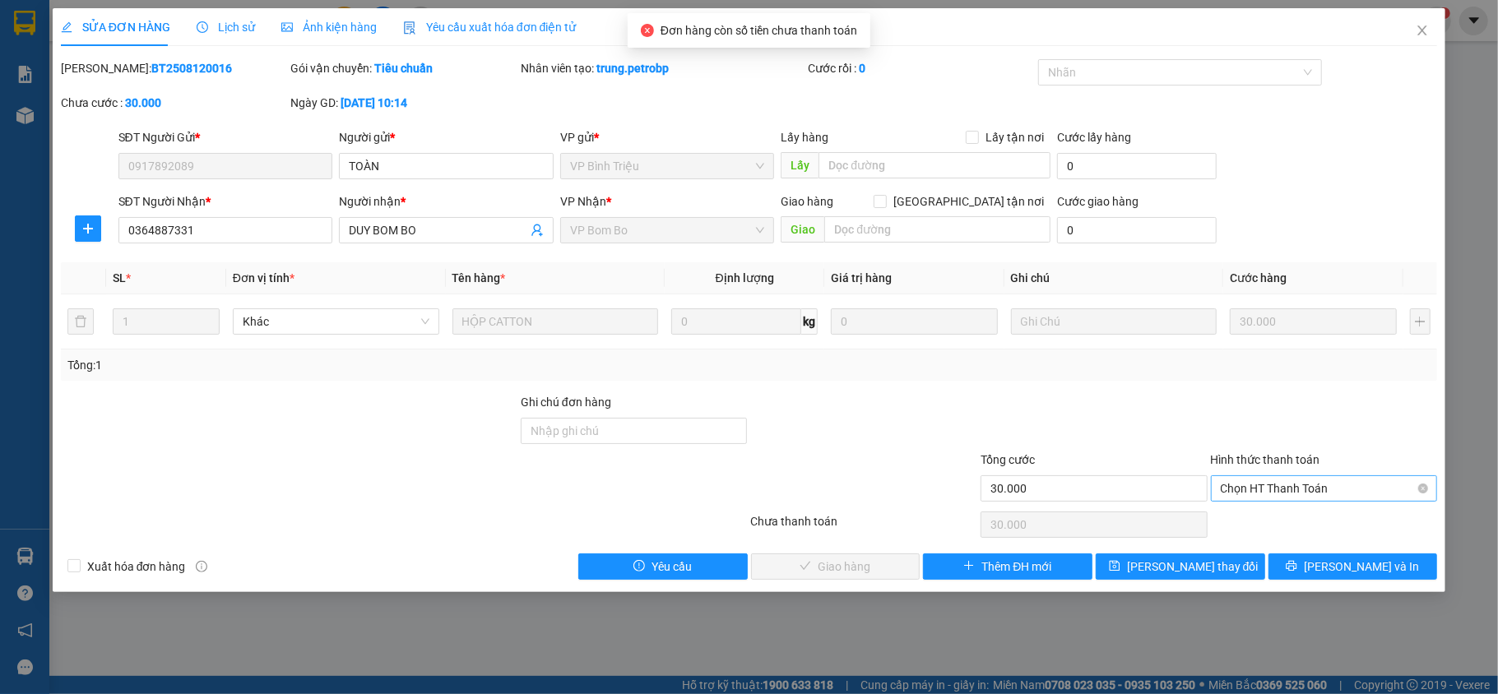
click at [1297, 485] on span "Chọn HT Thanh Toán" at bounding box center [1324, 488] width 207 height 25
click at [1285, 517] on div "Tại văn phòng" at bounding box center [1324, 523] width 207 height 18
type input "0"
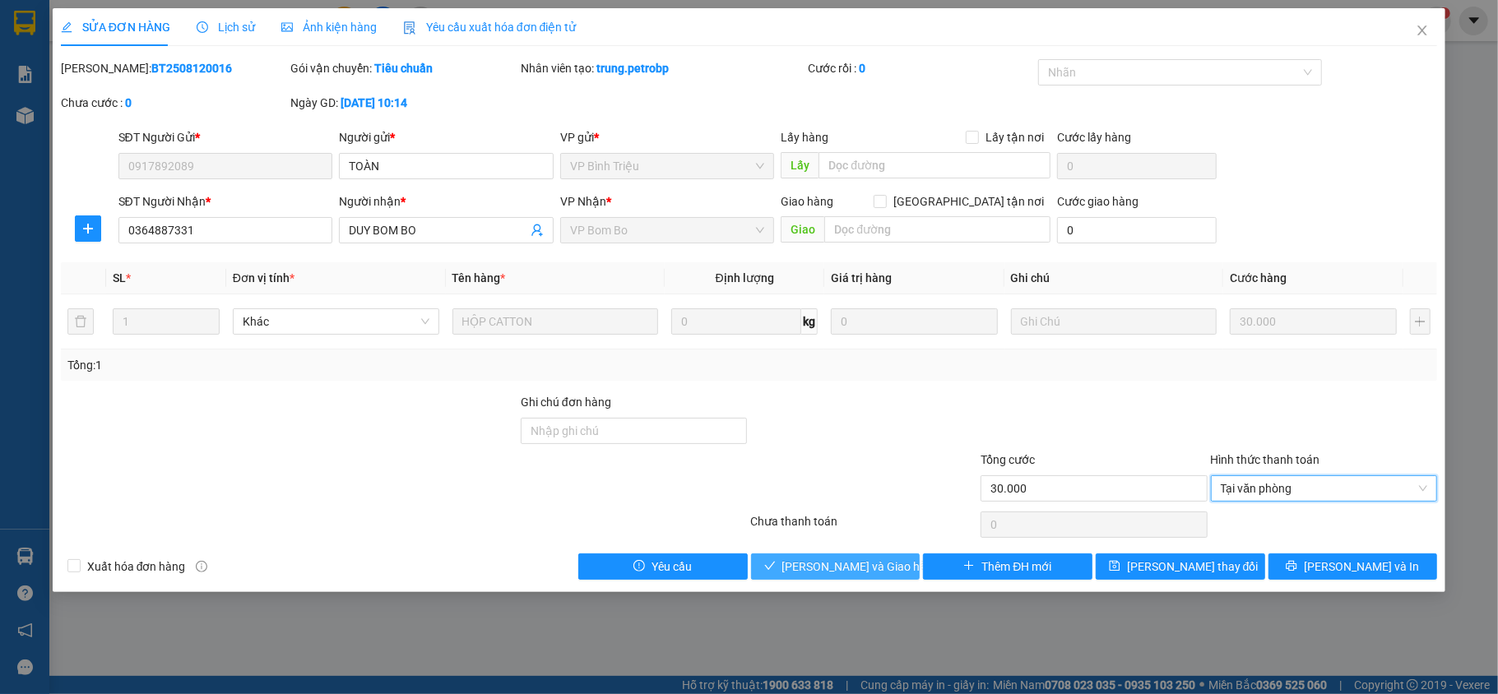
click at [846, 576] on span "[PERSON_NAME] và Giao hàng" at bounding box center [861, 567] width 158 height 18
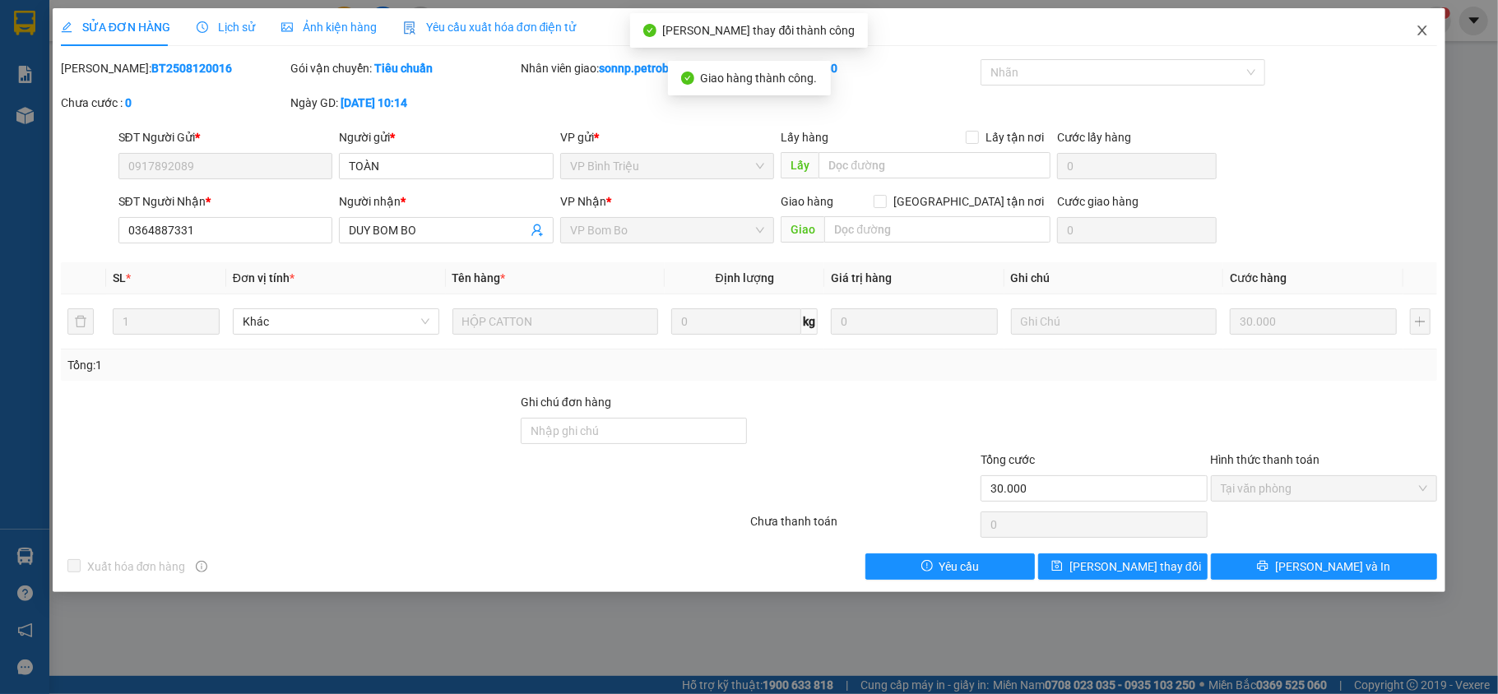
click at [1423, 38] on span "Close" at bounding box center [1422, 31] width 46 height 46
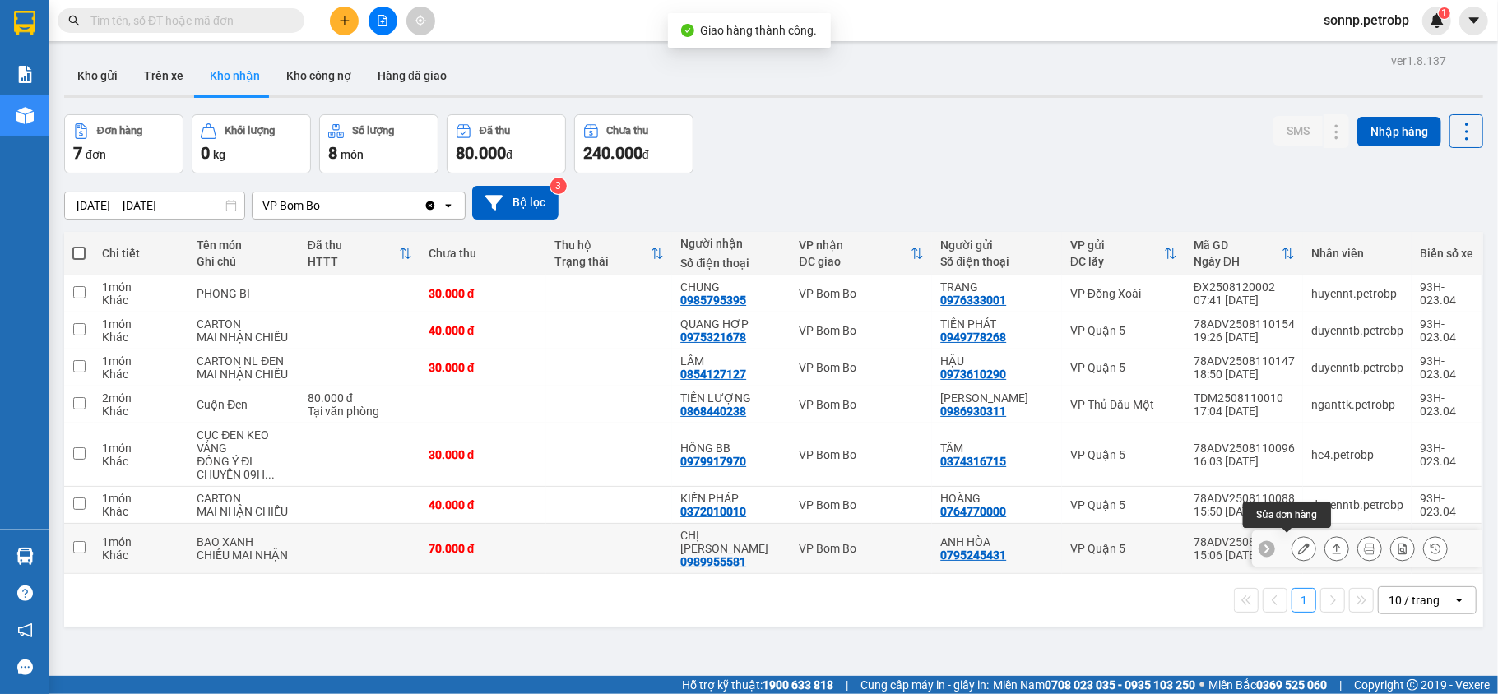
click at [1331, 550] on icon at bounding box center [1337, 549] width 12 height 12
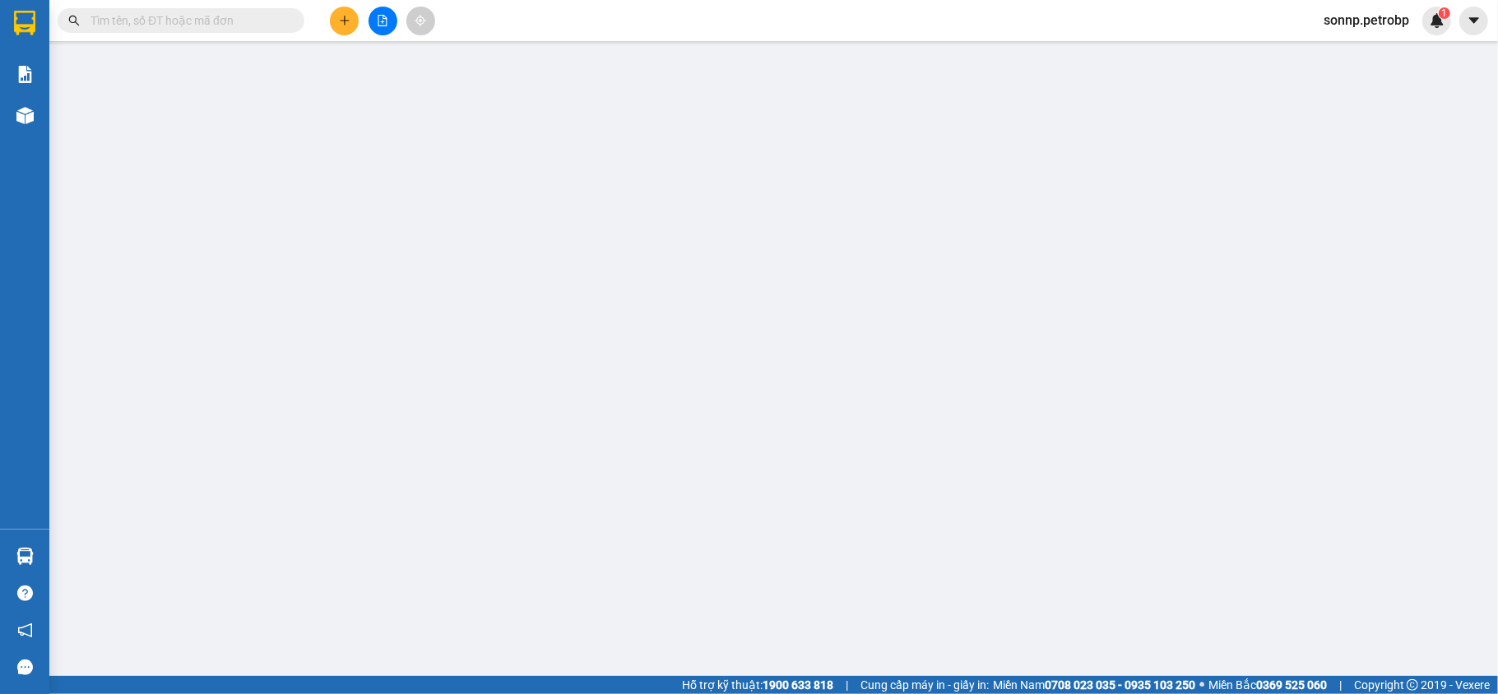
type input "0795245431"
type input "ANH HÒA"
type input "0989955581"
type input "CHỊ [PERSON_NAME]"
type input "70.000"
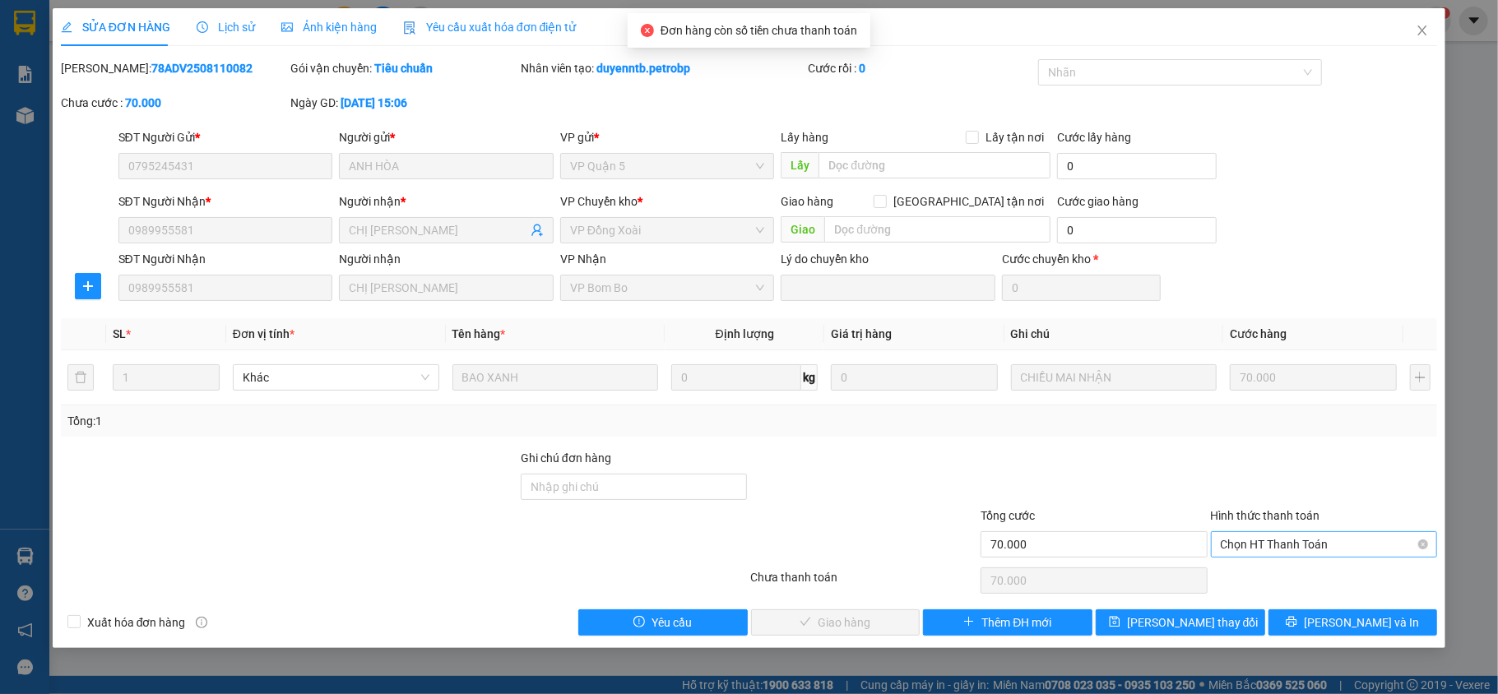
click at [1317, 550] on span "Chọn HT Thanh Toán" at bounding box center [1324, 544] width 207 height 25
click at [1249, 580] on div "Tại văn phòng" at bounding box center [1324, 579] width 207 height 18
type input "0"
click at [879, 615] on span "[PERSON_NAME] và Giao hàng" at bounding box center [861, 623] width 158 height 18
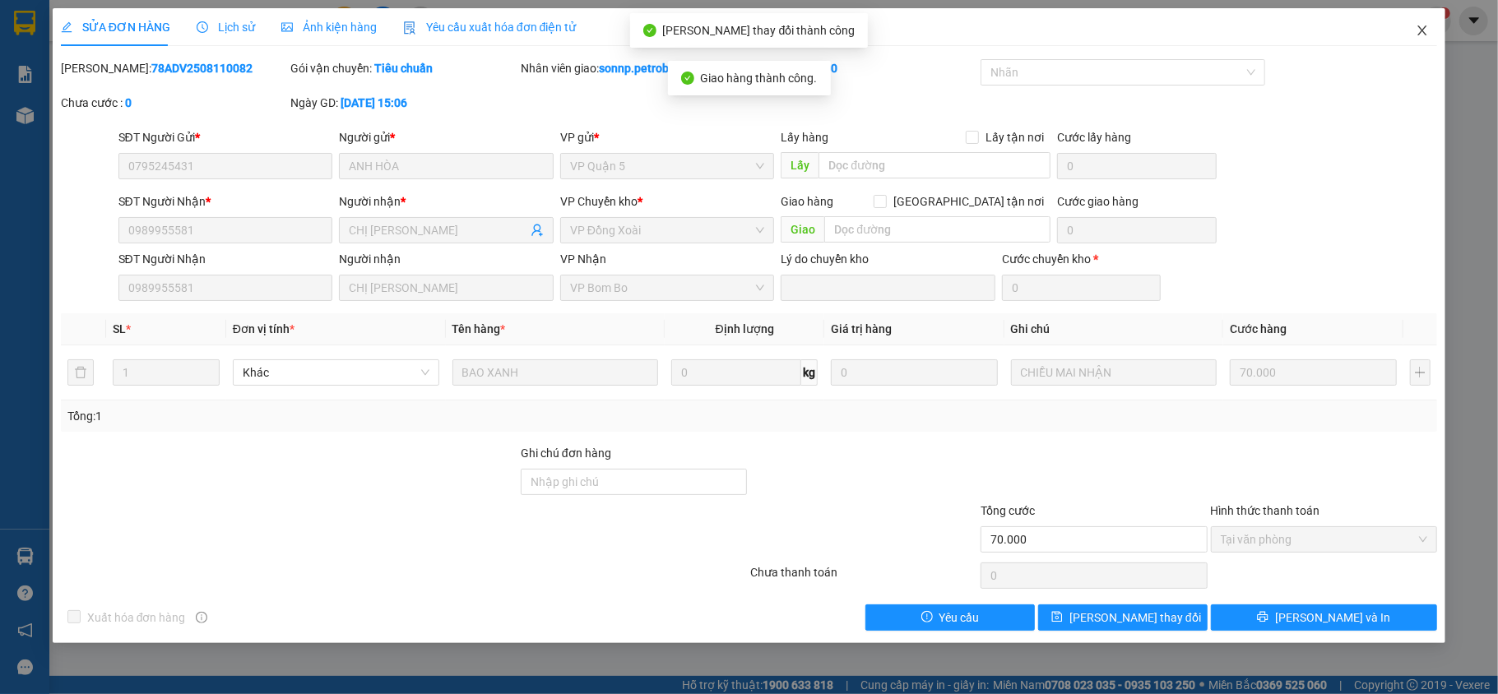
click at [1423, 27] on icon "close" at bounding box center [1422, 30] width 13 height 13
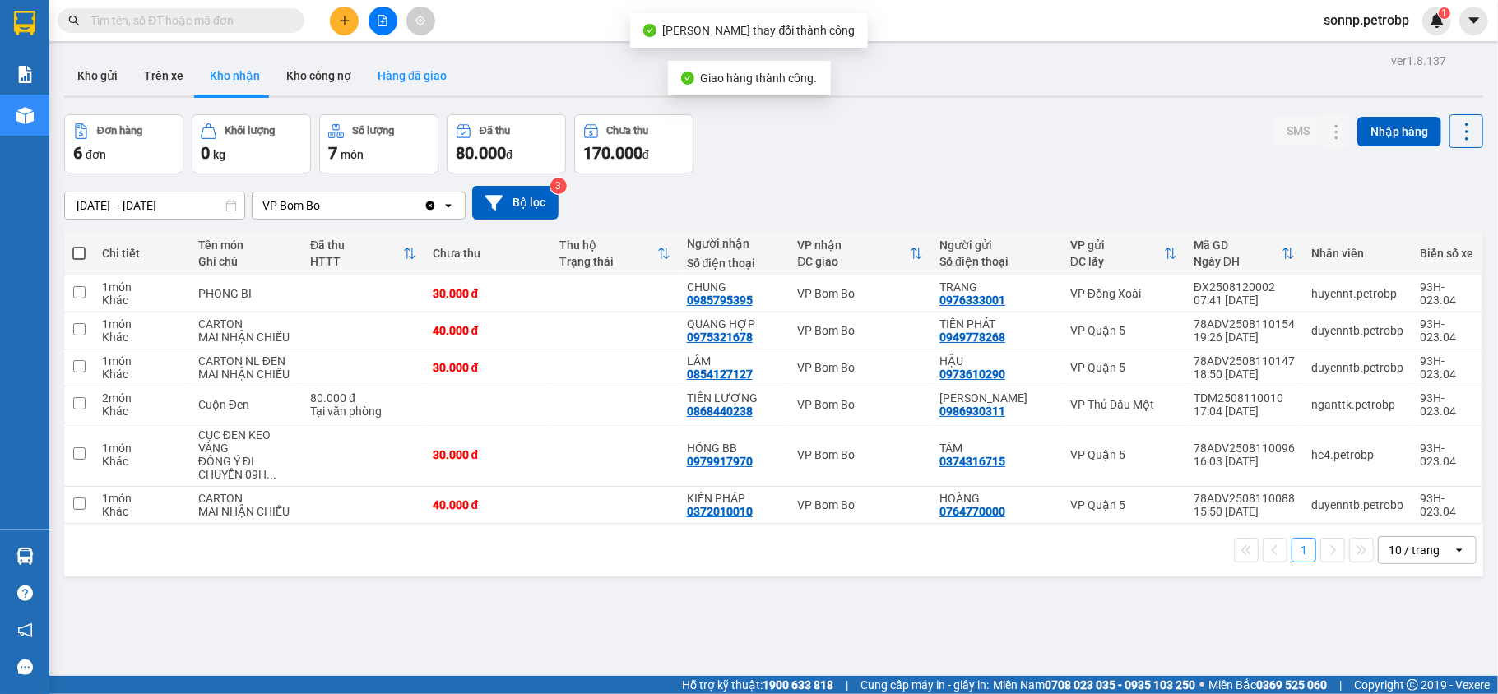
click at [434, 77] on button "Hàng đã giao" at bounding box center [411, 75] width 95 height 39
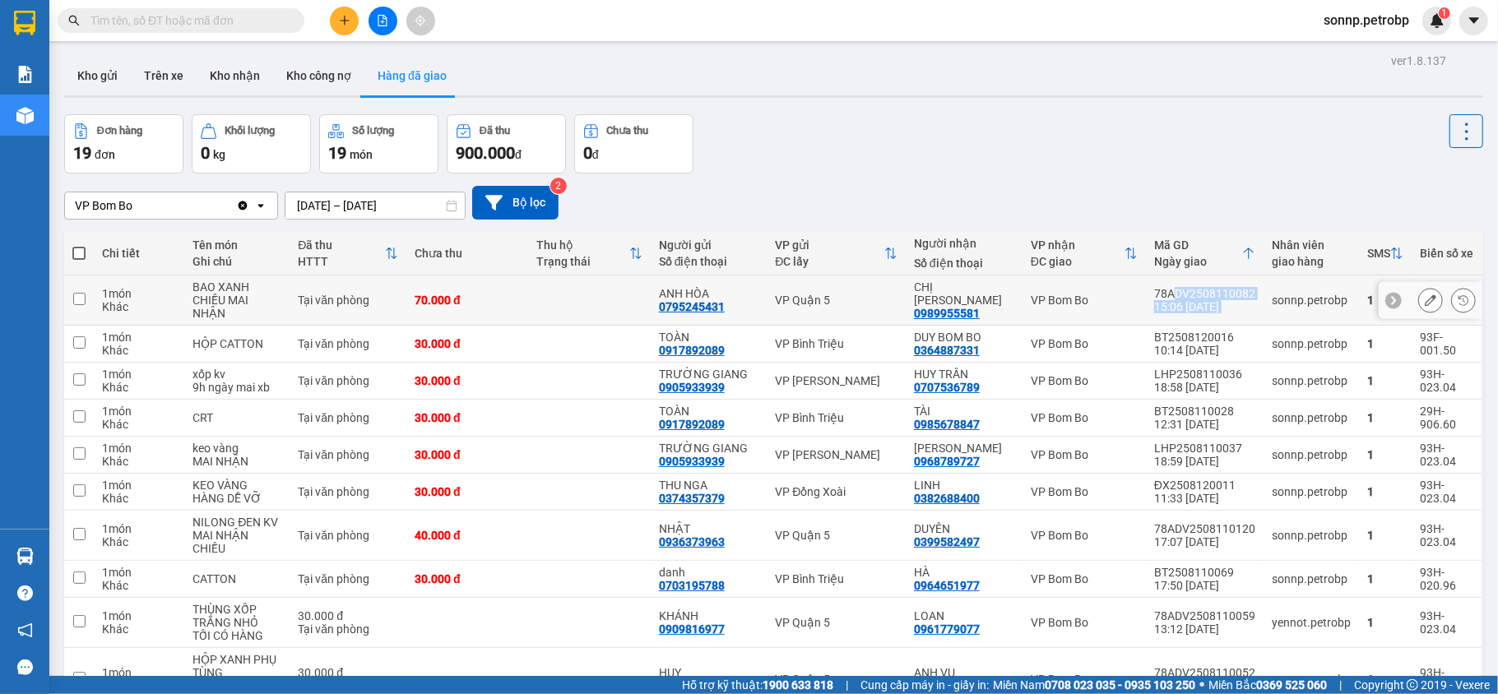
drag, startPoint x: 1247, startPoint y: 298, endPoint x: 1162, endPoint y: 296, distance: 84.7
click at [1162, 296] on tr "1 món Khác BAO XANH CHIỀU MAI NHẬN Tại văn phòng 70.000 đ [GEOGRAPHIC_DATA] VP …" at bounding box center [773, 301] width 1419 height 50
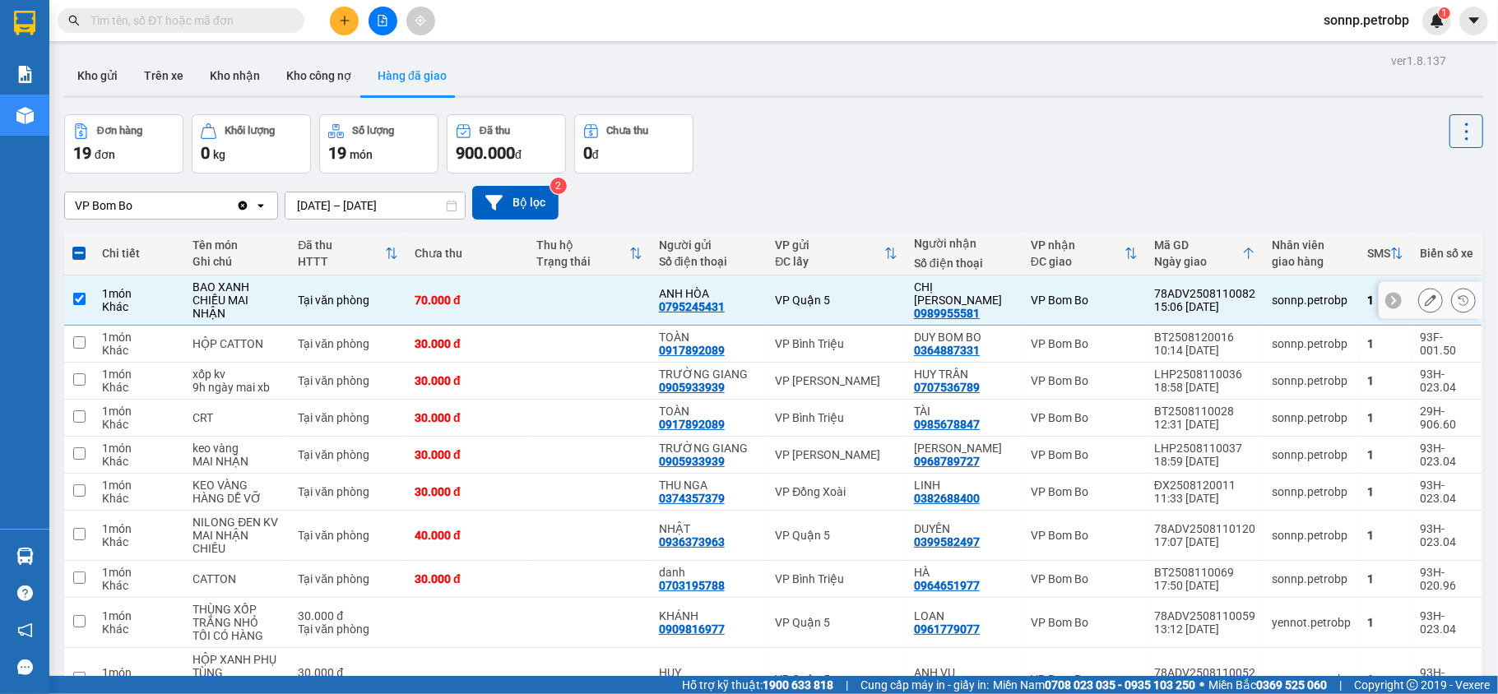
click at [1126, 303] on div "VP Bom Bo" at bounding box center [1084, 300] width 107 height 13
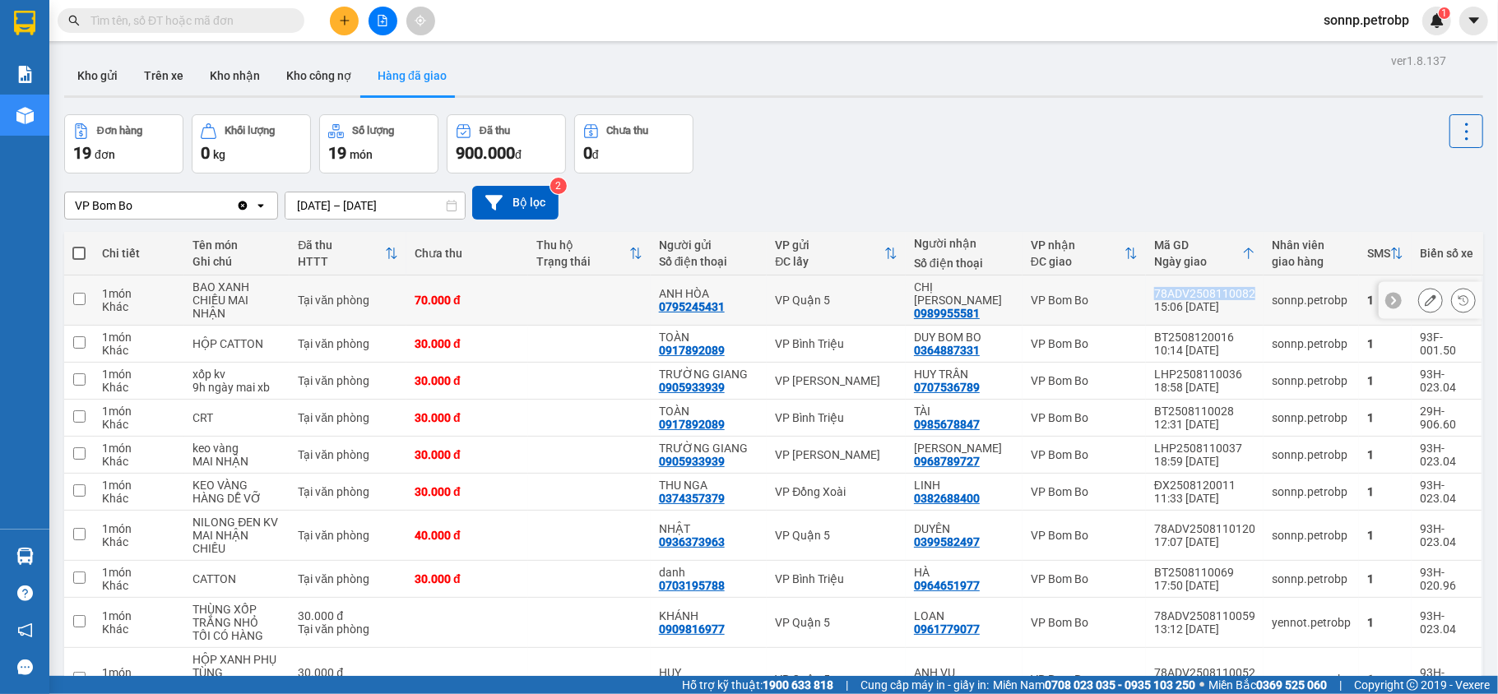
drag, startPoint x: 1227, startPoint y: 291, endPoint x: 1143, endPoint y: 296, distance: 84.9
click at [1146, 296] on td "78ADV2508110082 15:06 [DATE]" at bounding box center [1205, 301] width 118 height 50
checkbox input "true"
copy div "78ADV2508110082"
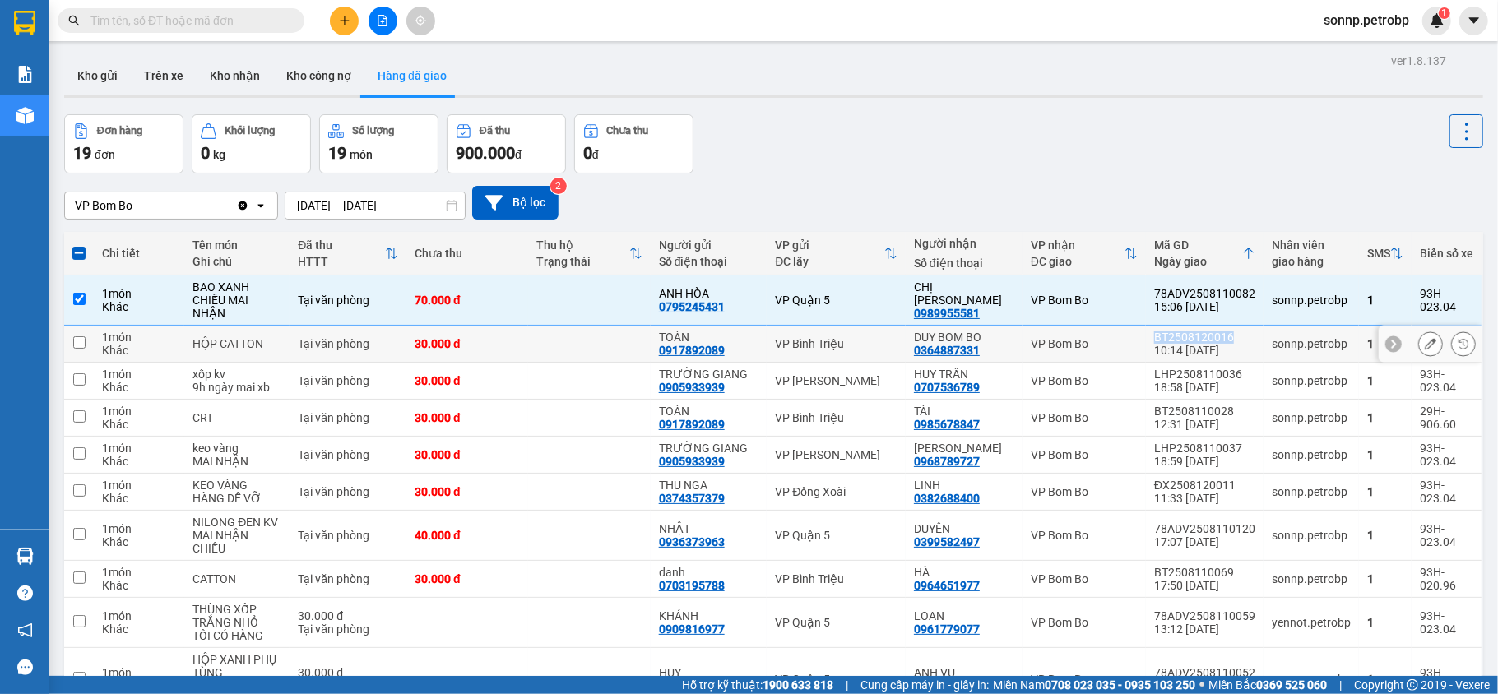
drag, startPoint x: 1227, startPoint y: 339, endPoint x: 1143, endPoint y: 336, distance: 84.0
click at [1154, 336] on div "BT2508120016" at bounding box center [1204, 337] width 101 height 13
checkbox input "true"
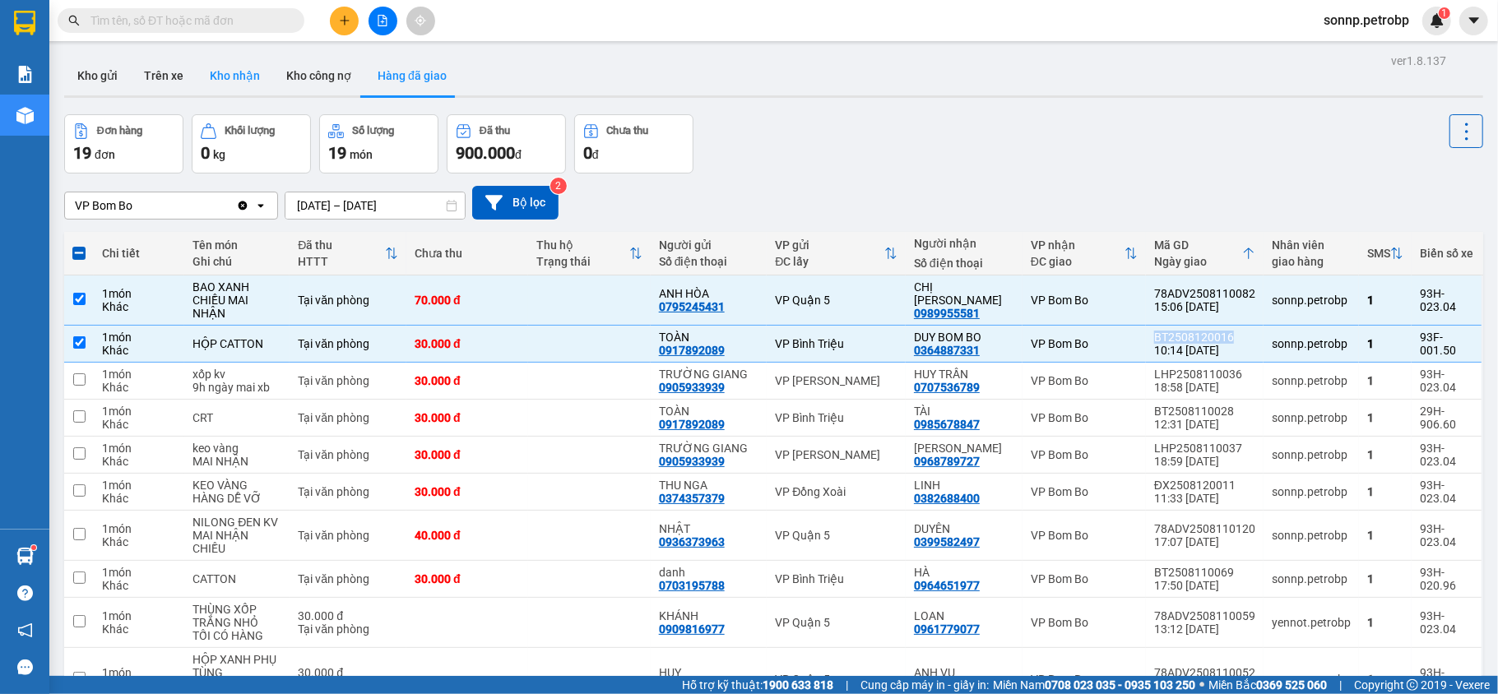
click at [229, 77] on button "Kho nhận" at bounding box center [235, 75] width 77 height 39
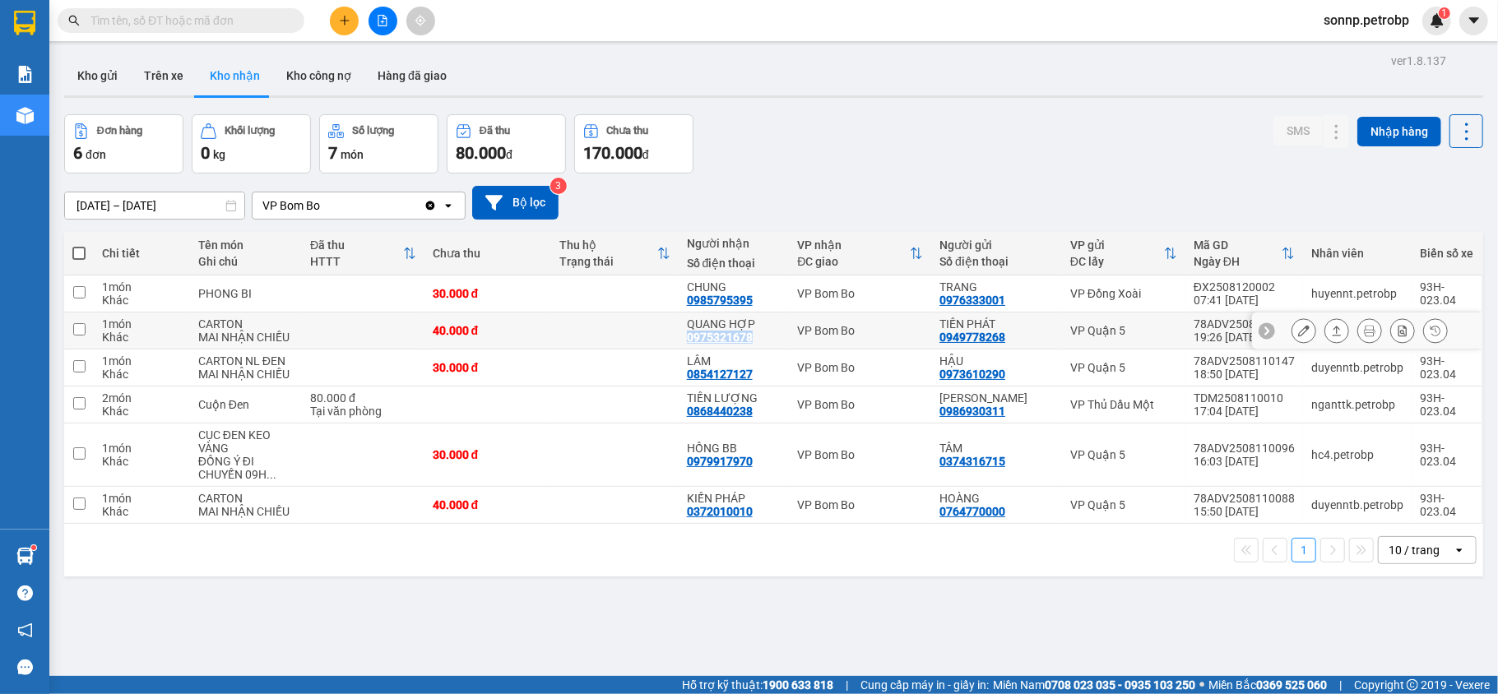
drag, startPoint x: 757, startPoint y: 339, endPoint x: 688, endPoint y: 342, distance: 69.2
click at [688, 342] on div "QUANG HỢP 0975321678" at bounding box center [734, 331] width 95 height 26
checkbox input "true"
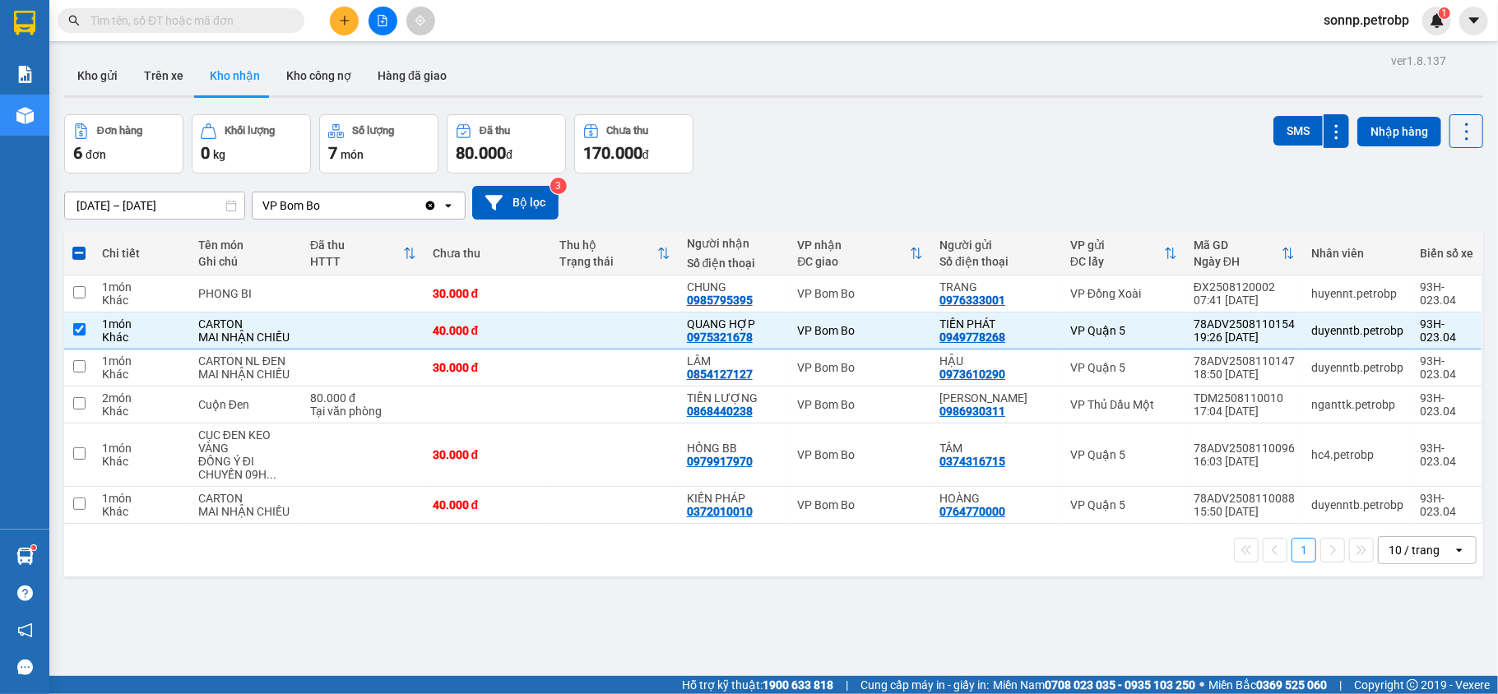
click at [777, 574] on div "1 10 / trang open" at bounding box center [773, 550] width 1419 height 53
drag, startPoint x: 749, startPoint y: 517, endPoint x: 688, endPoint y: 518, distance: 60.9
click at [688, 518] on div "KIẾN PHÁP 0372010010" at bounding box center [734, 505] width 95 height 26
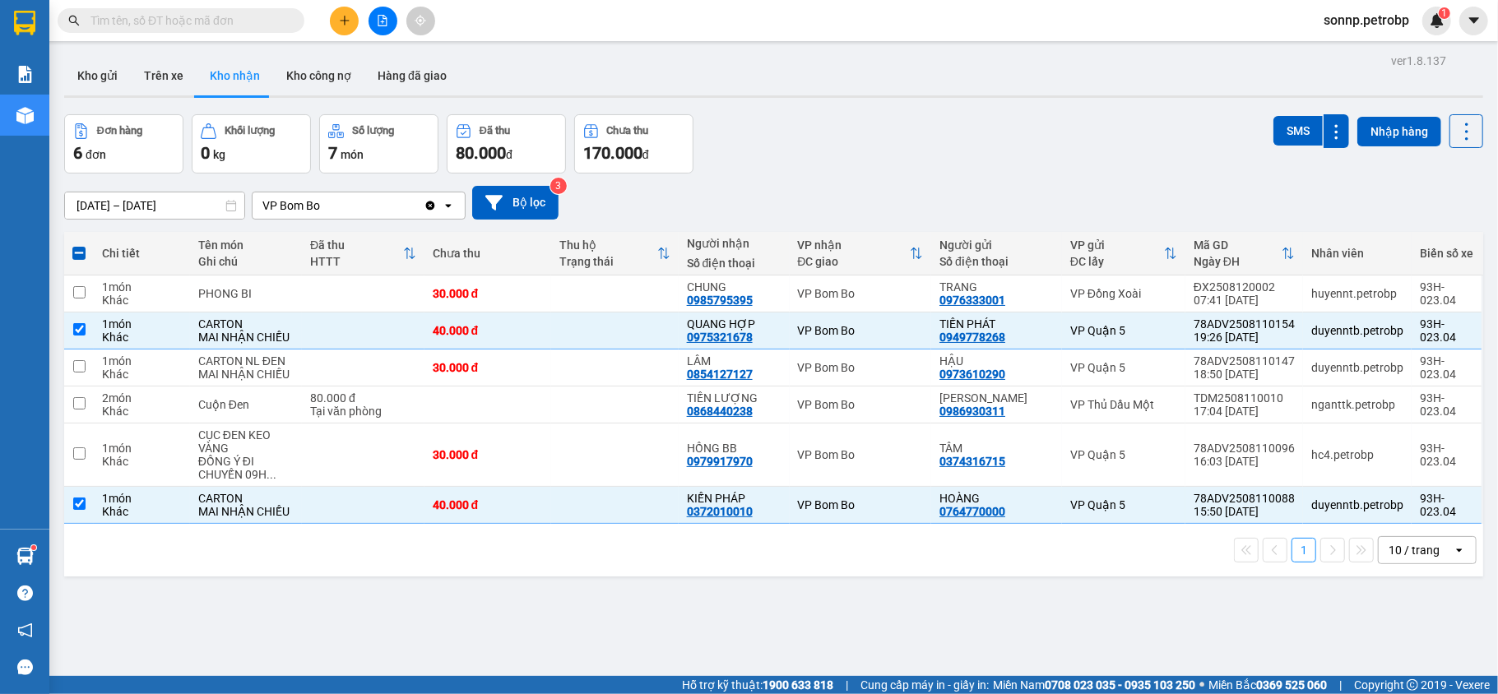
click at [860, 581] on div "ver 1.8.137 Kho gửi Trên xe Kho nhận Kho công nợ Hàng đã giao Đơn hàng 6 đơn Kh…" at bounding box center [774, 396] width 1432 height 694
click at [550, 577] on div "1 10 / trang open" at bounding box center [773, 550] width 1419 height 53
click at [563, 514] on td at bounding box center [615, 505] width 128 height 37
checkbox input "false"
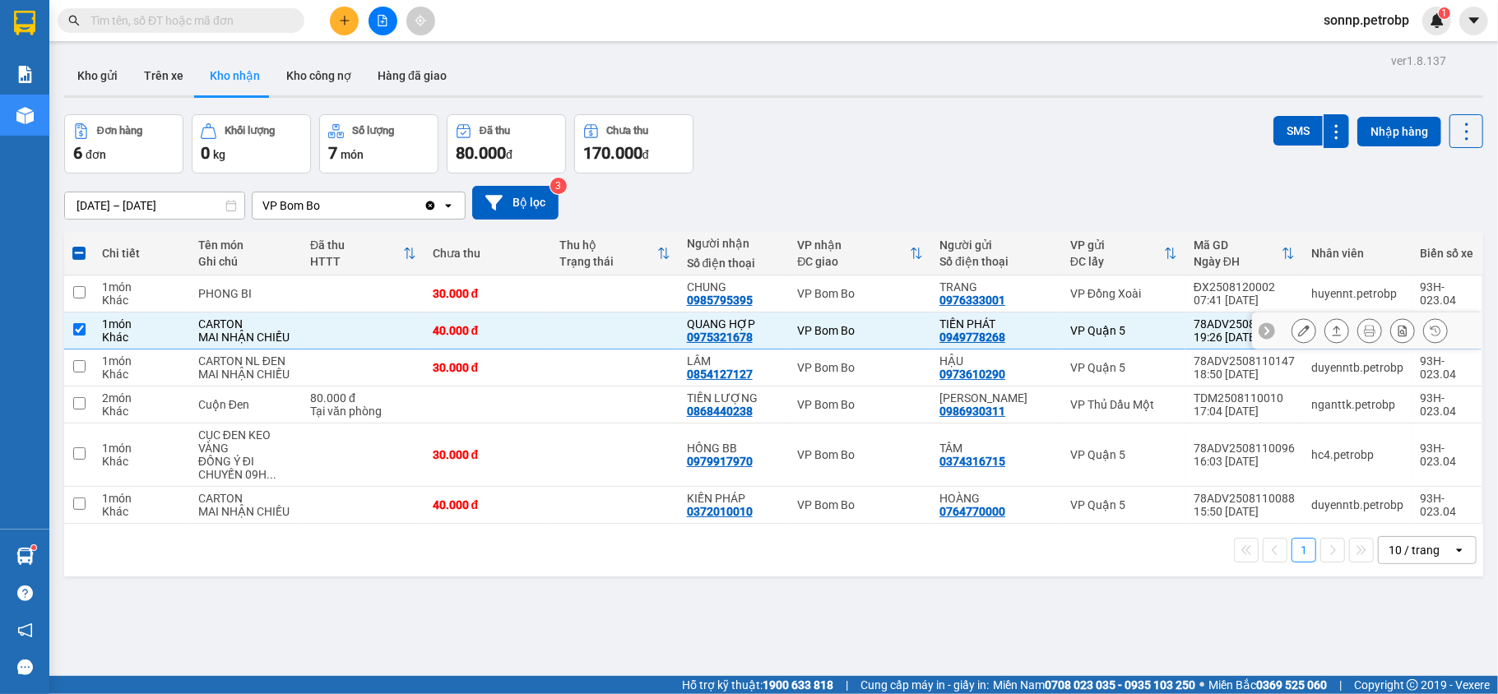
click at [590, 340] on td at bounding box center [615, 331] width 128 height 37
checkbox input "false"
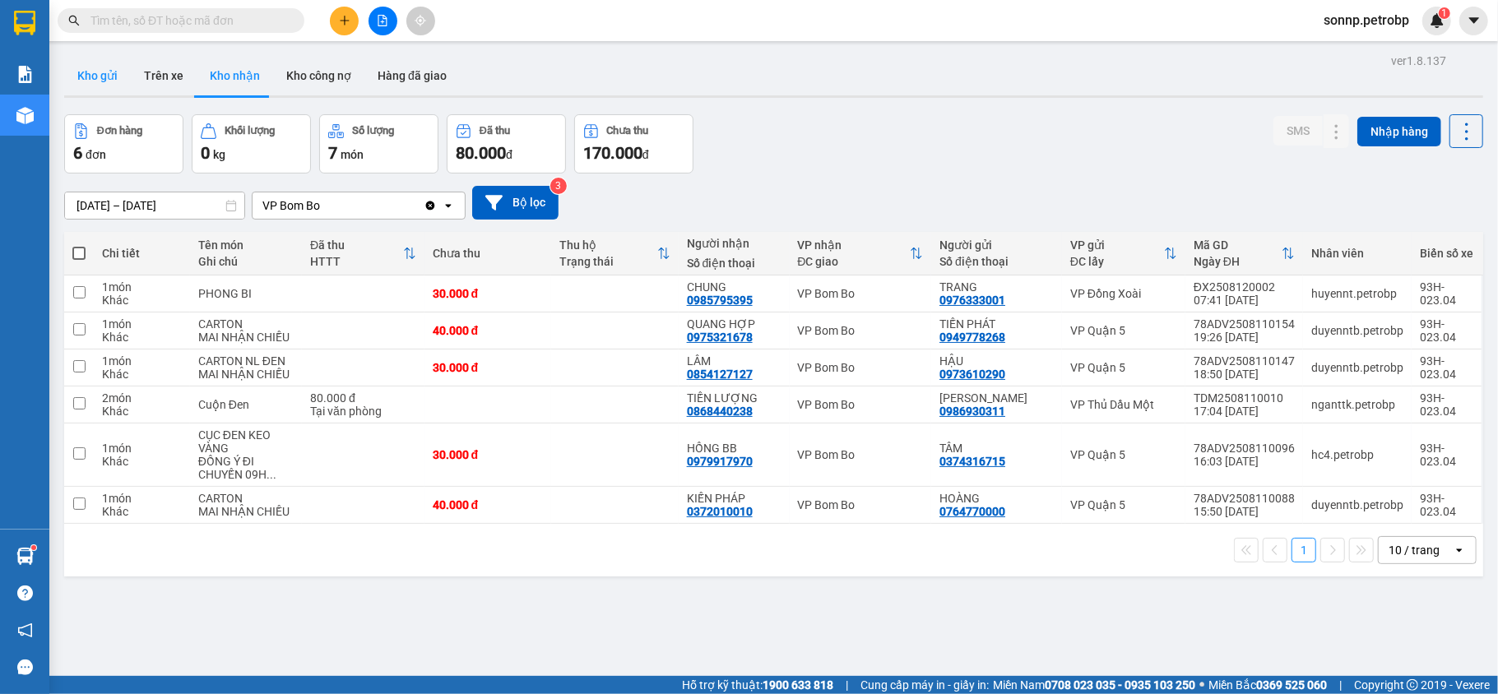
click at [110, 77] on button "Kho gửi" at bounding box center [97, 75] width 67 height 39
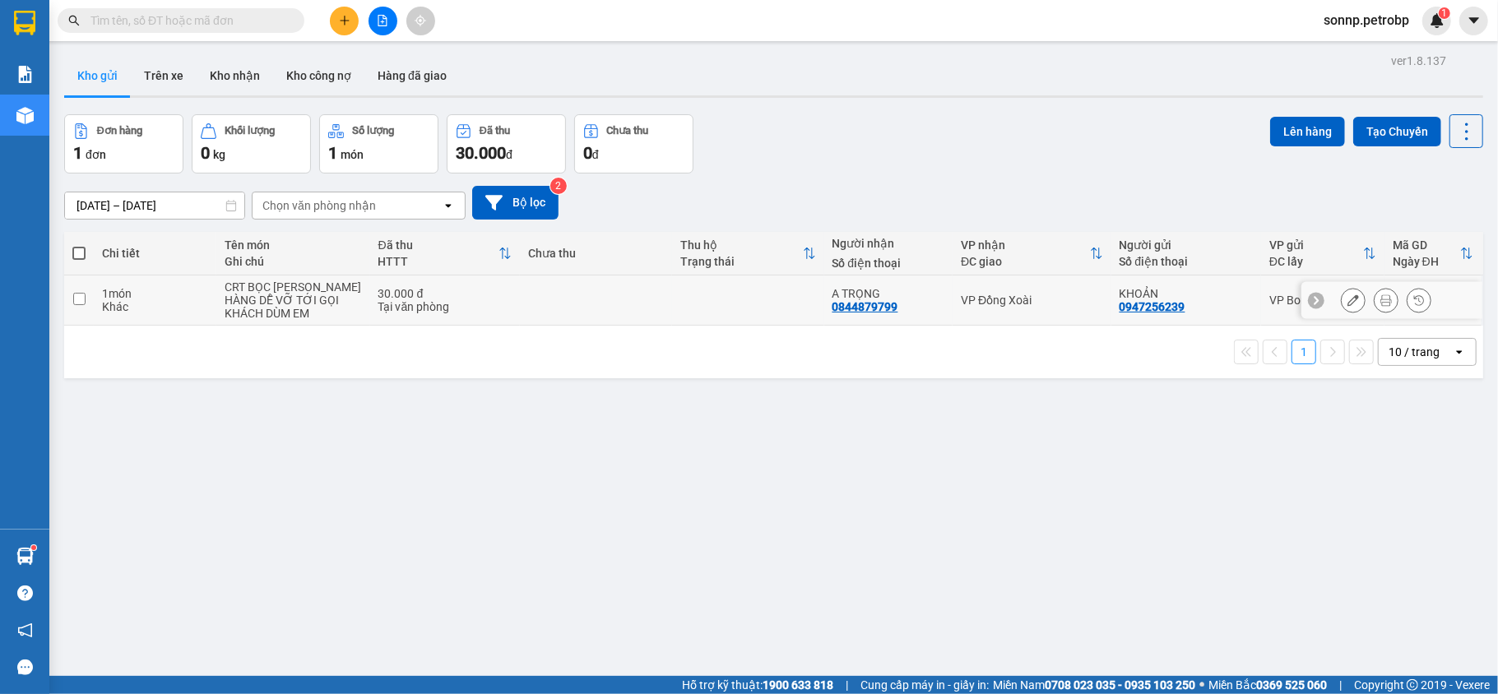
click at [1347, 303] on icon at bounding box center [1353, 301] width 12 height 12
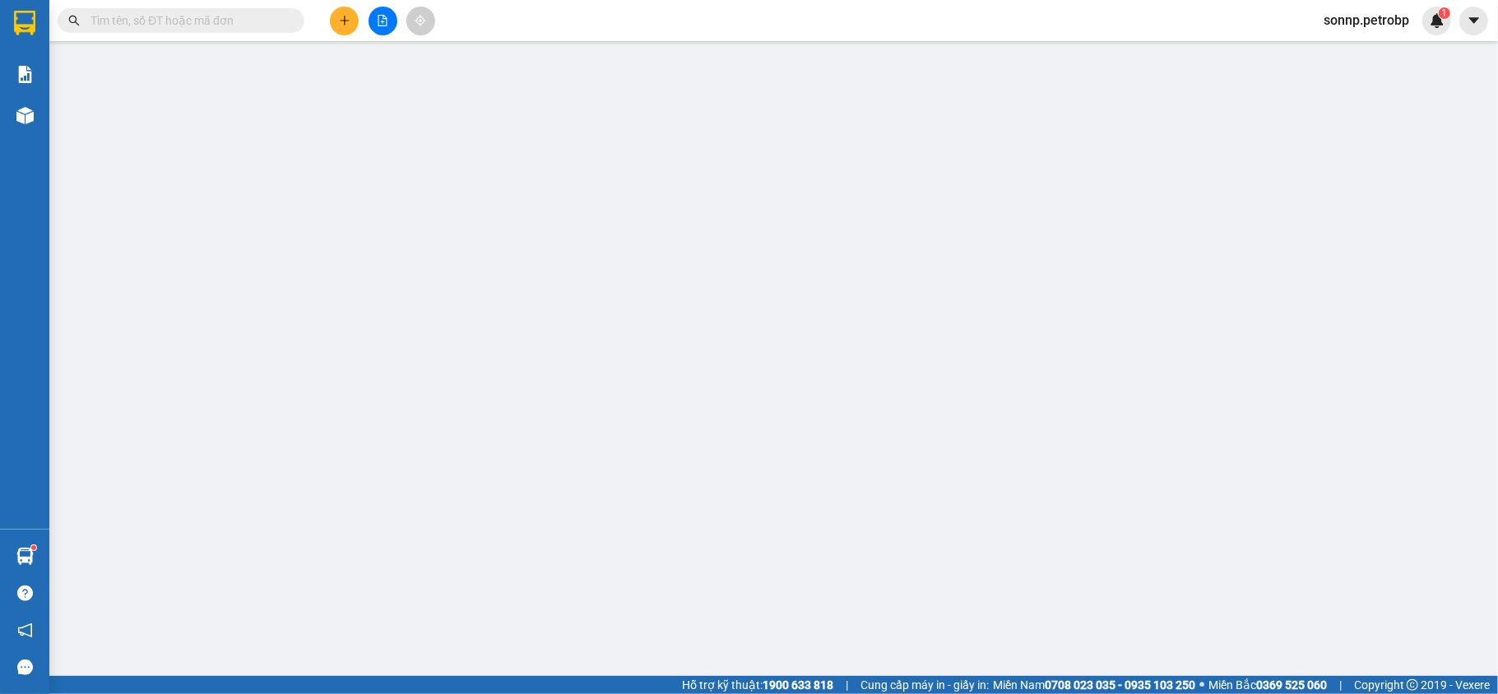
type input "0947256239"
type input "KHOẢN"
type input "0844879799"
type input "A TRỌNG"
type input "30.000"
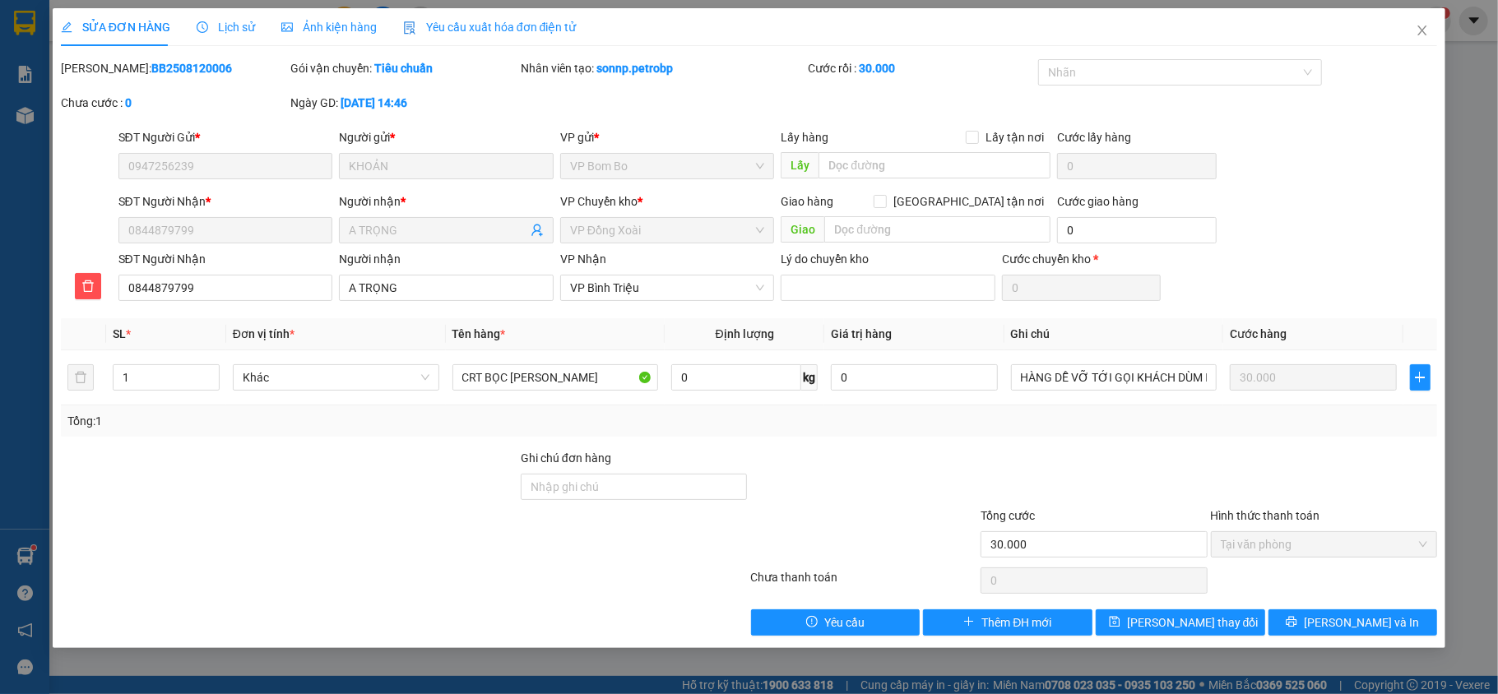
drag, startPoint x: 188, startPoint y: 67, endPoint x: 105, endPoint y: 67, distance: 82.3
click at [105, 67] on div "[PERSON_NAME]: BB2508120006" at bounding box center [174, 68] width 227 height 18
click at [1416, 30] on icon "close" at bounding box center [1422, 30] width 13 height 13
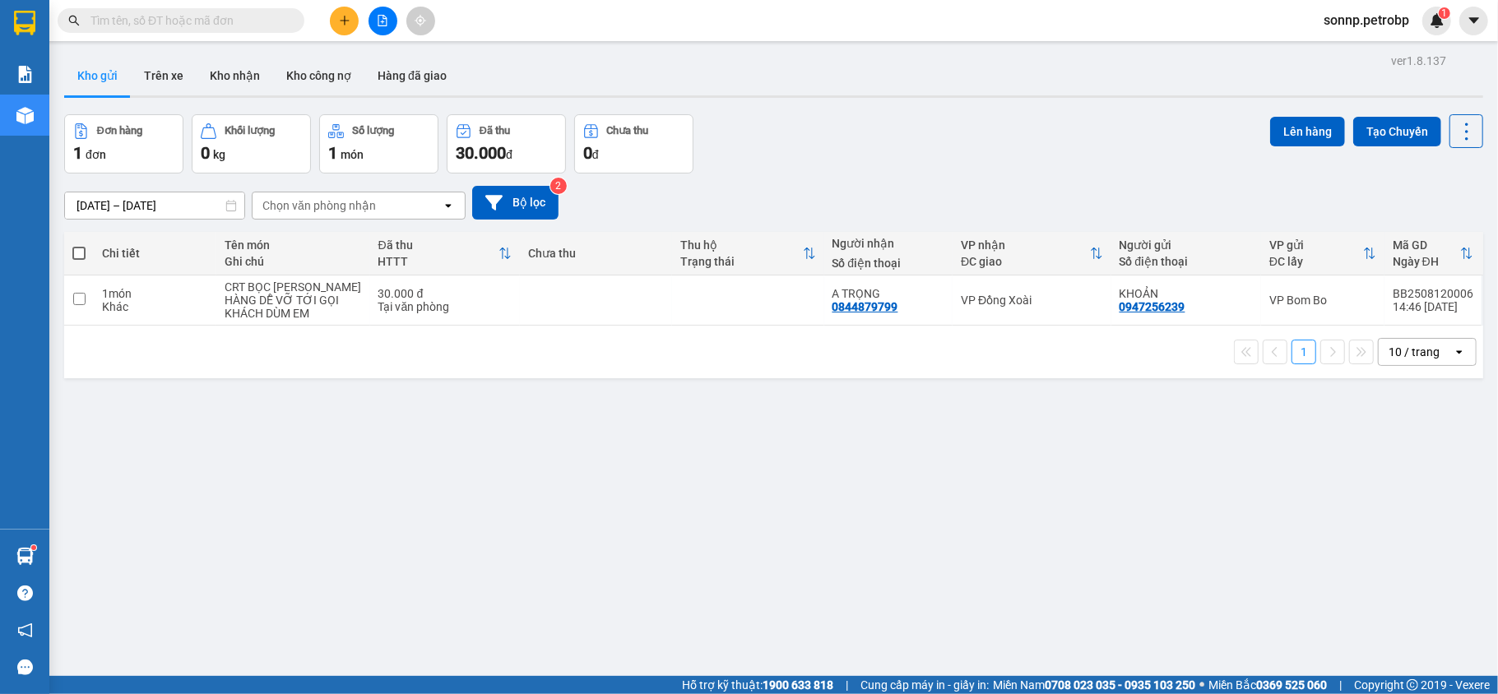
click at [263, 15] on input "text" at bounding box center [187, 21] width 194 height 18
paste input "BB2508120006"
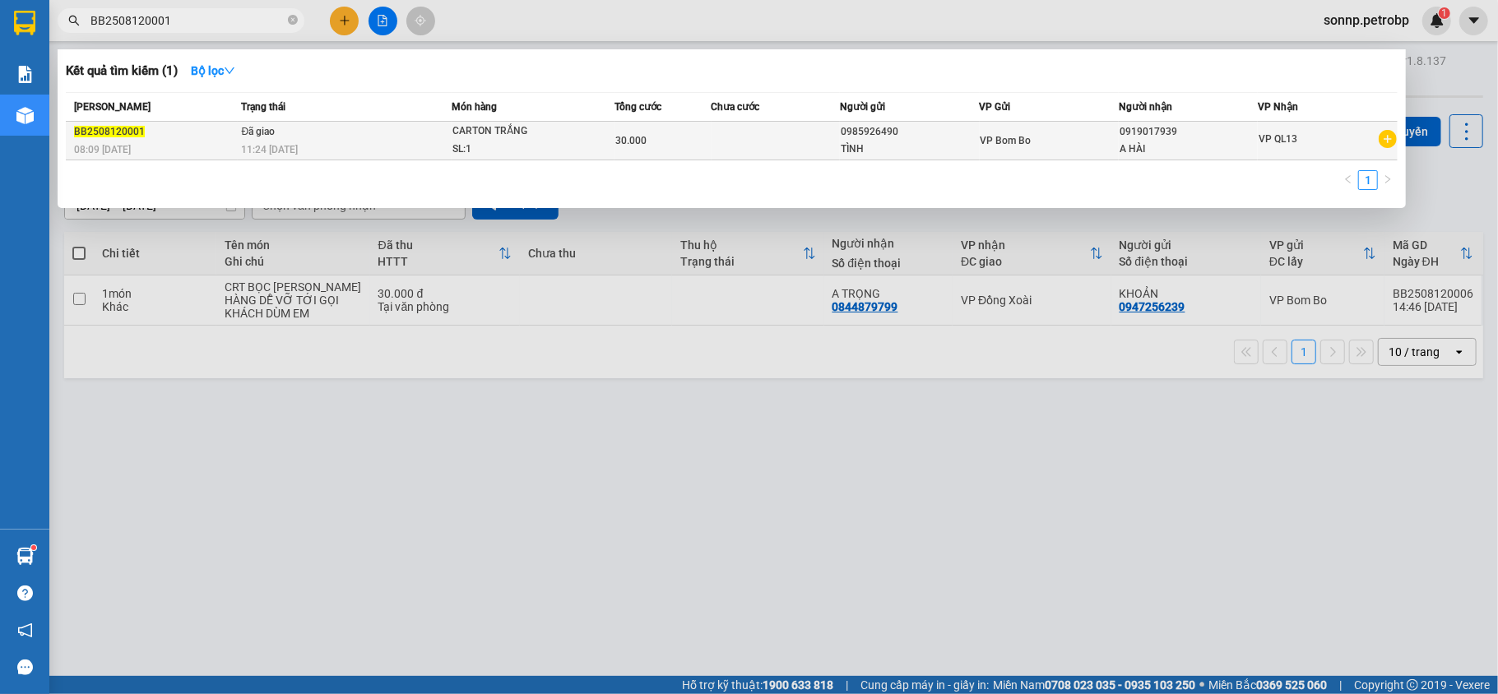
type input "BB2508120001"
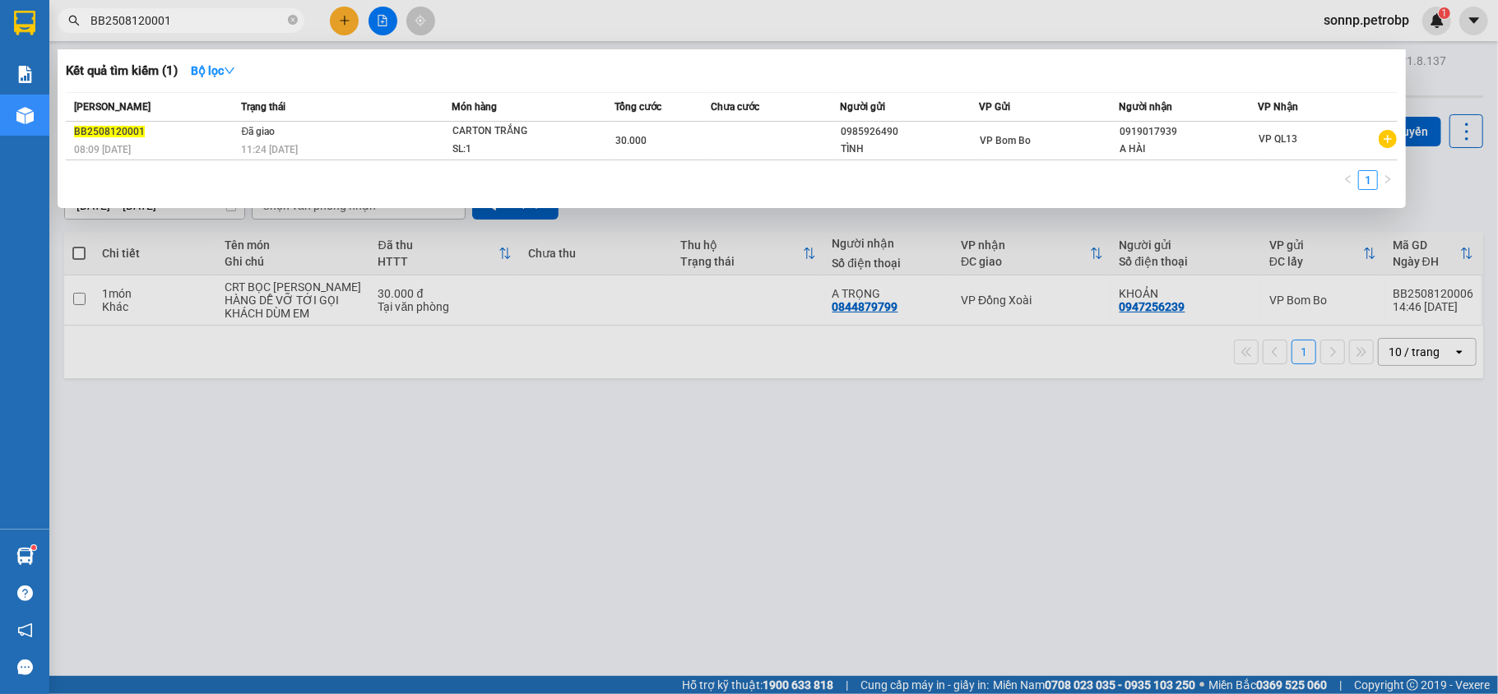
click at [701, 145] on div "30.000" at bounding box center [662, 141] width 95 height 18
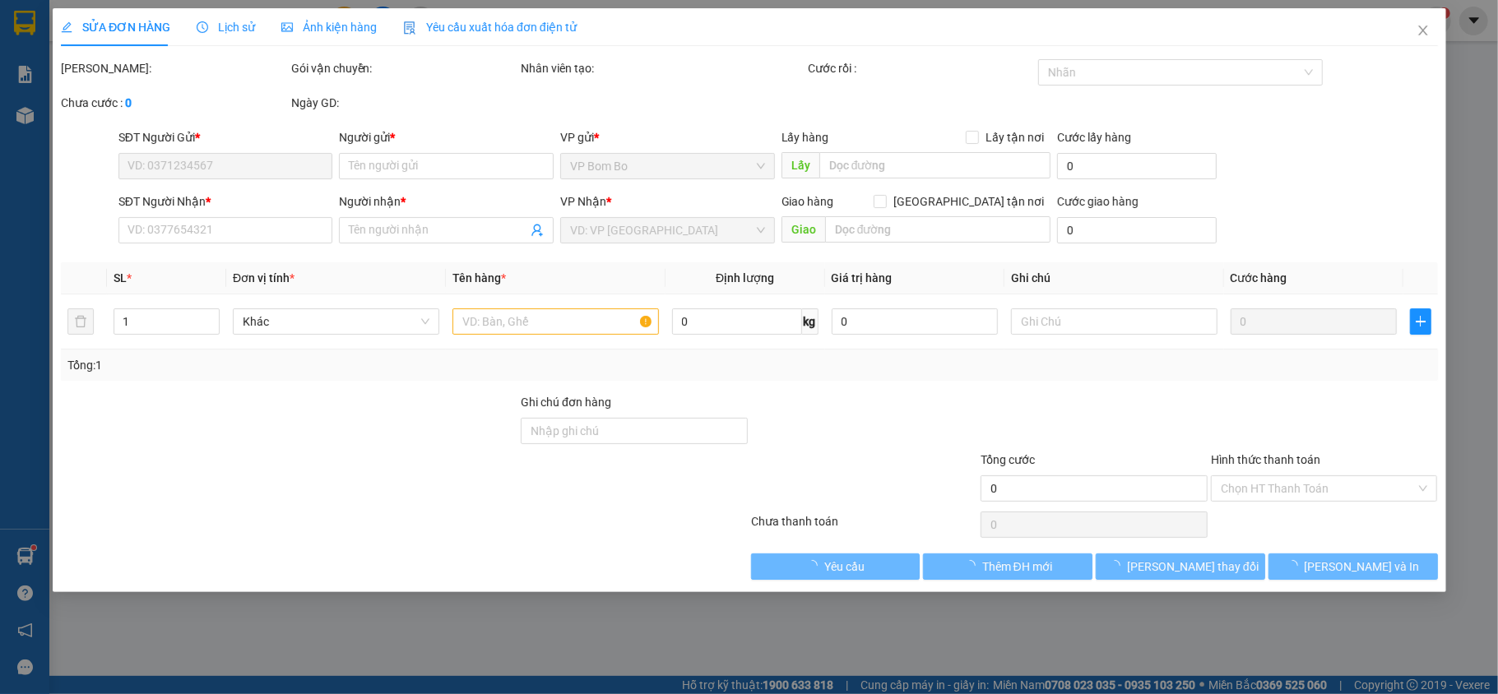
type input "0985926490"
type input "TÌNH"
type input "0919017939"
type input "A HÀI"
type input "30.000"
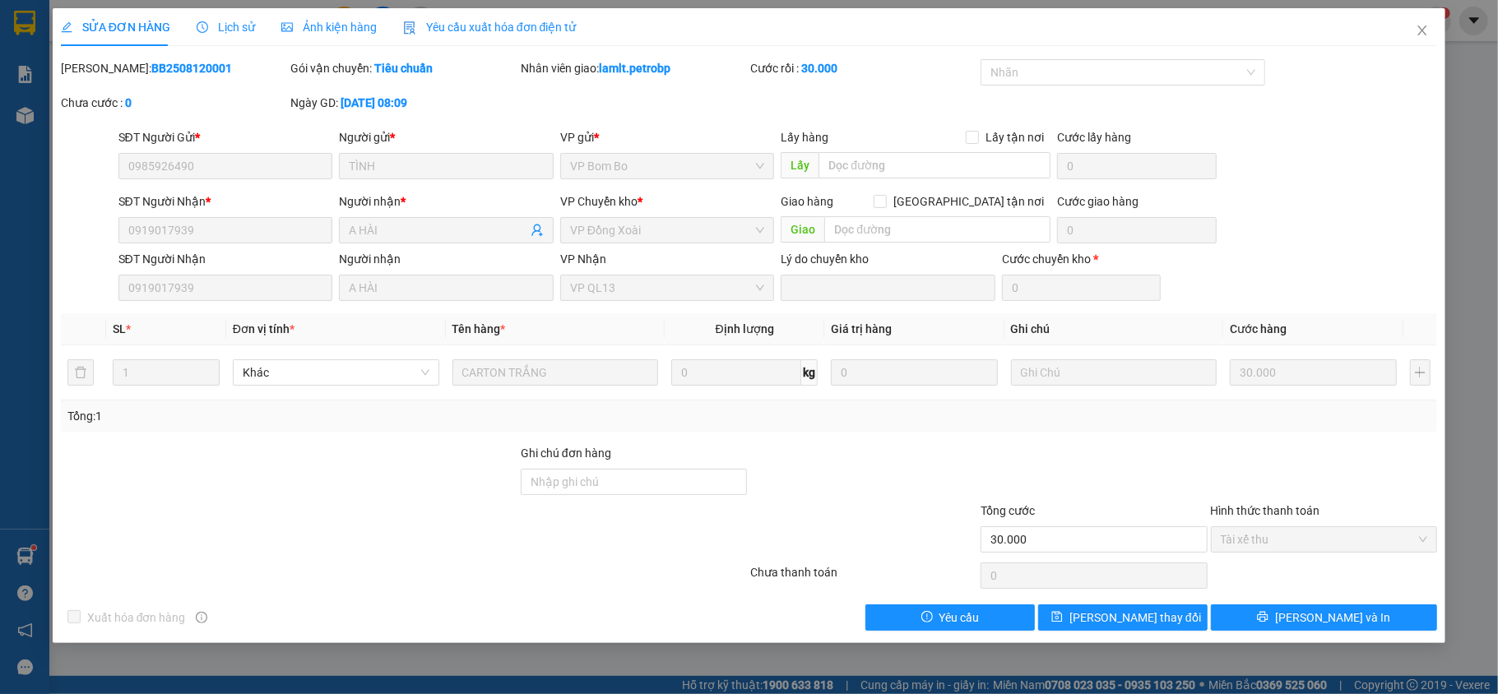
click at [244, 28] on span "Lịch sử" at bounding box center [226, 27] width 58 height 13
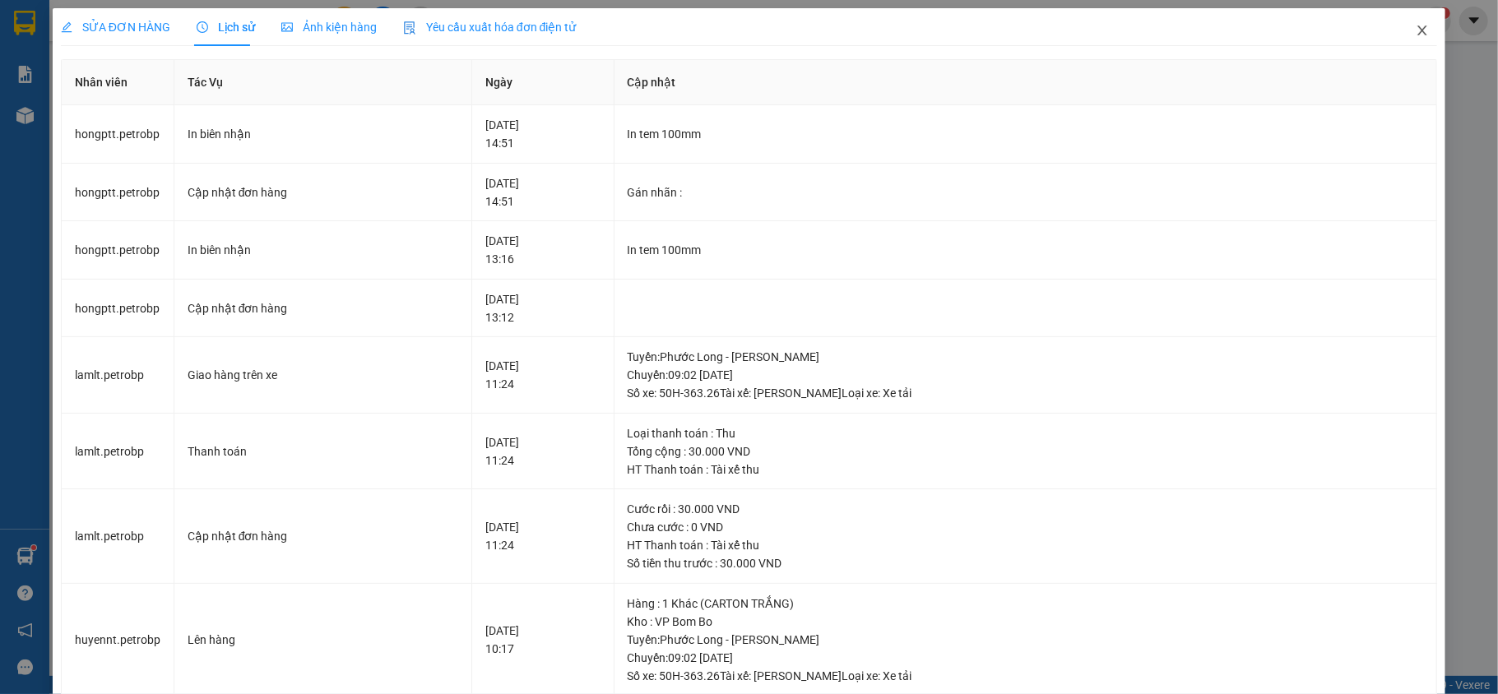
click at [1416, 25] on icon "close" at bounding box center [1422, 30] width 13 height 13
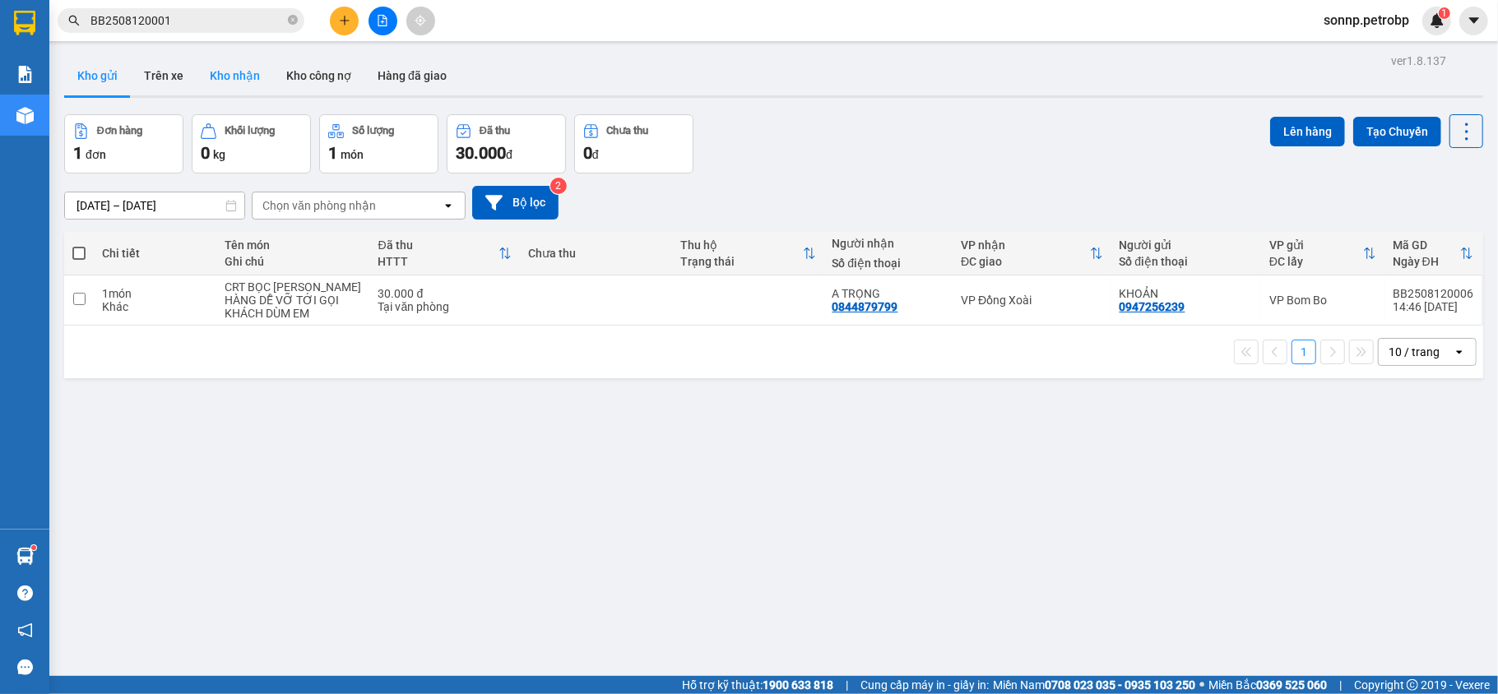
click at [229, 79] on button "Kho nhận" at bounding box center [235, 75] width 77 height 39
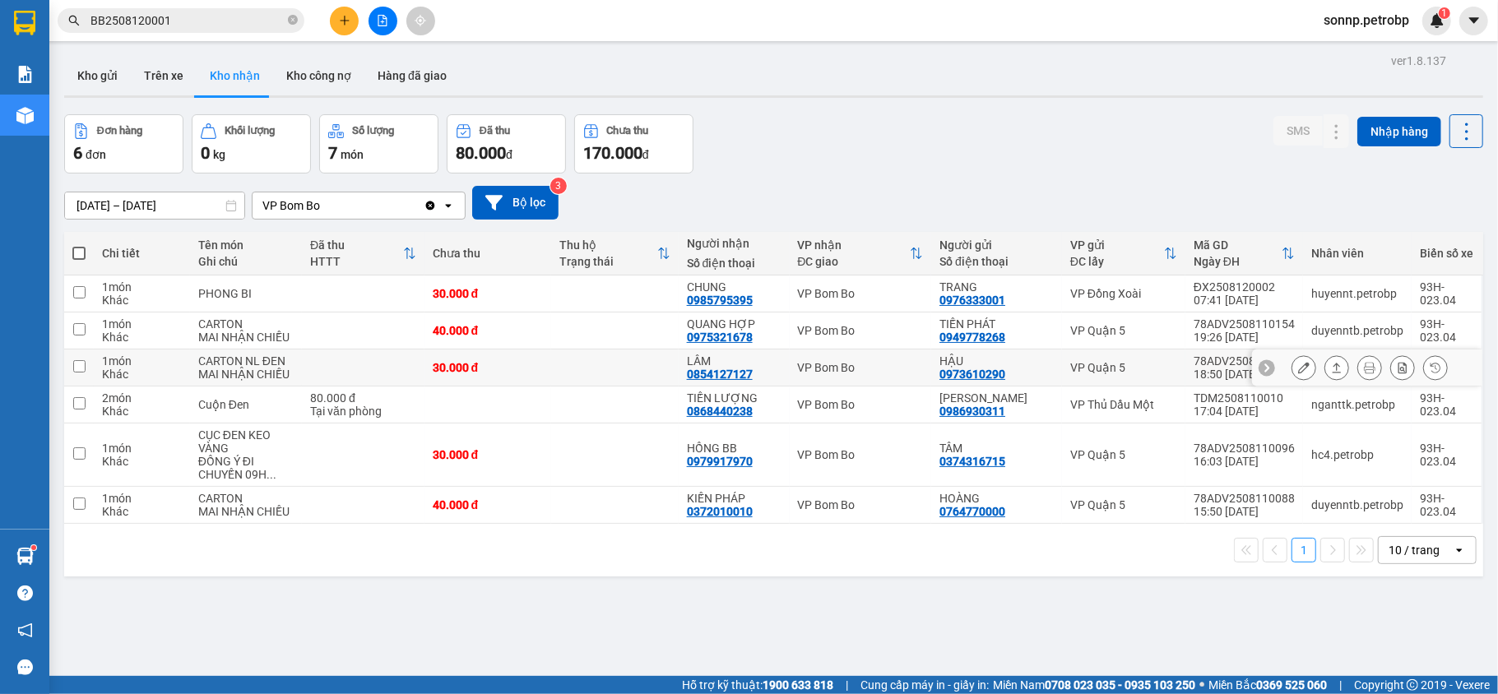
click at [1329, 369] on button at bounding box center [1336, 368] width 23 height 29
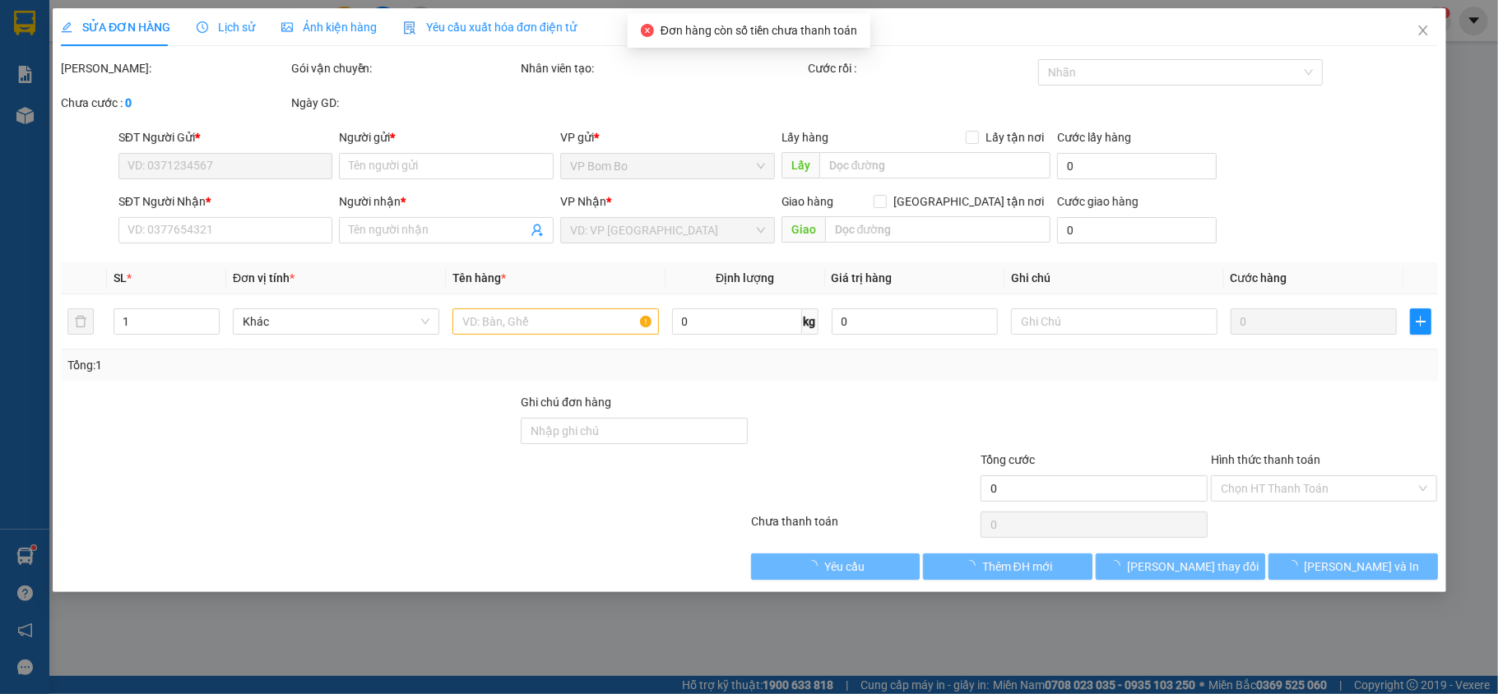
type input "0973610290"
type input "HẬU"
type input "0854127127"
type input "LÂM"
type input "30.000"
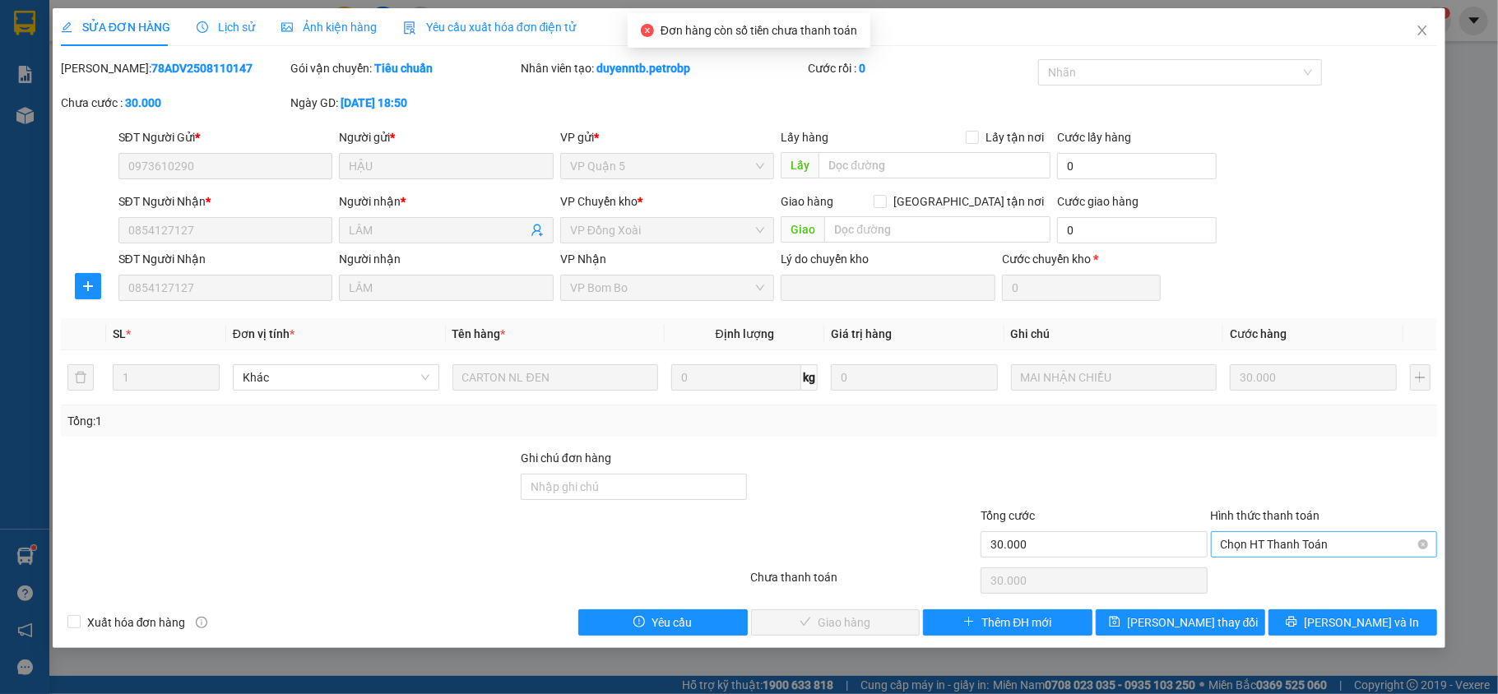
click at [1269, 533] on div "Chọn HT Thanh Toán" at bounding box center [1324, 544] width 227 height 26
click at [1269, 587] on div "Tại văn phòng" at bounding box center [1324, 579] width 207 height 18
type input "0"
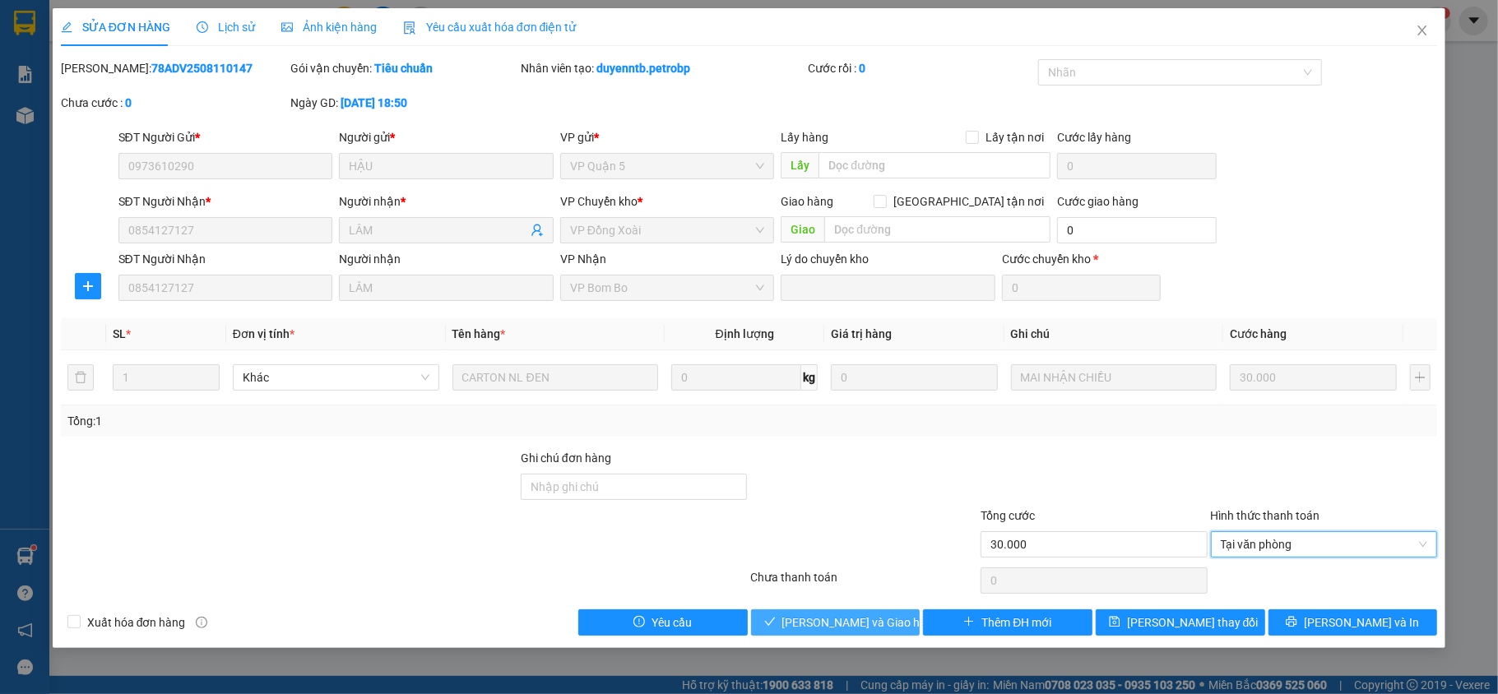
click at [853, 622] on span "[PERSON_NAME] và Giao hàng" at bounding box center [861, 623] width 158 height 18
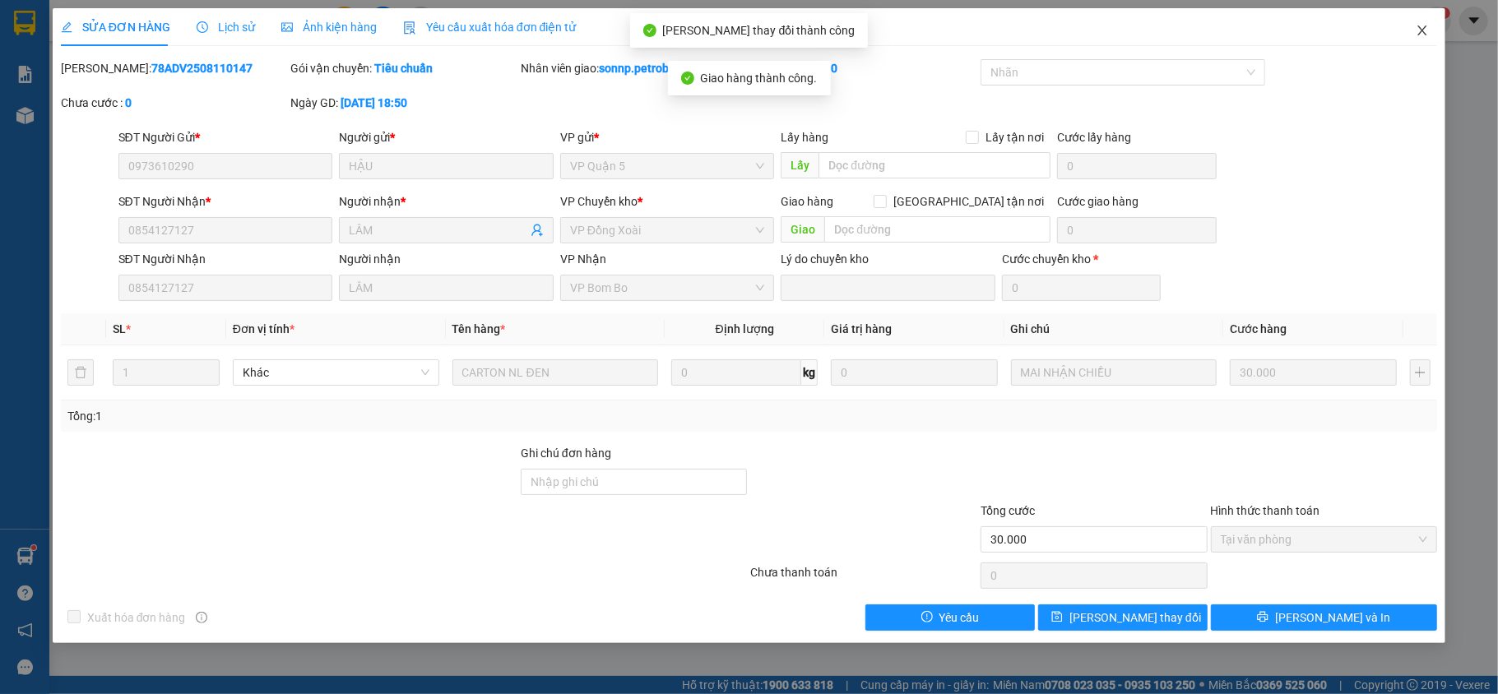
click at [1425, 30] on icon "close" at bounding box center [1422, 31] width 9 height 10
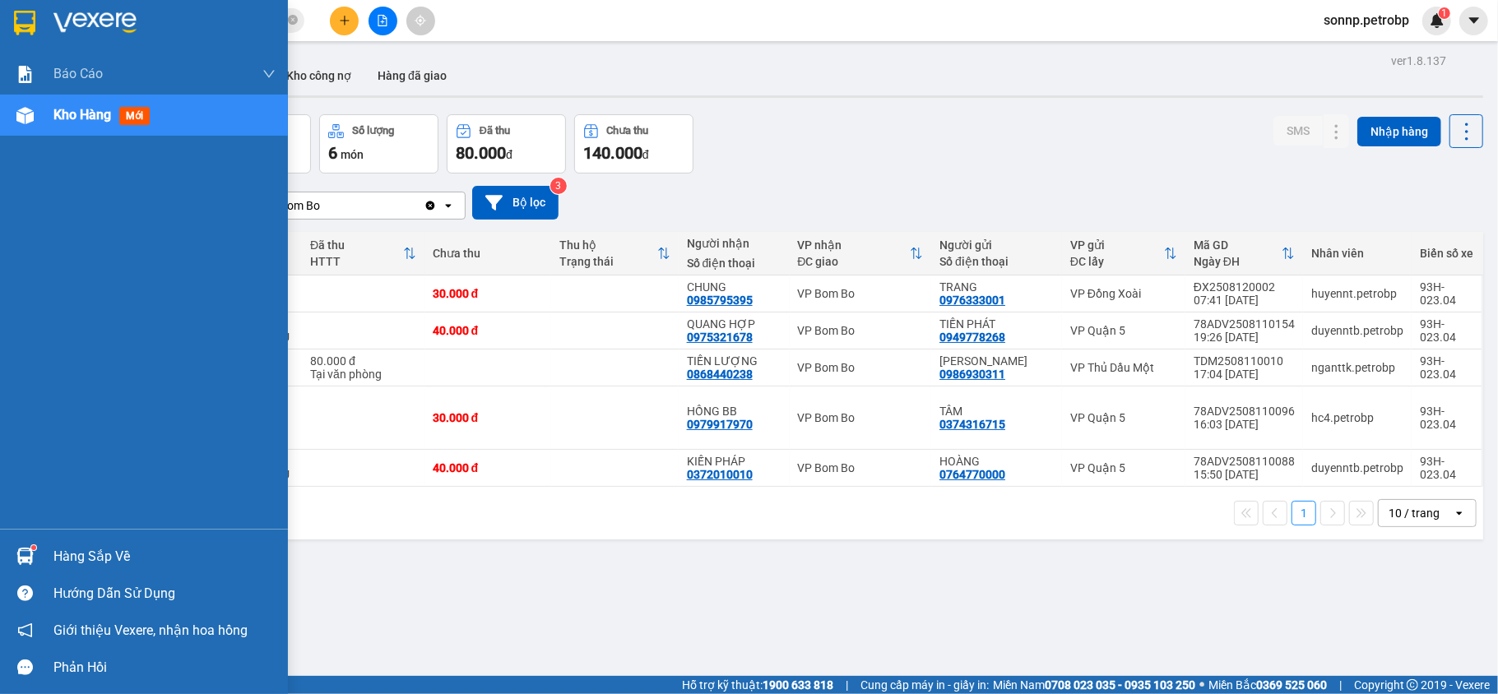
click at [44, 551] on div "Hàng sắp về" at bounding box center [144, 556] width 288 height 37
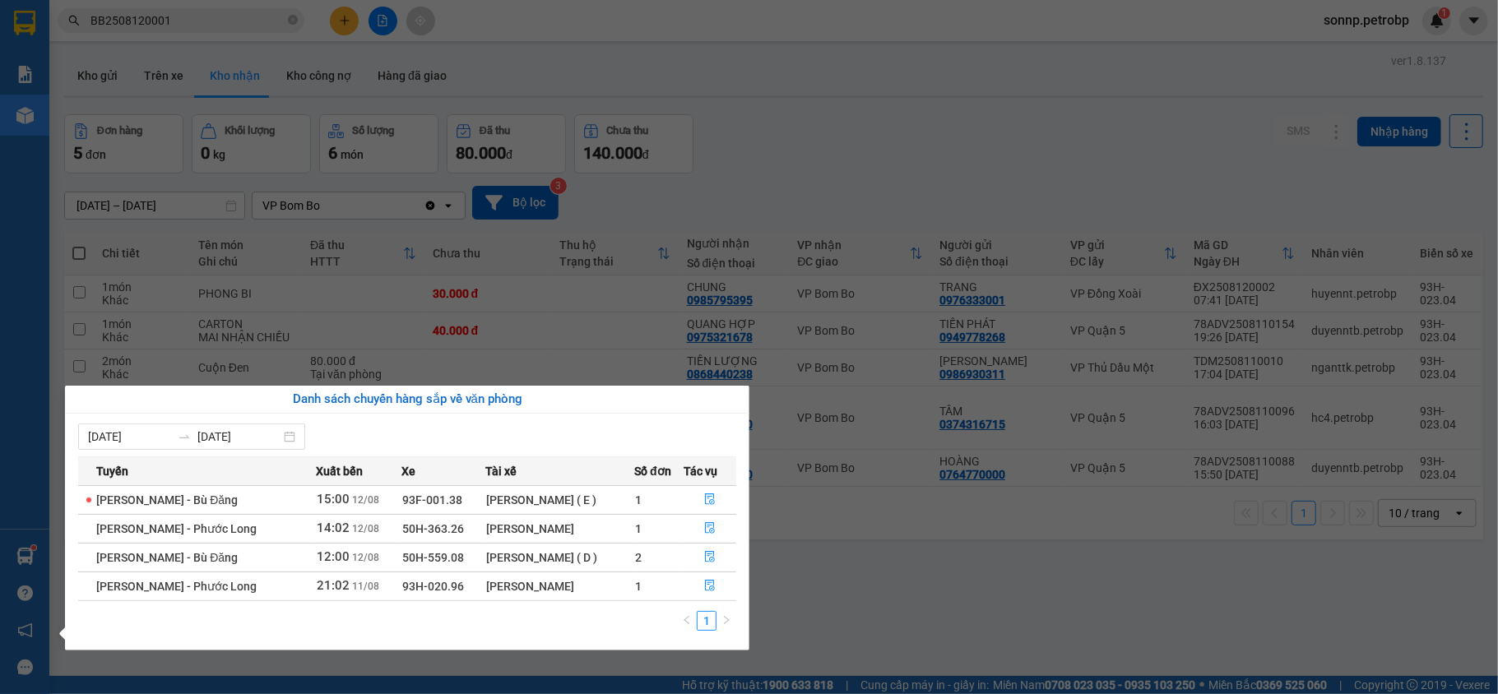
click at [890, 558] on section "Kết quả tìm kiếm ( 1 ) Bộ lọc Mã ĐH Trạng thái Món hàng Tổng cước Chưa cước Ngư…" at bounding box center [749, 347] width 1498 height 694
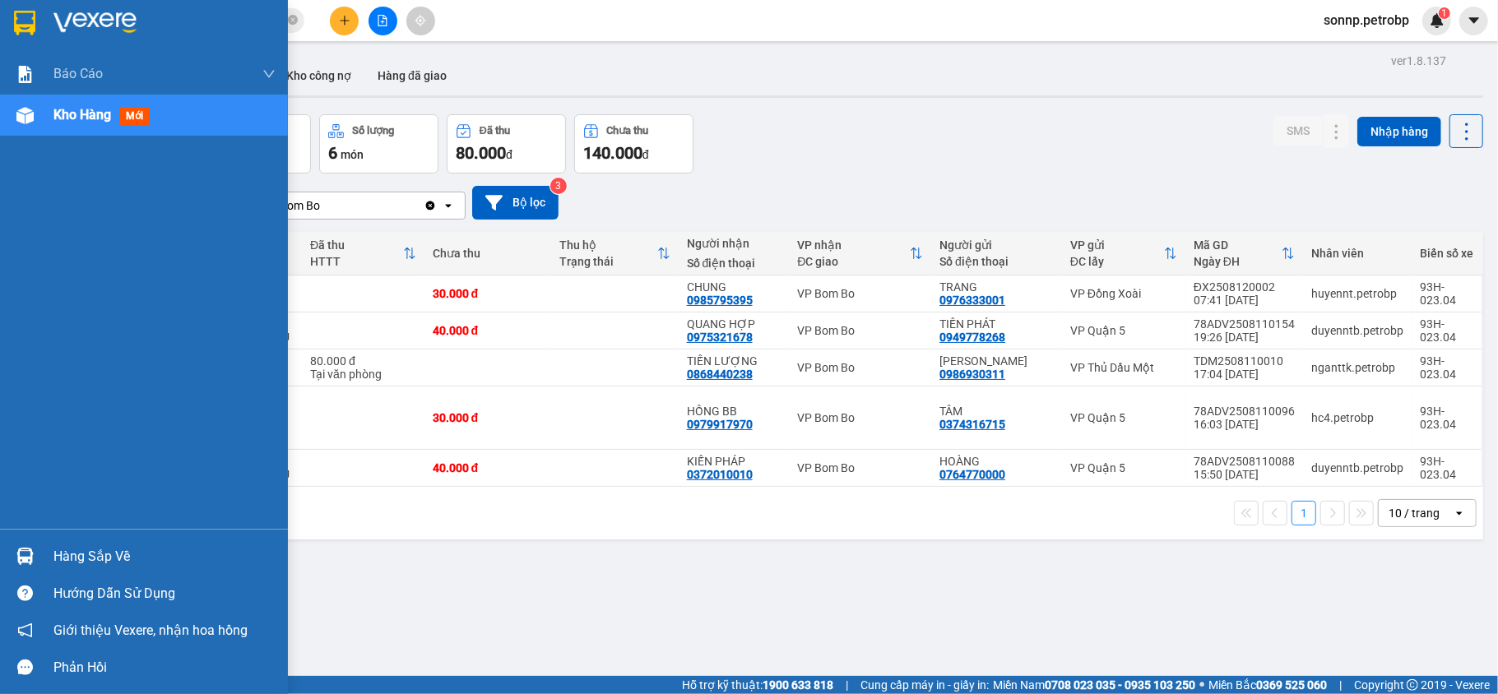
click at [58, 550] on div "Hàng sắp về" at bounding box center [164, 557] width 222 height 25
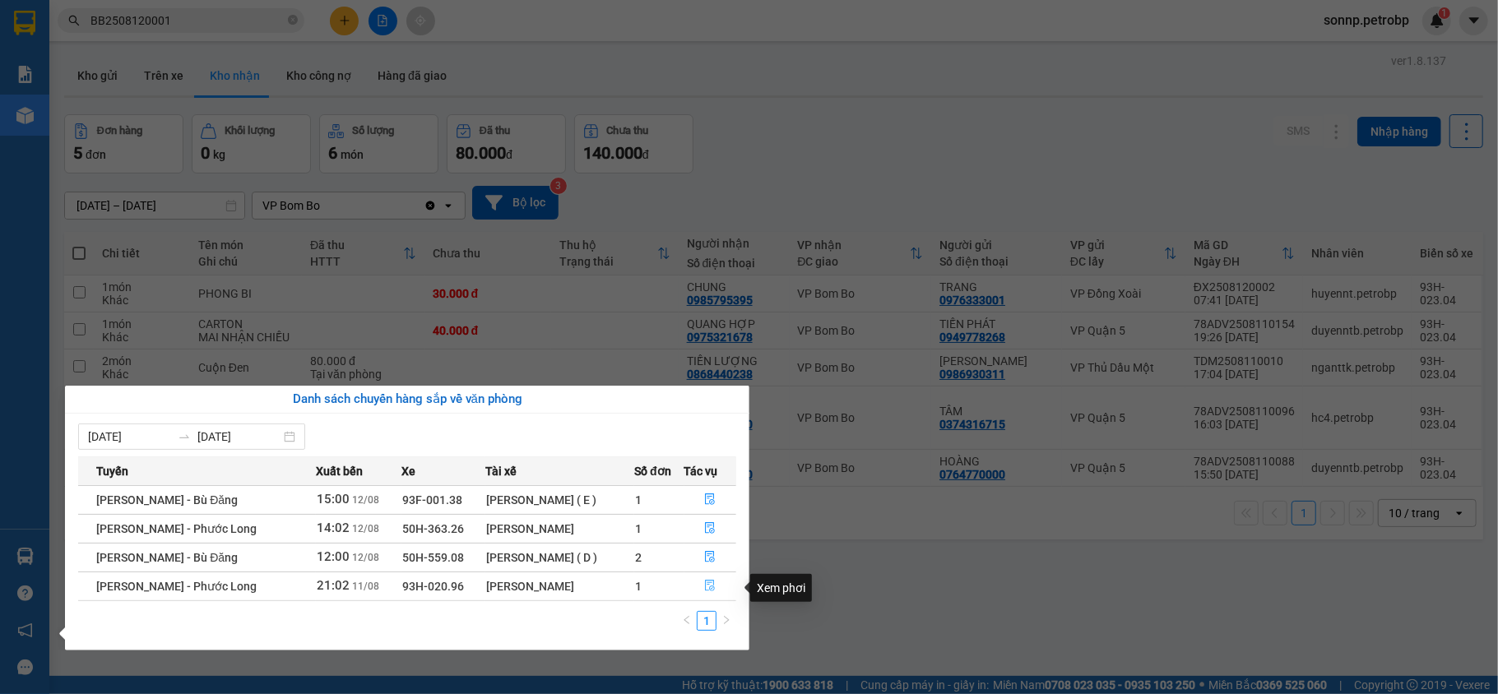
click at [701, 580] on button "button" at bounding box center [710, 586] width 51 height 26
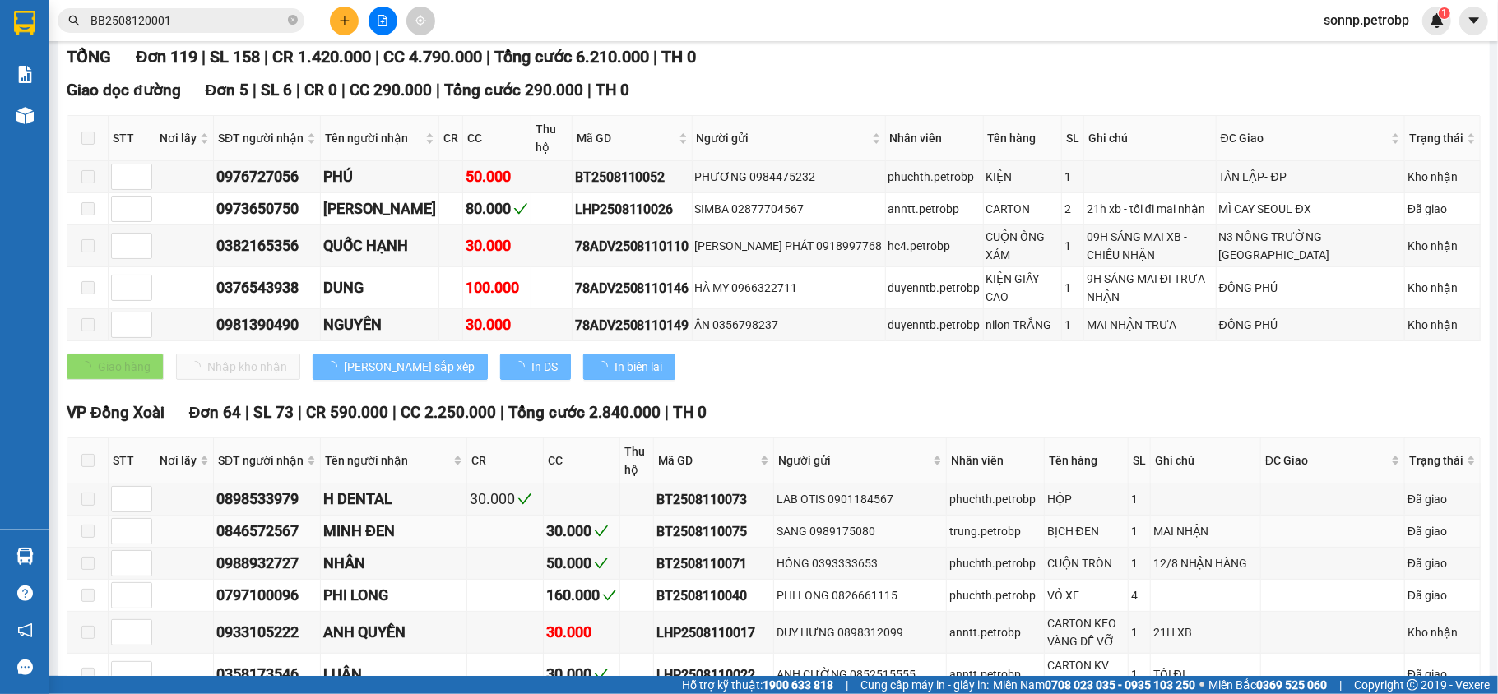
type input "[DATE]"
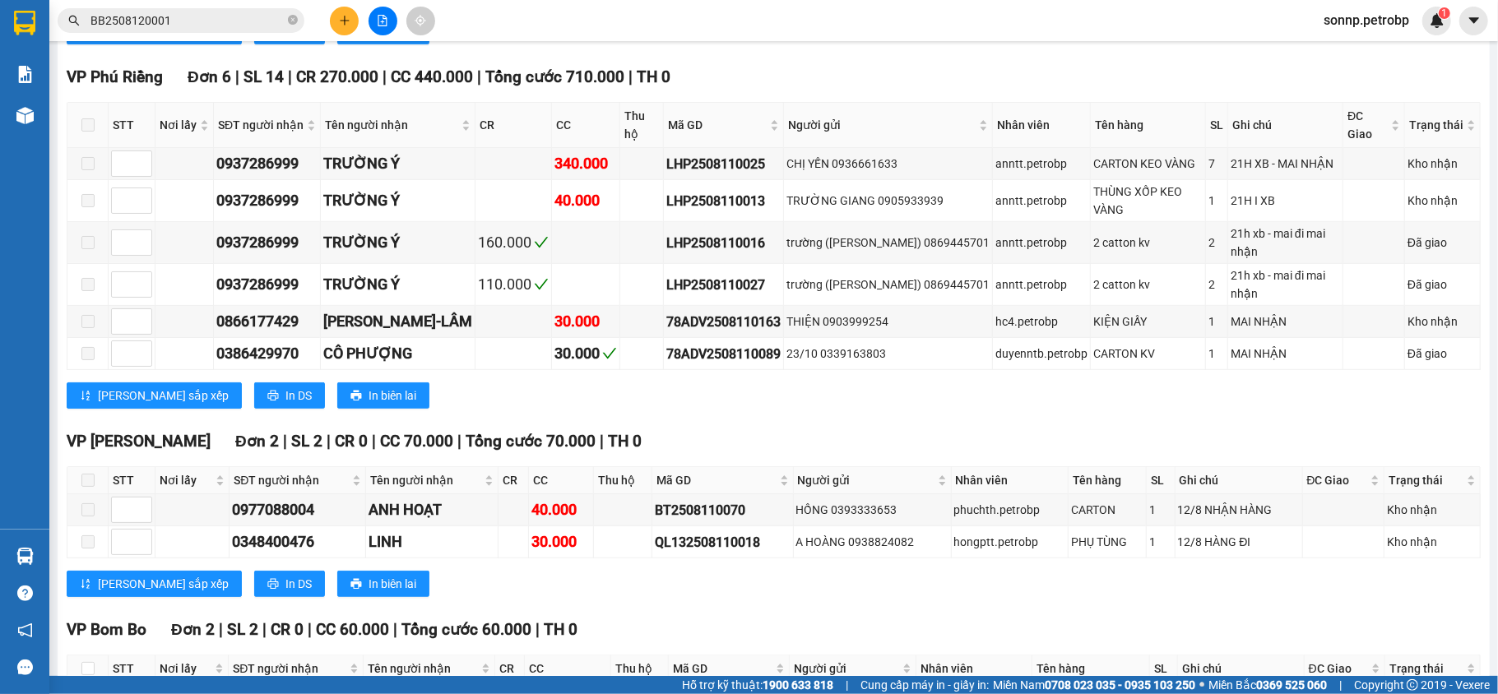
scroll to position [5188, 0]
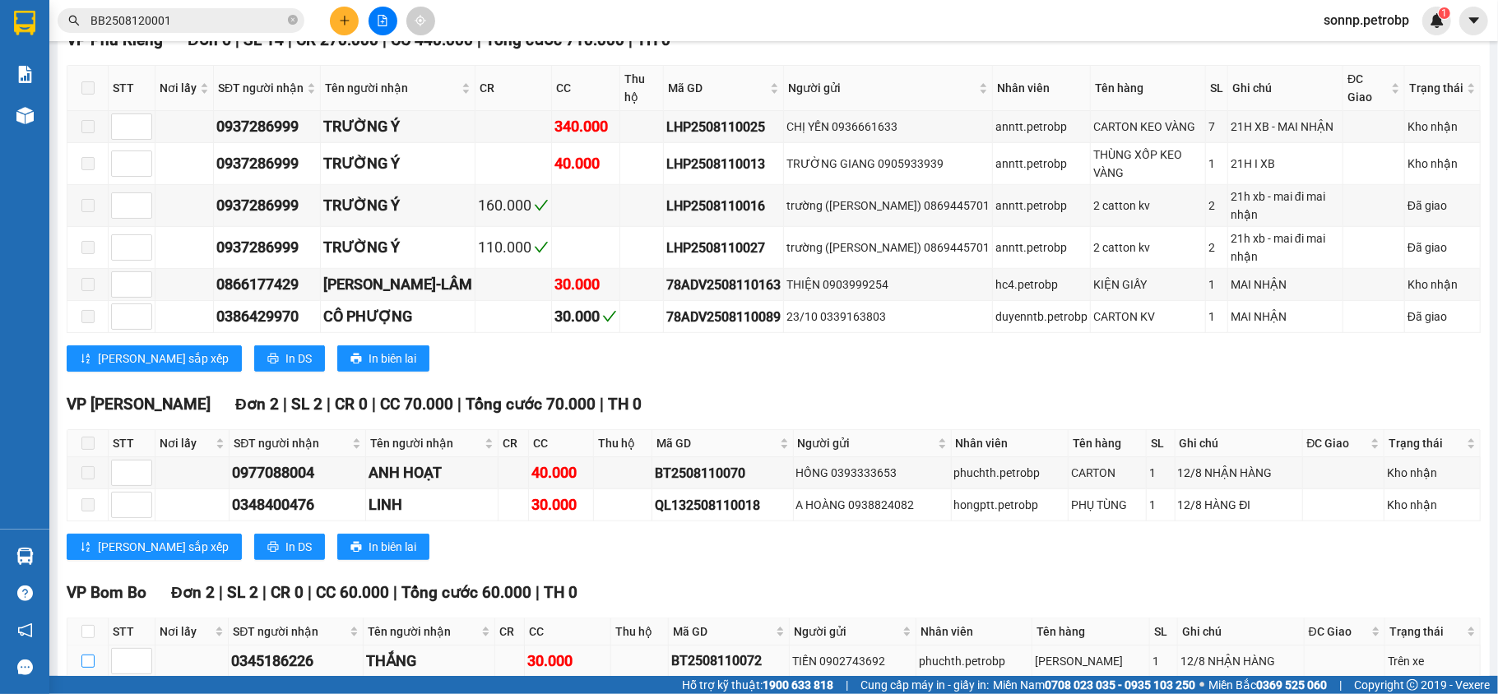
click at [81, 655] on input "checkbox" at bounding box center [87, 661] width 13 height 13
checkbox input "true"
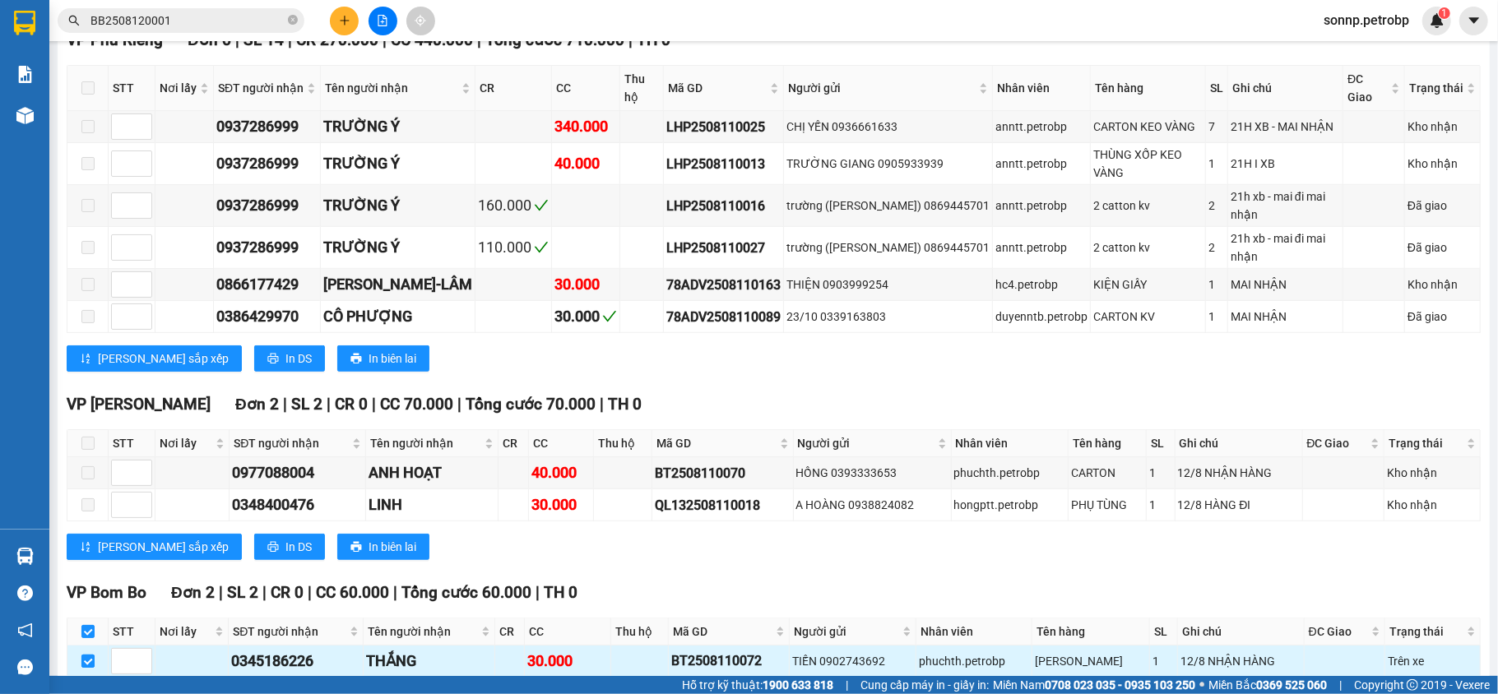
checkbox input "true"
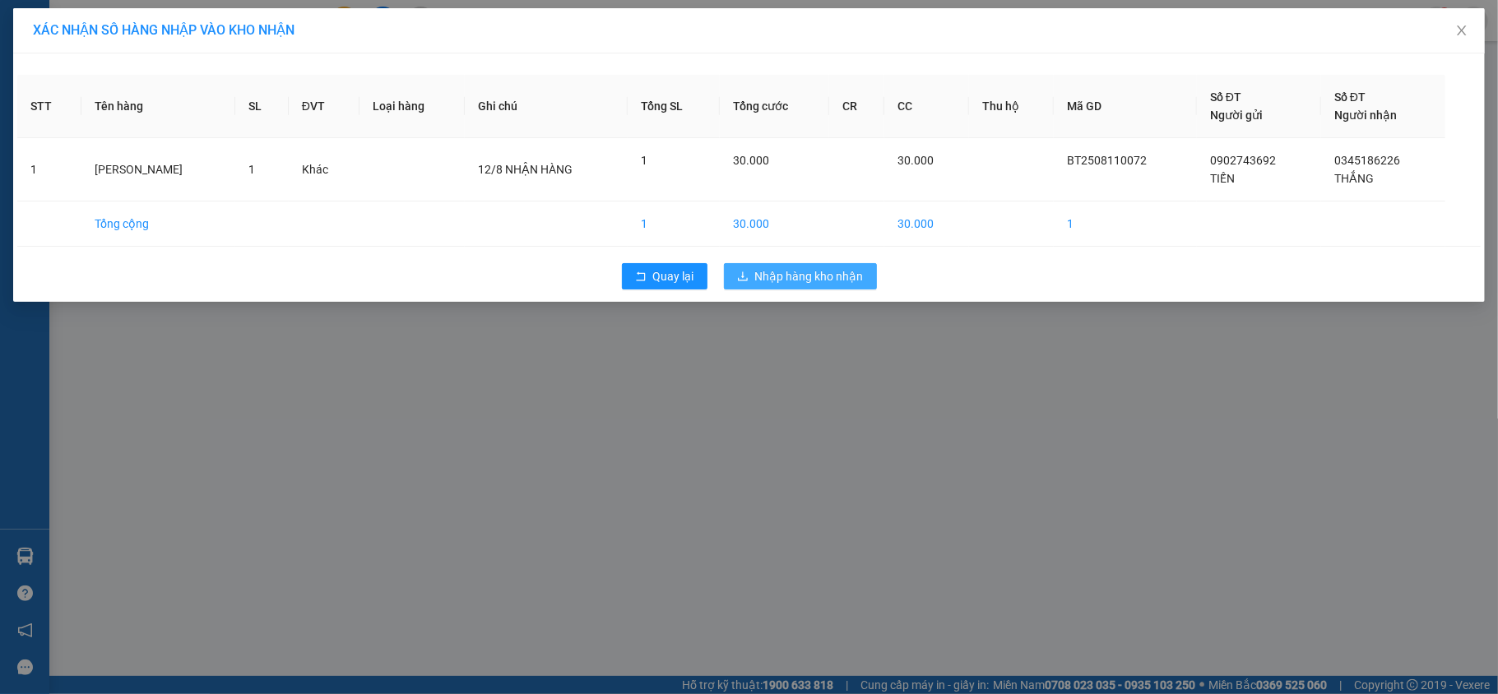
click at [800, 285] on span "Nhập hàng kho nhận" at bounding box center [809, 276] width 109 height 18
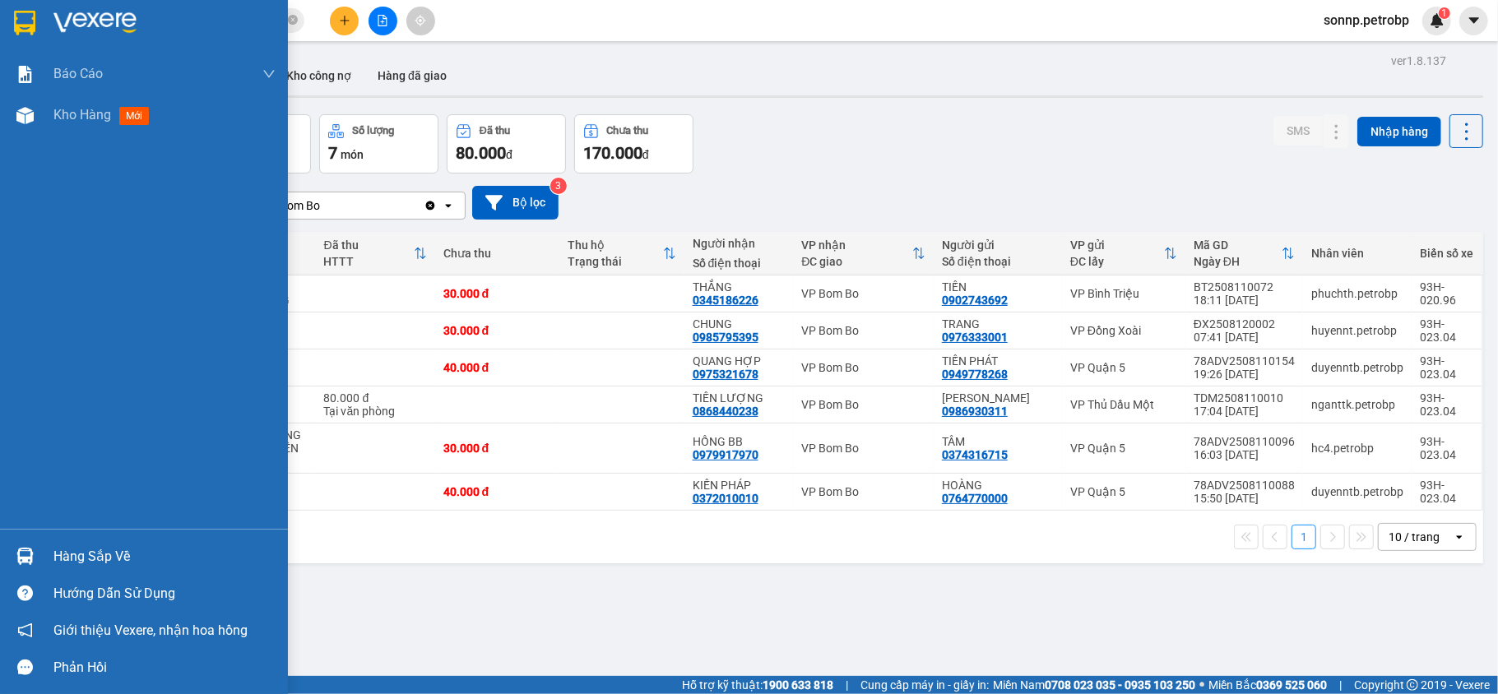
click at [37, 551] on div at bounding box center [25, 556] width 29 height 29
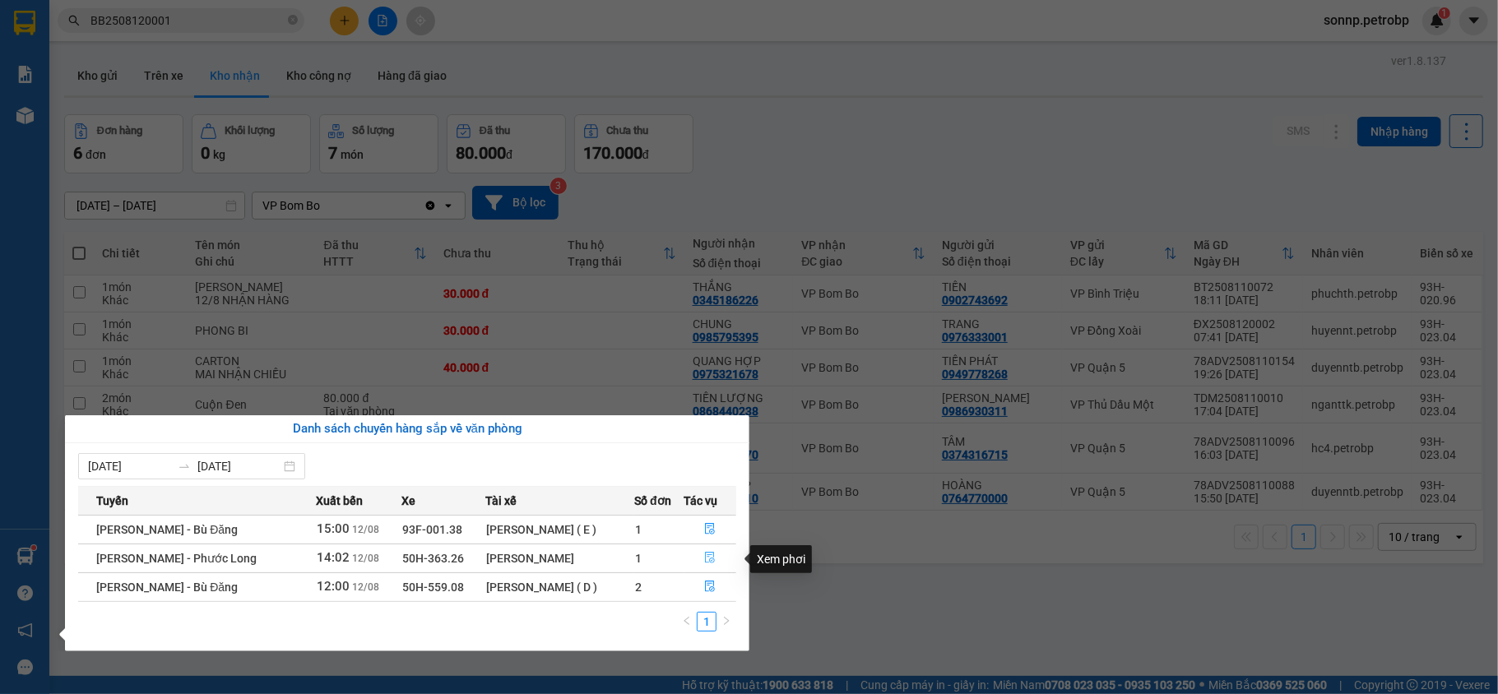
click at [702, 559] on button "button" at bounding box center [710, 558] width 51 height 26
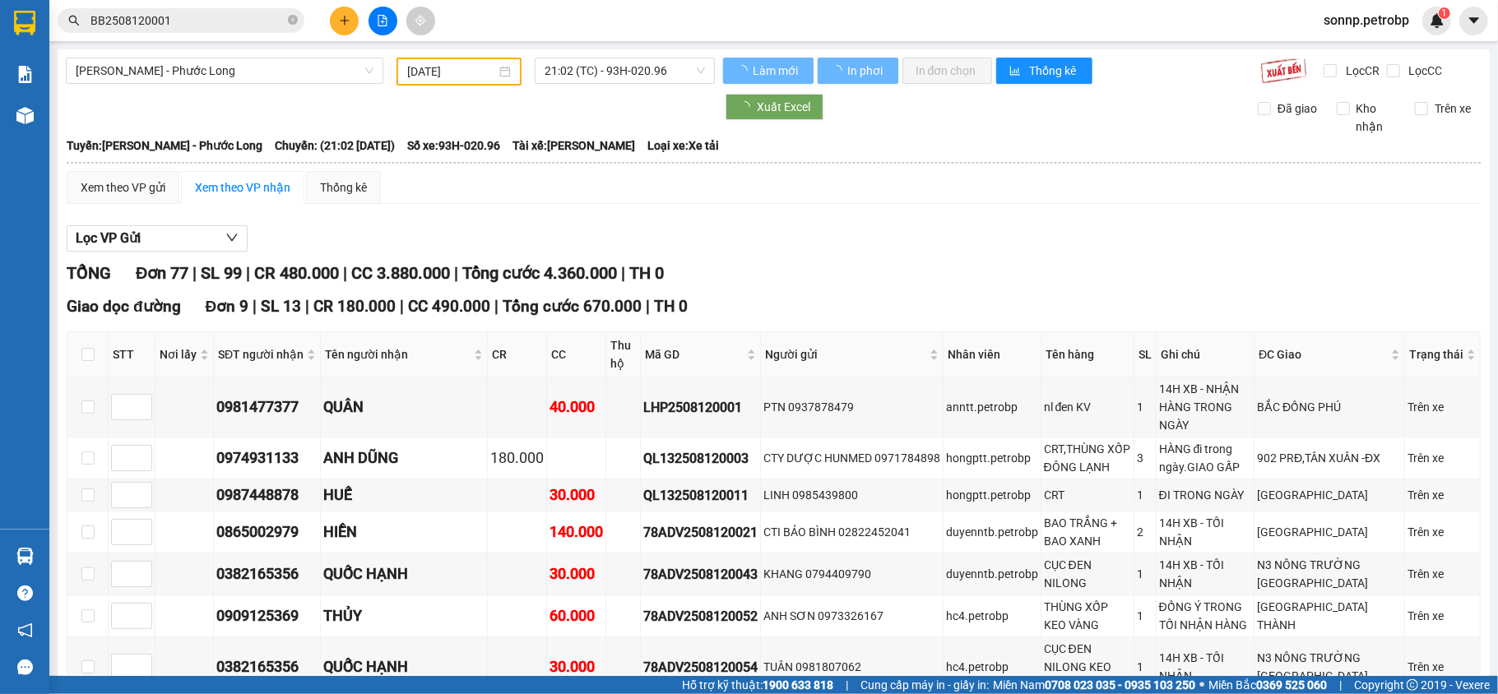
type input "[DATE]"
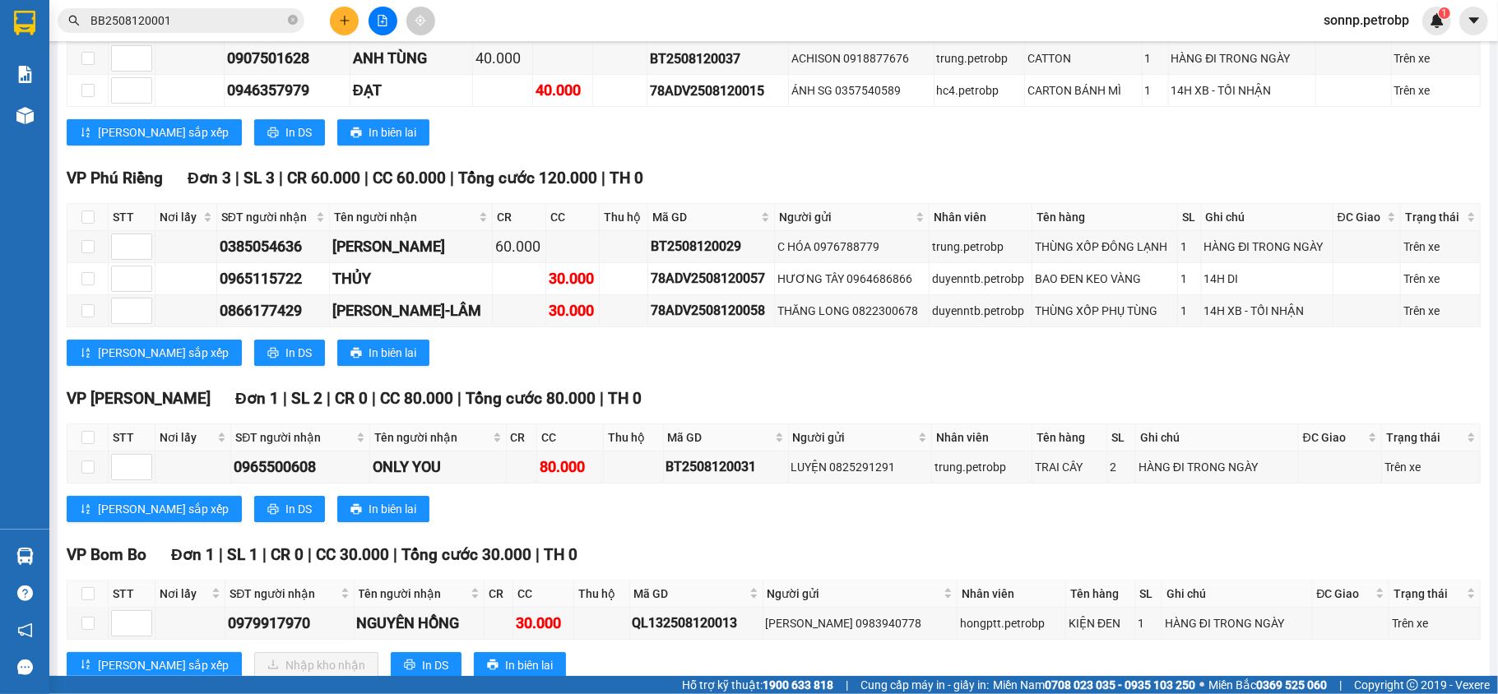
scroll to position [4179, 0]
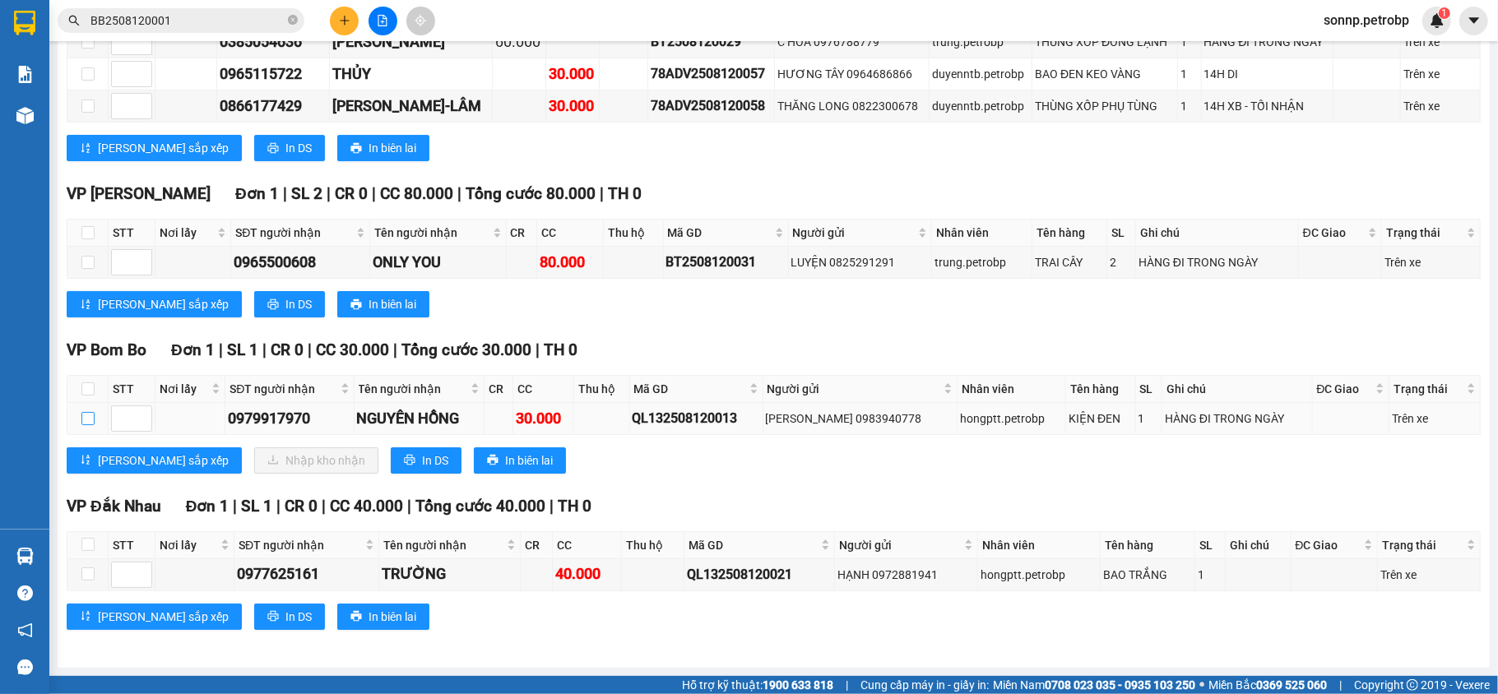
click at [90, 415] on input "checkbox" at bounding box center [87, 418] width 13 height 13
checkbox input "true"
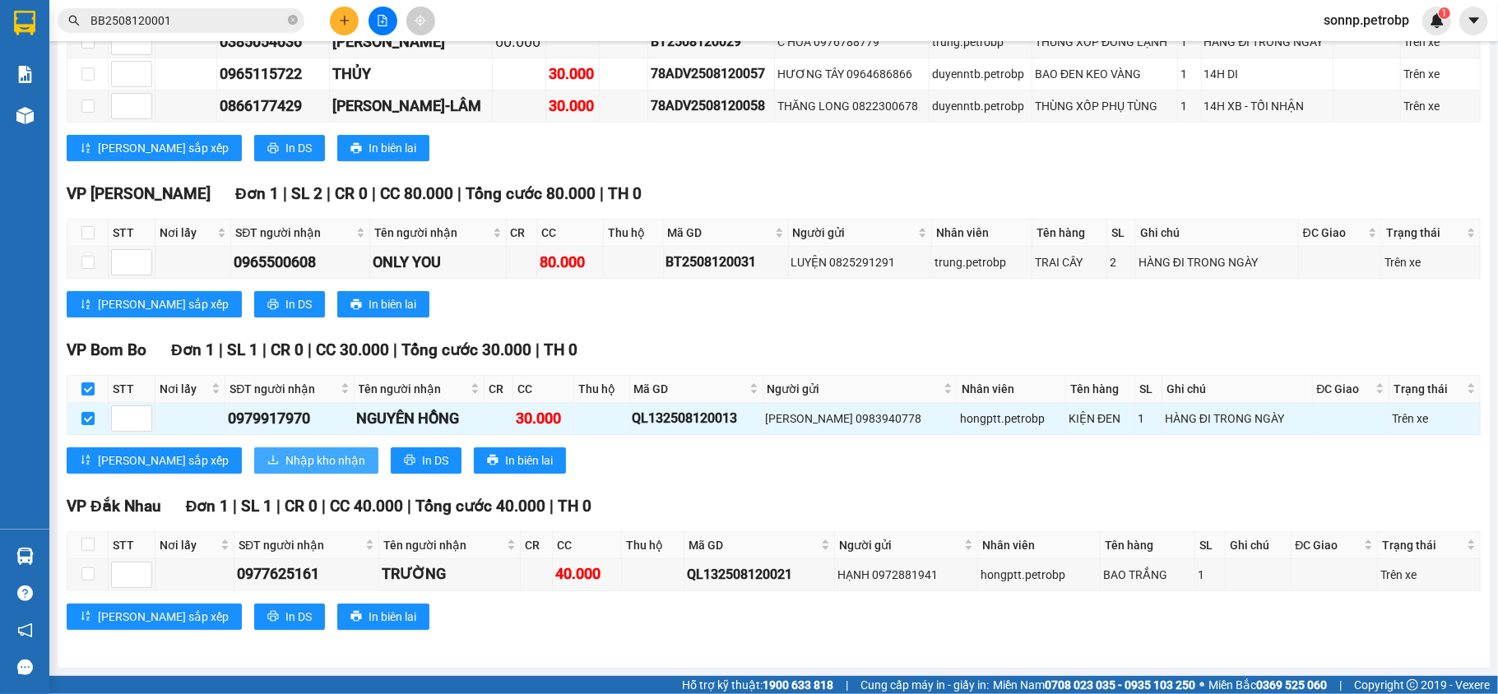
click at [285, 452] on span "Nhập kho nhận" at bounding box center [325, 461] width 80 height 18
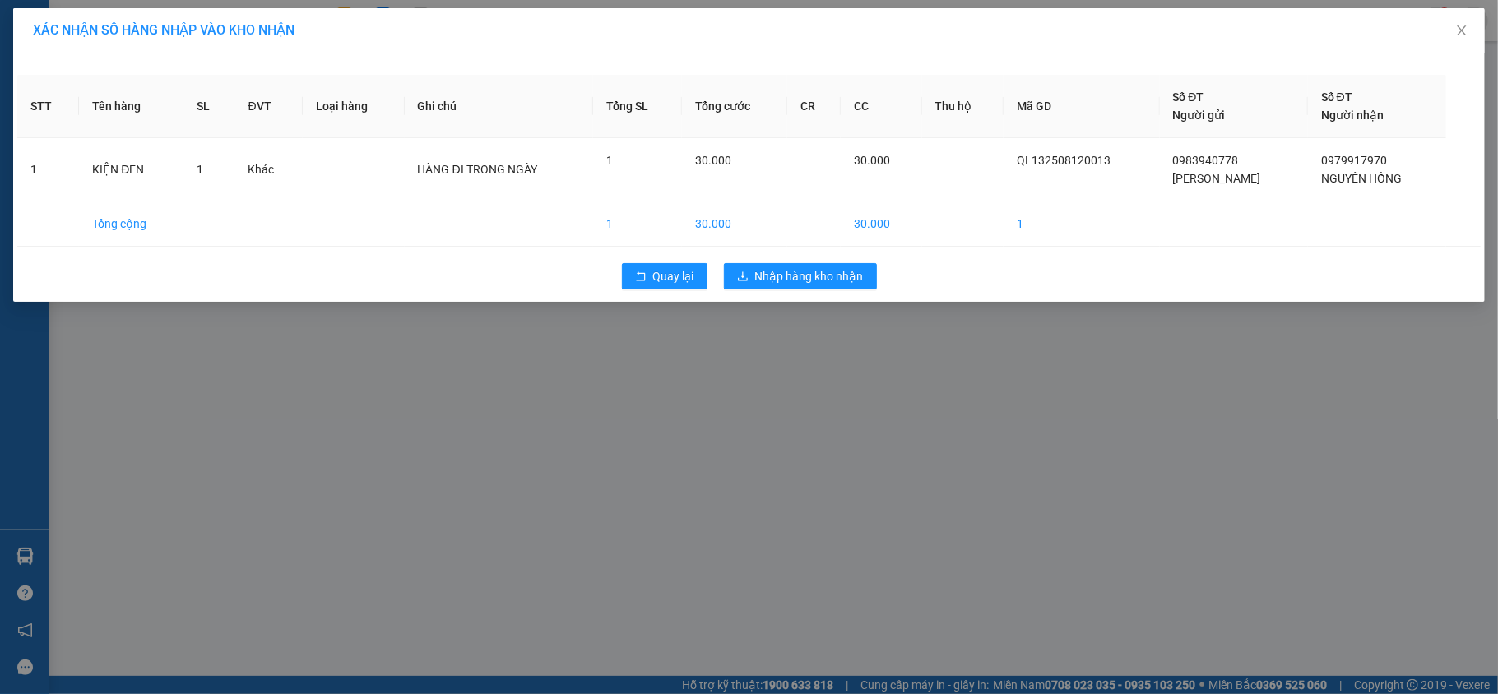
click at [804, 291] on div "Quay lại Nhập hàng kho nhận" at bounding box center [748, 276] width 1463 height 43
click at [808, 281] on span "Nhập hàng kho nhận" at bounding box center [809, 276] width 109 height 18
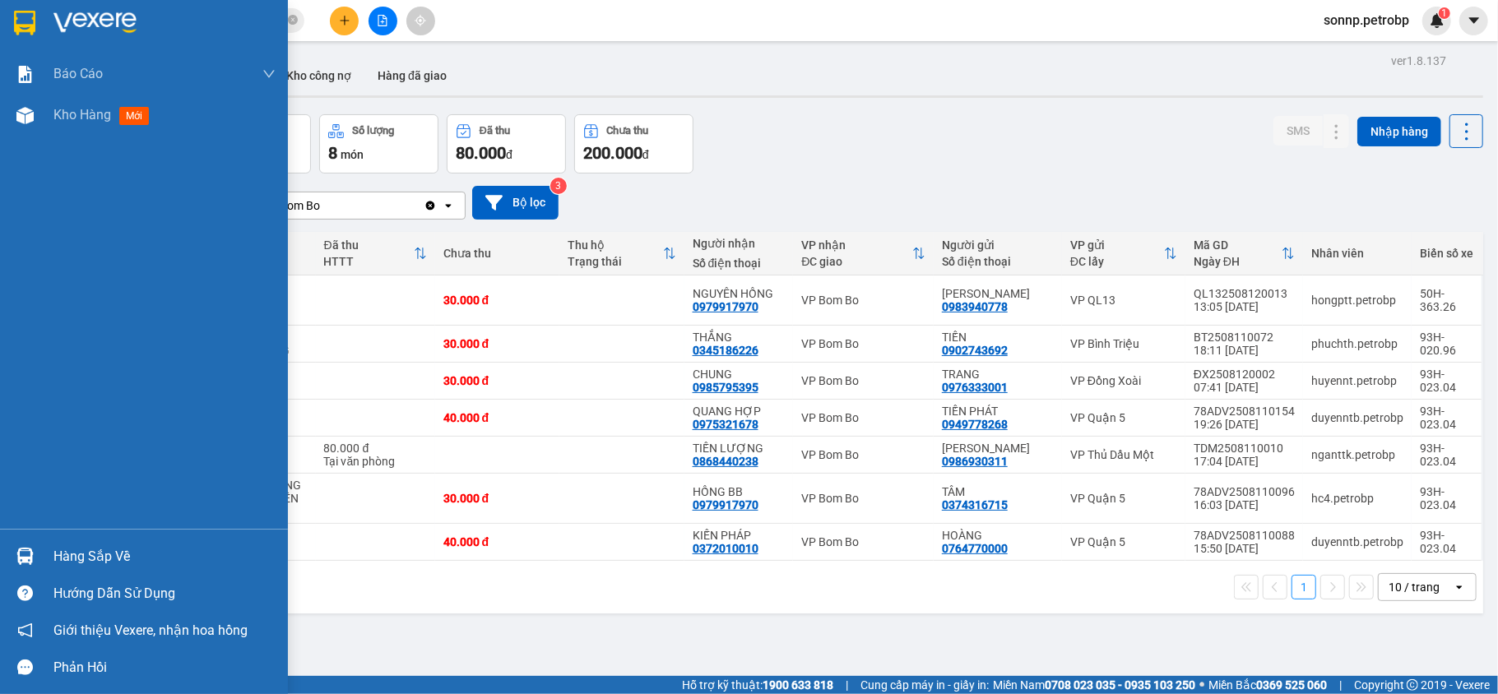
click at [61, 558] on div "Hàng sắp về" at bounding box center [164, 557] width 222 height 25
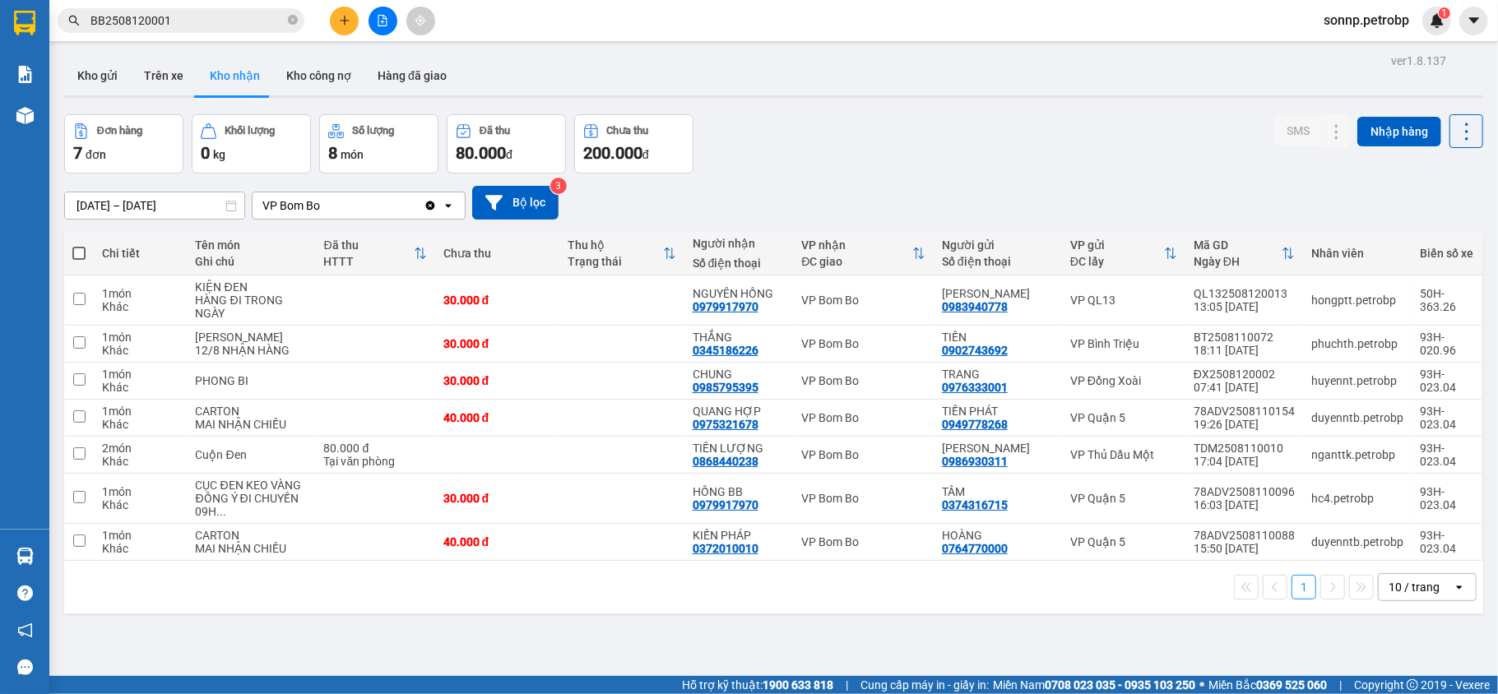
click at [863, 623] on section "Kết quả tìm kiếm ( 1 ) Bộ lọc Mã ĐH Trạng thái Món hàng Tổng cước Chưa cước Ngư…" at bounding box center [749, 347] width 1498 height 694
click at [397, 60] on button "Hàng đã giao" at bounding box center [411, 75] width 95 height 39
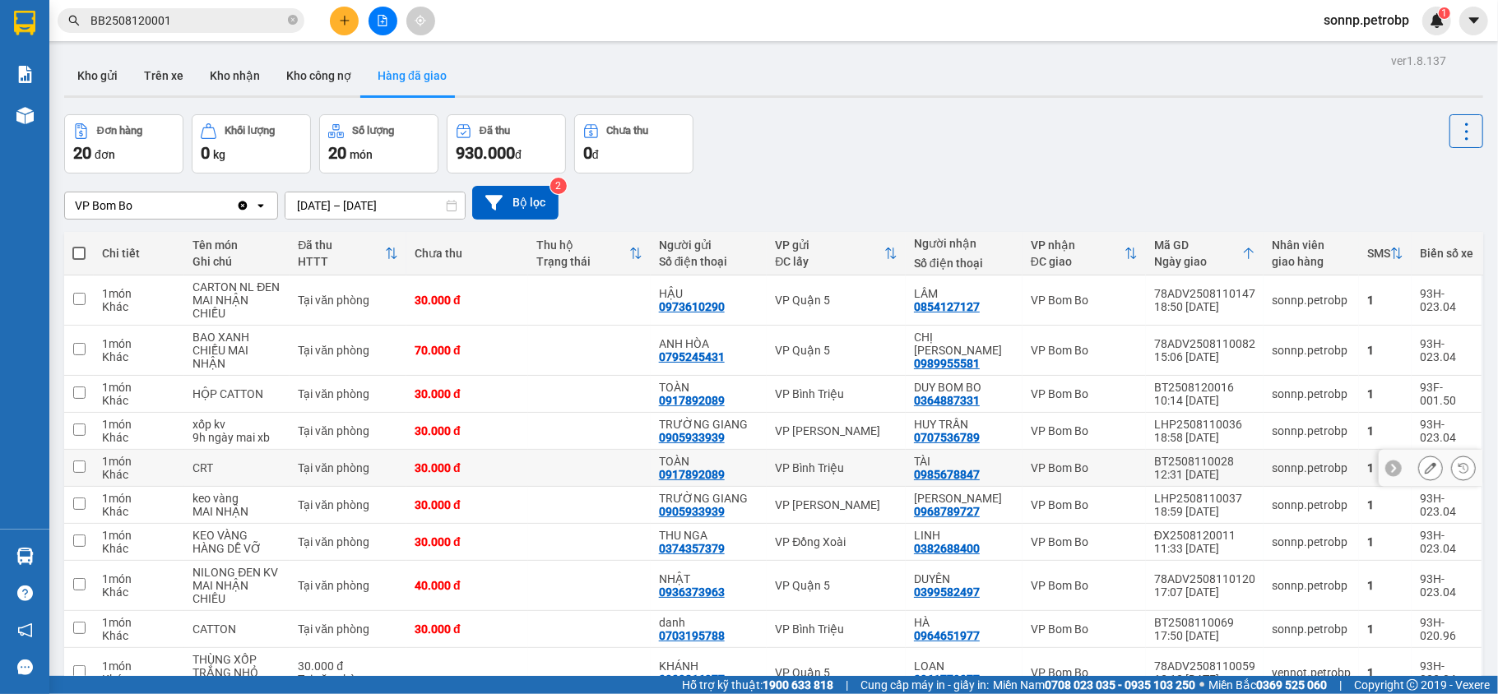
scroll to position [94, 0]
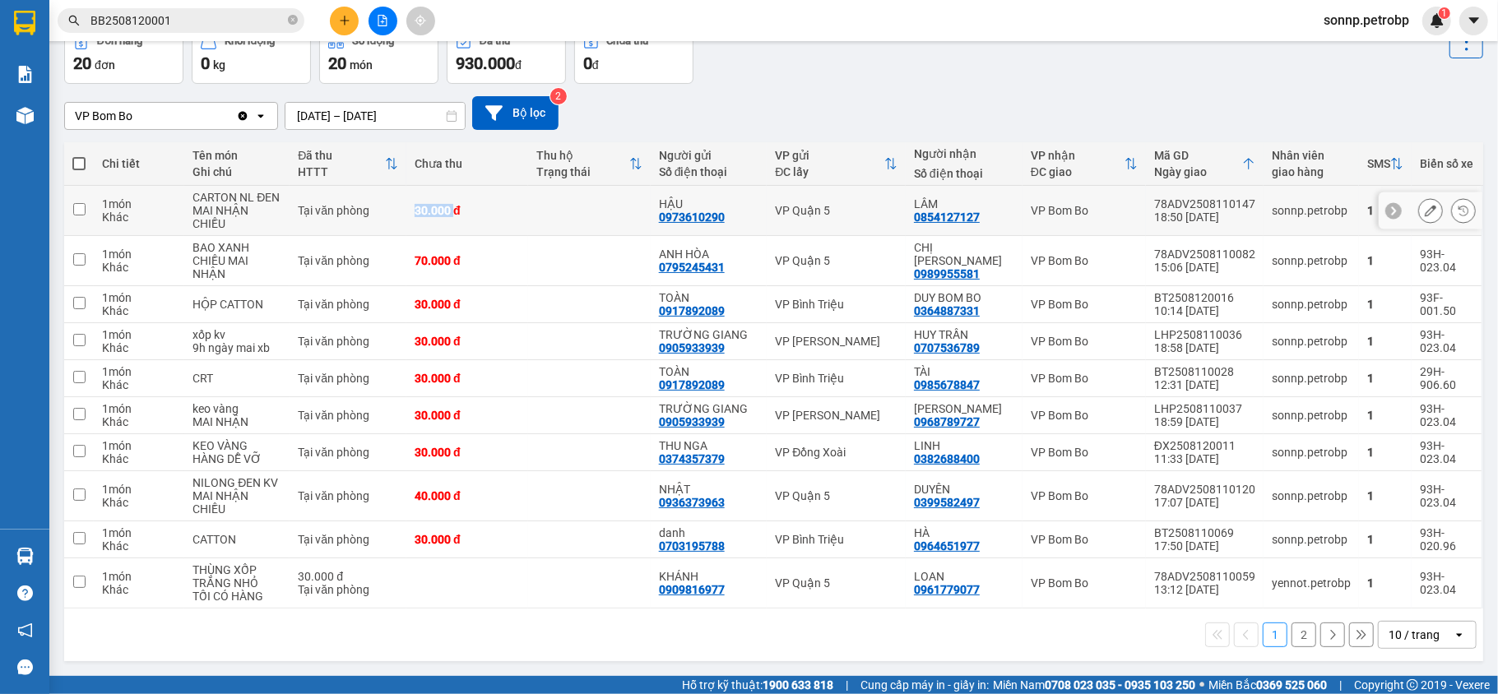
drag, startPoint x: 411, startPoint y: 202, endPoint x: 454, endPoint y: 205, distance: 42.9
click at [454, 205] on td "30.000 đ" at bounding box center [467, 211] width 122 height 50
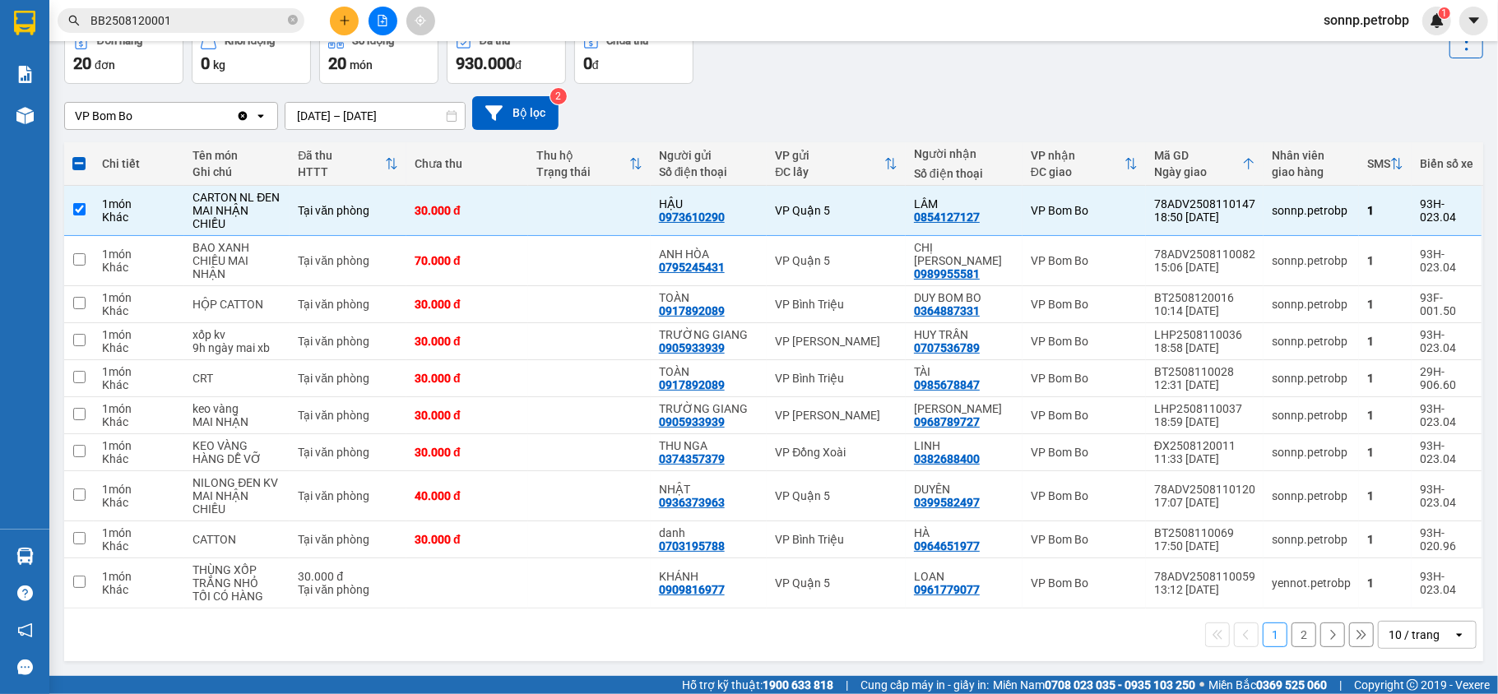
click at [535, 632] on div "1 2 10 / trang open" at bounding box center [774, 635] width 1406 height 28
click at [76, 212] on td at bounding box center [79, 211] width 30 height 50
checkbox input "false"
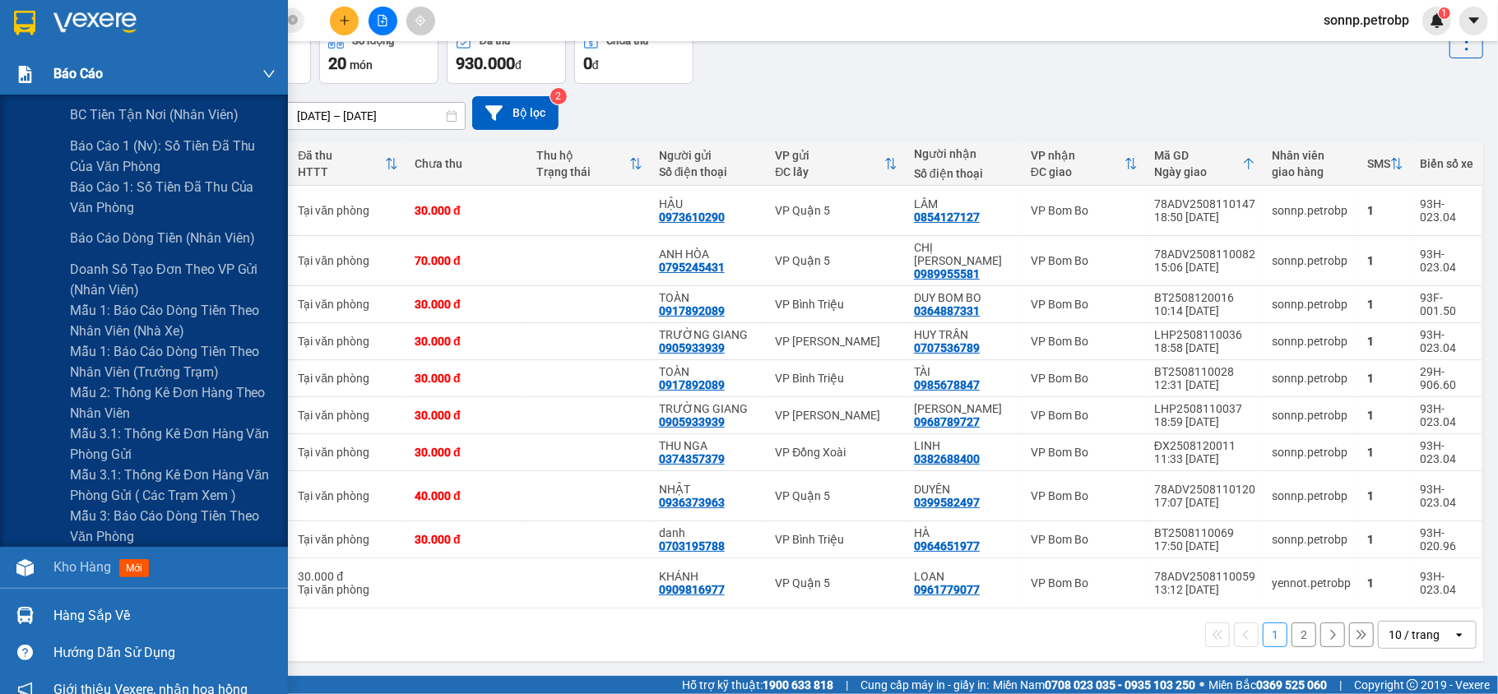
click at [81, 74] on span "Báo cáo" at bounding box center [77, 73] width 49 height 21
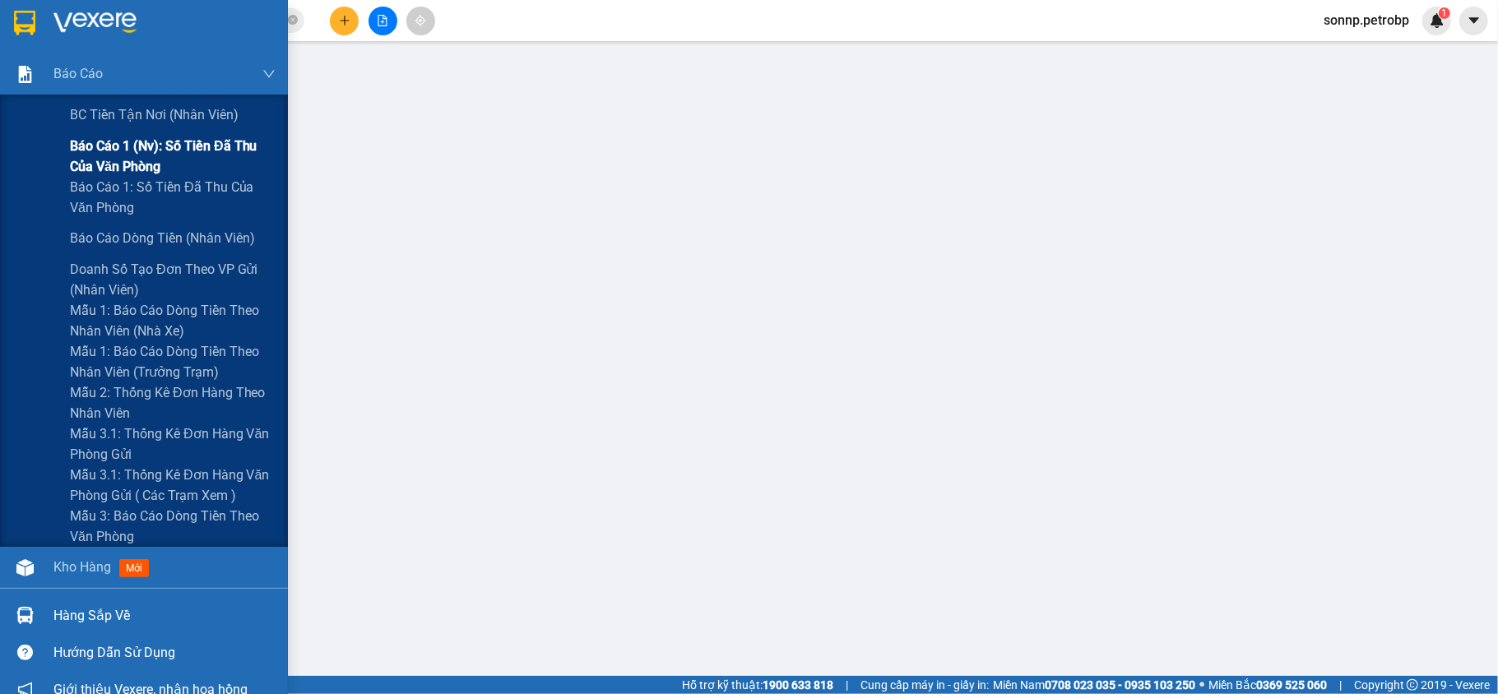
click at [198, 145] on span "Báo cáo 1 (nv): Số tiền đã thu của văn phòng" at bounding box center [173, 156] width 206 height 41
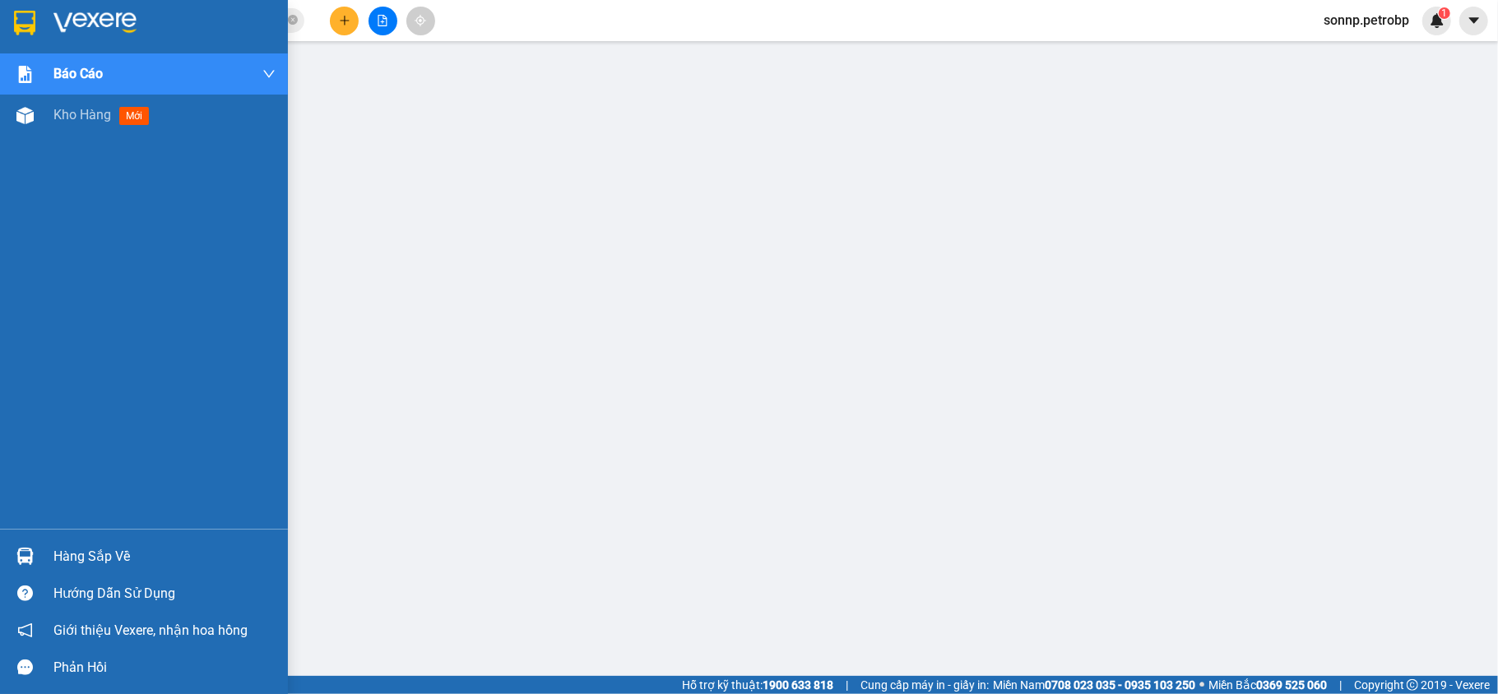
click at [44, 554] on div "Hàng sắp về" at bounding box center [144, 556] width 288 height 37
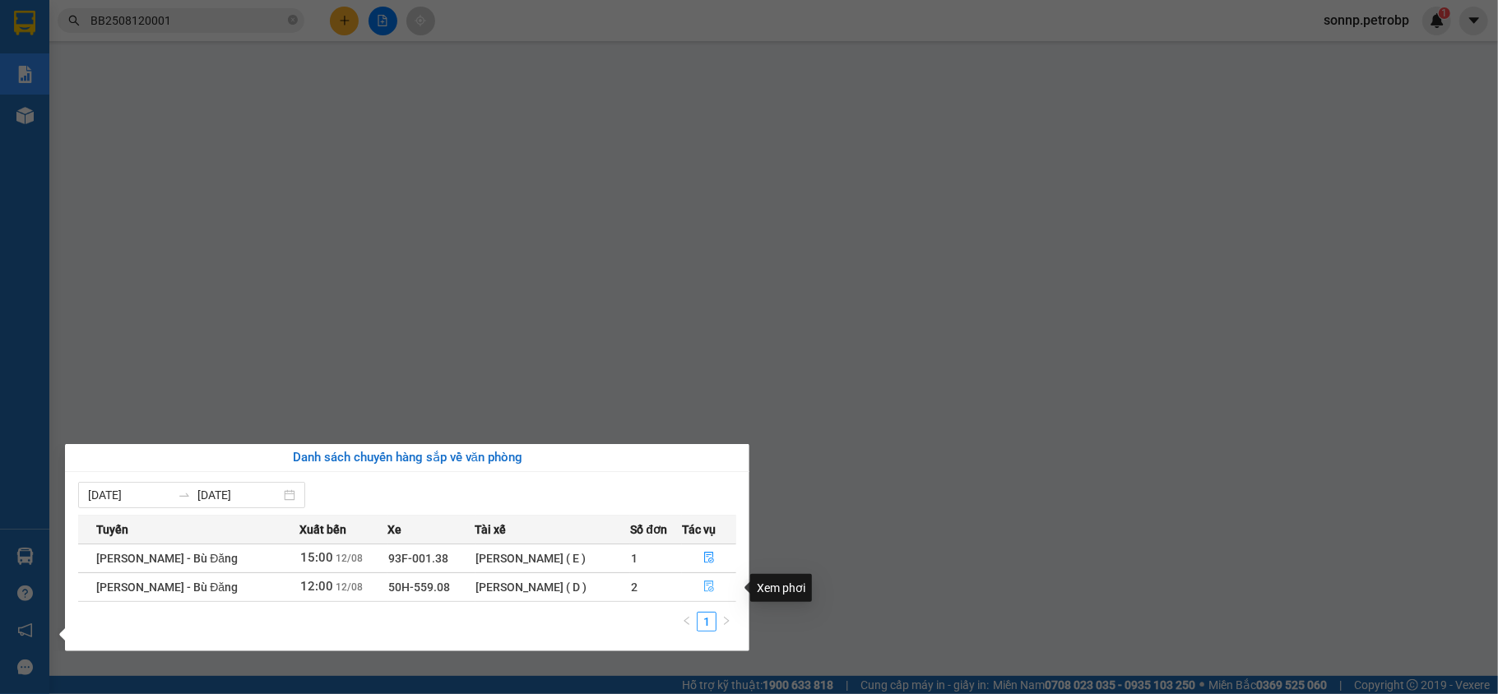
click at [707, 591] on icon "file-done" at bounding box center [709, 588] width 10 height 12
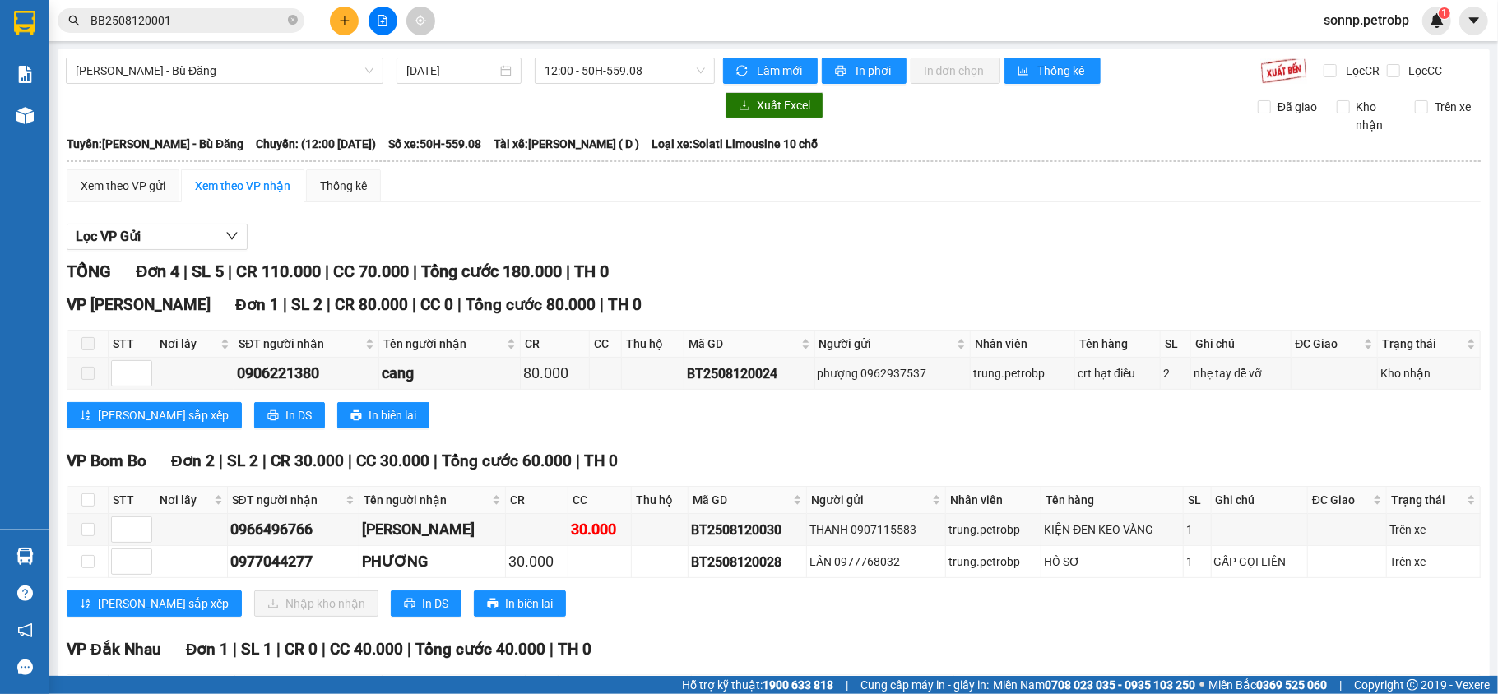
scroll to position [149, 0]
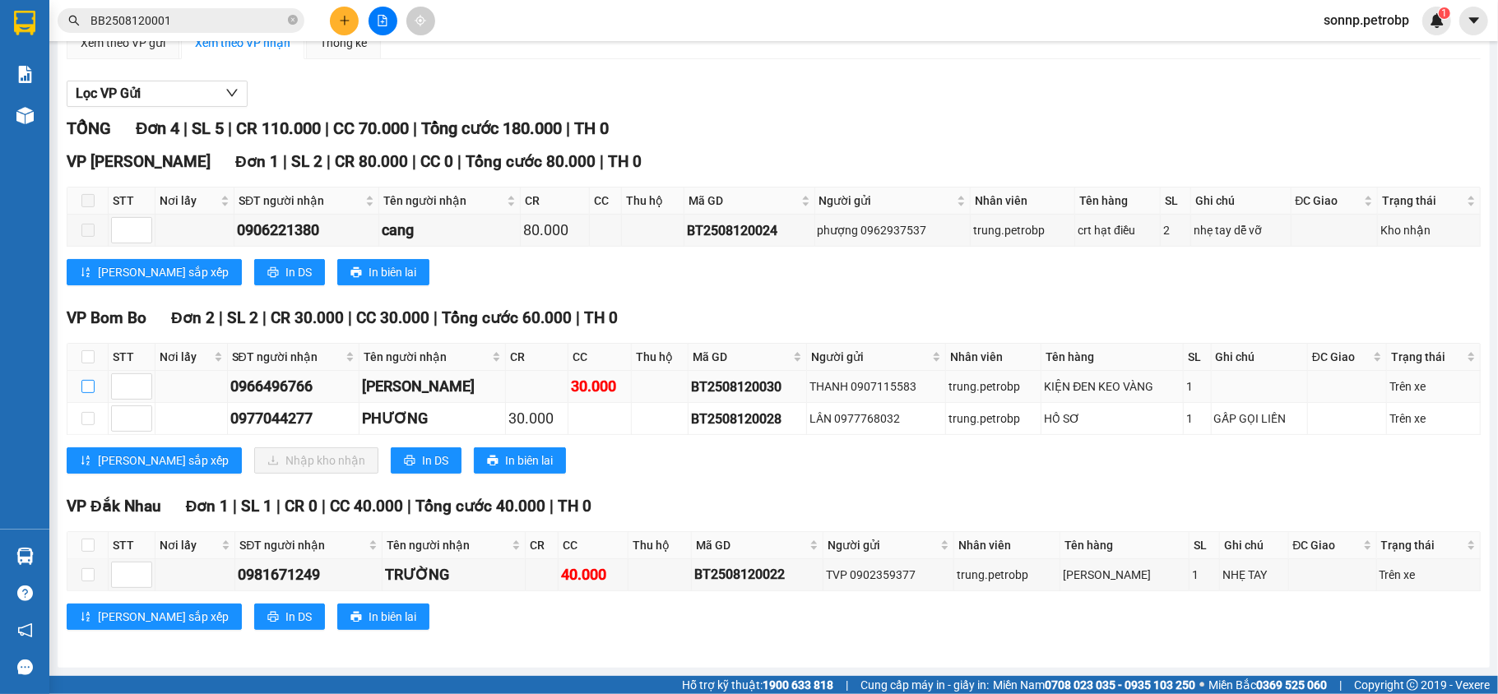
click at [83, 382] on input "checkbox" at bounding box center [87, 386] width 13 height 13
checkbox input "true"
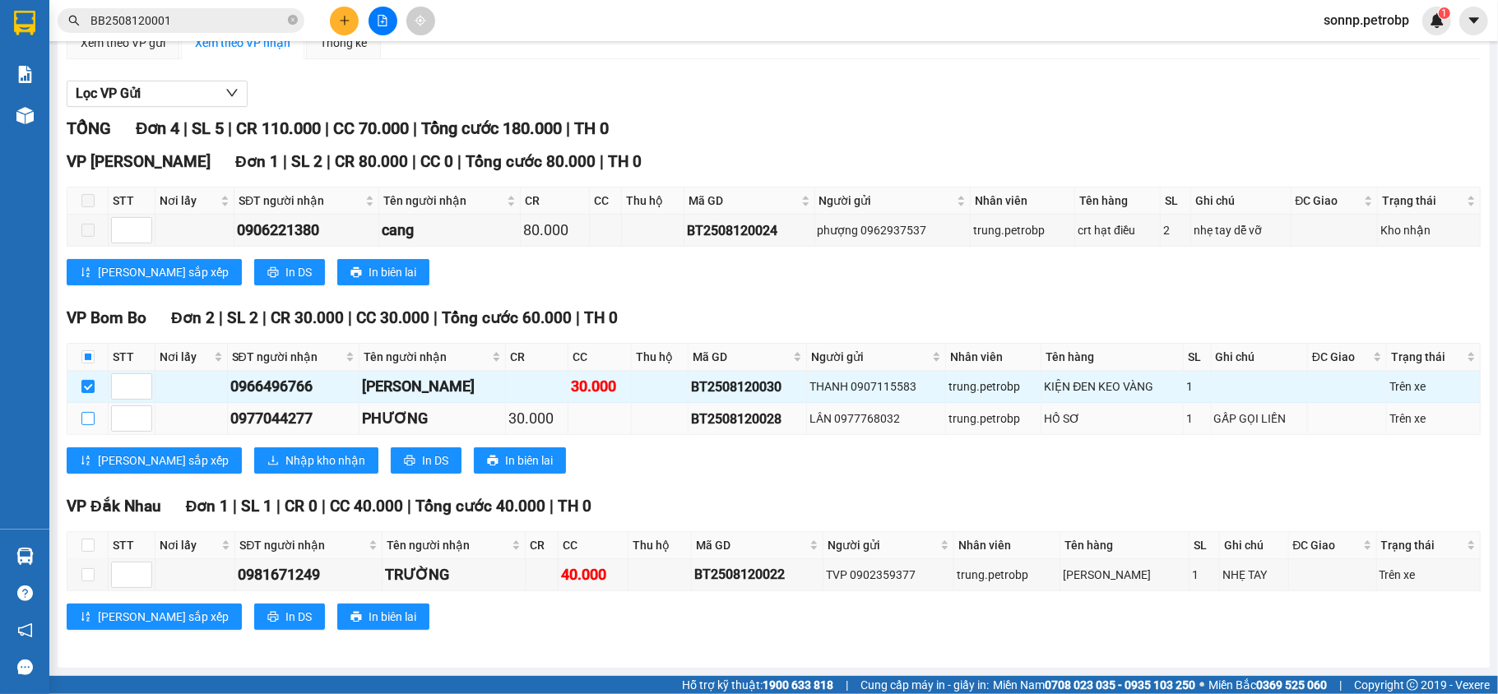
click at [83, 412] on input "checkbox" at bounding box center [87, 418] width 13 height 13
checkbox input "true"
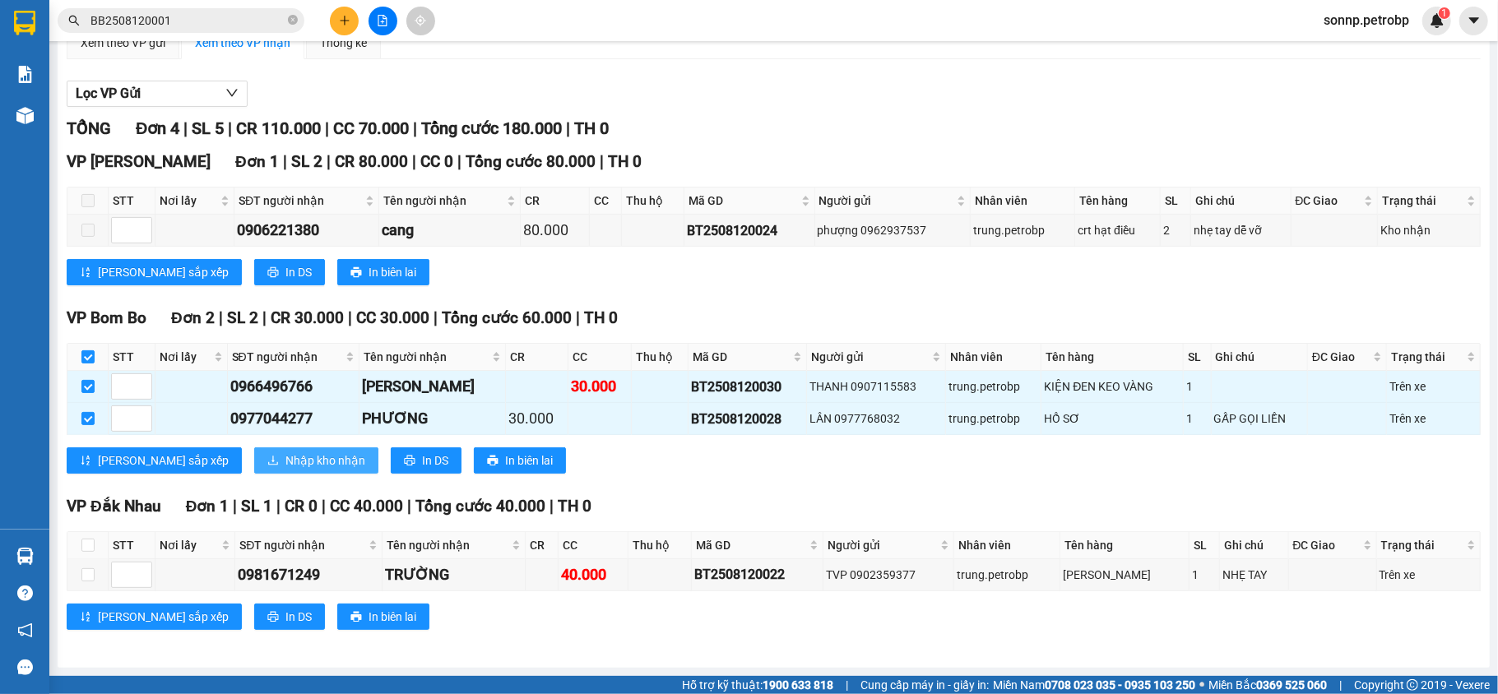
click at [285, 462] on span "Nhập kho nhận" at bounding box center [325, 461] width 80 height 18
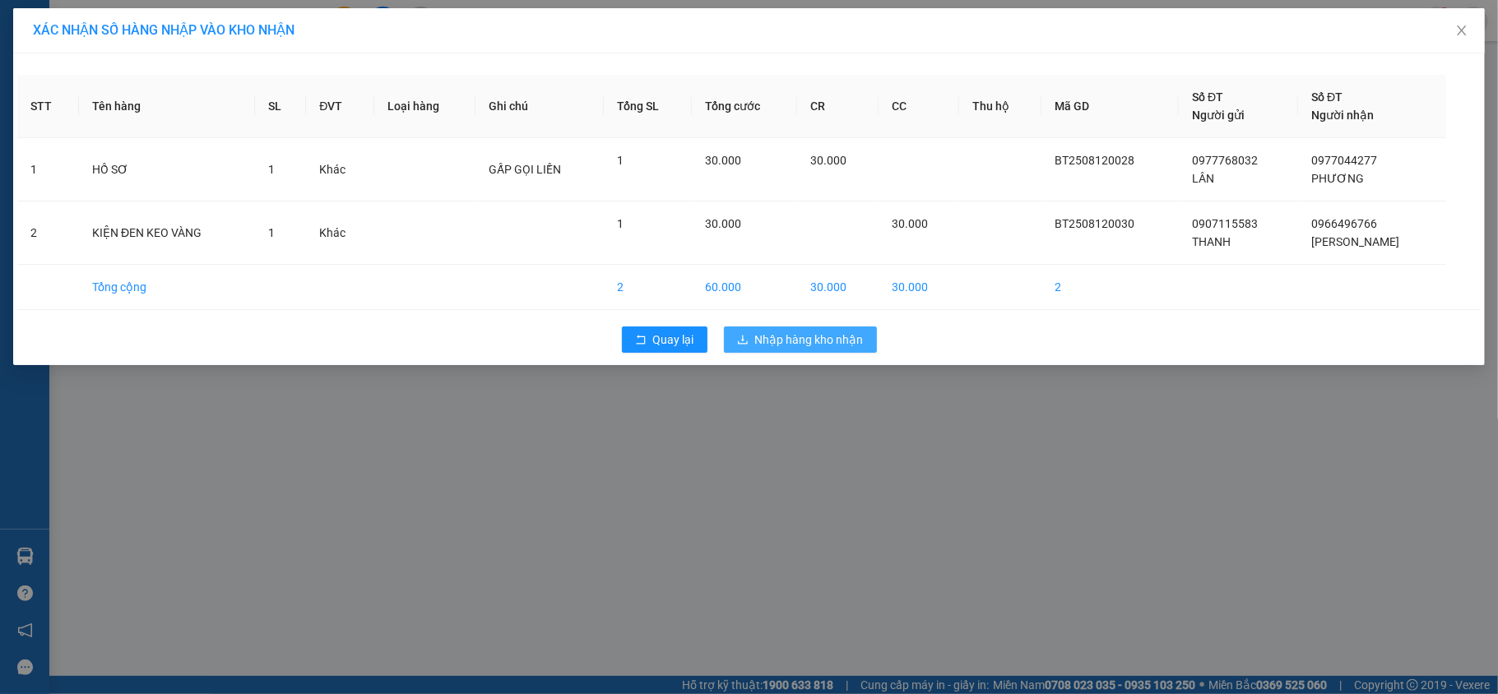
click at [840, 346] on span "Nhập hàng kho nhận" at bounding box center [809, 340] width 109 height 18
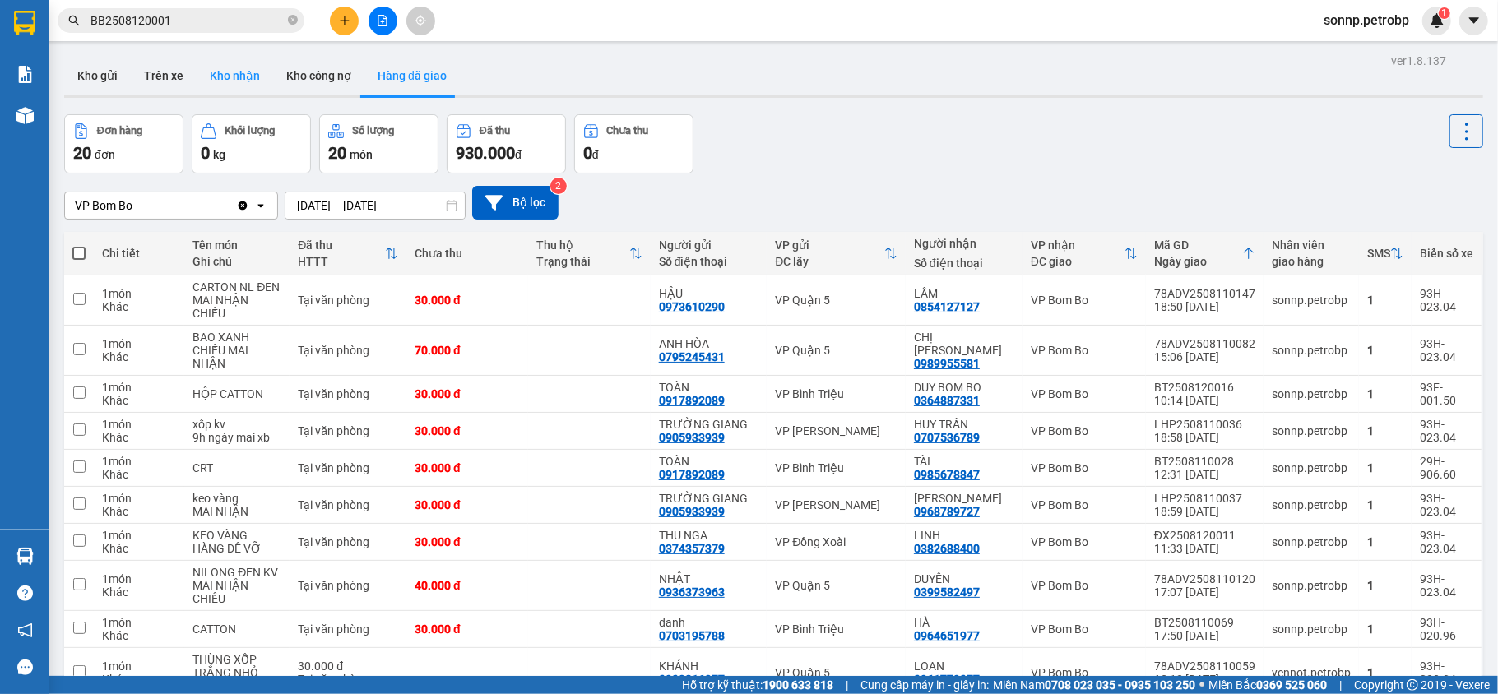
click at [257, 82] on button "Kho nhận" at bounding box center [235, 75] width 77 height 39
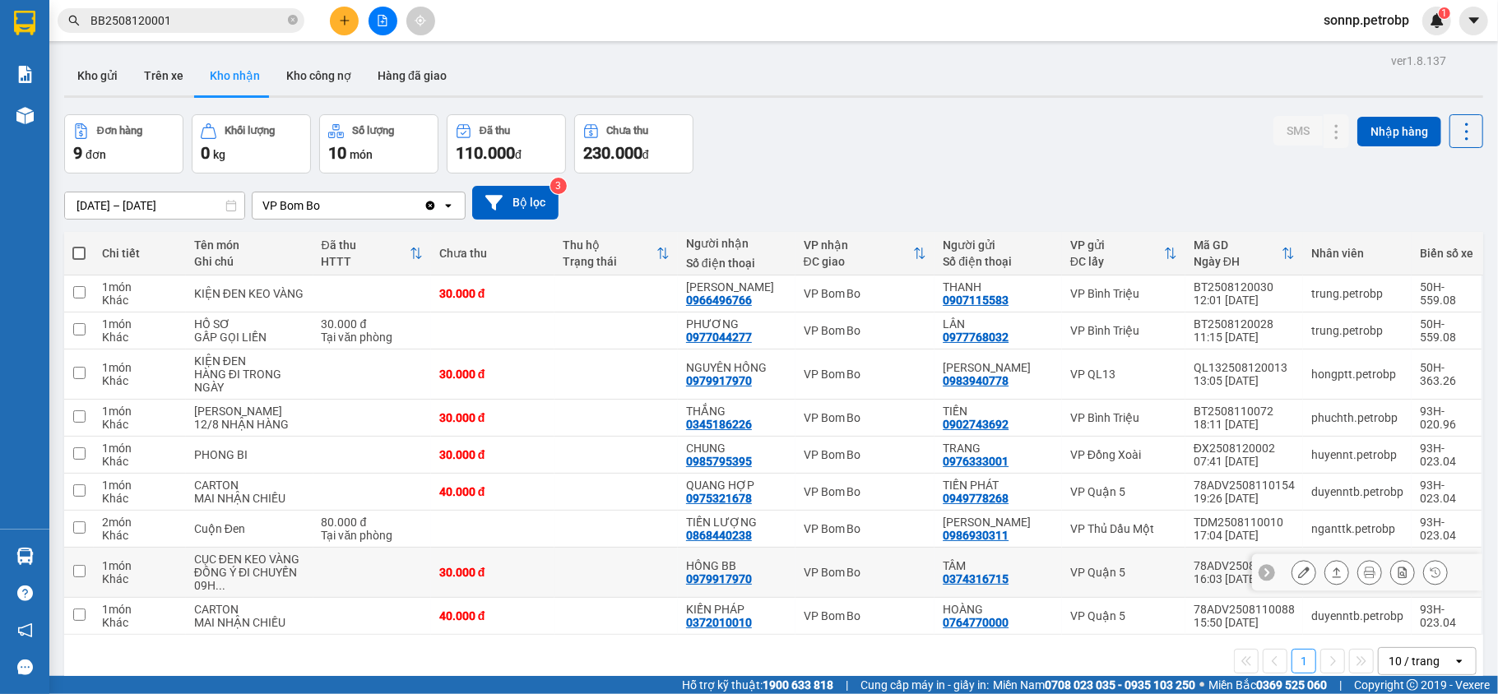
scroll to position [76, 0]
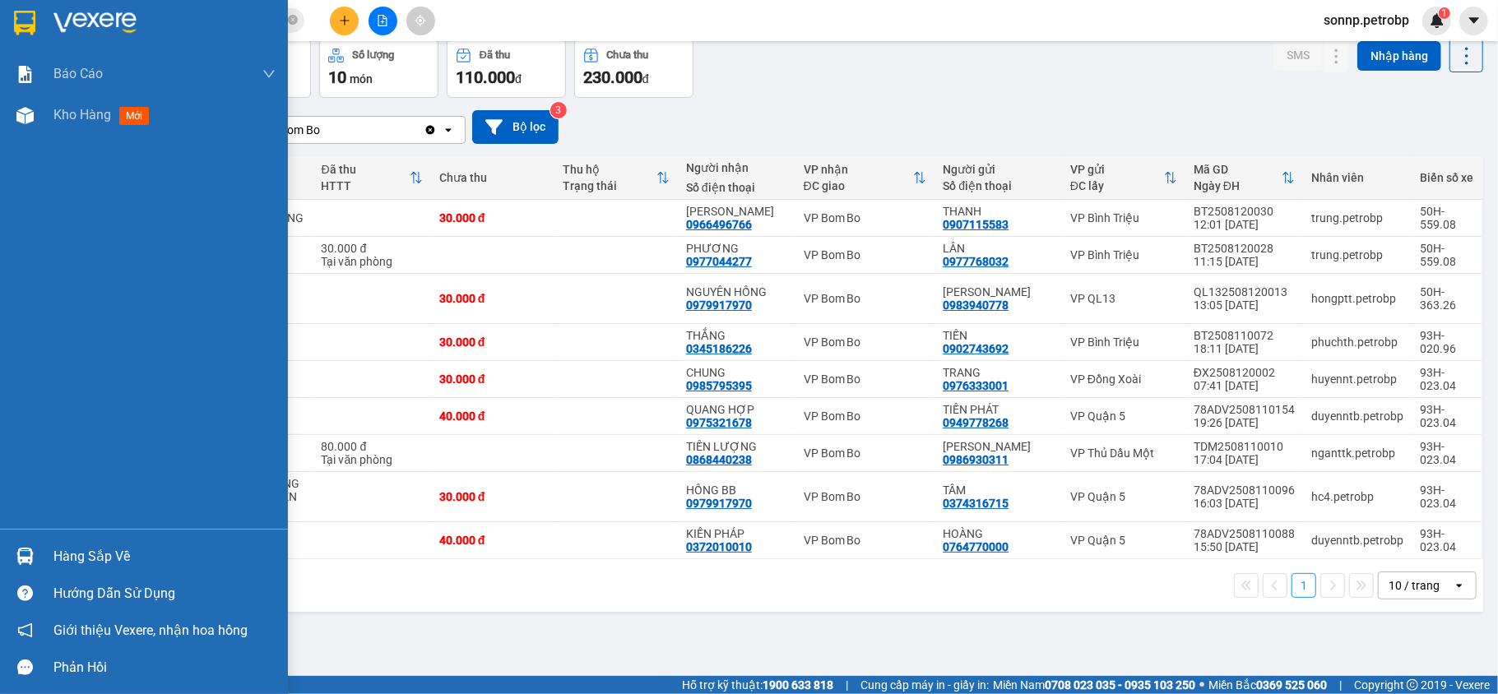
click at [24, 559] on img at bounding box center [24, 556] width 17 height 17
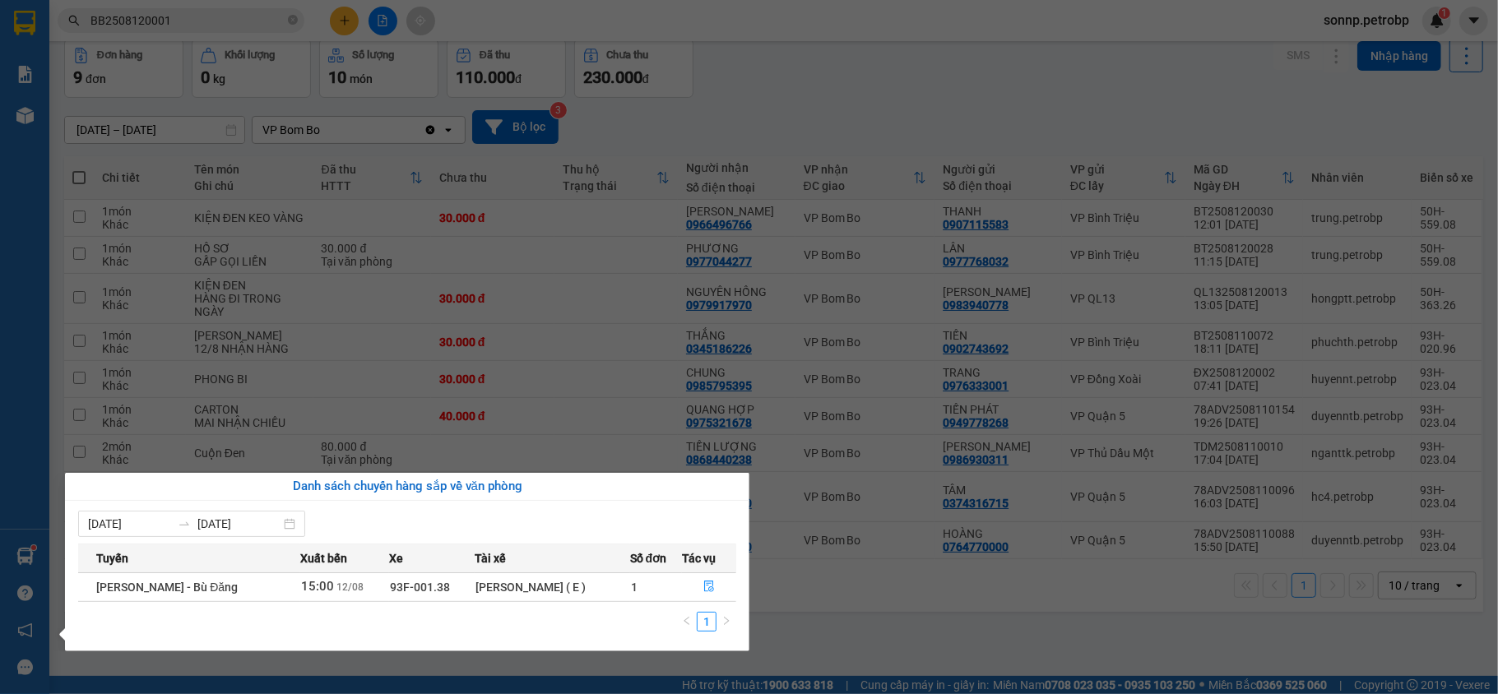
click at [24, 559] on div "Báo cáo BC tiền tận nơi (nhân viên) Báo cáo 1 (nv): Số tiền đã thu của văn phòn…" at bounding box center [24, 347] width 49 height 694
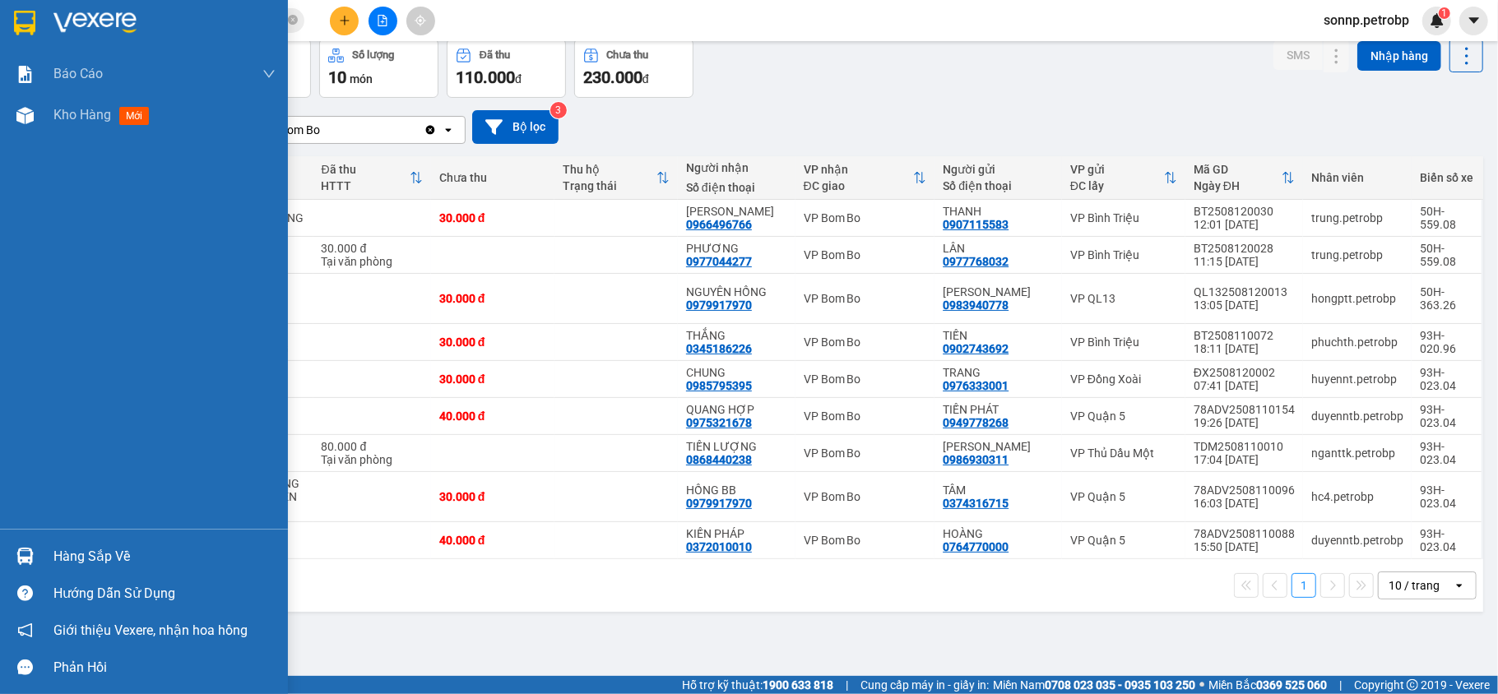
click at [46, 553] on div "Hàng sắp về" at bounding box center [144, 556] width 288 height 37
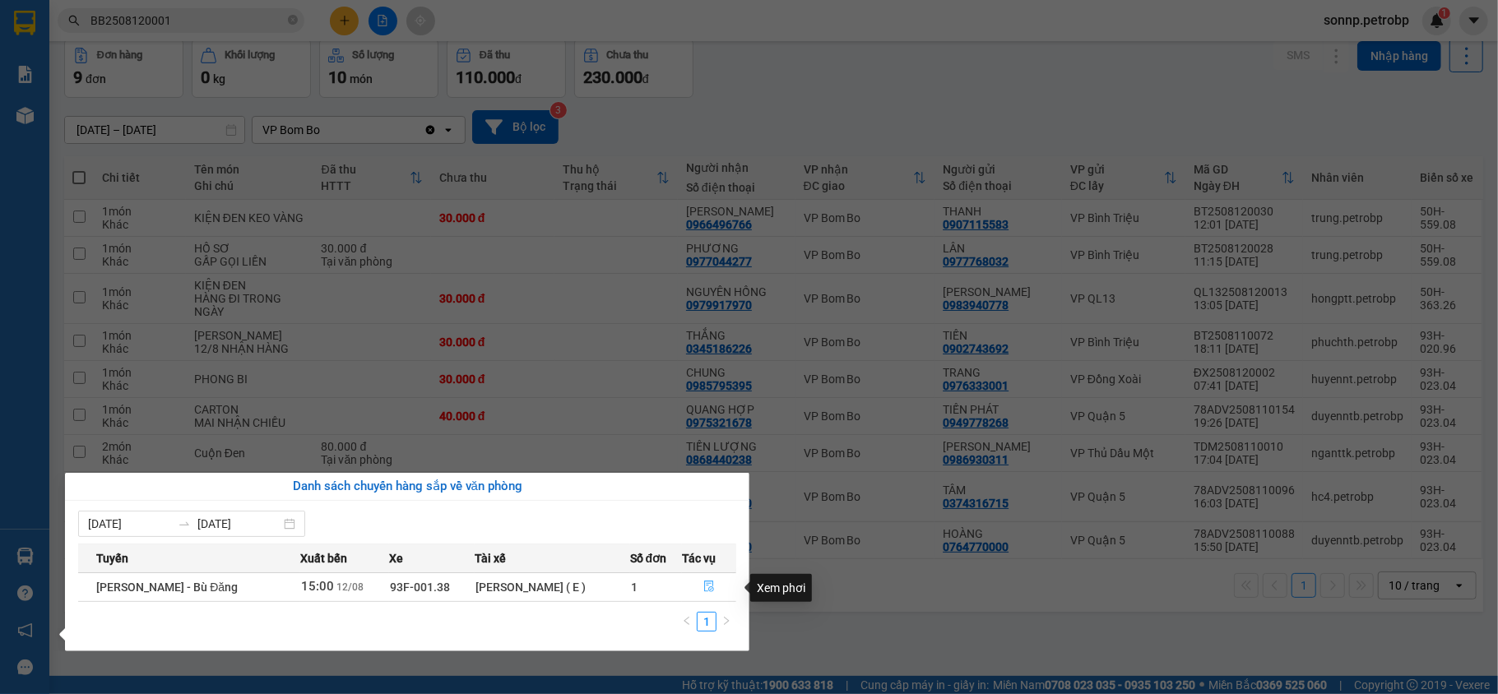
click at [709, 587] on icon "file-done" at bounding box center [709, 587] width 12 height 12
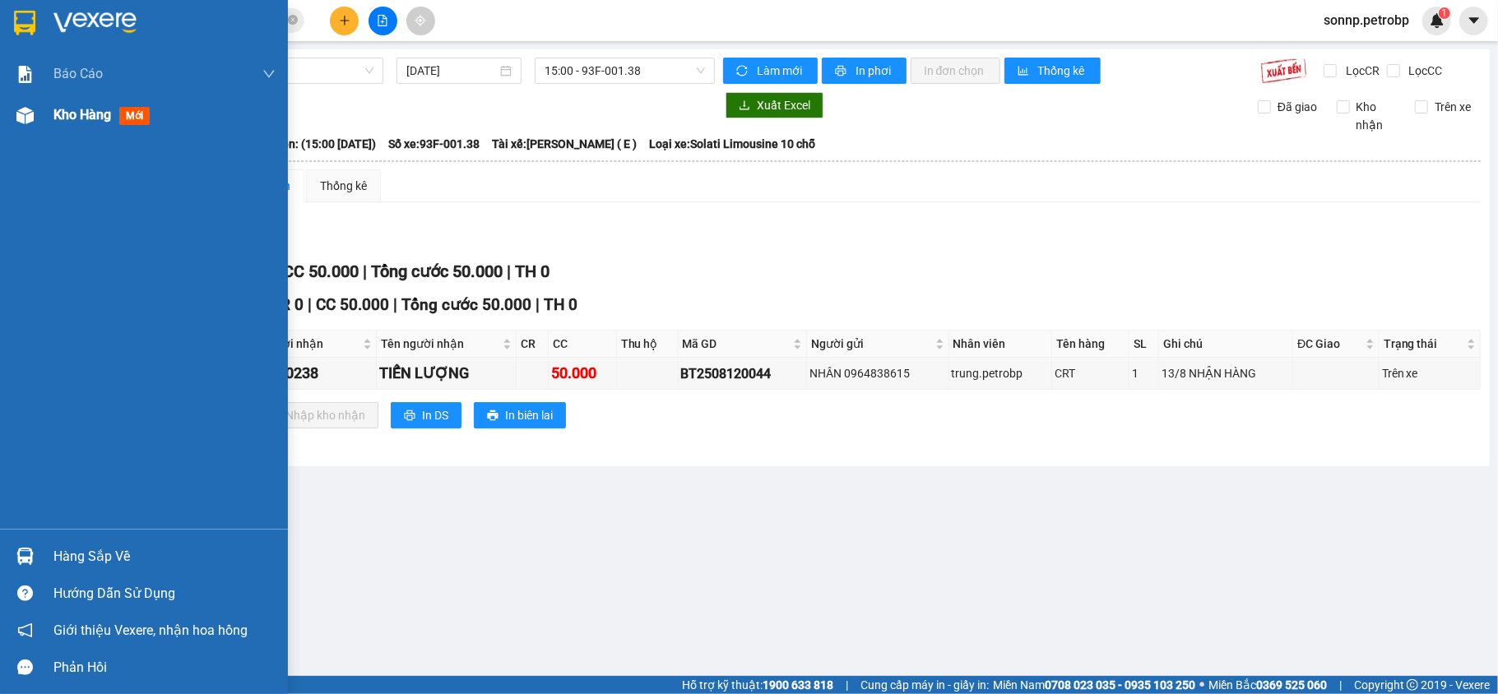
click at [33, 116] on img at bounding box center [24, 115] width 17 height 17
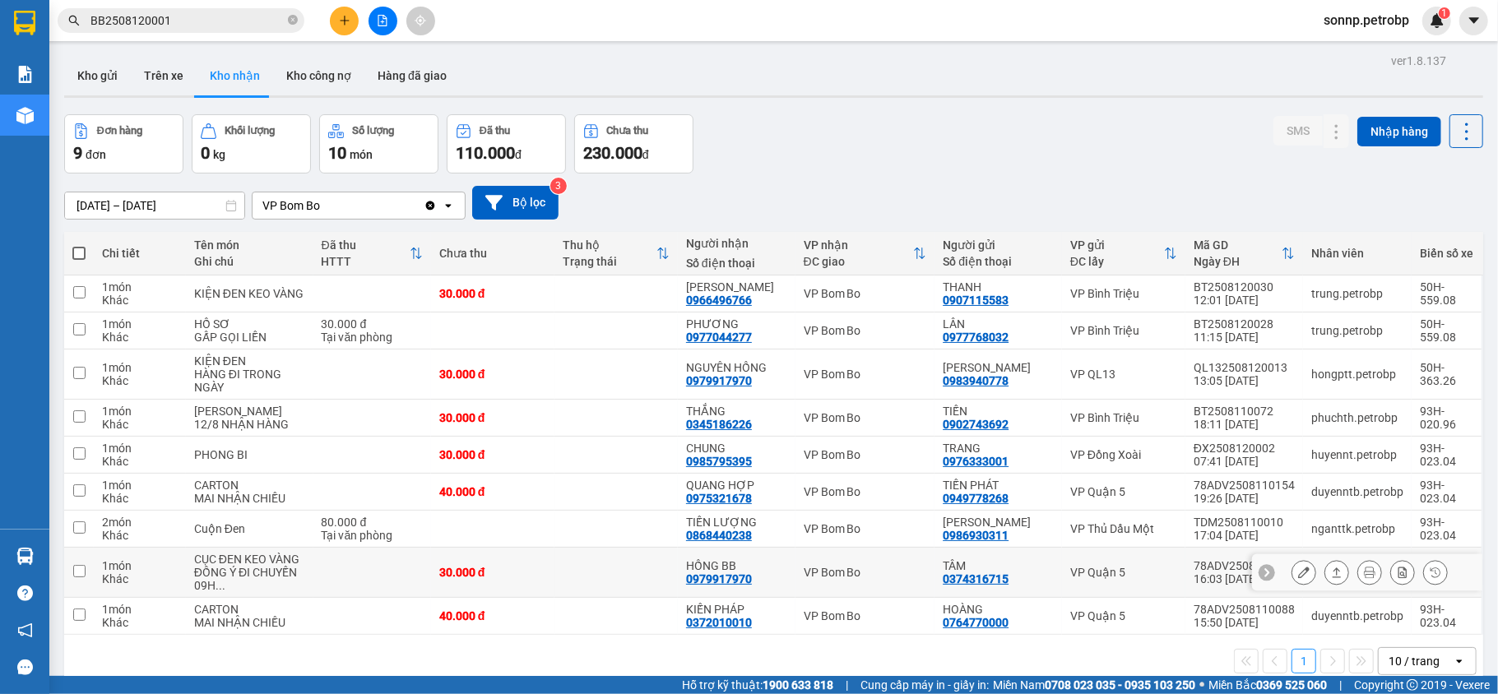
scroll to position [76, 0]
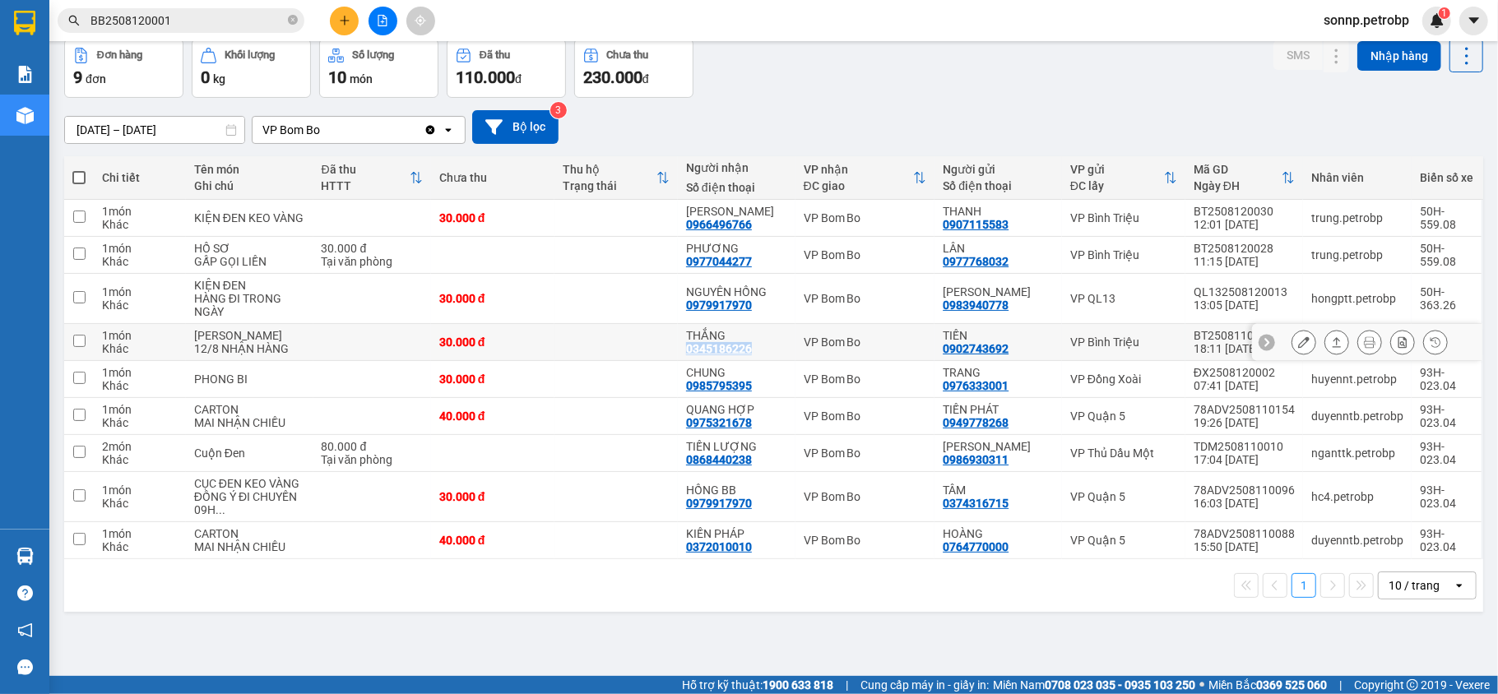
drag, startPoint x: 751, startPoint y: 347, endPoint x: 684, endPoint y: 352, distance: 66.8
click at [686, 352] on div "THẮNG 0345186226" at bounding box center [736, 342] width 101 height 26
checkbox input "true"
copy div "0345186226"
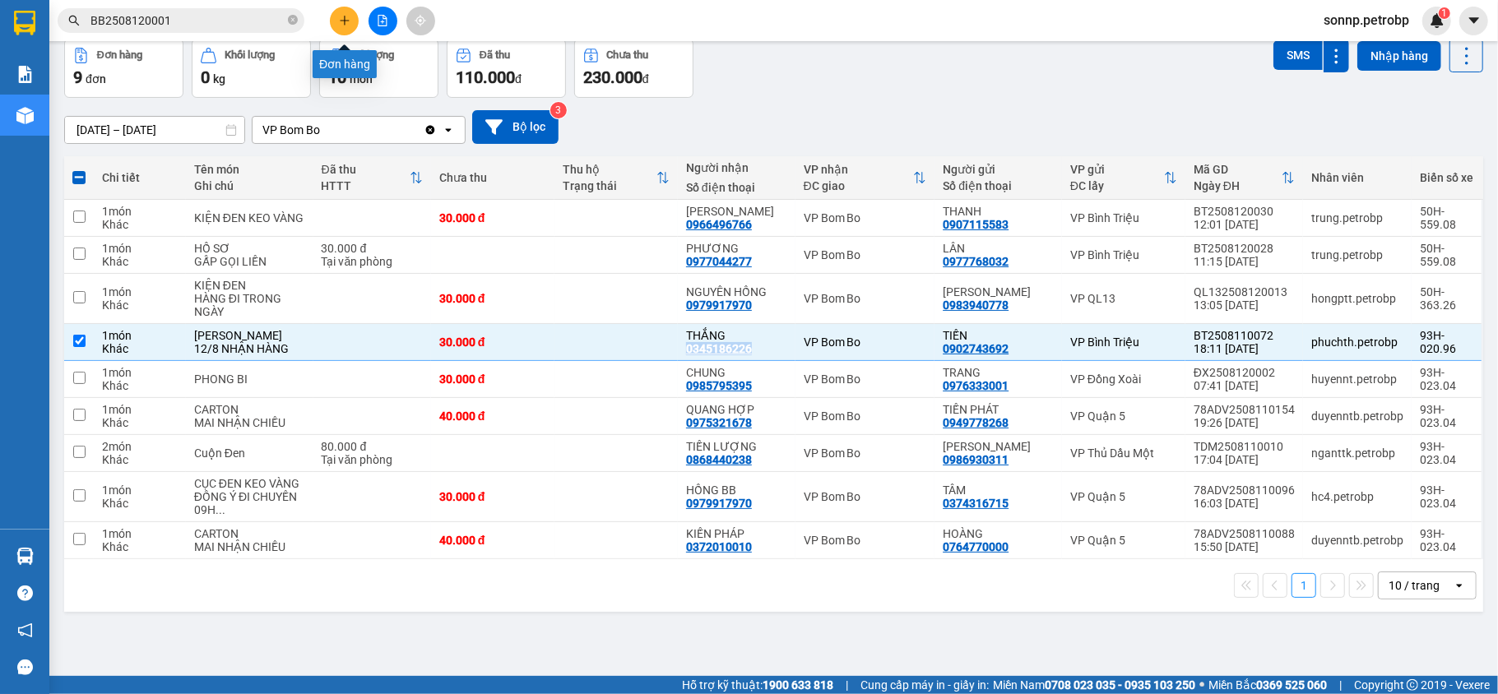
click at [343, 16] on icon "plus" at bounding box center [345, 21] width 12 height 12
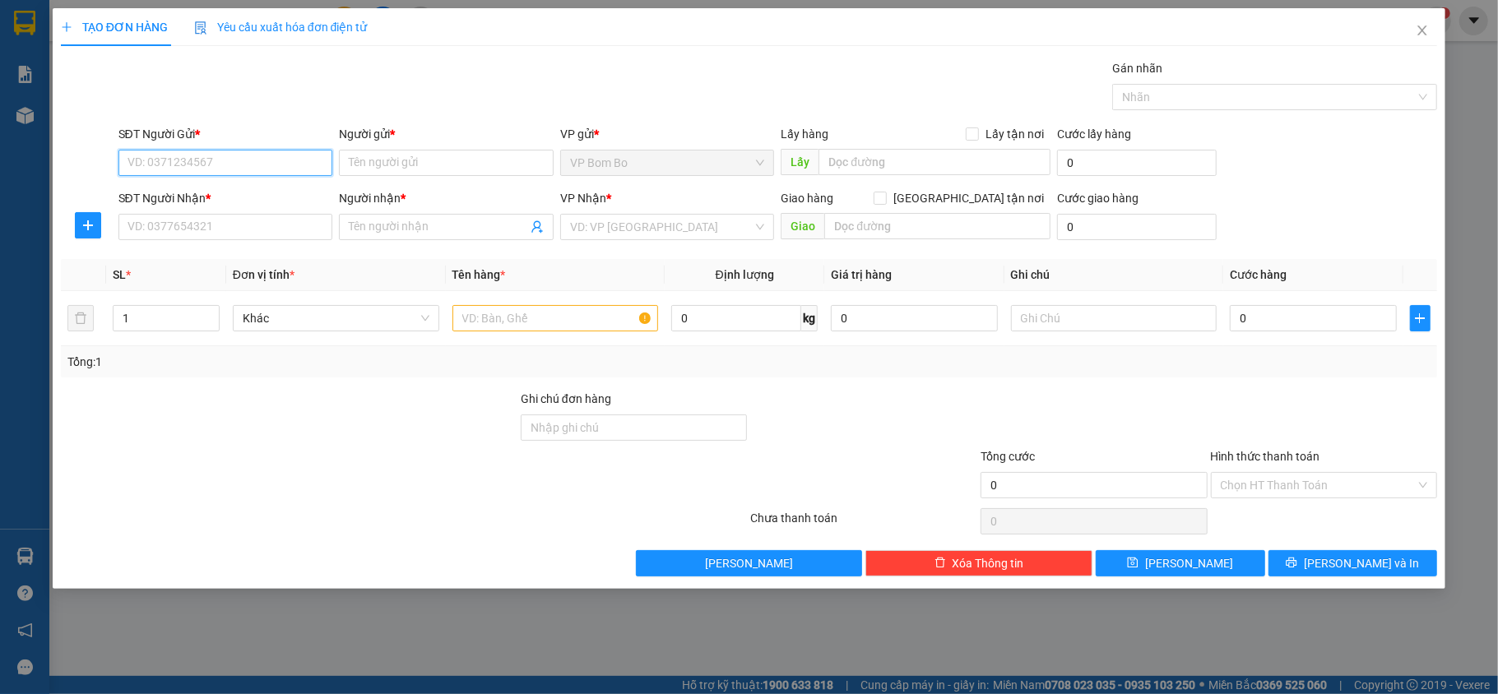
click at [281, 162] on input "SĐT Người Gửi *" at bounding box center [225, 163] width 215 height 26
type input "01971104623"
click at [451, 165] on input "Người gửi *" at bounding box center [446, 163] width 215 height 26
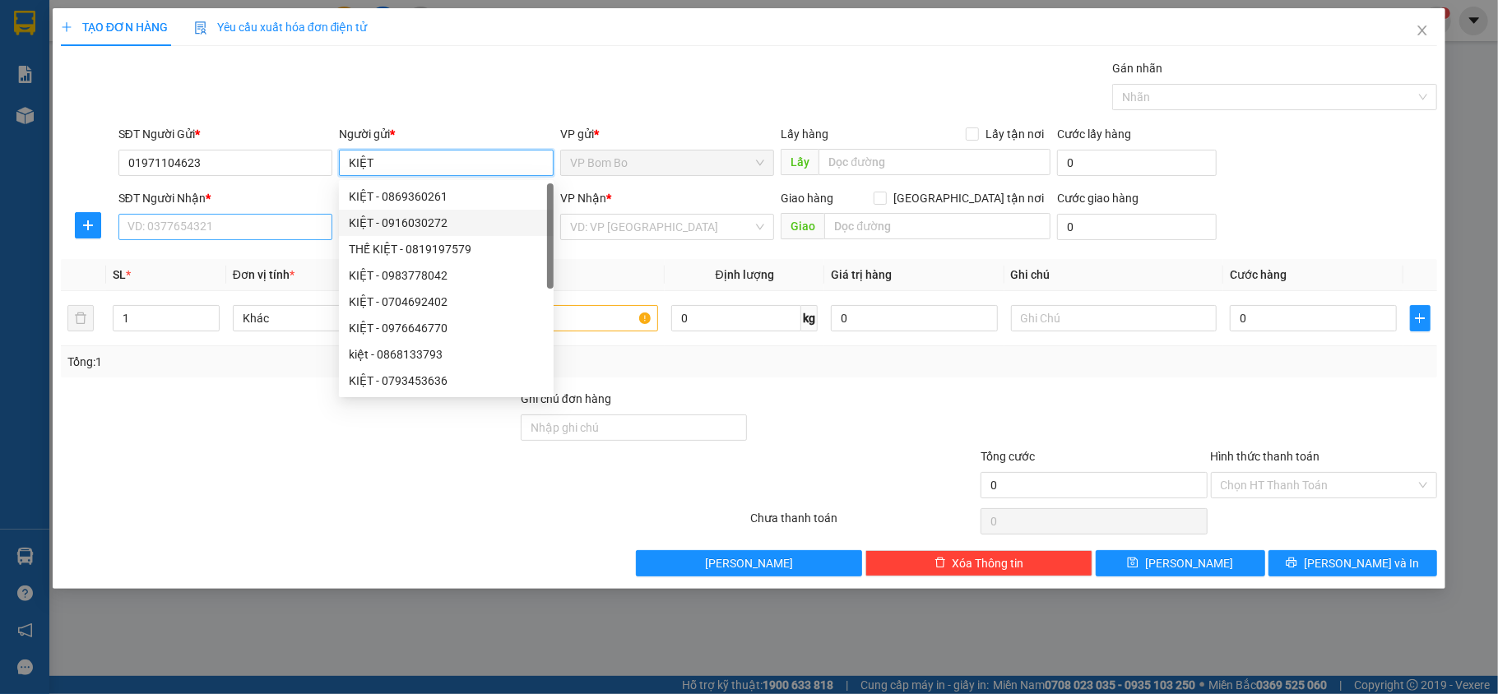
type input "KIỆT"
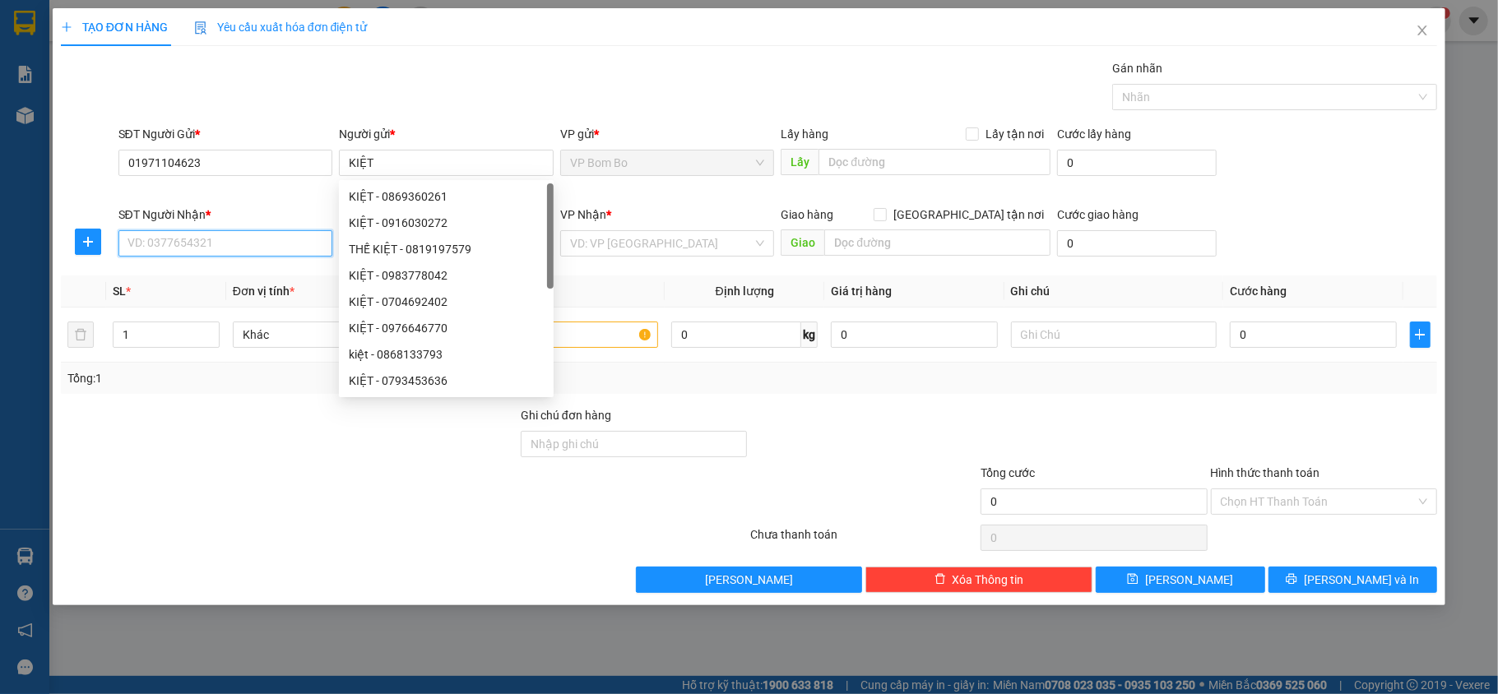
click at [244, 235] on input "SĐT Người Nhận *" at bounding box center [225, 243] width 215 height 26
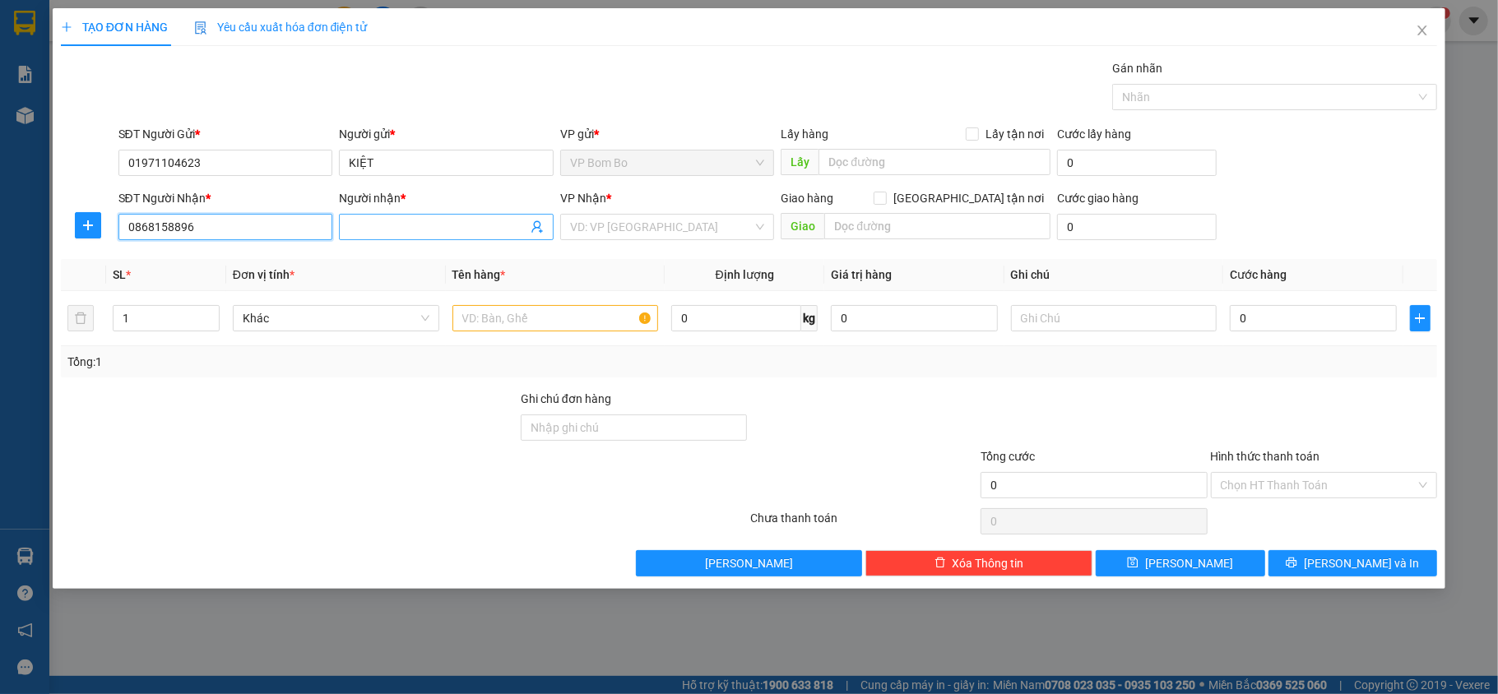
type input "0868158896"
click at [471, 240] on span at bounding box center [446, 227] width 215 height 26
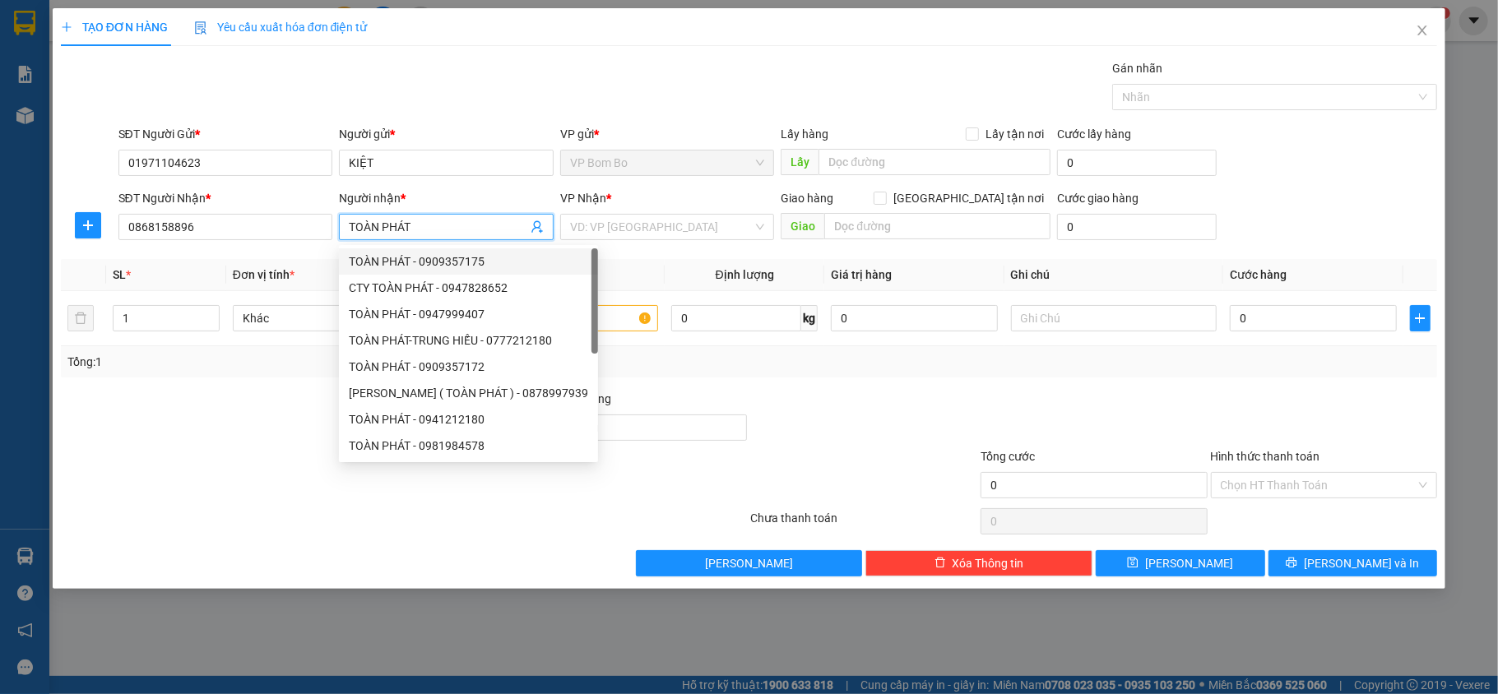
type input "TOÀN PHÁT"
click at [774, 399] on div at bounding box center [864, 419] width 230 height 58
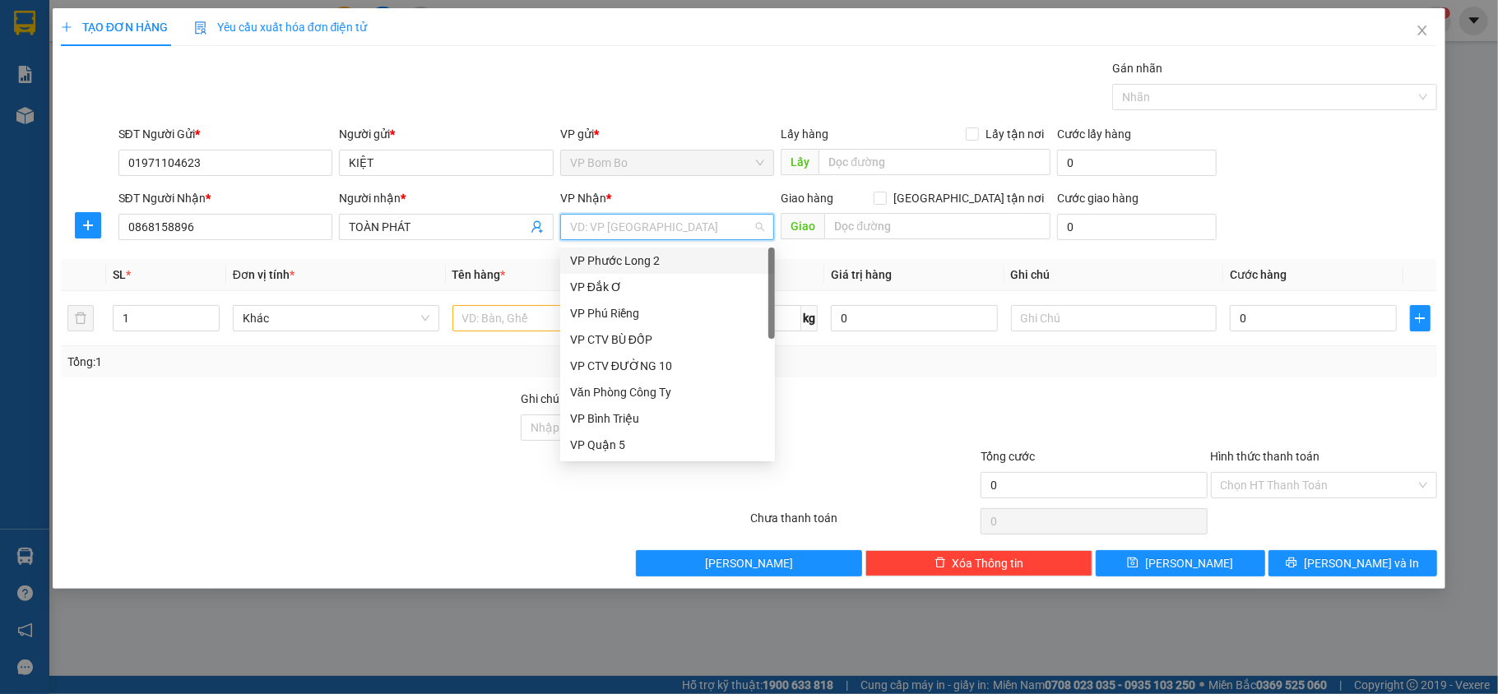
click at [707, 227] on input "search" at bounding box center [661, 227] width 183 height 25
type input "D"
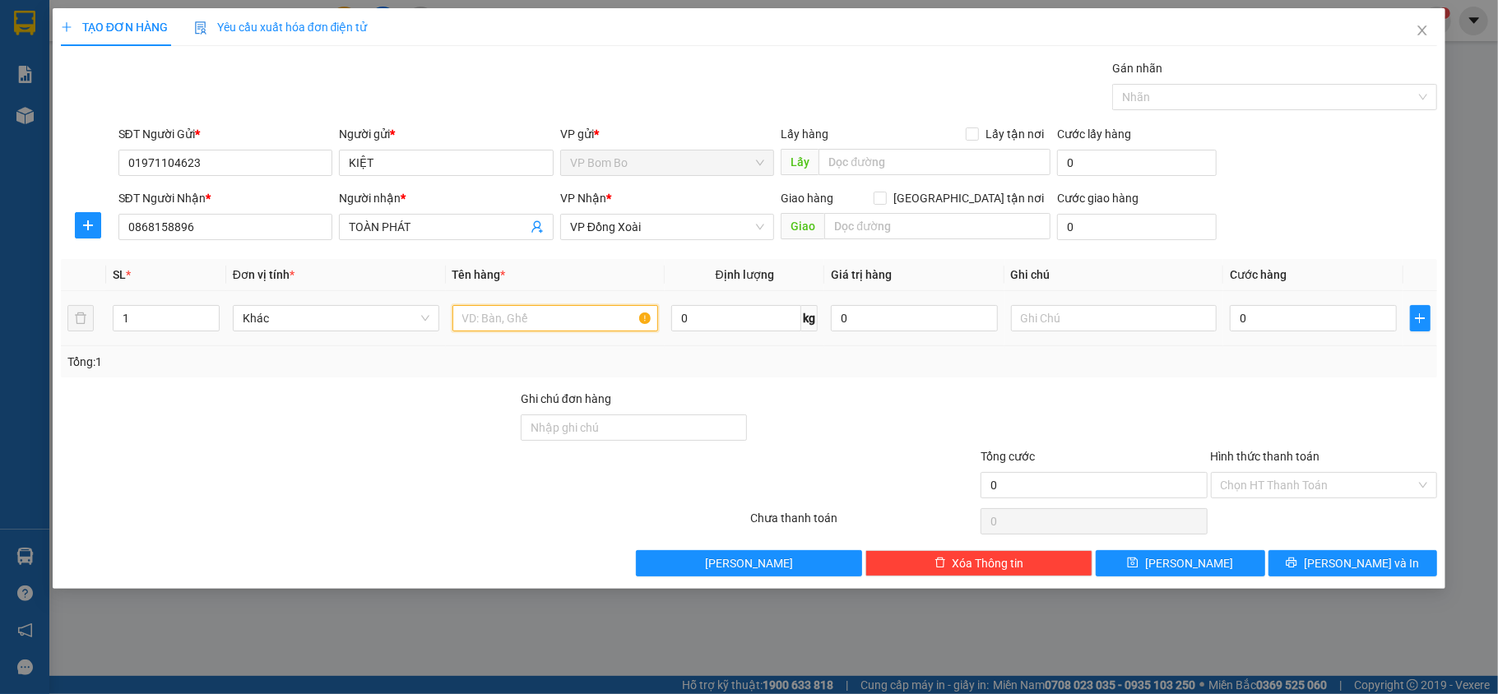
click at [568, 324] on input "text" at bounding box center [555, 318] width 206 height 26
type input "CARTON"
click at [1088, 319] on input "text" at bounding box center [1114, 318] width 206 height 26
click at [1298, 322] on input "0" at bounding box center [1313, 318] width 166 height 26
type input "003"
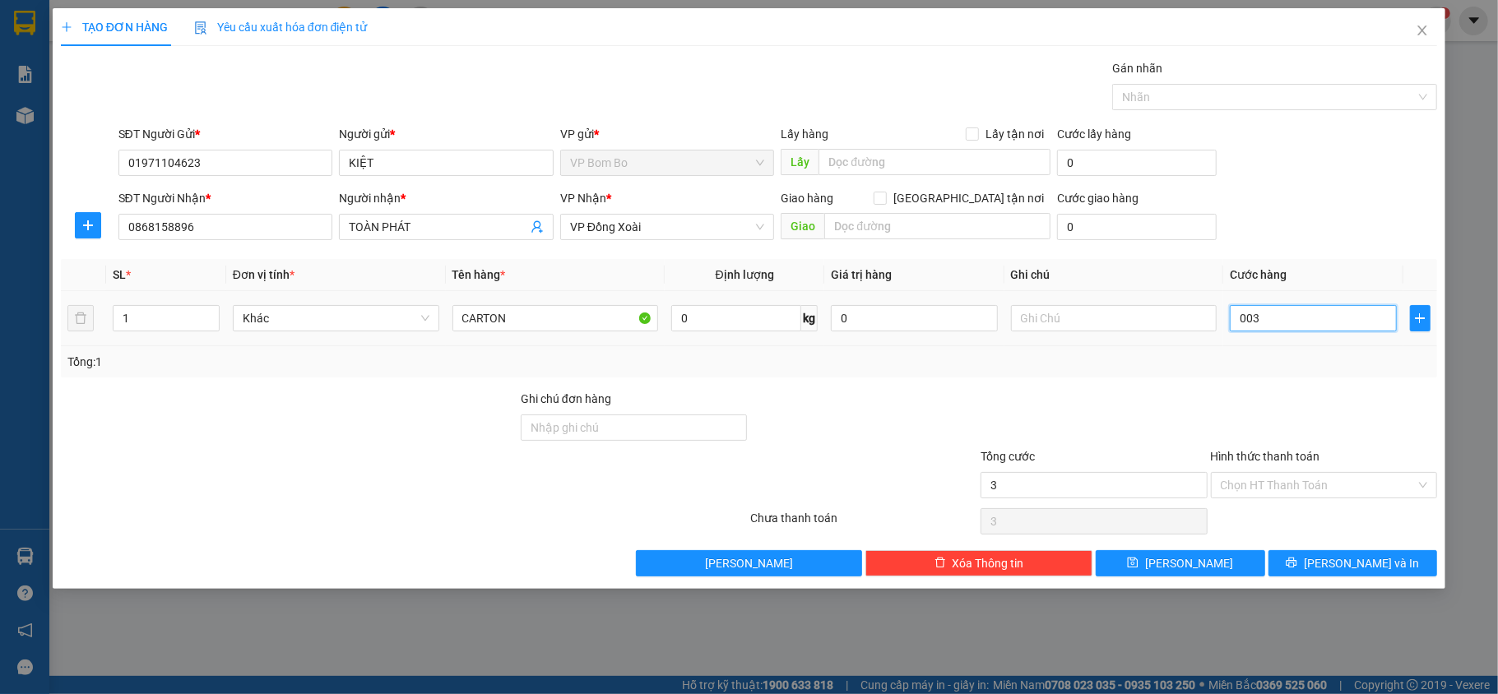
type input "3"
type input "0.030"
type input "30"
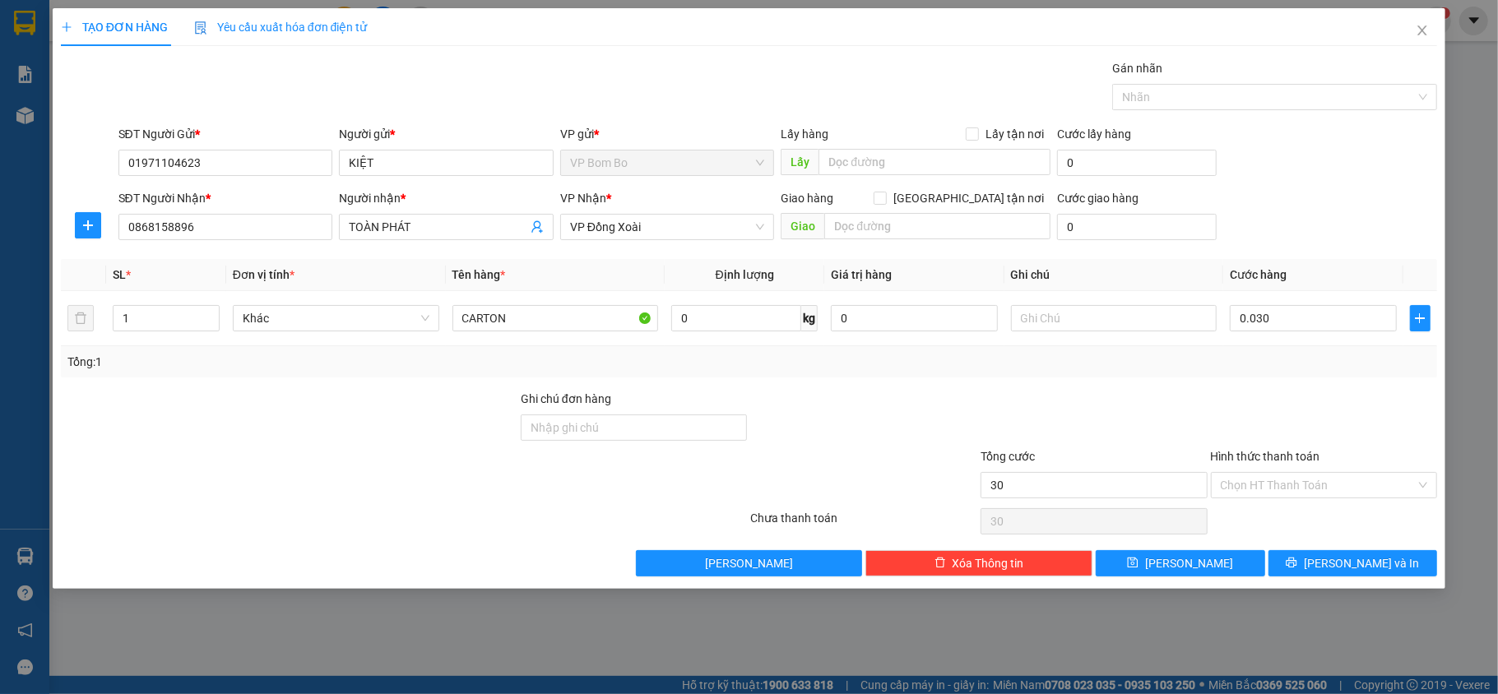
type input "30.000"
click at [1130, 408] on div at bounding box center [1094, 419] width 230 height 58
click at [1361, 479] on input "Hình thức thanh toán" at bounding box center [1319, 485] width 196 height 25
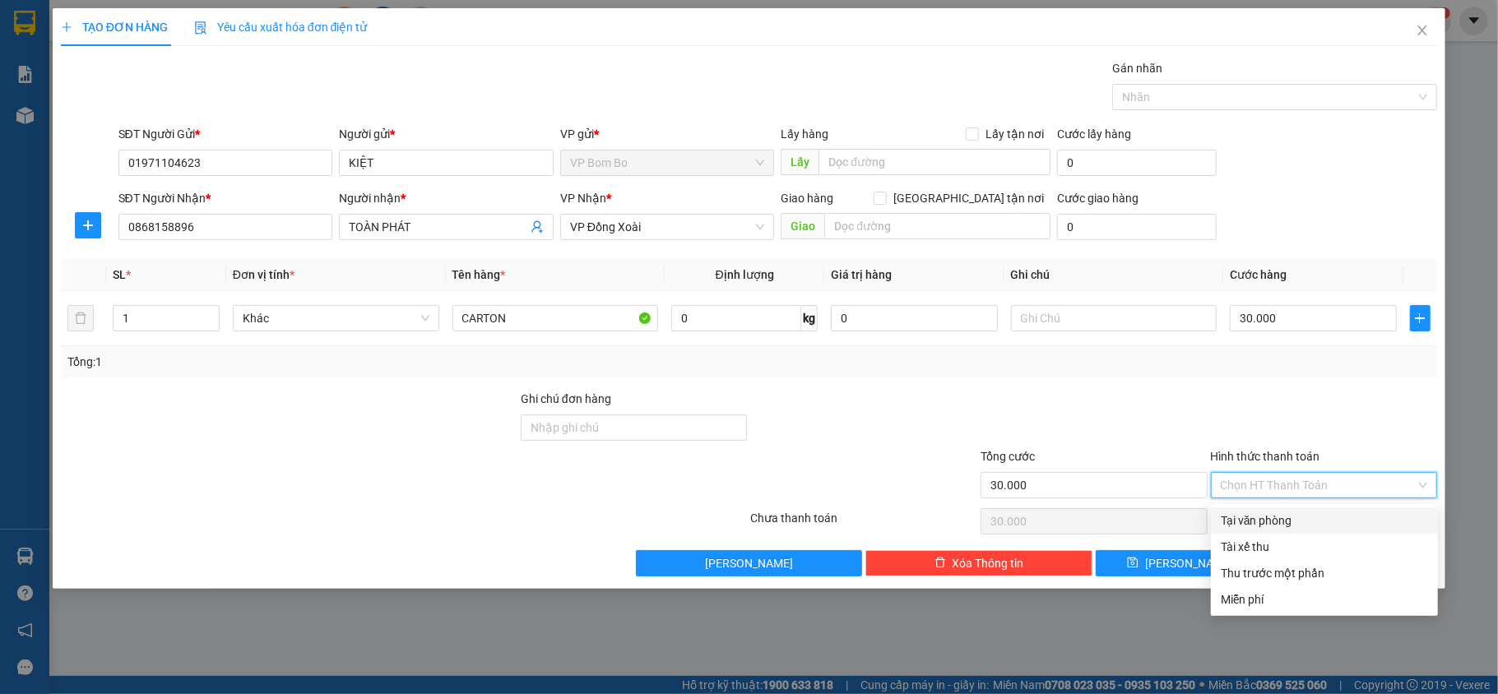
click at [1318, 524] on div "Tại văn phòng" at bounding box center [1324, 521] width 207 height 18
type input "0"
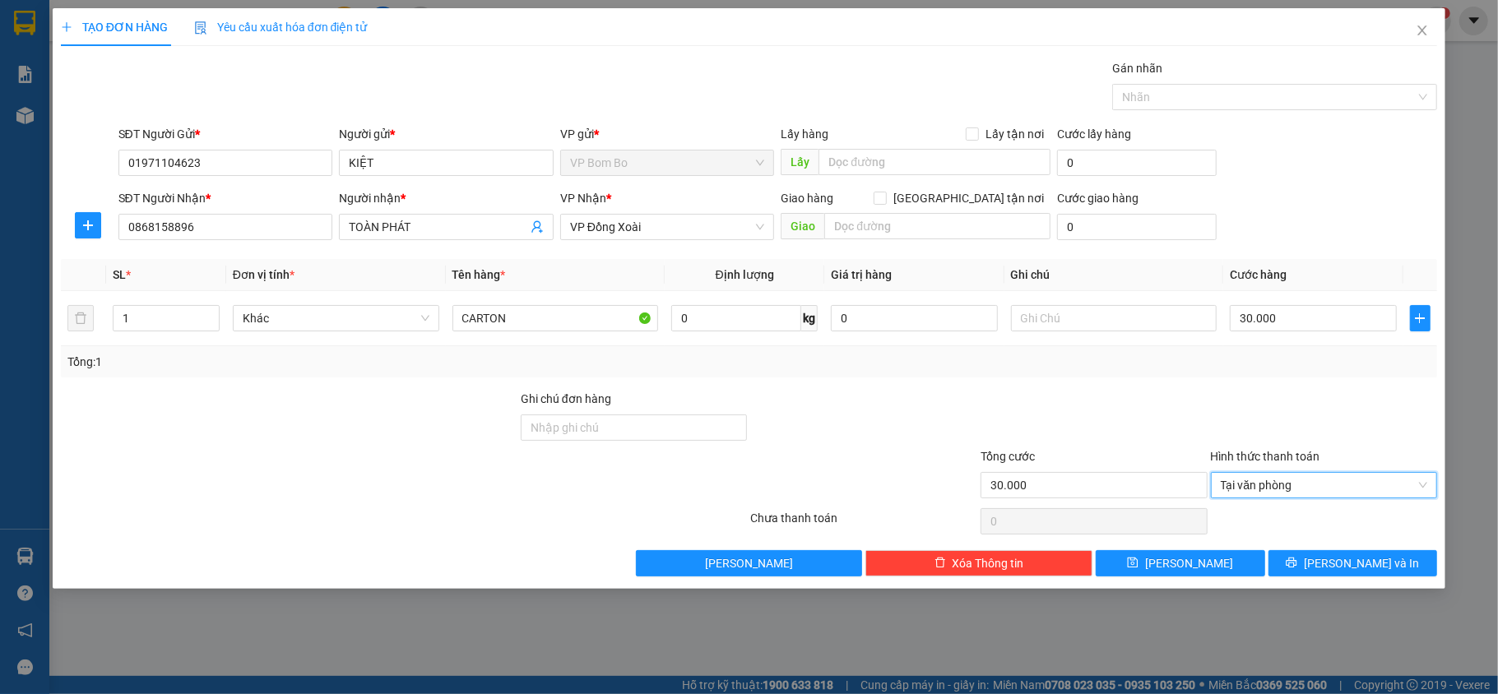
click at [1126, 406] on div at bounding box center [1094, 419] width 230 height 58
click at [1333, 564] on button "[PERSON_NAME] và In" at bounding box center [1353, 563] width 169 height 26
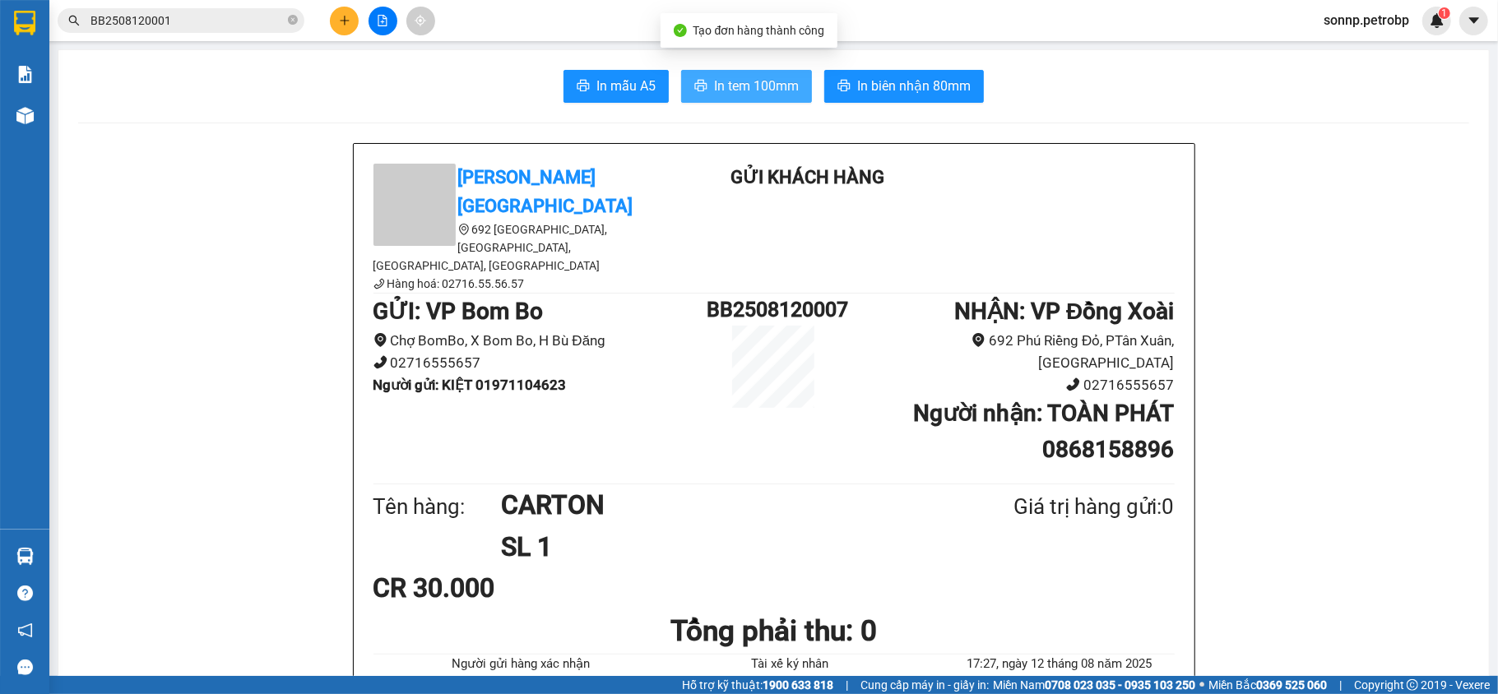
click at [775, 81] on span "In tem 100mm" at bounding box center [756, 86] width 85 height 21
click at [560, 377] on b "Người gửi : KIỆT 01971104623" at bounding box center [469, 385] width 193 height 16
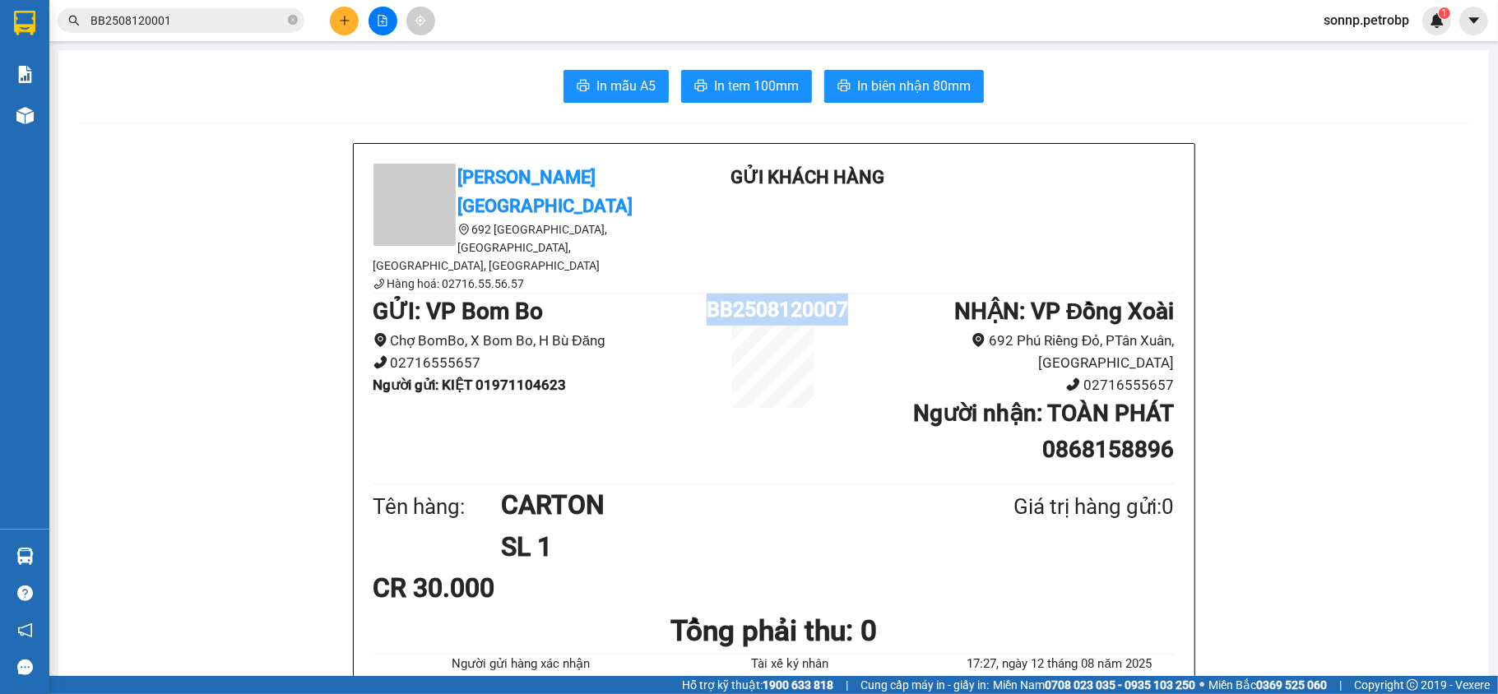
drag, startPoint x: 846, startPoint y: 257, endPoint x: 703, endPoint y: 262, distance: 144.0
click at [703, 294] on div "GỬI : VP Bom Bo Chợ BomBo, X Bom Bo, H Bù Đăng 02716555657 Người gửi : KIỆT 019…" at bounding box center [773, 387] width 801 height 186
copy div "BB2508120007"
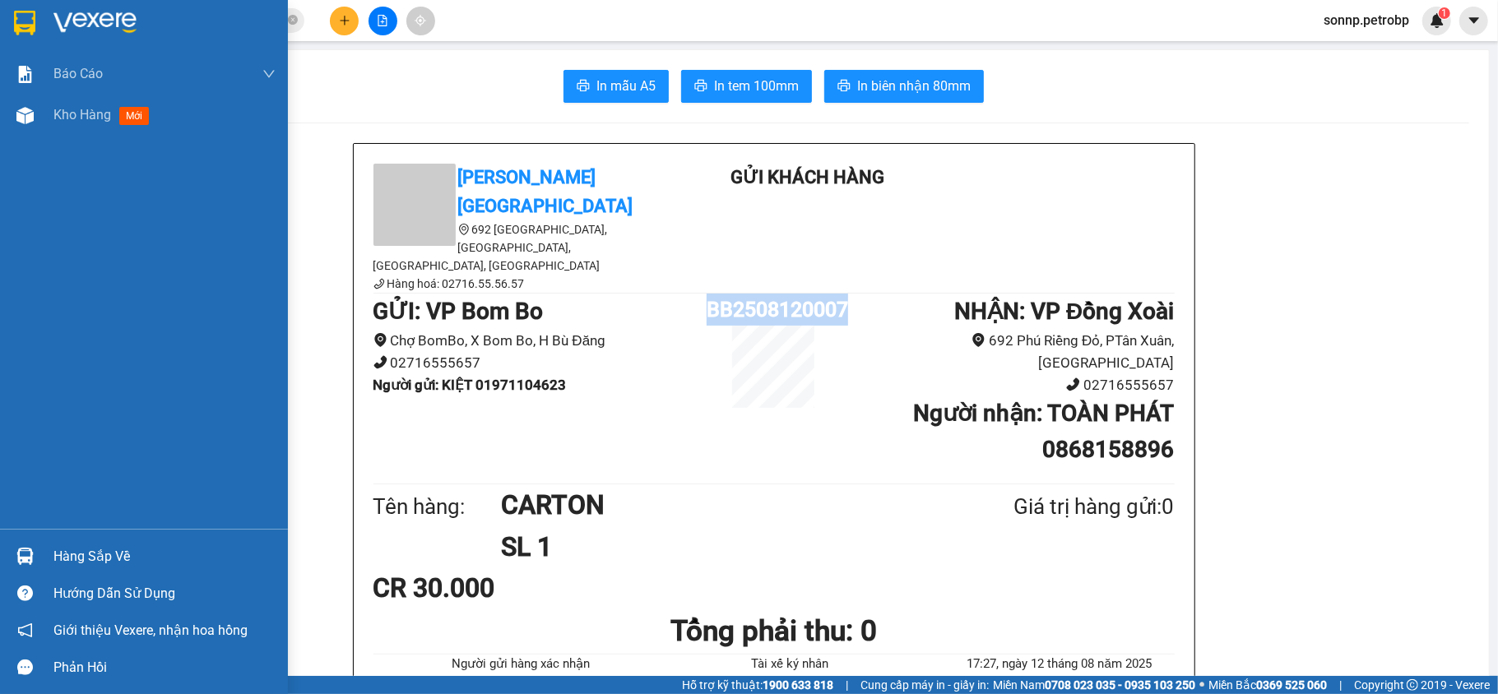
click at [33, 551] on img at bounding box center [24, 556] width 17 height 17
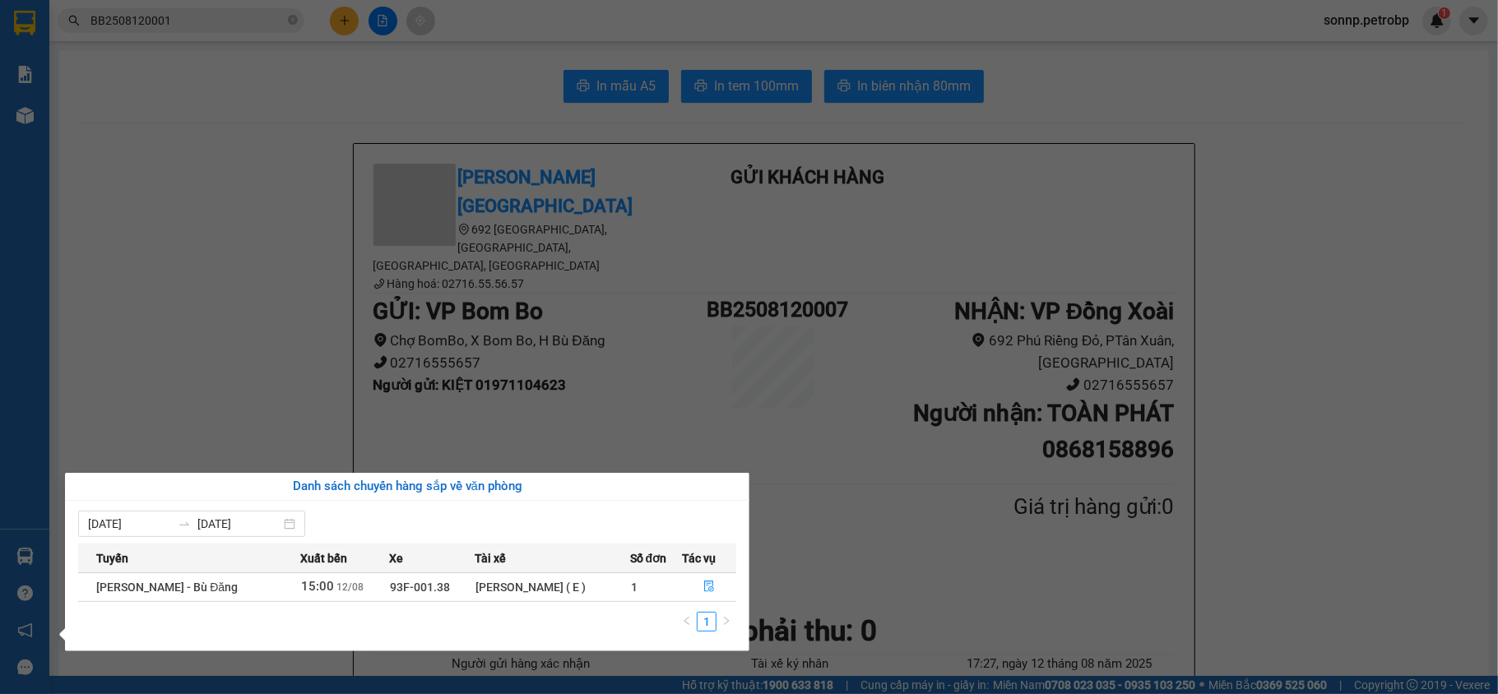
click at [313, 300] on section "Kết quả tìm kiếm ( 1 ) Bộ lọc Mã ĐH Trạng thái Món hàng Tổng cước Chưa cước Ngư…" at bounding box center [749, 347] width 1498 height 694
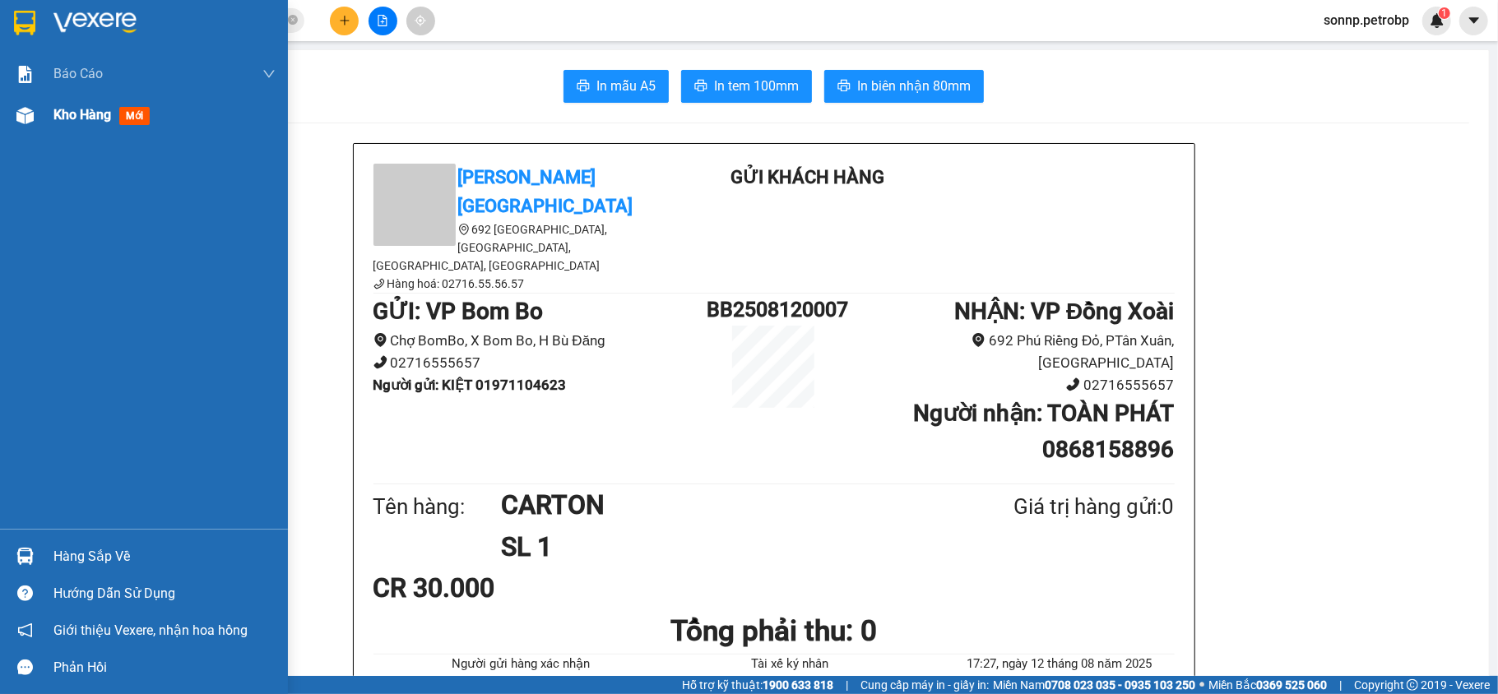
click at [26, 109] on img at bounding box center [24, 115] width 17 height 17
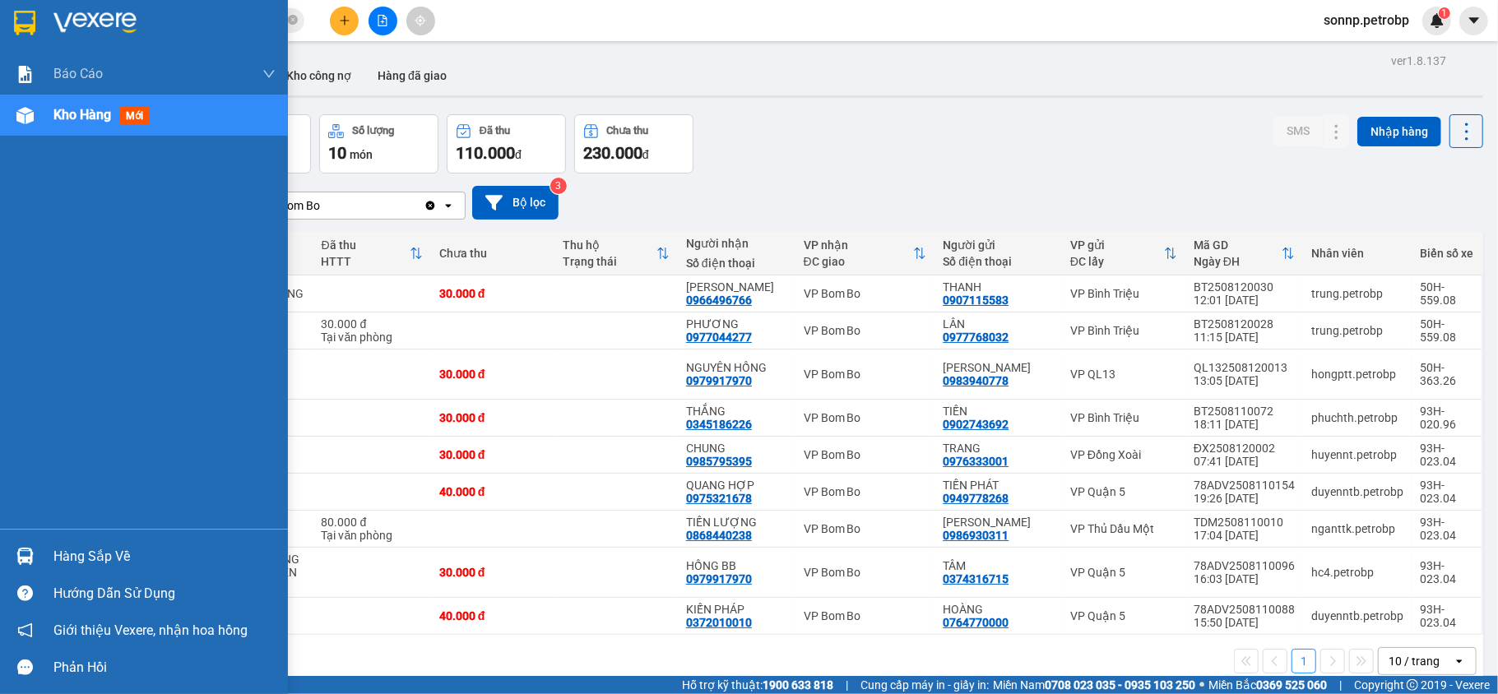
click at [16, 538] on div "Hàng sắp về" at bounding box center [144, 556] width 288 height 37
click at [16, 540] on div "Báo cáo BC tiền tận nơi (nhân viên) Báo cáo 1 (nv): Số tiền đã thu của văn phòn…" at bounding box center [144, 347] width 288 height 694
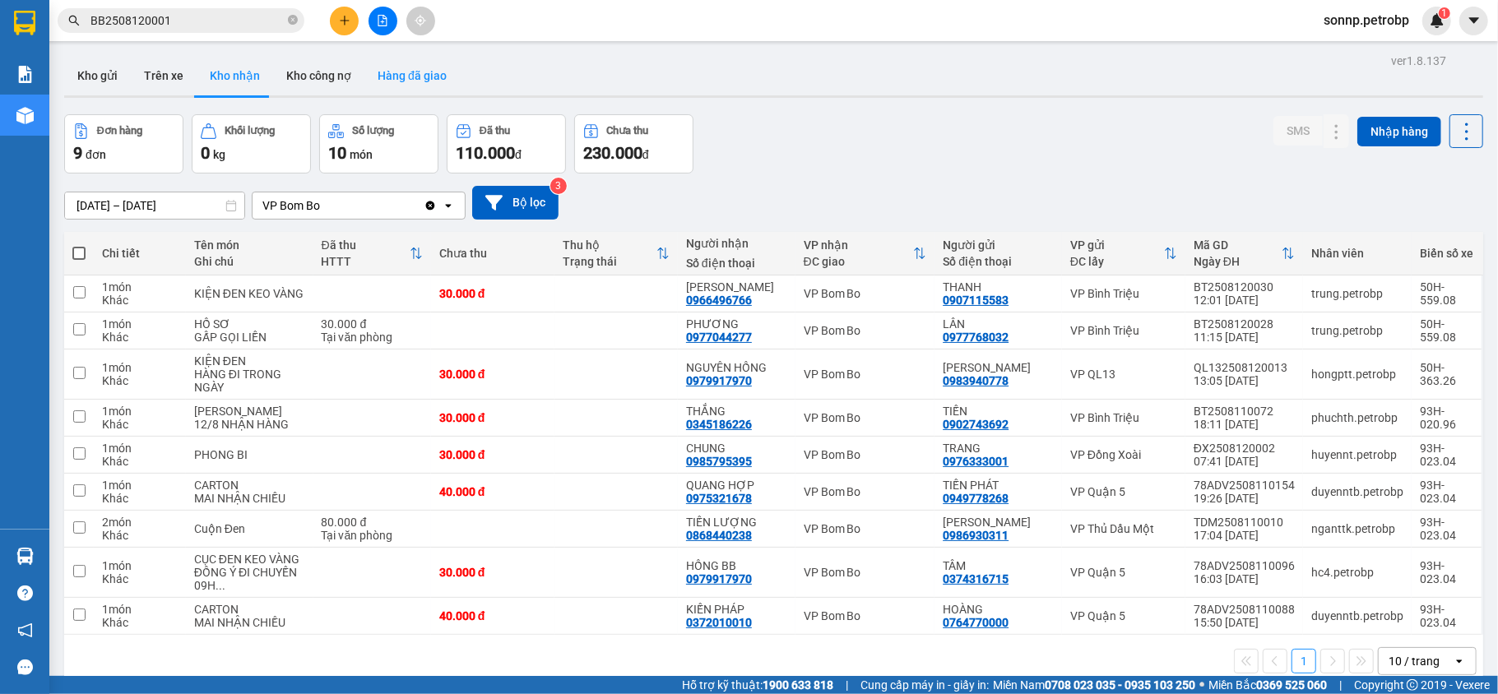
click at [395, 83] on button "Hàng đã giao" at bounding box center [411, 75] width 95 height 39
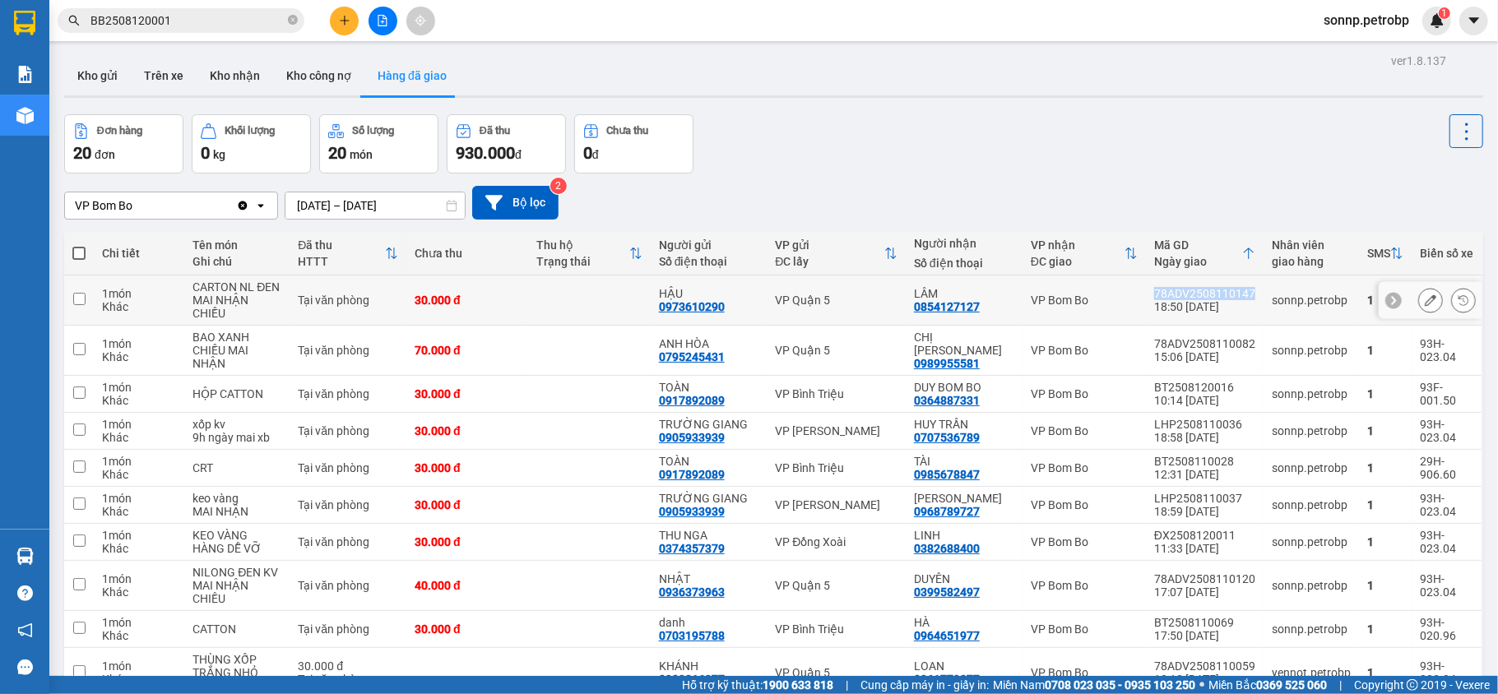
drag, startPoint x: 1241, startPoint y: 295, endPoint x: 1139, endPoint y: 295, distance: 102.8
click at [1146, 295] on td "78ADV2508110147 18:50 11/08" at bounding box center [1205, 301] width 118 height 50
checkbox input "true"
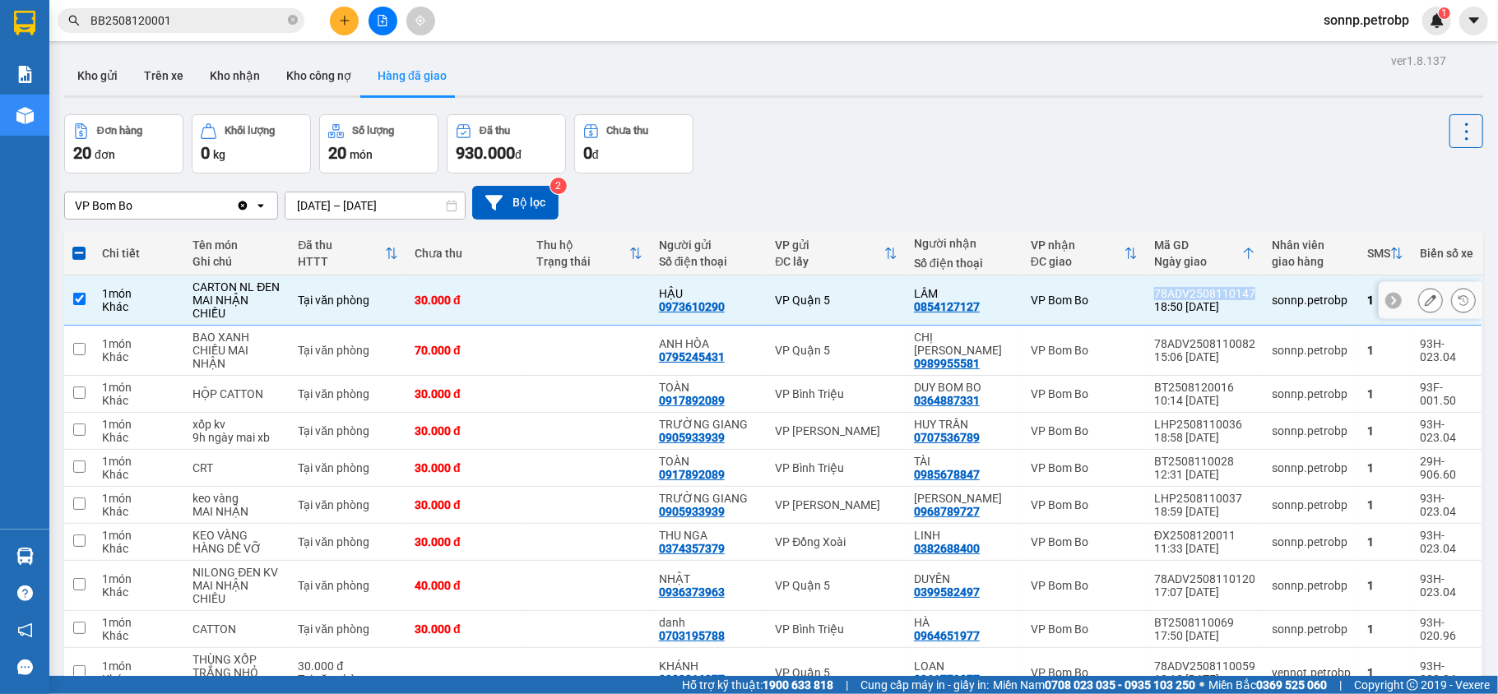
copy div "78ADV2508110147"
click at [245, 73] on button "Kho nhận" at bounding box center [235, 75] width 77 height 39
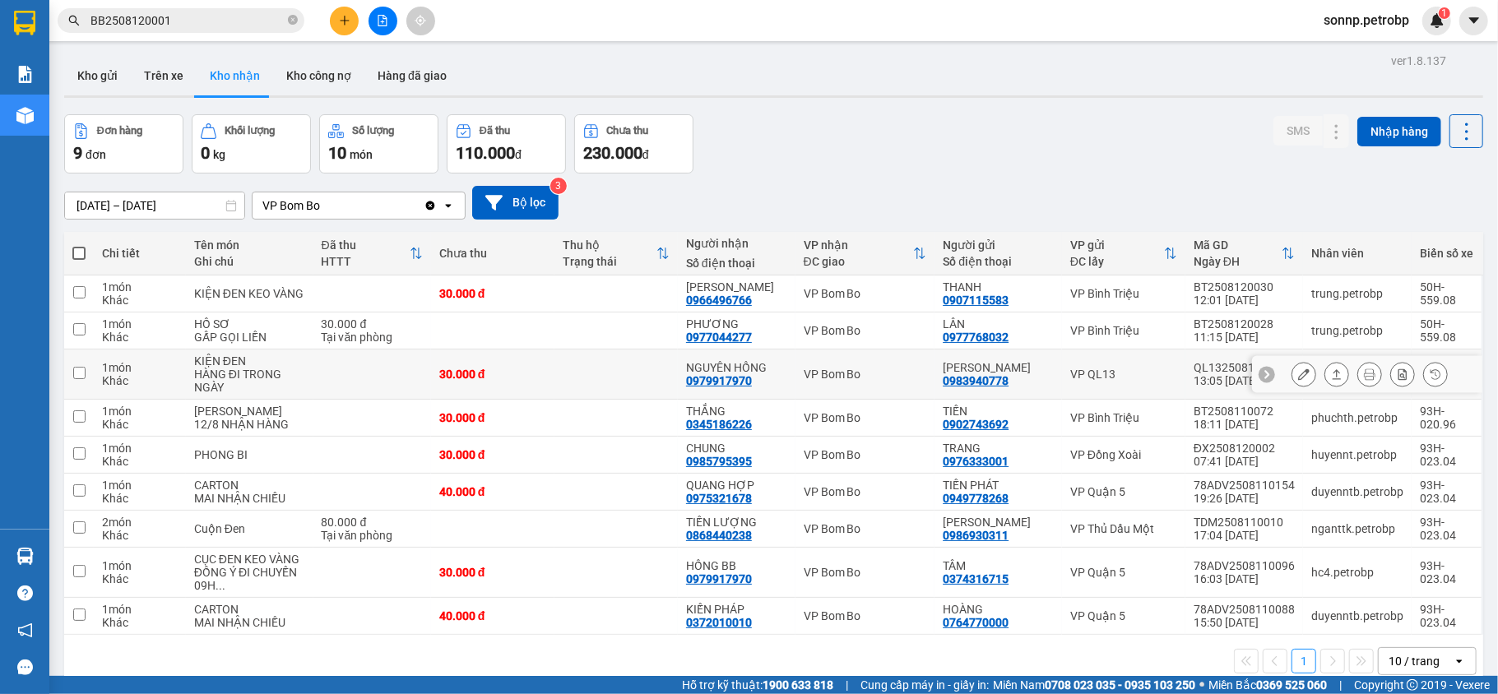
scroll to position [76, 0]
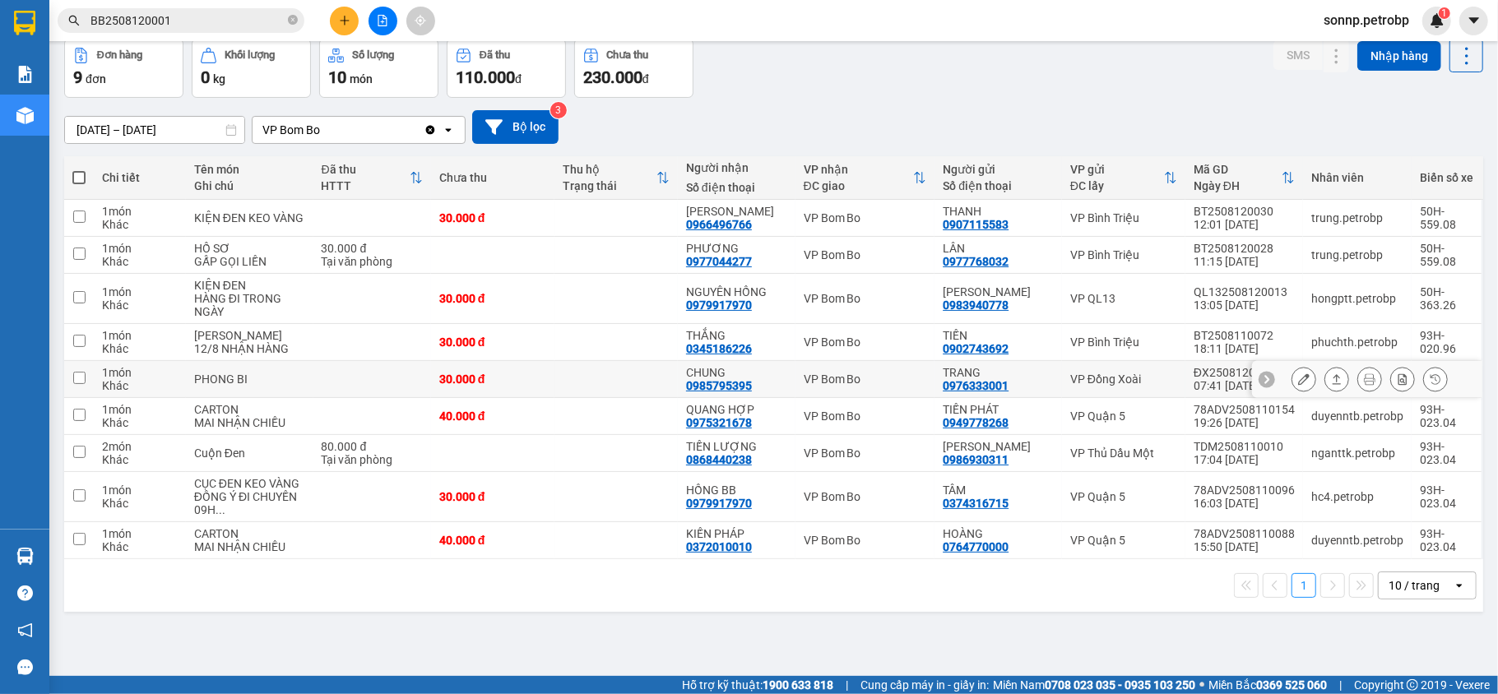
click at [1331, 383] on icon at bounding box center [1337, 379] width 12 height 12
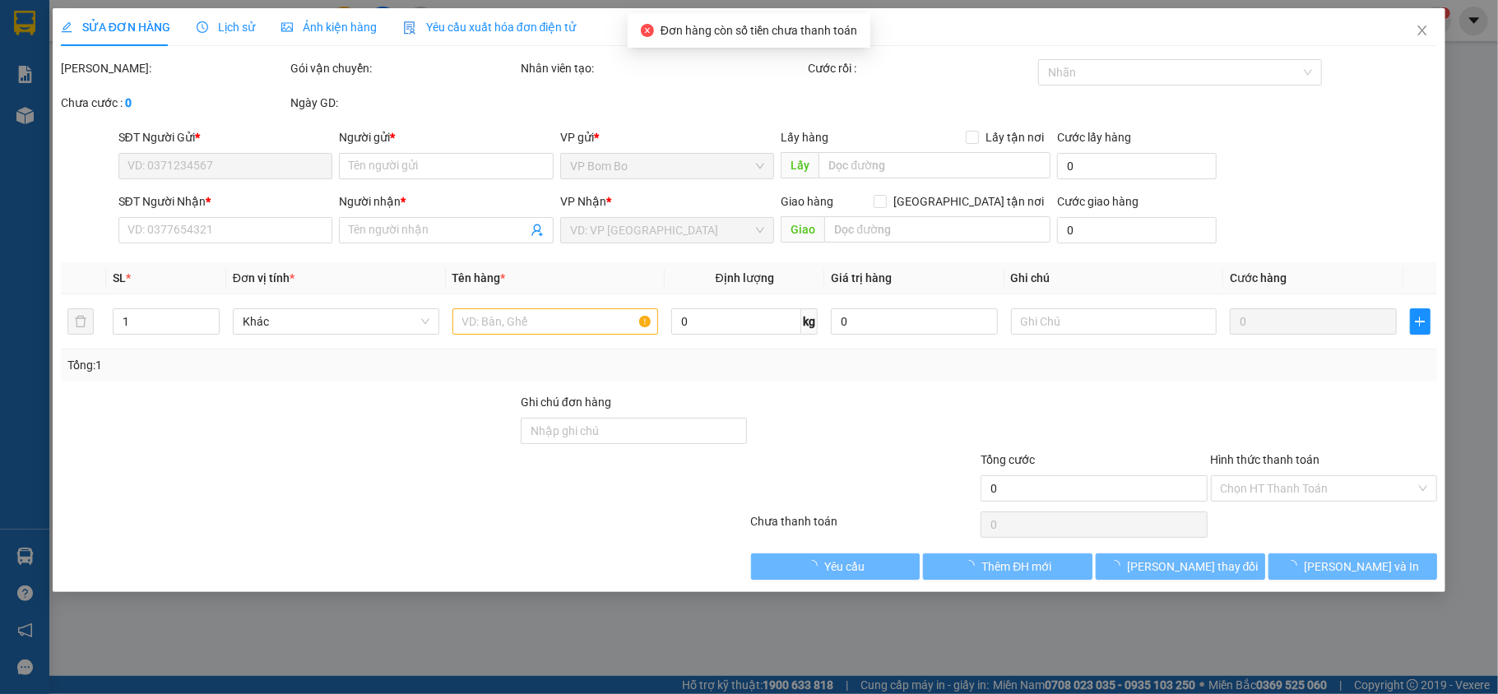
type input "0976333001"
type input "TRANG"
type input "0985795395"
type input "CHUNG"
type input "30.000"
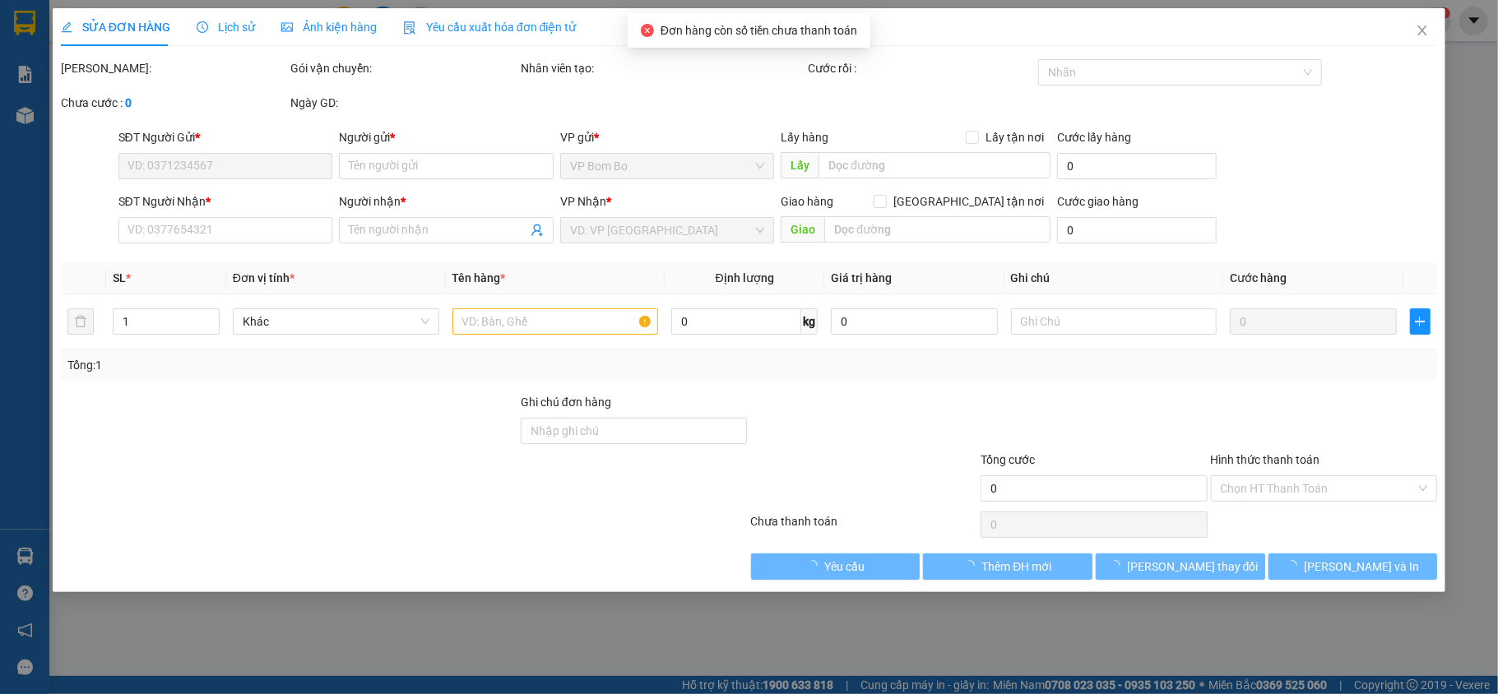
type input "30.000"
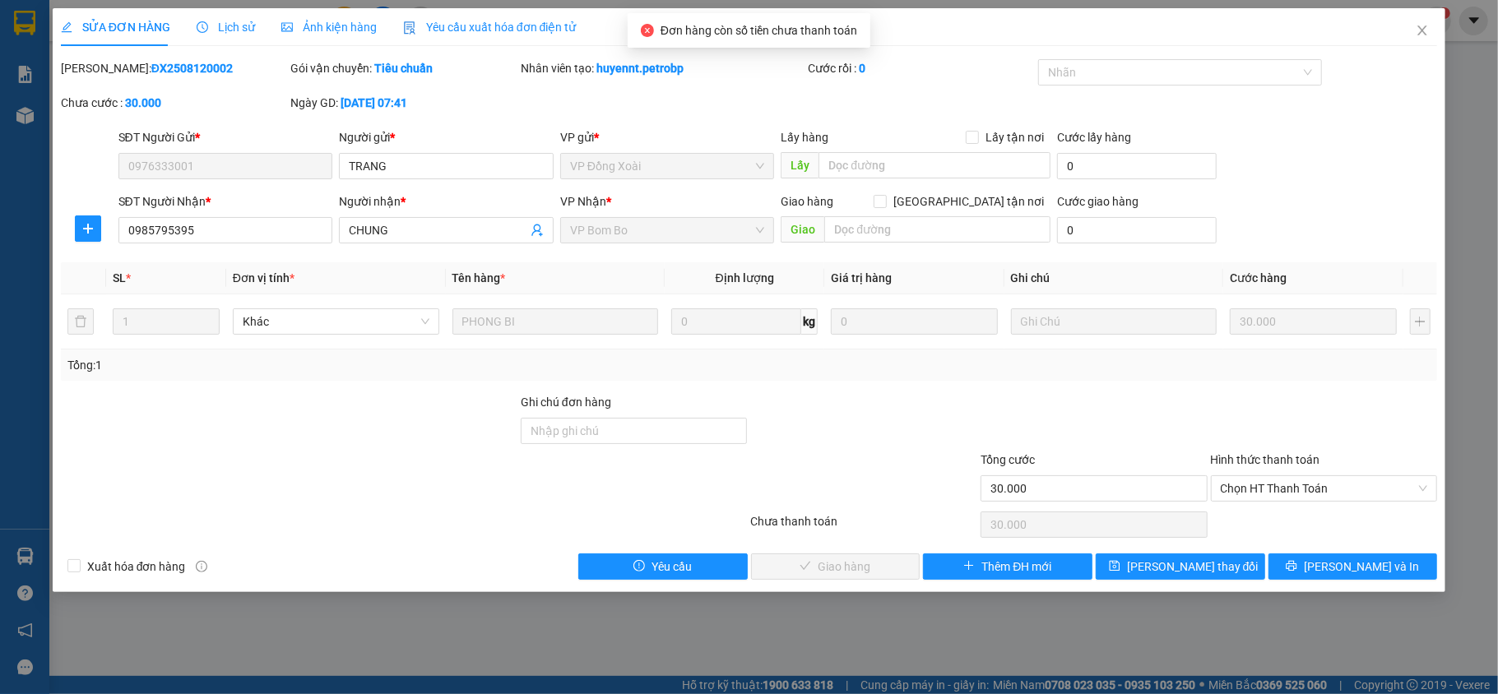
drag, startPoint x: 202, startPoint y: 64, endPoint x: 99, endPoint y: 71, distance: 103.9
click at [99, 71] on div "Mã ĐH: ĐX2508120002" at bounding box center [174, 68] width 227 height 18
copy b "ĐX2508120002"
click at [1422, 25] on icon "close" at bounding box center [1422, 30] width 13 height 13
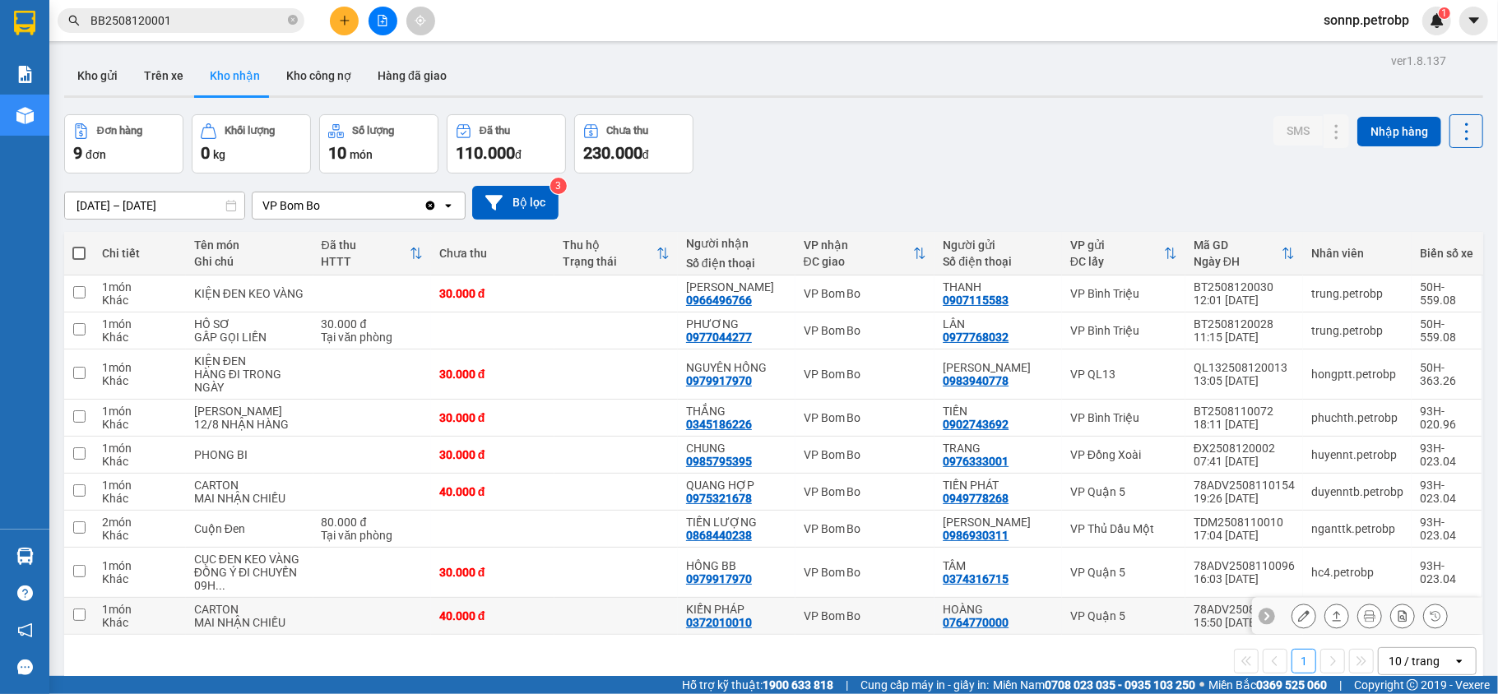
click at [1331, 622] on icon at bounding box center [1337, 616] width 12 height 12
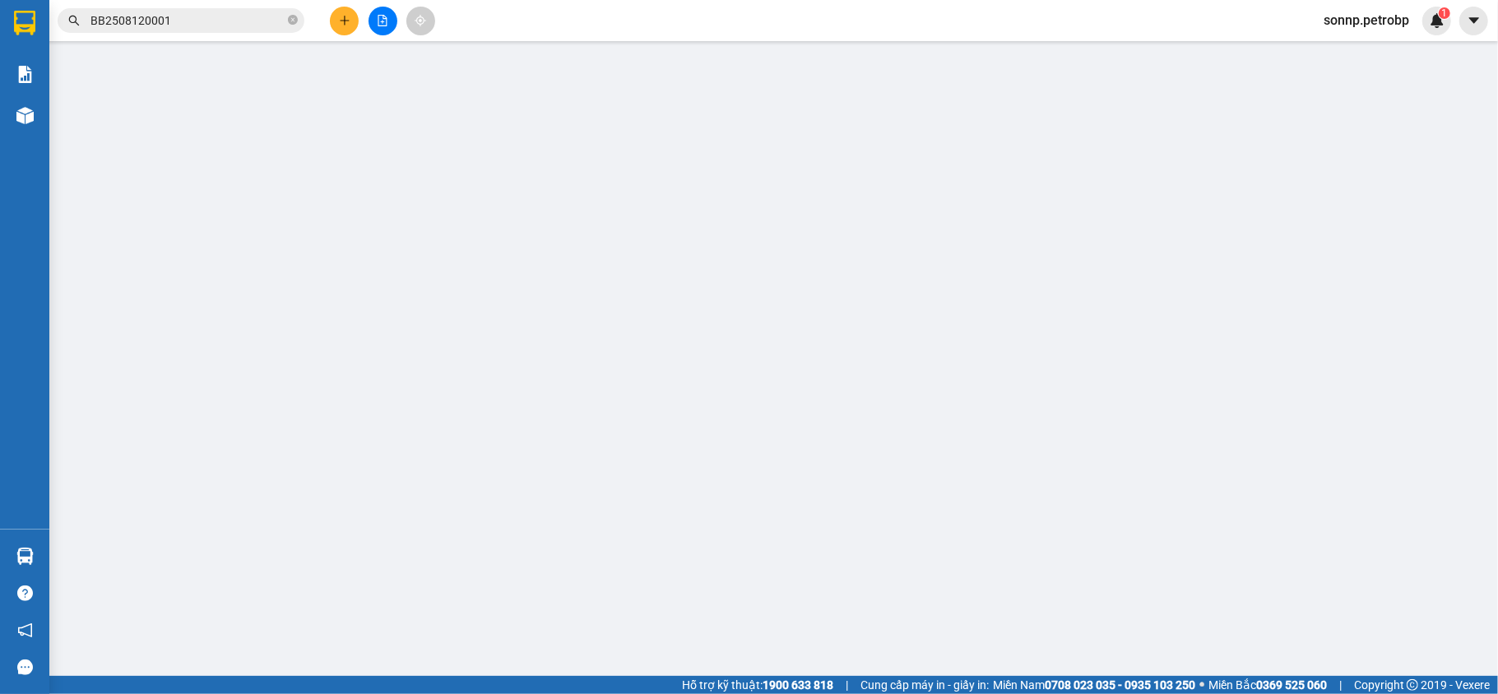
type input "0764770000"
type input "HOÀNG"
type input "0372010010"
type input "KIẾN PHÁP"
type input "40.000"
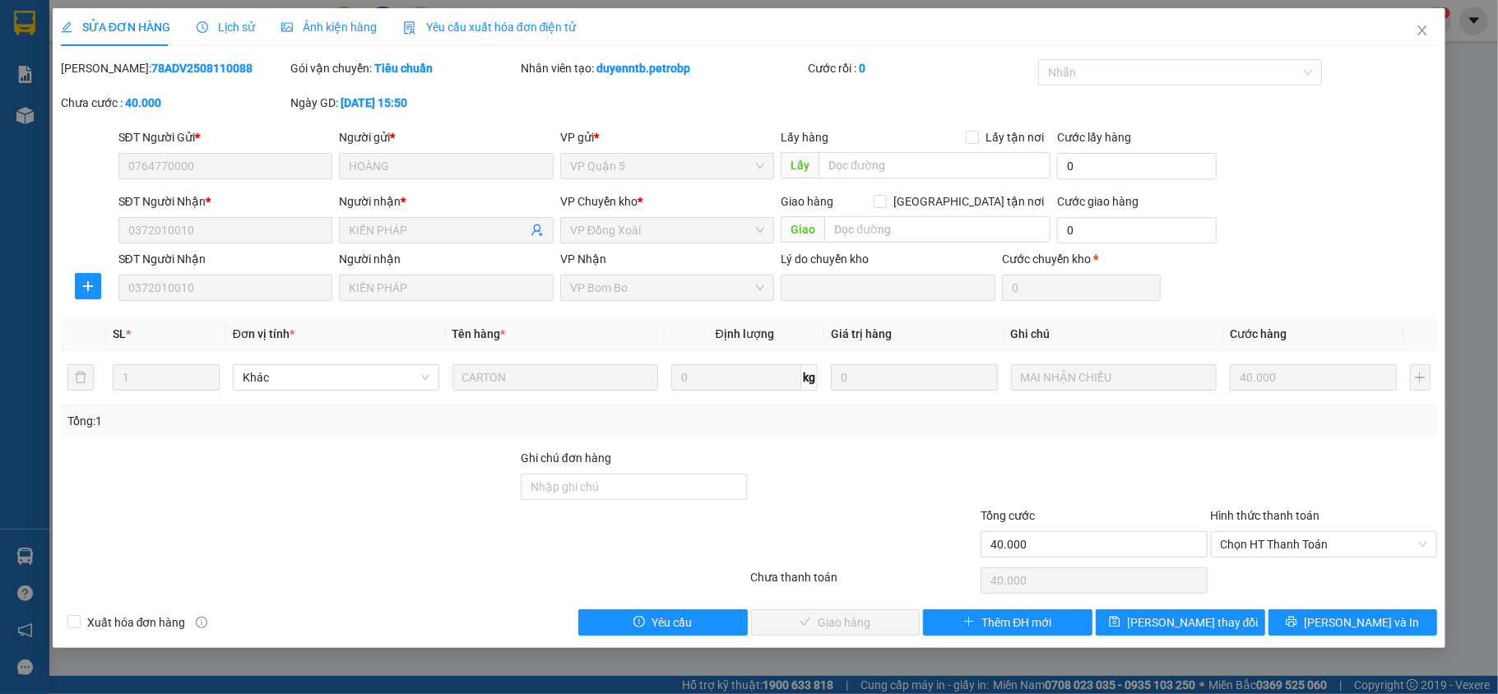
copy b "78ADV2508110088"
drag, startPoint x: 208, startPoint y: 76, endPoint x: 100, endPoint y: 76, distance: 107.8
click at [100, 76] on div "Mã ĐH: 78ADV2508110088" at bounding box center [174, 68] width 227 height 18
click at [1242, 554] on span "Chọn HT Thanh Toán" at bounding box center [1324, 544] width 207 height 25
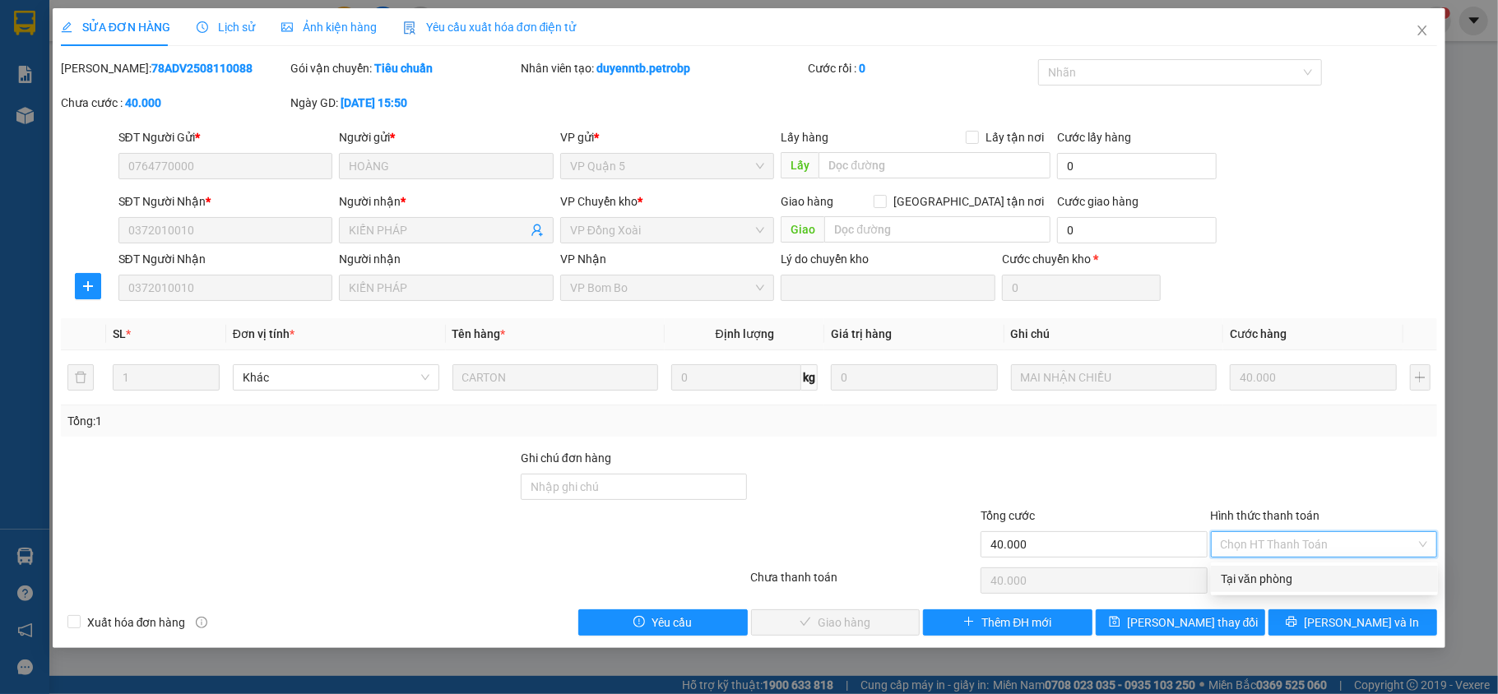
click at [1274, 577] on div "Tại văn phòng" at bounding box center [1324, 579] width 207 height 18
type input "0"
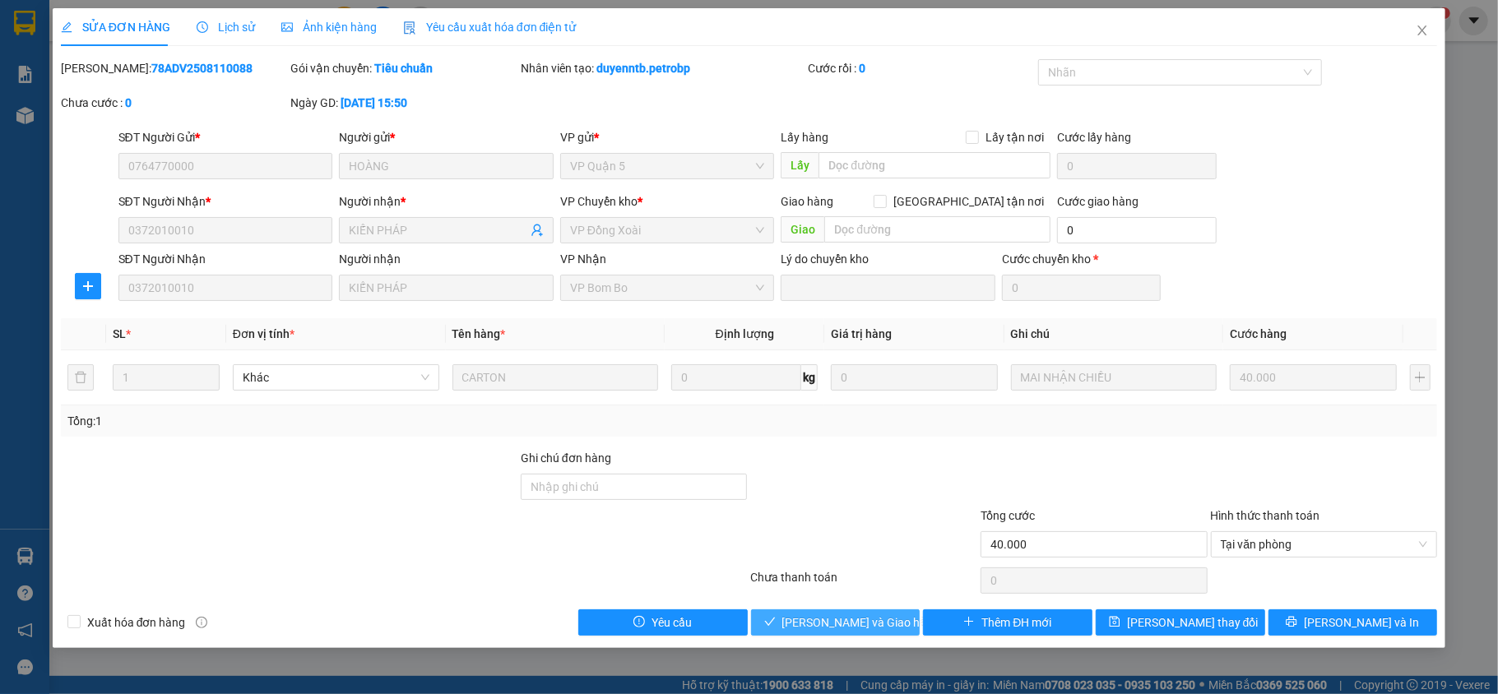
click at [862, 630] on span "[PERSON_NAME] và Giao hàng" at bounding box center [861, 623] width 158 height 18
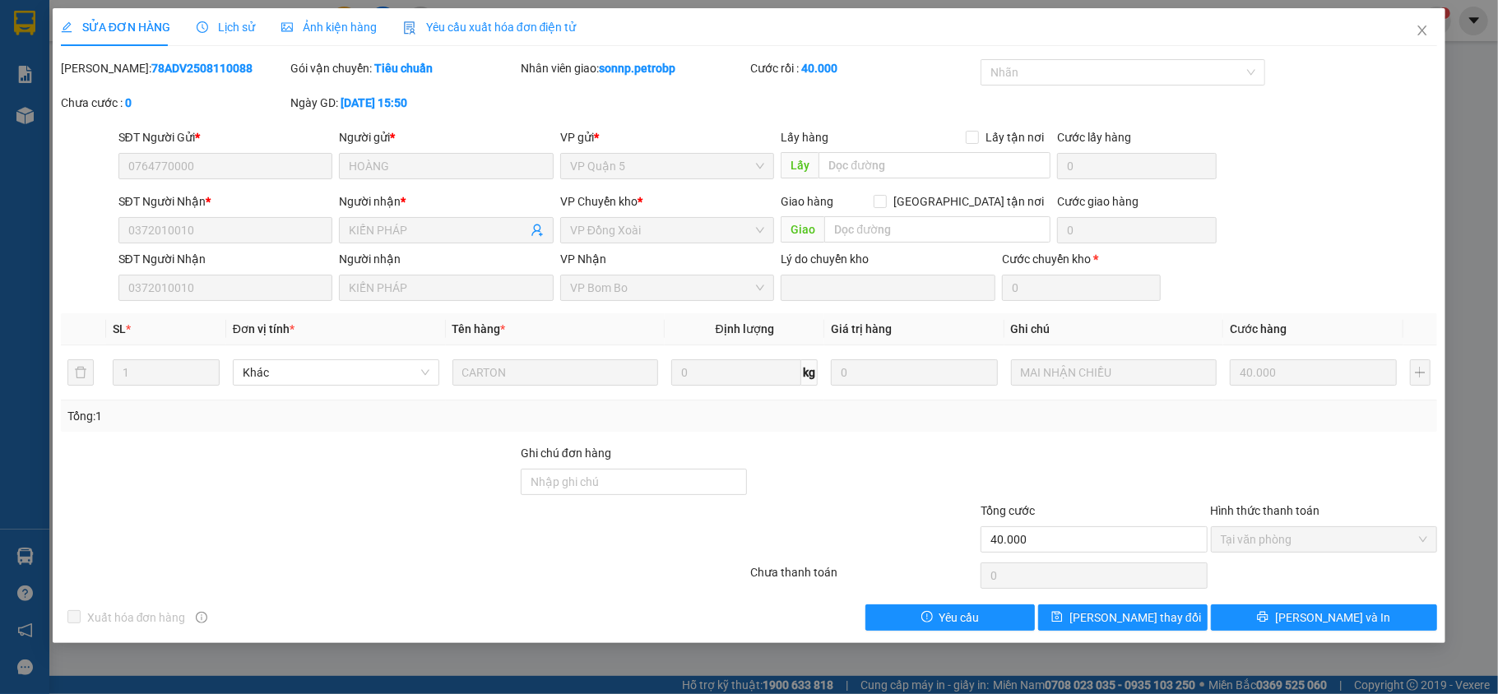
click at [7, 541] on div "SỬA ĐƠN HÀNG Lịch sử Ảnh kiện hàng Yêu cầu xuất hóa đơn điện tử Total Paid Fee …" at bounding box center [749, 347] width 1498 height 694
click at [20, 545] on div "SỬA ĐƠN HÀNG Lịch sử Ảnh kiện hàng Yêu cầu xuất hóa đơn điện tử Total Paid Fee …" at bounding box center [749, 347] width 1498 height 694
click at [1413, 23] on span "Close" at bounding box center [1422, 31] width 46 height 46
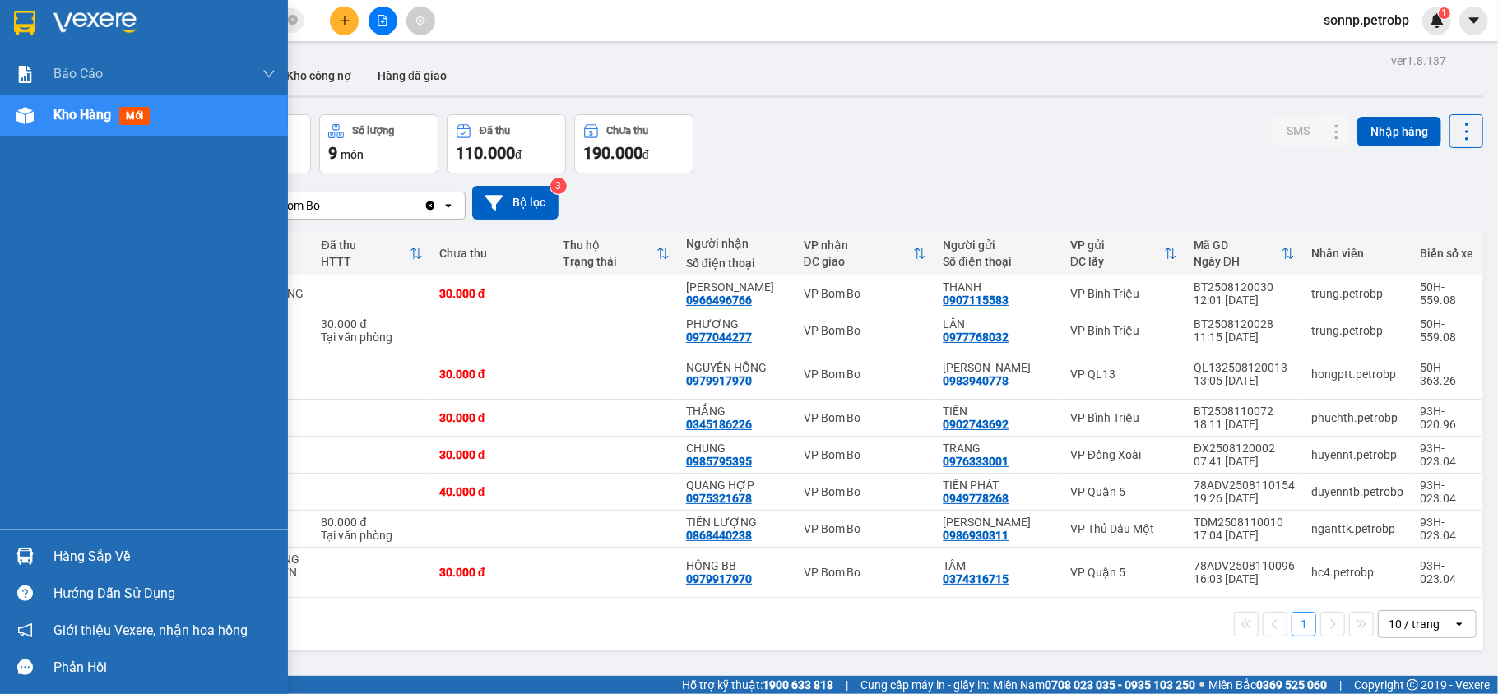
click at [31, 560] on img at bounding box center [24, 556] width 17 height 17
click at [25, 480] on div "Báo cáo BC tiền tận nơi (nhân viên) Báo cáo 1 (nv): Số tiền đã thu của văn phòn…" at bounding box center [144, 347] width 288 height 694
click at [17, 546] on div at bounding box center [25, 556] width 29 height 29
click at [17, 546] on div "Báo cáo BC tiền tận nơi (nhân viên) Báo cáo 1 (nv): Số tiền đã thu của văn phòn…" at bounding box center [144, 347] width 288 height 694
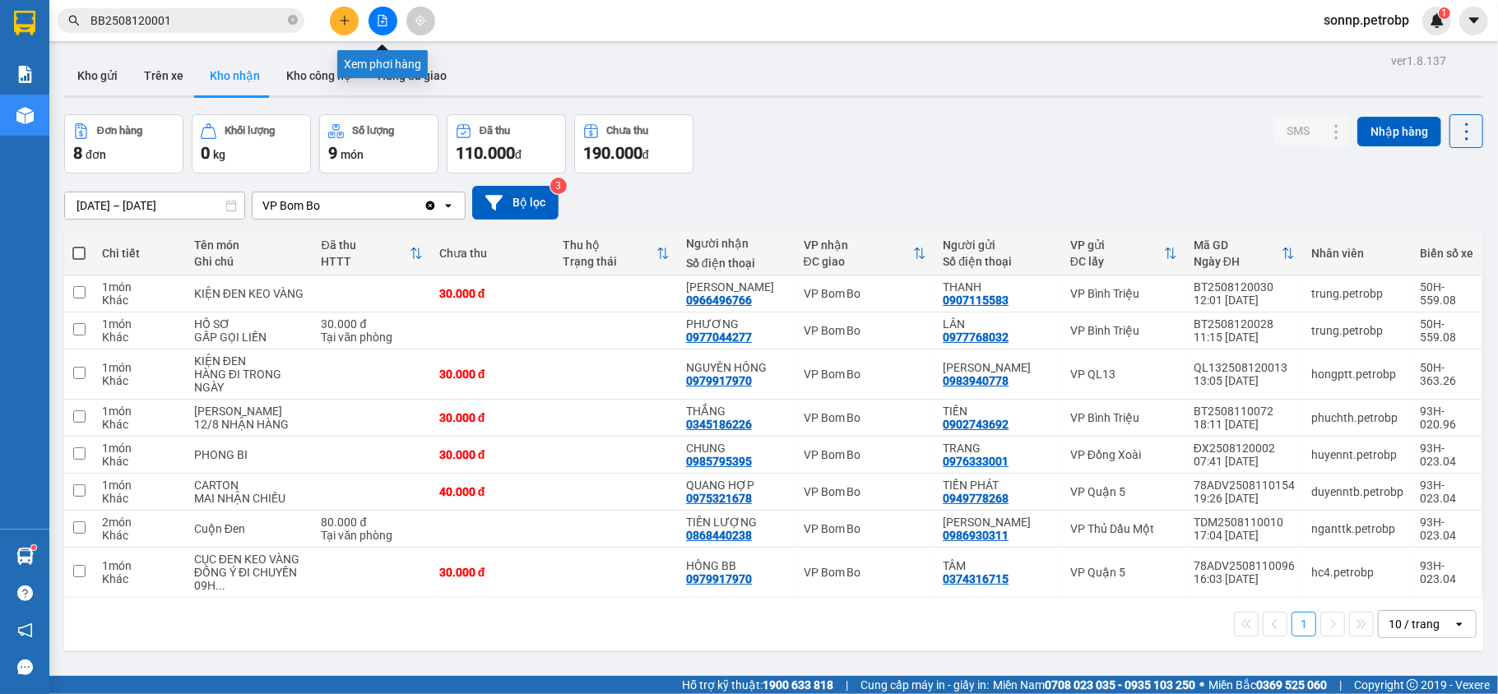
click at [379, 21] on icon "file-add" at bounding box center [383, 21] width 12 height 12
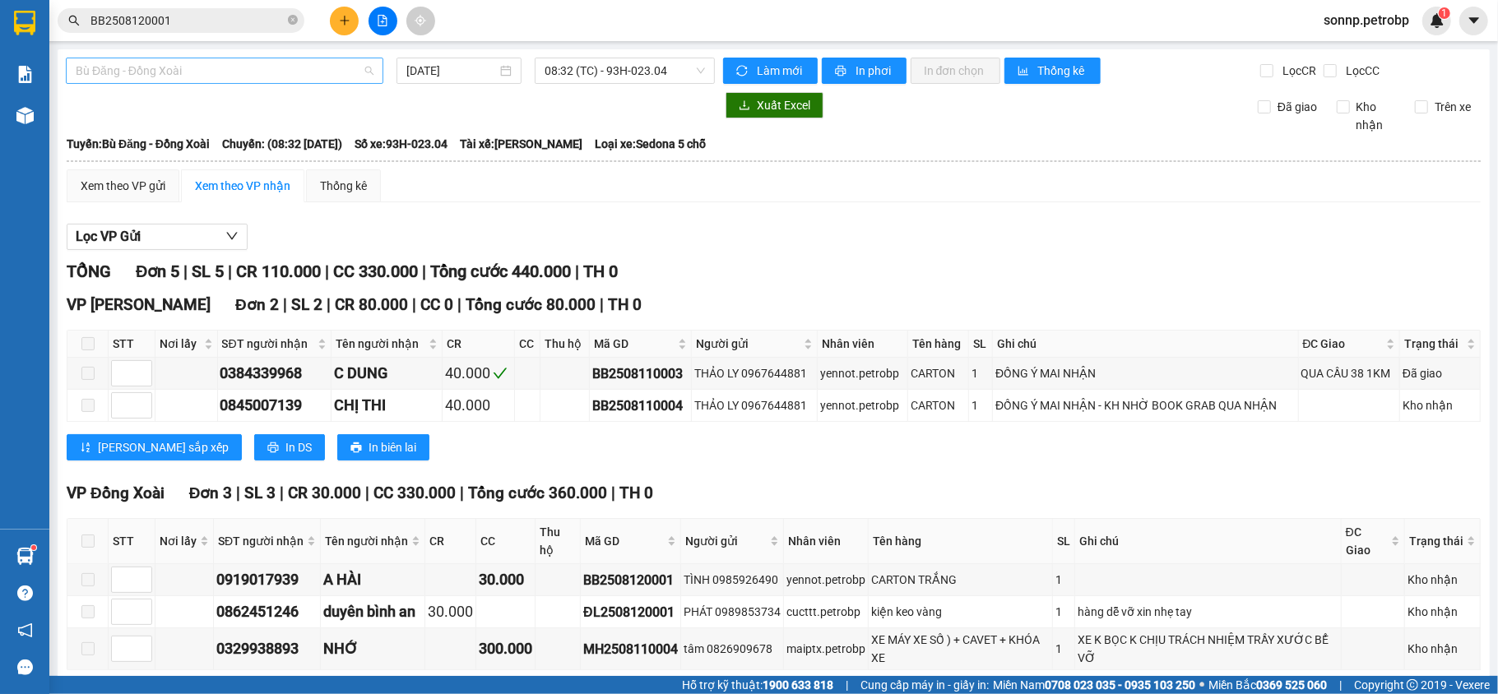
click at [240, 76] on span "Bù Đăng - Đồng Xoài" at bounding box center [225, 70] width 298 height 25
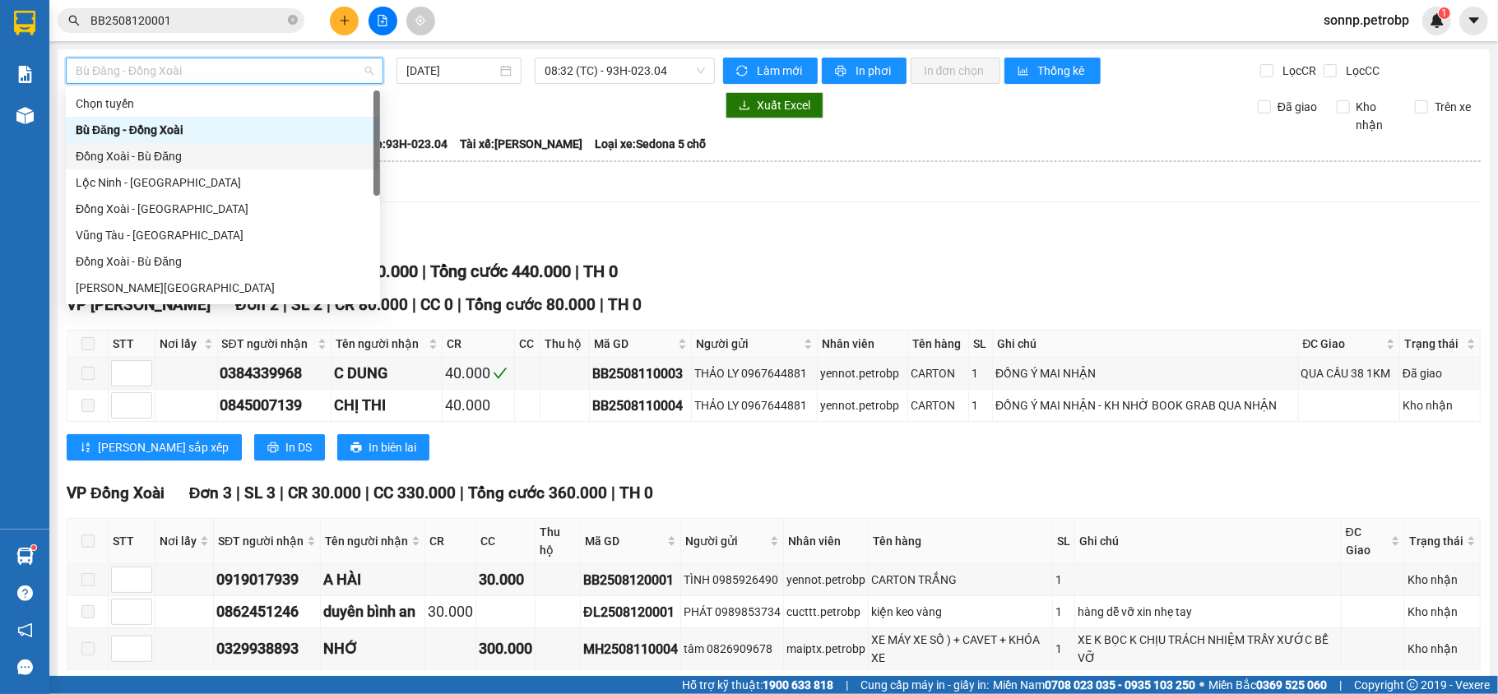
click at [178, 151] on div "Đồng Xoài - Bù Đăng" at bounding box center [223, 156] width 295 height 18
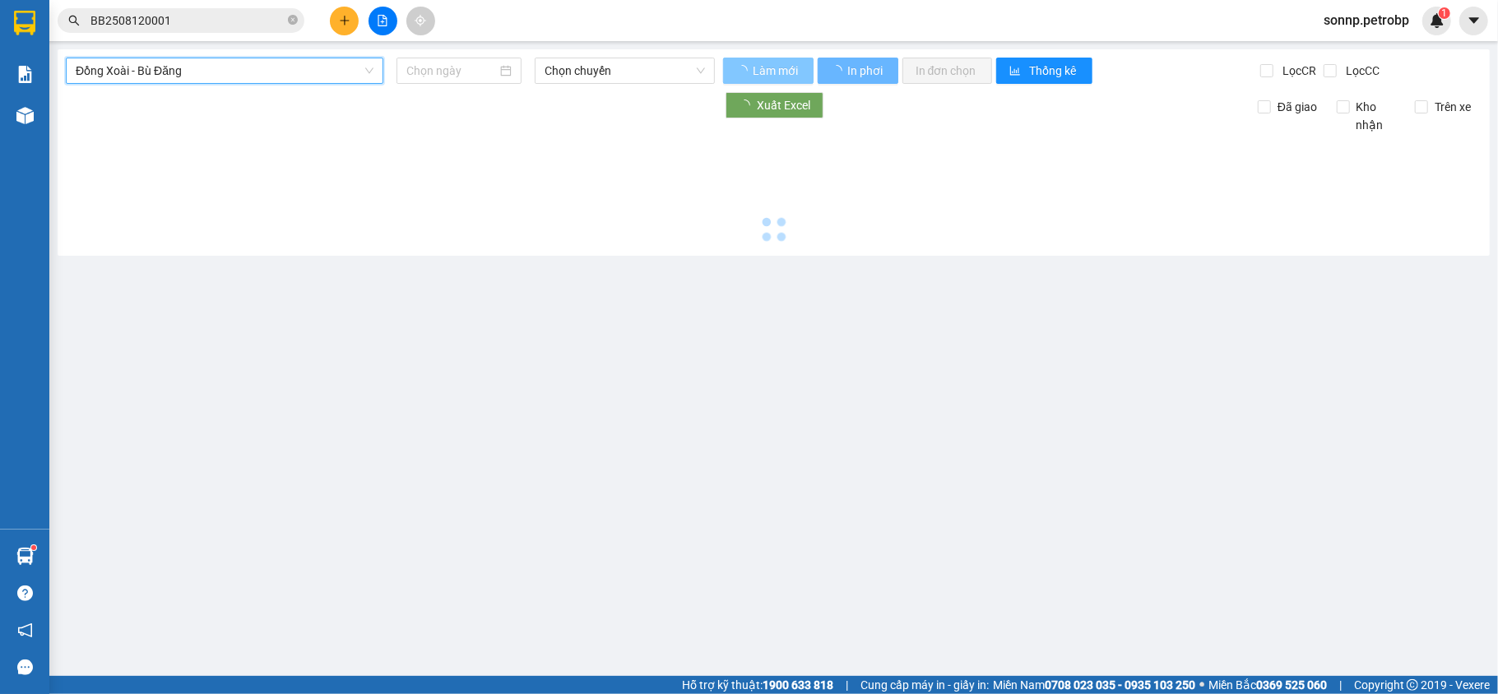
type input "[DATE]"
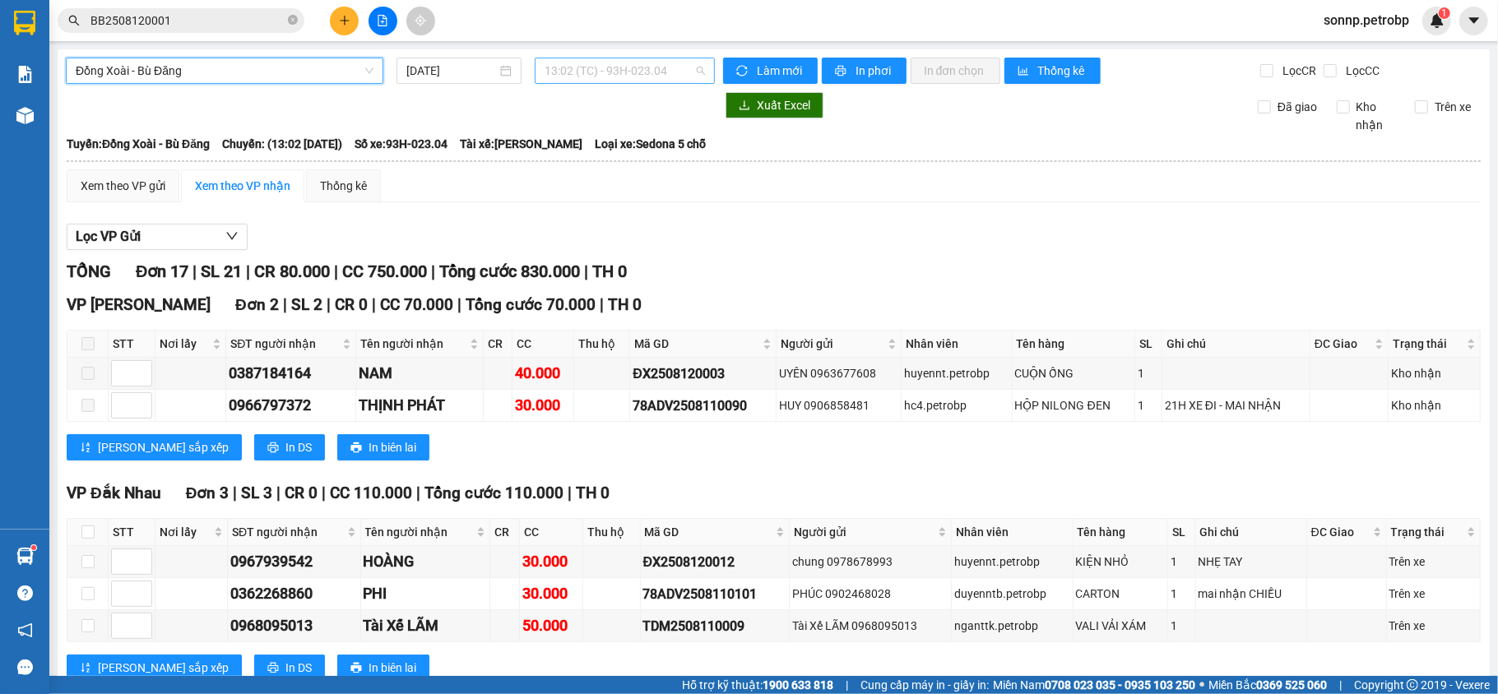
click at [675, 63] on span "13:02 (TC) - 93H-023.04" at bounding box center [625, 70] width 160 height 25
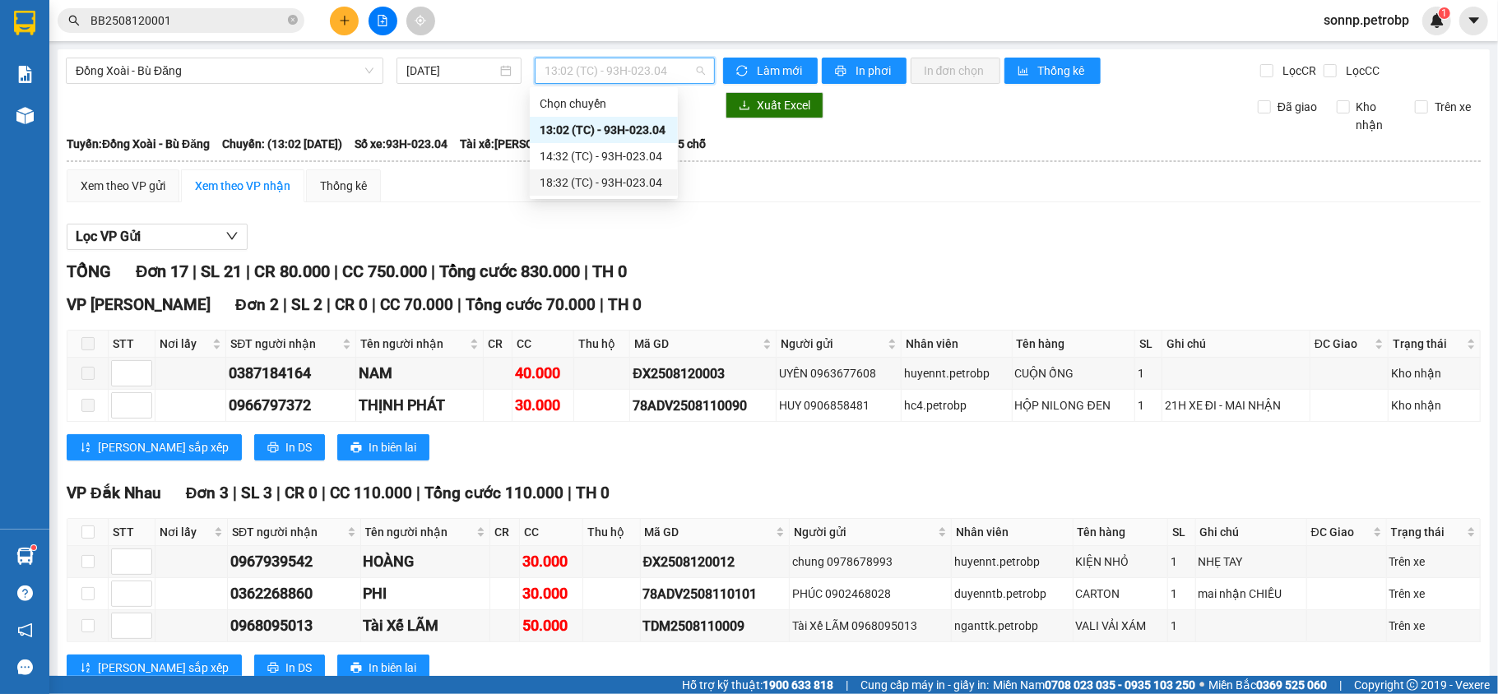
click at [640, 184] on div "18:32 (TC) - 93H-023.04" at bounding box center [604, 183] width 128 height 18
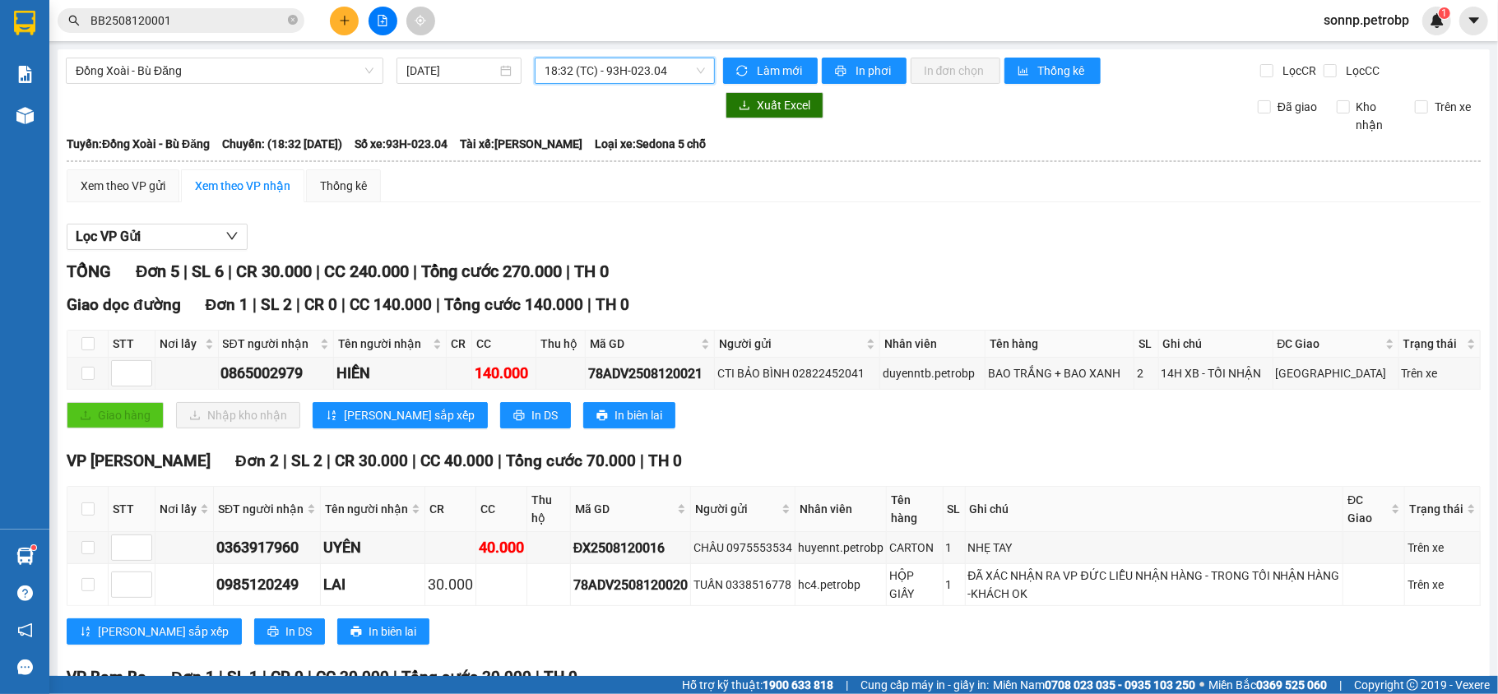
click at [602, 74] on span "18:32 (TC) - 93H-023.04" at bounding box center [625, 70] width 160 height 25
click at [616, 152] on div "14:32 (TC) - 93H-023.04" at bounding box center [604, 156] width 128 height 18
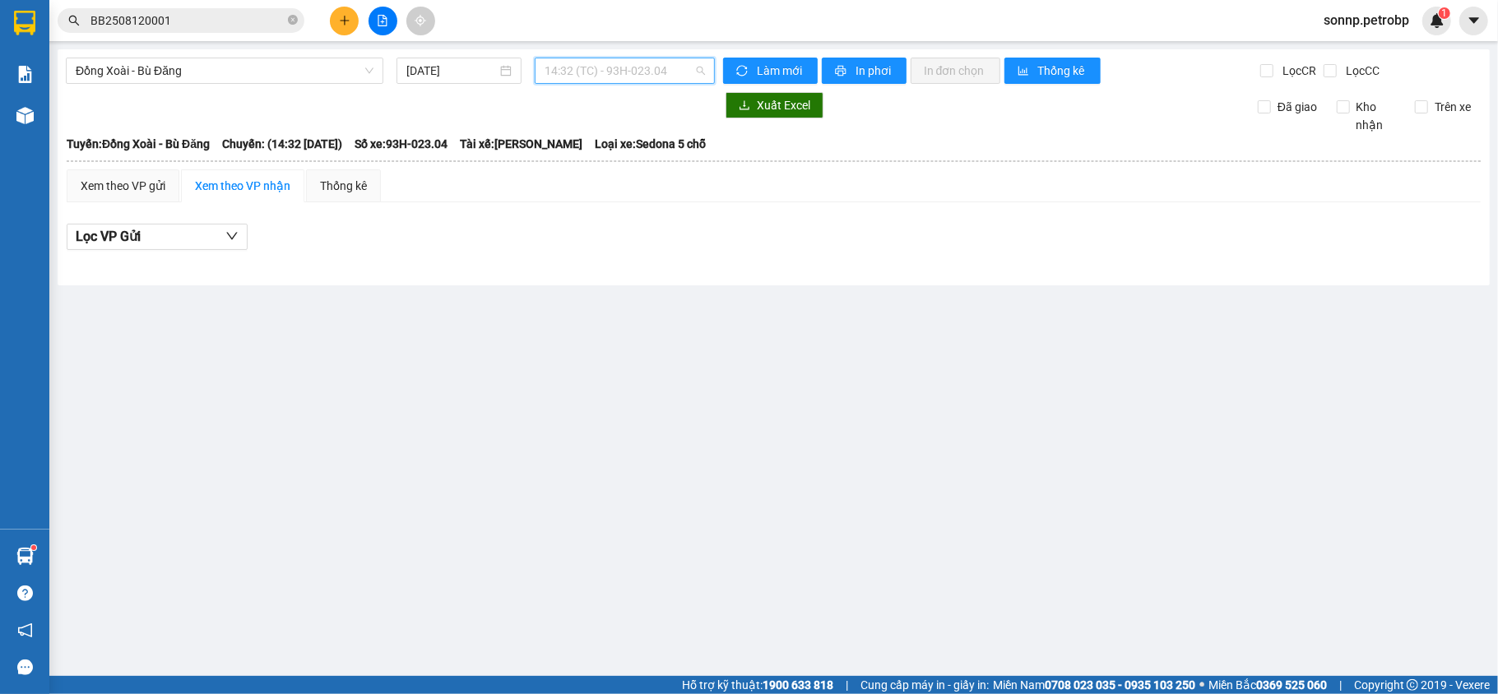
click at [622, 77] on span "14:32 (TC) - 93H-023.04" at bounding box center [625, 70] width 160 height 25
click at [640, 183] on div "18:32 (TC) - 93H-023.04" at bounding box center [609, 183] width 128 height 18
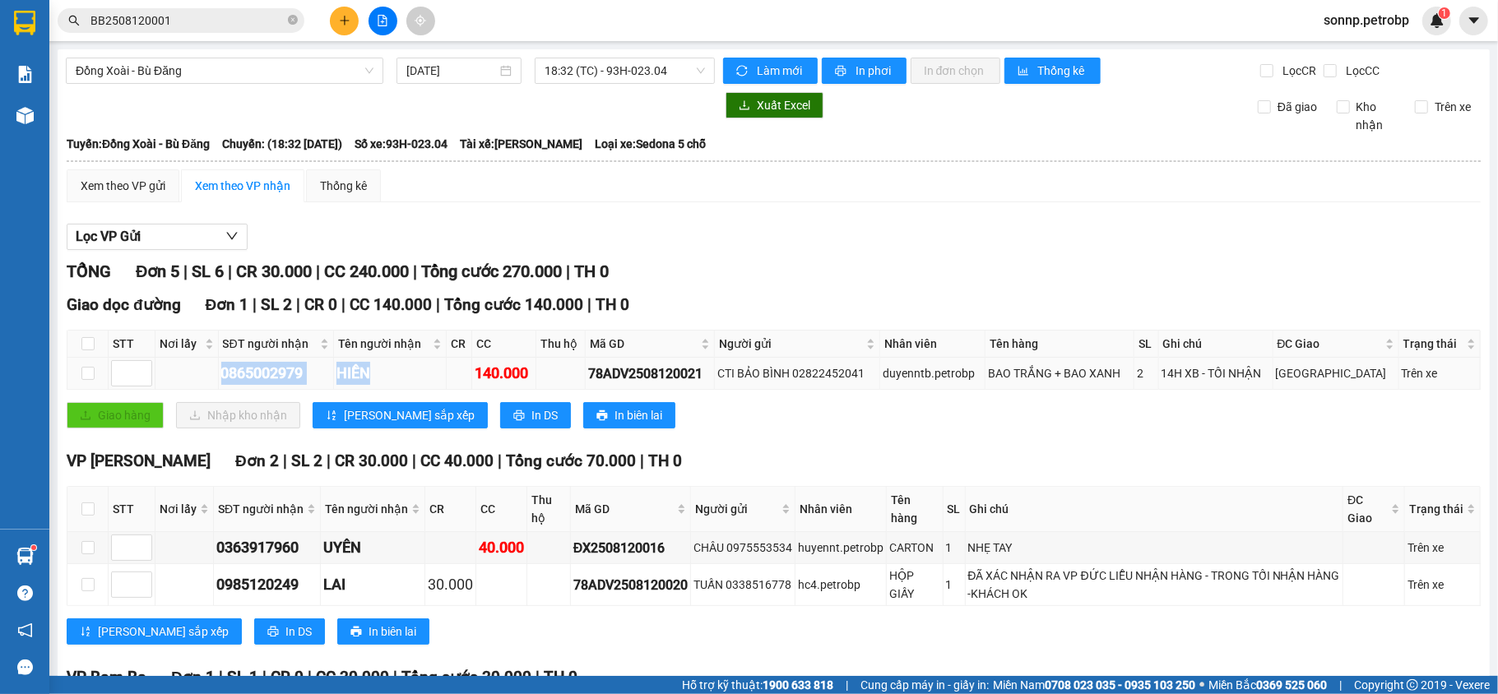
drag, startPoint x: 383, startPoint y: 373, endPoint x: 206, endPoint y: 375, distance: 176.9
click at [206, 375] on tr "0865002979 HIỀN 140.000 78ADV2508120021 CTI BẢO BÌNH 02822452041 duyenntb.petro…" at bounding box center [773, 374] width 1413 height 32
copy tr "0865002979 HIỀN"
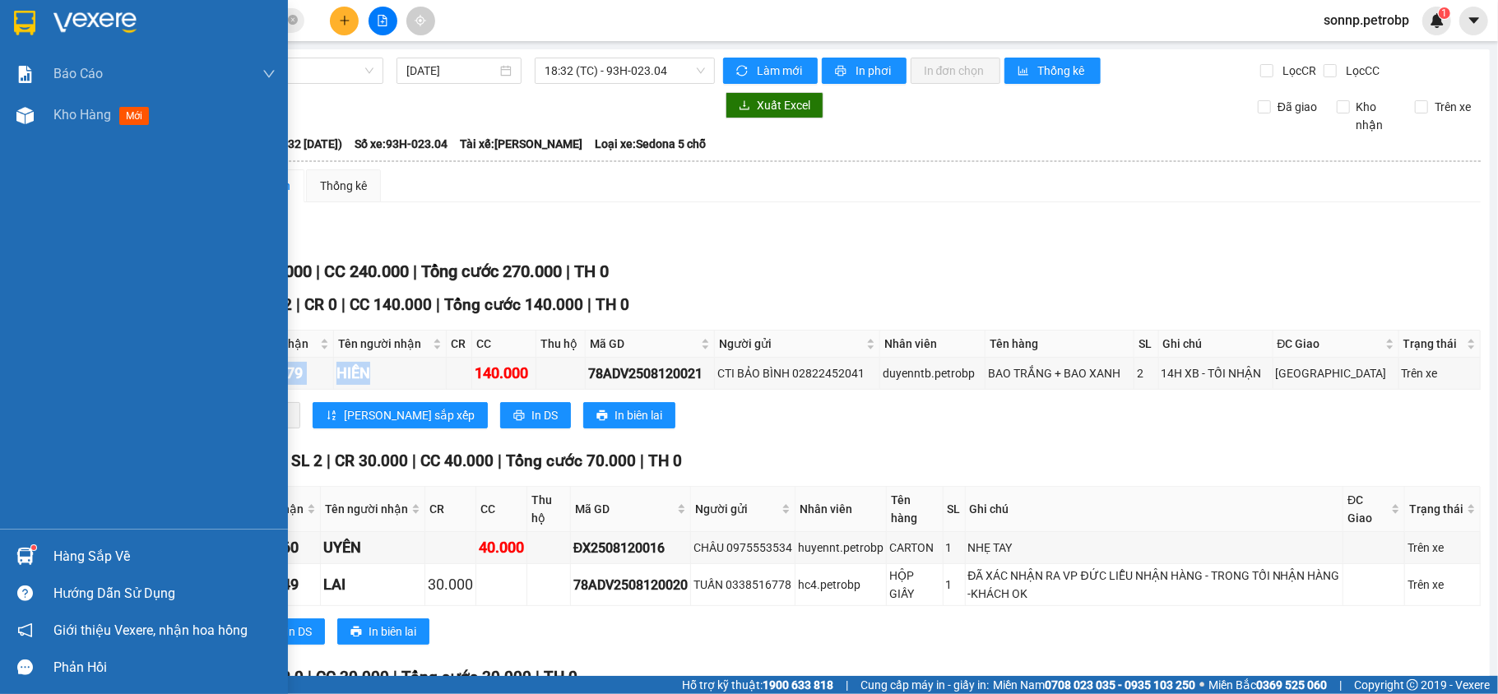
click at [58, 554] on div "Hàng sắp về" at bounding box center [164, 557] width 222 height 25
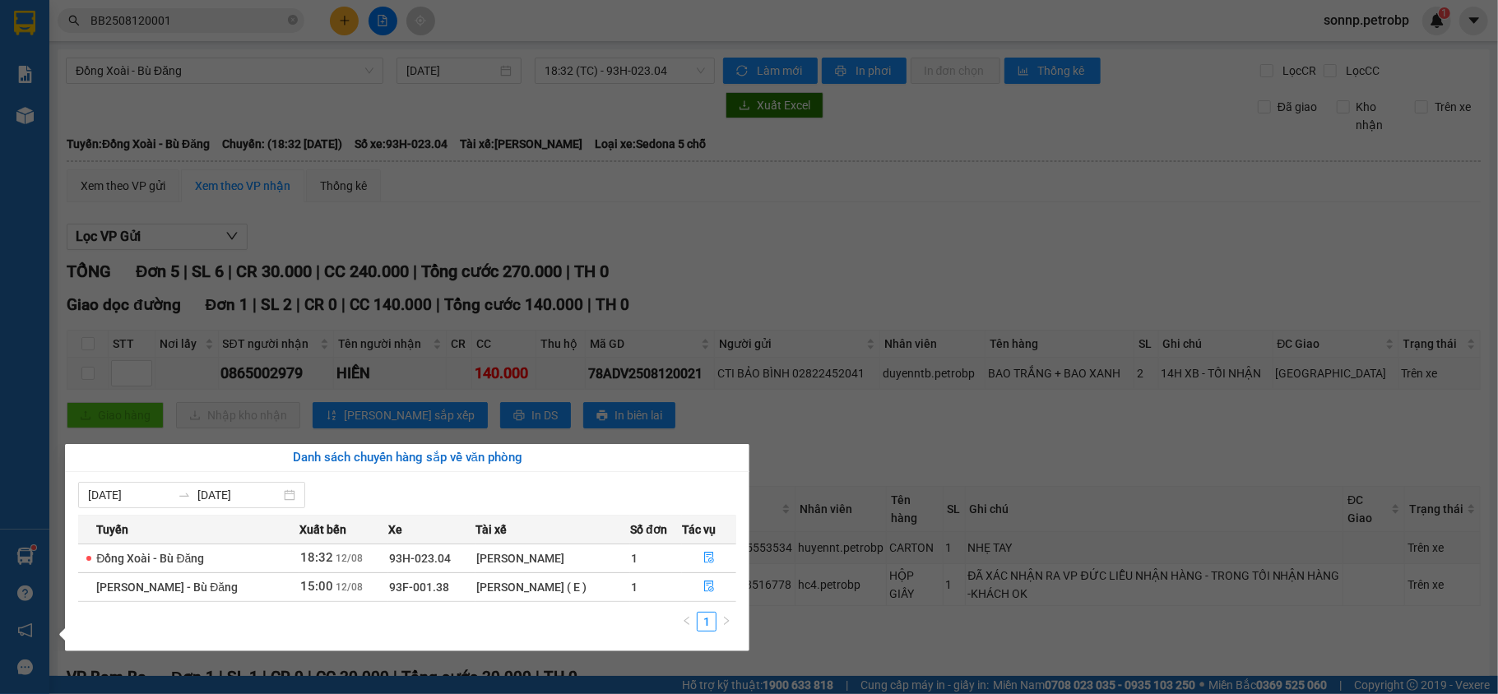
click at [1001, 619] on section "Kết quả tìm kiếm ( 1 ) Bộ lọc Mã ĐH Trạng thái Món hàng Tổng cước Chưa cước Ngư…" at bounding box center [749, 347] width 1498 height 694
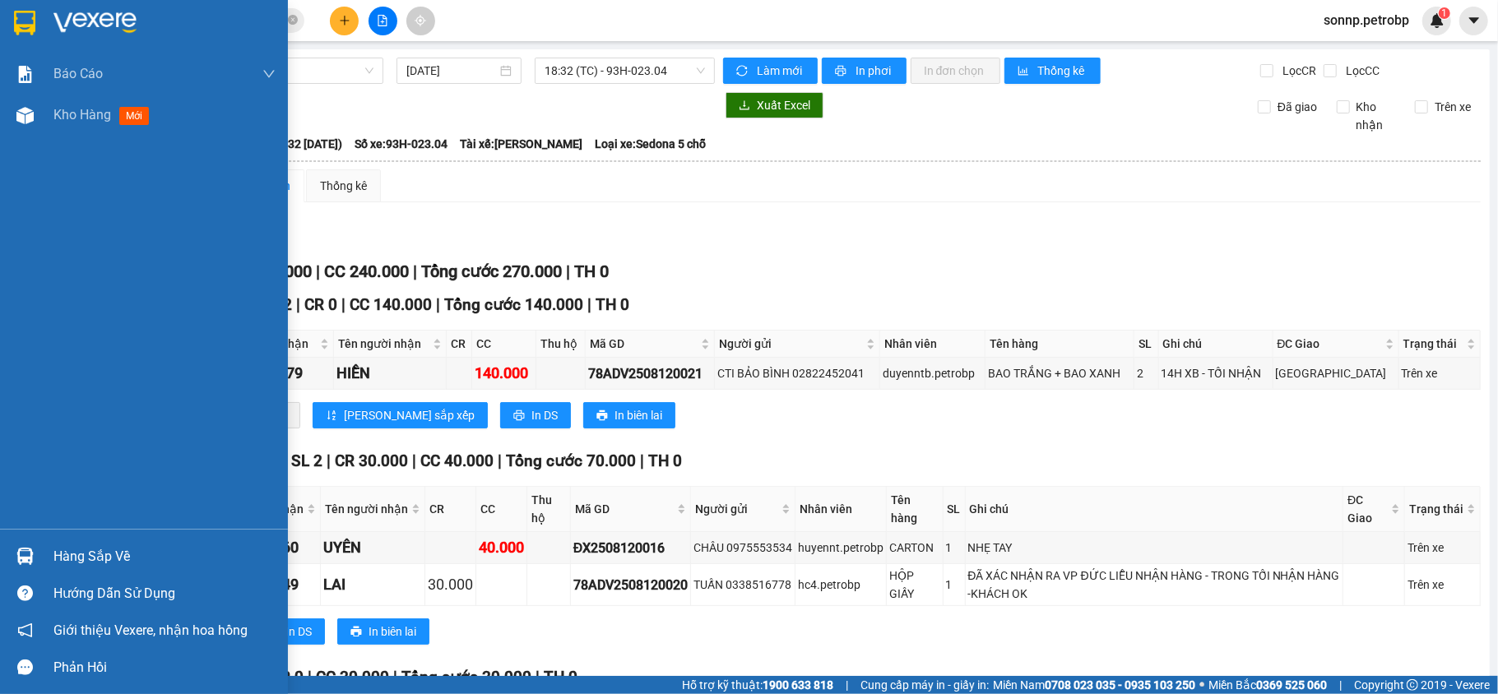
click at [0, 548] on div "Hàng sắp về" at bounding box center [144, 556] width 288 height 37
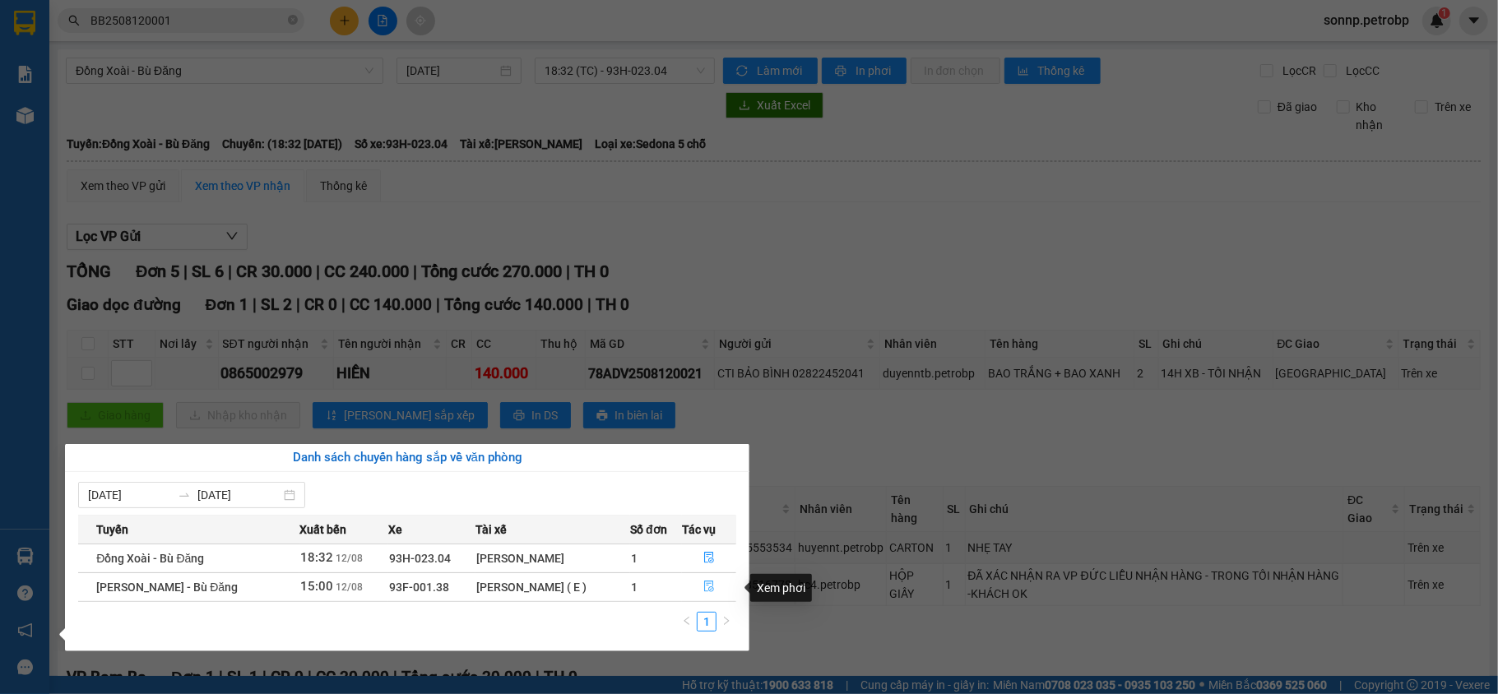
click at [703, 587] on icon "file-done" at bounding box center [709, 587] width 12 height 12
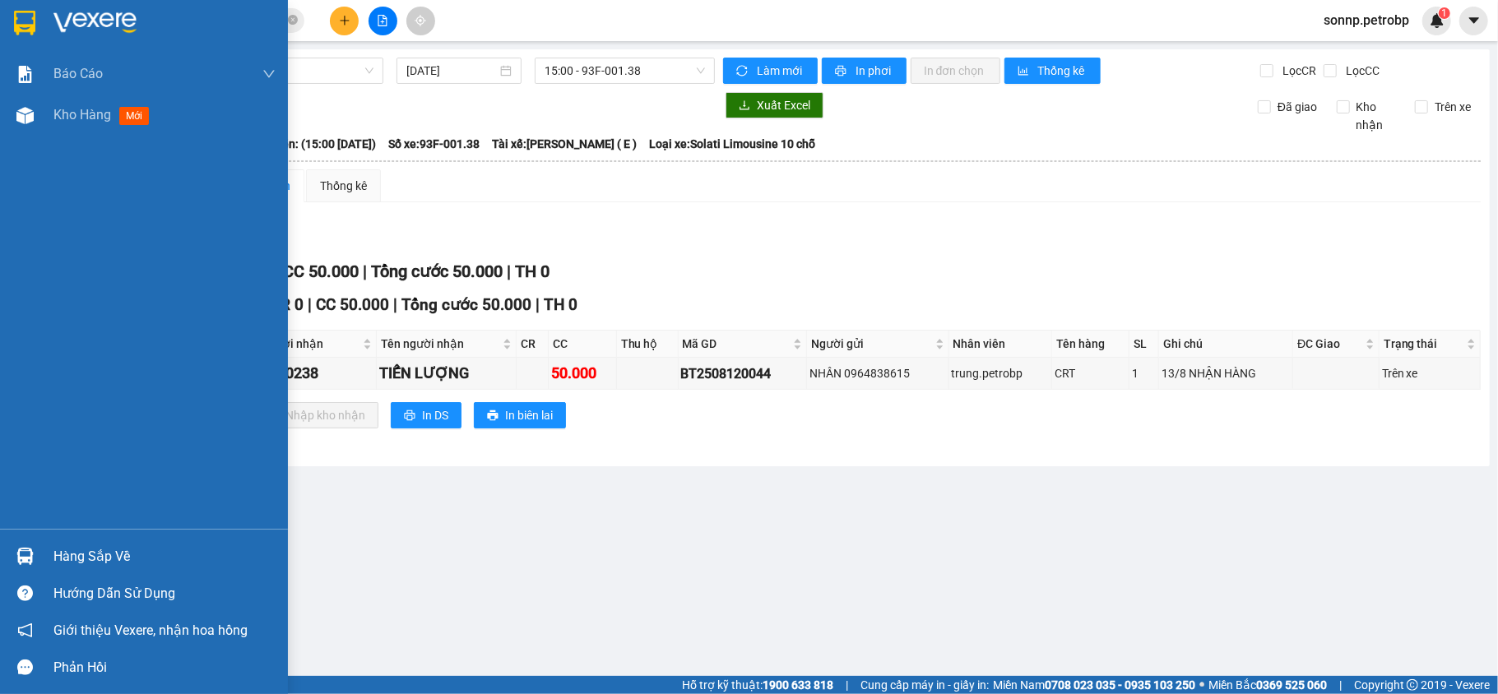
click at [27, 550] on img at bounding box center [24, 556] width 17 height 17
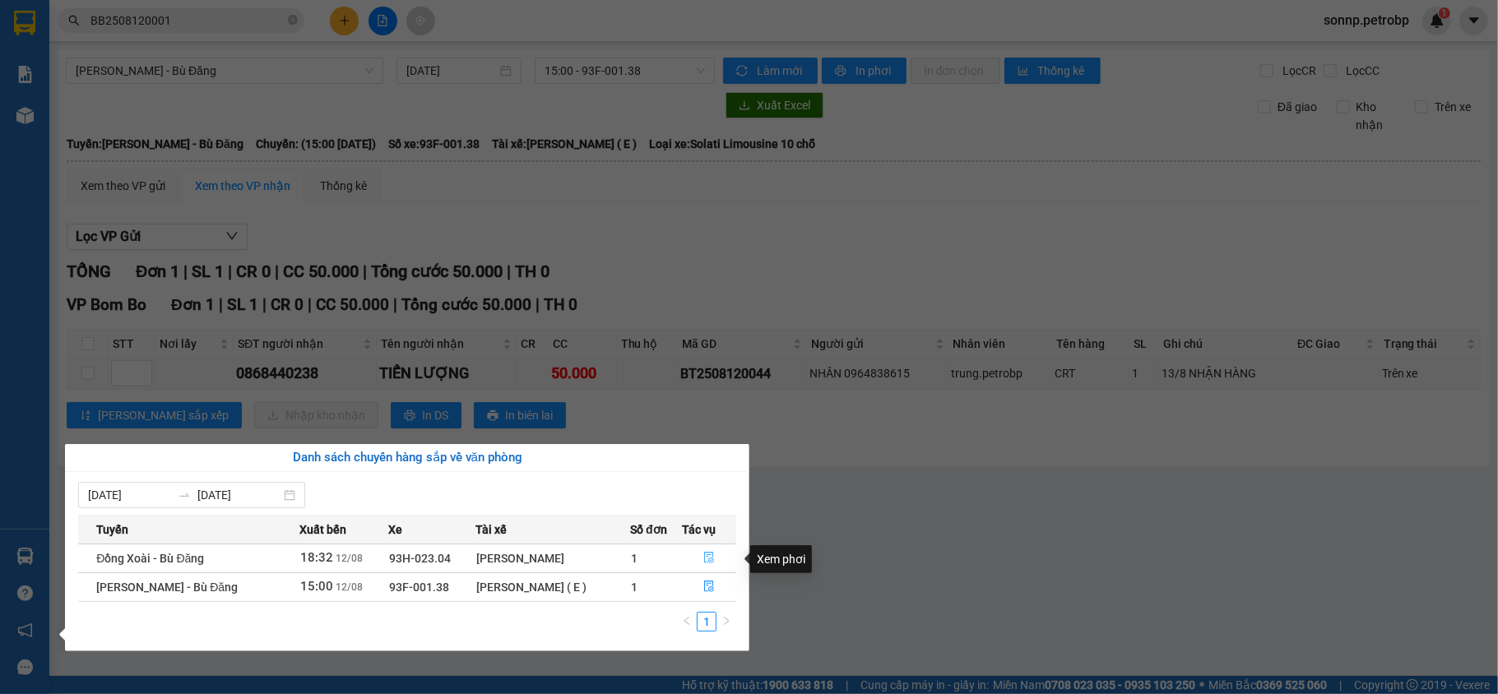
click at [707, 559] on icon "file-done" at bounding box center [709, 558] width 12 height 12
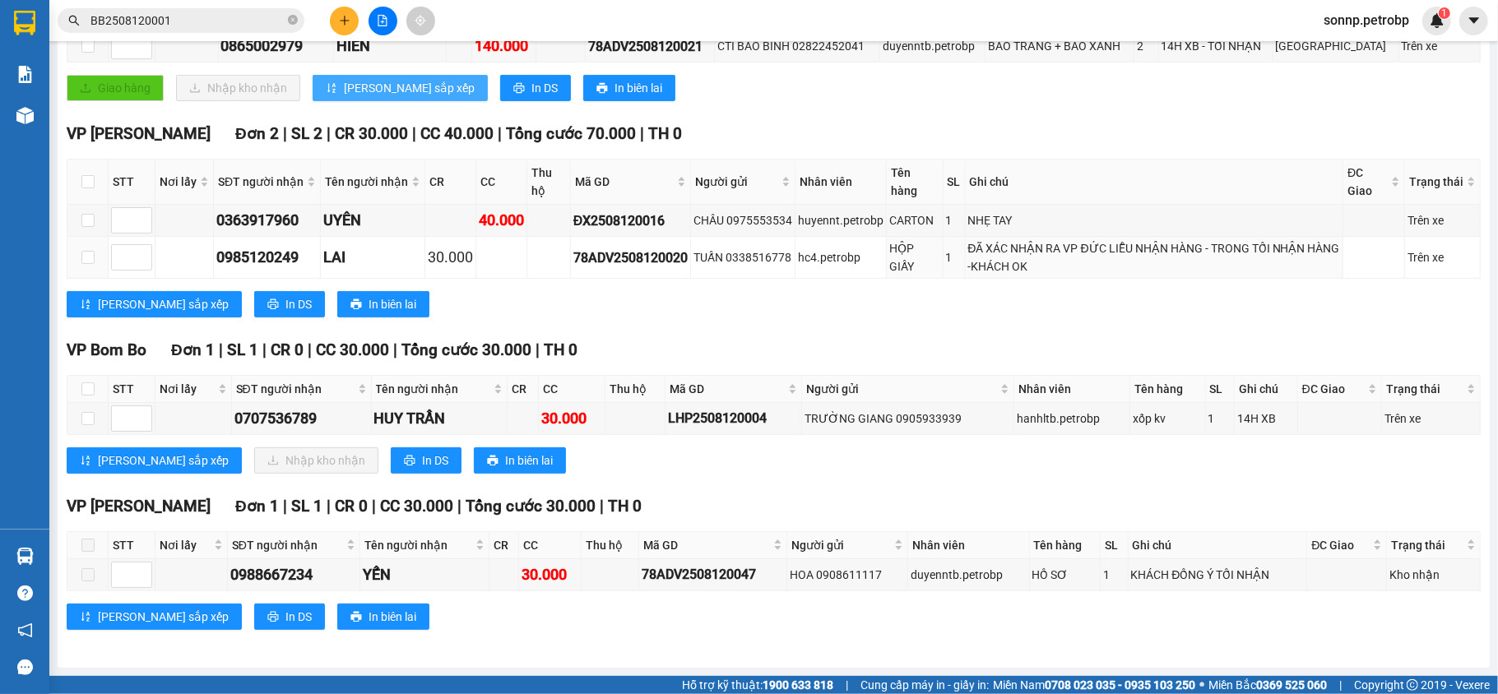
scroll to position [5, 0]
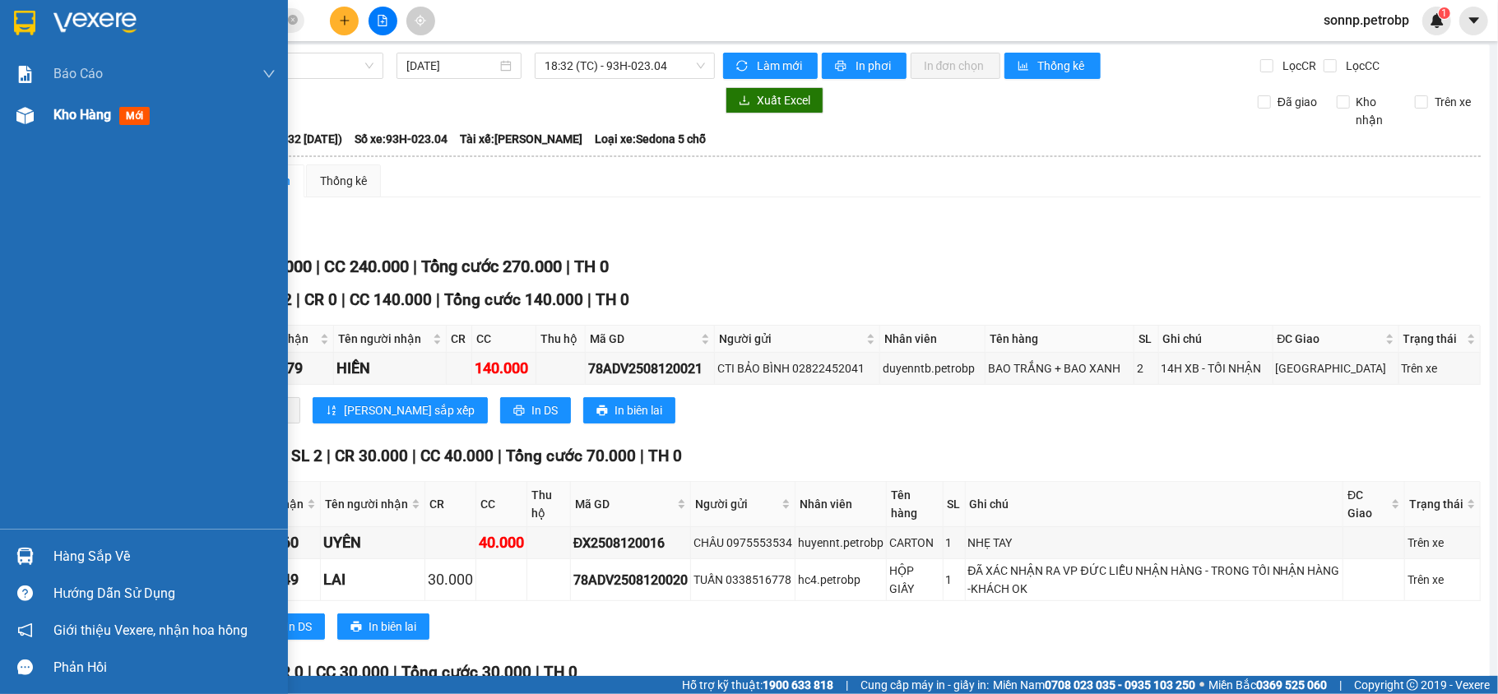
click at [67, 100] on div "Kho hàng mới" at bounding box center [164, 115] width 222 height 41
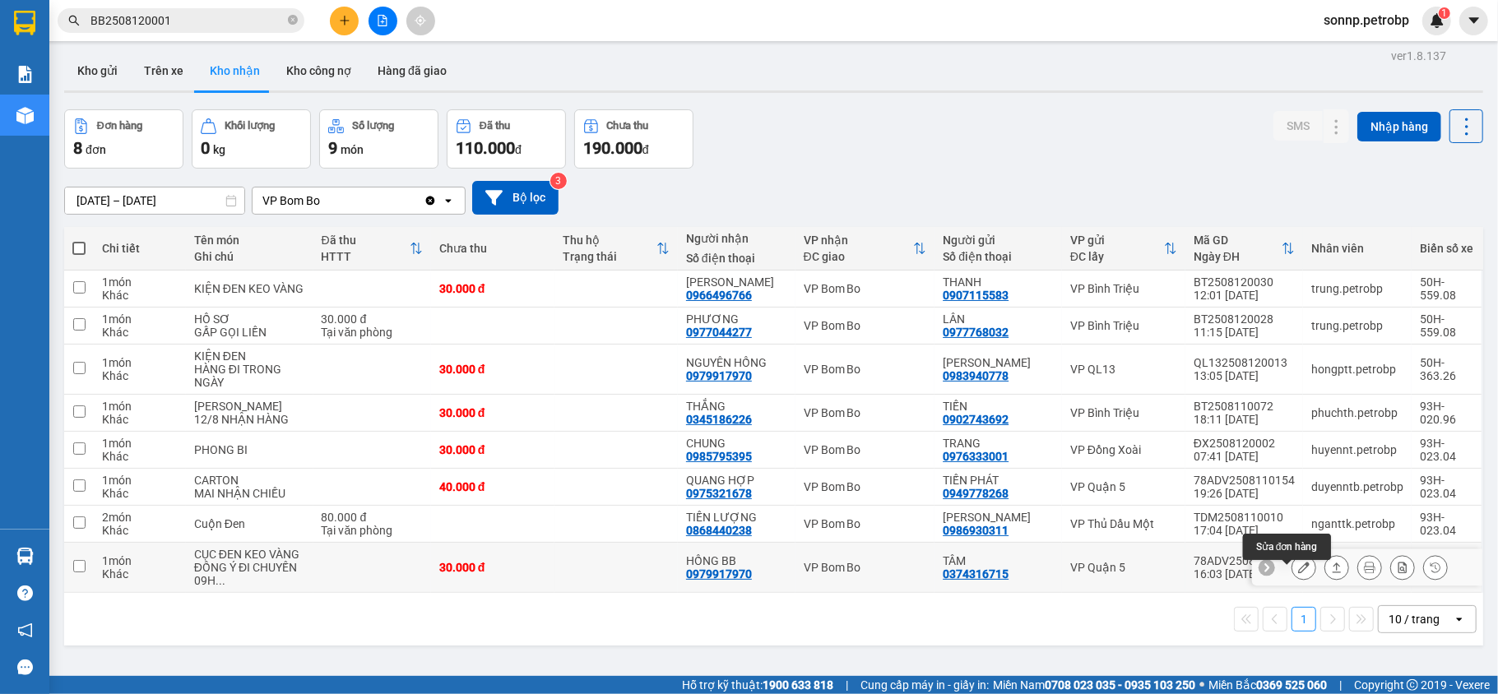
click at [1294, 579] on button at bounding box center [1303, 568] width 23 height 29
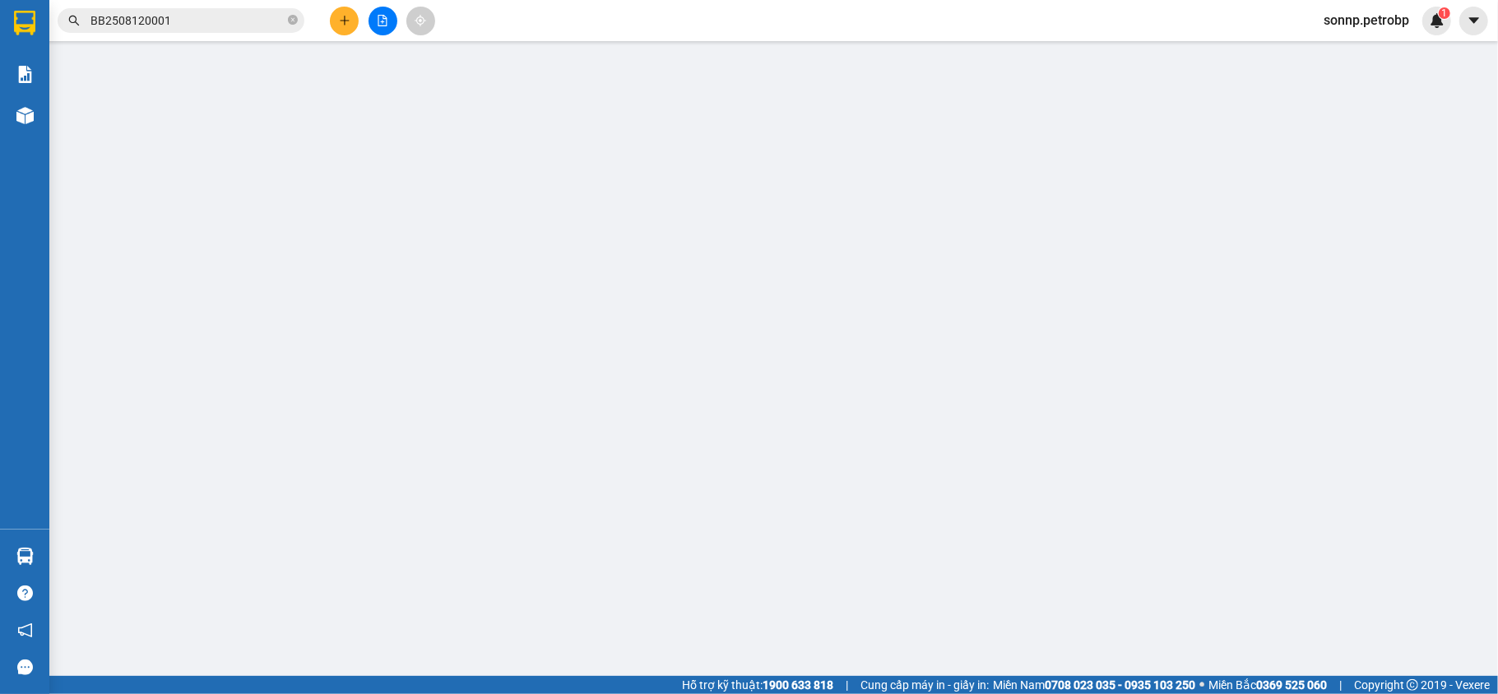
type input "0374316715"
type input "TÂM"
type input "0979917970"
type input "HỒNG BB"
type input "30.000"
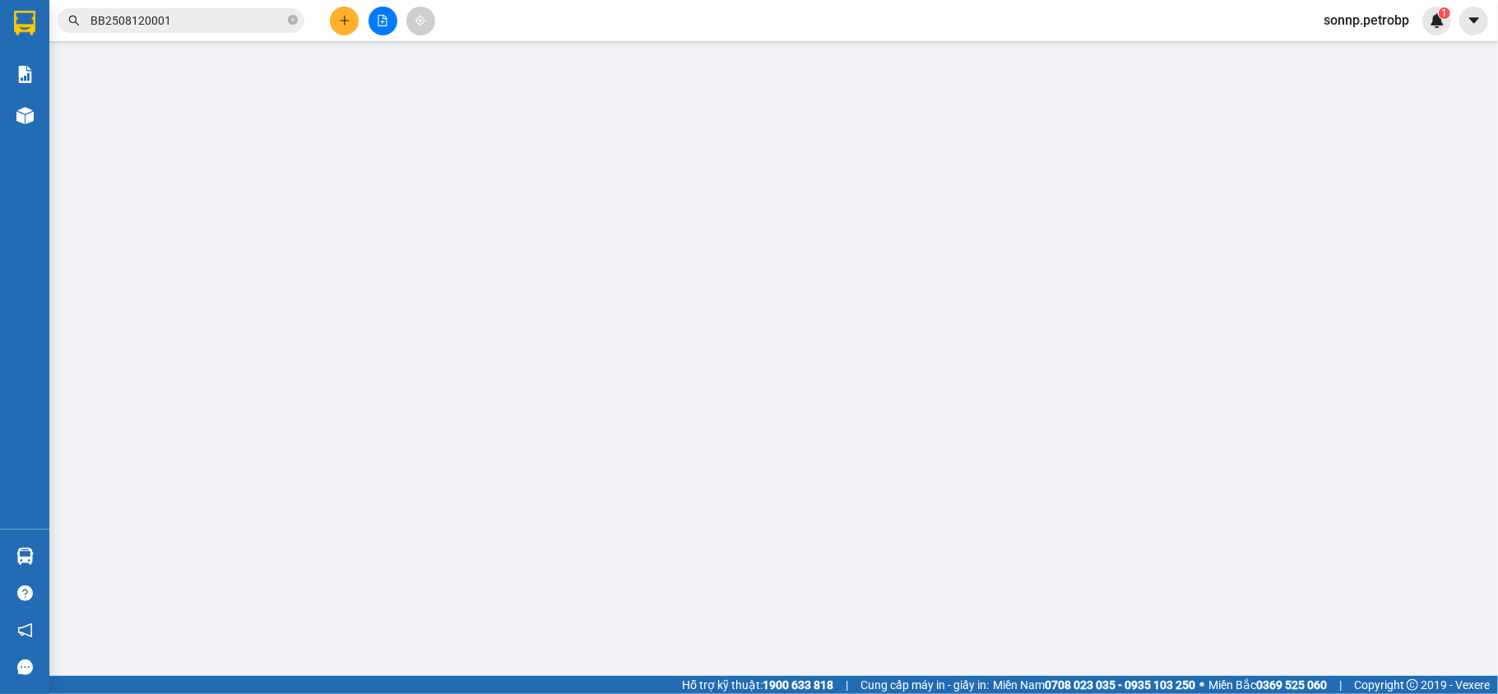
type input "30.000"
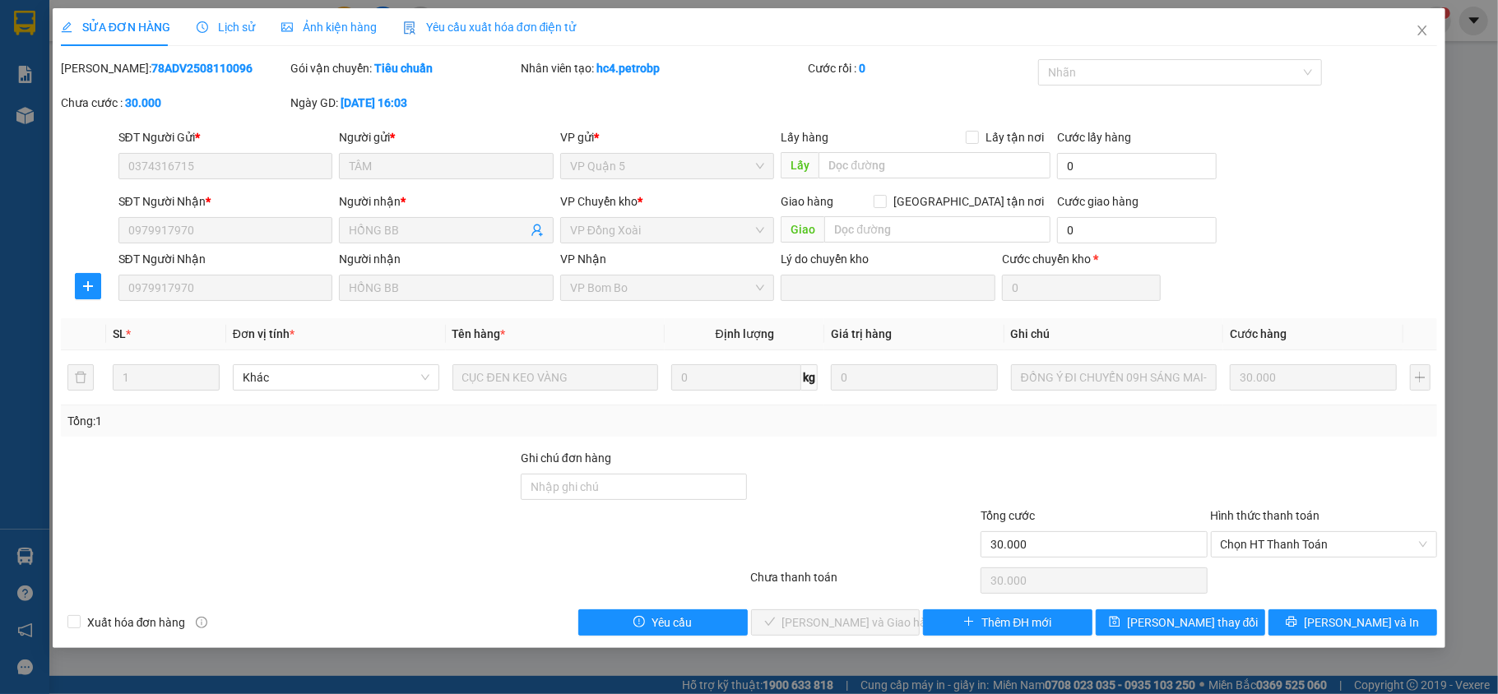
click at [237, 33] on span "Lịch sử" at bounding box center [226, 27] width 58 height 13
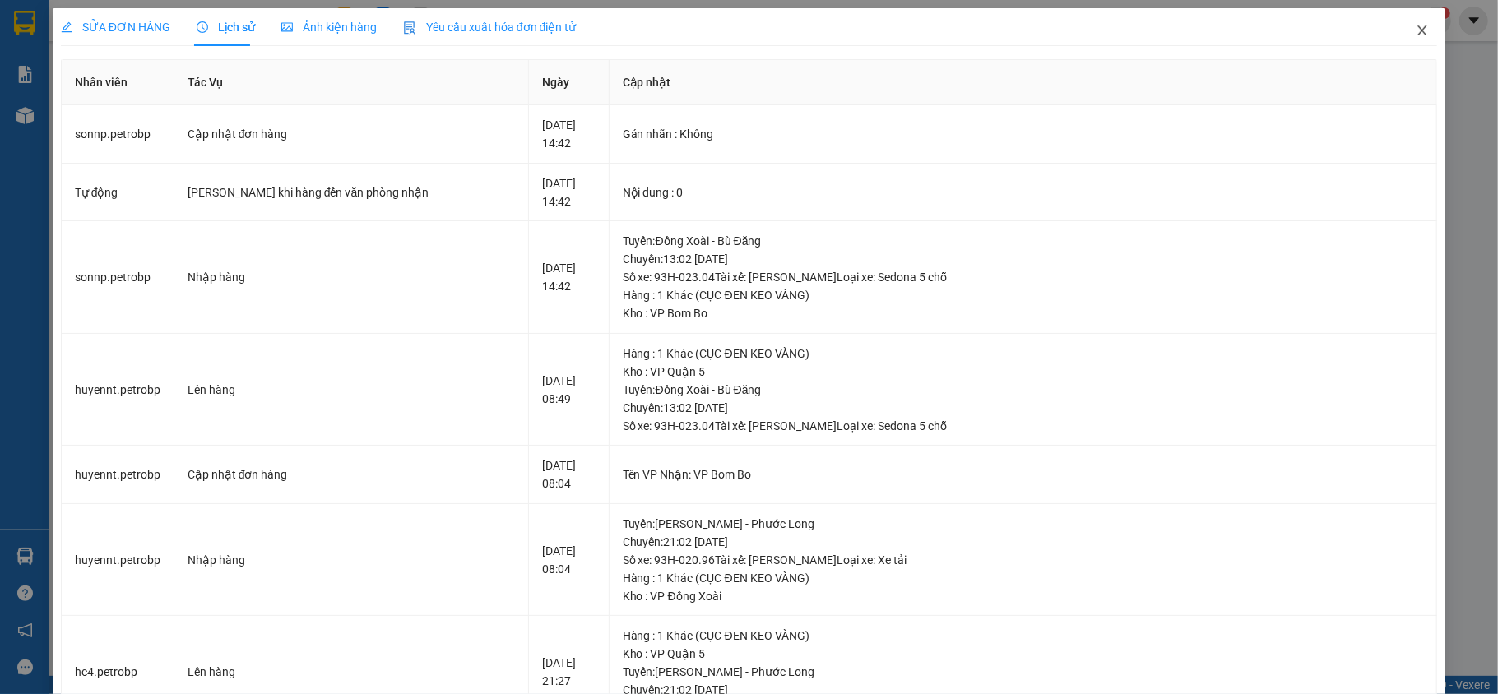
click at [1416, 28] on icon "close" at bounding box center [1422, 30] width 13 height 13
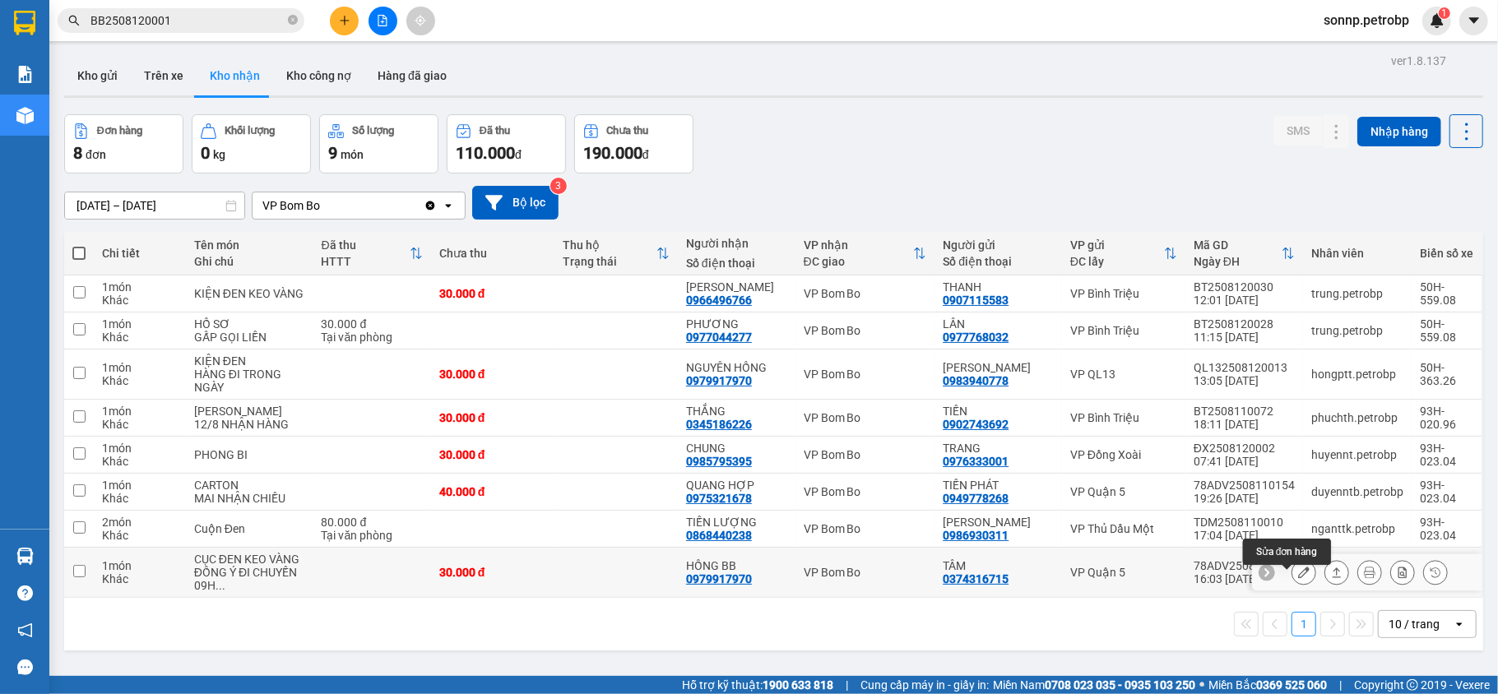
click at [1298, 578] on icon at bounding box center [1304, 573] width 12 height 12
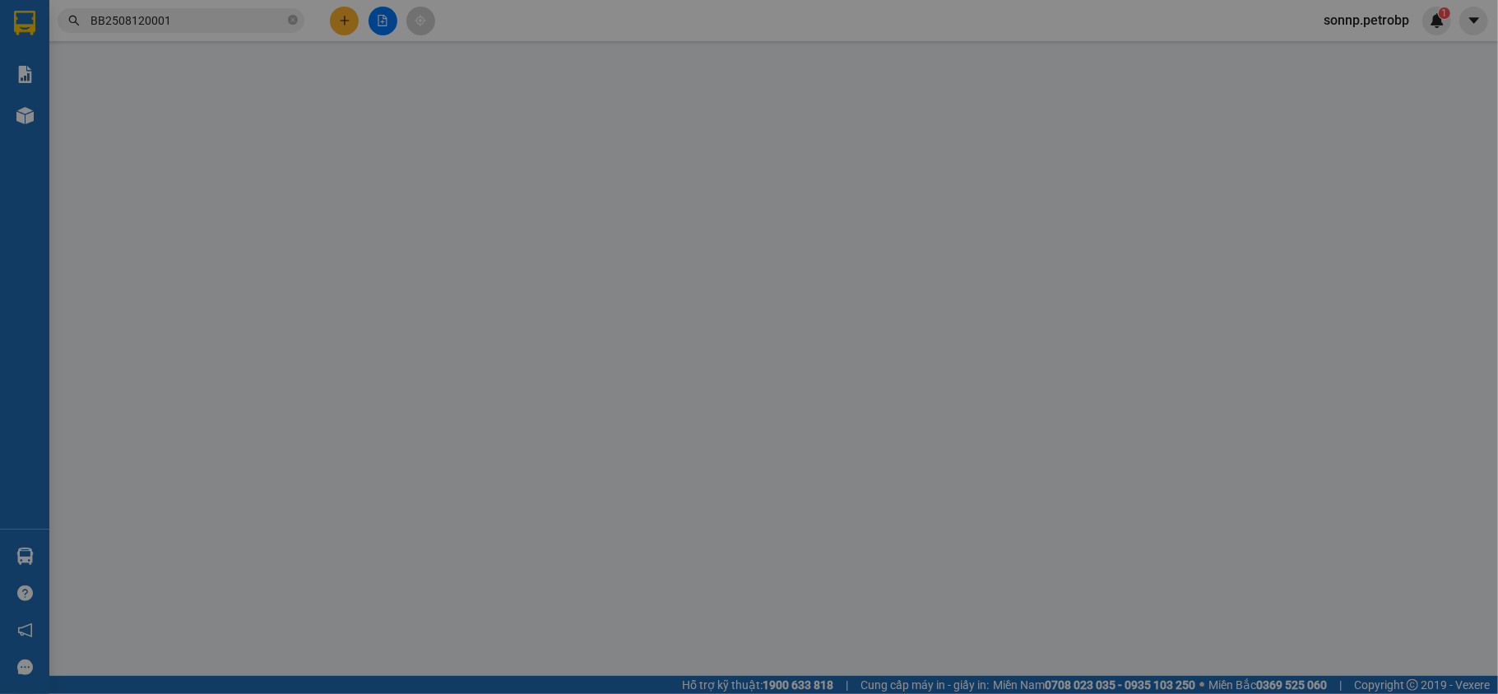
type input "0374316715"
type input "TÂM"
type input "0979917970"
type input "HỒNG BB"
type input "30.000"
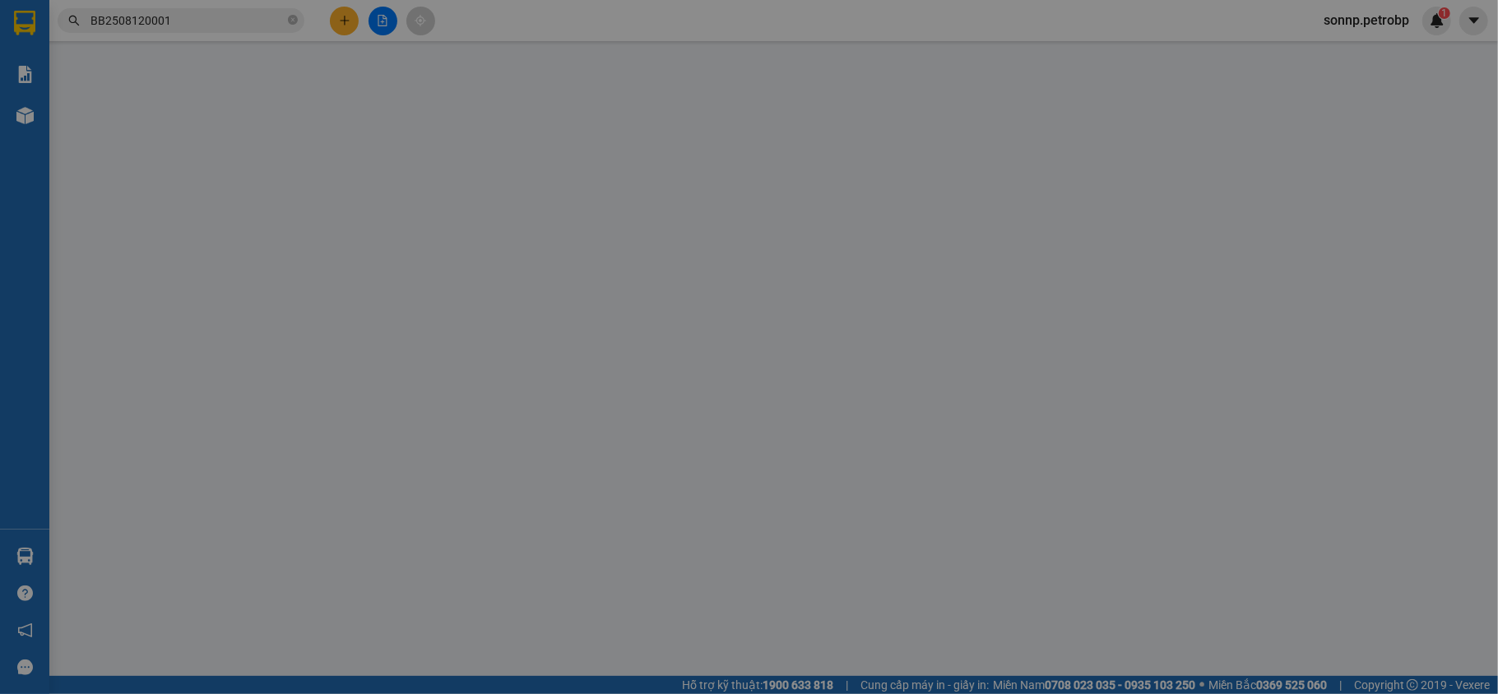
type input "30.000"
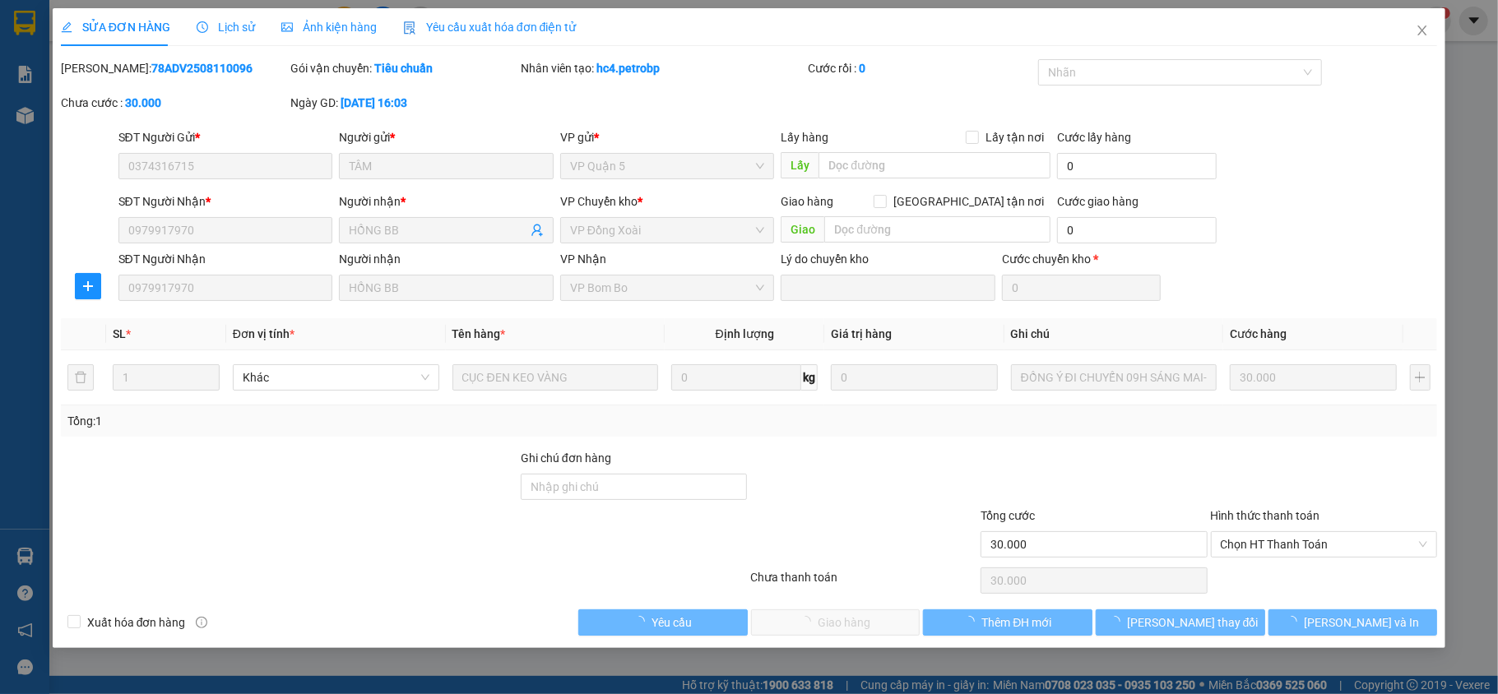
click at [220, 25] on span "Lịch sử" at bounding box center [226, 27] width 58 height 13
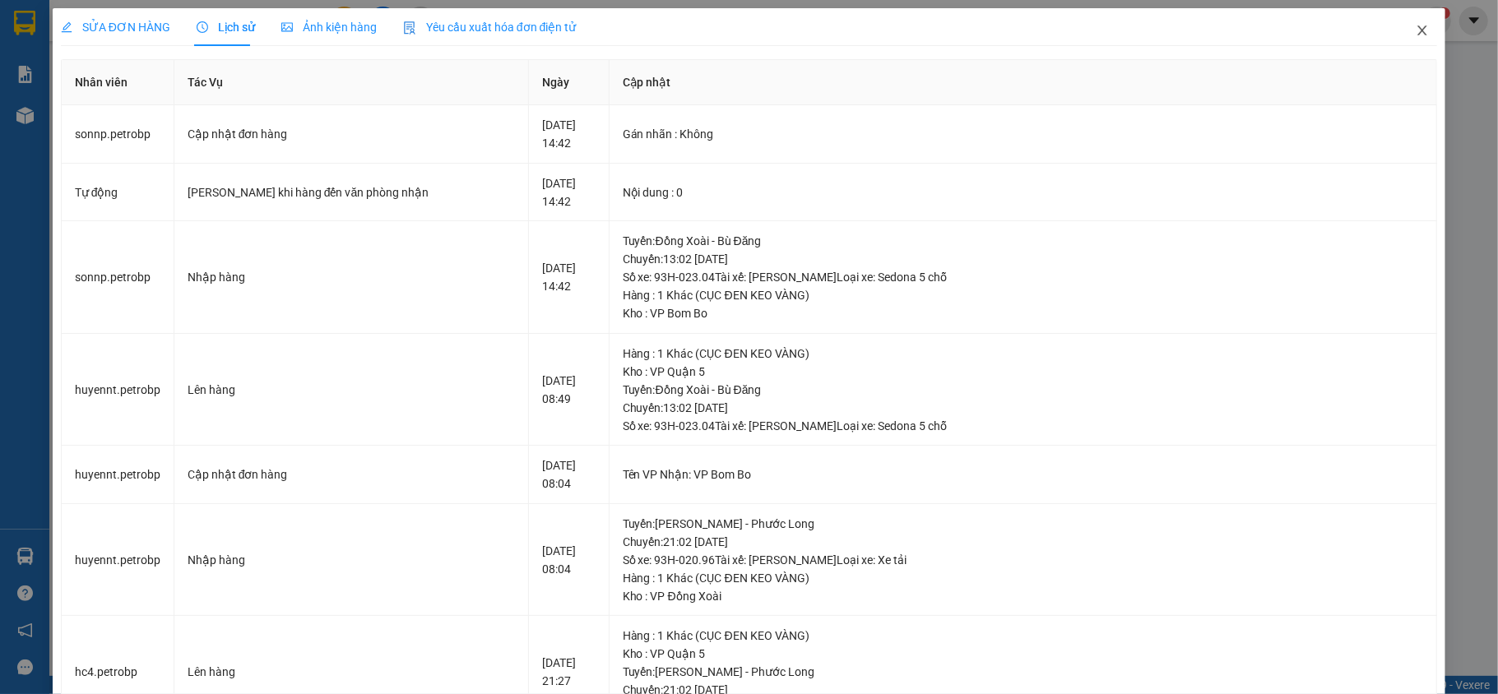
click at [1416, 30] on icon "close" at bounding box center [1422, 30] width 13 height 13
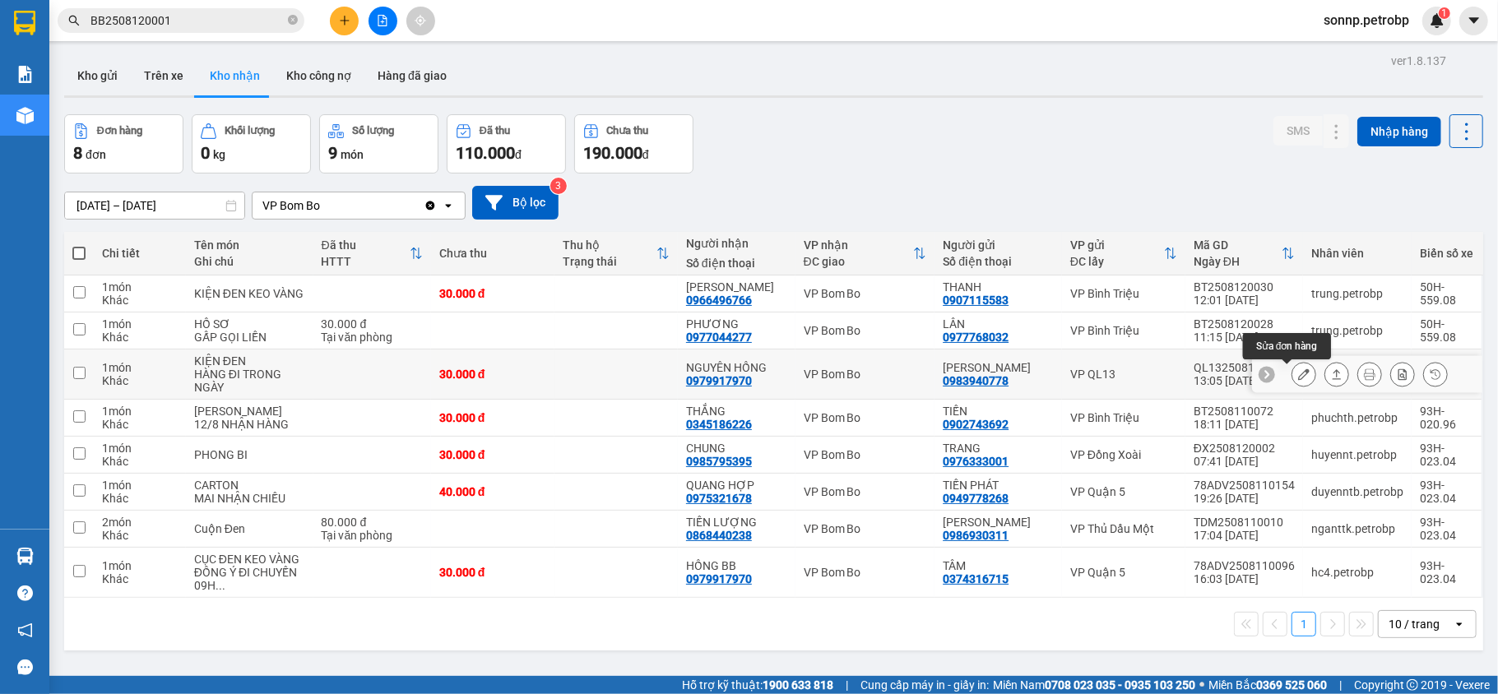
click at [1300, 376] on div at bounding box center [1304, 374] width 25 height 25
click at [1292, 379] on button at bounding box center [1303, 374] width 23 height 29
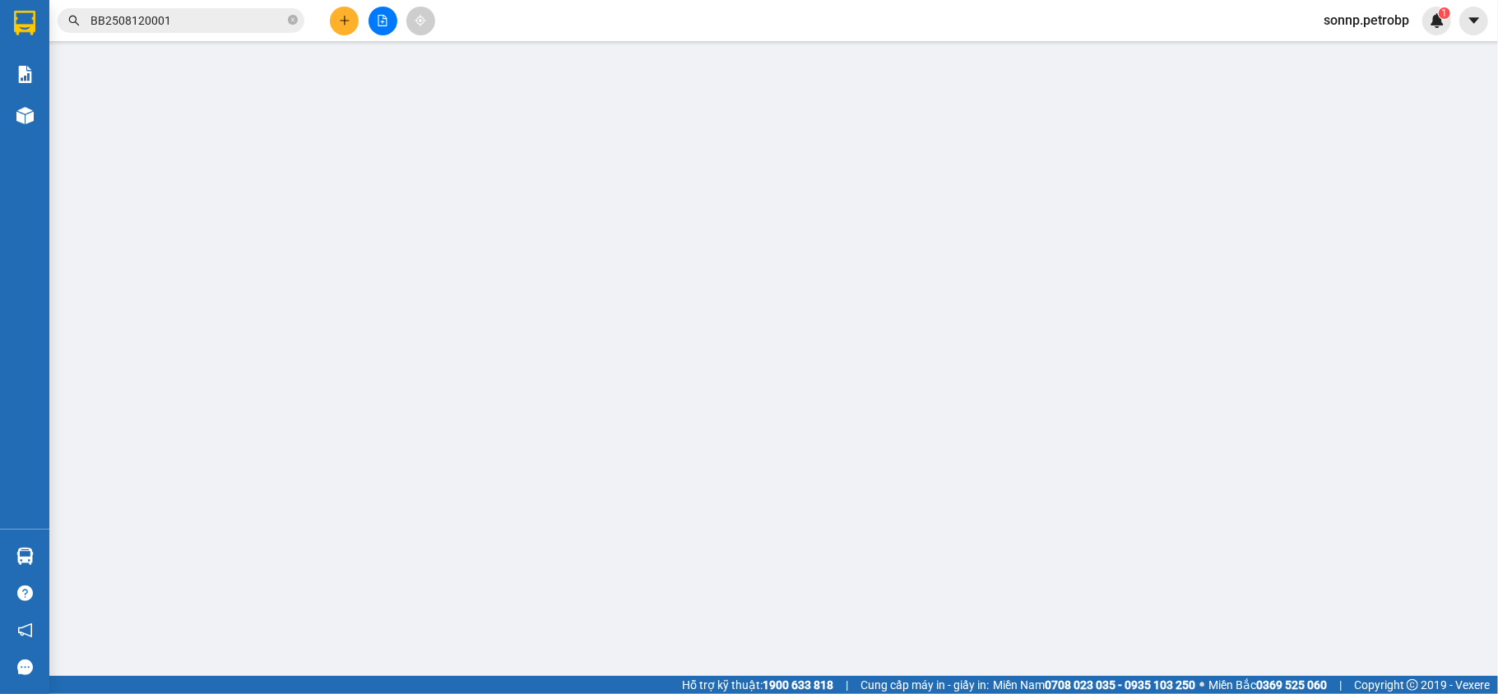
type input "0983940778"
type input "KIM ANH"
type input "0979917970"
type input "NGUYÊN HỒNG"
type input "30.000"
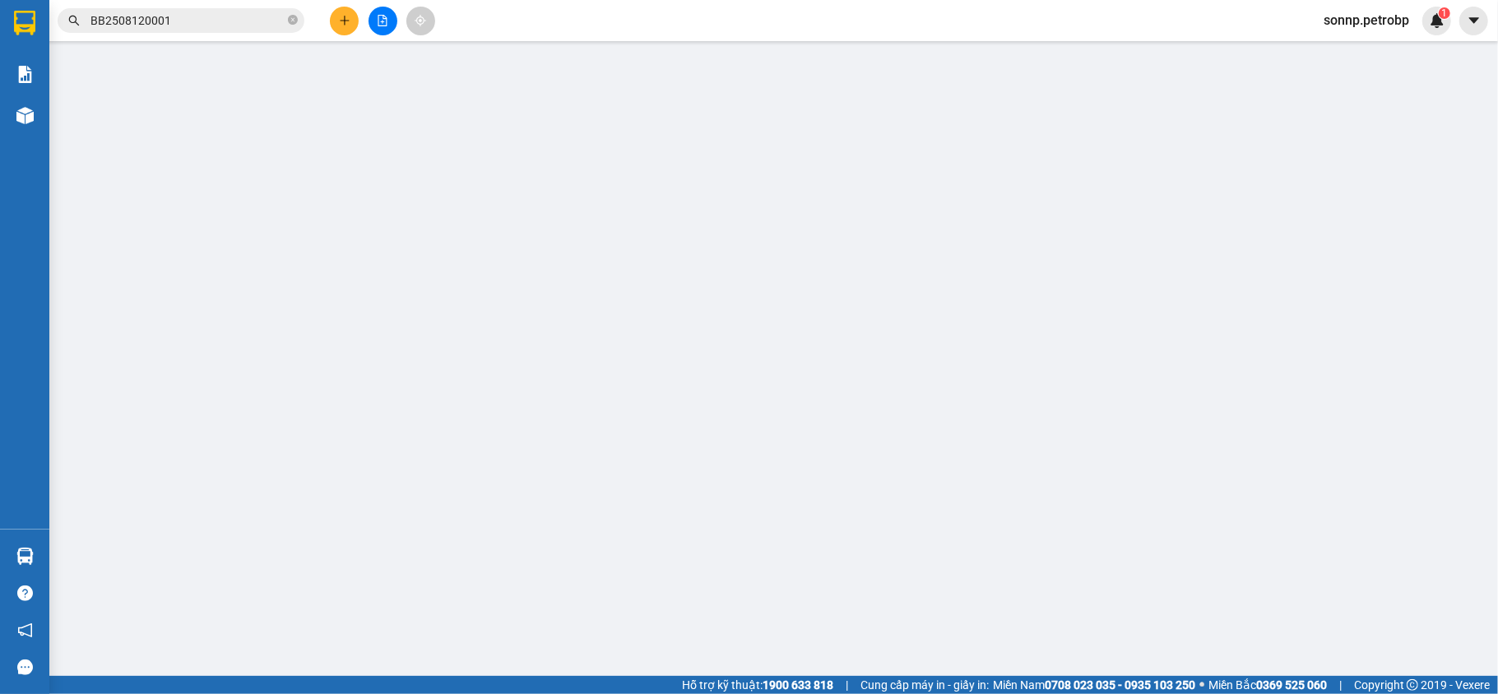
type input "30.000"
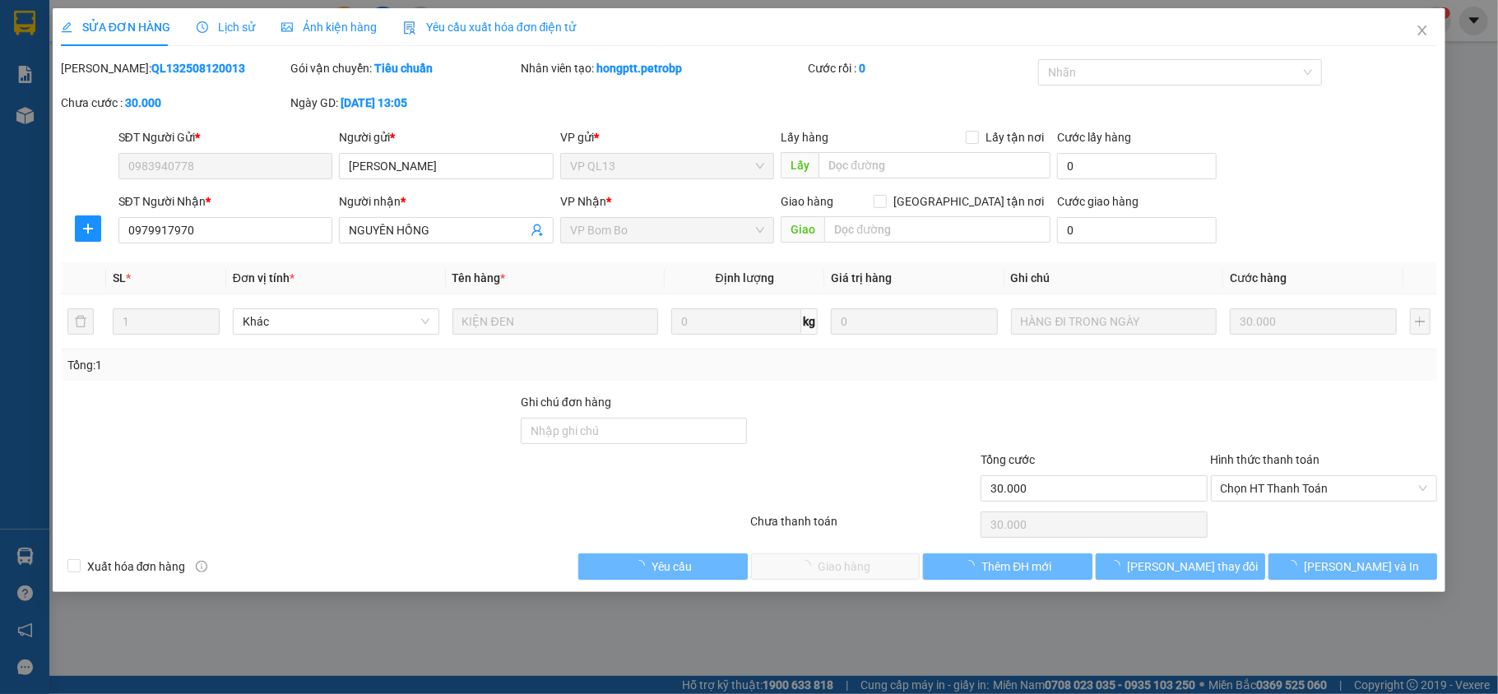
click at [222, 34] on span "Lịch sử" at bounding box center [226, 27] width 58 height 13
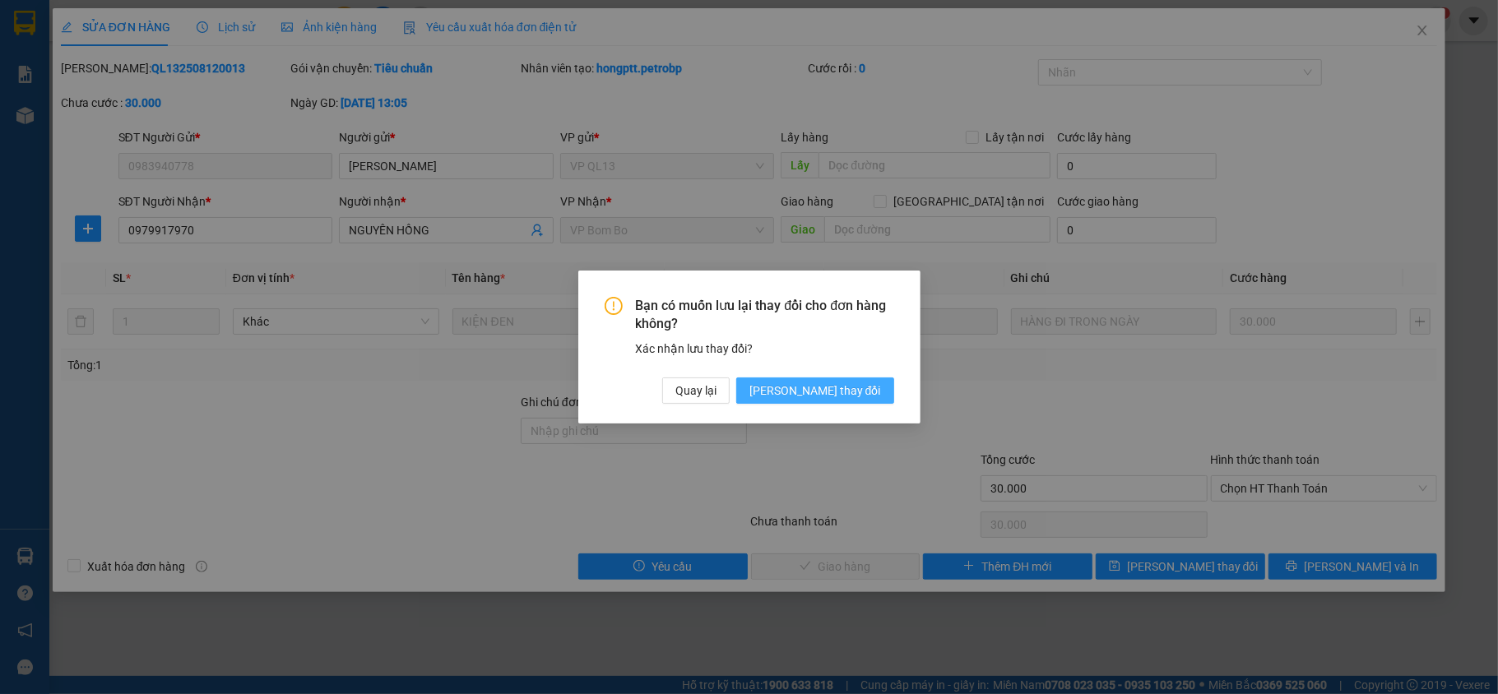
click at [842, 392] on span "[PERSON_NAME] thay đổi" at bounding box center [815, 391] width 132 height 18
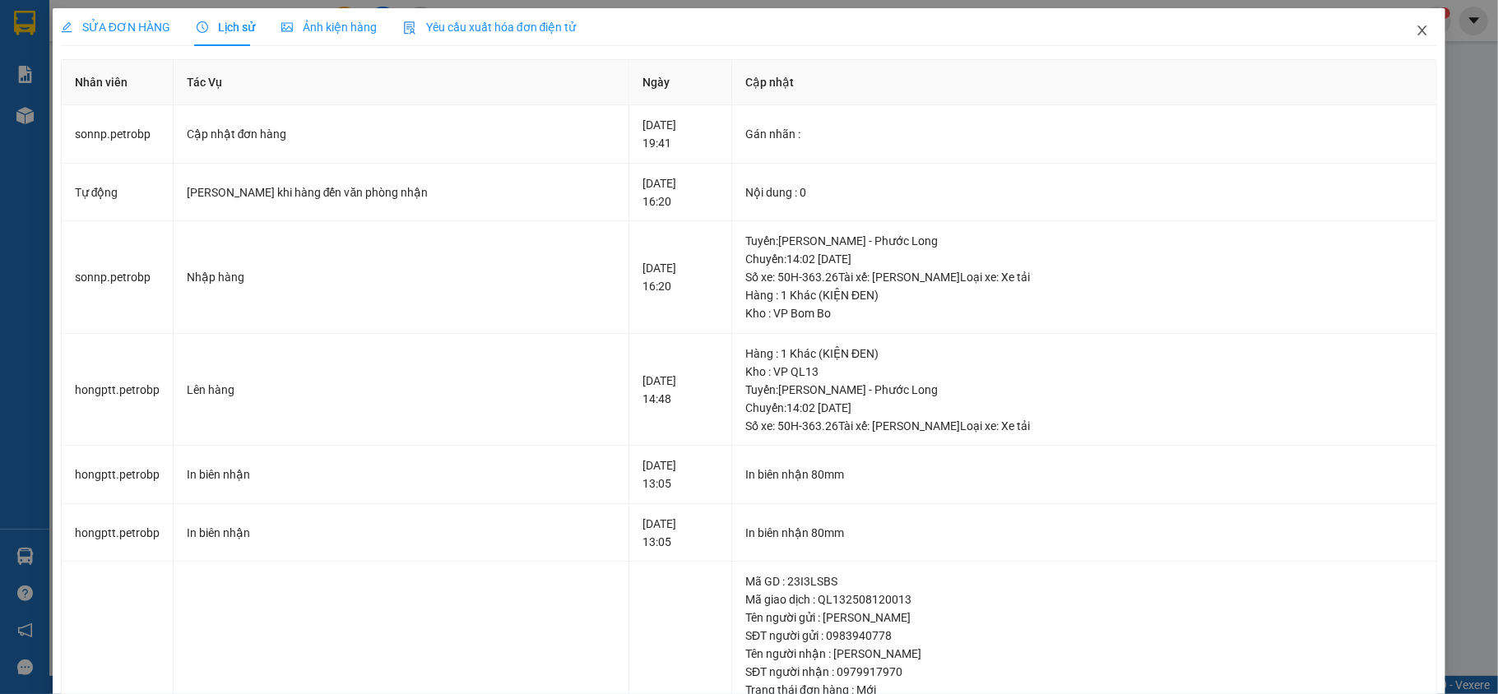
click at [1416, 25] on icon "close" at bounding box center [1422, 30] width 13 height 13
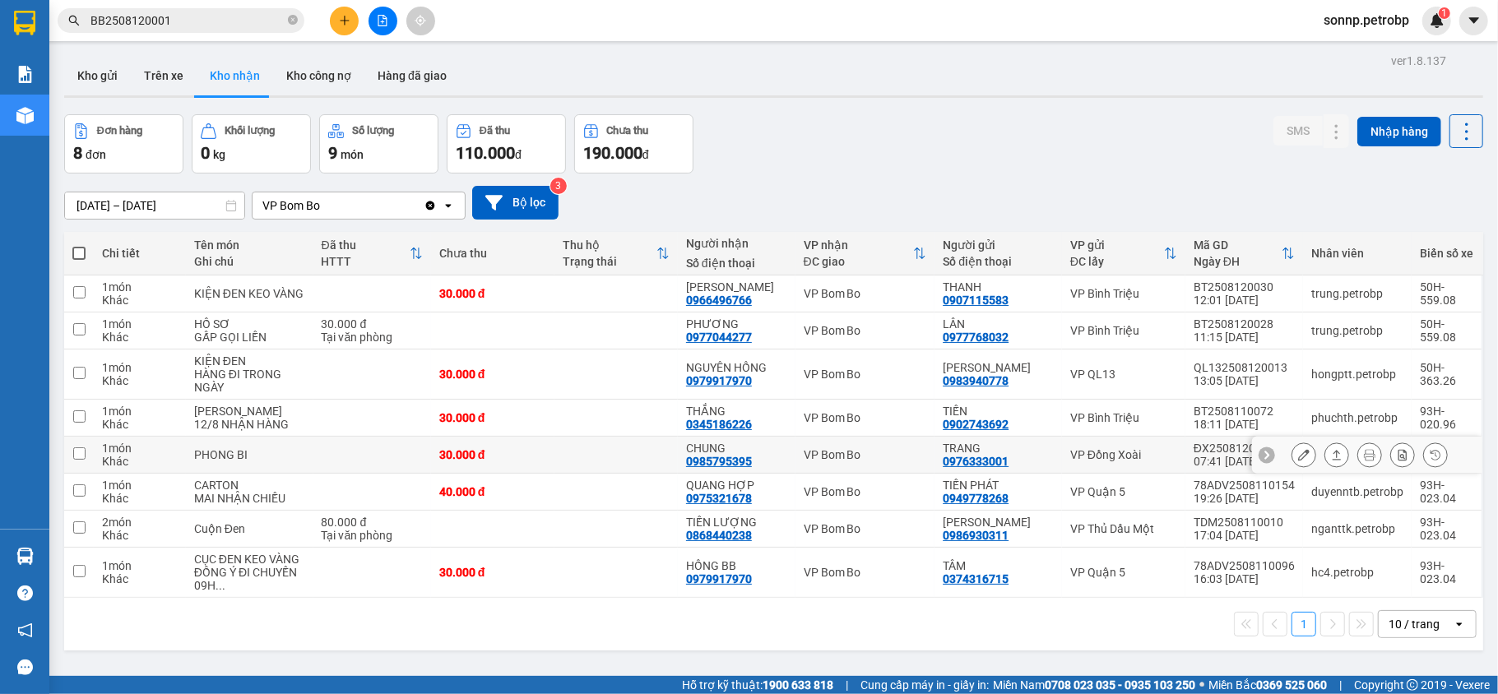
scroll to position [76, 0]
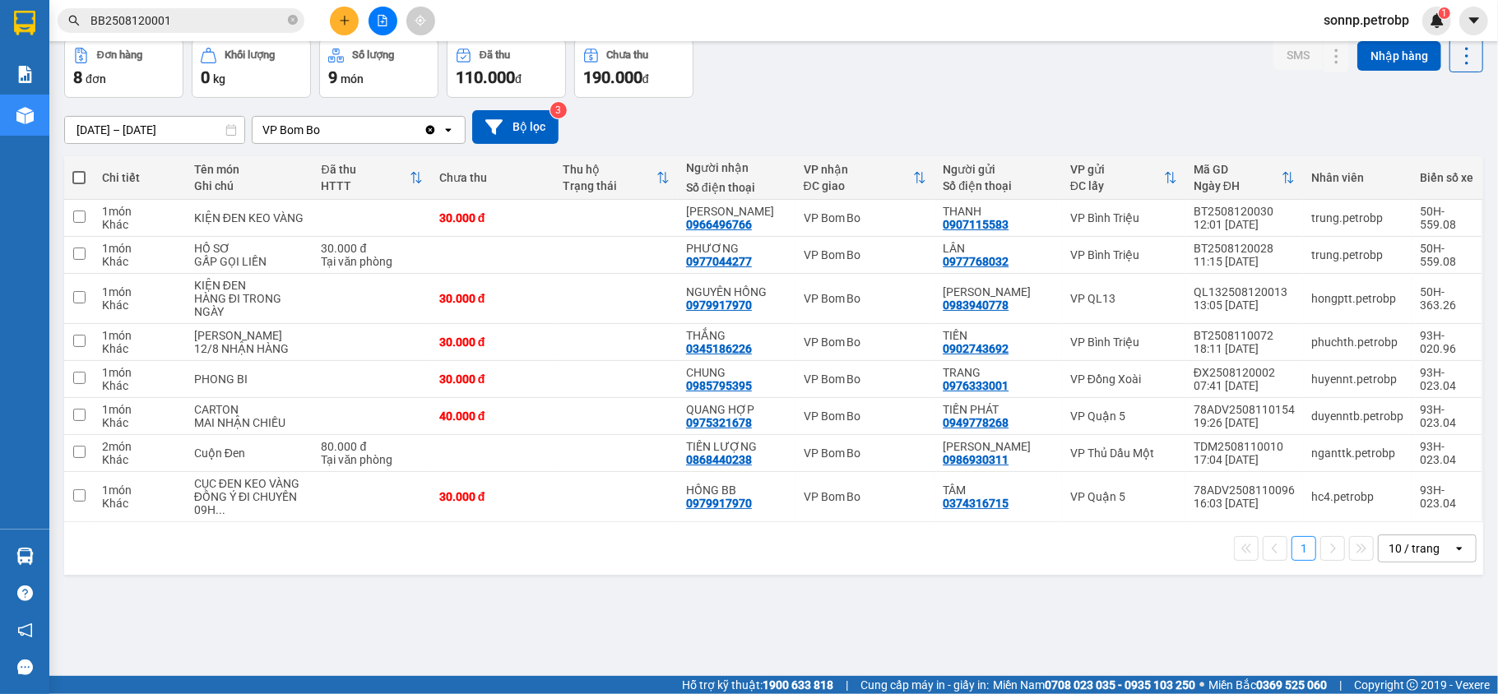
click at [188, 130] on input "[DATE] – [DATE]" at bounding box center [154, 130] width 179 height 26
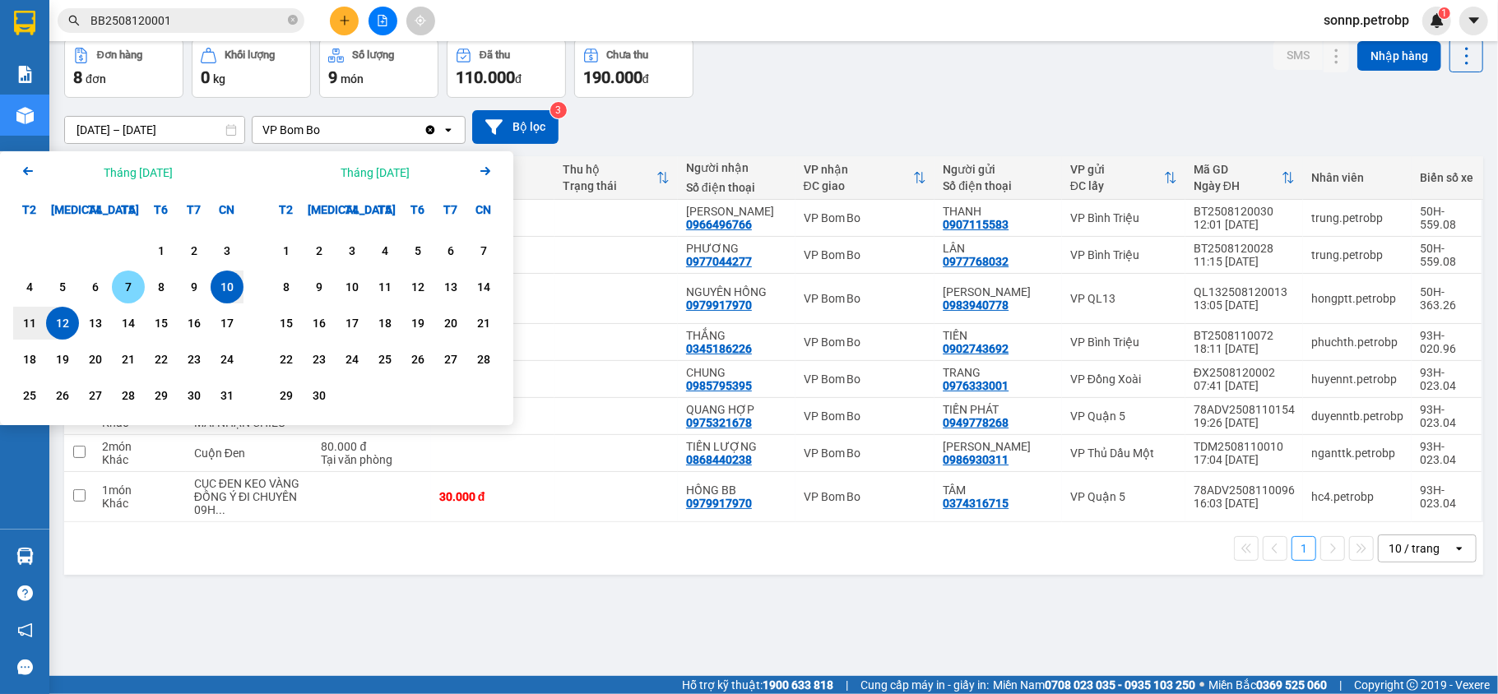
click at [123, 283] on div "7" at bounding box center [128, 287] width 23 height 20
click at [51, 323] on div "12" at bounding box center [62, 323] width 23 height 20
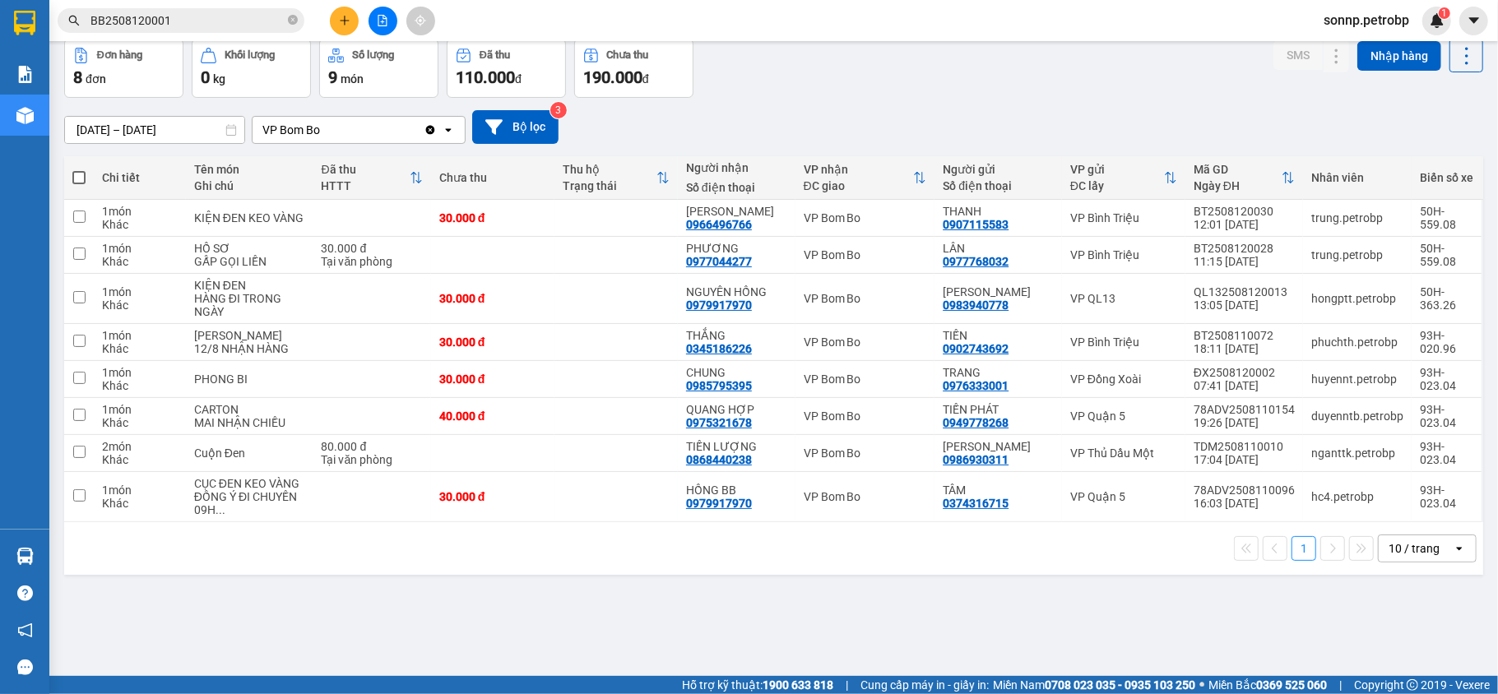
scroll to position [0, 0]
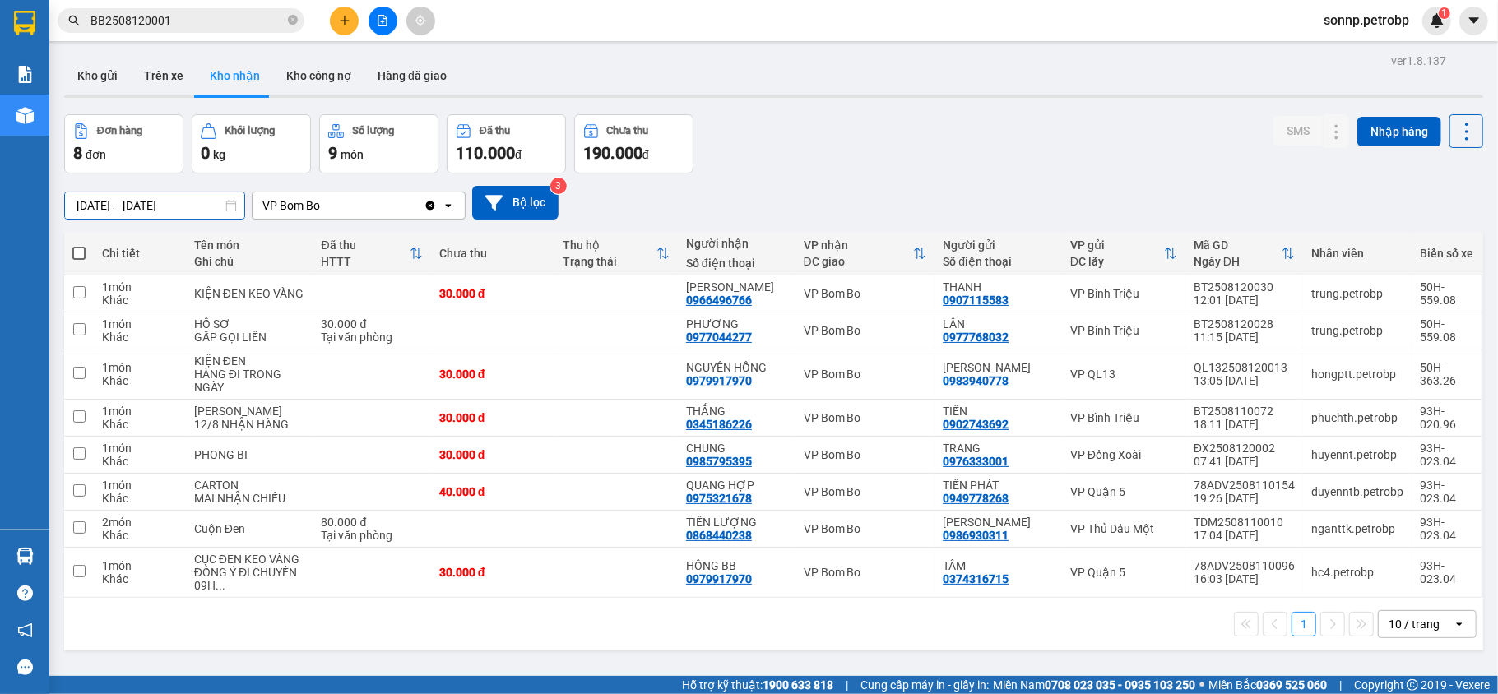
click at [158, 206] on input "07/08/2025 – 12/08/2025" at bounding box center [154, 205] width 179 height 26
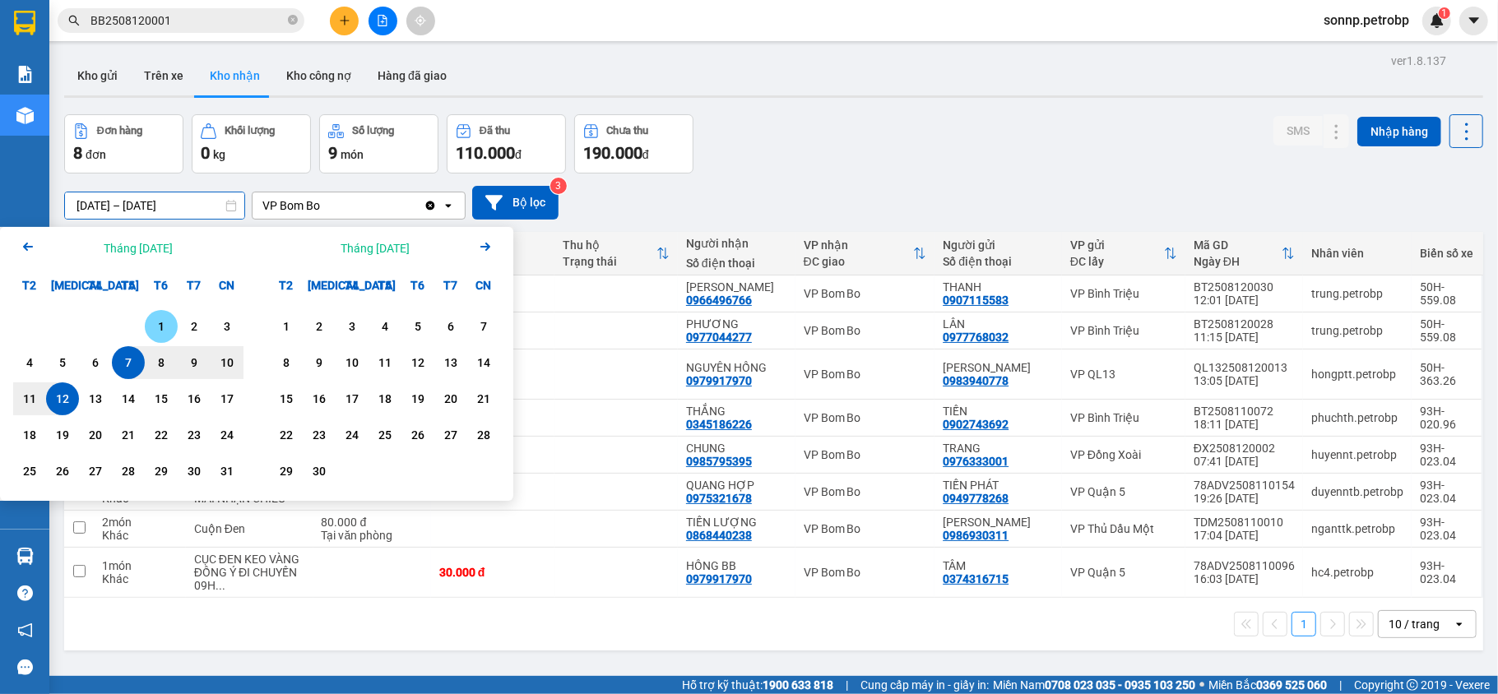
click at [161, 332] on div "1" at bounding box center [161, 327] width 23 height 20
click at [64, 393] on div "12" at bounding box center [62, 399] width 23 height 20
type input "01/08/2025 – 12/08/2025"
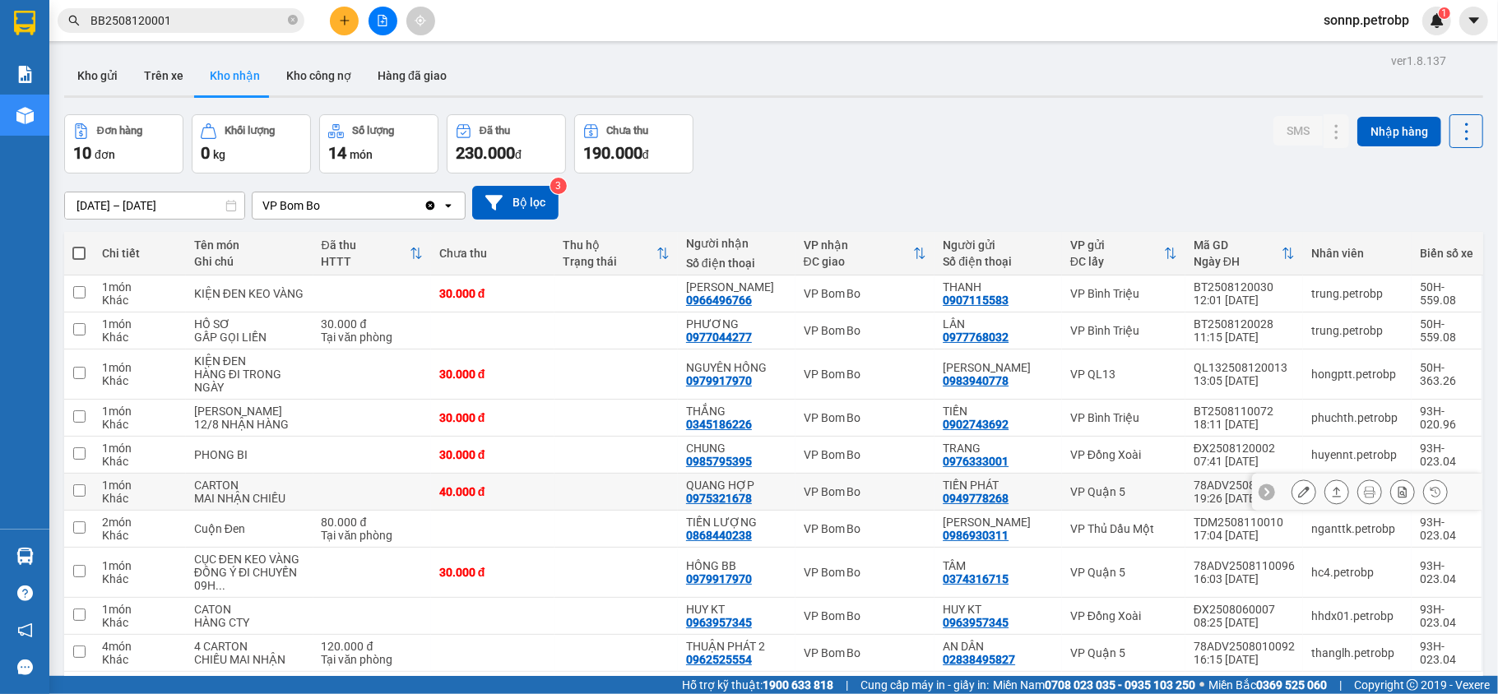
scroll to position [81, 0]
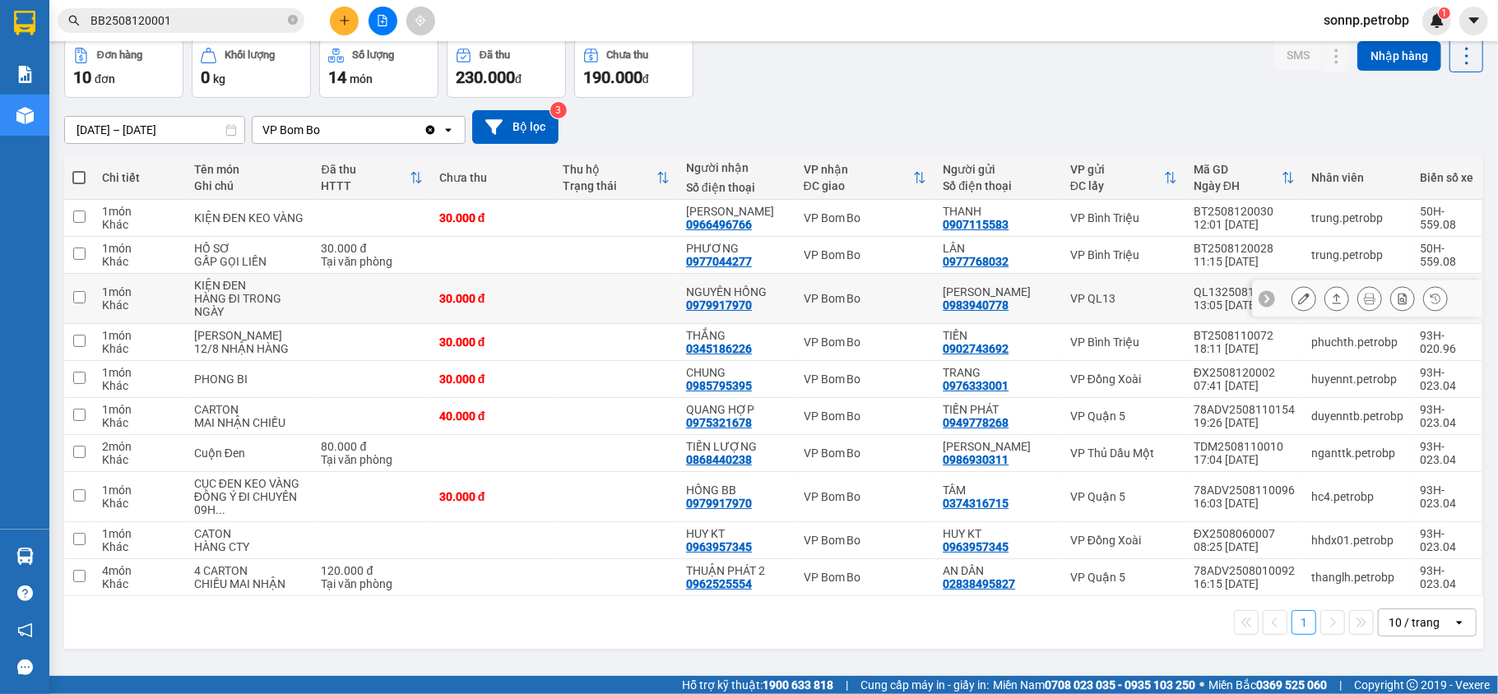
click at [1294, 295] on button at bounding box center [1303, 299] width 23 height 29
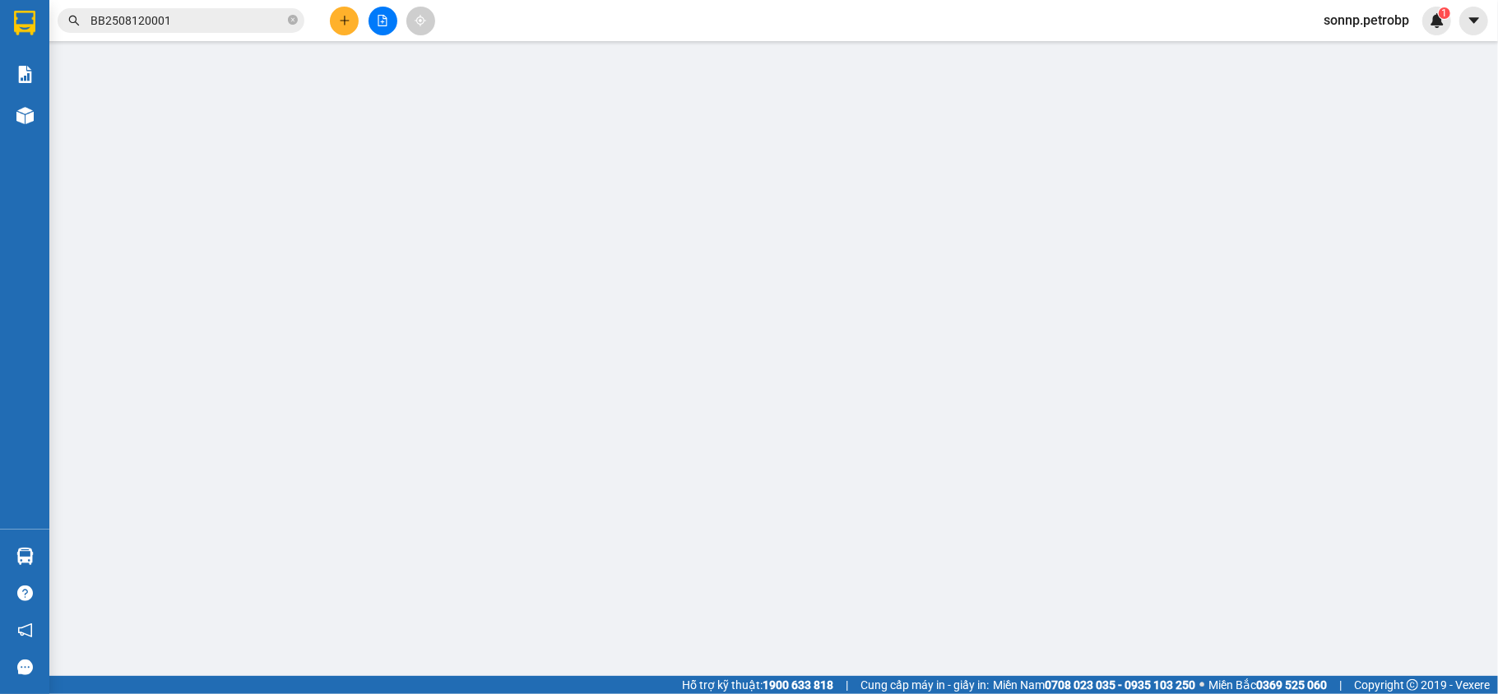
type input "0983940778"
type input "KIM ANH"
type input "0979917970"
type input "NGUYÊN HỒNG"
type input "30.000"
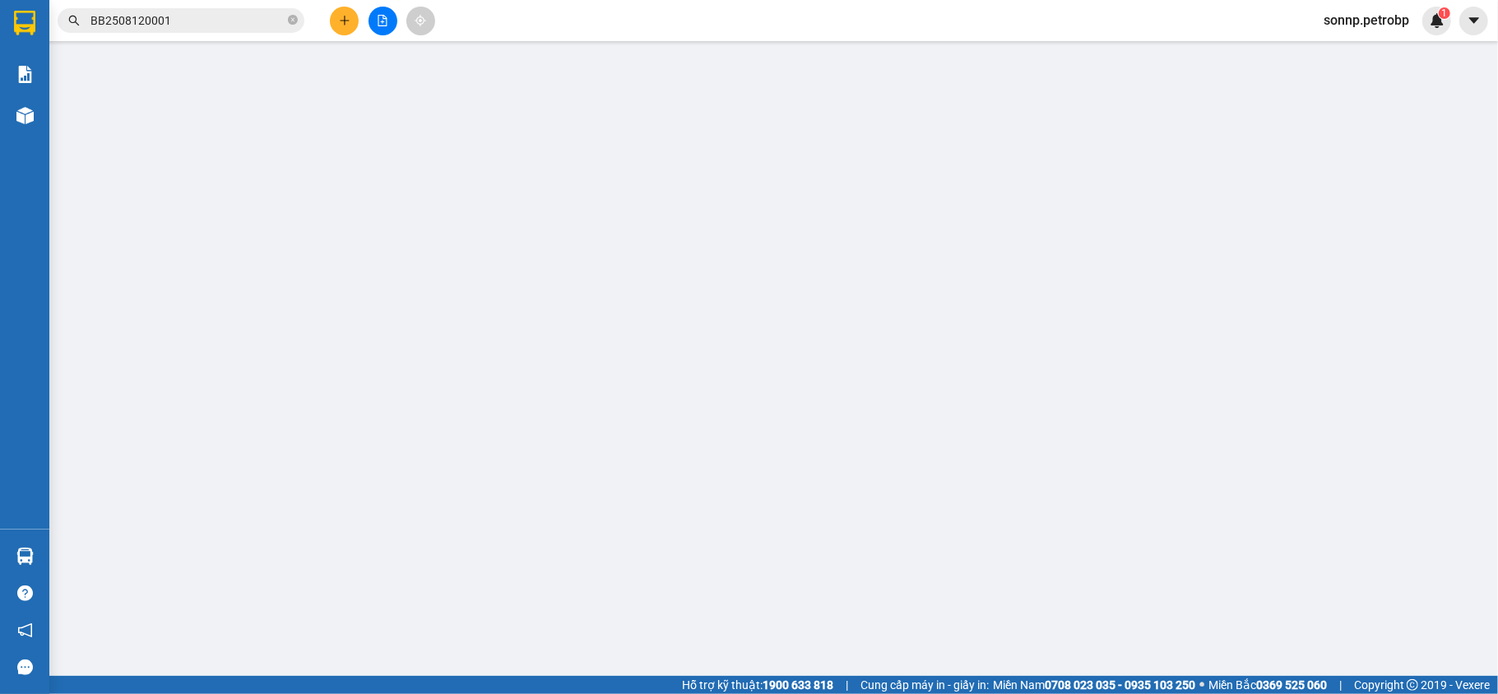
type input "30.000"
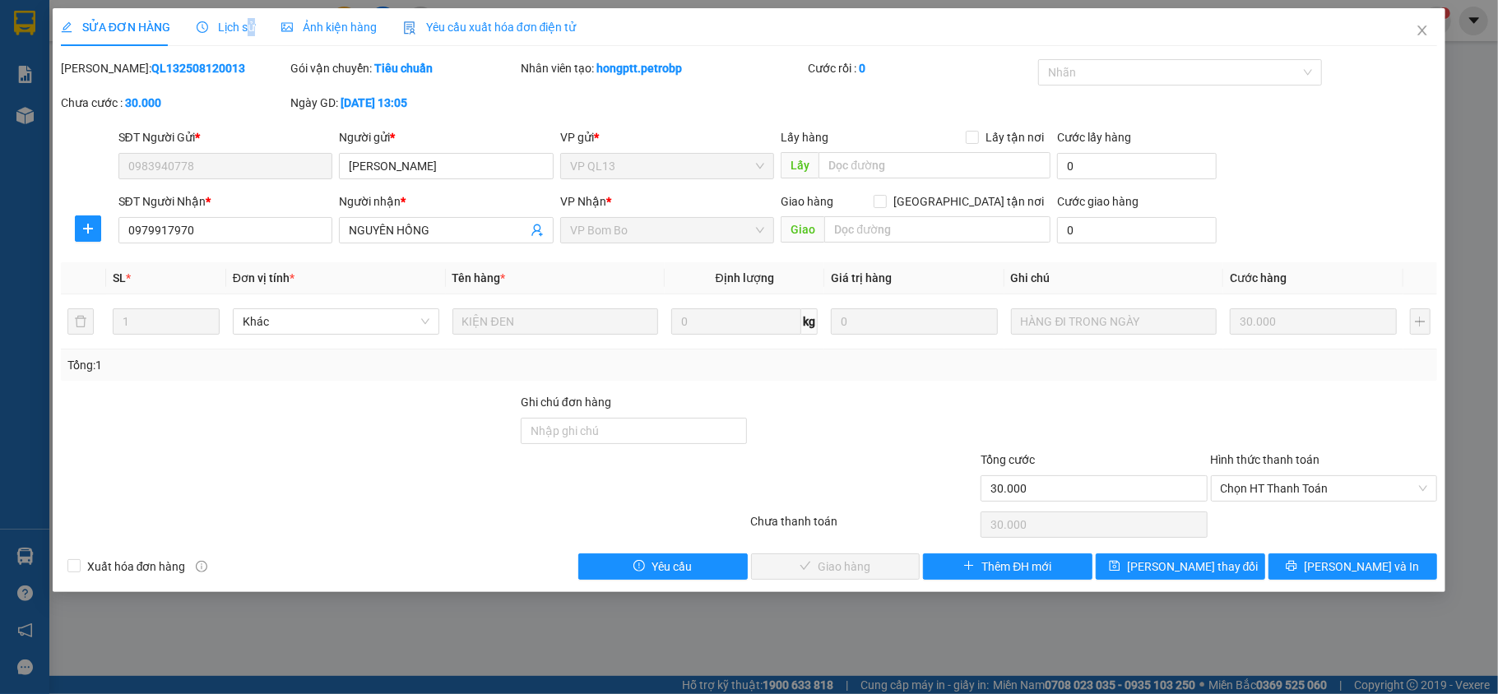
click at [244, 28] on span "Lịch sử" at bounding box center [226, 27] width 58 height 13
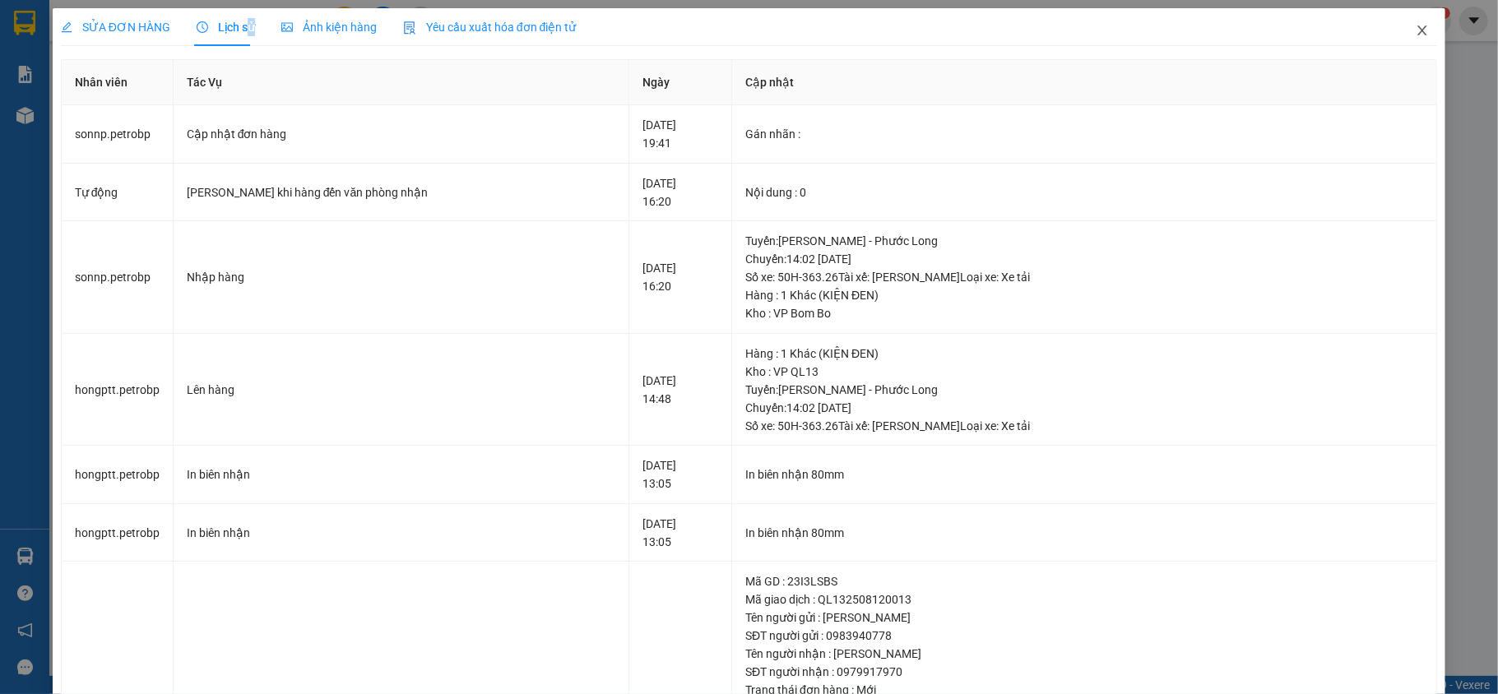
click at [1416, 30] on icon "close" at bounding box center [1422, 30] width 13 height 13
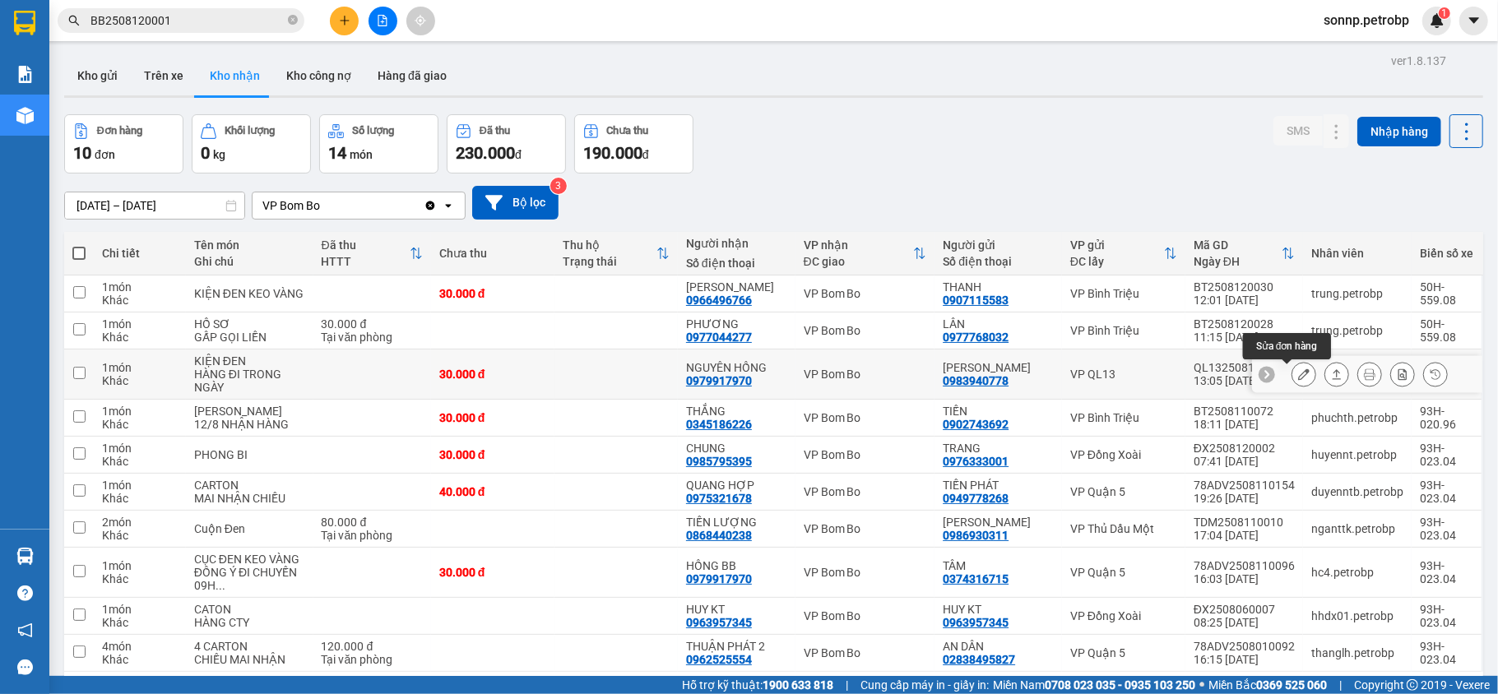
click at [1294, 373] on button at bounding box center [1303, 374] width 23 height 29
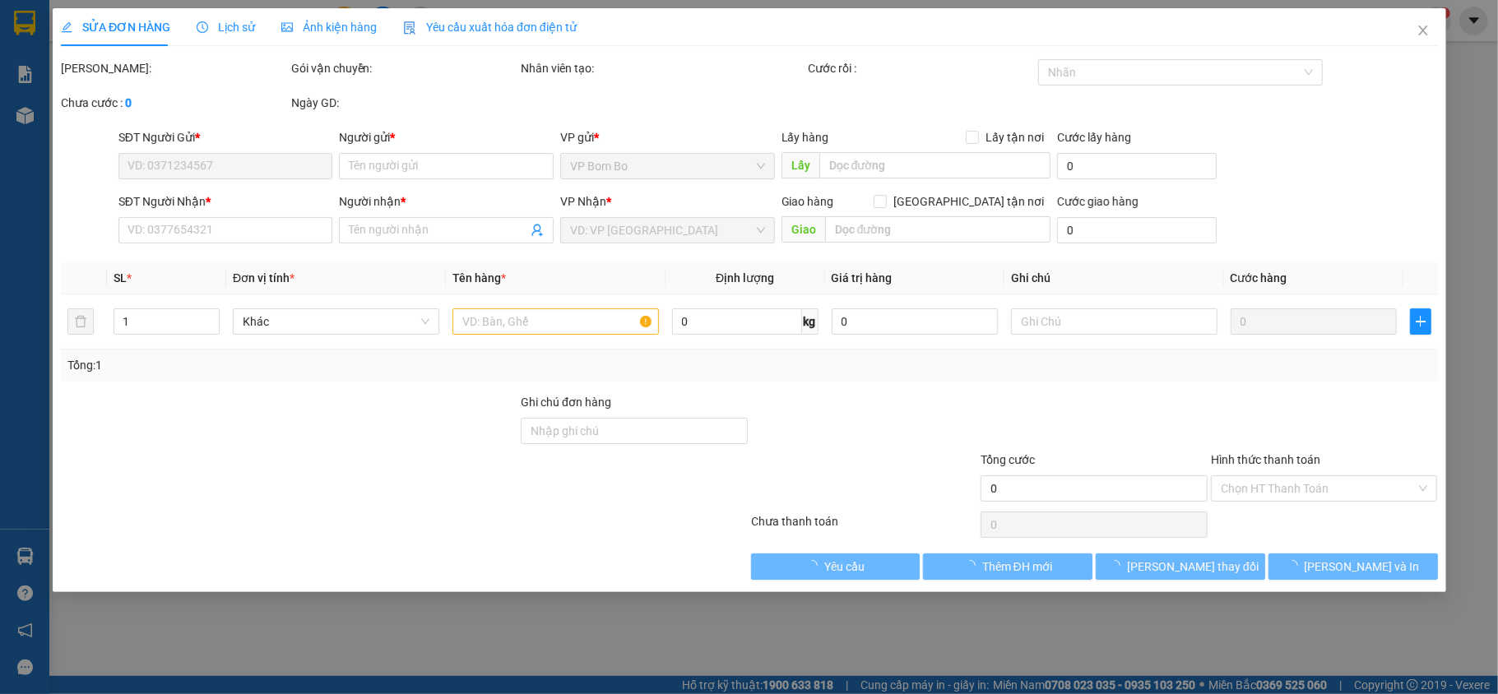
type input "0983940778"
type input "KIM ANH"
type input "0979917970"
type input "NGUYÊN HỒNG"
type input "30.000"
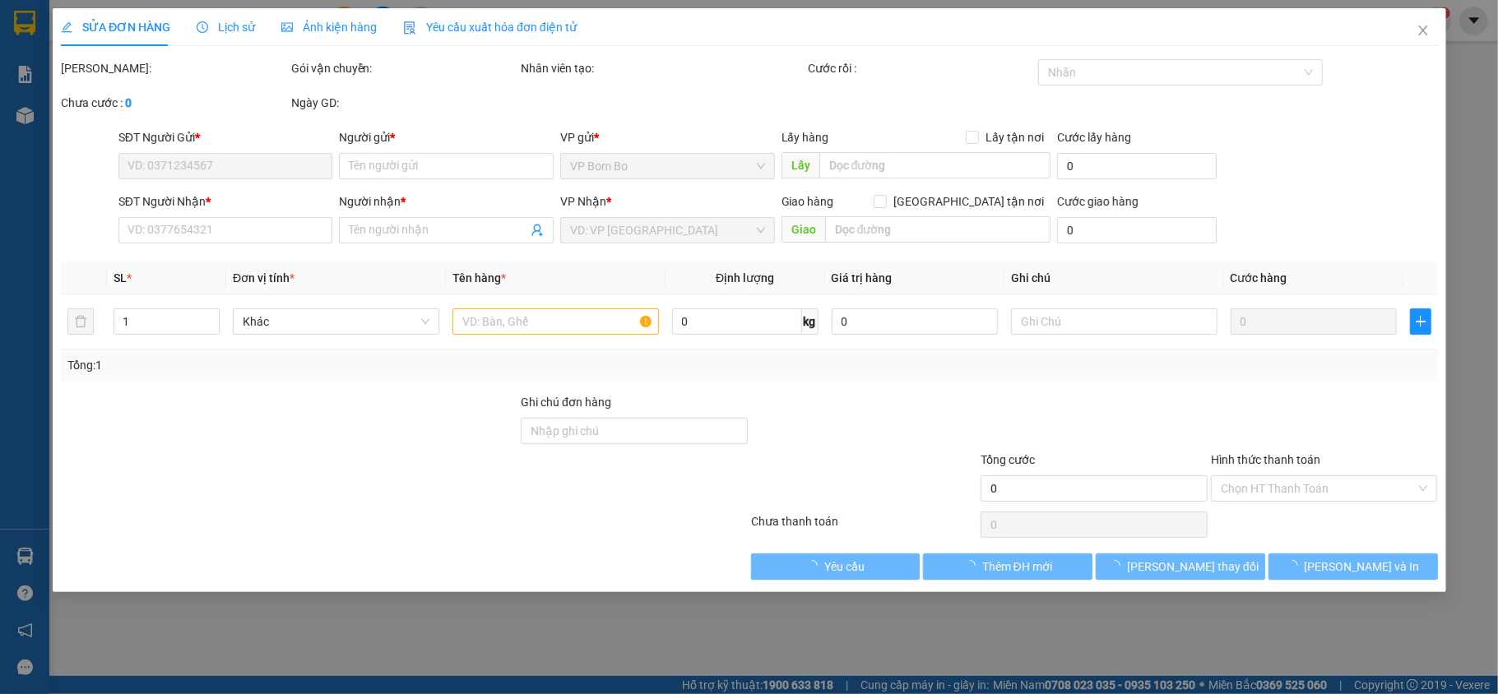
type input "30.000"
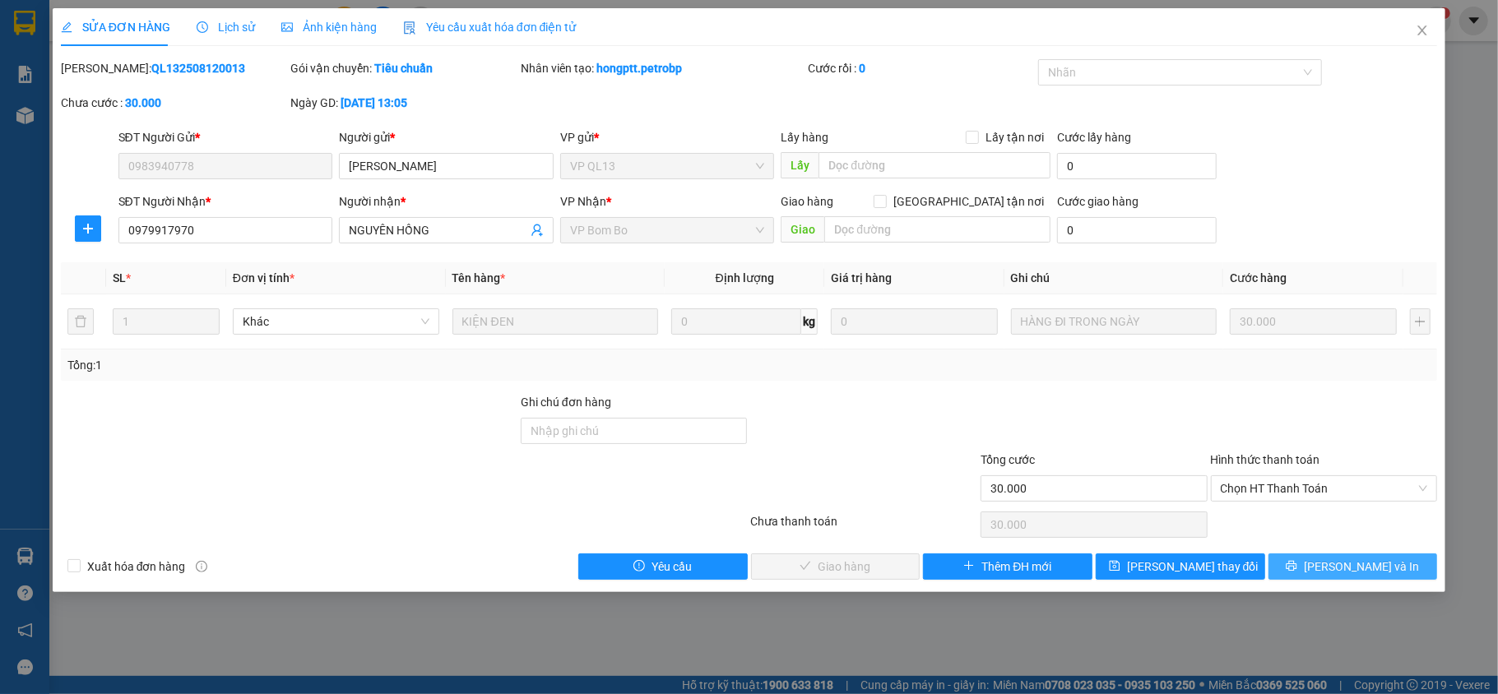
click at [1409, 573] on button "[PERSON_NAME] và In" at bounding box center [1353, 567] width 169 height 26
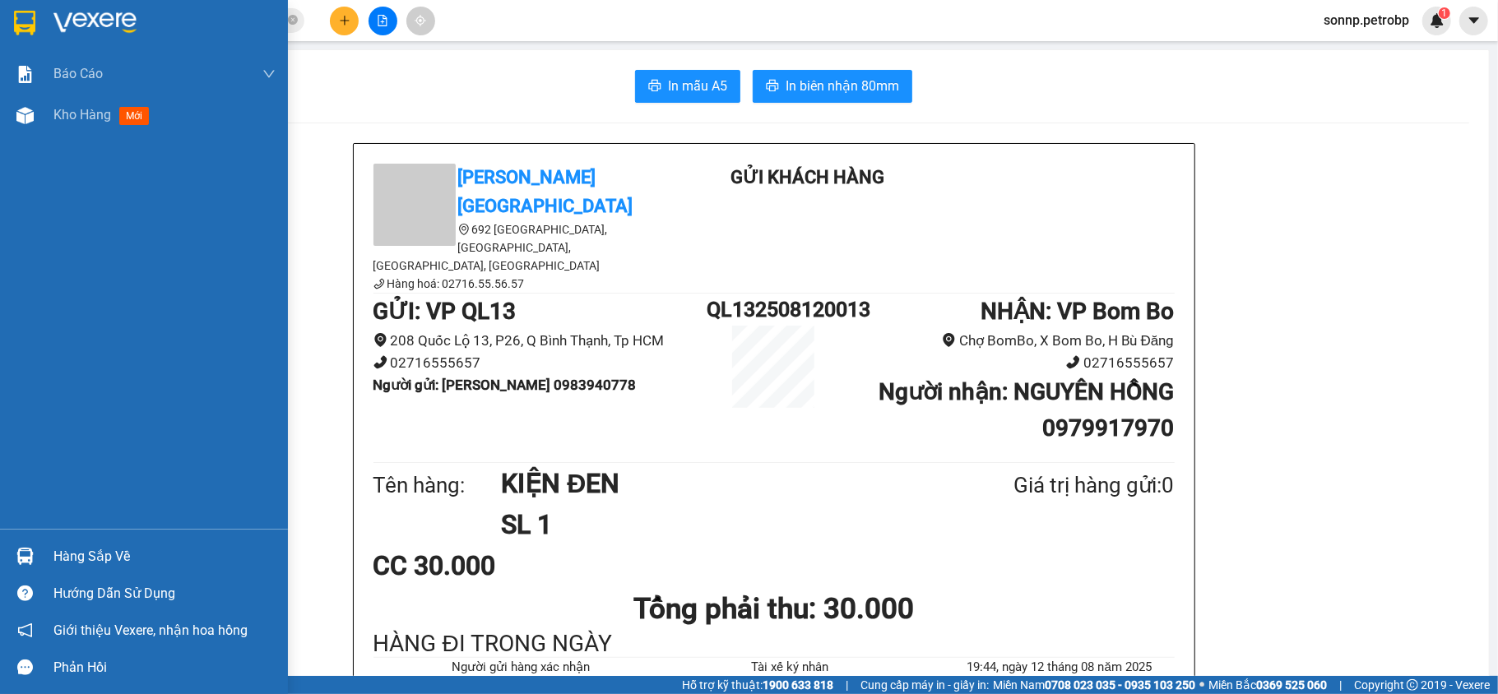
click at [83, 566] on div "Hàng sắp về" at bounding box center [164, 557] width 222 height 25
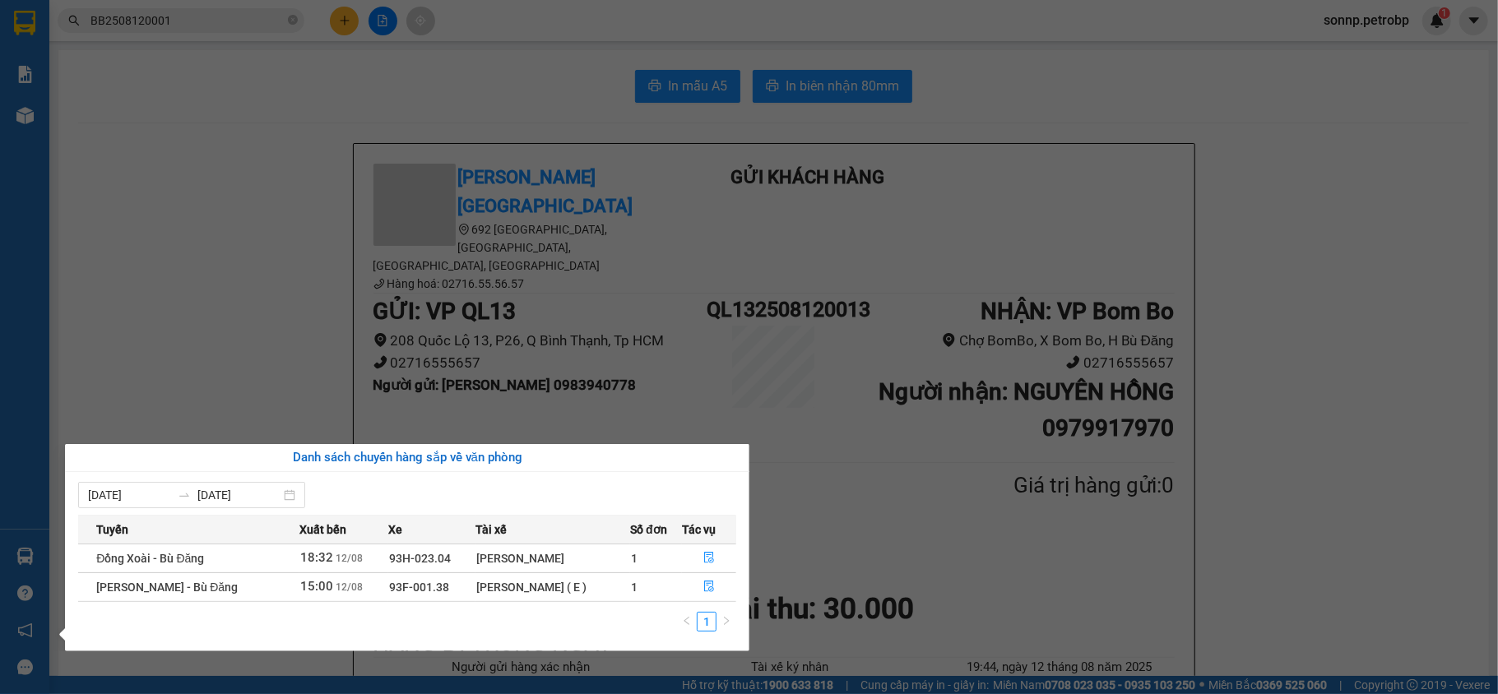
click at [284, 393] on section "Kết quả tìm kiếm ( 1 ) Bộ lọc Mã ĐH Trạng thái Món hàng Tổng cước Chưa cước Ngư…" at bounding box center [749, 347] width 1498 height 694
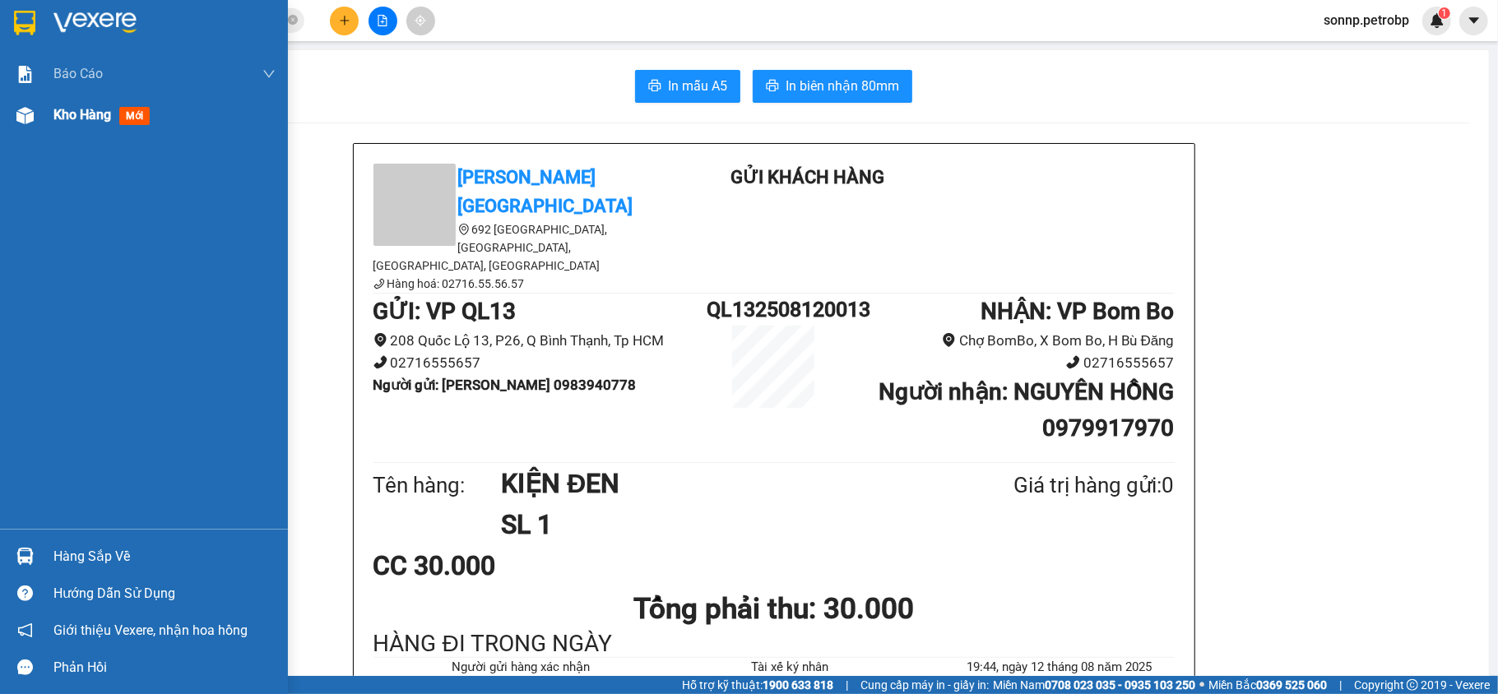
click at [30, 115] on img at bounding box center [24, 115] width 17 height 17
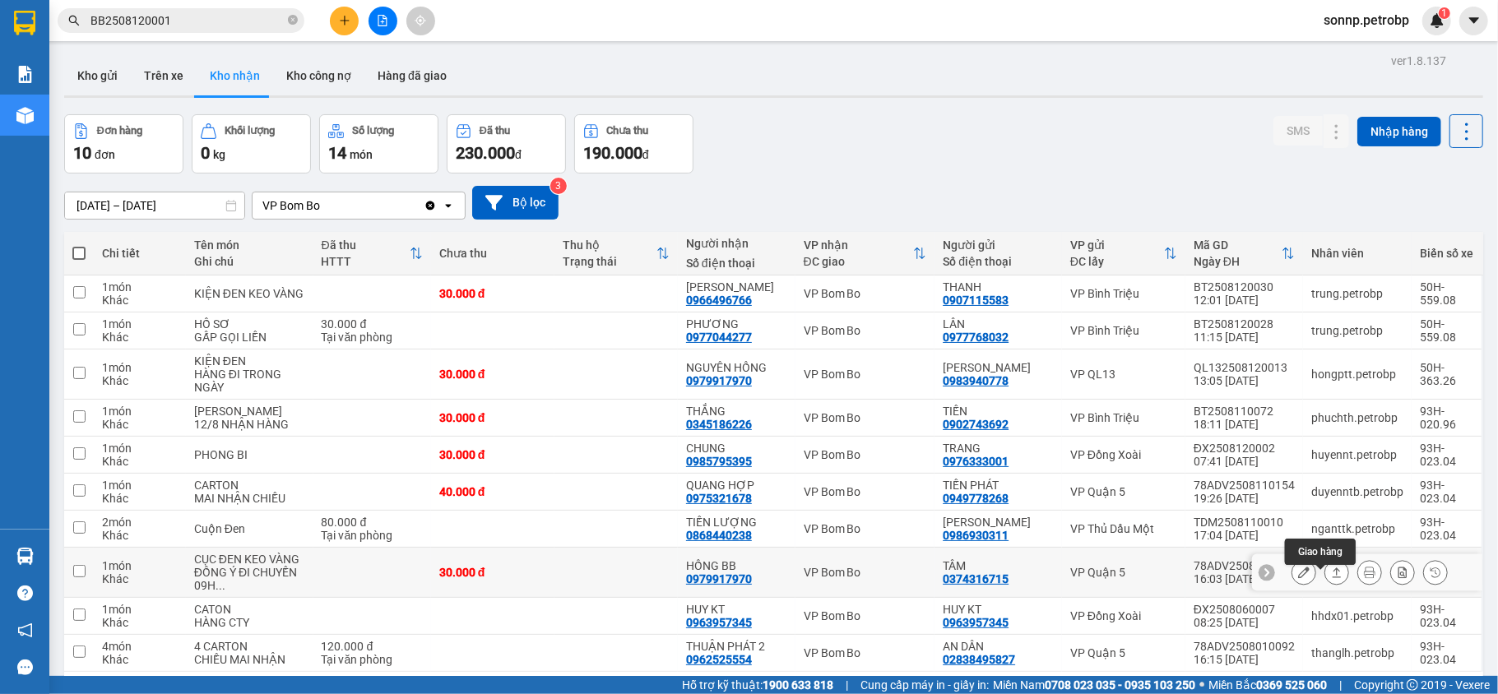
click at [1333, 577] on icon at bounding box center [1337, 573] width 9 height 10
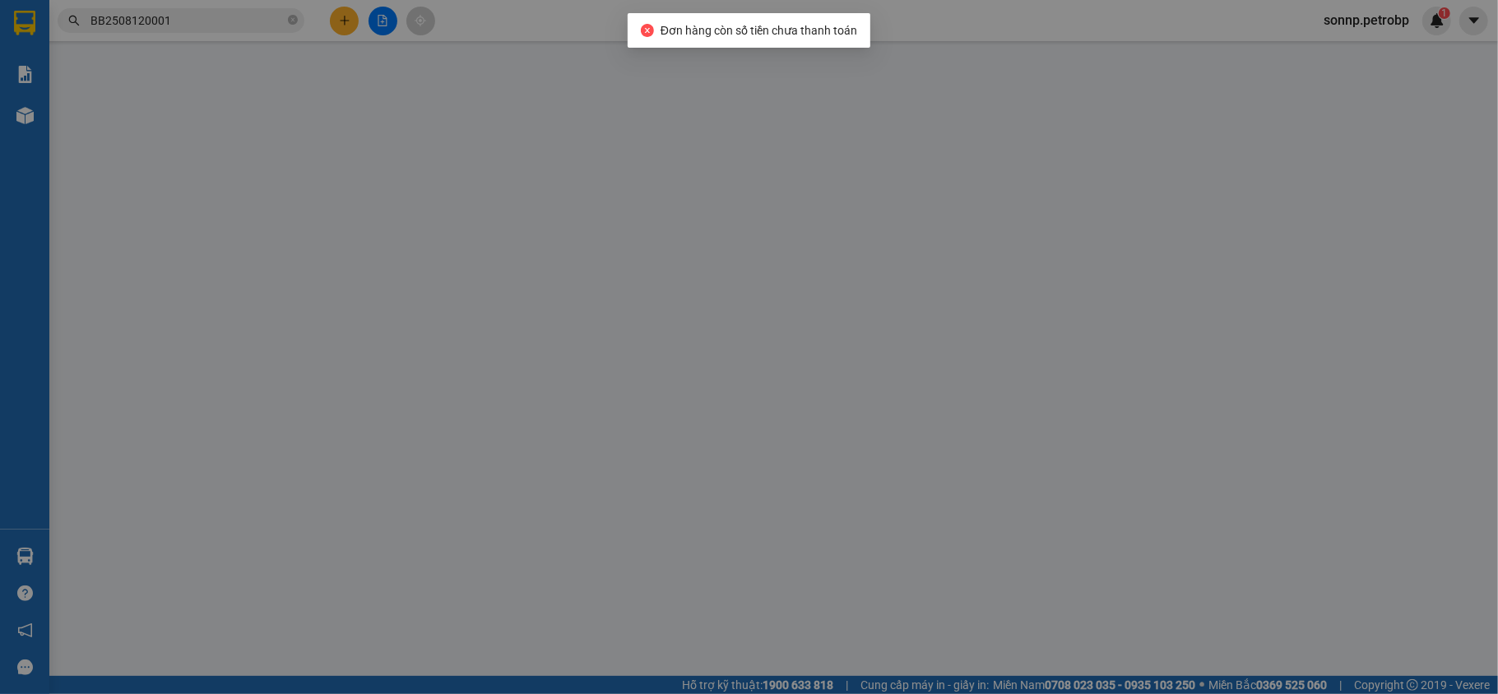
type input "0374316715"
type input "TÂM"
type input "0979917970"
type input "HỒNG BB"
type input "30.000"
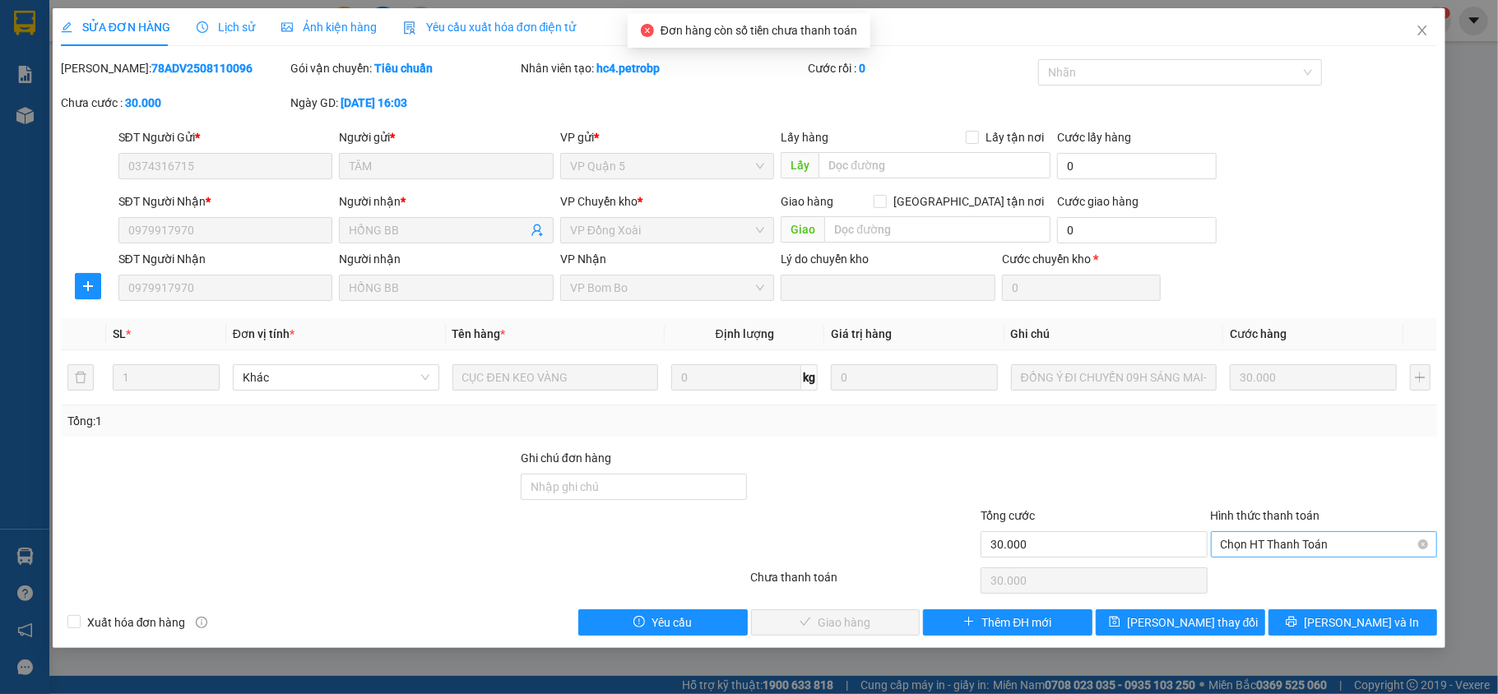
click at [1255, 544] on span "Chọn HT Thanh Toán" at bounding box center [1324, 544] width 207 height 25
click at [1274, 580] on div "Tại văn phòng" at bounding box center [1324, 579] width 207 height 18
type input "0"
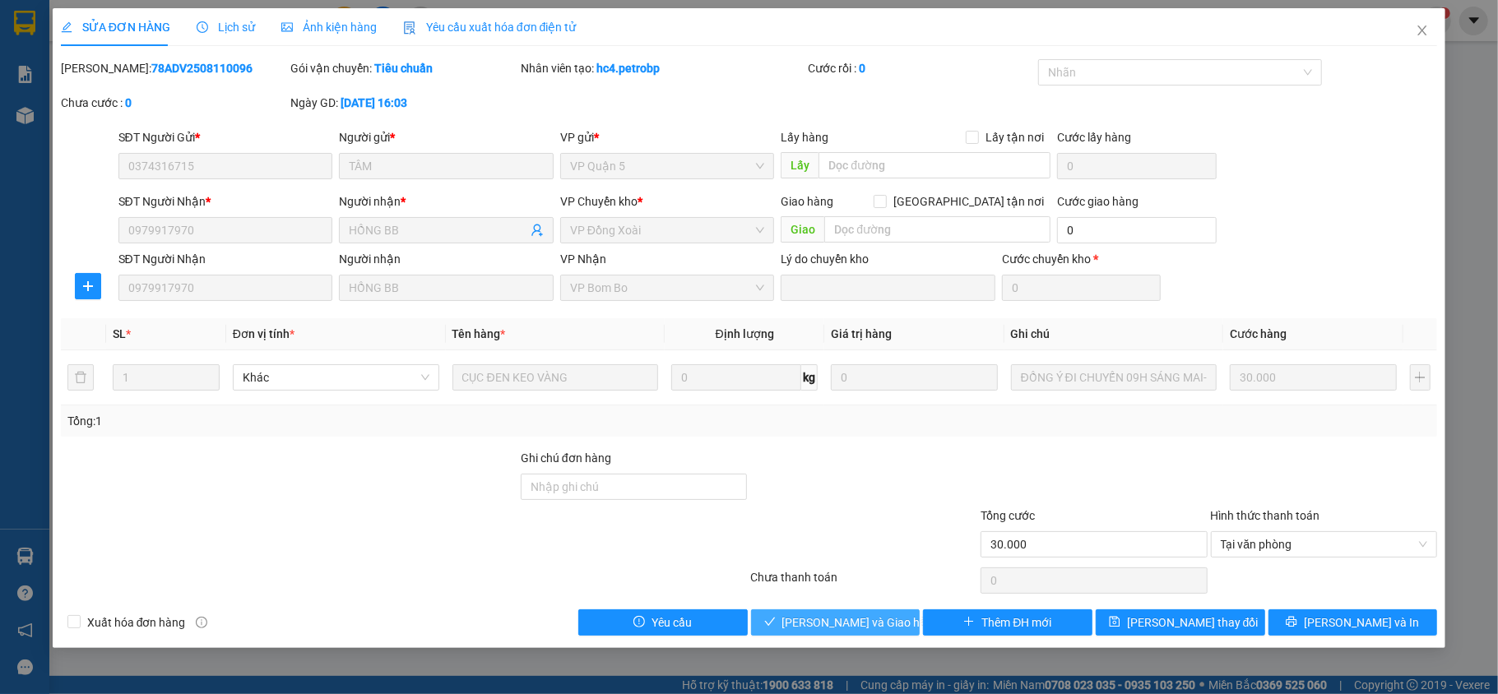
click at [842, 620] on span "[PERSON_NAME] và Giao hàng" at bounding box center [861, 623] width 158 height 18
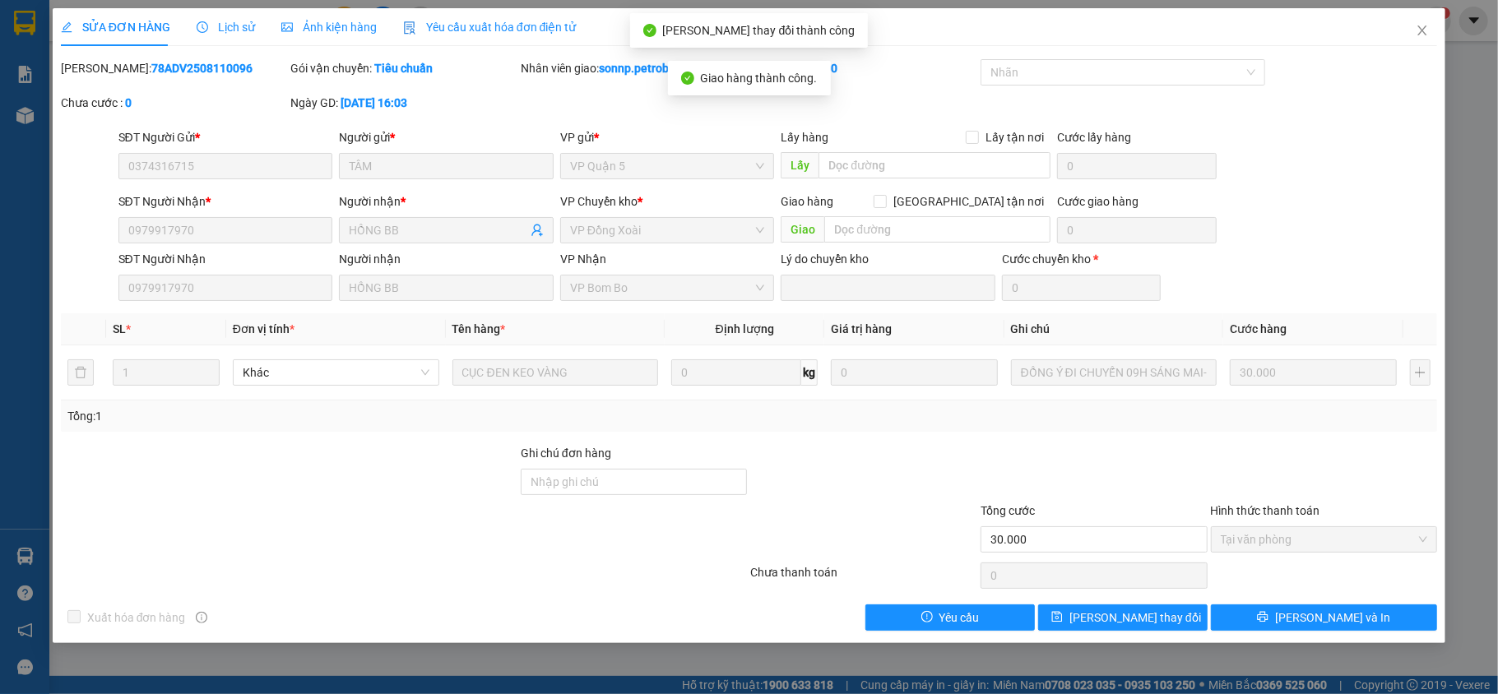
drag, startPoint x: 211, startPoint y: 60, endPoint x: 103, endPoint y: 71, distance: 109.1
click at [103, 71] on div "Mã ĐH: 78ADV2508110096" at bounding box center [174, 68] width 227 height 18
copy b "78ADV2508110096"
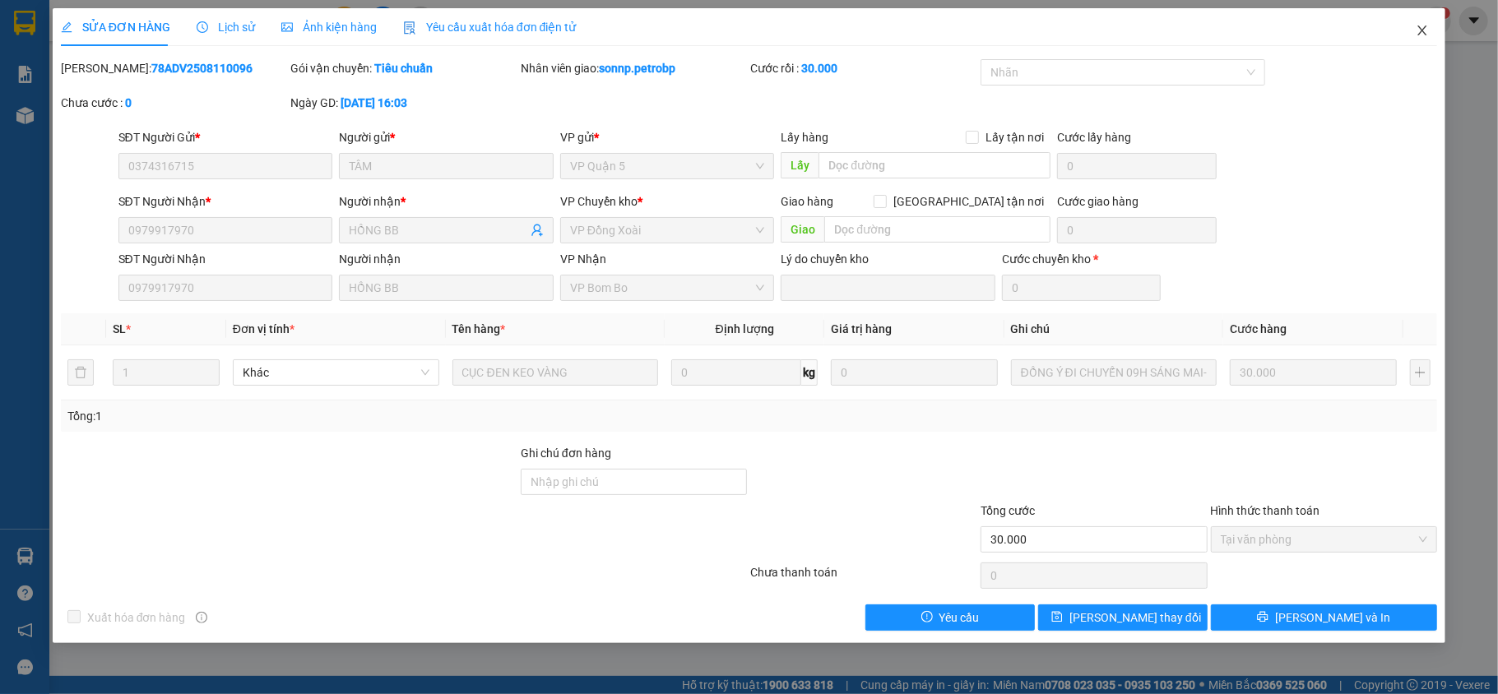
click at [1418, 24] on span "Close" at bounding box center [1422, 31] width 46 height 46
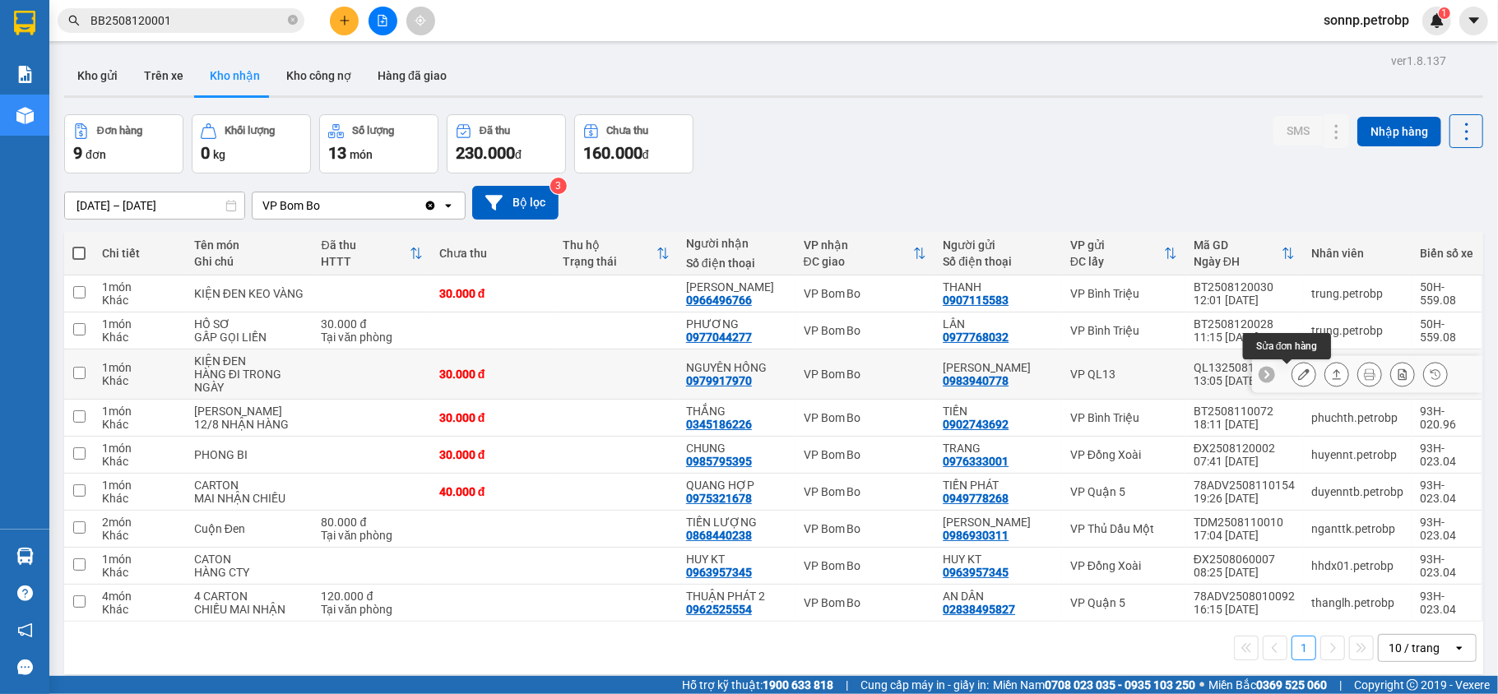
click at [1298, 376] on icon at bounding box center [1304, 375] width 12 height 12
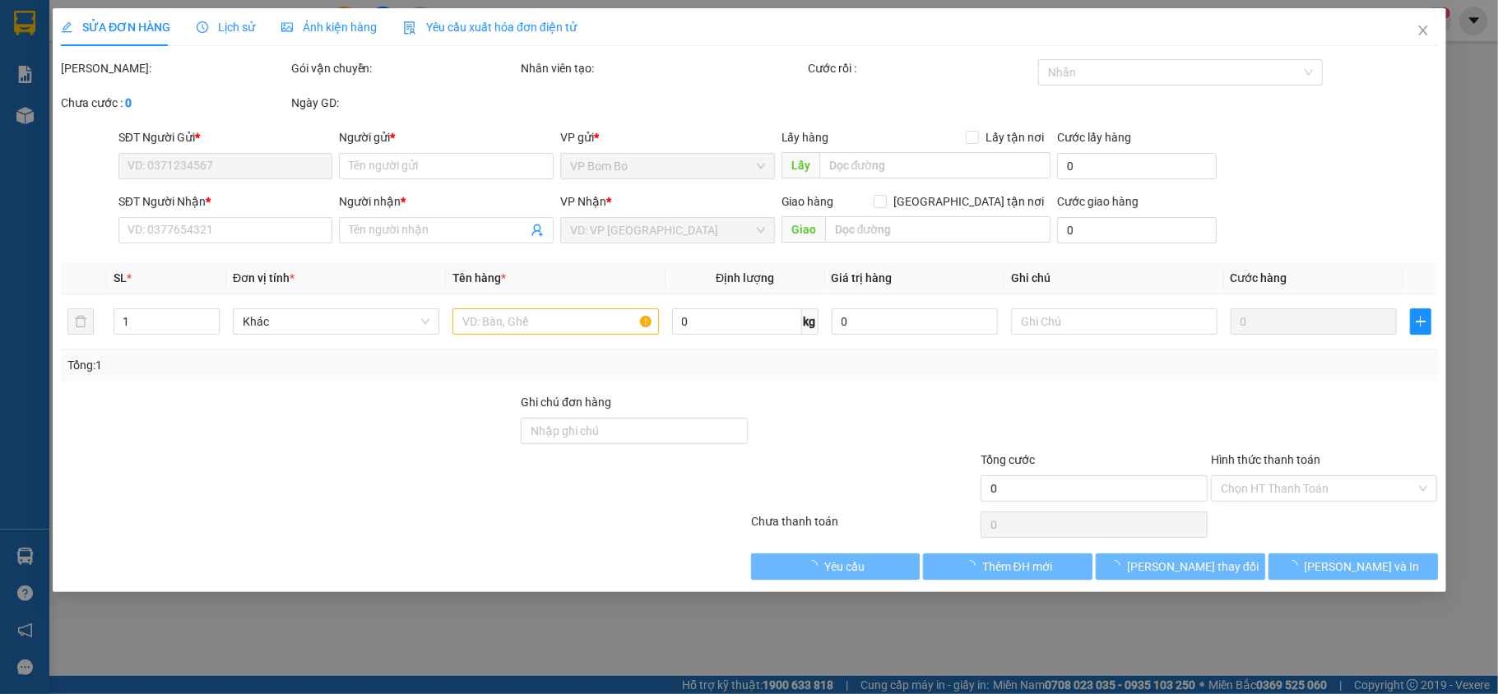
type input "0983940778"
type input "KIM ANH"
type input "0979917970"
type input "NGUYÊN HỒNG"
type input "30.000"
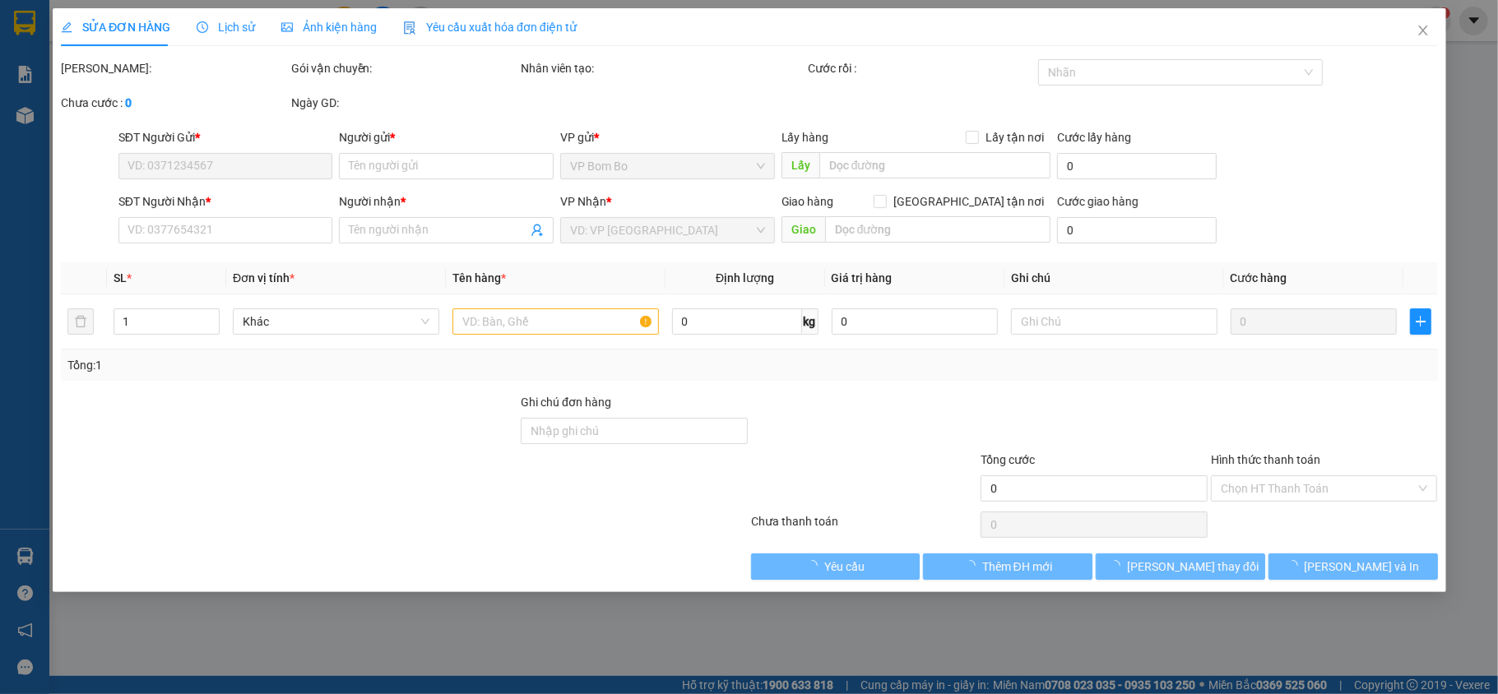
type input "30.000"
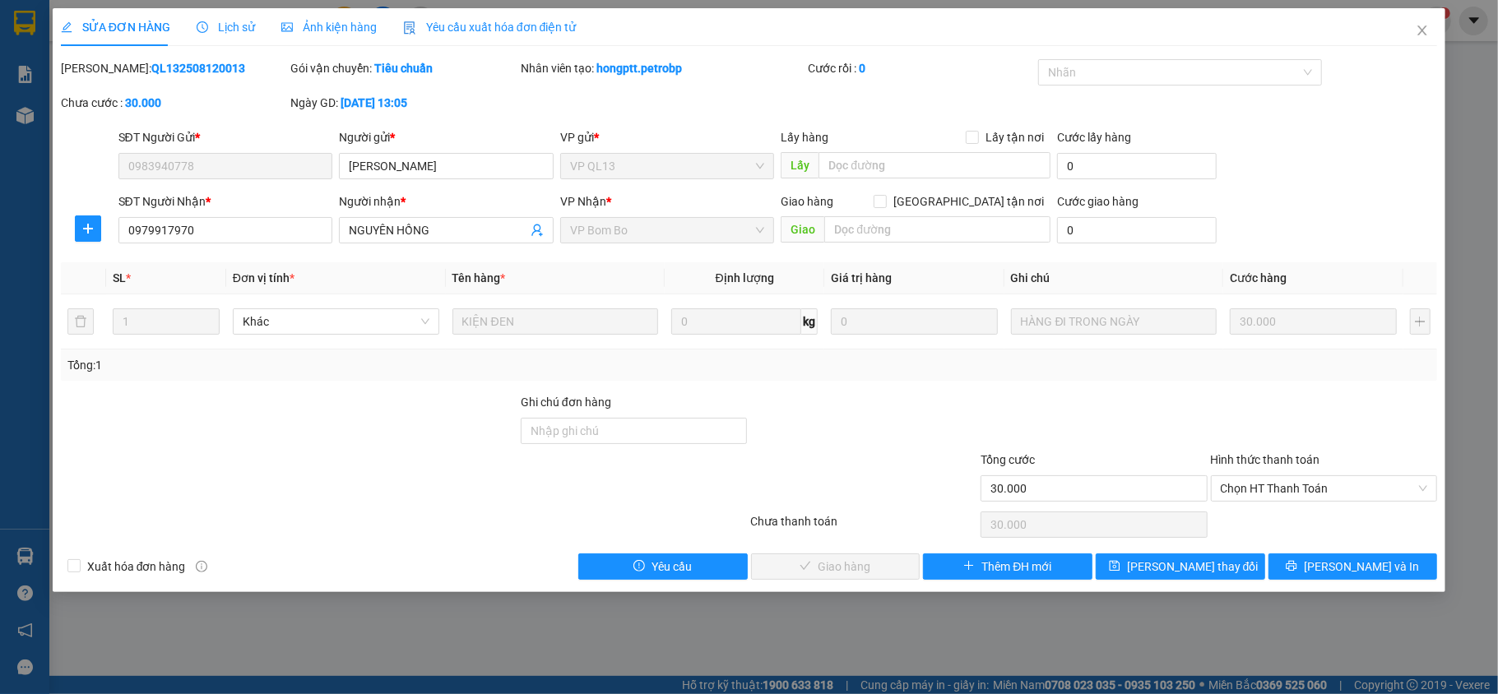
click at [242, 18] on div "Lịch sử" at bounding box center [226, 27] width 58 height 18
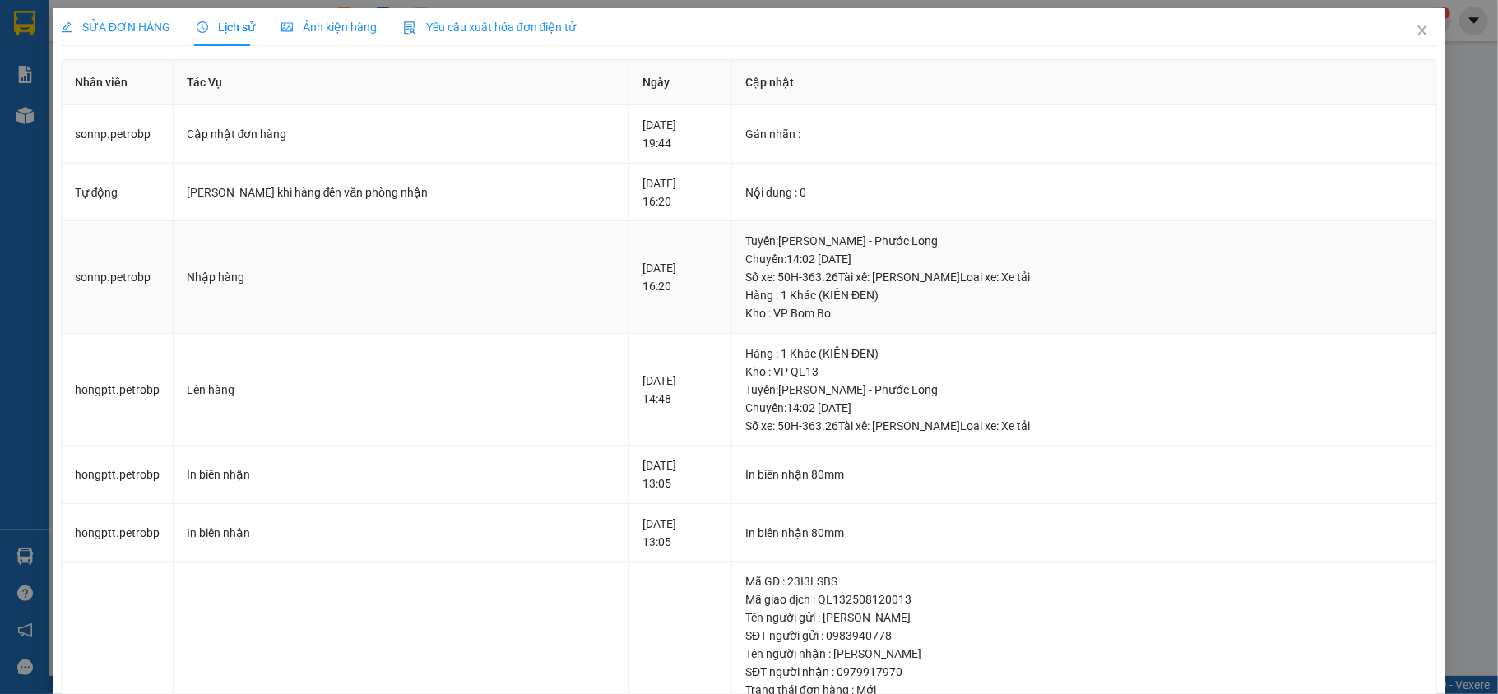
drag, startPoint x: 754, startPoint y: 273, endPoint x: 814, endPoint y: 278, distance: 59.4
click at [814, 278] on div "Tuyến : Hồ Chí Minh - Phước Long Chuyến: 14:02 ngày 12-08-2025 Số xe: 50H-363.…" at bounding box center [1084, 259] width 678 height 54
copy div "50H-363.26"
click at [824, 275] on div "Tuyến : Hồ Chí Minh - Phước Long Chuyến: 14:02 ngày 12-08-2025 Số xe: 50H-363.…" at bounding box center [1084, 259] width 678 height 54
click at [814, 276] on div "Tuyến : Hồ Chí Minh - Phước Long Chuyến: 14:02 ngày 12-08-2025 Số xe: 50H-363.…" at bounding box center [1084, 259] width 678 height 54
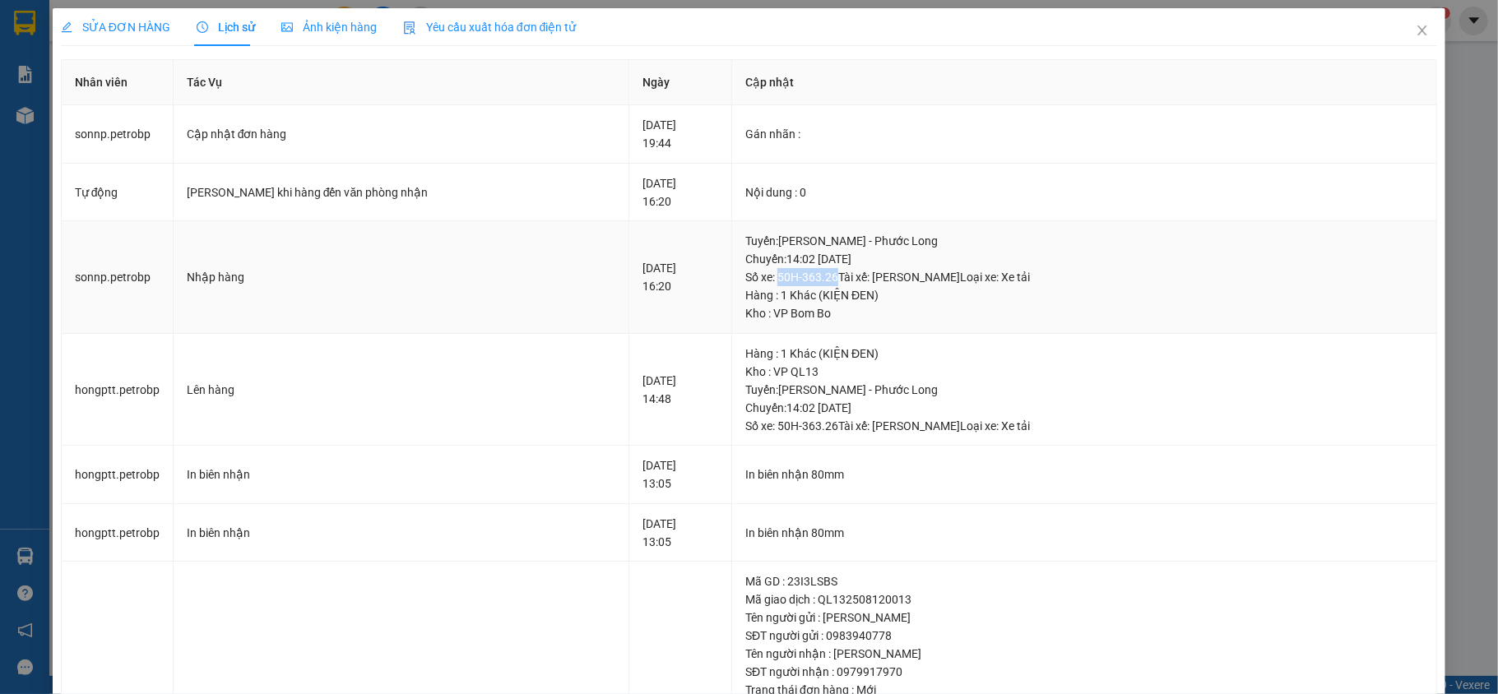
drag, startPoint x: 810, startPoint y: 276, endPoint x: 755, endPoint y: 278, distance: 55.1
click at [755, 278] on div "Tuyến : Hồ Chí Minh - Phước Long Chuyến: 14:02 ngày 12-08-2025 Số xe: 50H-363.…" at bounding box center [1084, 259] width 678 height 54
copy div "50H-363.26"
click at [17, 558] on div "SỬA ĐƠN HÀNG Lịch sử Ảnh kiện hàng Yêu cầu xuất hóa đơn điện tử Total Paid Fee …" at bounding box center [749, 347] width 1498 height 694
click at [18, 556] on div "SỬA ĐƠN HÀNG Lịch sử Ảnh kiện hàng Yêu cầu xuất hóa đơn điện tử Total Paid Fee …" at bounding box center [749, 347] width 1498 height 694
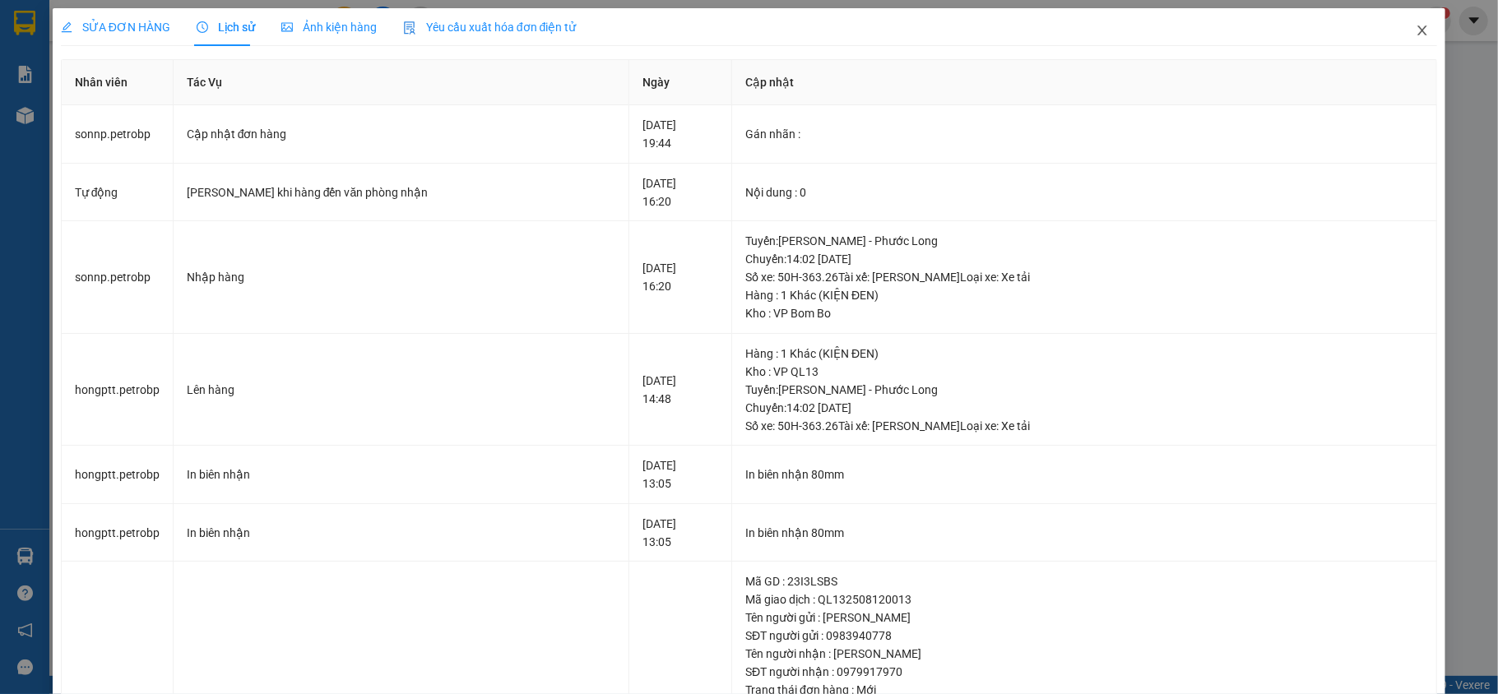
click at [1418, 35] on icon "close" at bounding box center [1422, 31] width 9 height 10
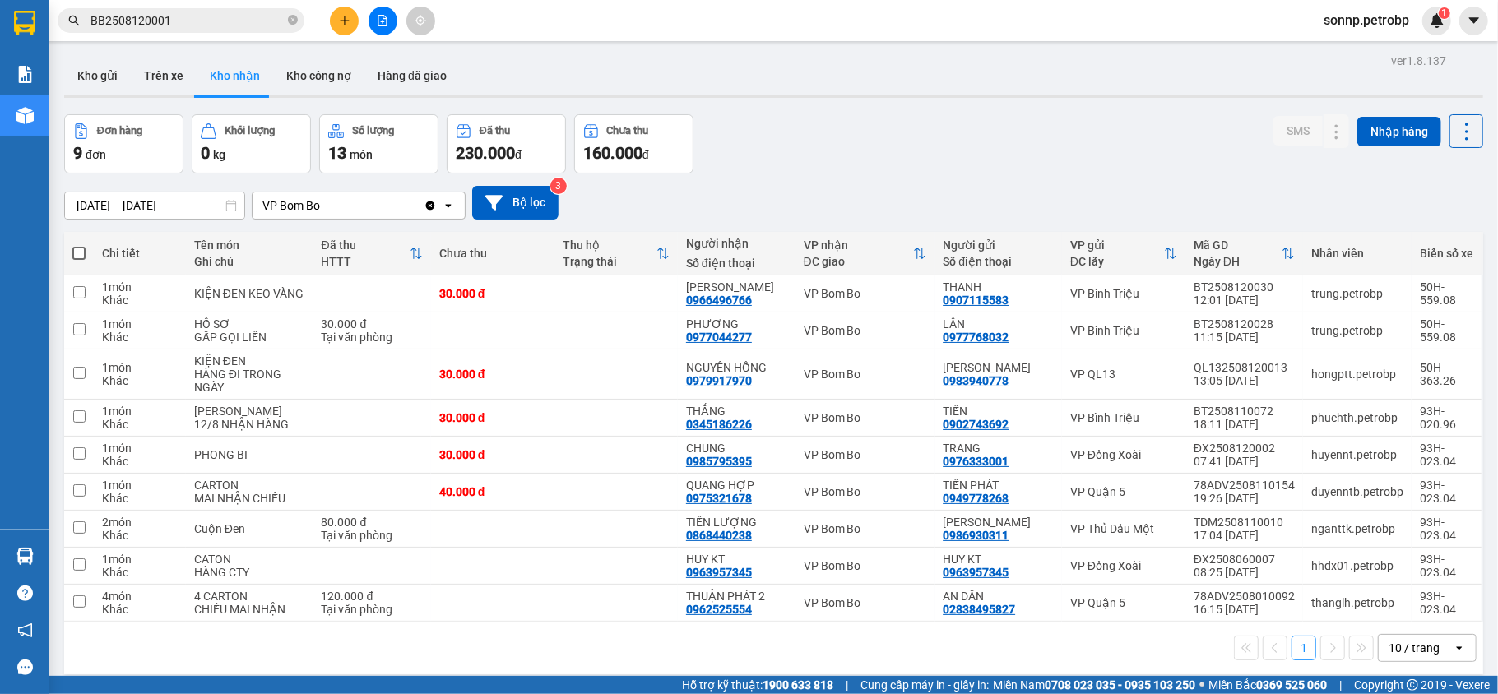
click at [241, 61] on button "Kho nhận" at bounding box center [235, 75] width 77 height 39
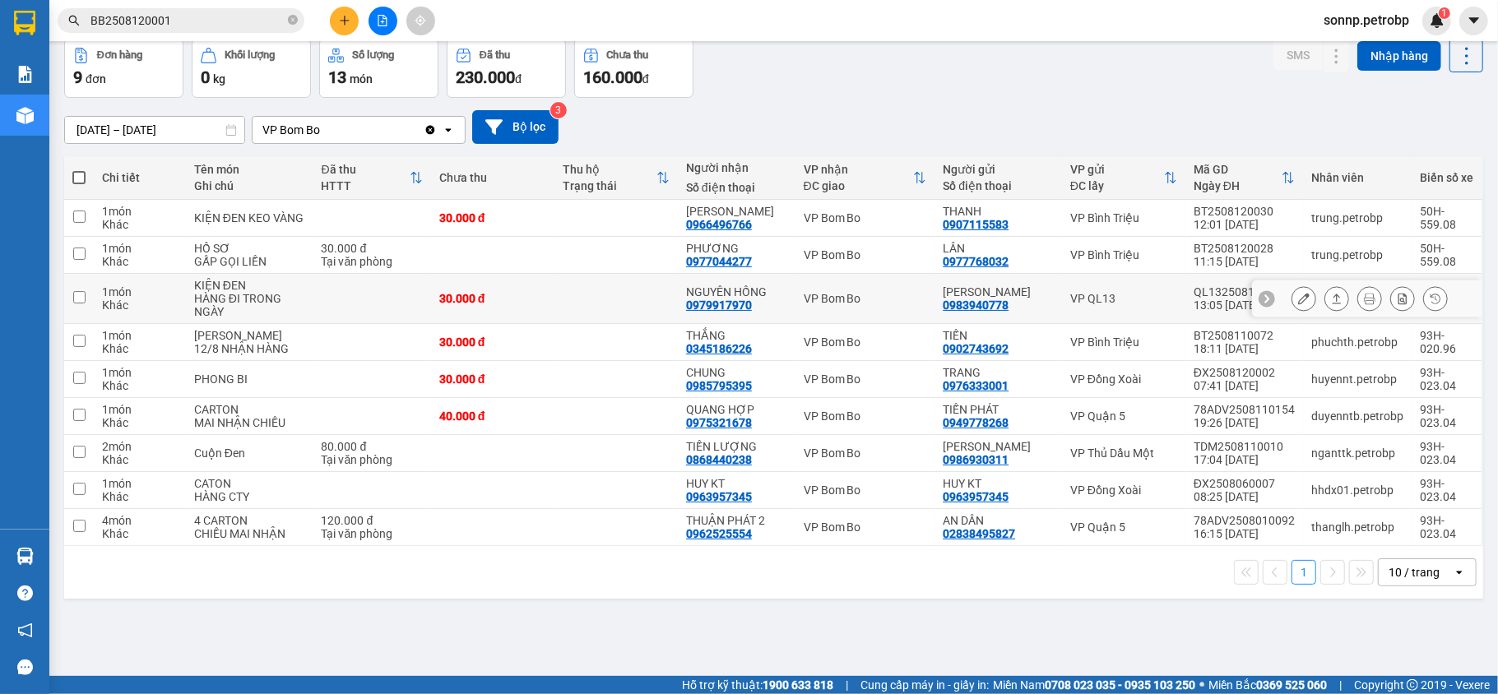
click at [1295, 304] on button at bounding box center [1303, 299] width 23 height 29
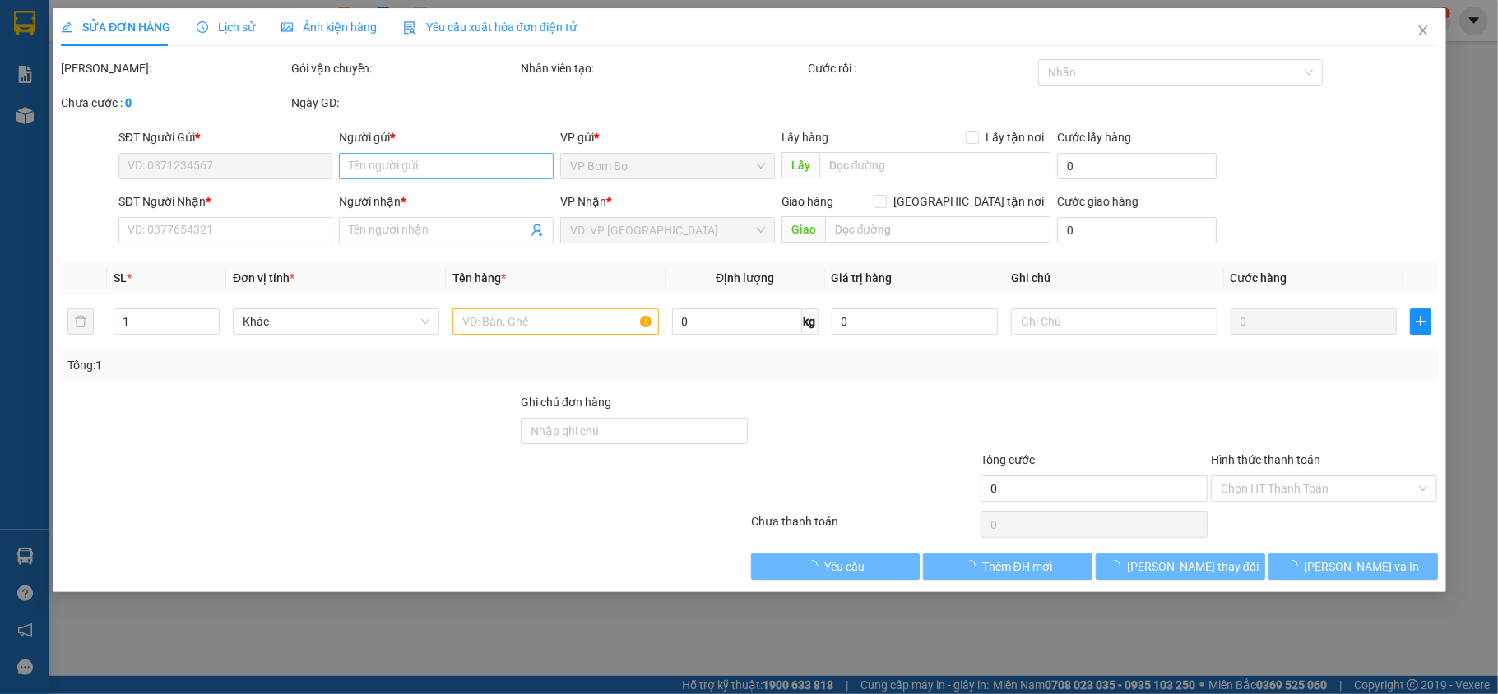
type input "0983940778"
type input "KIM ANH"
type input "0979917970"
type input "NGUYÊN HỒNG"
type input "30.000"
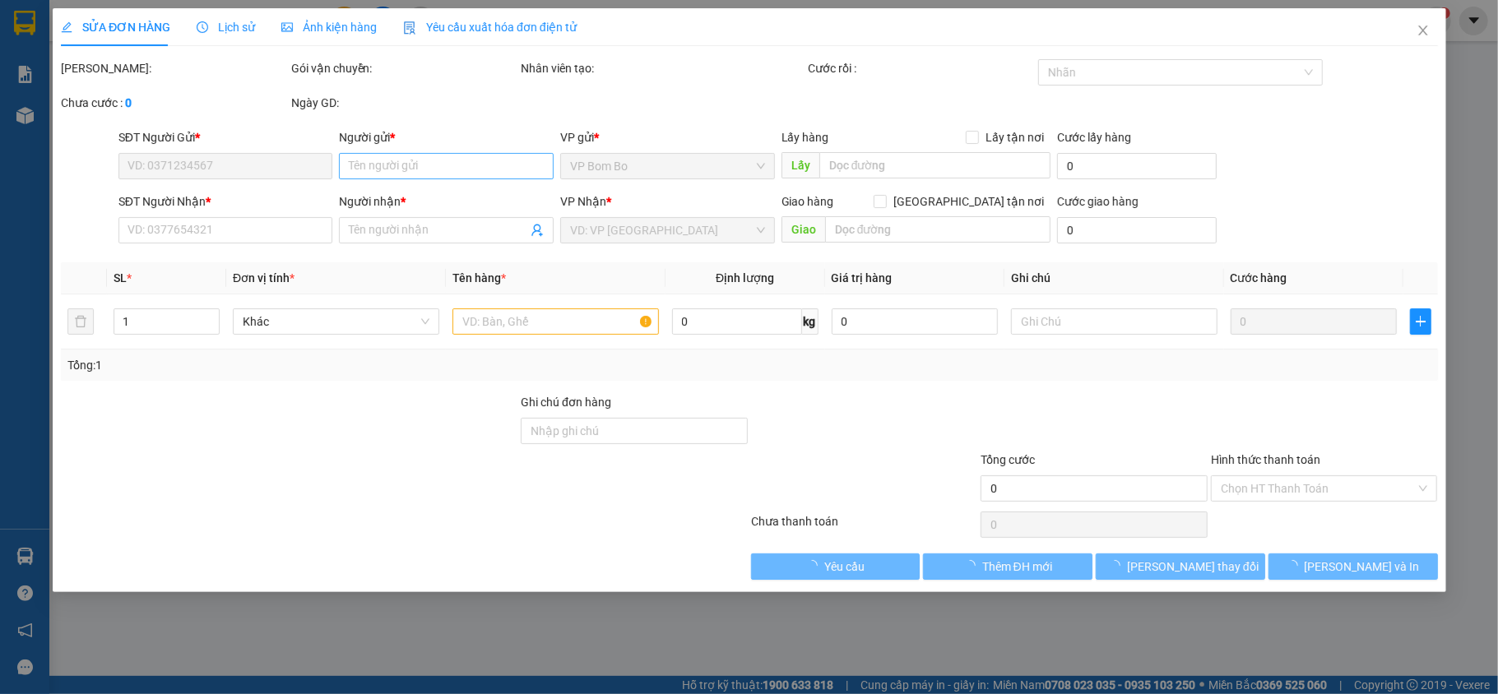
type input "30.000"
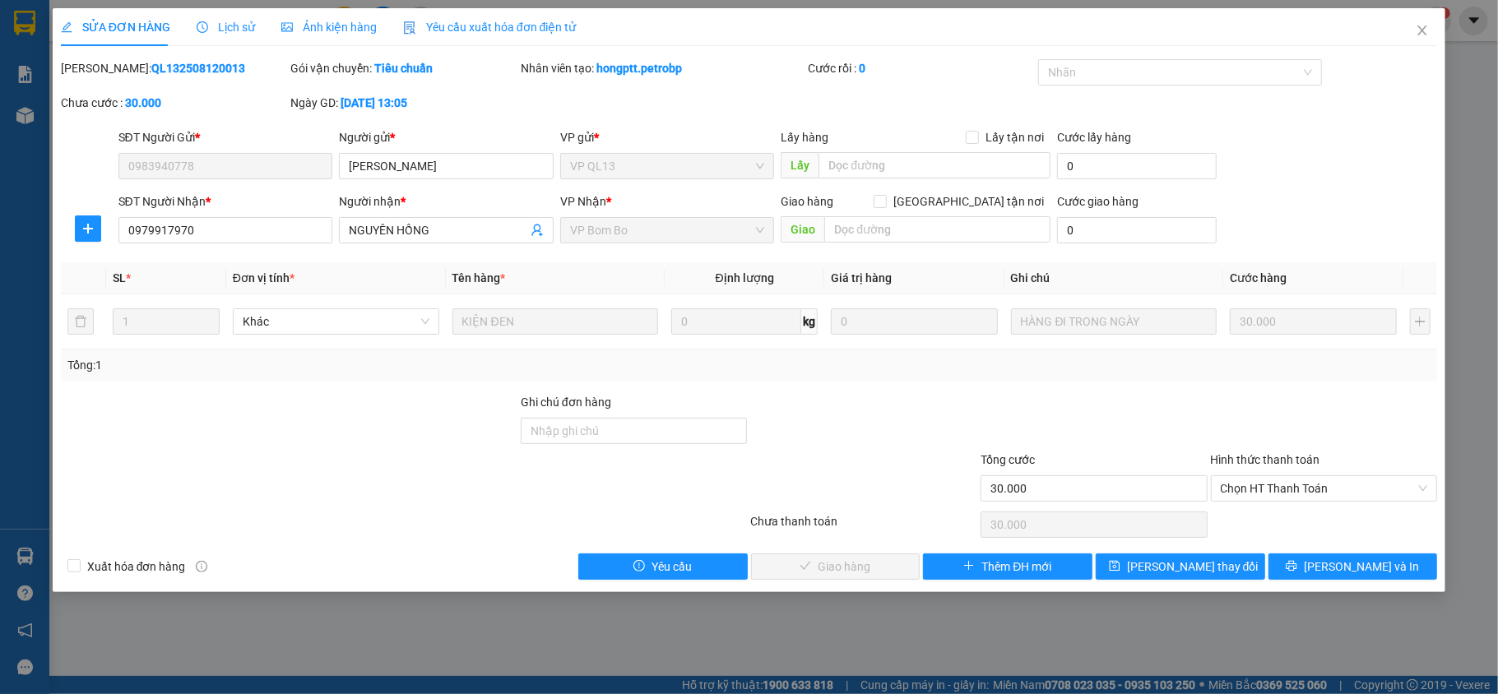
drag, startPoint x: 211, startPoint y: 69, endPoint x: 102, endPoint y: 72, distance: 109.5
click at [102, 72] on div "Mã ĐH: QL132508120013" at bounding box center [174, 68] width 227 height 18
copy b "QL132508120013"
click at [1429, 25] on span "Close" at bounding box center [1422, 31] width 46 height 46
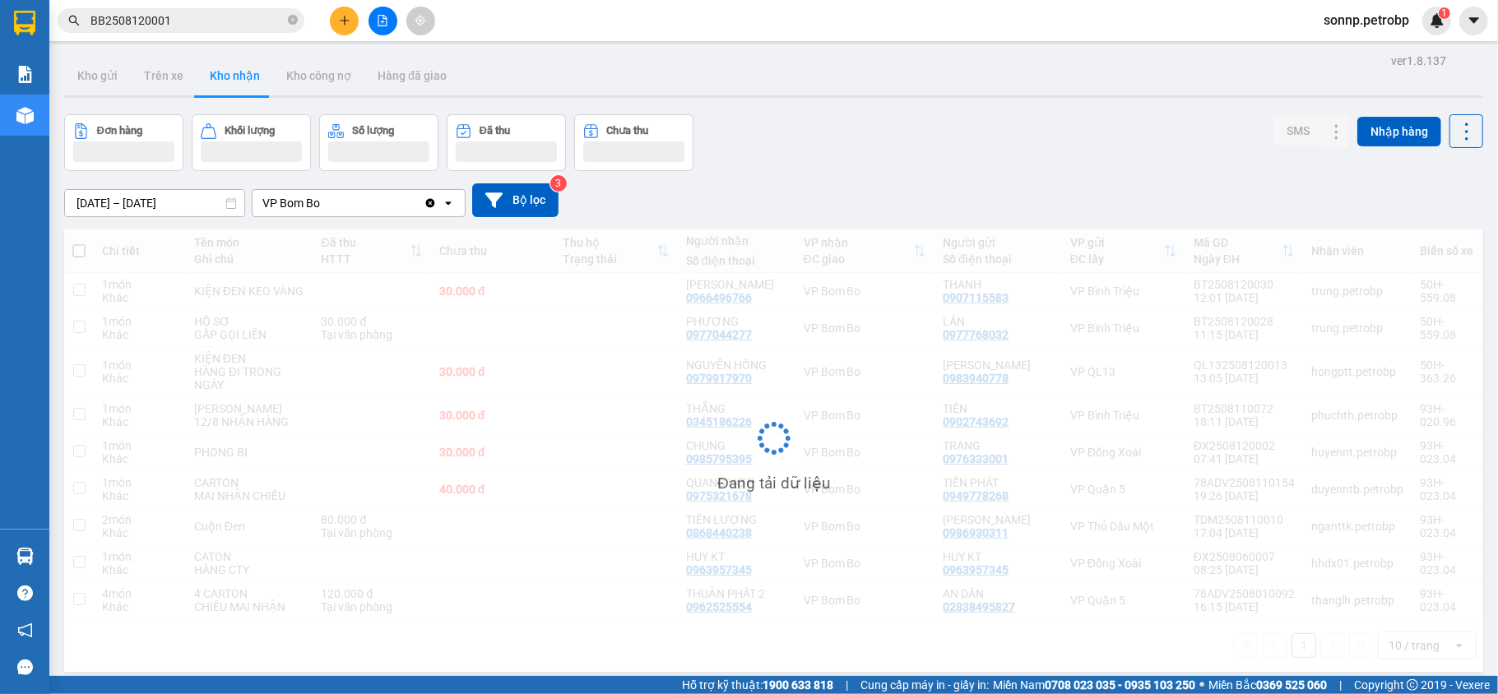
click at [182, 25] on input "BB2508120001" at bounding box center [187, 21] width 194 height 18
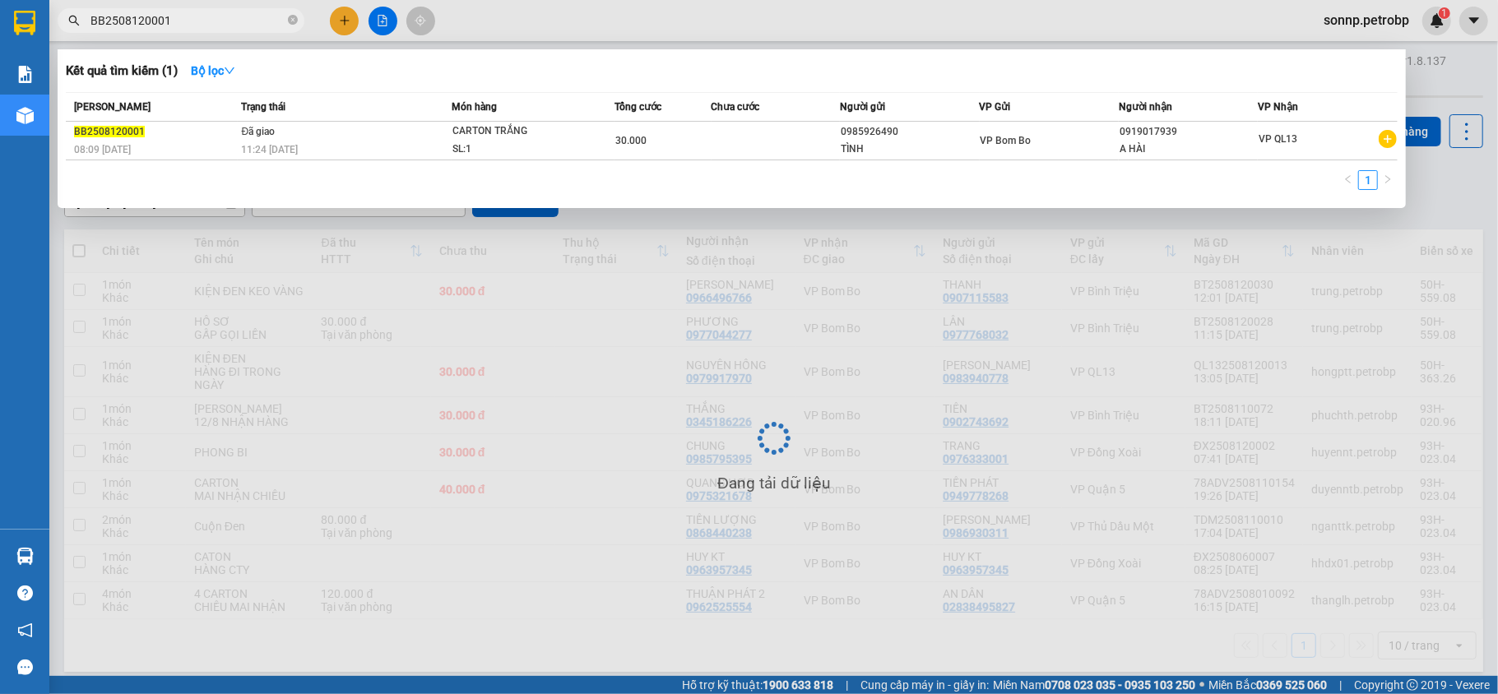
click at [182, 25] on input "BB2508120001" at bounding box center [187, 21] width 194 height 18
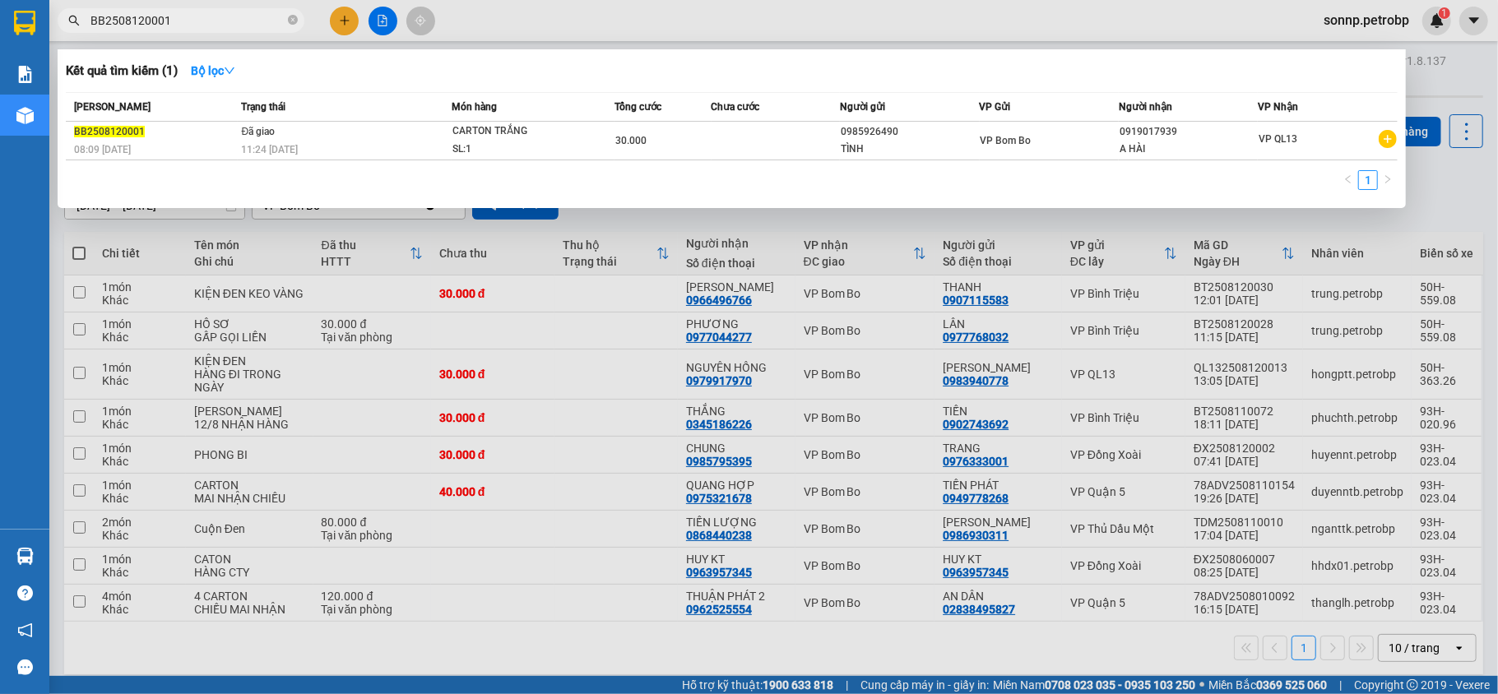
click at [182, 25] on input "BB2508120001" at bounding box center [187, 21] width 194 height 18
paste input "QL132508120013"
type input "QL132508120013"
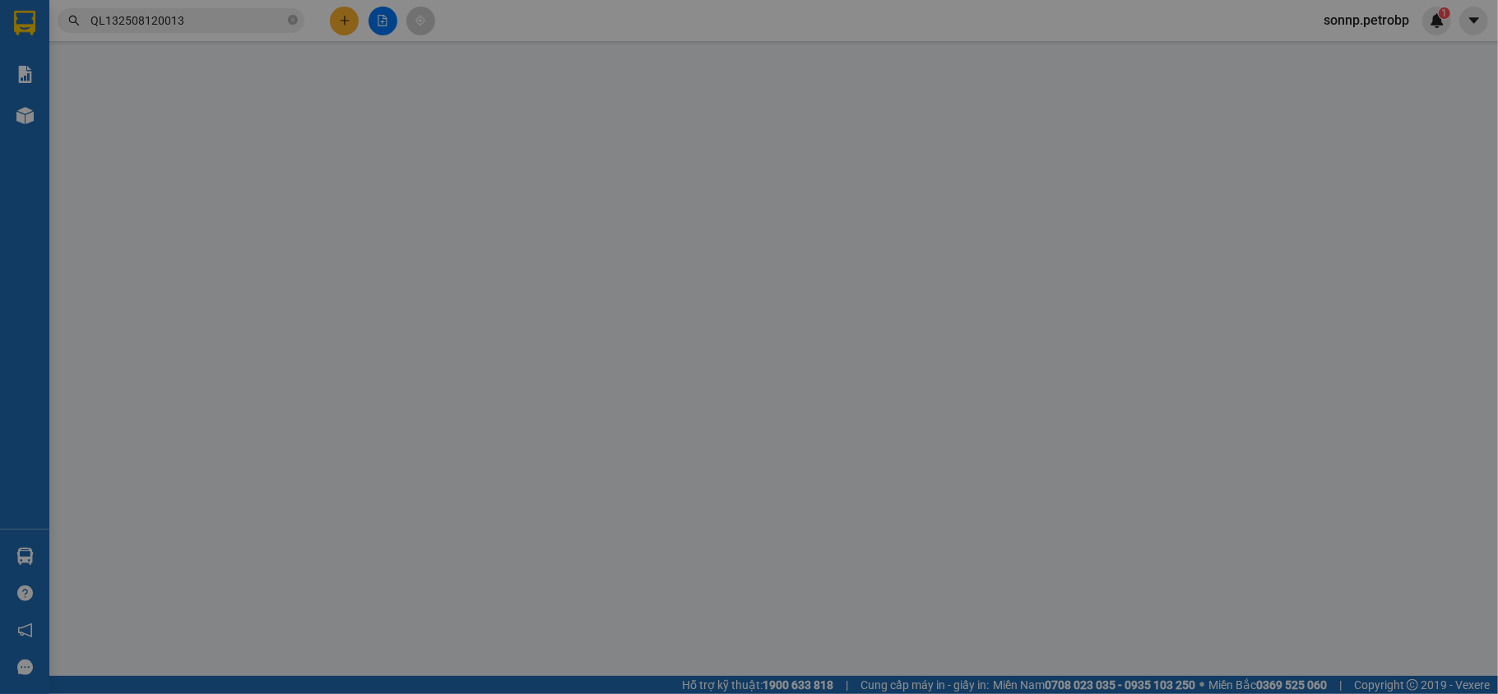
type input "0983940778"
type input "[PERSON_NAME]"
type input "0979917970"
type input "NGUYÊN HỒNG"
type input "30.000"
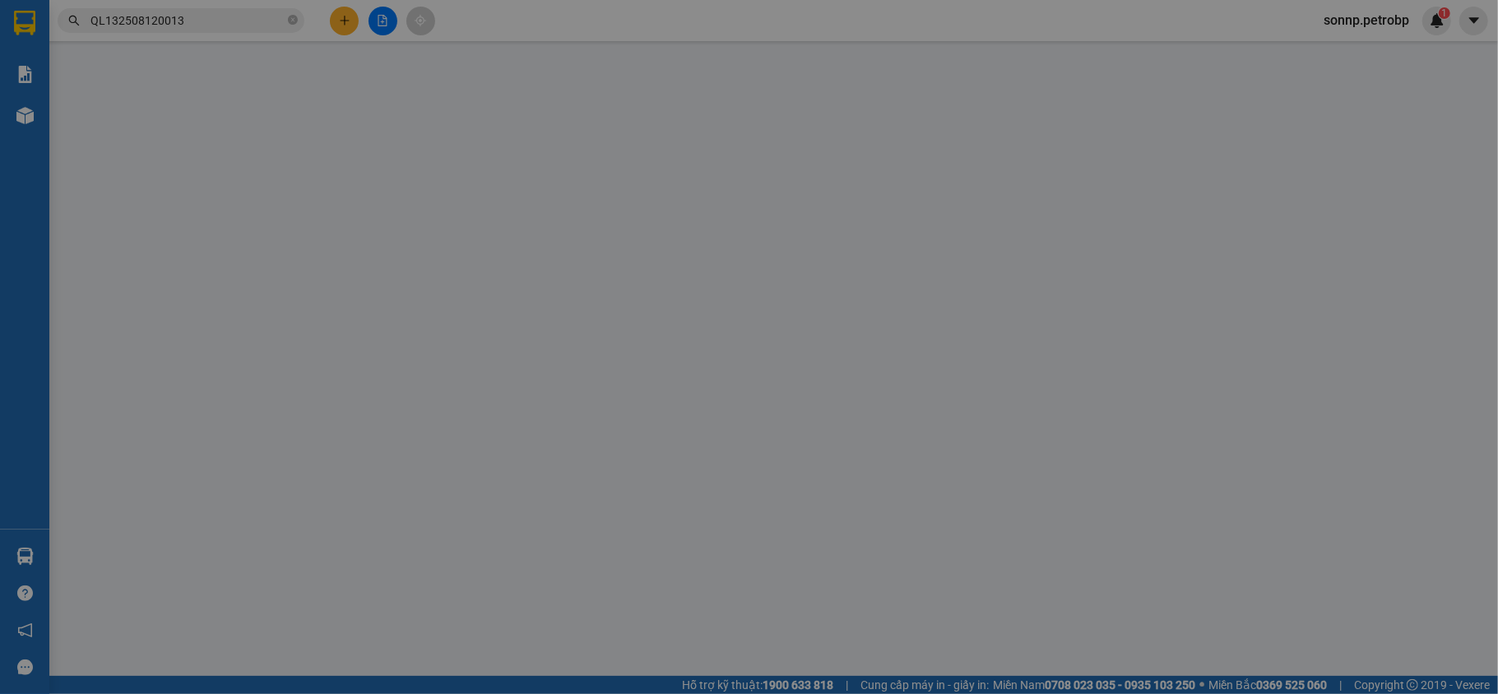
type input "30.000"
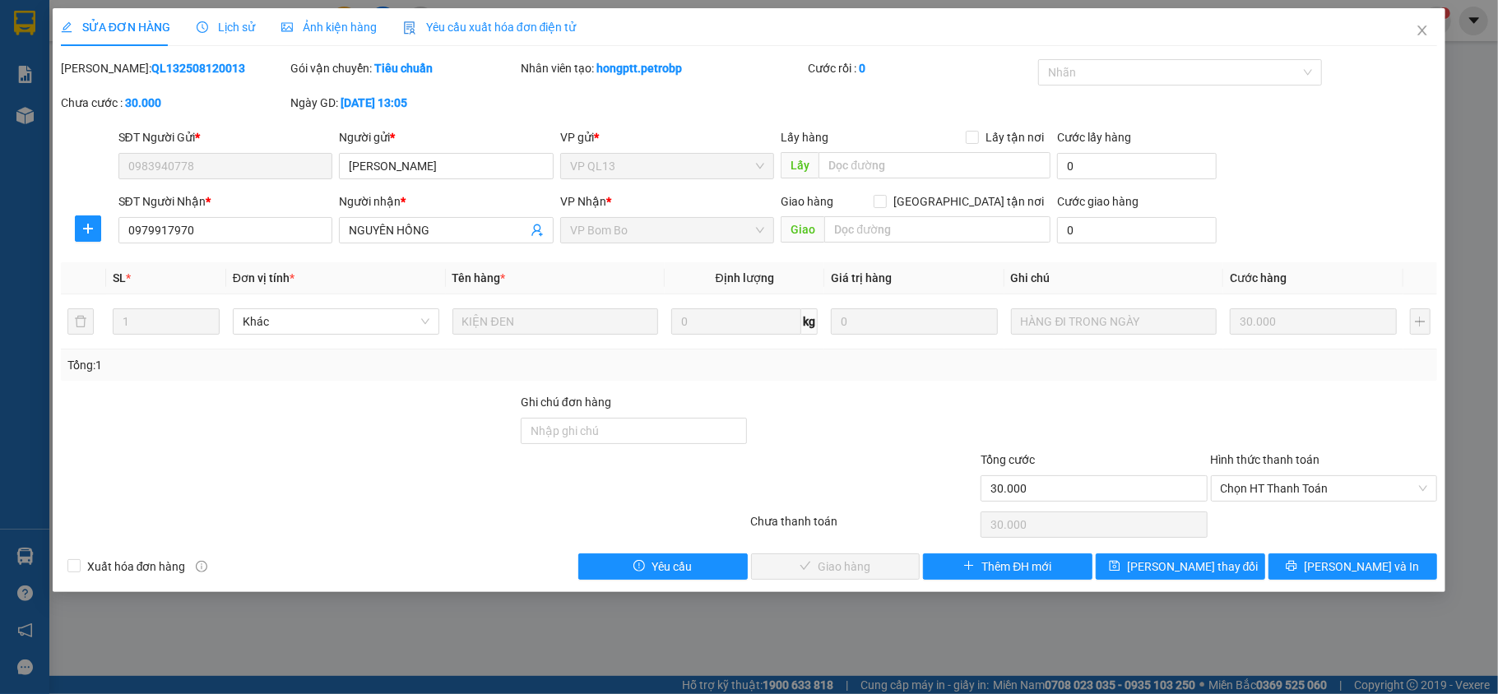
click at [244, 27] on span "Lịch sử" at bounding box center [226, 27] width 58 height 13
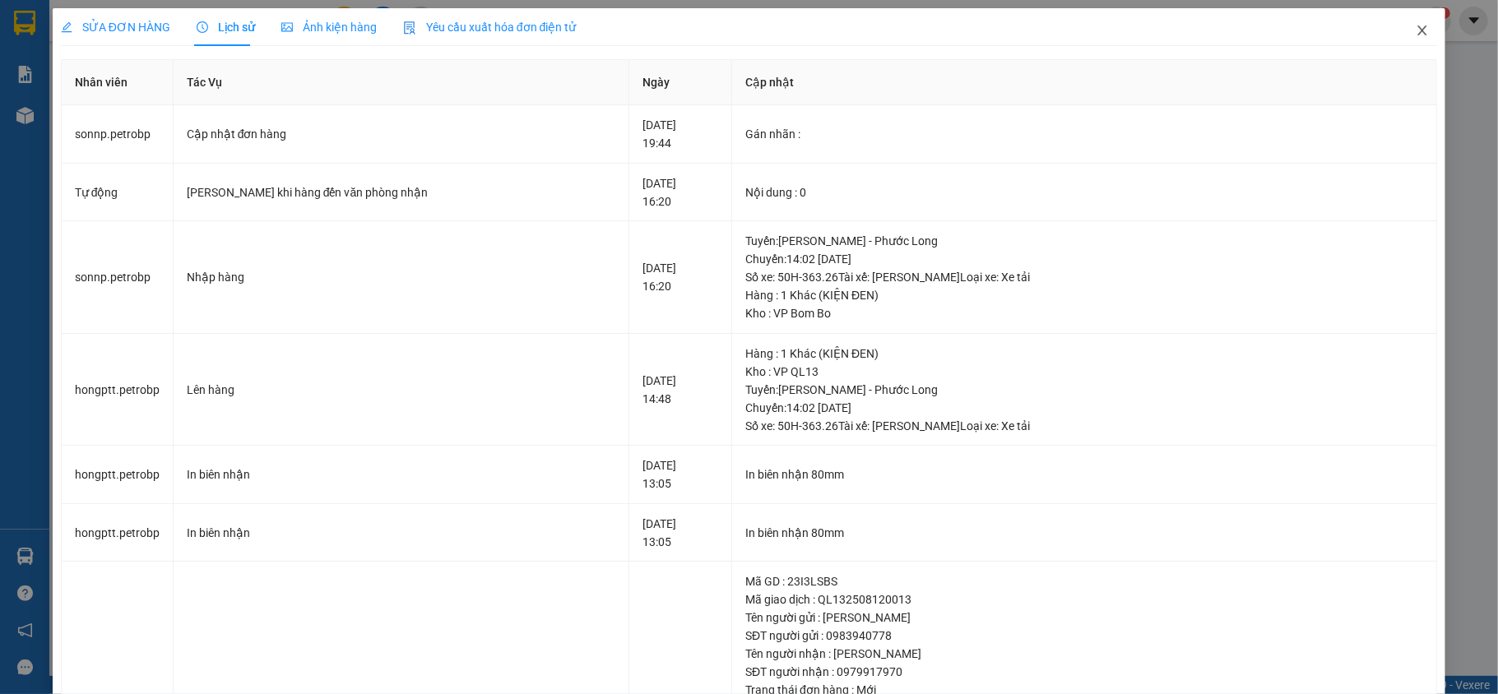
click at [1416, 37] on icon "close" at bounding box center [1422, 30] width 13 height 13
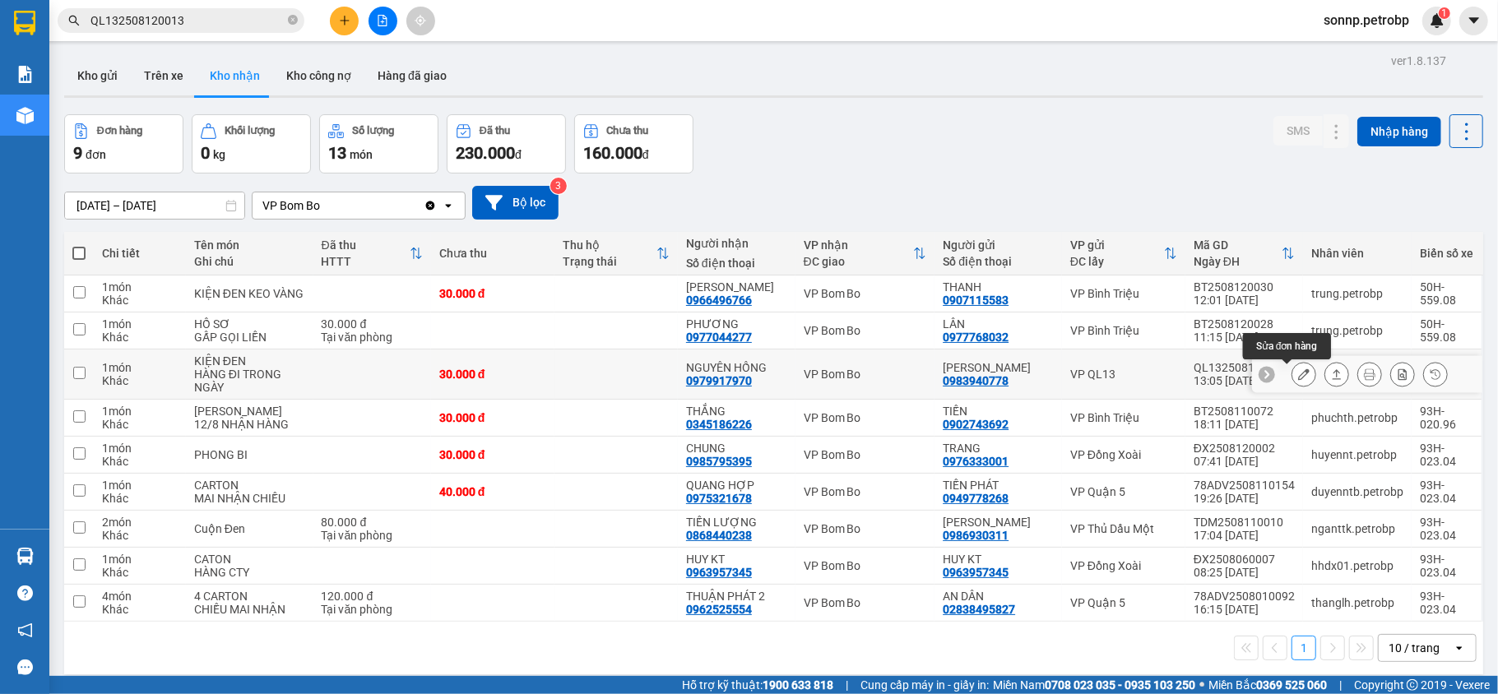
click at [1298, 377] on icon at bounding box center [1304, 375] width 12 height 12
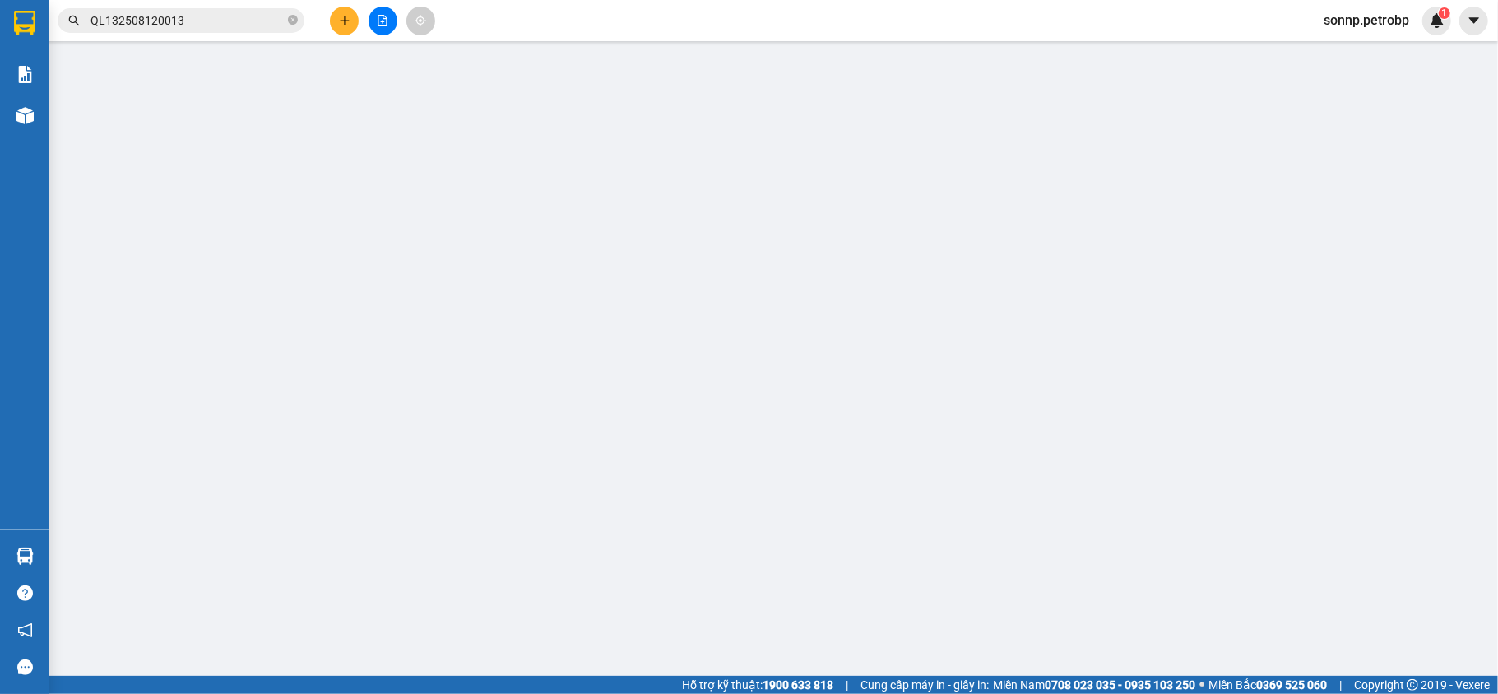
type input "0983940778"
type input "KIM ANH"
type input "0979917970"
type input "NGUYÊN HỒNG"
type input "30.000"
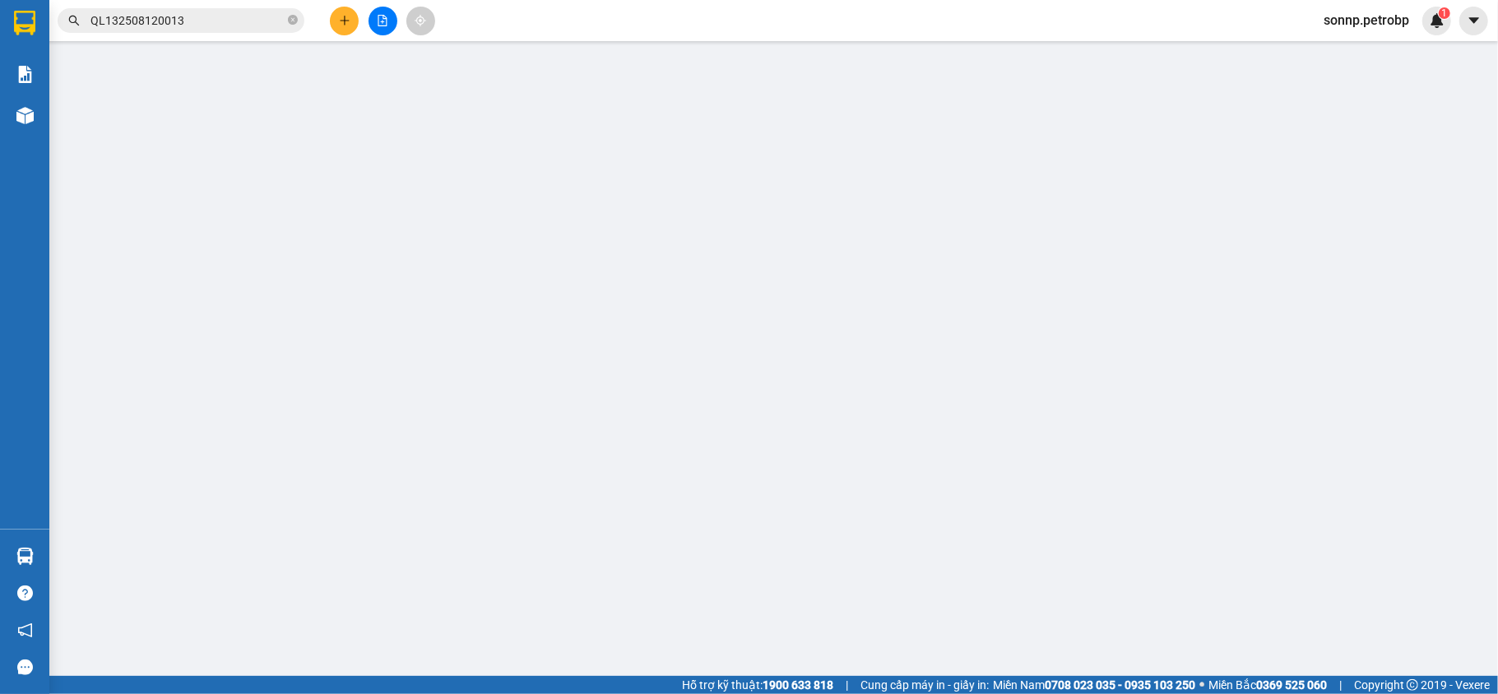
type input "30.000"
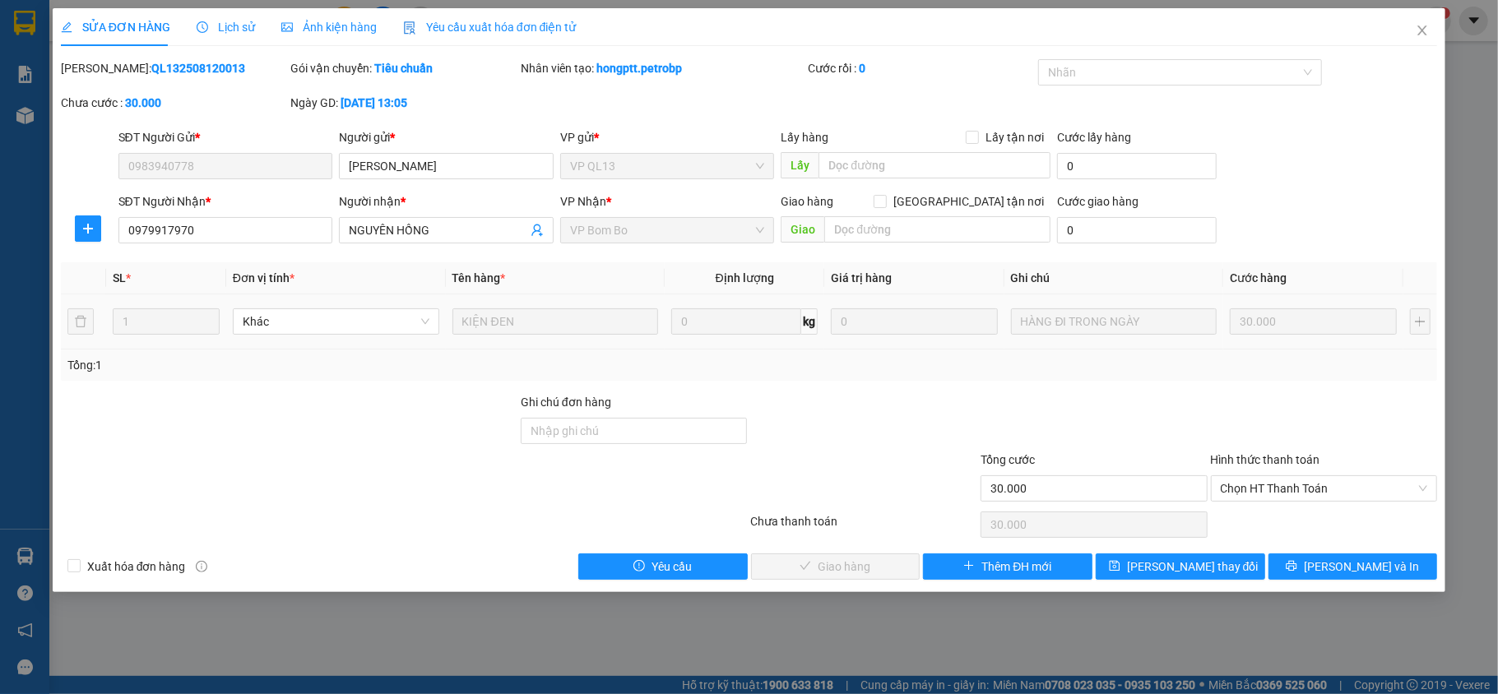
drag, startPoint x: 194, startPoint y: 69, endPoint x: 103, endPoint y: 63, distance: 91.5
click at [103, 63] on div "Mã ĐH: QL132508120013" at bounding box center [174, 68] width 227 height 18
click at [229, 27] on span "Lịch sử" at bounding box center [226, 27] width 58 height 13
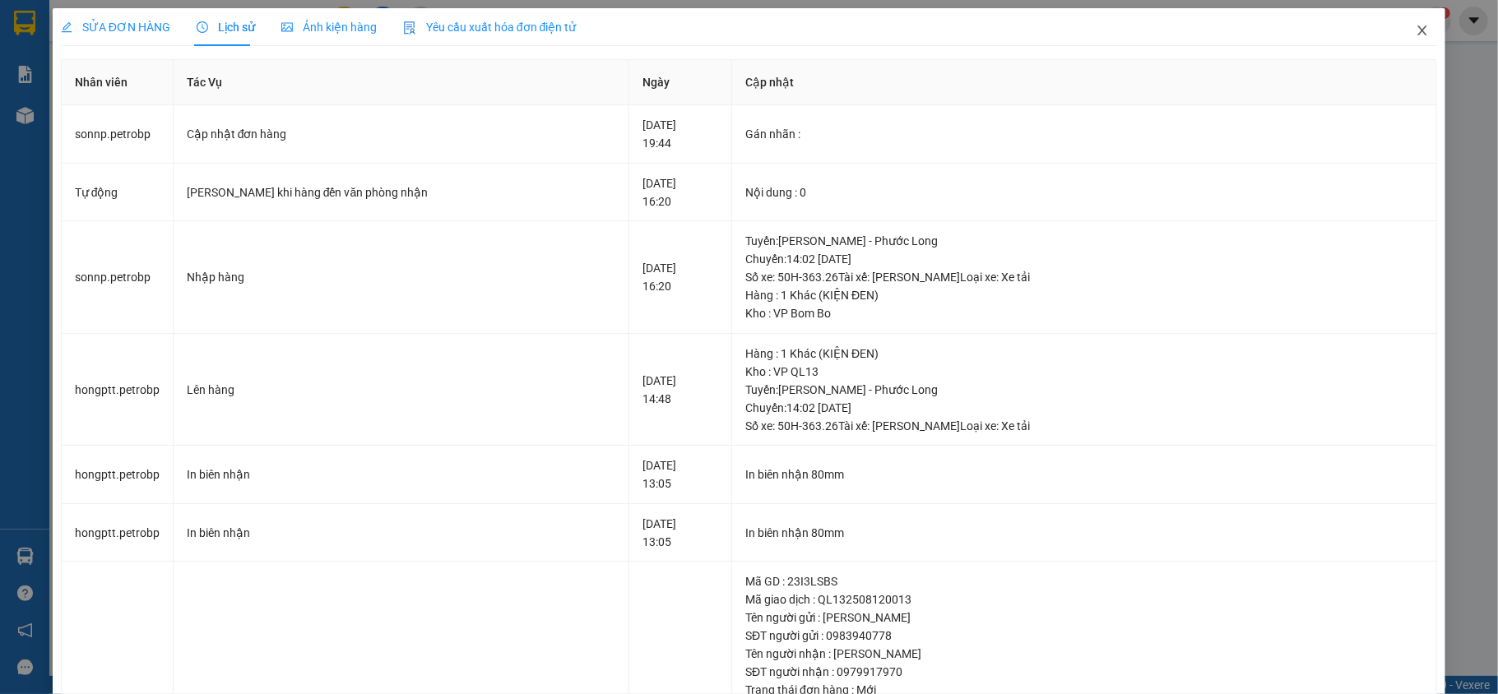
click at [1416, 33] on icon "close" at bounding box center [1422, 30] width 13 height 13
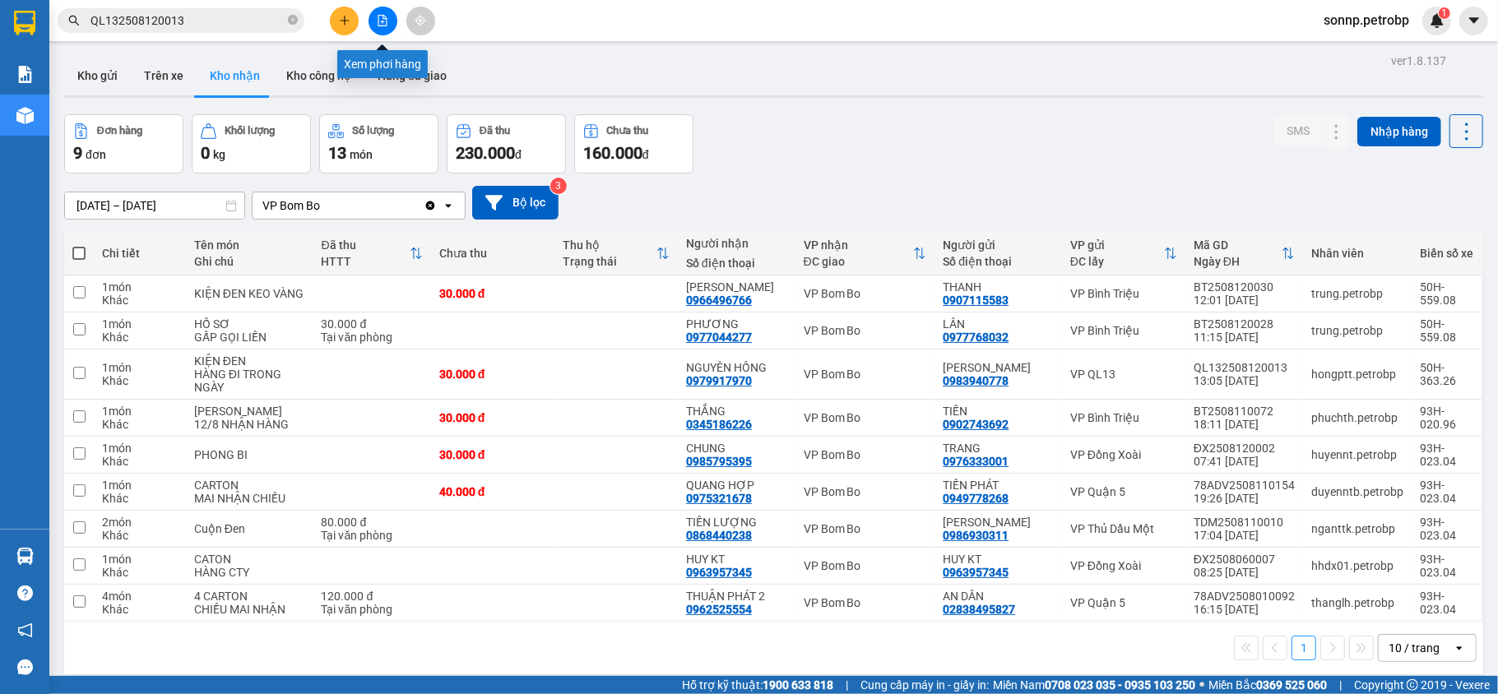
click at [378, 20] on icon "file-add" at bounding box center [382, 21] width 9 height 12
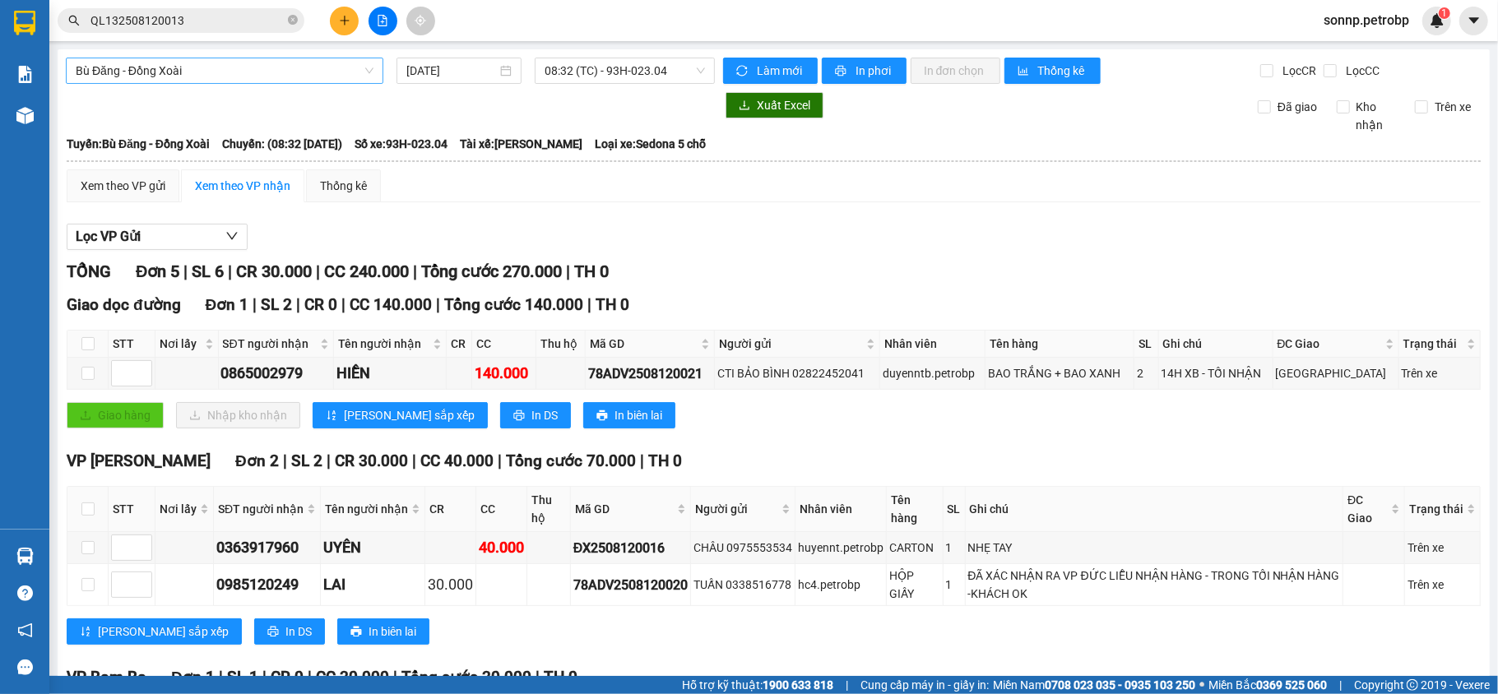
click at [263, 77] on span "Bù Đăng - Đồng Xoài" at bounding box center [225, 70] width 298 height 25
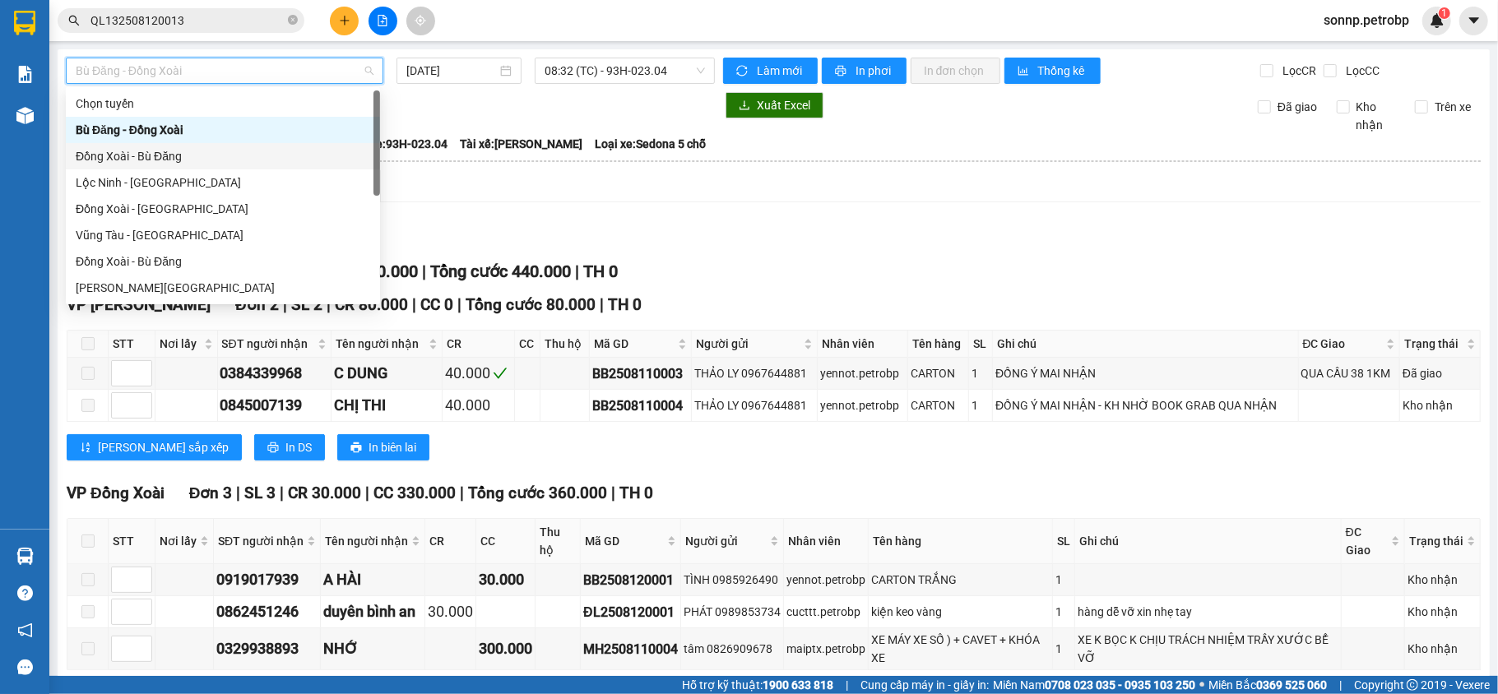
click at [212, 152] on div "Đồng Xoài - Bù Đăng" at bounding box center [223, 156] width 295 height 18
type input "[DATE]"
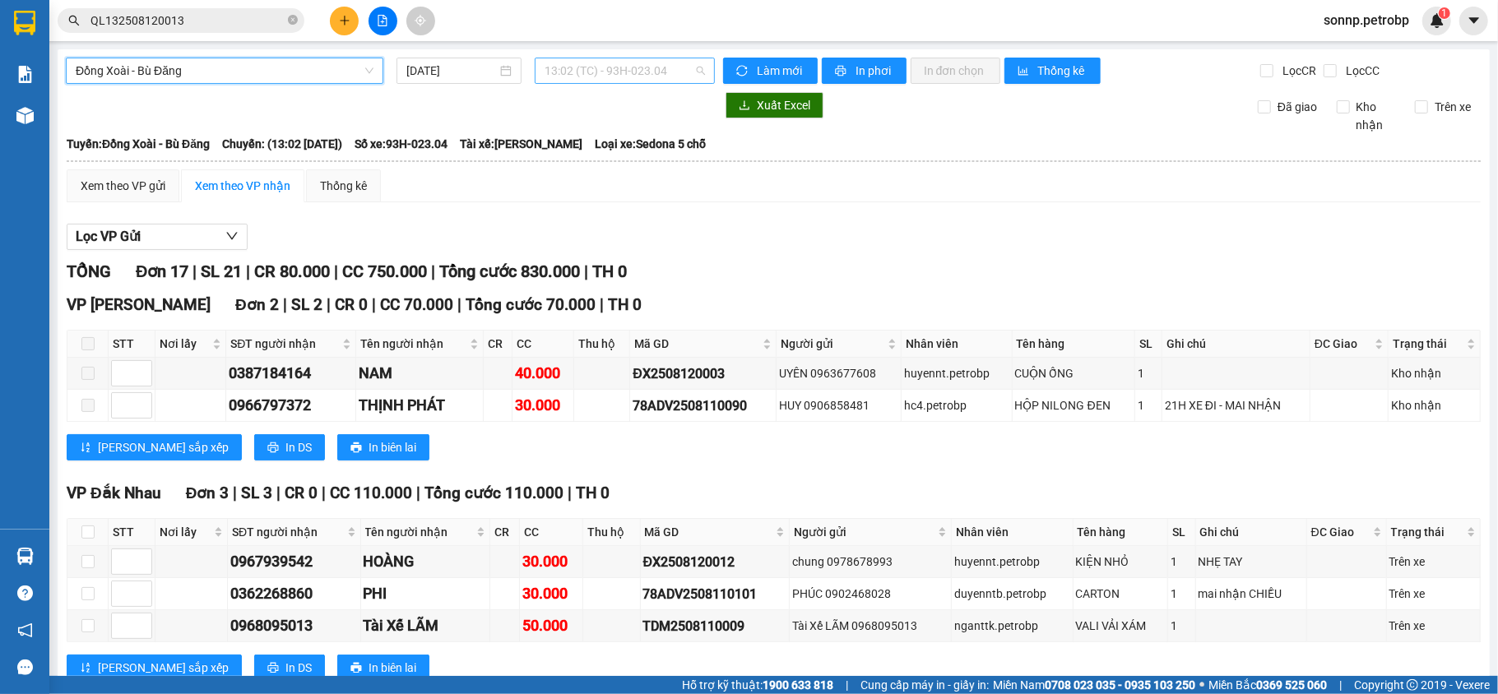
click at [673, 67] on span "13:02 (TC) - 93H-023.04" at bounding box center [625, 70] width 160 height 25
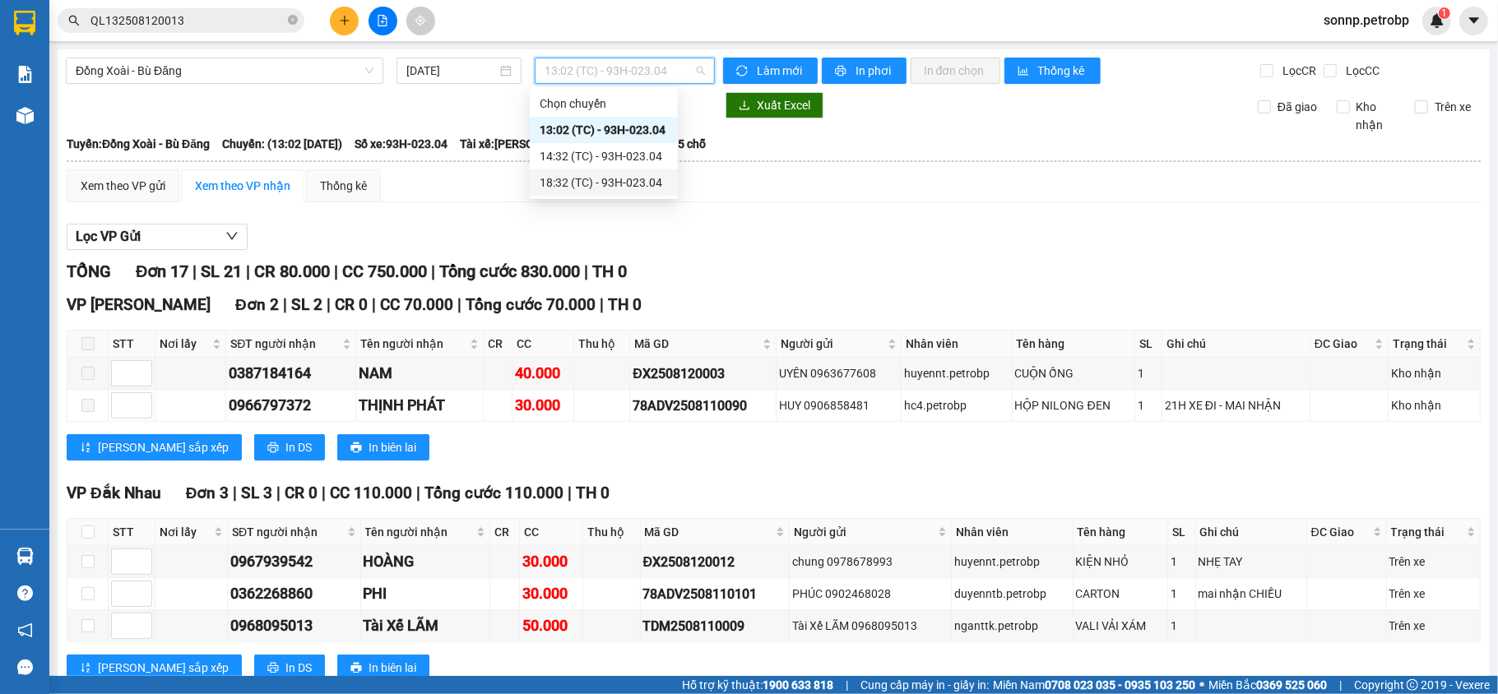
click at [627, 183] on div "18:32 (TC) - 93H-023.04" at bounding box center [604, 183] width 128 height 18
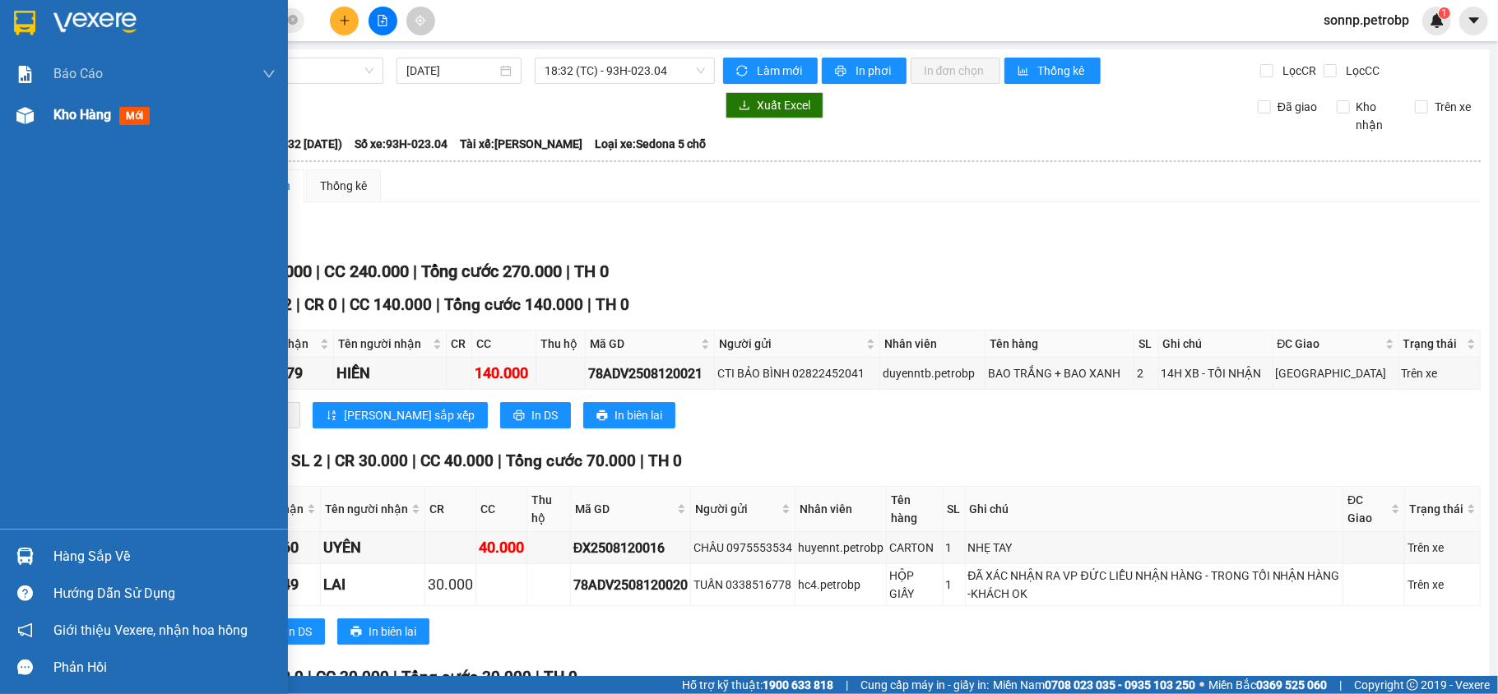
click at [46, 123] on div "Kho hàng mới" at bounding box center [144, 115] width 288 height 41
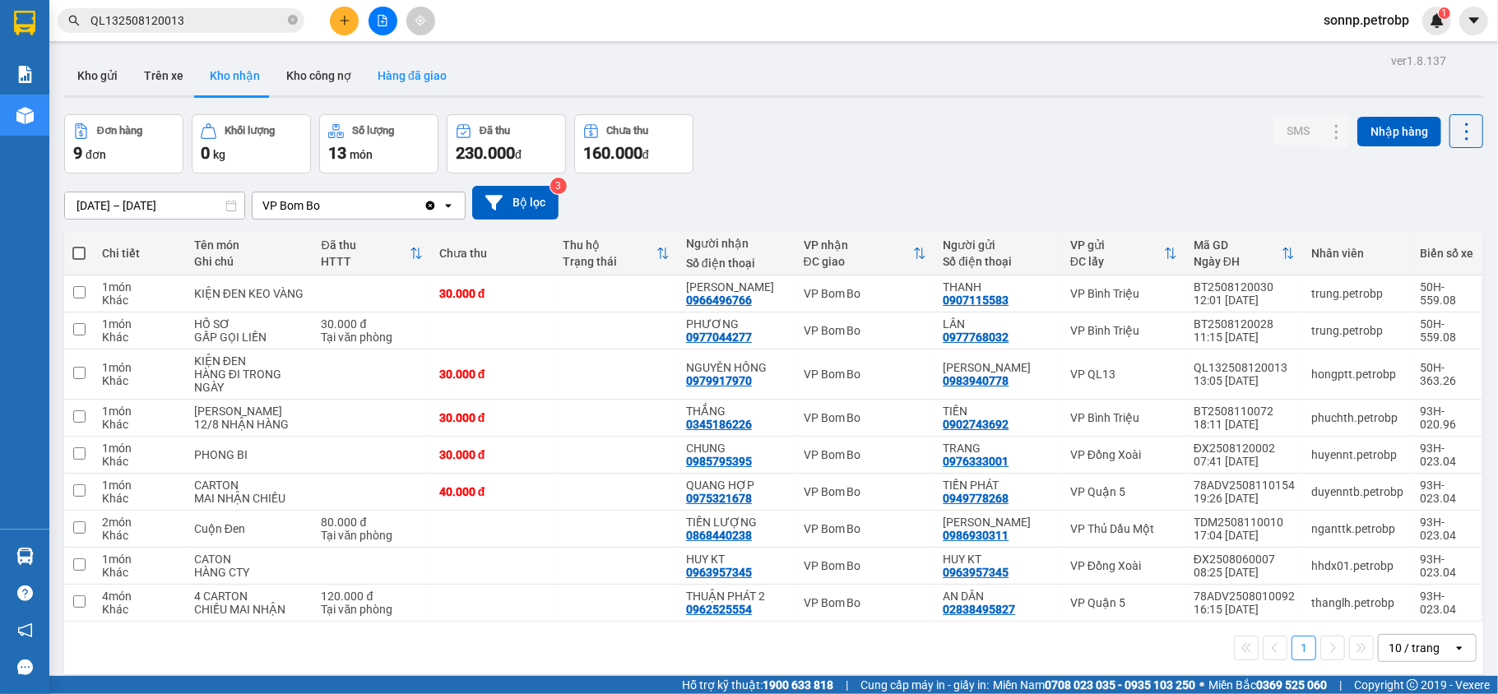
click at [410, 86] on button "Hàng đã giao" at bounding box center [411, 75] width 95 height 39
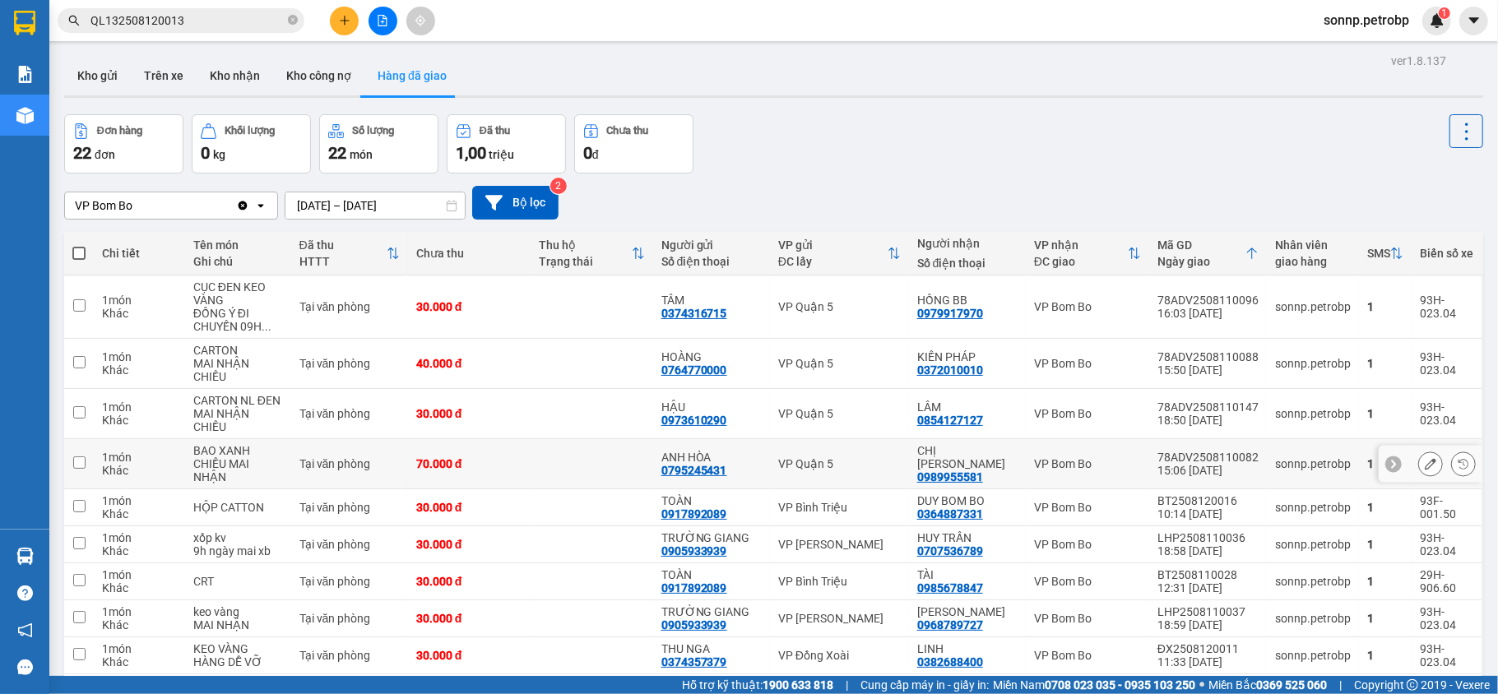
scroll to position [120, 0]
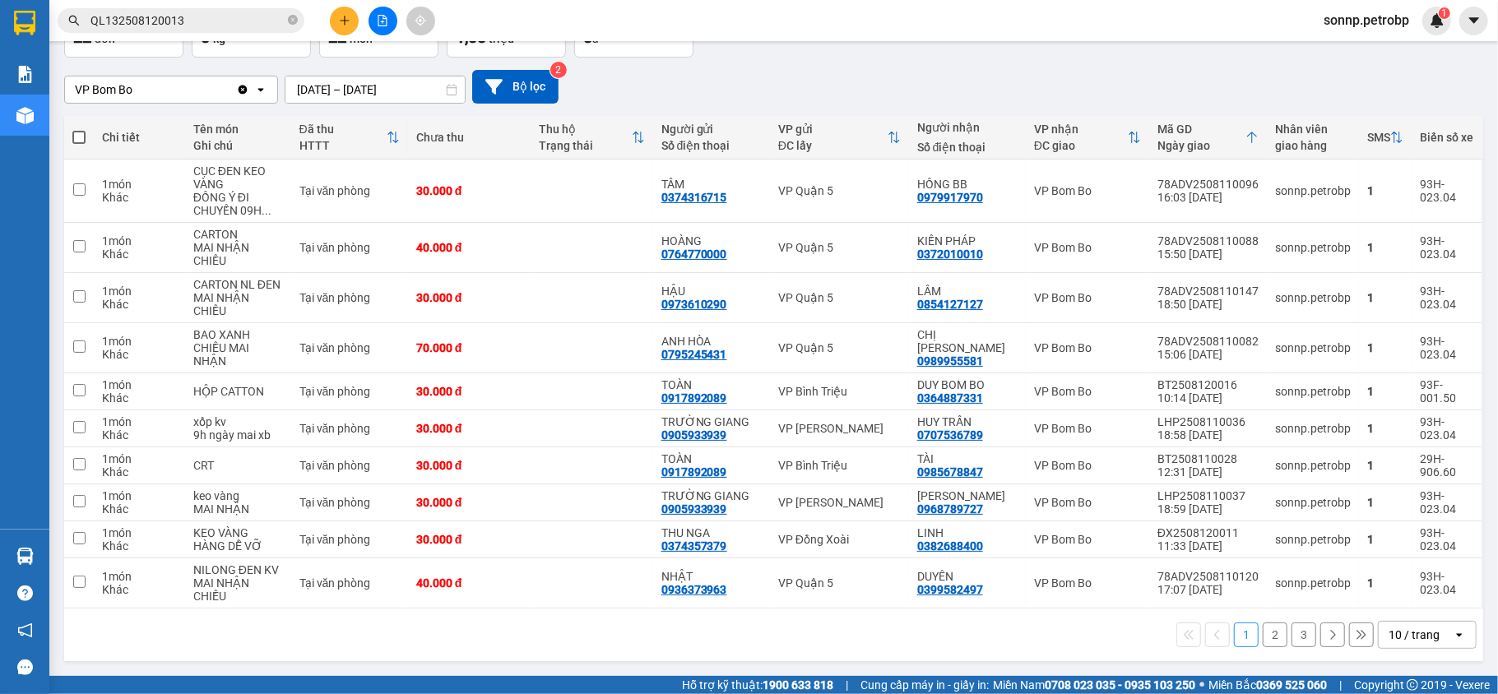
click at [1263, 636] on button "2" at bounding box center [1275, 635] width 25 height 25
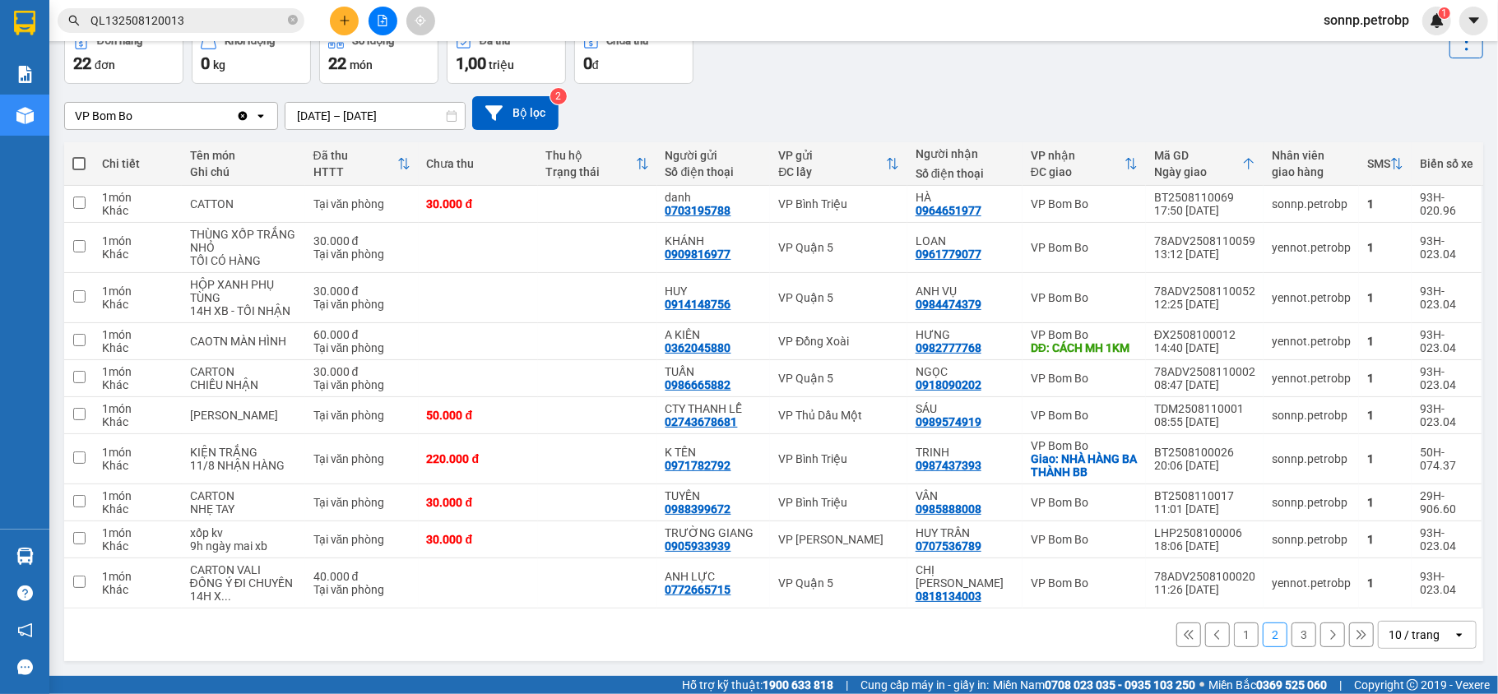
scroll to position [107, 0]
click at [1292, 635] on button "3" at bounding box center [1304, 635] width 25 height 25
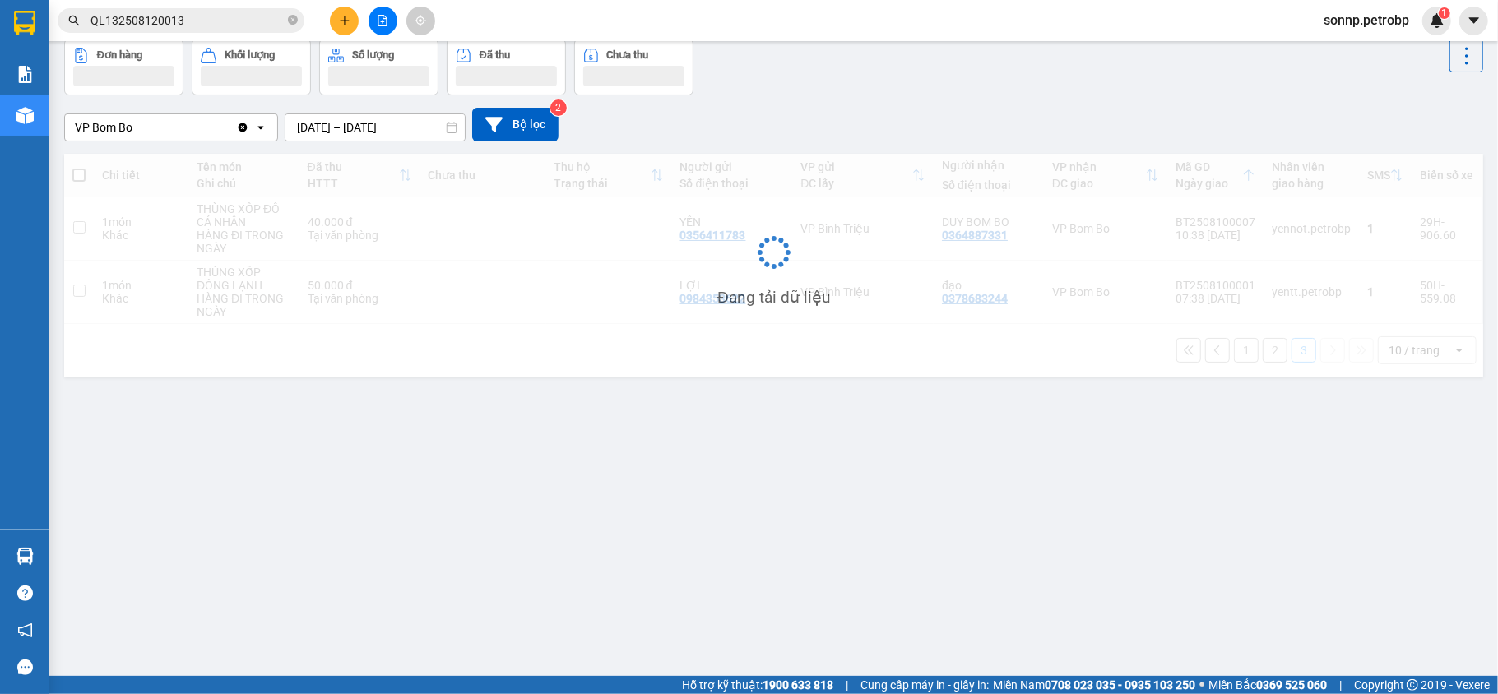
scroll to position [76, 0]
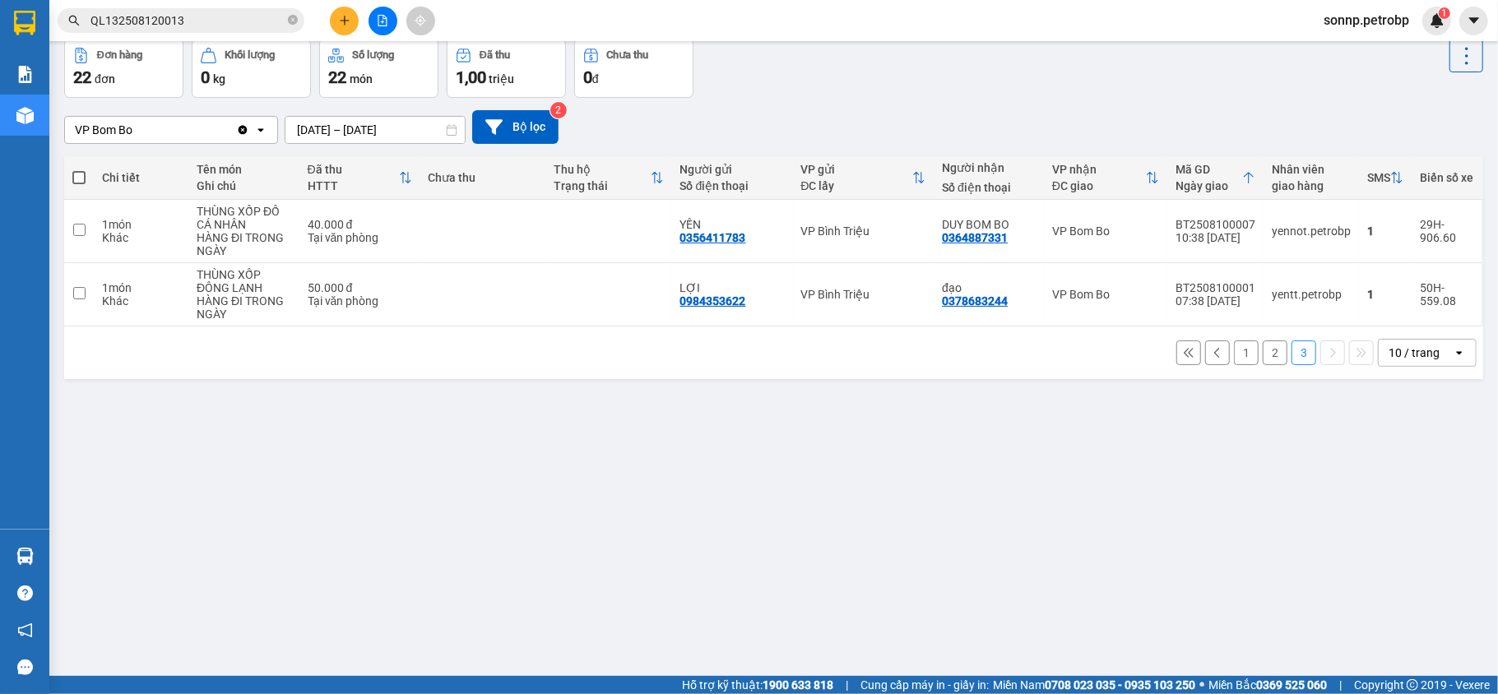
click at [1263, 359] on button "2" at bounding box center [1275, 353] width 25 height 25
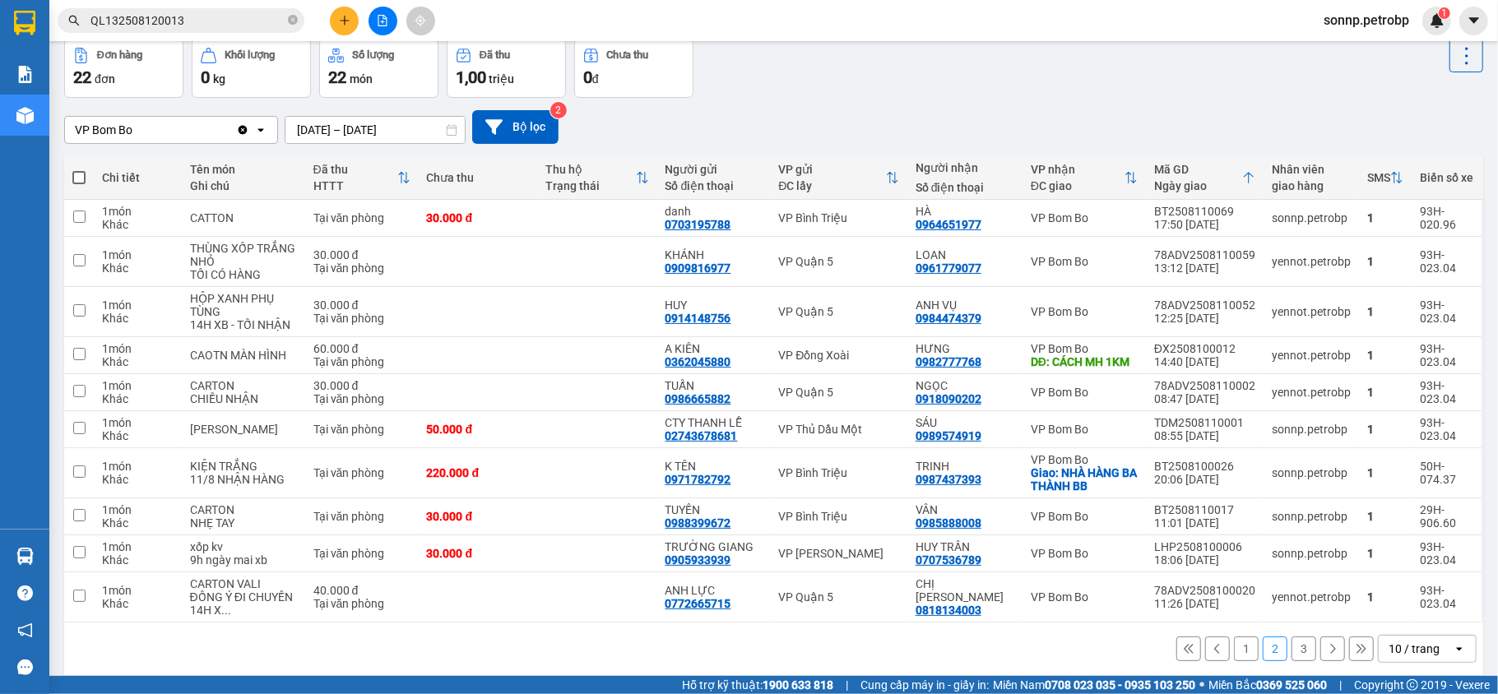
click at [1234, 661] on button "1" at bounding box center [1246, 649] width 25 height 25
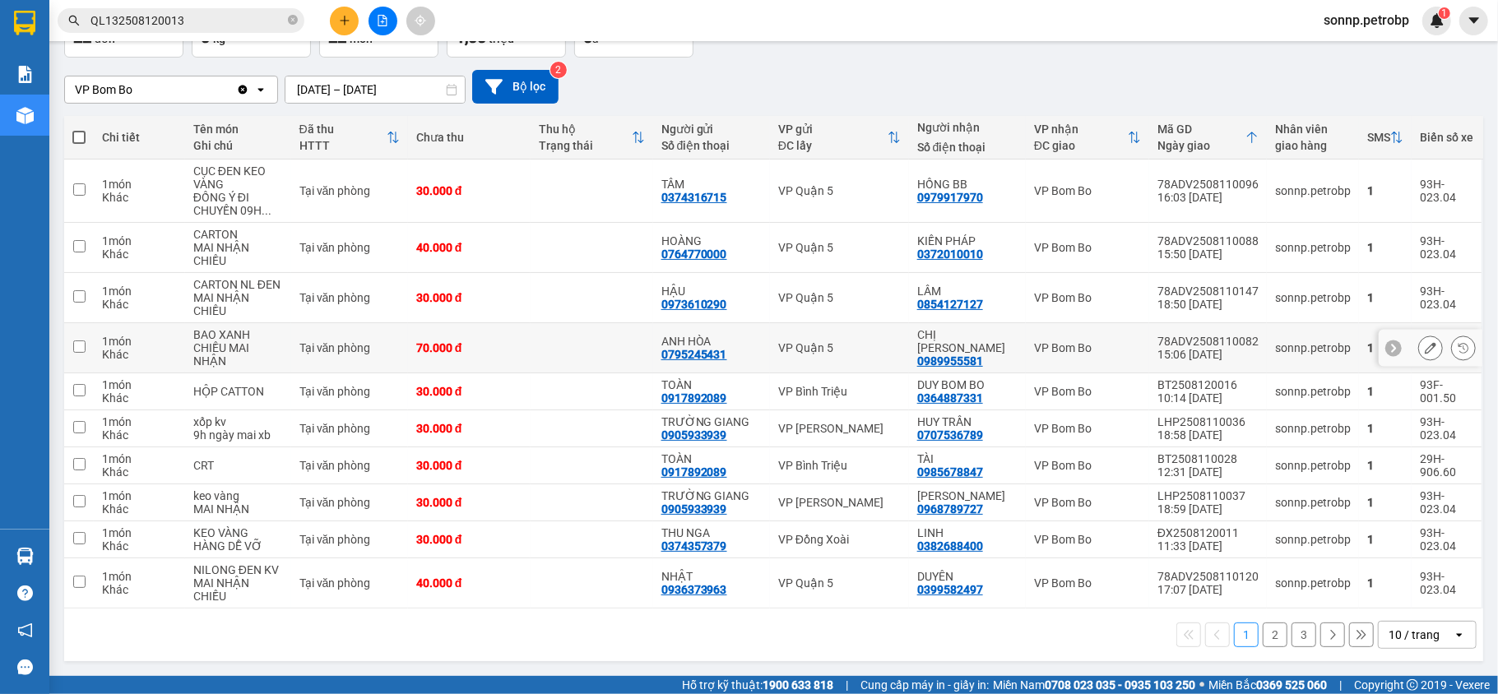
scroll to position [0, 0]
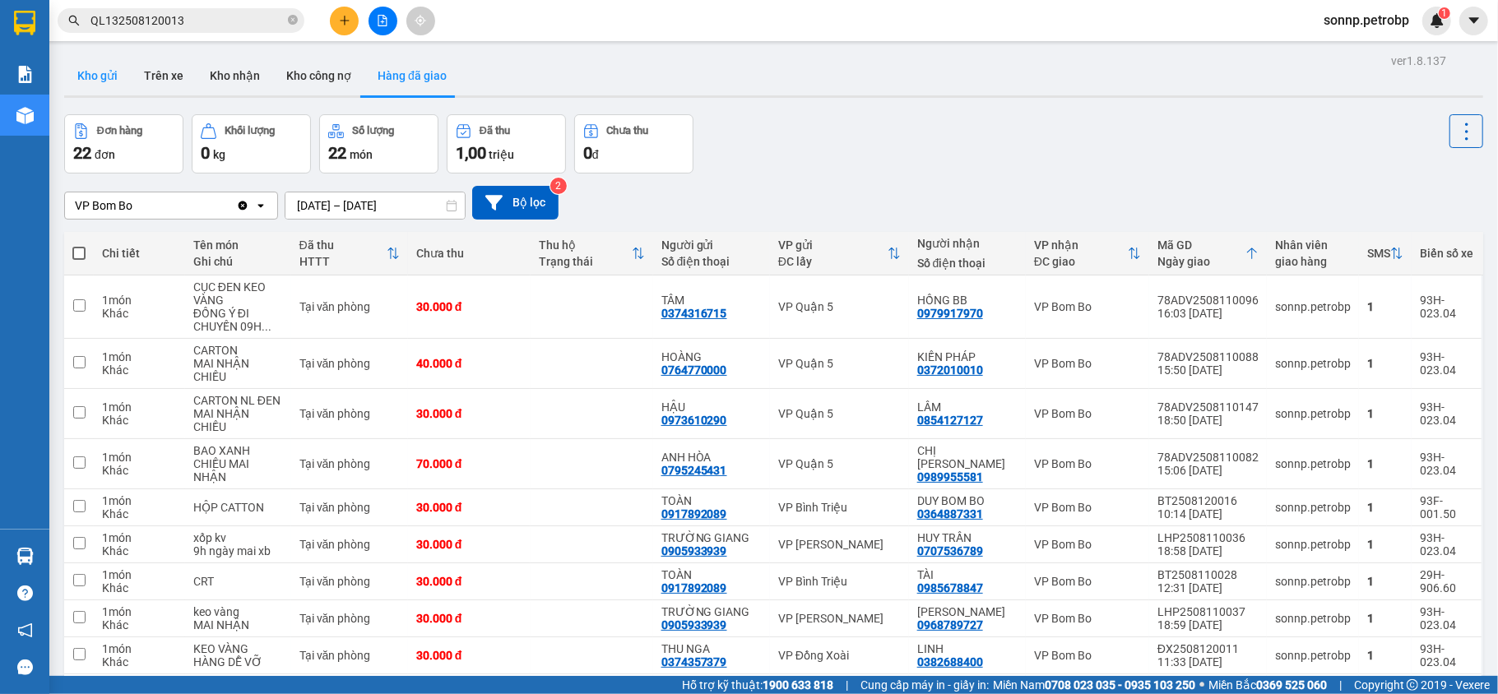
click at [92, 64] on button "Kho gửi" at bounding box center [97, 75] width 67 height 39
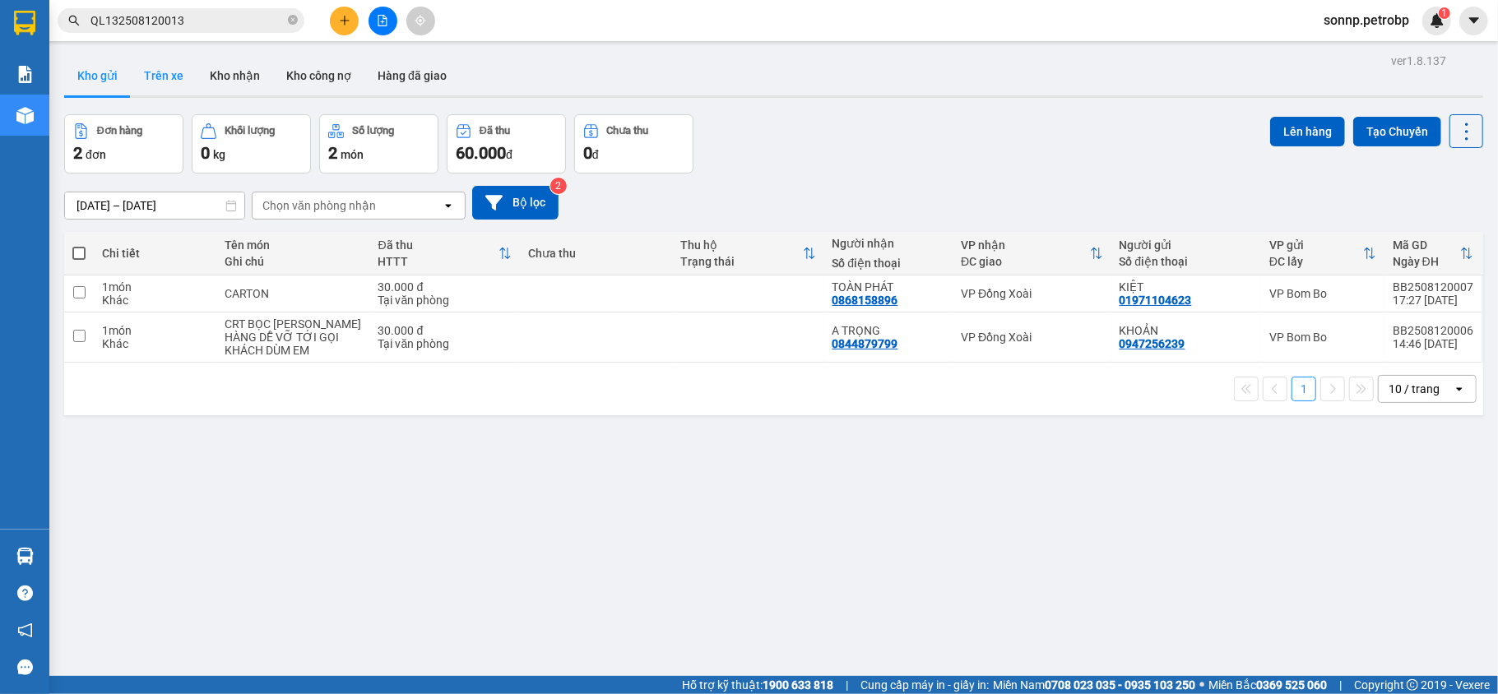
click at [156, 71] on button "Trên xe" at bounding box center [164, 75] width 66 height 39
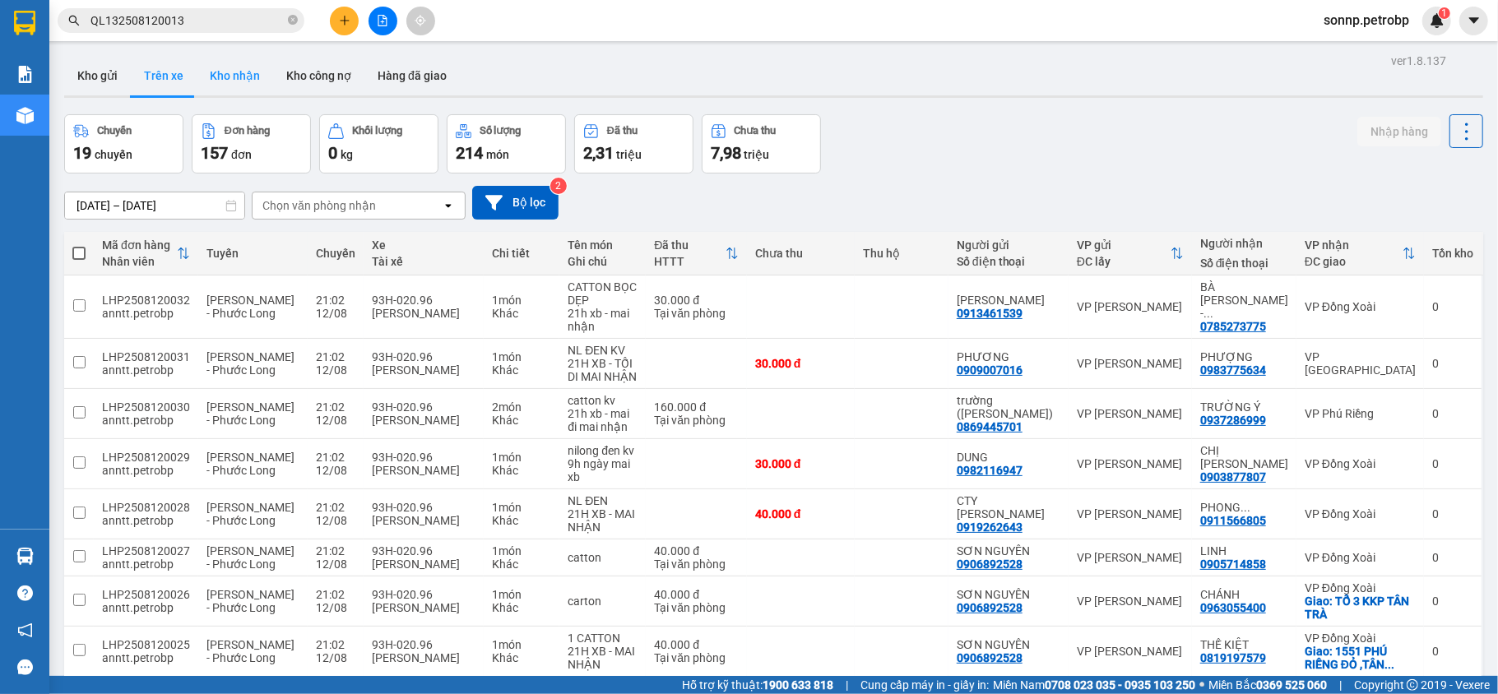
click at [241, 80] on button "Kho nhận" at bounding box center [235, 75] width 77 height 39
type input "01/08/2025 – 12/08/2025"
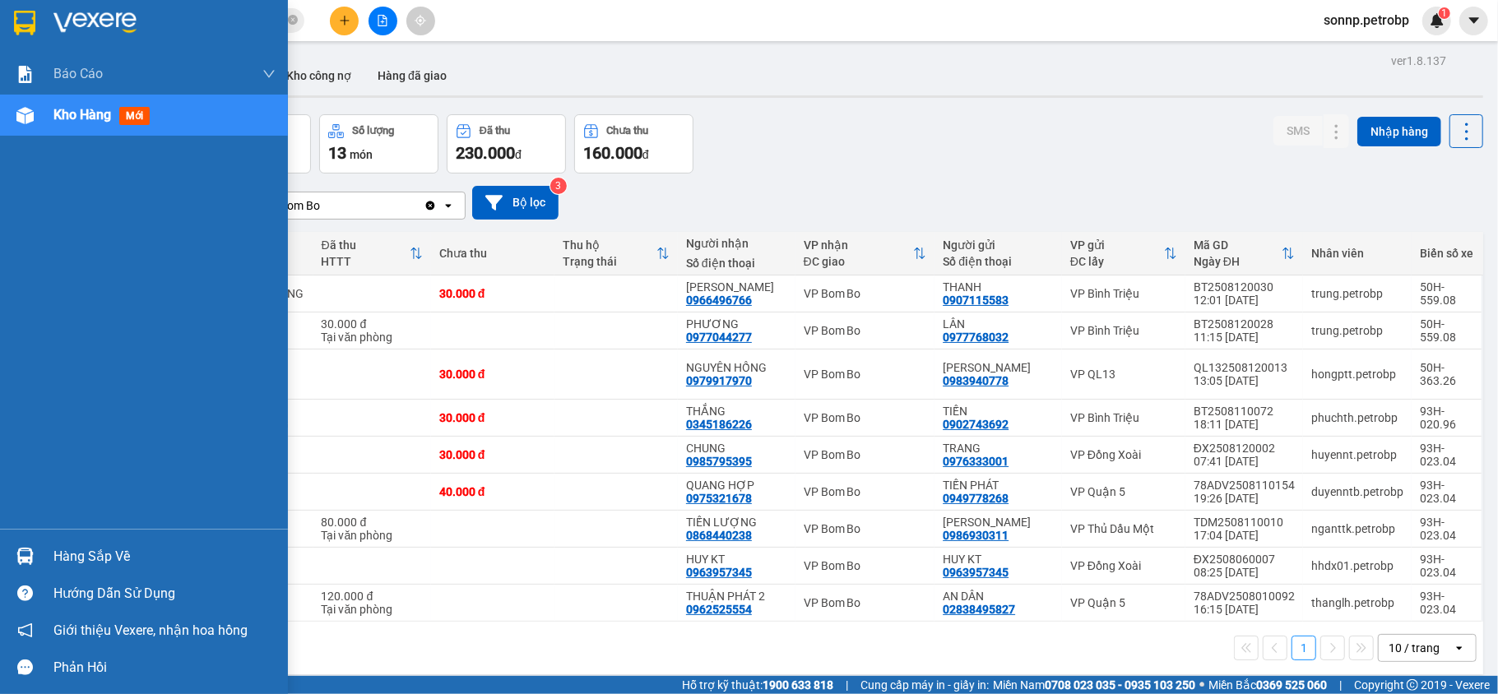
click at [28, 556] on img at bounding box center [24, 556] width 17 height 17
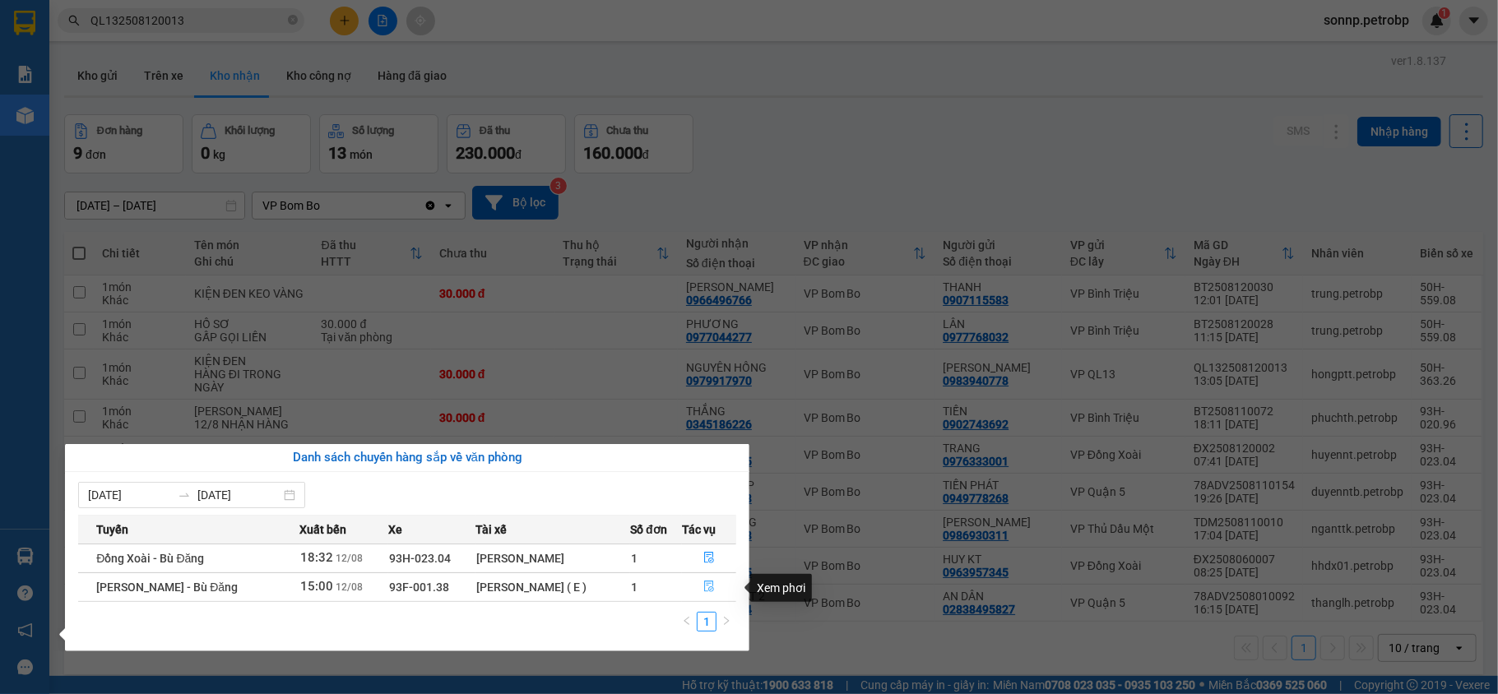
click at [704, 592] on icon "file-done" at bounding box center [709, 587] width 12 height 12
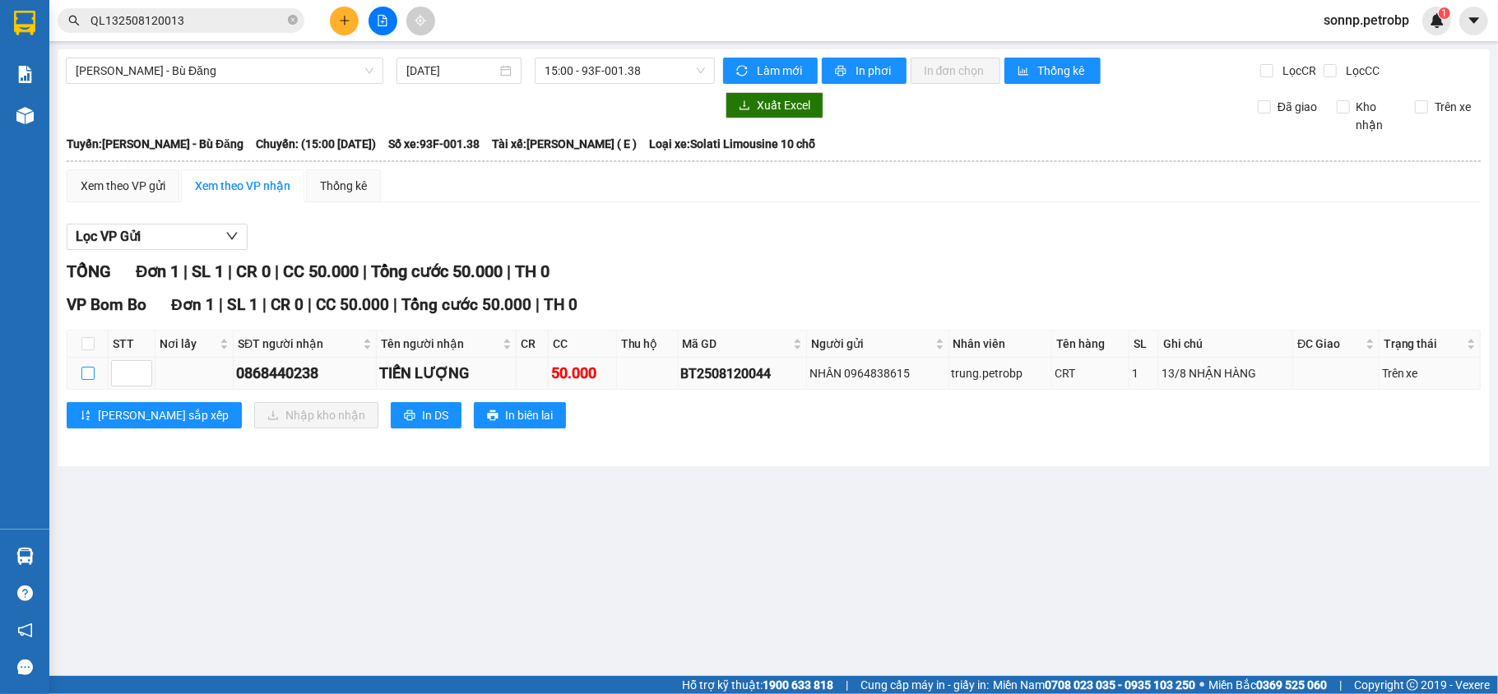
click at [82, 380] on input "checkbox" at bounding box center [87, 373] width 13 height 13
checkbox input "true"
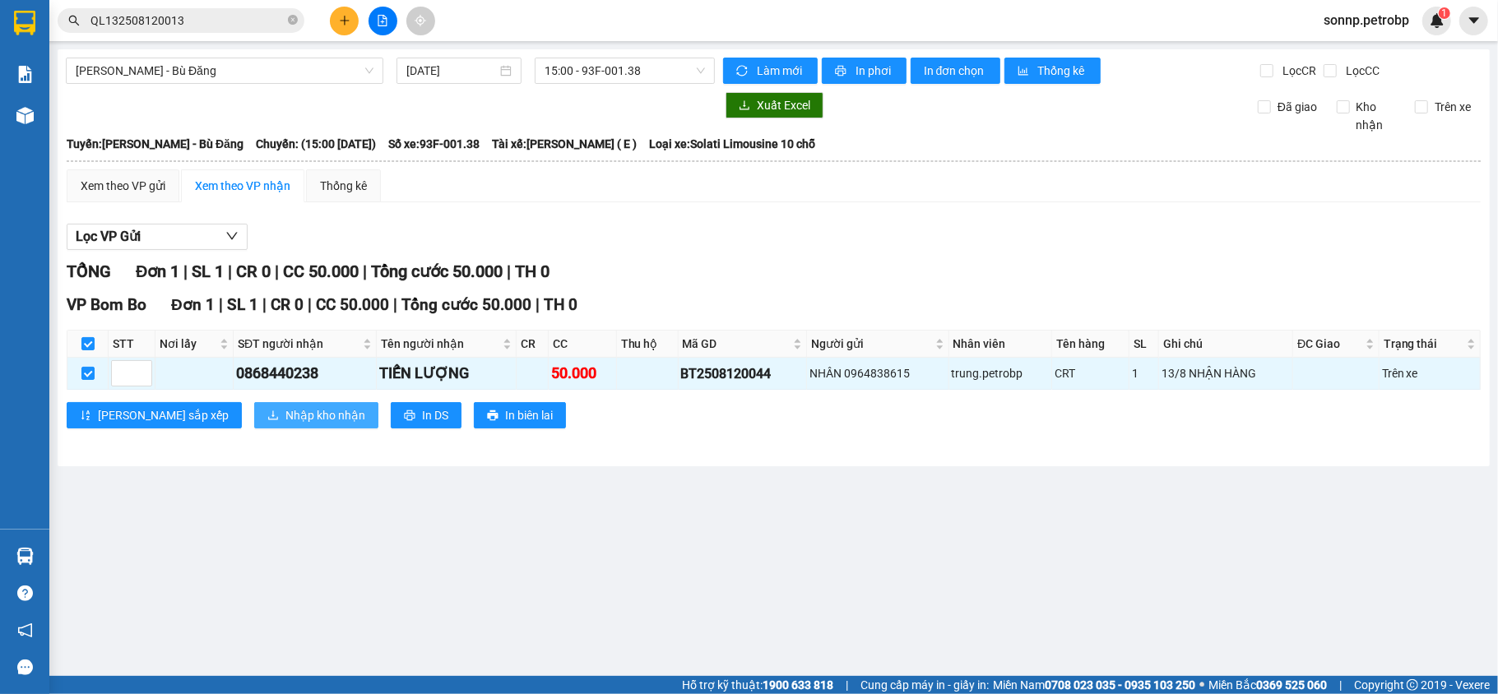
click at [285, 413] on span "Nhập kho nhận" at bounding box center [325, 415] width 80 height 18
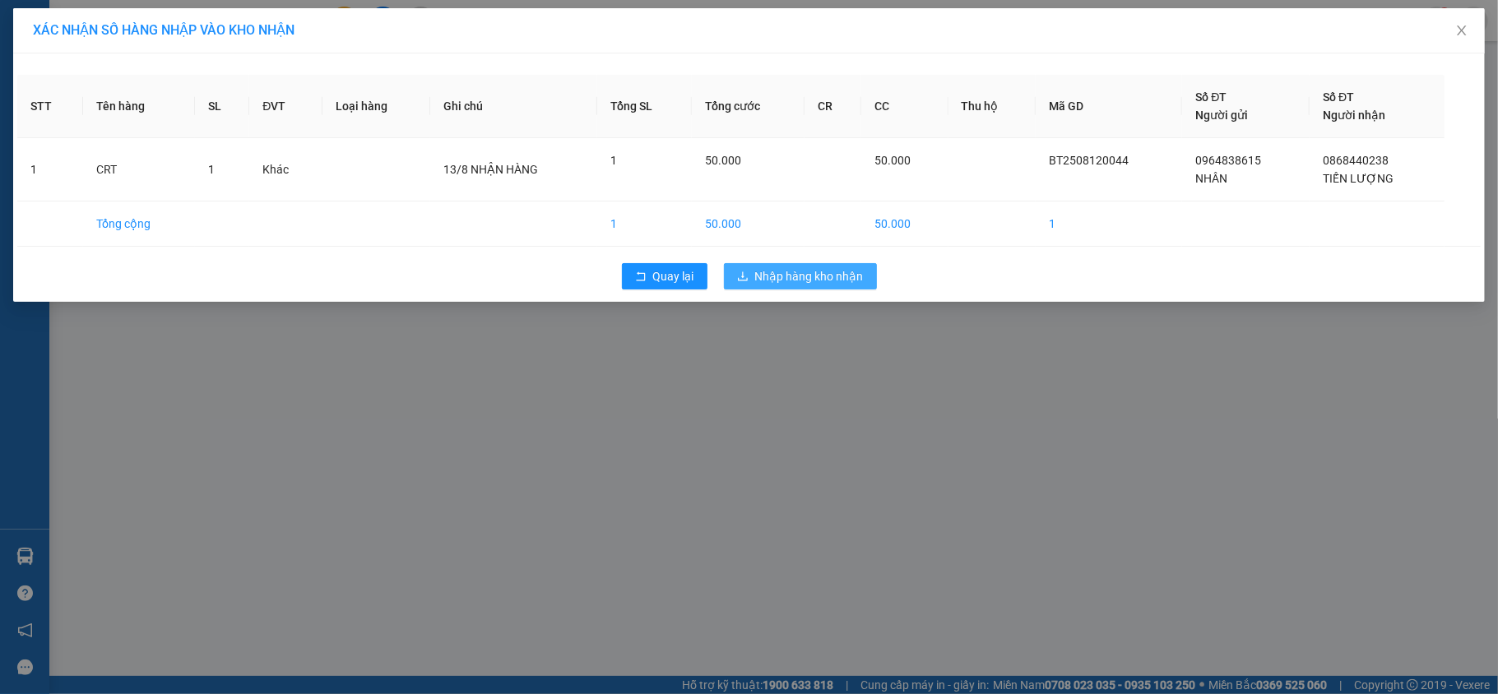
click at [777, 285] on span "Nhập hàng kho nhận" at bounding box center [809, 276] width 109 height 18
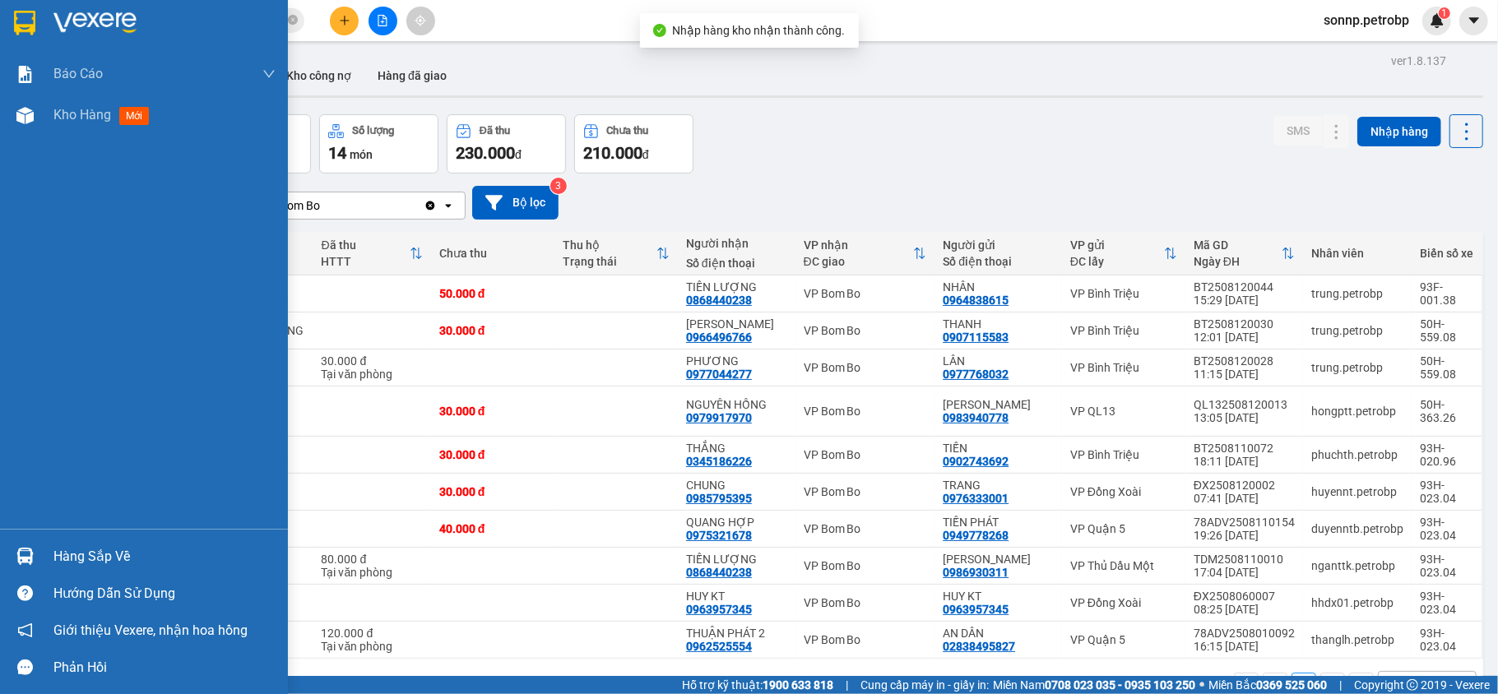
click at [48, 550] on div "Hàng sắp về" at bounding box center [144, 556] width 288 height 37
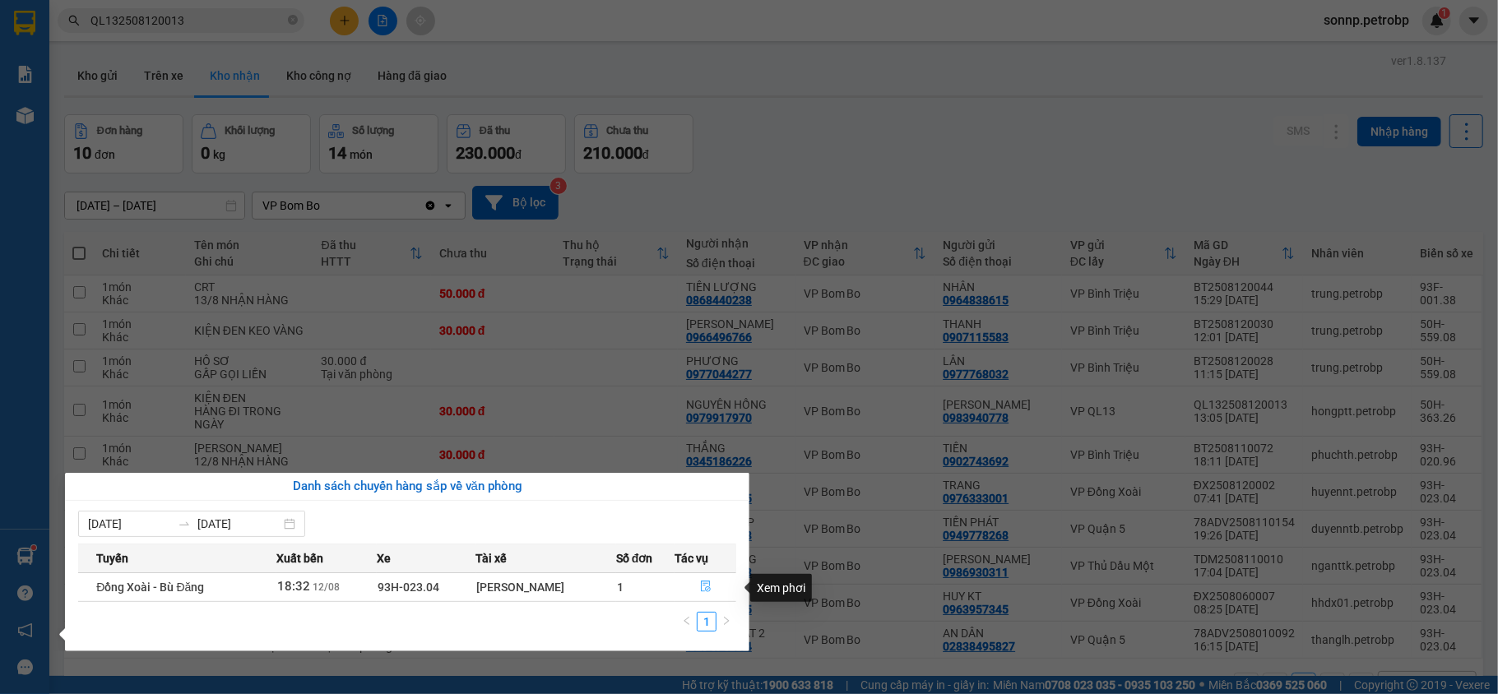
click at [703, 586] on icon "file-done" at bounding box center [706, 587] width 12 height 12
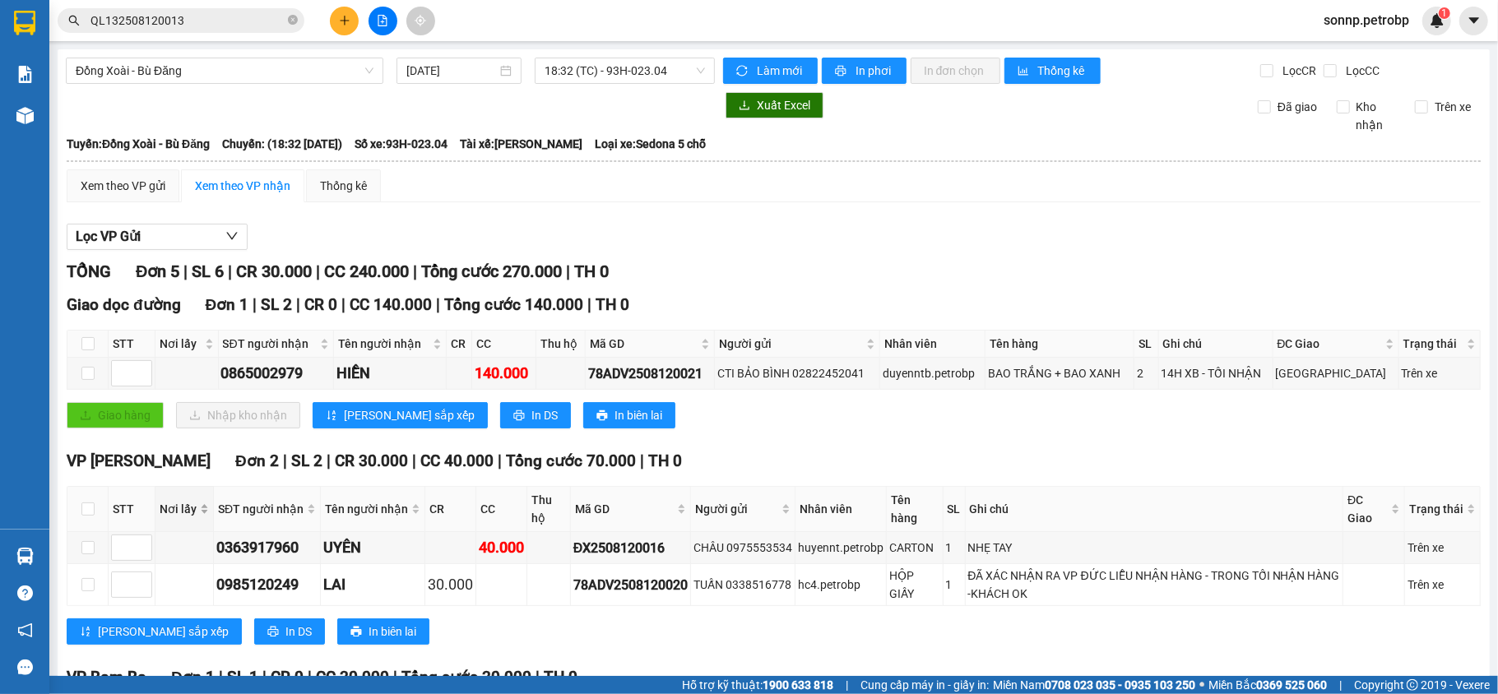
scroll to position [334, 0]
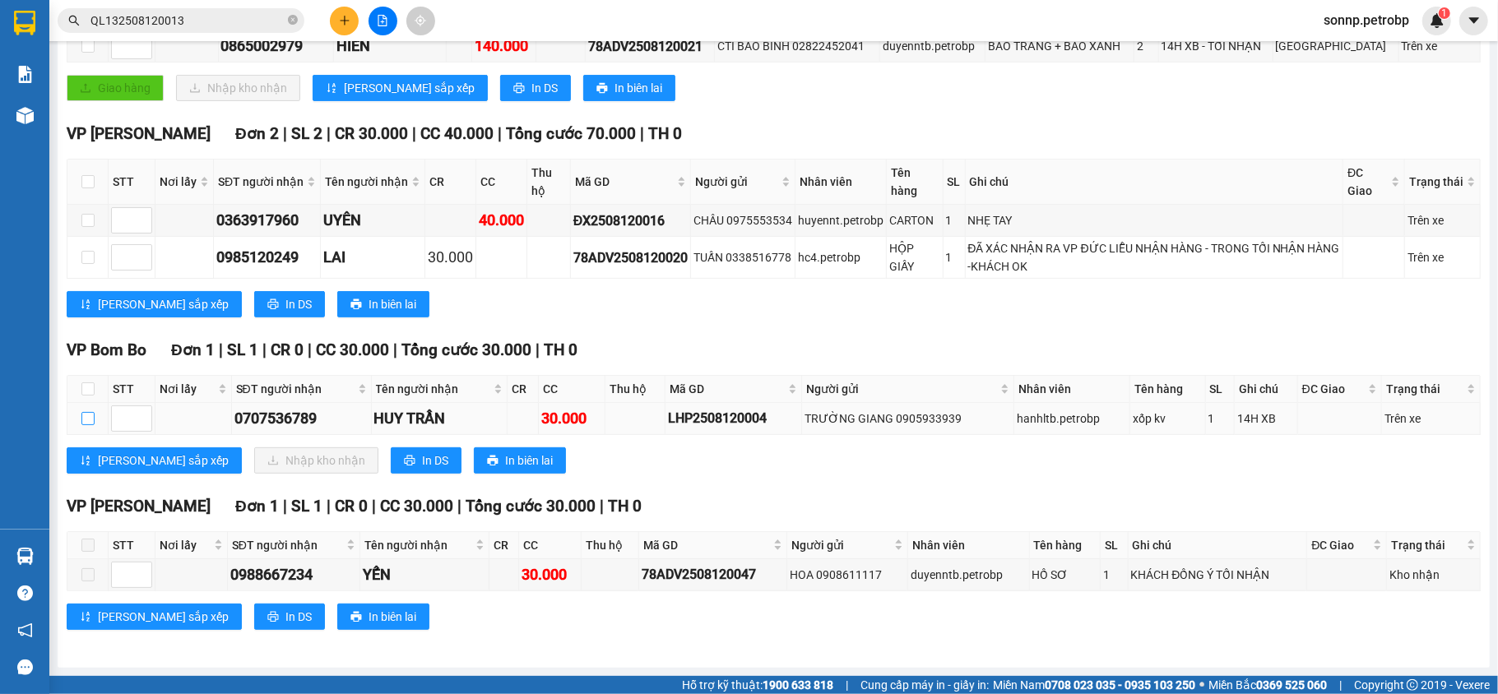
click at [84, 413] on input "checkbox" at bounding box center [87, 418] width 13 height 13
checkbox input "true"
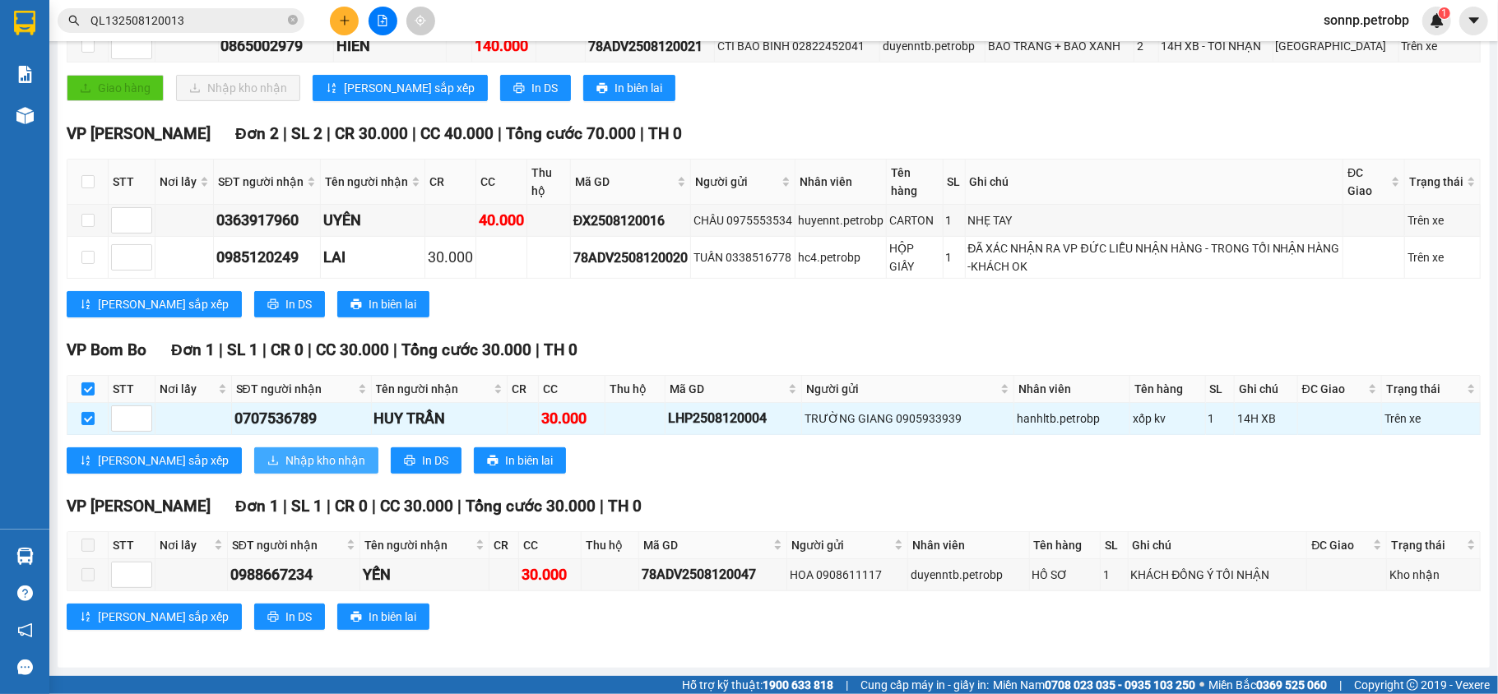
click at [285, 458] on span "Nhập kho nhận" at bounding box center [325, 461] width 80 height 18
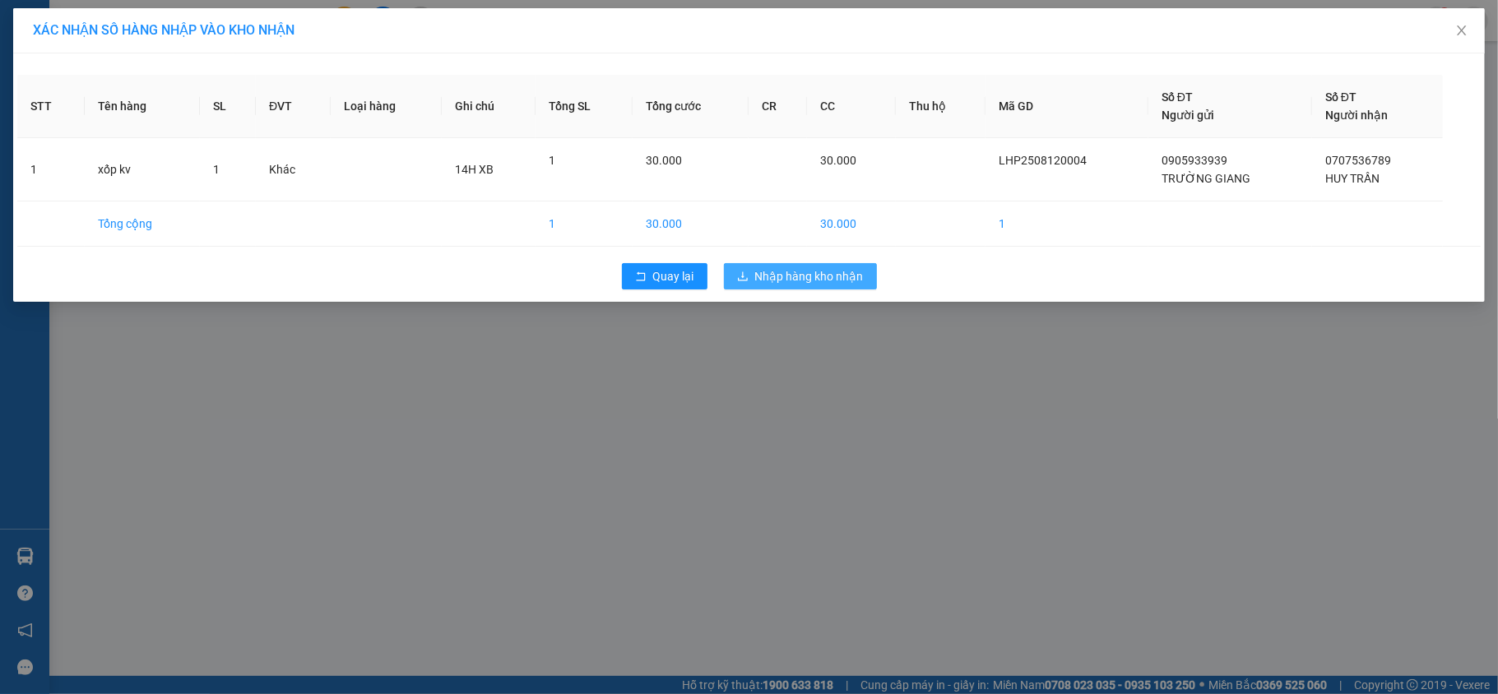
click at [788, 280] on span "Nhập hàng kho nhận" at bounding box center [809, 276] width 109 height 18
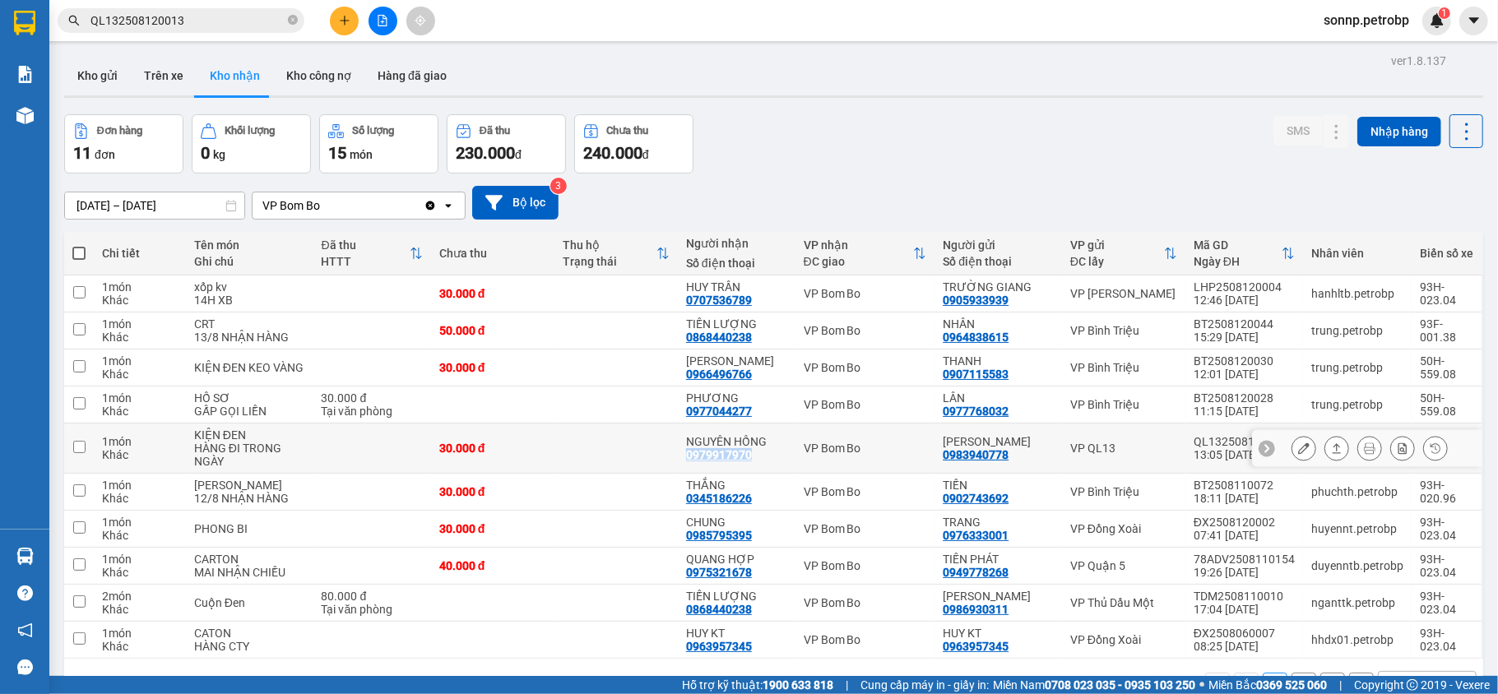
drag, startPoint x: 749, startPoint y: 461, endPoint x: 683, endPoint y: 461, distance: 65.8
click at [683, 461] on td "NGUYÊN HỒNG 0979917970" at bounding box center [737, 449] width 118 height 50
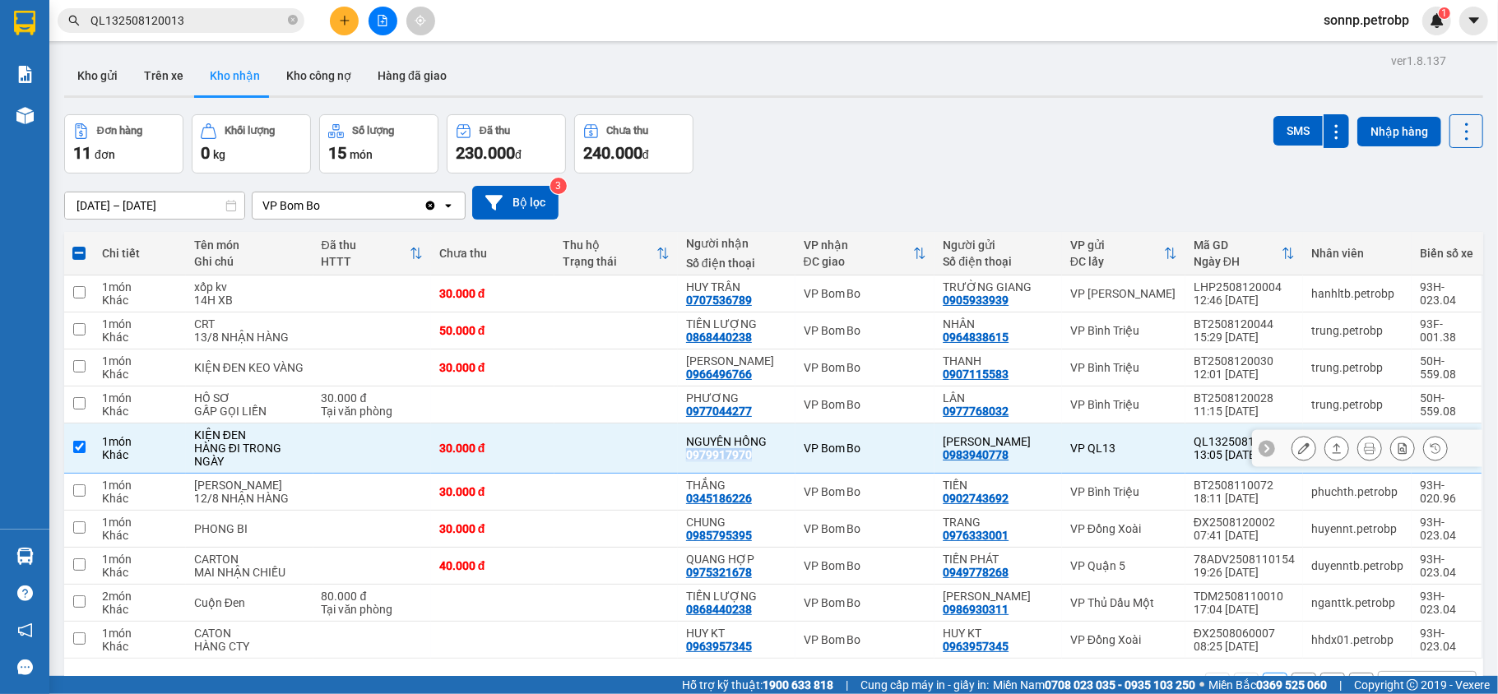
copy div "0979917970"
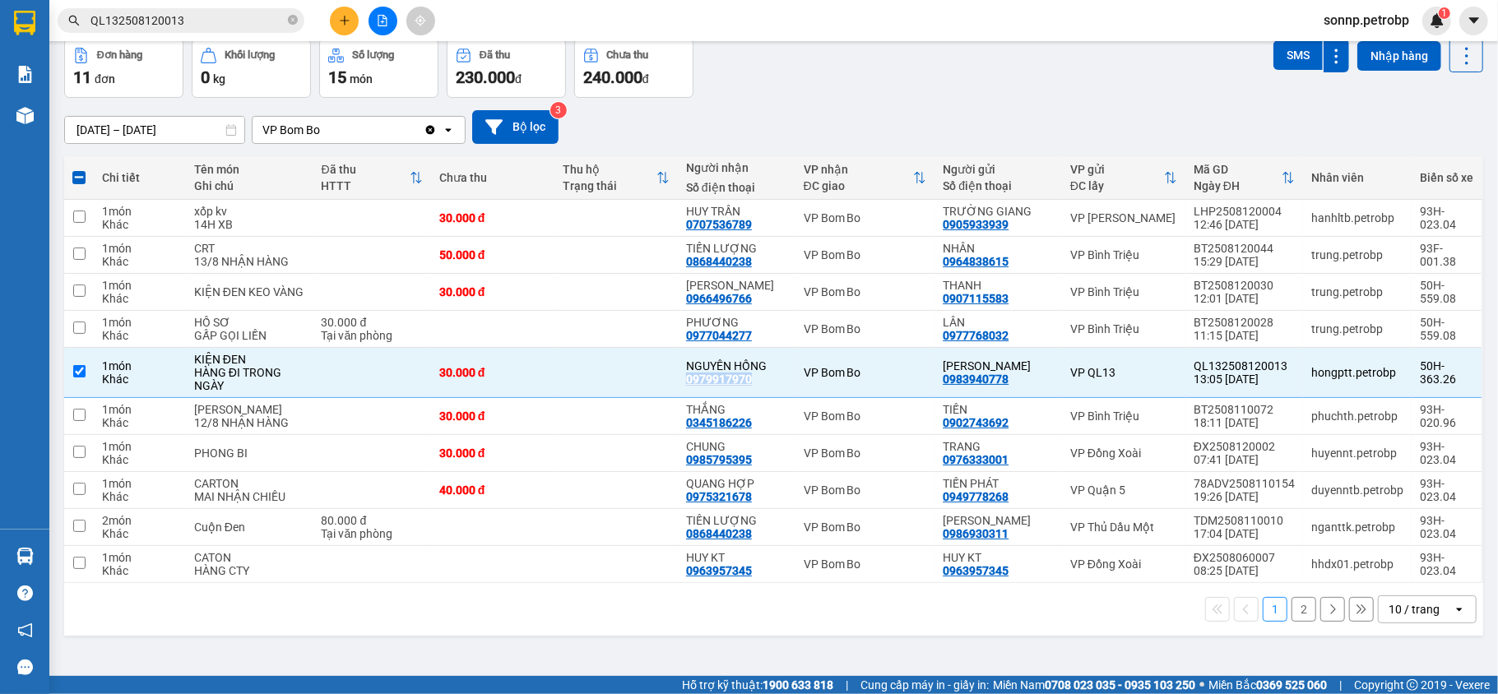
click at [1292, 622] on button "2" at bounding box center [1304, 609] width 25 height 25
checkbox input "false"
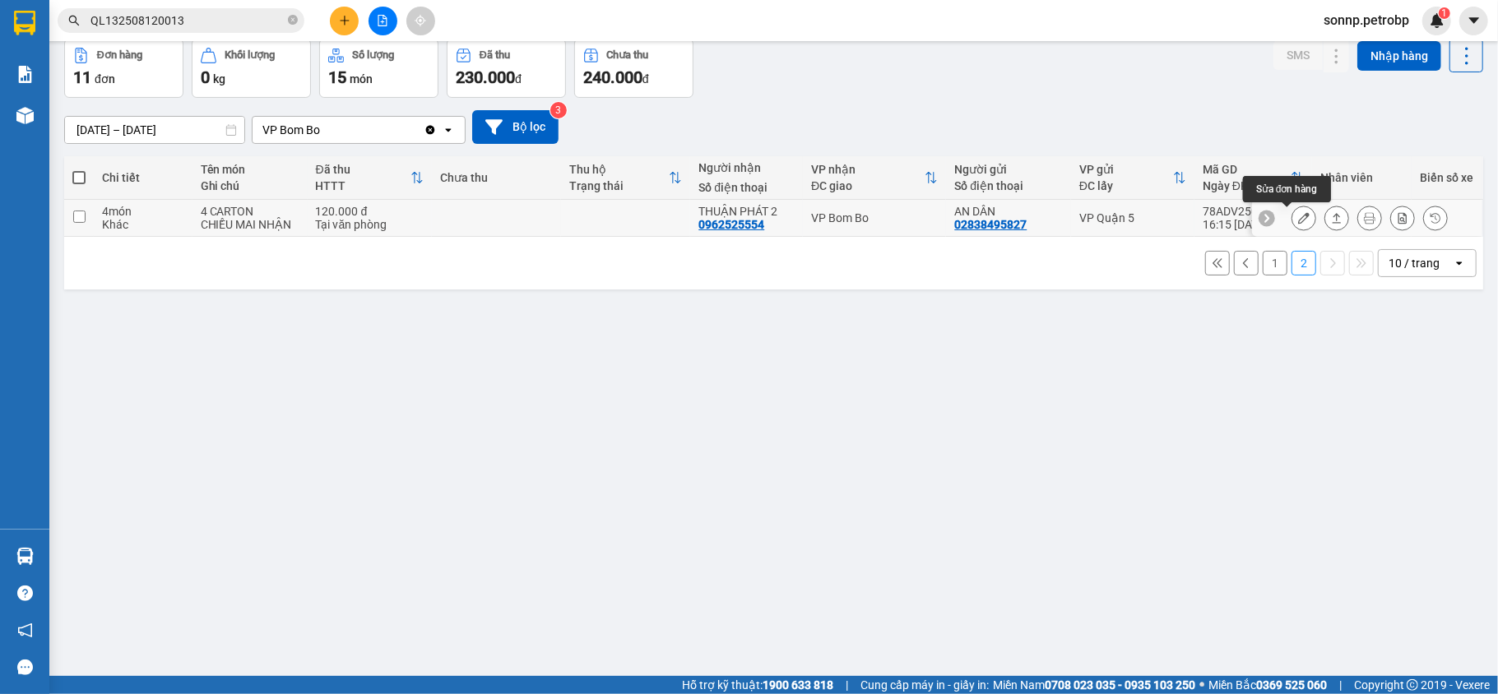
click at [1298, 221] on icon at bounding box center [1304, 218] width 12 height 12
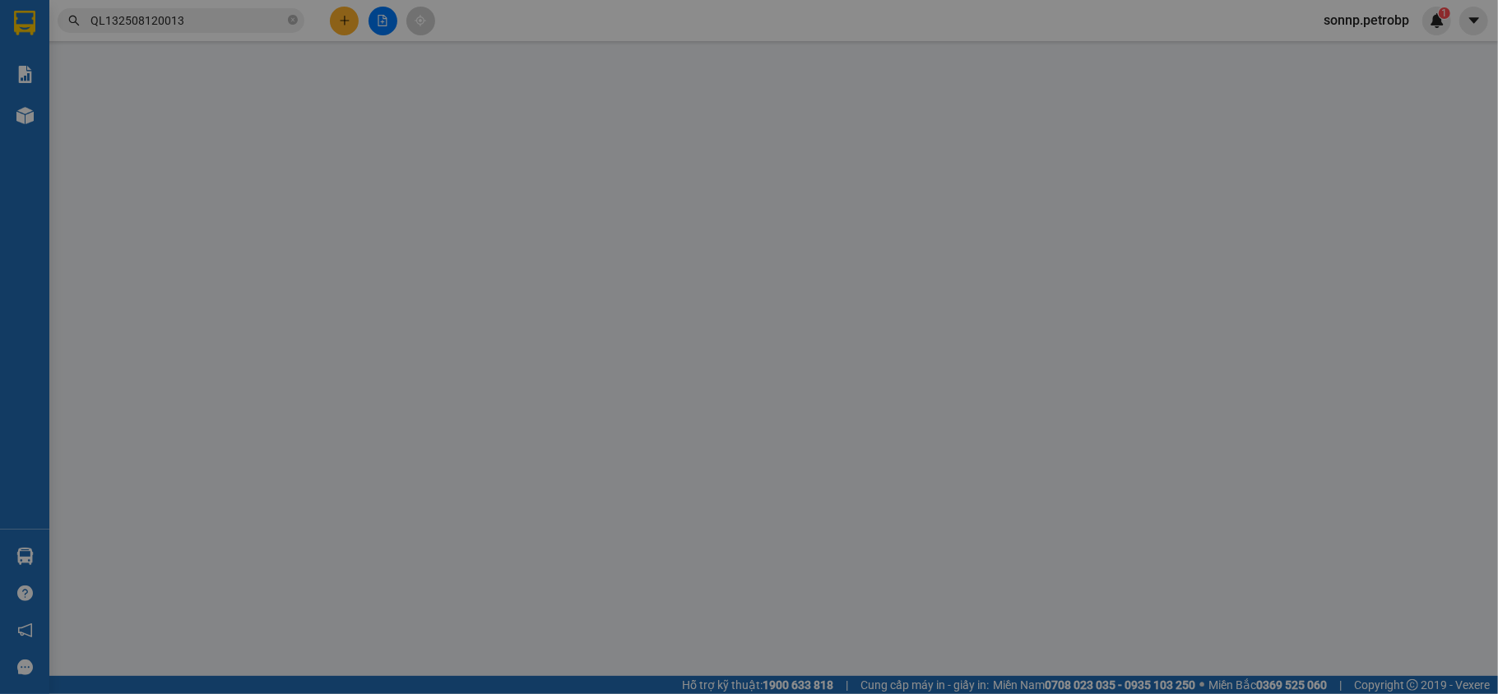
type input "02838495827"
type input "AN DÂN"
type input "0962525554"
type input "THUẬN PHÁT 2"
type input "120.000"
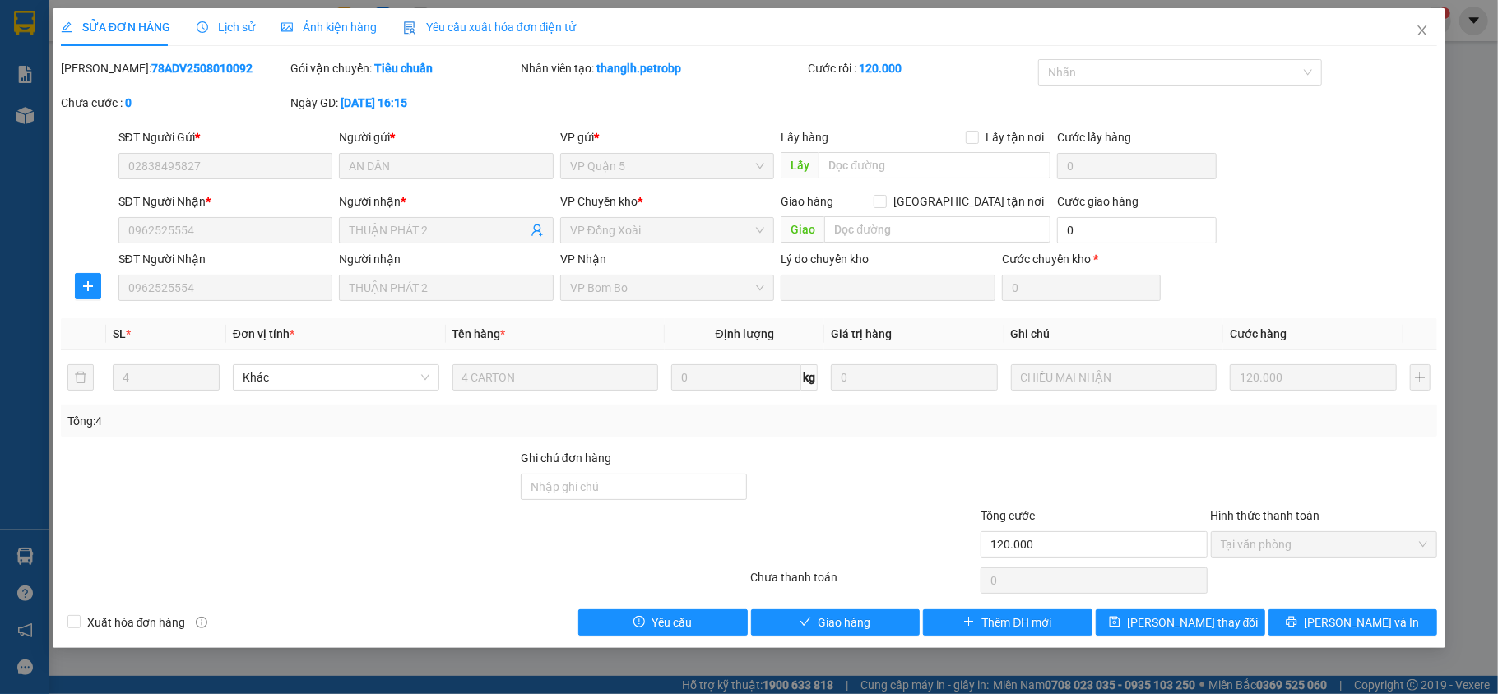
click at [231, 25] on span "Lịch sử" at bounding box center [226, 27] width 58 height 13
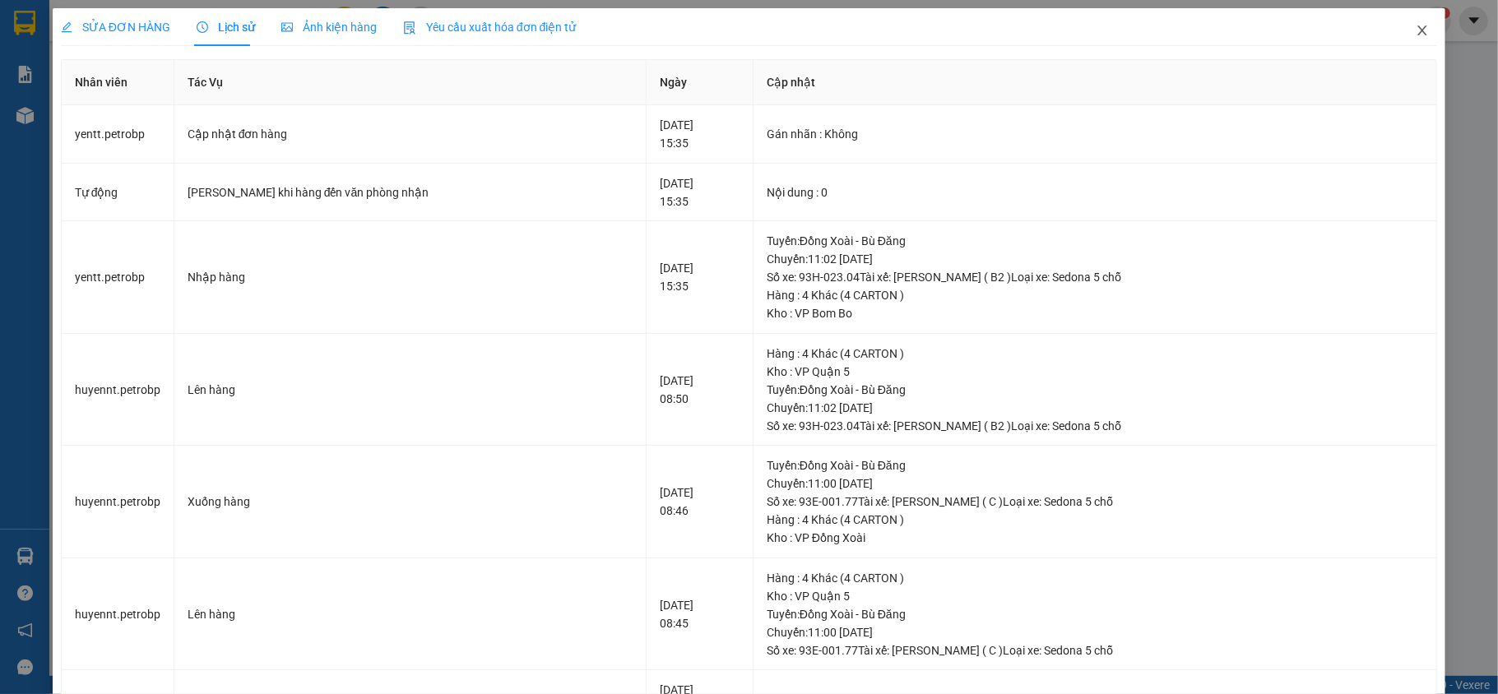
click at [1416, 25] on icon "close" at bounding box center [1422, 30] width 13 height 13
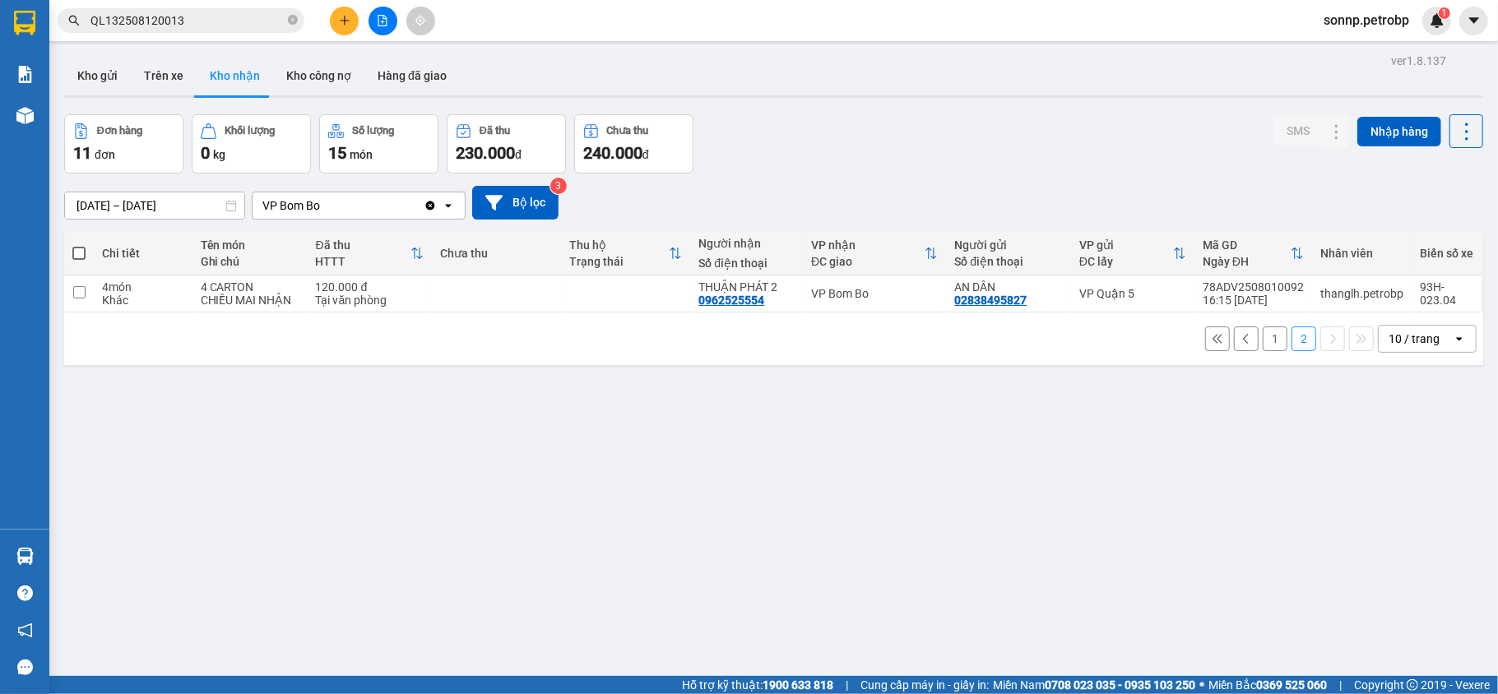
click at [1263, 336] on button "1" at bounding box center [1275, 339] width 25 height 25
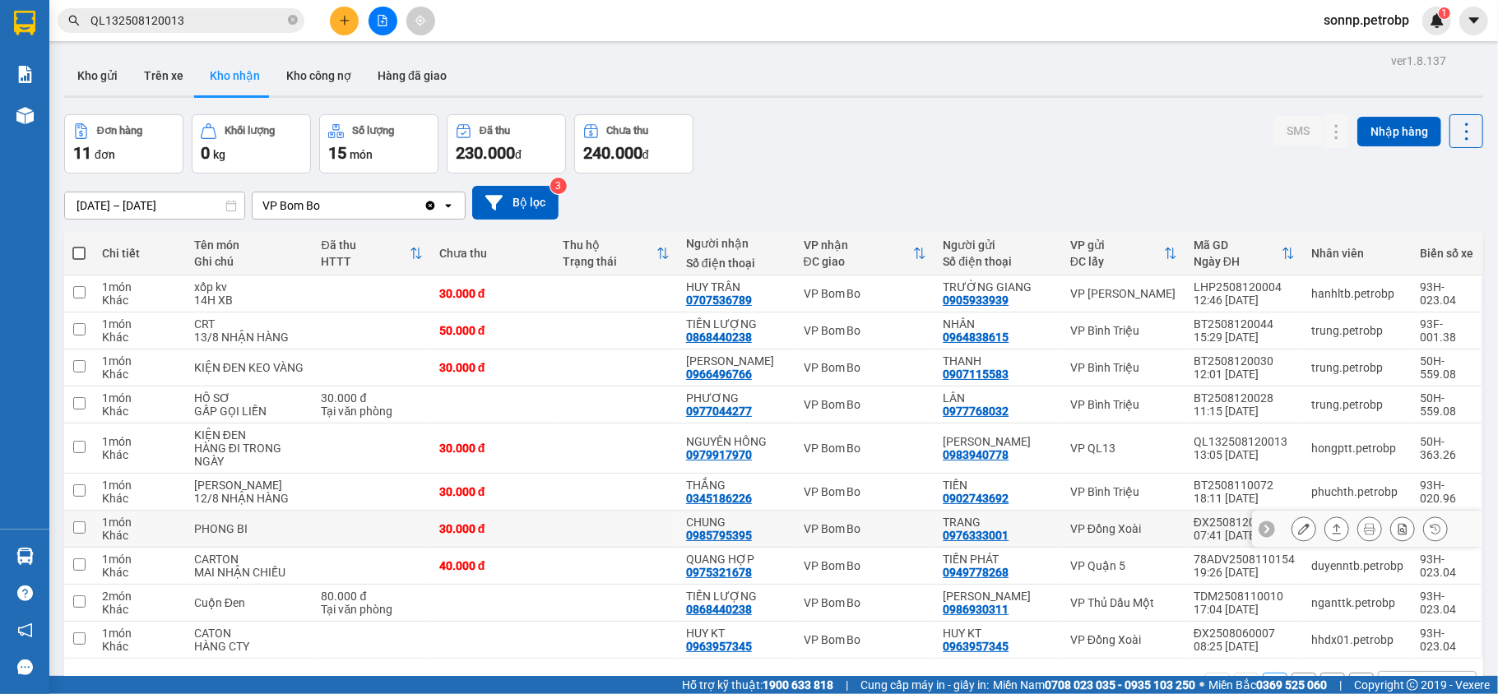
scroll to position [76, 0]
